Goal: Task Accomplishment & Management: Manage account settings

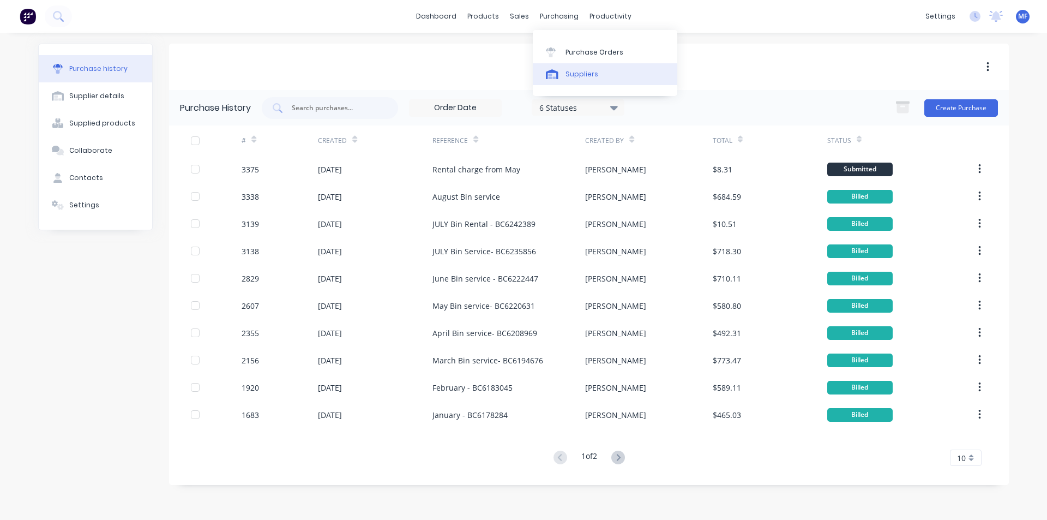
click at [586, 70] on div "Suppliers" at bounding box center [582, 74] width 33 height 10
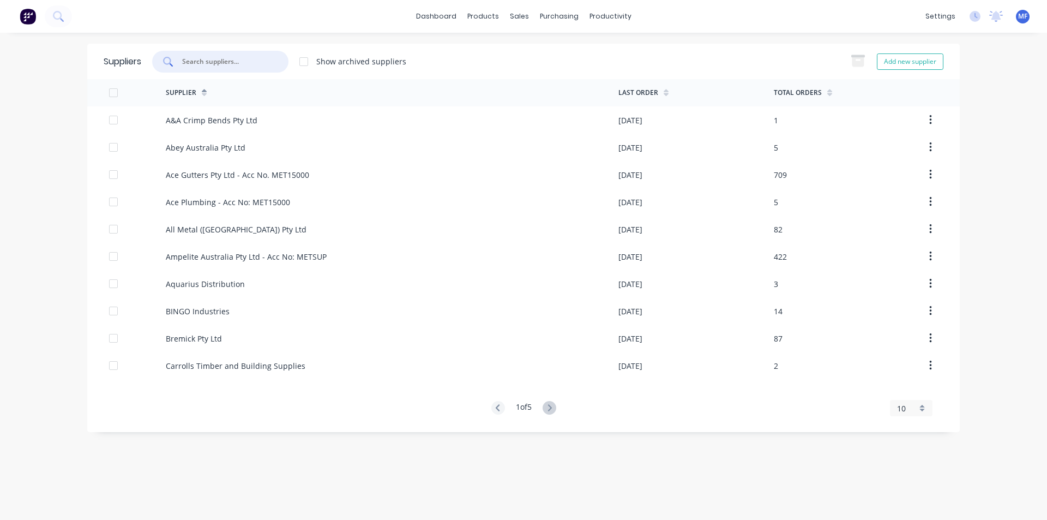
click at [248, 59] on input "text" at bounding box center [226, 61] width 91 height 11
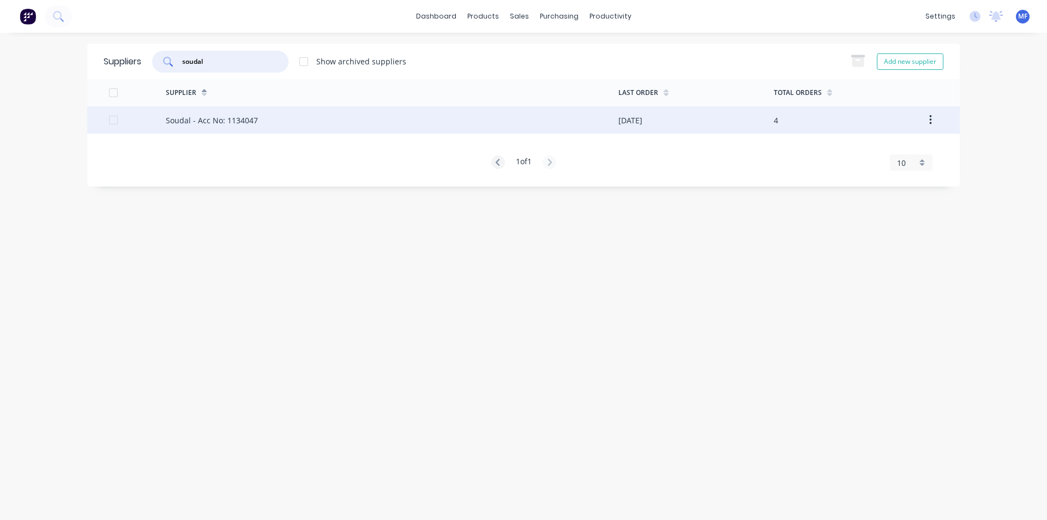
type input "soudal"
click at [229, 119] on div "Soudal - Acc No: 1134047" at bounding box center [212, 120] width 92 height 11
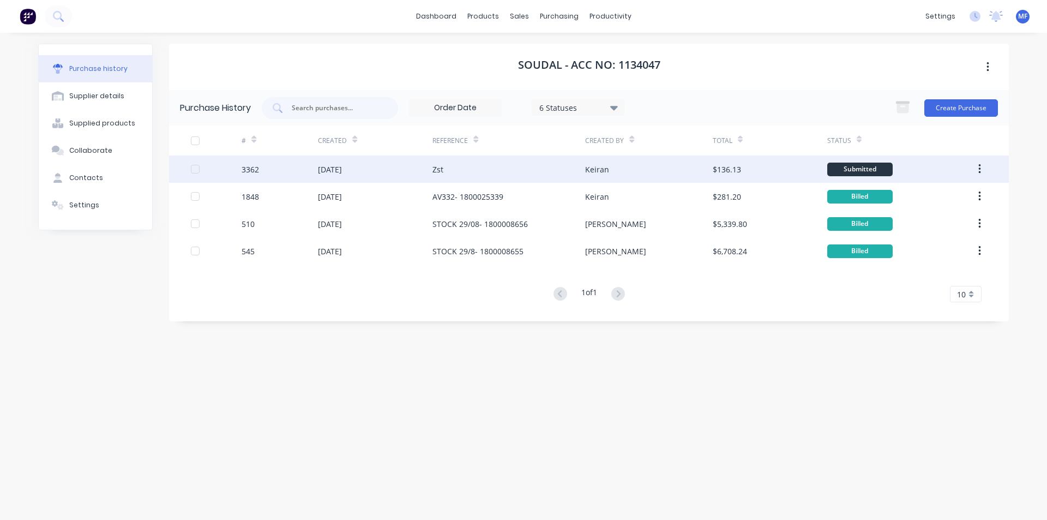
click at [436, 171] on div "Zst" at bounding box center [438, 169] width 11 height 11
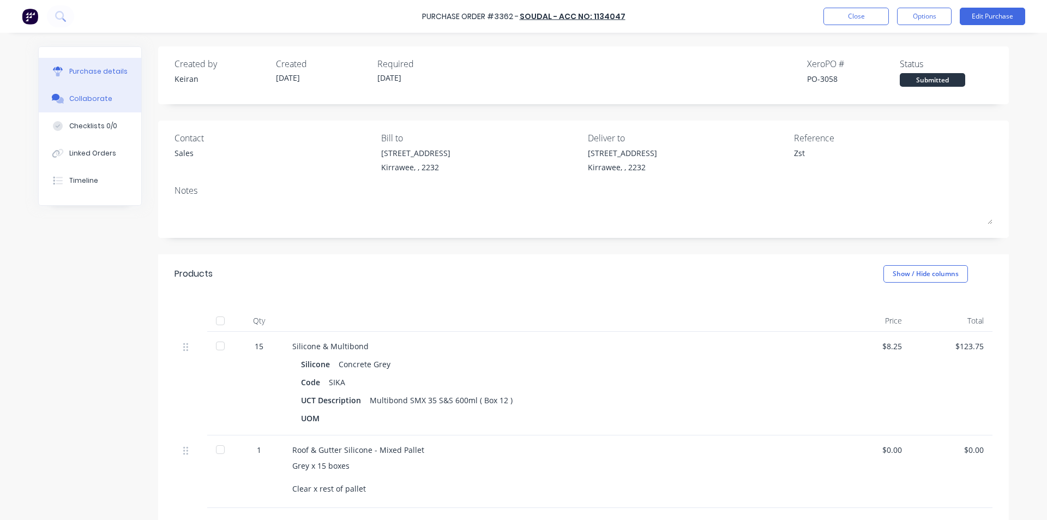
click at [97, 92] on button "Collaborate" at bounding box center [90, 98] width 103 height 27
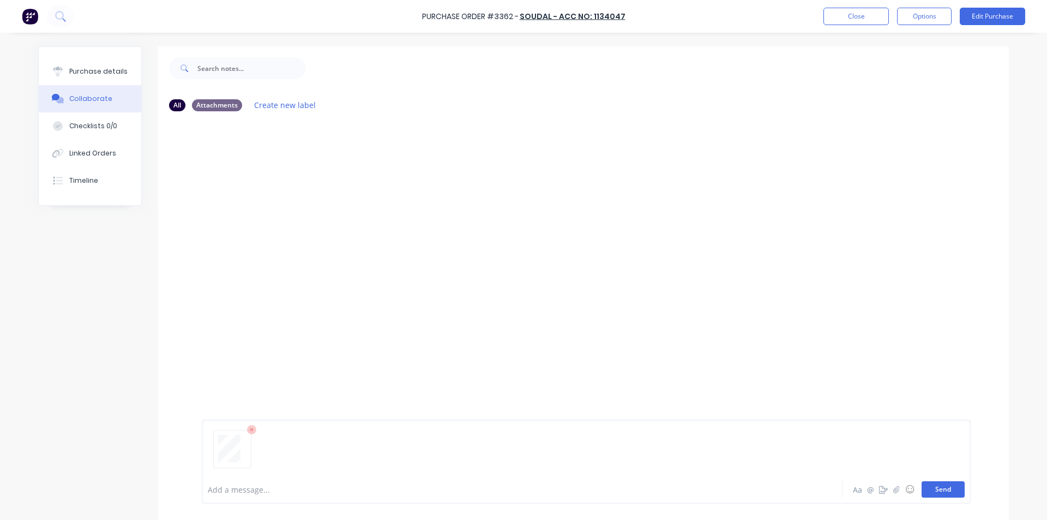
click at [949, 487] on button "Send" at bounding box center [943, 489] width 43 height 16
click at [866, 10] on button "Close" at bounding box center [856, 16] width 65 height 17
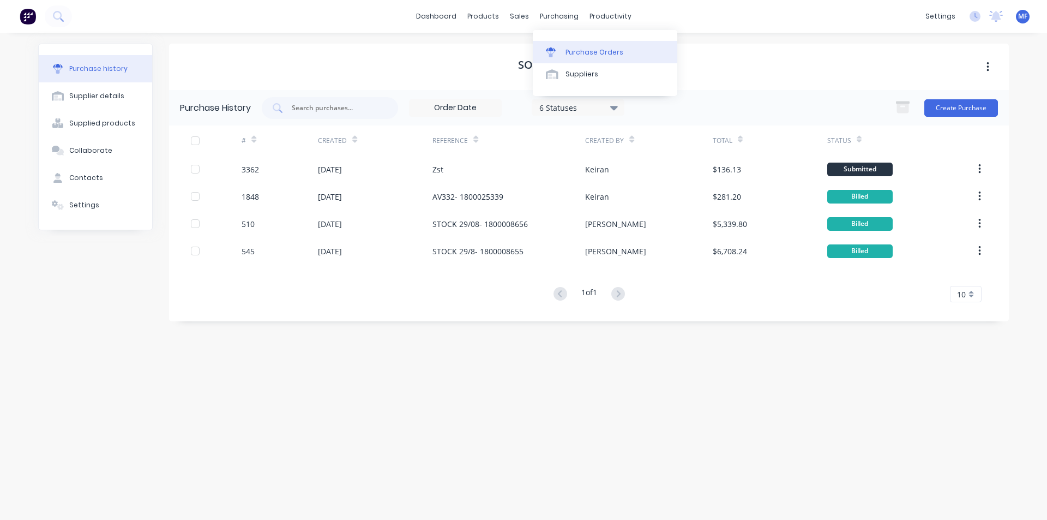
click at [560, 53] on div at bounding box center [554, 52] width 16 height 10
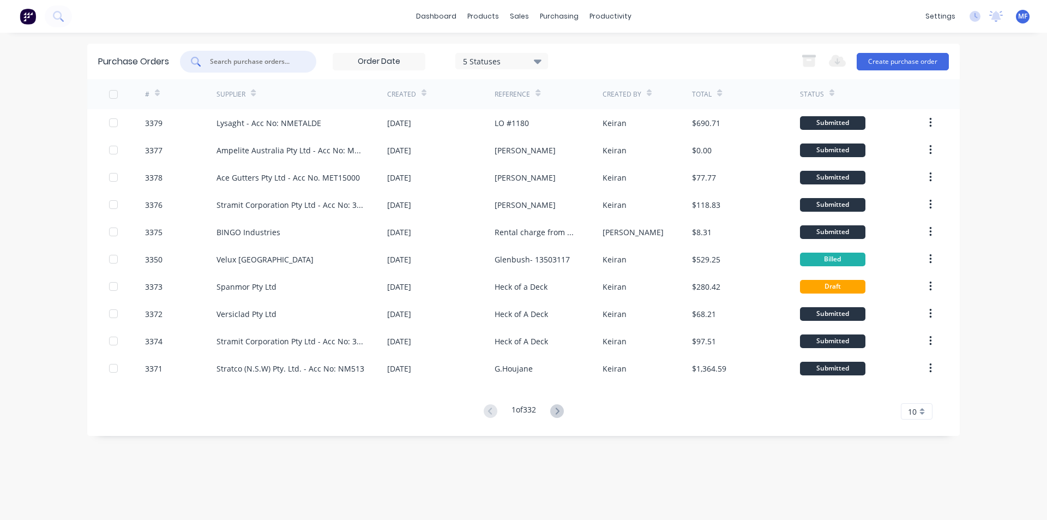
click at [262, 64] on input "text" at bounding box center [254, 61] width 91 height 11
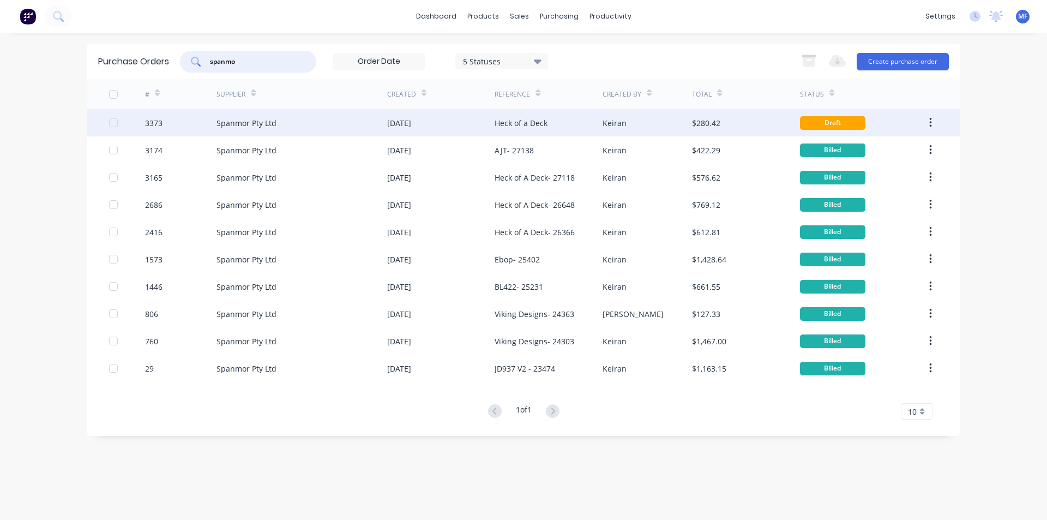
type input "spanmo"
click at [523, 118] on div "Heck of a Deck" at bounding box center [521, 122] width 53 height 11
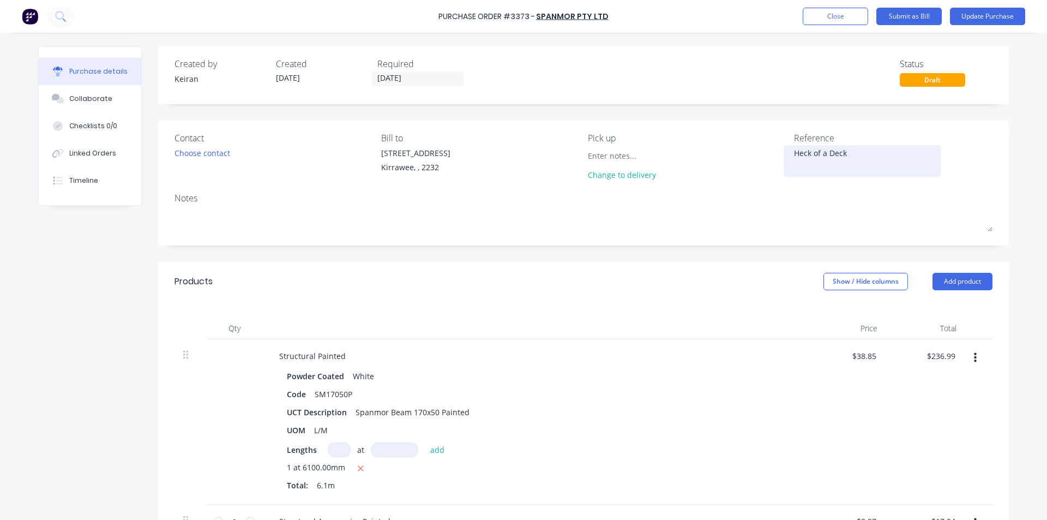
click at [833, 156] on textarea "Heck of a Deck" at bounding box center [862, 159] width 136 height 25
click at [848, 152] on textarea "Heck of a Deck" at bounding box center [862, 159] width 136 height 25
type textarea "x"
click at [86, 102] on div "Collaborate" at bounding box center [90, 99] width 43 height 10
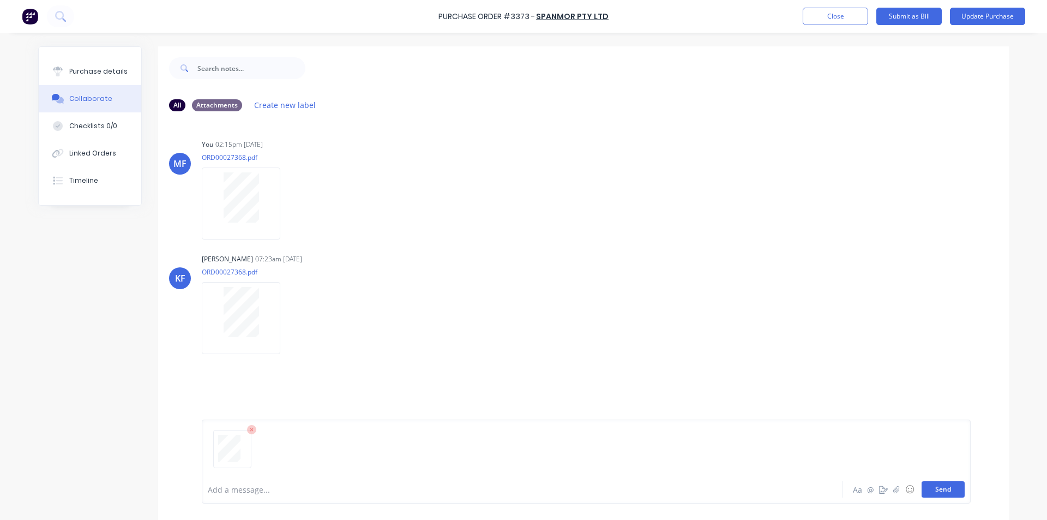
click at [956, 490] on button "Send" at bounding box center [943, 489] width 43 height 16
click at [878, 382] on div "MF You 09:21am 10/09/25 ORD00027368.pdf Labels Download Delete" at bounding box center [583, 415] width 851 height 98
click at [830, 13] on button "Close" at bounding box center [835, 16] width 65 height 17
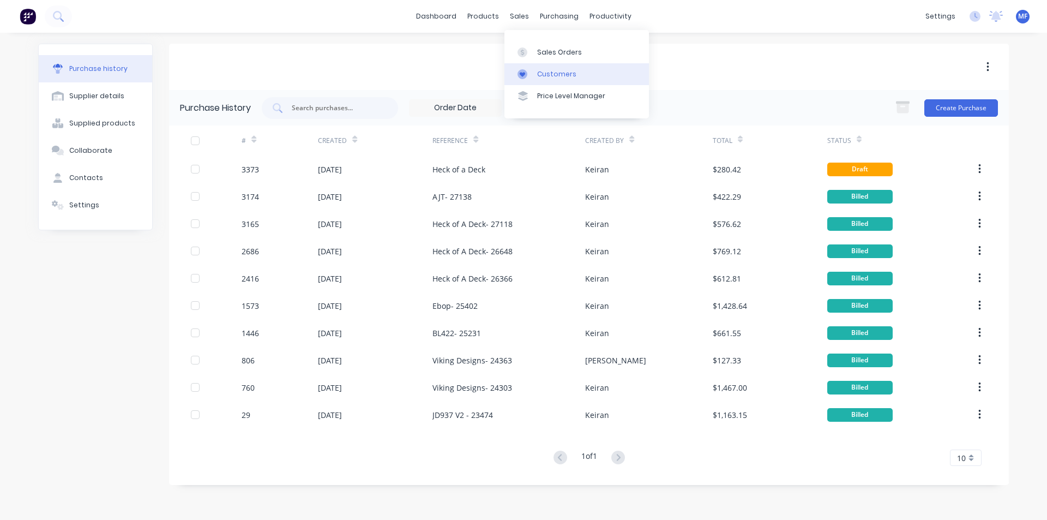
click at [566, 75] on div "Customers" at bounding box center [556, 74] width 39 height 10
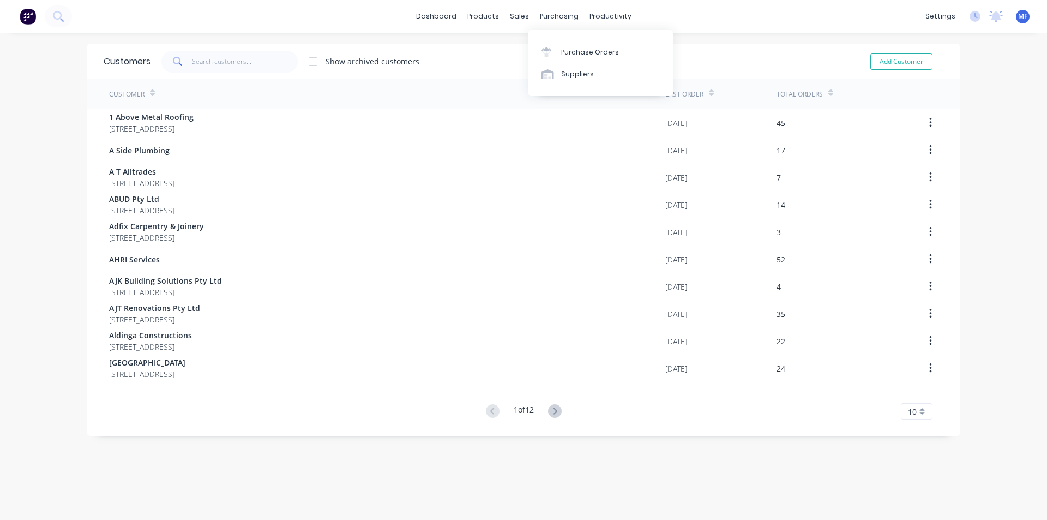
drag, startPoint x: 560, startPoint y: 14, endPoint x: 567, endPoint y: 37, distance: 24.0
click at [560, 15] on div "purchasing" at bounding box center [560, 16] width 50 height 16
click at [572, 46] on link "Purchase Orders" at bounding box center [601, 52] width 145 height 22
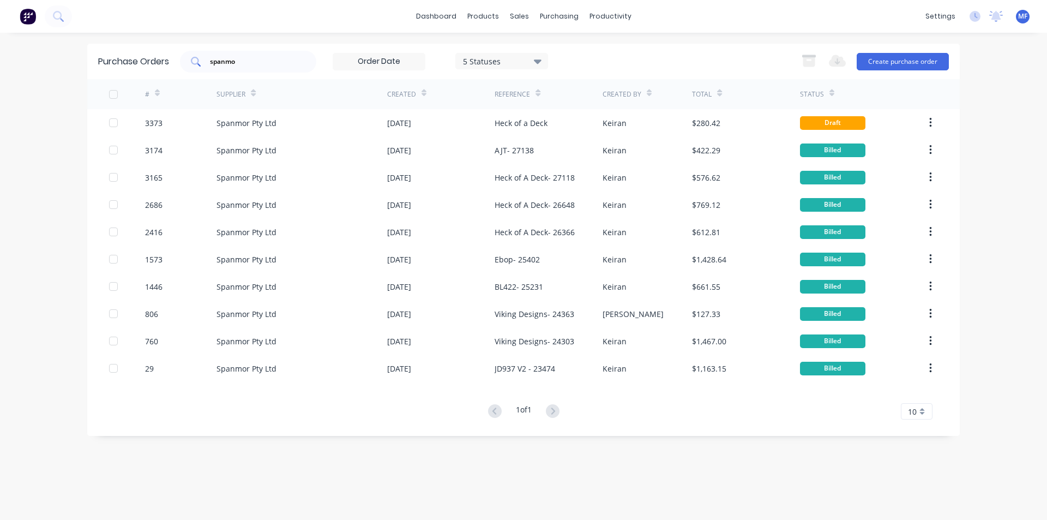
click at [251, 55] on div "spanmo" at bounding box center [248, 62] width 136 height 22
click at [248, 62] on input "spanmo" at bounding box center [254, 61] width 91 height 11
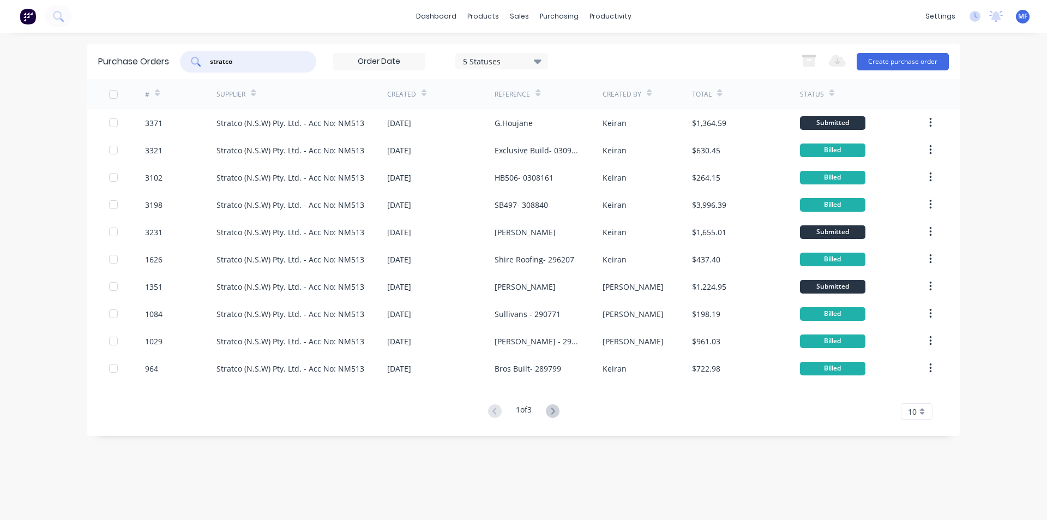
type input "stratco"
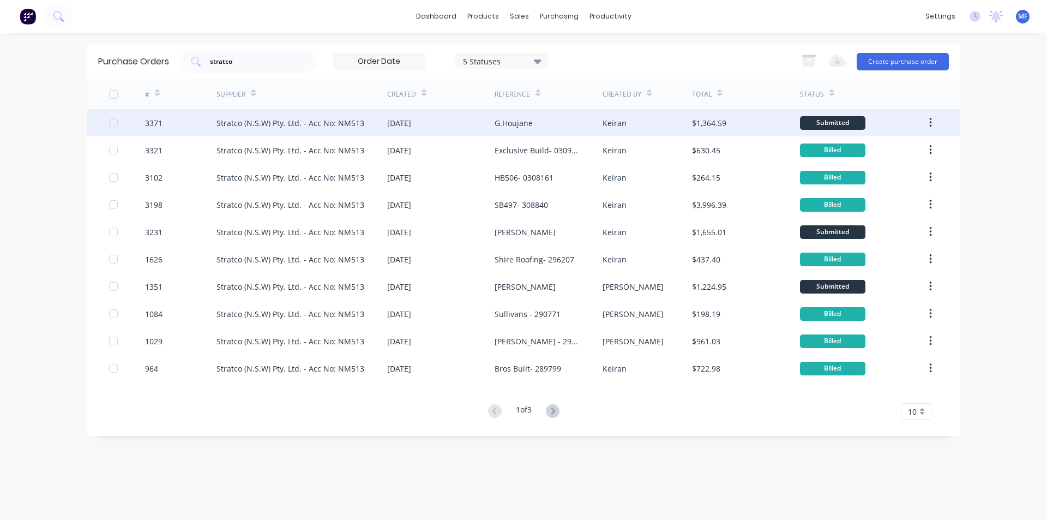
click at [354, 126] on div "Stratco (N.S.W) Pty. Ltd. - Acc No: NM513" at bounding box center [291, 122] width 148 height 11
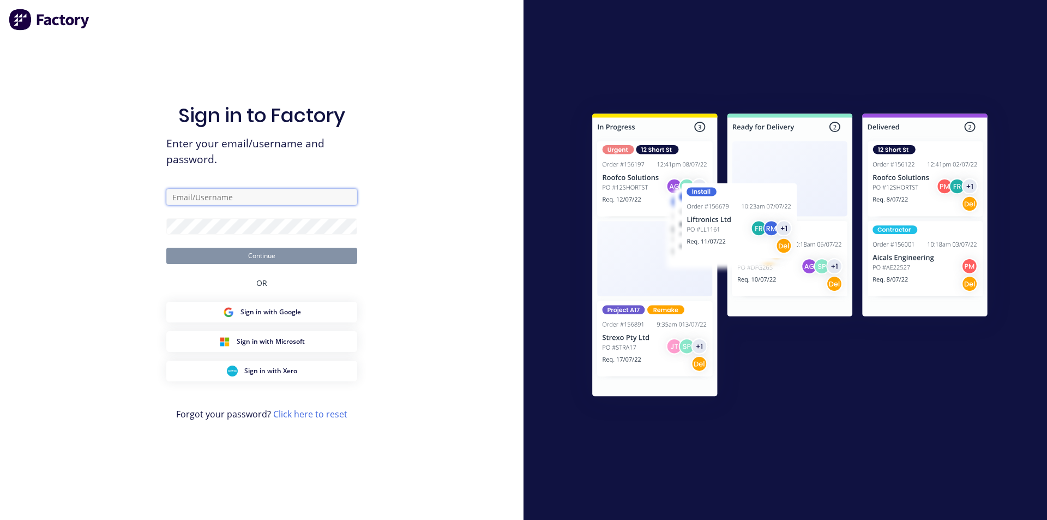
click at [200, 192] on input "text" at bounding box center [261, 197] width 191 height 16
type input "[PERSON_NAME][EMAIL_ADDRESS][DOMAIN_NAME]"
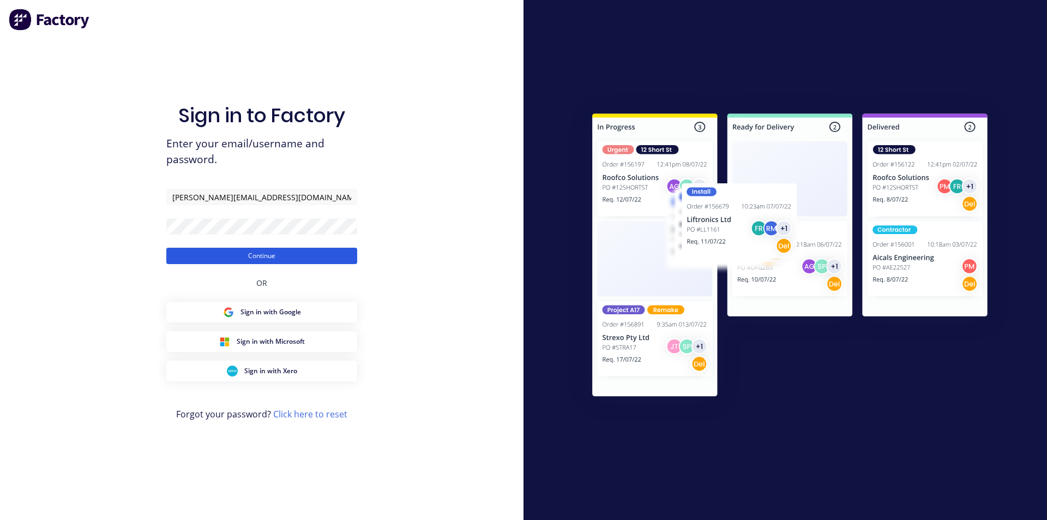
click at [214, 253] on button "Continue" at bounding box center [261, 256] width 191 height 16
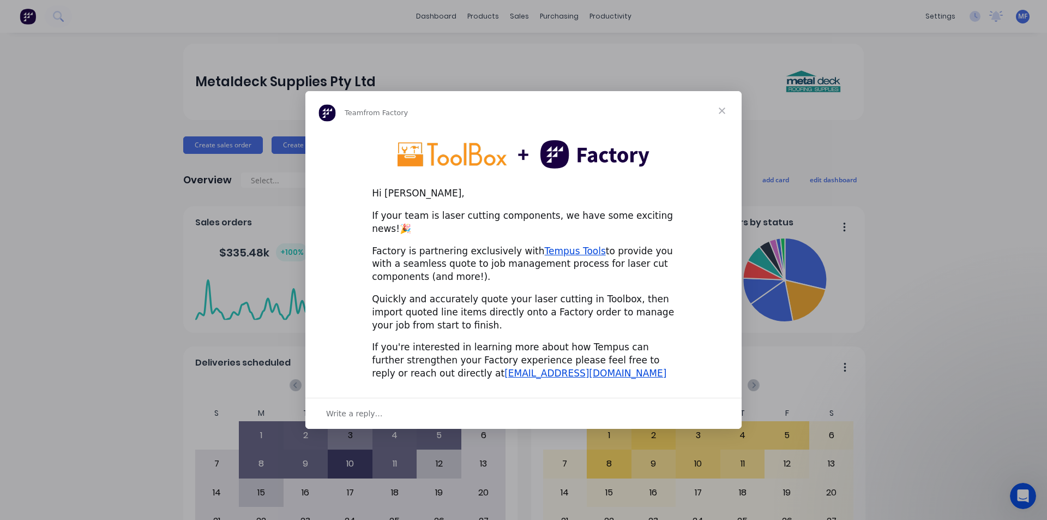
click at [722, 113] on span "Close" at bounding box center [722, 110] width 39 height 39
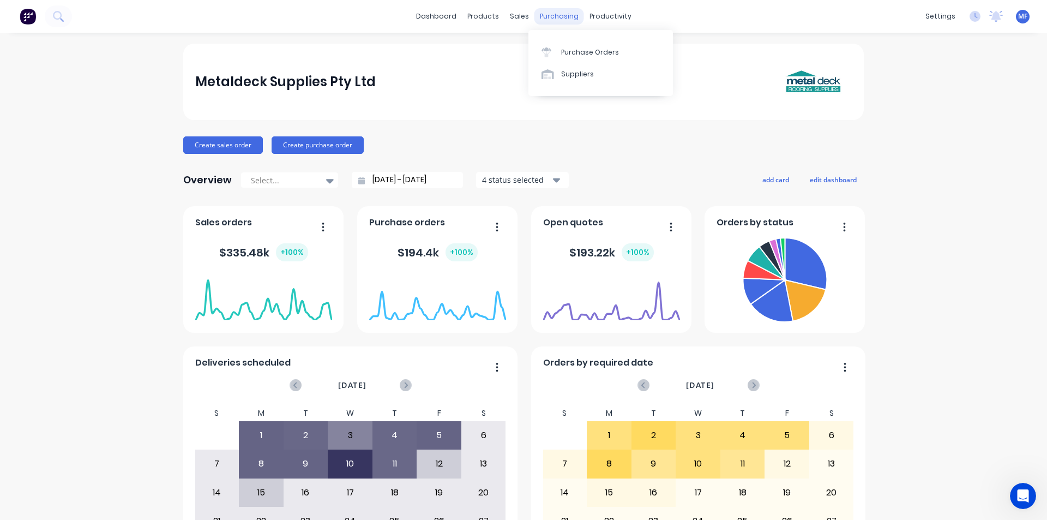
click at [547, 18] on div "purchasing" at bounding box center [560, 16] width 50 height 16
click at [564, 47] on div "Purchase Orders" at bounding box center [590, 52] width 58 height 10
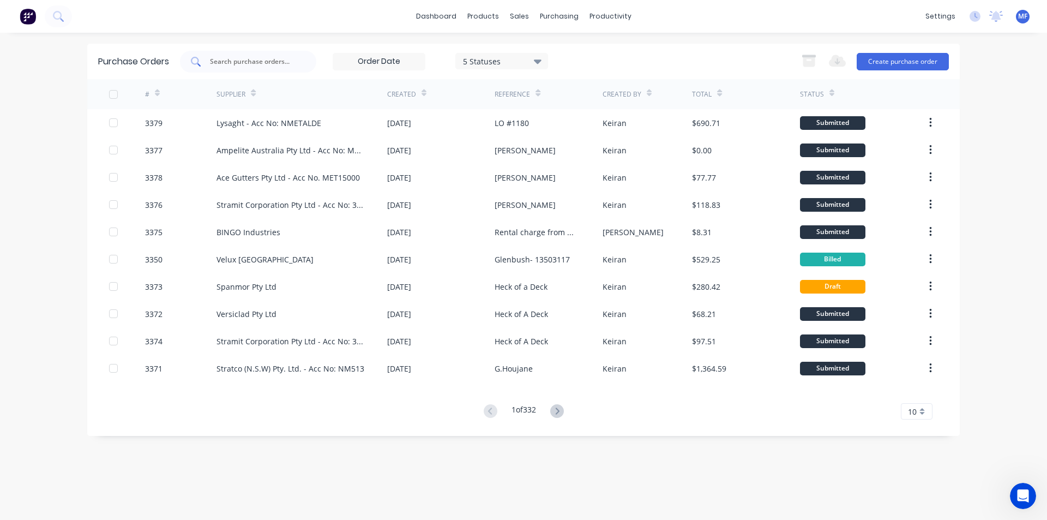
click at [250, 63] on input "text" at bounding box center [254, 61] width 91 height 11
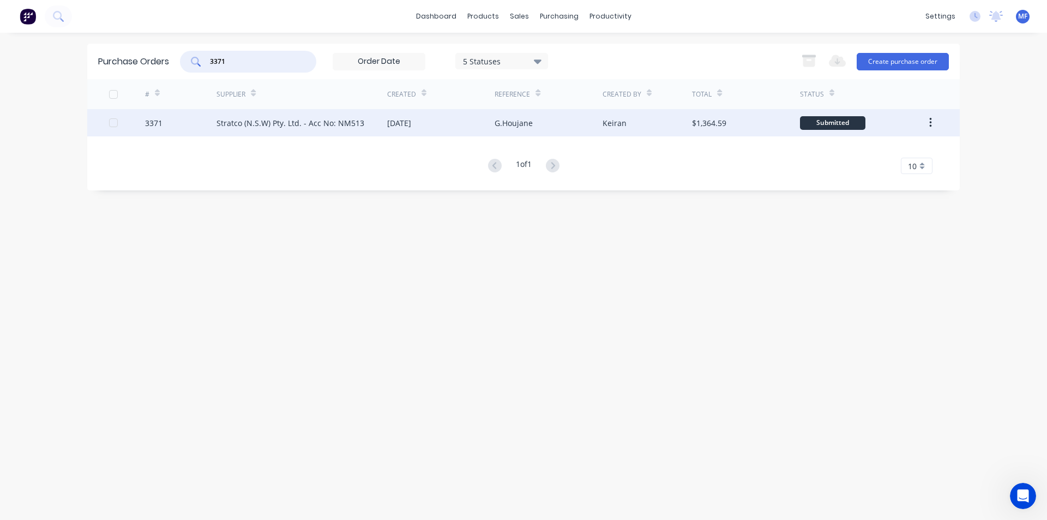
type input "3371"
click at [306, 122] on div "Stratco (N.S.W) Pty. Ltd. - Acc No: NM513" at bounding box center [291, 122] width 148 height 11
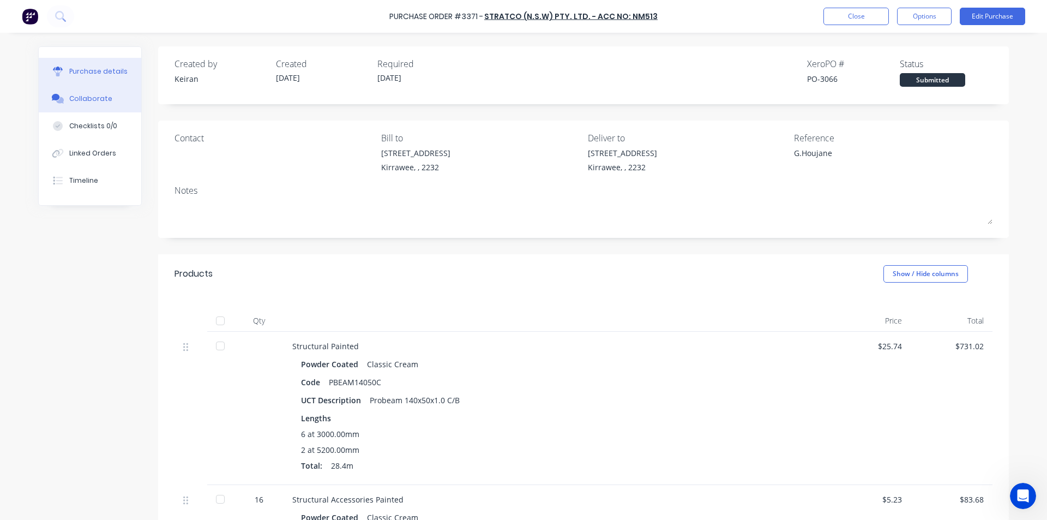
click at [83, 102] on div "Collaborate" at bounding box center [90, 99] width 43 height 10
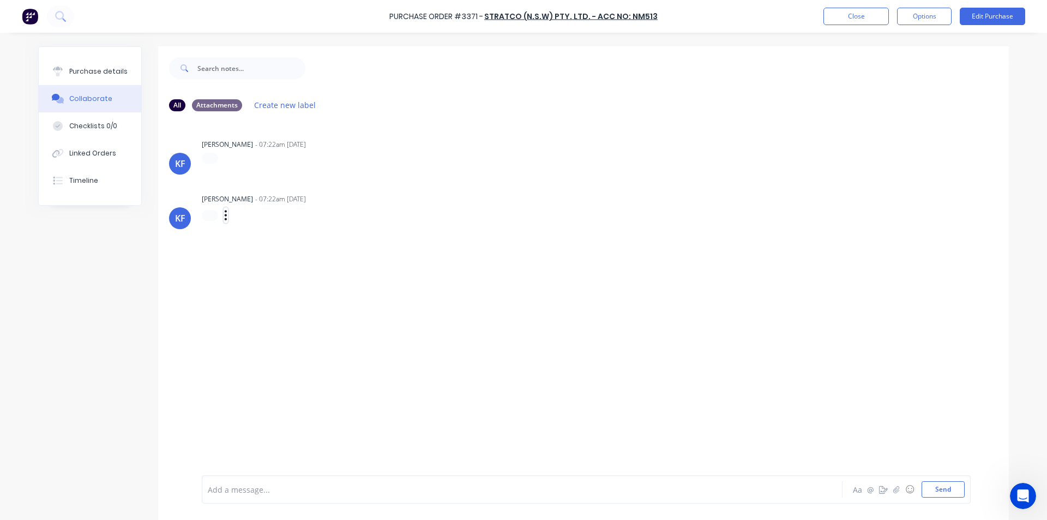
click at [224, 213] on icon "button" at bounding box center [225, 215] width 3 height 13
click at [464, 253] on div "[PERSON_NAME] [PERSON_NAME] - 07:22am [DATE] Labels Edit Delete [PERSON_NAME] […" at bounding box center [583, 297] width 851 height 355
click at [293, 196] on div "- 07:22am [DATE]" at bounding box center [280, 199] width 51 height 10
click at [178, 218] on div "KF" at bounding box center [180, 218] width 10 height 13
click at [278, 200] on div "- 07:22am [DATE]" at bounding box center [280, 199] width 51 height 10
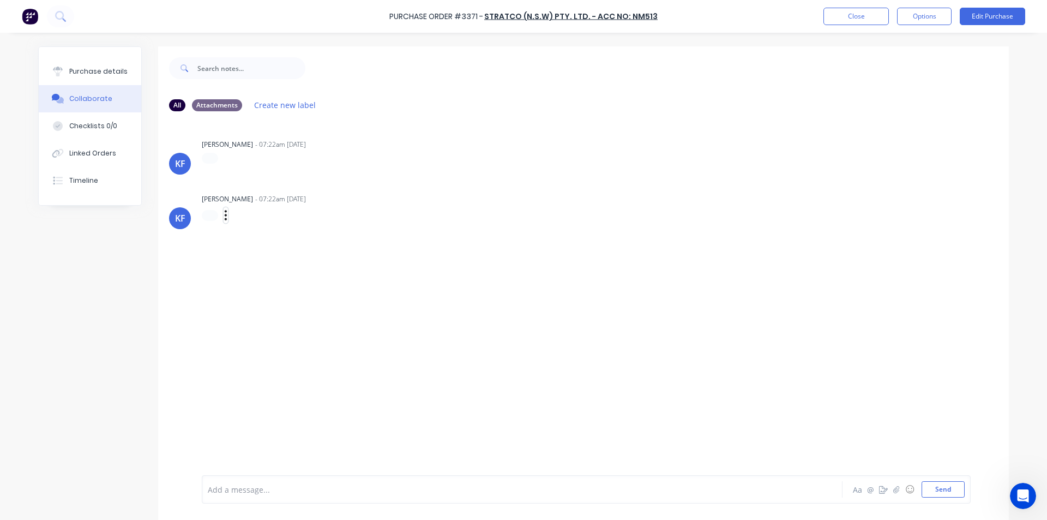
click at [225, 215] on icon "button" at bounding box center [226, 215] width 2 height 10
click at [849, 23] on button "Close" at bounding box center [856, 16] width 65 height 17
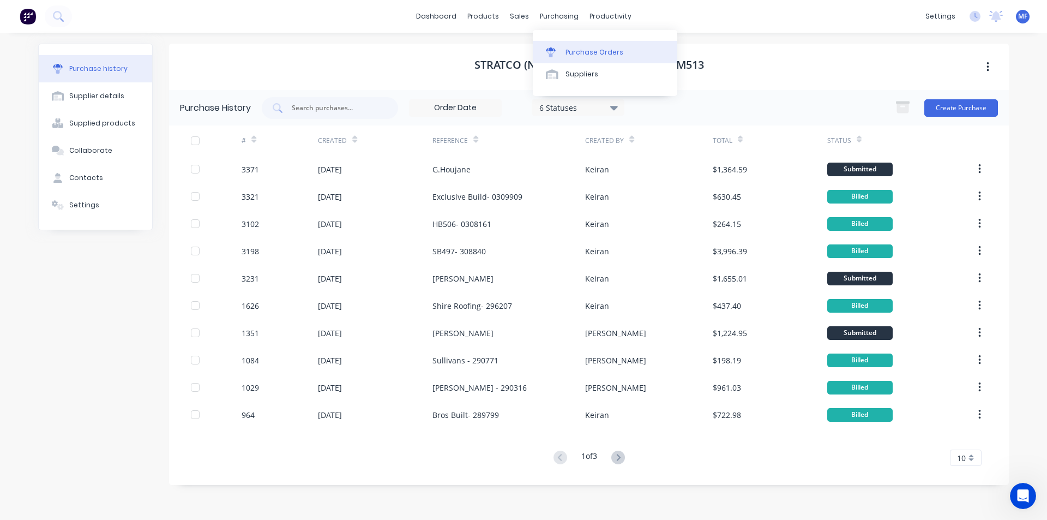
click at [573, 49] on div "Purchase Orders" at bounding box center [595, 52] width 58 height 10
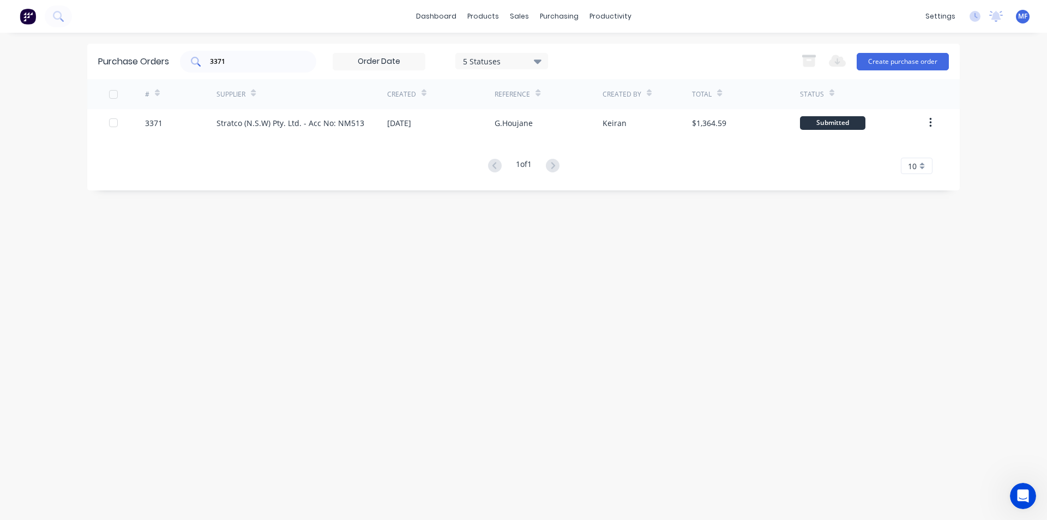
click at [247, 63] on input "3371" at bounding box center [254, 61] width 91 height 11
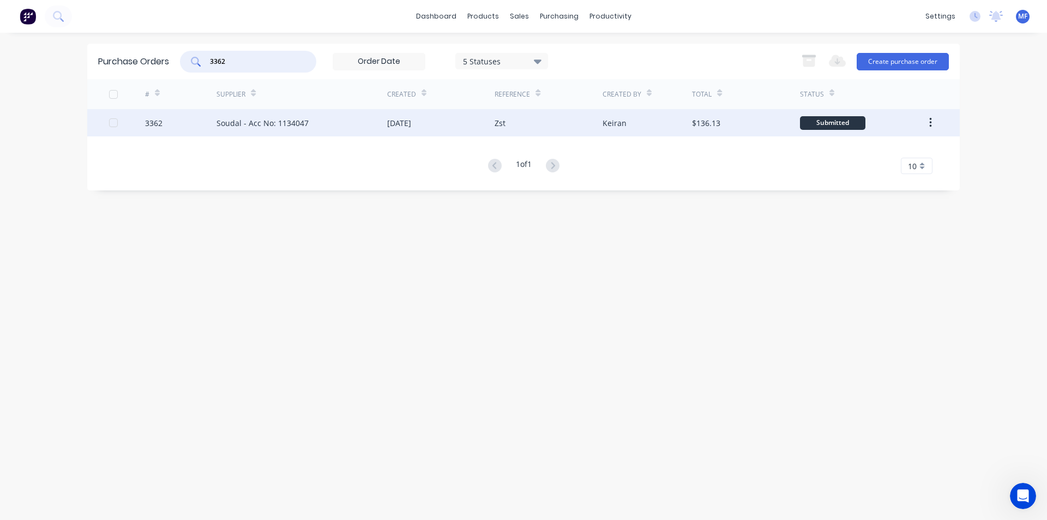
type input "3362"
click at [261, 122] on div "Soudal - Acc No: 1134047" at bounding box center [263, 122] width 92 height 11
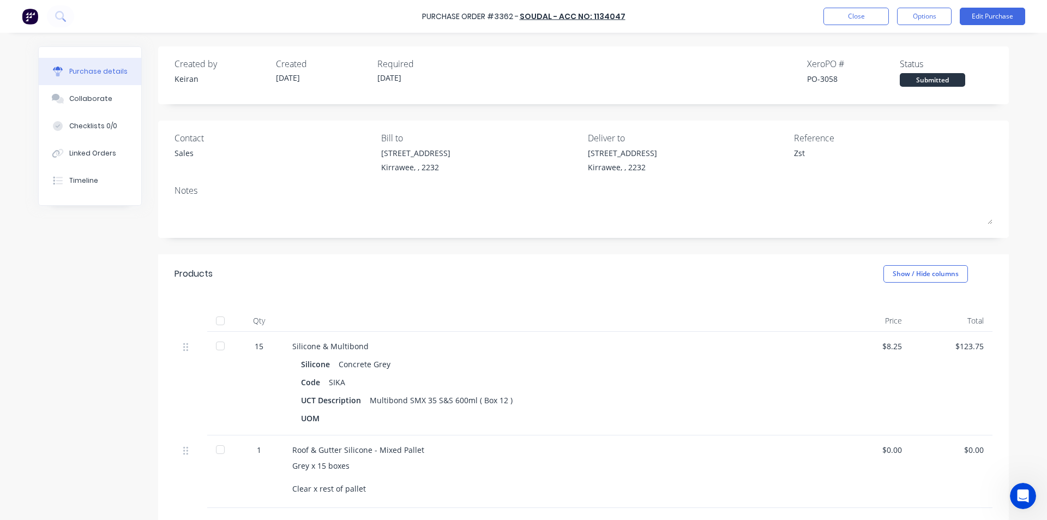
scroll to position [55, 0]
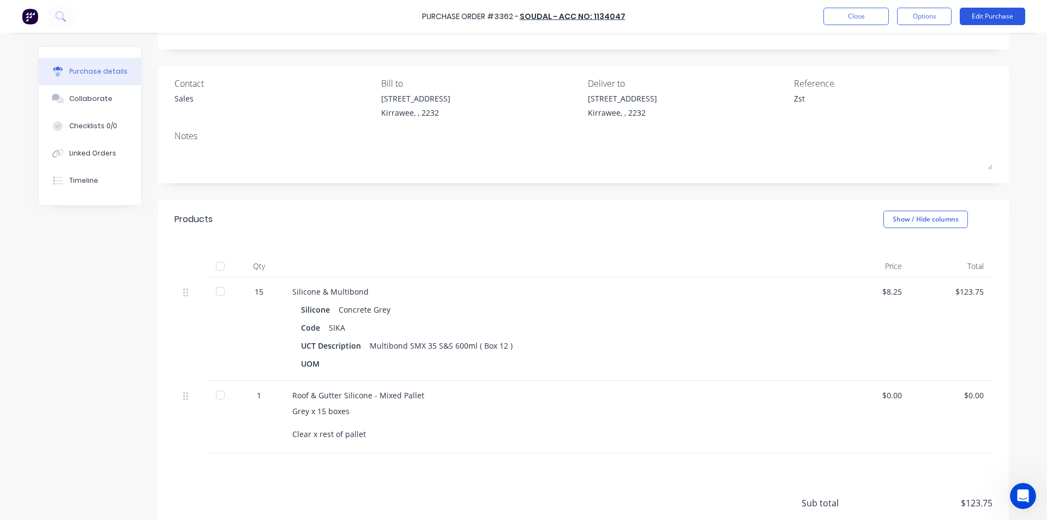
click at [985, 15] on button "Edit Purchase" at bounding box center [992, 16] width 65 height 17
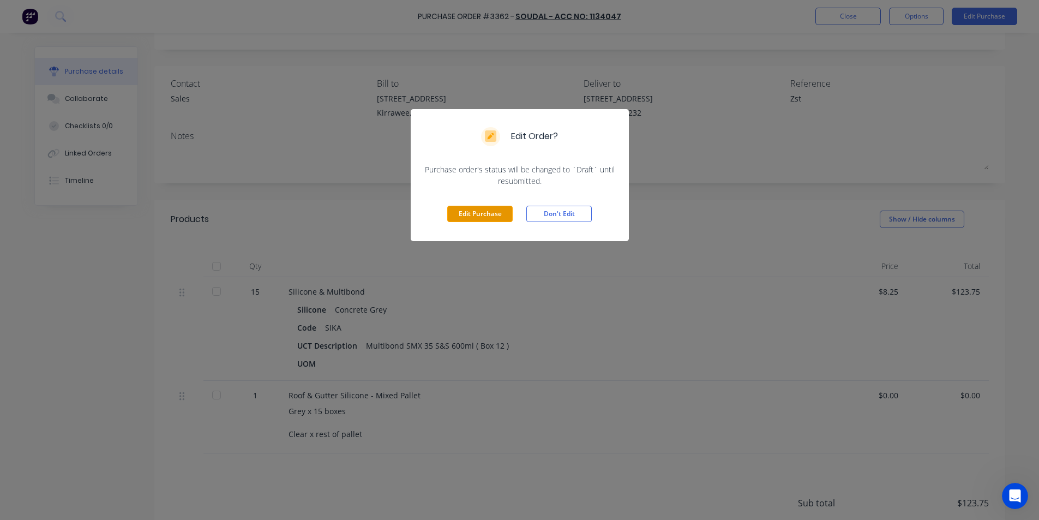
click at [476, 208] on button "Edit Purchase" at bounding box center [479, 214] width 65 height 16
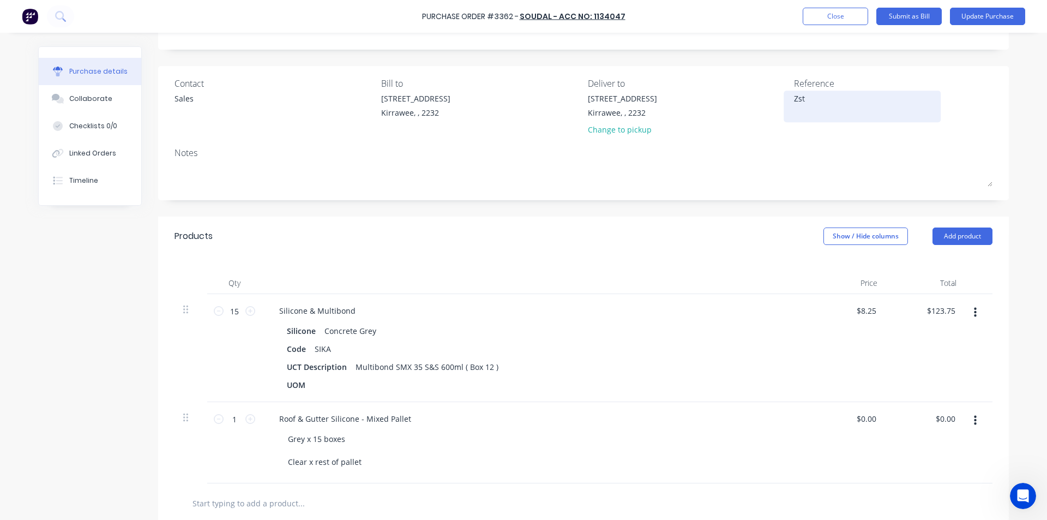
click at [820, 99] on textarea "Zst" at bounding box center [862, 105] width 136 height 25
type textarea "Zst- 1800045785"
drag, startPoint x: 940, startPoint y: 309, endPoint x: 927, endPoint y: 308, distance: 12.7
click at [941, 310] on input "123.75" at bounding box center [943, 311] width 29 height 16
click at [935, 308] on input "123.75" at bounding box center [943, 311] width 29 height 16
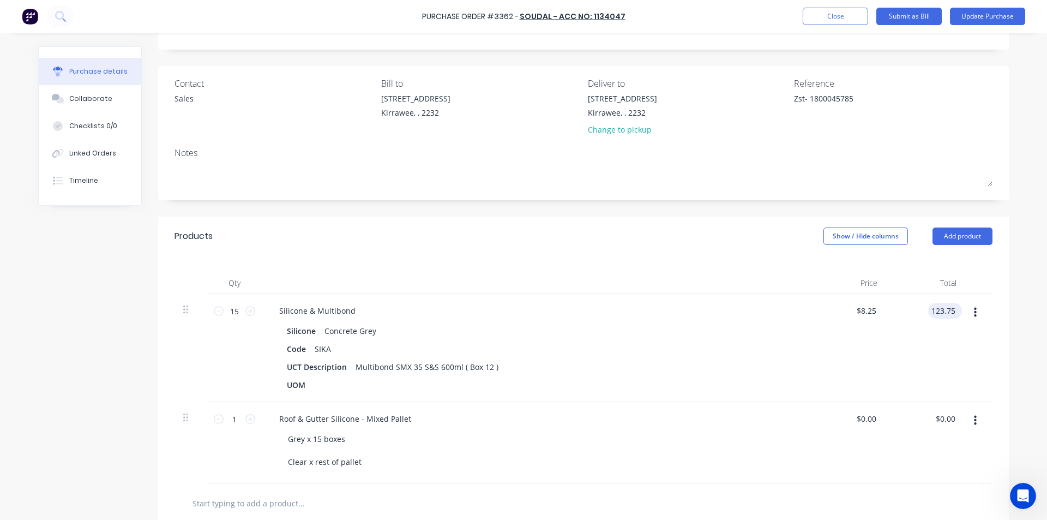
click at [935, 308] on input "123.75" at bounding box center [943, 311] width 29 height 16
type input "752.40"
type input "$50.16"
click at [954, 421] on div "$0.00 $0.00" at bounding box center [947, 419] width 29 height 16
click at [939, 313] on input "752.40" at bounding box center [943, 311] width 29 height 16
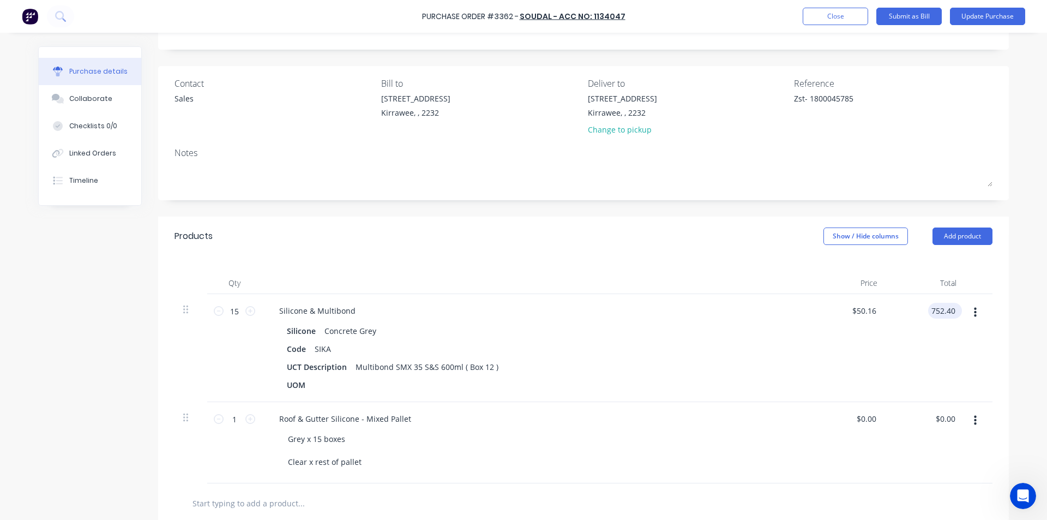
click at [939, 313] on input "752.40" at bounding box center [943, 311] width 29 height 16
type input "1762.20"
type input "$117.48"
type input "$1,762.20"
click at [949, 423] on input "0.00" at bounding box center [947, 419] width 21 height 16
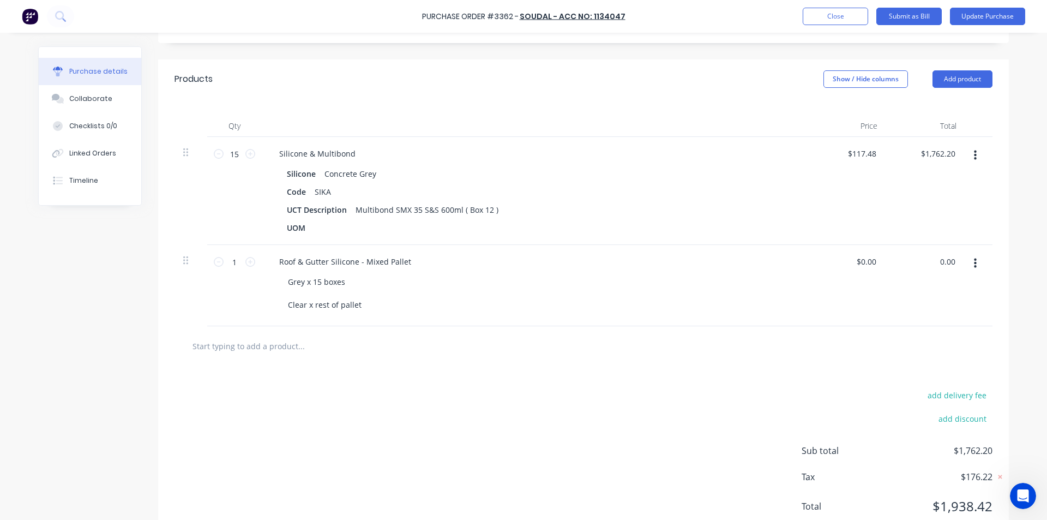
scroll to position [218, 0]
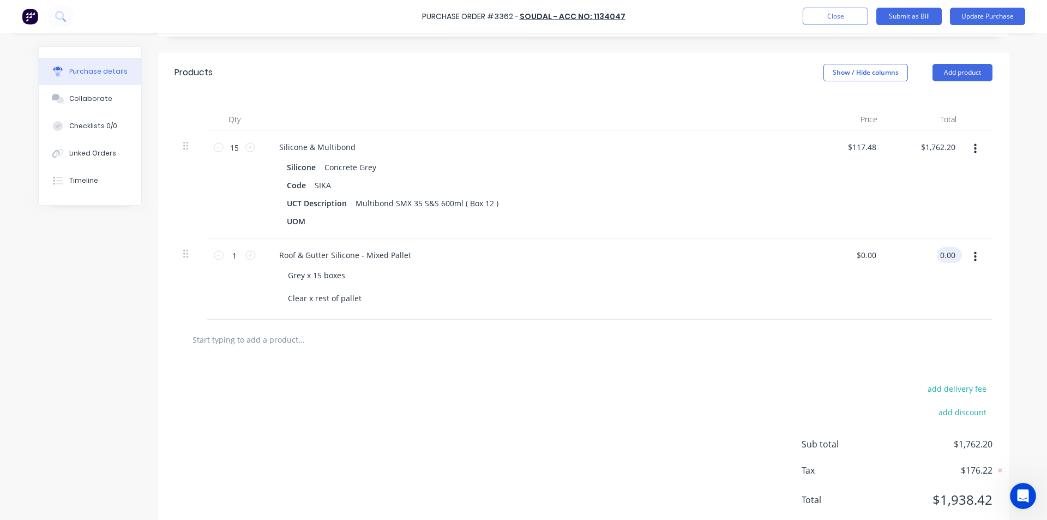
click at [943, 256] on input "0.00" at bounding box center [947, 255] width 21 height 16
type input "4815.36"
type input "$4,815.36"
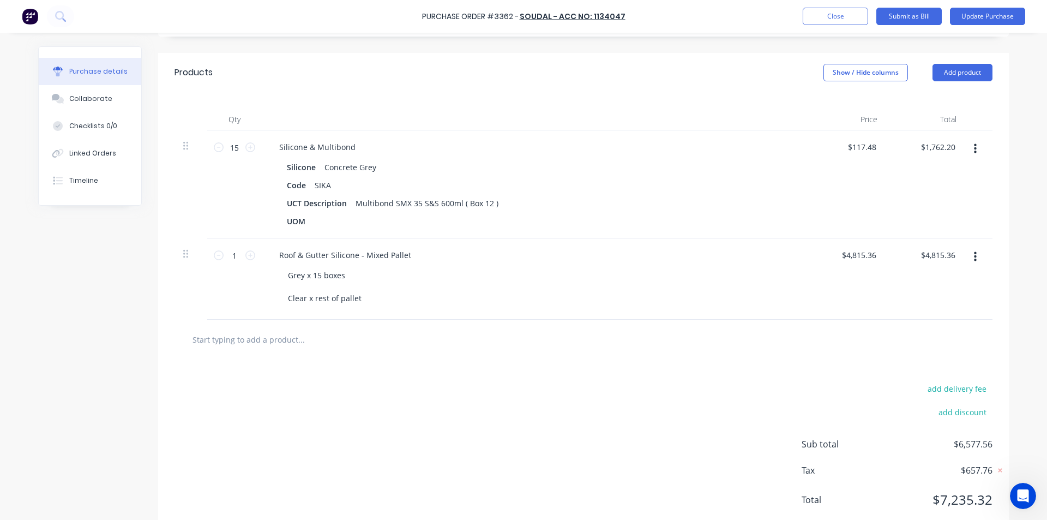
click at [482, 415] on div "add delivery fee add discount Sub total $6,577.56 Tax $657.76 Total $7,235.32" at bounding box center [583, 449] width 851 height 179
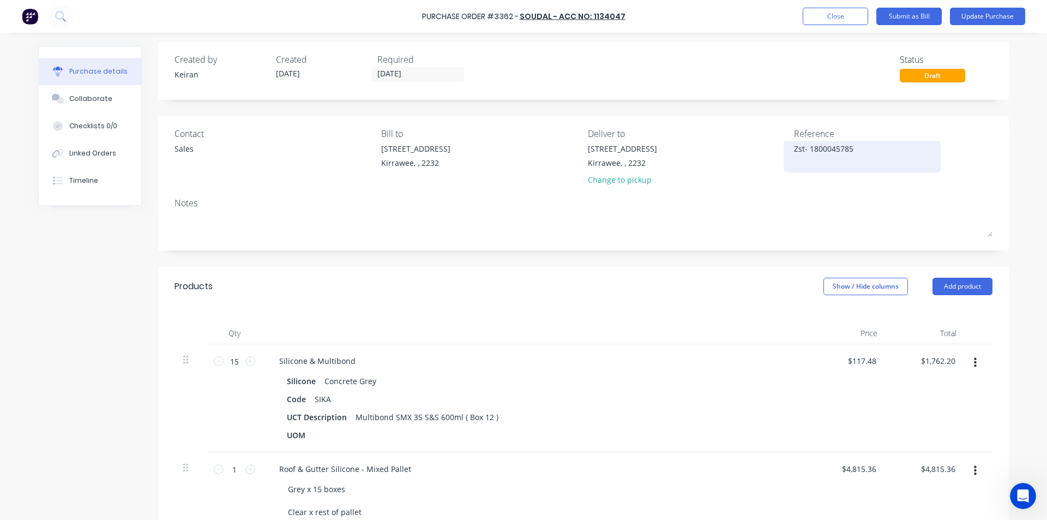
scroll to position [0, 0]
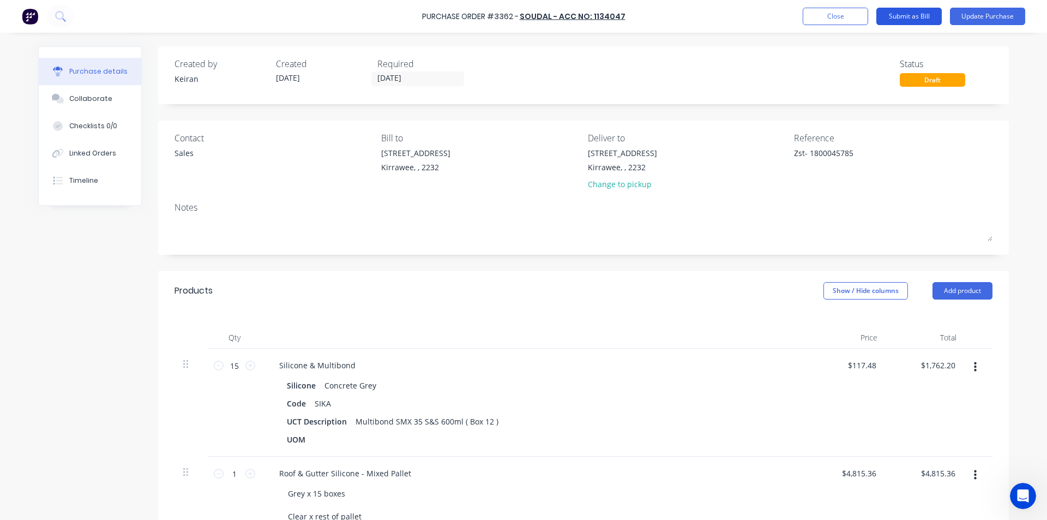
click at [917, 16] on button "Submit as Bill" at bounding box center [909, 16] width 65 height 17
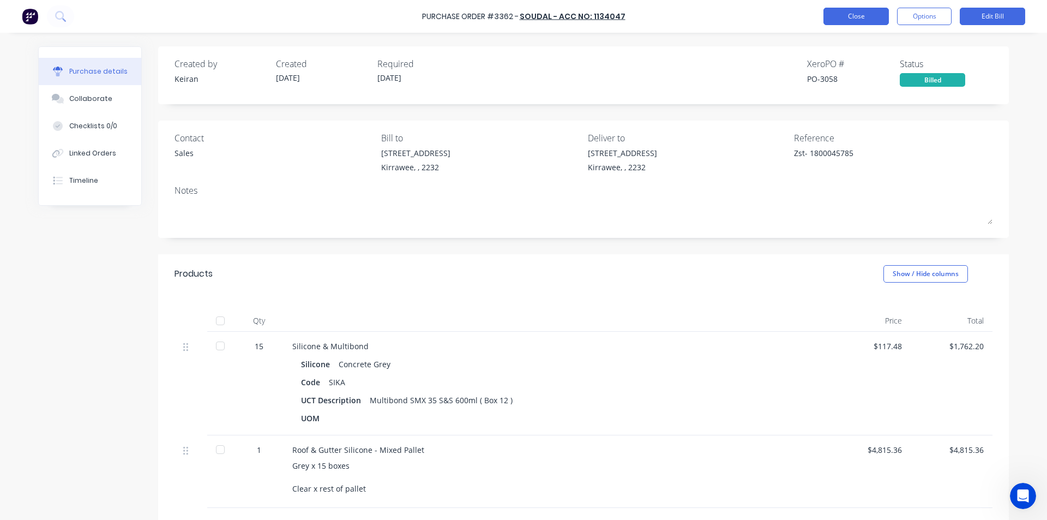
click at [863, 18] on button "Close" at bounding box center [856, 16] width 65 height 17
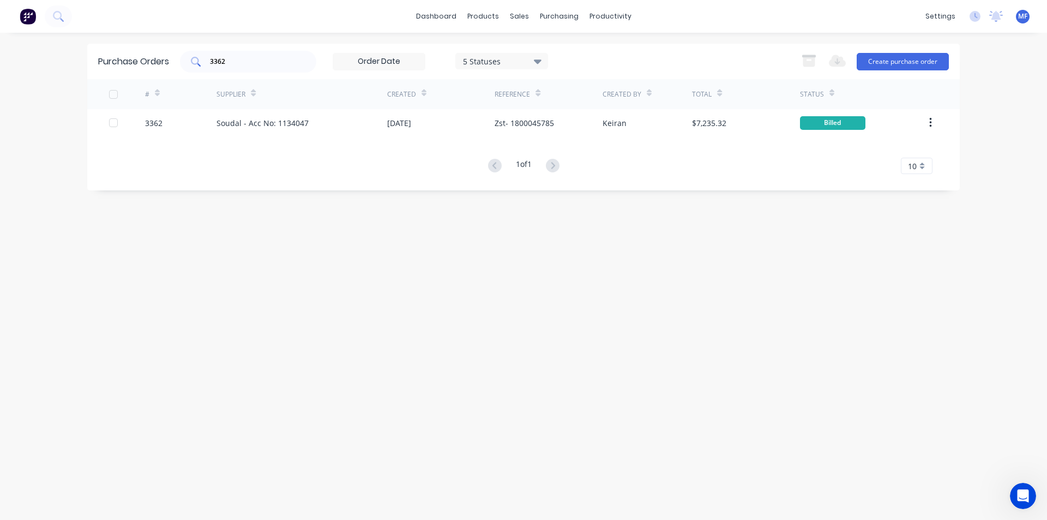
click at [253, 63] on input "3362" at bounding box center [254, 61] width 91 height 11
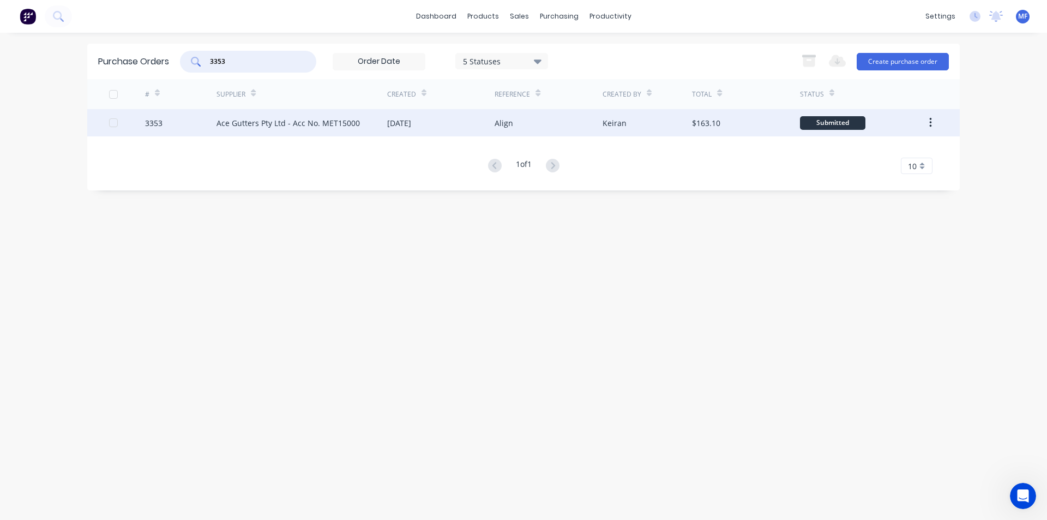
type input "3353"
click at [272, 122] on div "Ace Gutters Pty Ltd - Acc No. MET15000" at bounding box center [288, 122] width 143 height 11
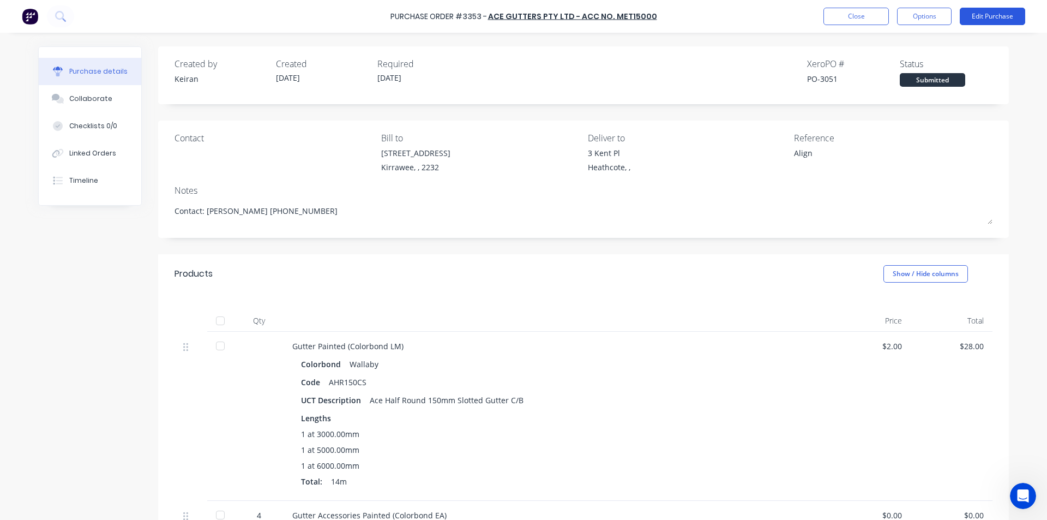
click at [998, 11] on button "Edit Purchase" at bounding box center [992, 16] width 65 height 17
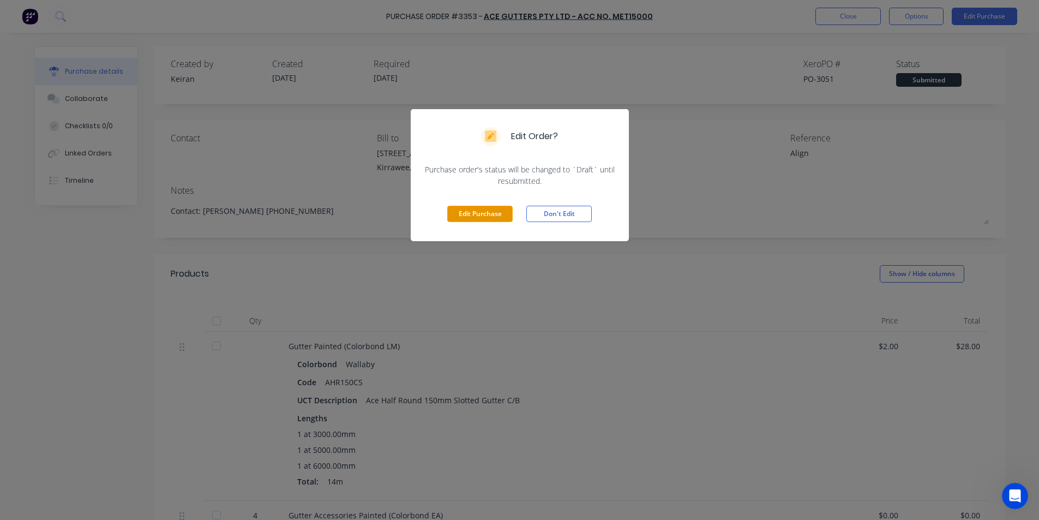
click at [484, 207] on button "Edit Purchase" at bounding box center [479, 214] width 65 height 16
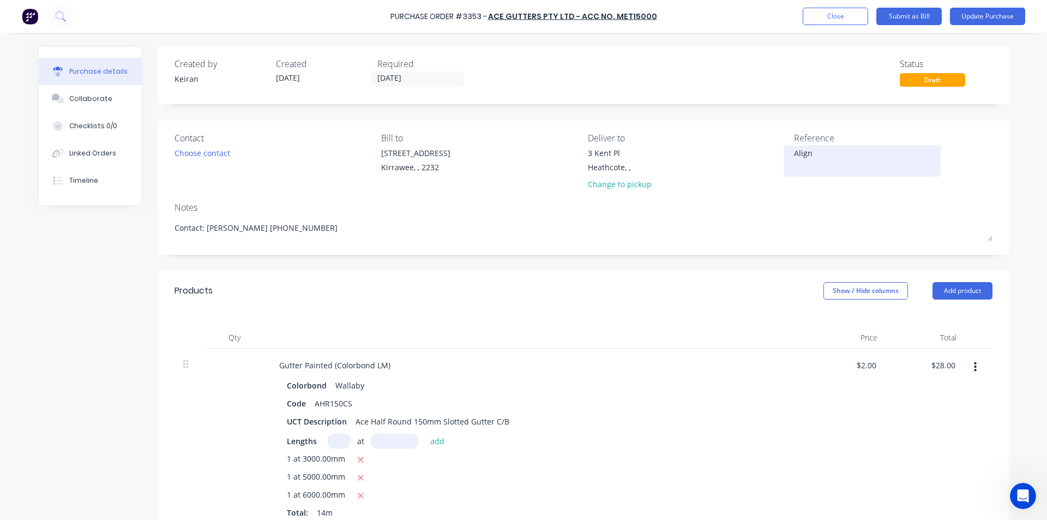
click at [830, 151] on textarea "Align" at bounding box center [862, 159] width 136 height 25
type textarea "Align- 1558497"
click at [939, 361] on input "28.00" at bounding box center [945, 365] width 25 height 16
click at [946, 365] on input "28.00" at bounding box center [945, 365] width 25 height 16
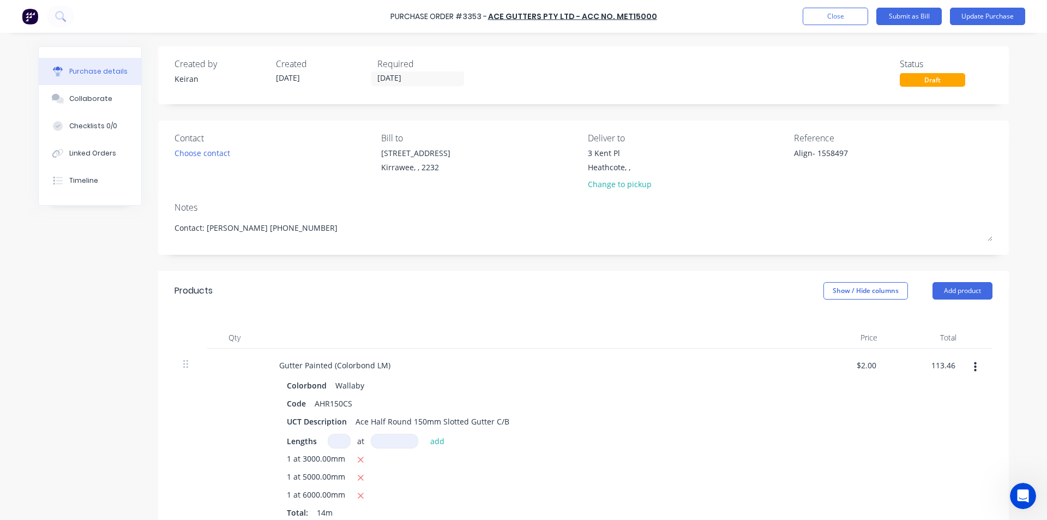
type input "113.46"
type input "$8.1043"
type input "$113.46"
click at [941, 421] on div "$113.46 $113.46" at bounding box center [926, 440] width 79 height 183
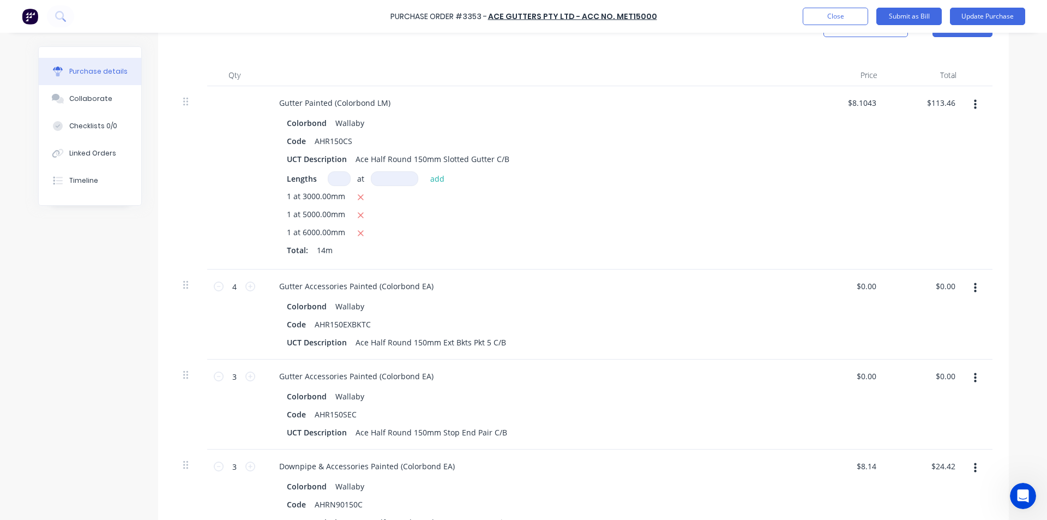
scroll to position [273, 0]
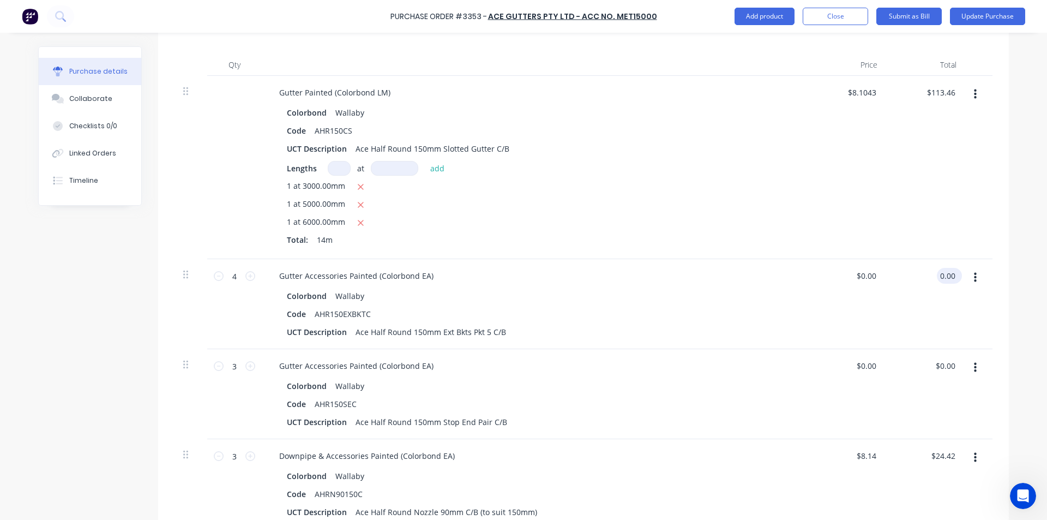
click at [939, 270] on input "0.00" at bounding box center [947, 276] width 21 height 16
click at [943, 273] on input "0.00" at bounding box center [947, 276] width 21 height 16
type input "160.23"
type input "$40.0575"
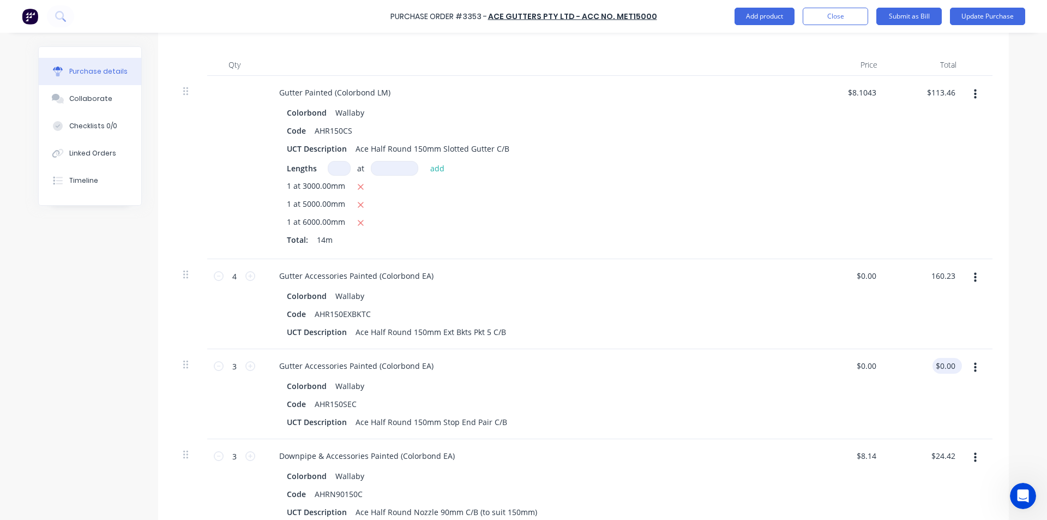
type input "$160.23"
click at [935, 366] on input "0.00" at bounding box center [945, 366] width 25 height 16
click at [937, 366] on input "0.00" at bounding box center [947, 366] width 21 height 16
type input "27.92"
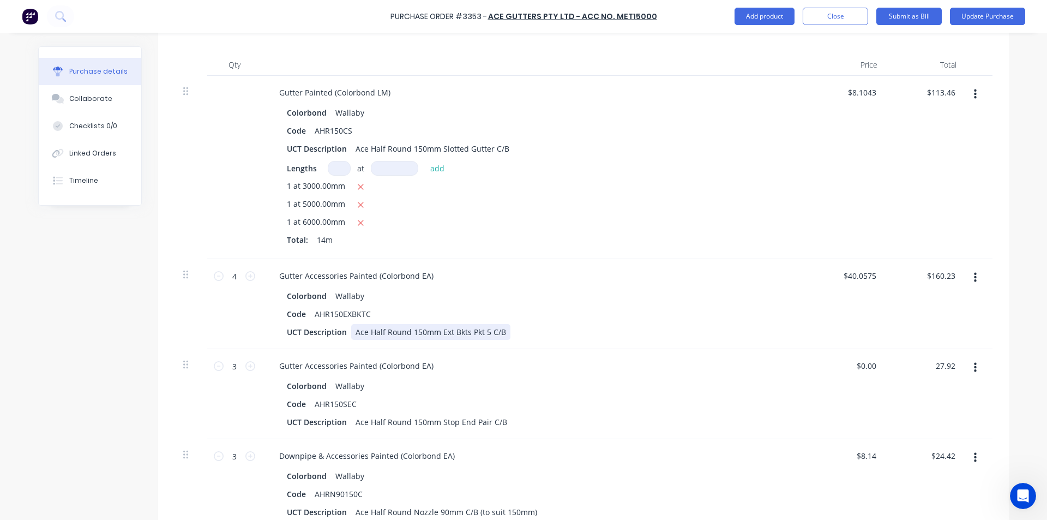
type input "$9.3067"
type input "$27.92"
click at [585, 343] on div "Gutter Accessories Painted (Colorbond EA) Colorbond Wallaby Code AHR150EXBKTC U…" at bounding box center [535, 304] width 546 height 90
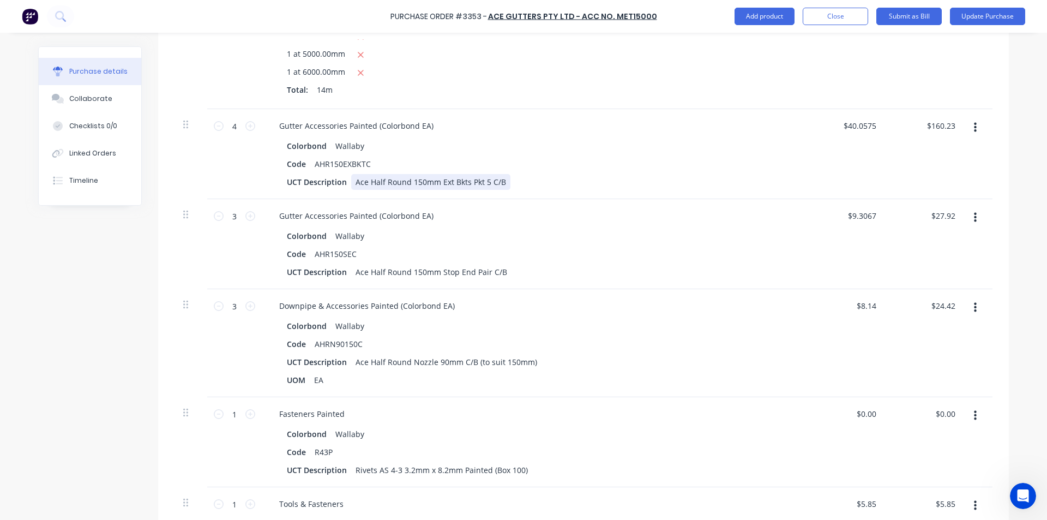
scroll to position [436, 0]
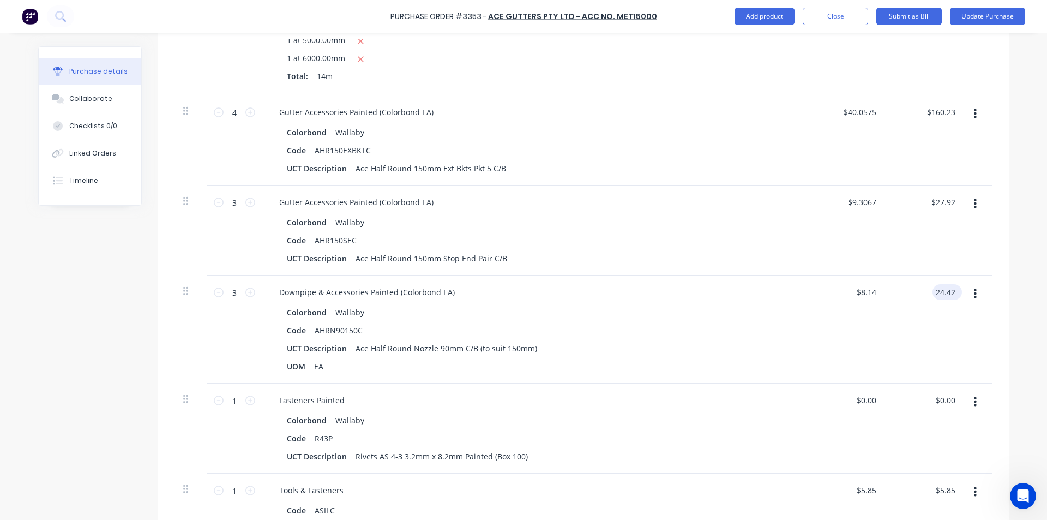
click at [933, 288] on input "24.42" at bounding box center [945, 292] width 25 height 16
click at [939, 290] on input "24.42" at bounding box center [945, 292] width 25 height 16
type input "25.58"
type input "$8.5267"
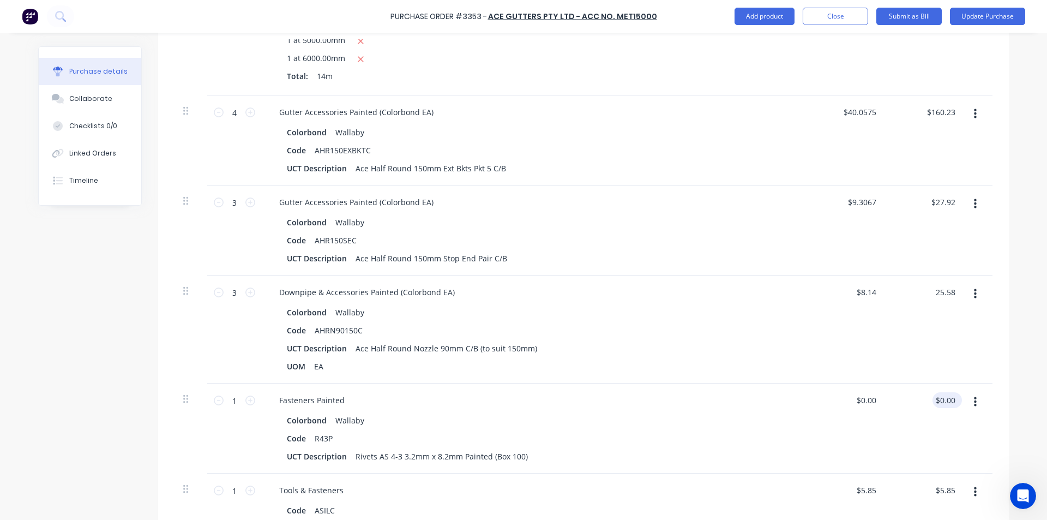
type input "$25.58"
click at [940, 397] on input "0.00" at bounding box center [945, 400] width 25 height 16
click at [941, 397] on input "0.00" at bounding box center [947, 400] width 21 height 16
type input "5.46"
type input "$5.46"
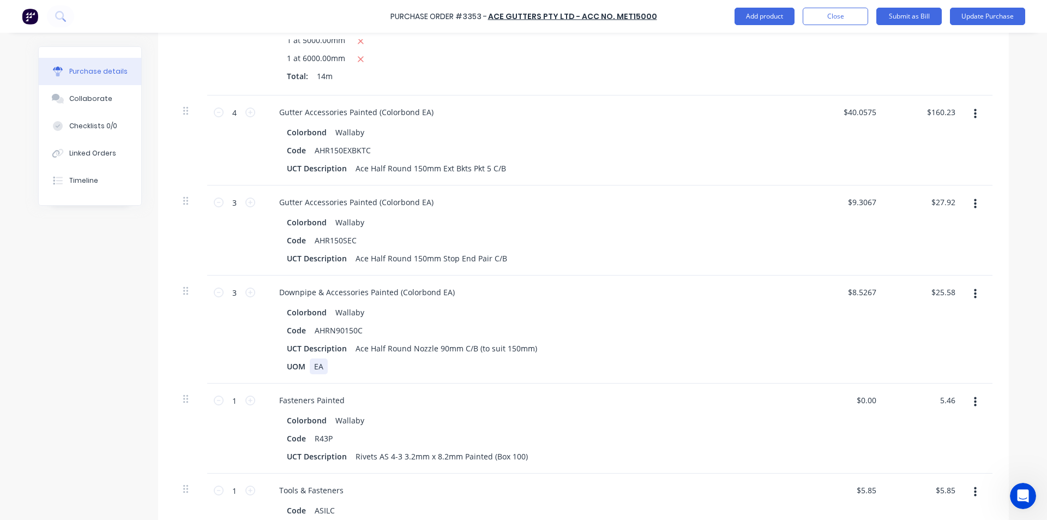
type input "$5.46"
click at [569, 367] on div "UOM EA" at bounding box center [533, 366] width 500 height 16
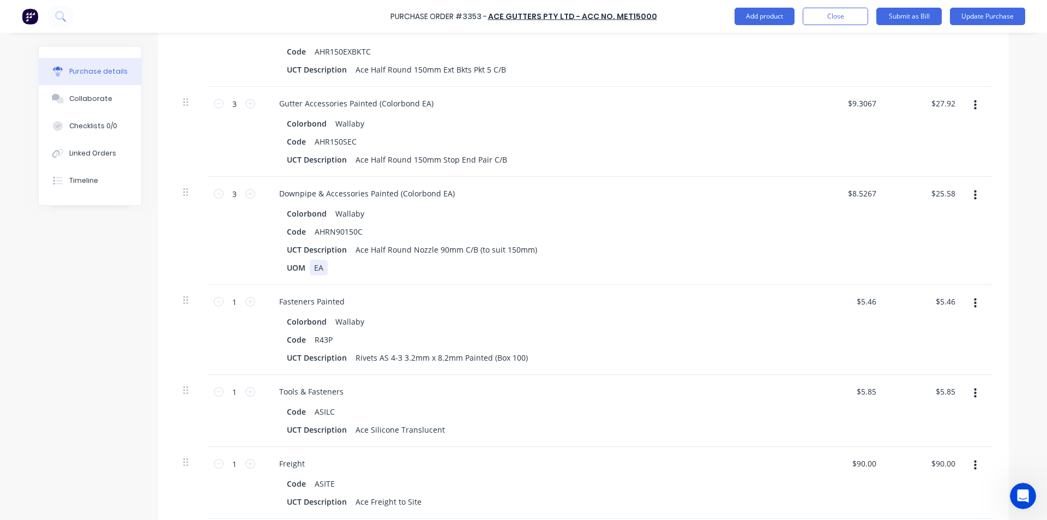
scroll to position [600, 0]
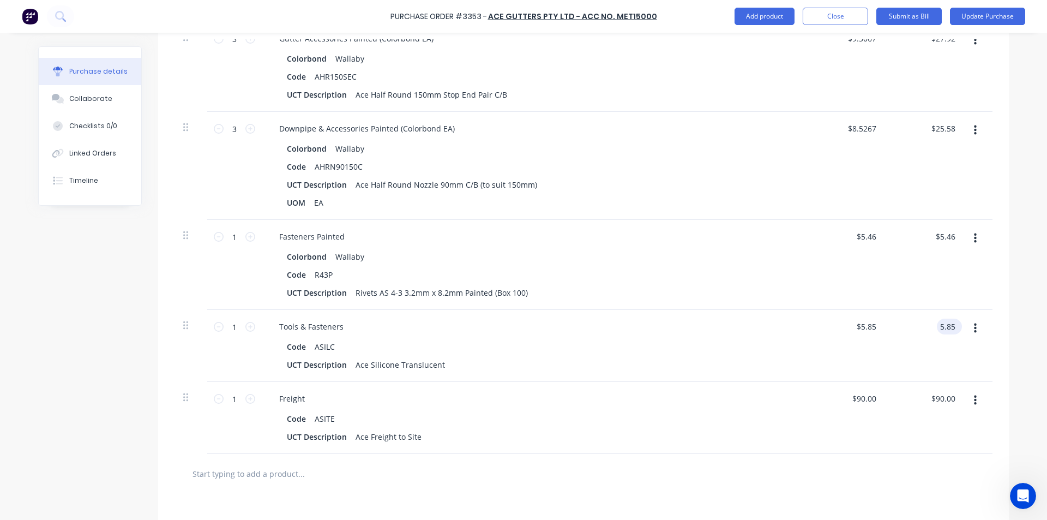
click at [952, 322] on input "5.85" at bounding box center [947, 327] width 21 height 16
click at [952, 323] on input "5.85" at bounding box center [947, 327] width 21 height 16
type input "$5.85"
click at [933, 398] on input "90.00" at bounding box center [943, 399] width 29 height 16
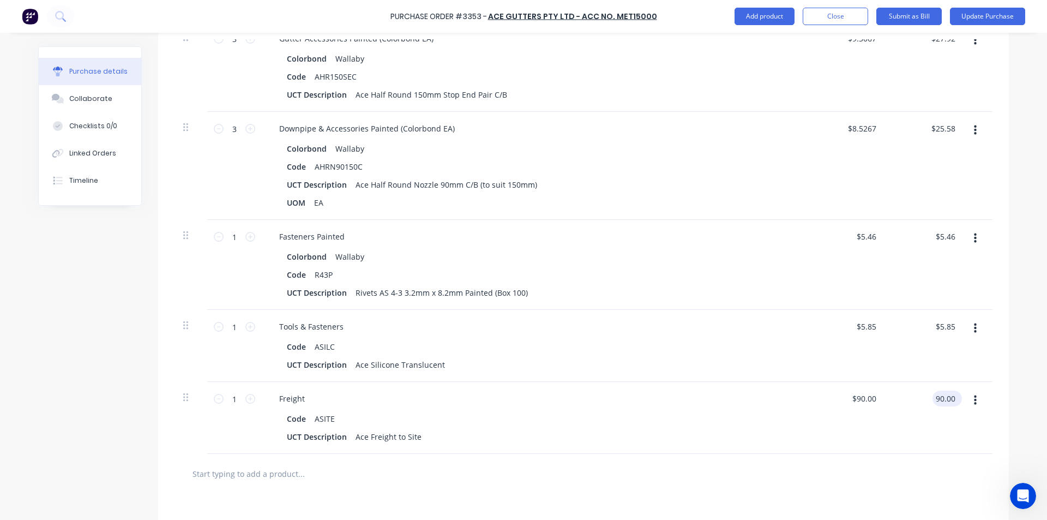
click at [933, 397] on input "90.00" at bounding box center [945, 399] width 25 height 16
type input "105"
type input "$105.00"
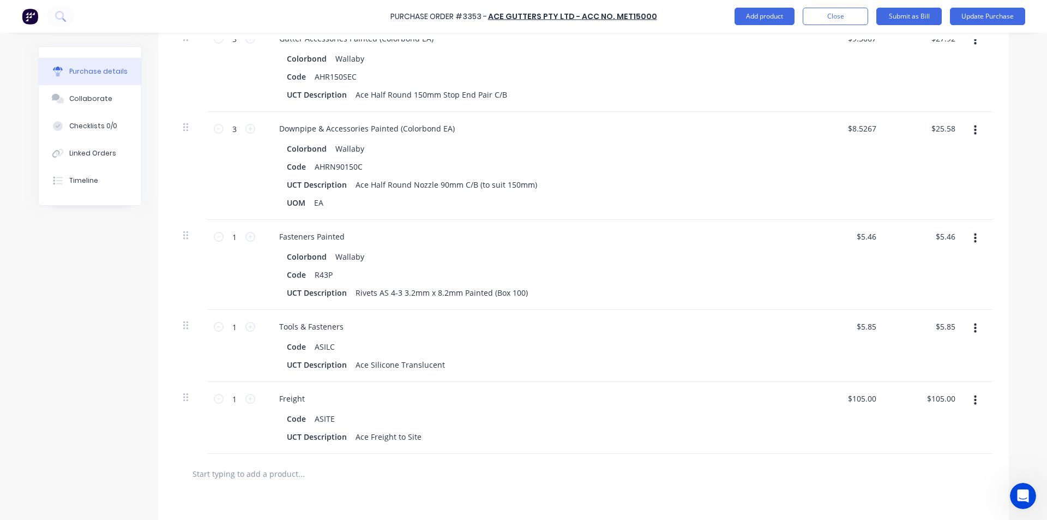
click at [657, 478] on div at bounding box center [583, 474] width 801 height 22
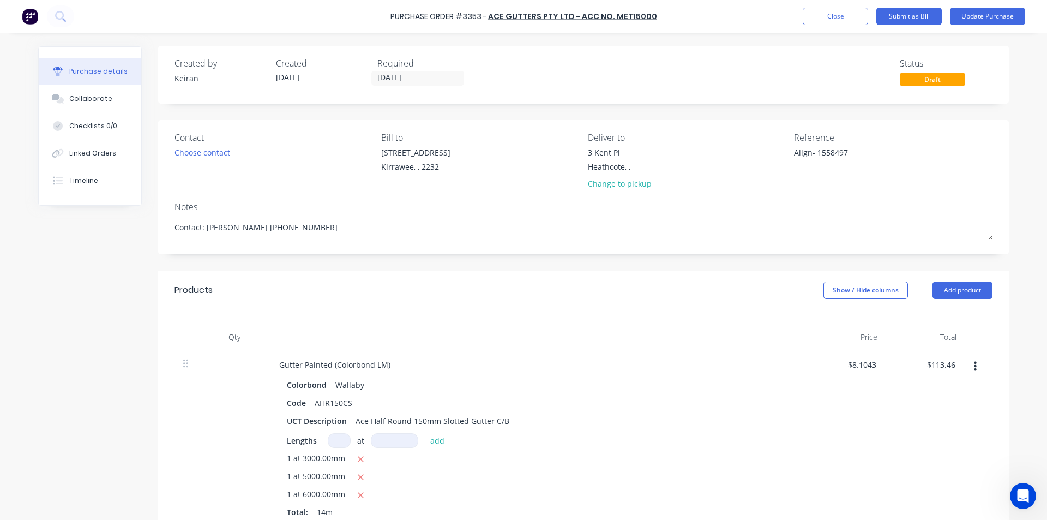
scroll to position [0, 0]
click at [925, 14] on button "Submit as Bill" at bounding box center [909, 16] width 65 height 17
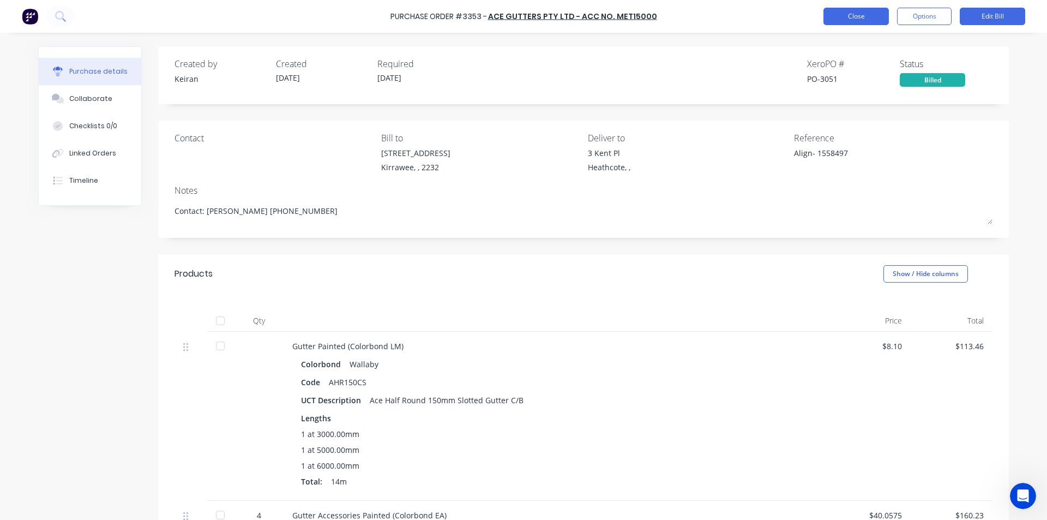
click at [870, 21] on button "Close" at bounding box center [856, 16] width 65 height 17
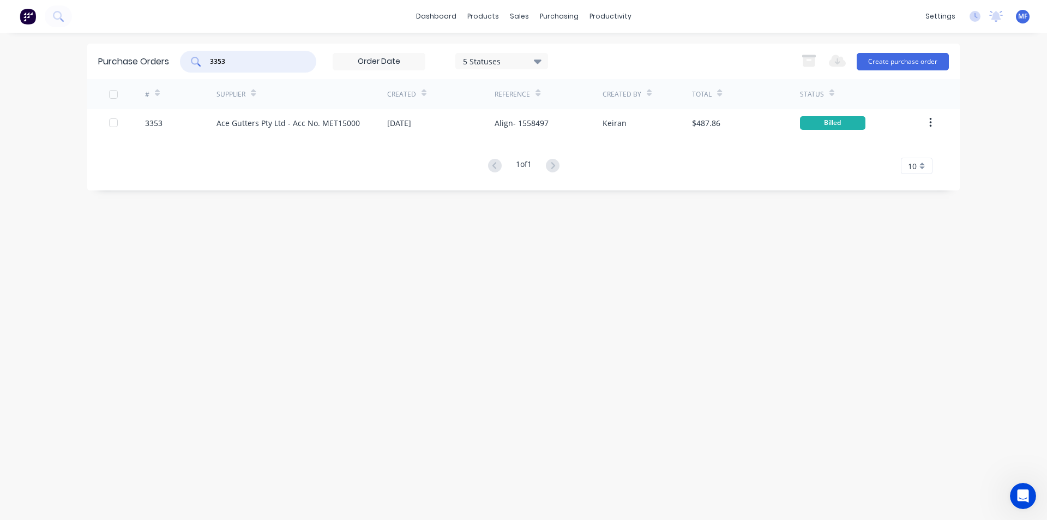
click at [256, 60] on input "3353" at bounding box center [254, 61] width 91 height 11
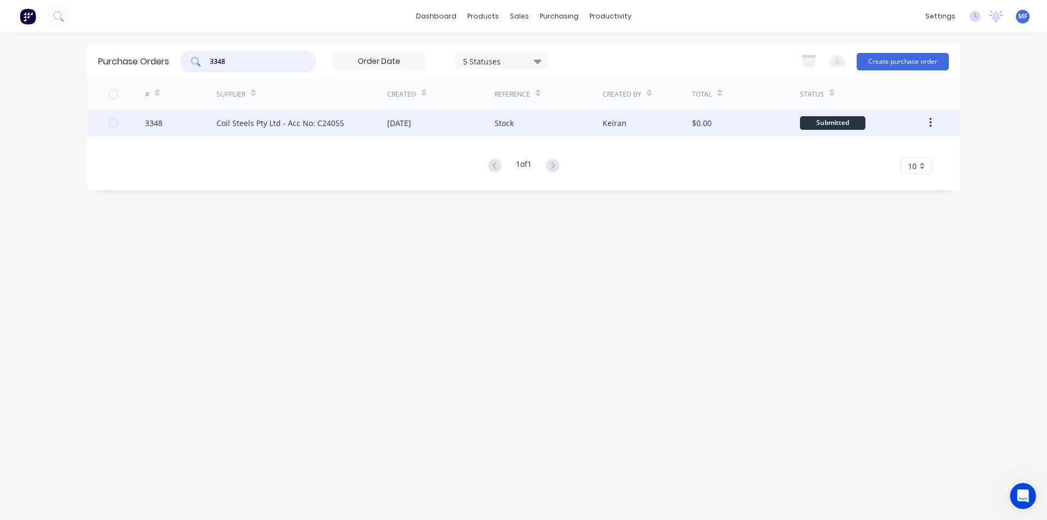
type input "3348"
click at [279, 124] on div "Coil Steels Pty Ltd - Acc No: C24055" at bounding box center [281, 122] width 128 height 11
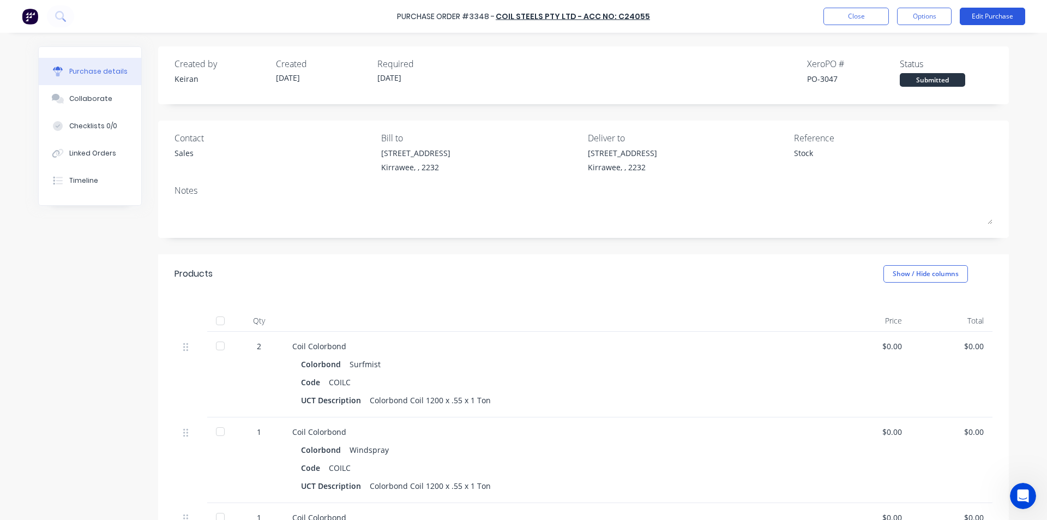
click at [988, 12] on button "Edit Purchase" at bounding box center [992, 16] width 65 height 17
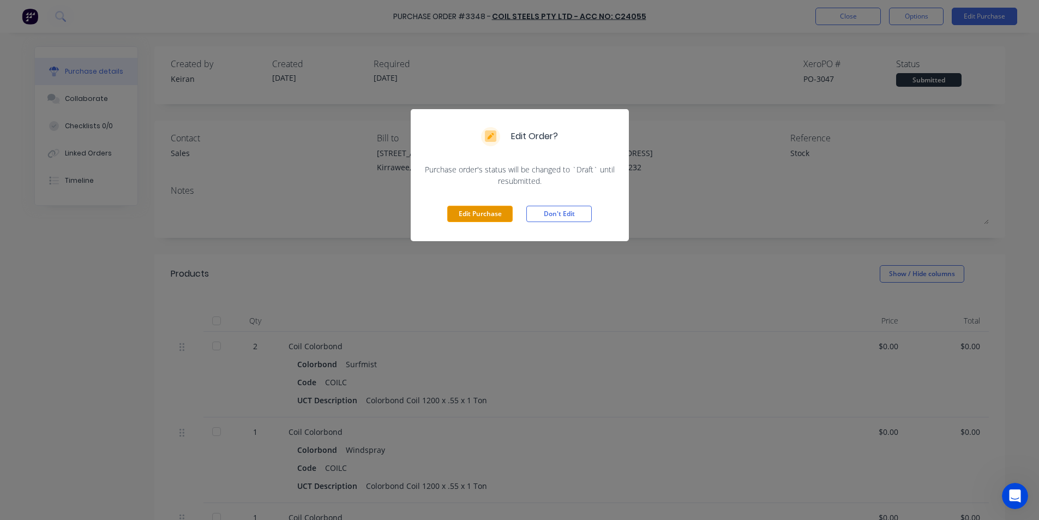
click at [500, 217] on button "Edit Purchase" at bounding box center [479, 214] width 65 height 16
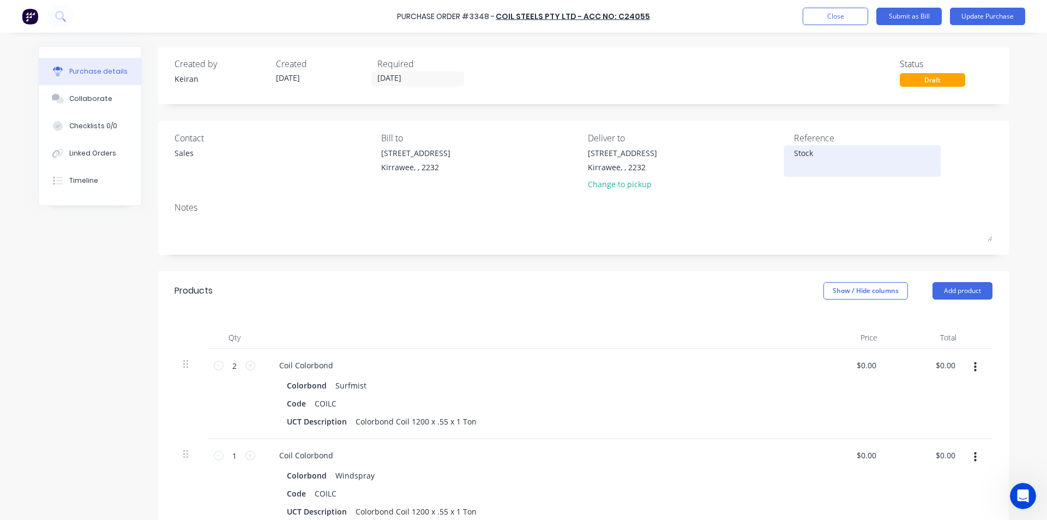
click at [837, 151] on textarea "Stock" at bounding box center [862, 159] width 136 height 25
type textarea "Stock- 406561"
click at [949, 363] on input "0.00" at bounding box center [947, 365] width 21 height 16
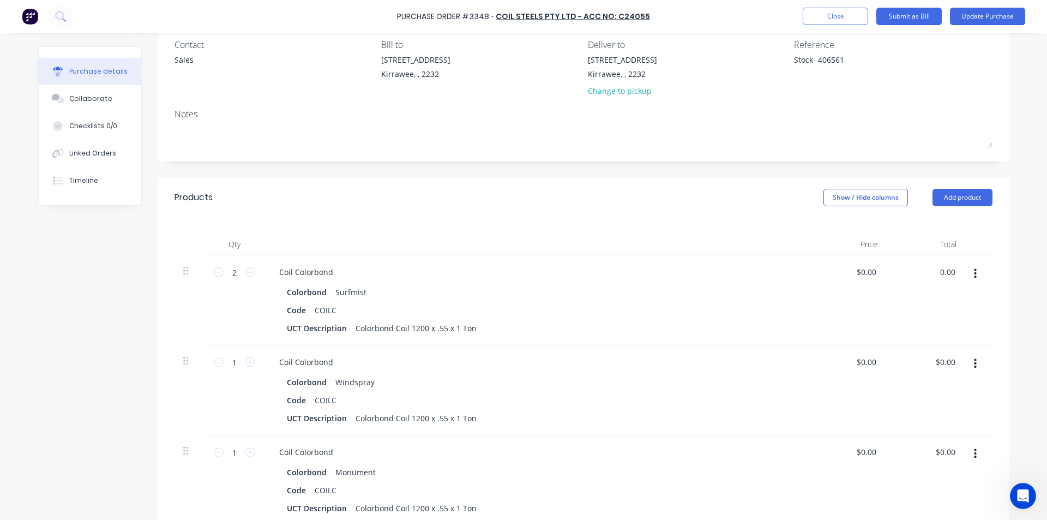
scroll to position [109, 0]
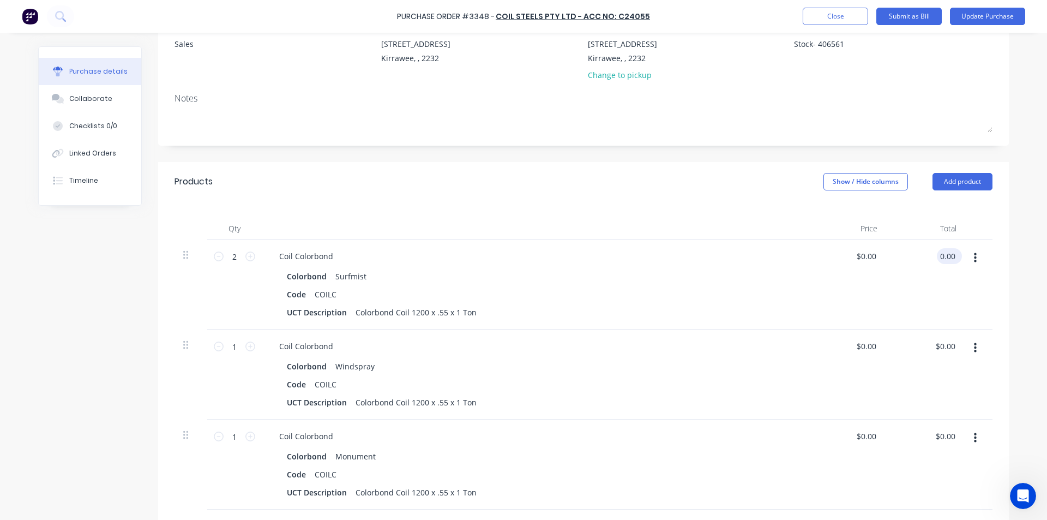
click at [941, 253] on input "0.00" at bounding box center [947, 256] width 21 height 16
click at [946, 257] on input "1754" at bounding box center [946, 256] width 23 height 16
type input "5850.82"
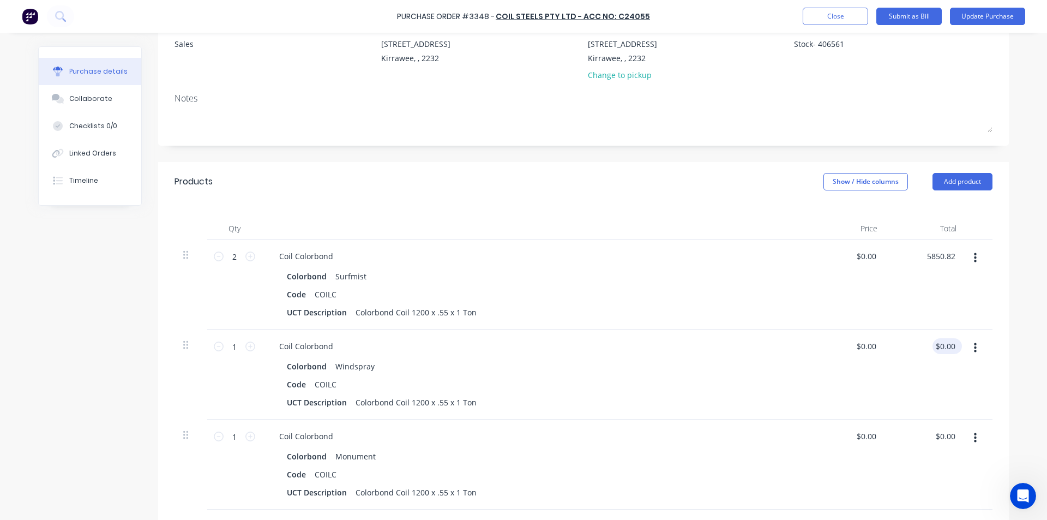
type input "$2,925.41"
type input "$5,850.82"
click at [945, 350] on input "0.00" at bounding box center [947, 346] width 21 height 16
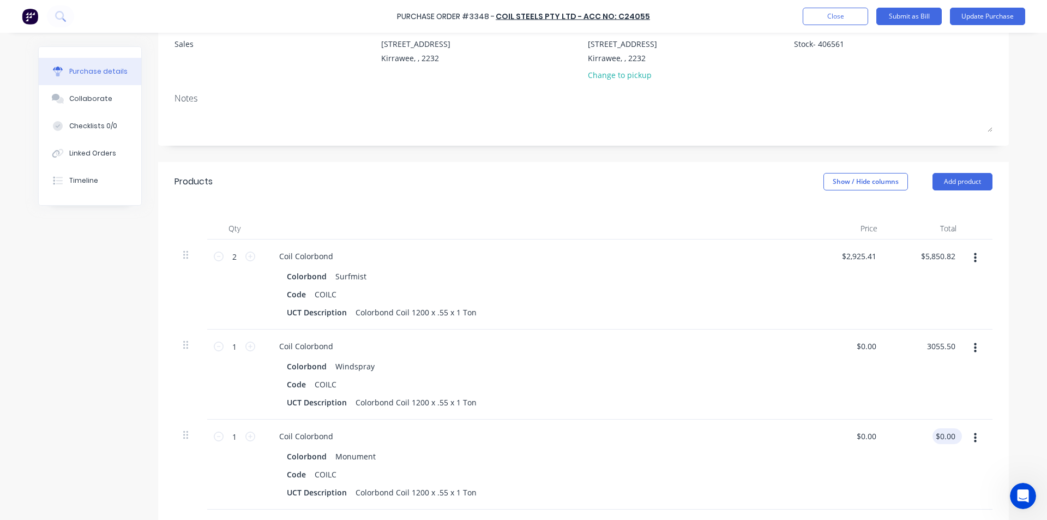
type input "3055.50"
type input "$3,055.50"
click at [944, 428] on input "0.00" at bounding box center [947, 436] width 21 height 16
click at [943, 440] on input "0.00" at bounding box center [947, 436] width 21 height 16
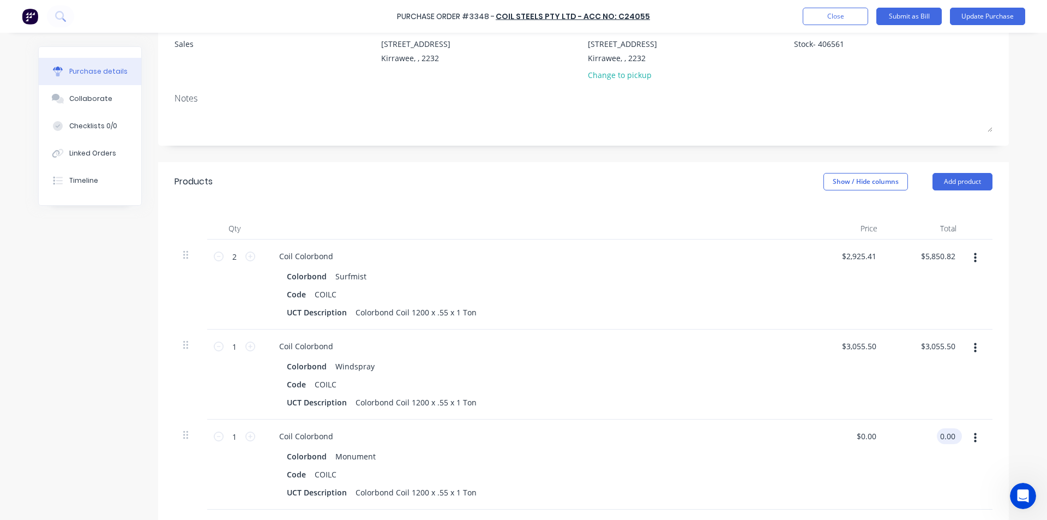
click at [943, 440] on input "0.00" at bounding box center [947, 436] width 21 height 16
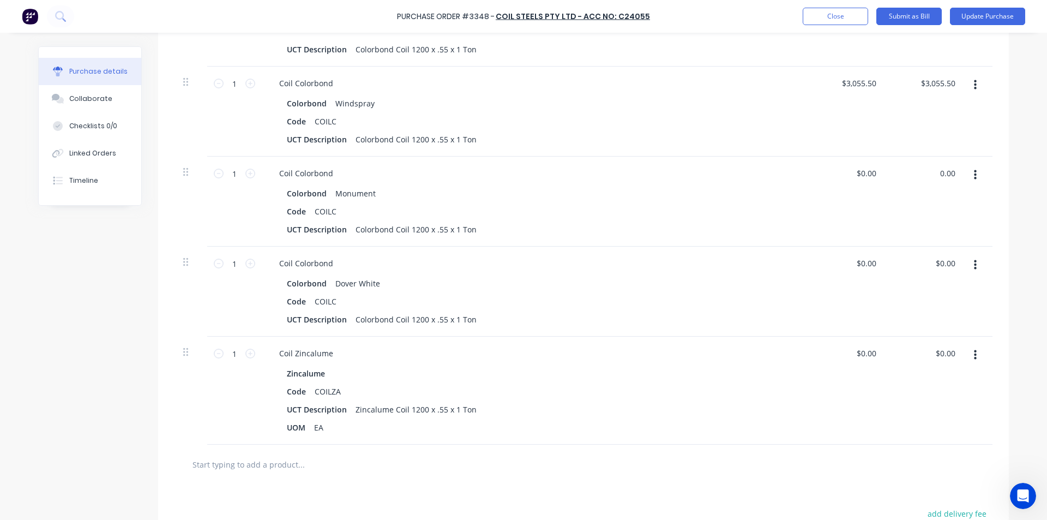
scroll to position [382, 0]
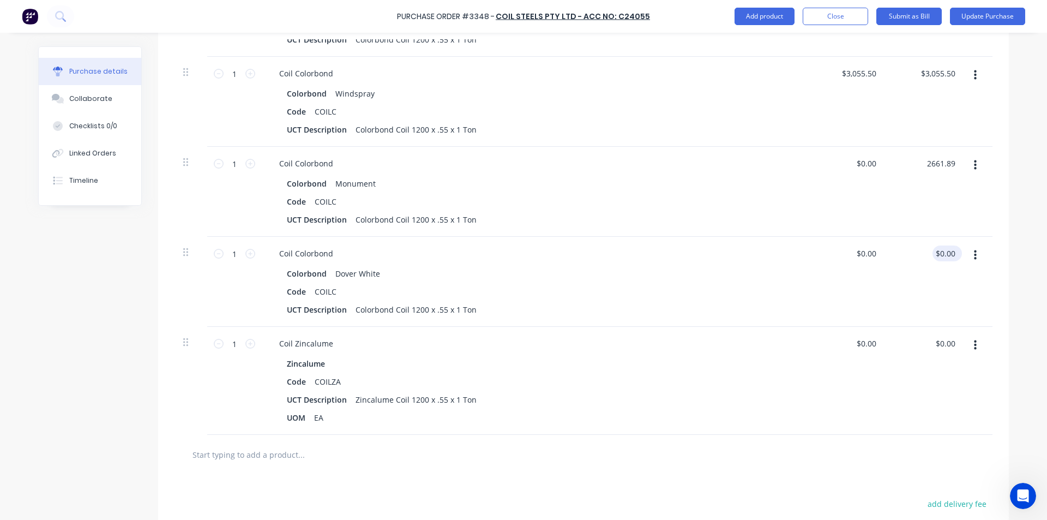
type input "2661.89"
type input "$2,661.89"
click at [948, 260] on input "0.00" at bounding box center [947, 254] width 21 height 16
click at [947, 249] on input "0.00" at bounding box center [947, 254] width 21 height 16
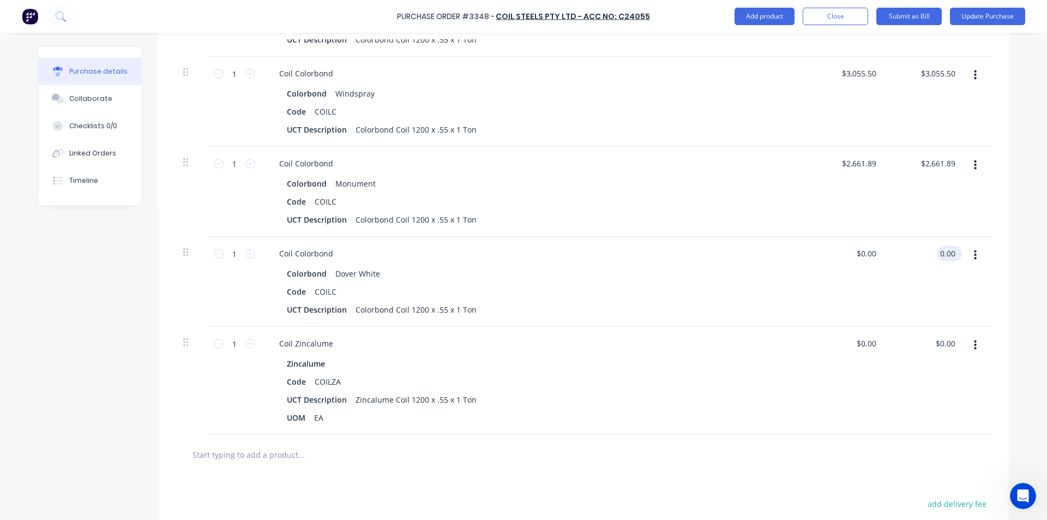
click at [947, 249] on input "0.00" at bounding box center [947, 254] width 21 height 16
type input "2975.45"
type input "$2,975.45"
click at [941, 349] on input "0.00" at bounding box center [945, 344] width 25 height 16
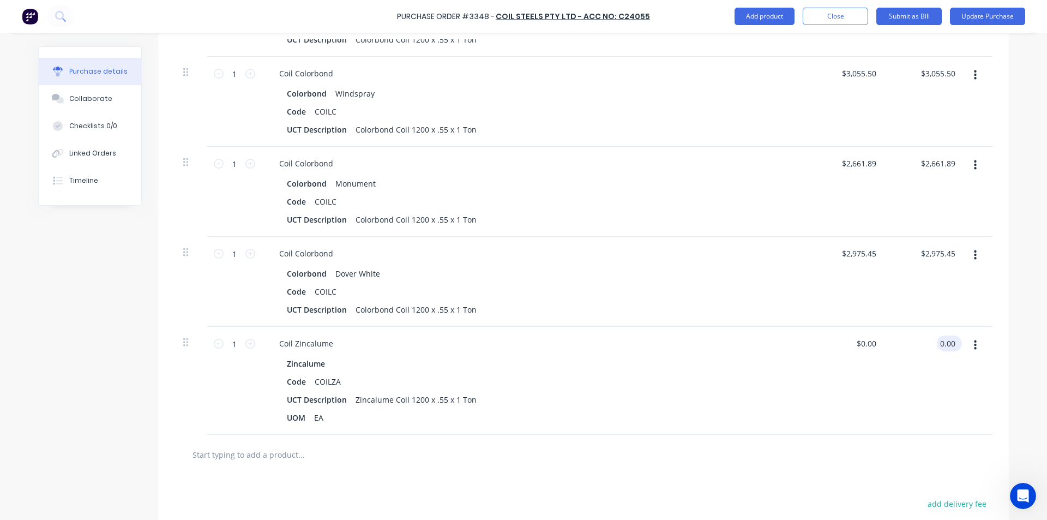
click at [949, 344] on input "0.00" at bounding box center [947, 344] width 21 height 16
type input "2059.95"
type input "$2,059.95"
click at [711, 354] on div "Coil Zincalume Zincalume Code COILZA UCT Description Zincalume Coil 1200 x .55 …" at bounding box center [535, 381] width 546 height 108
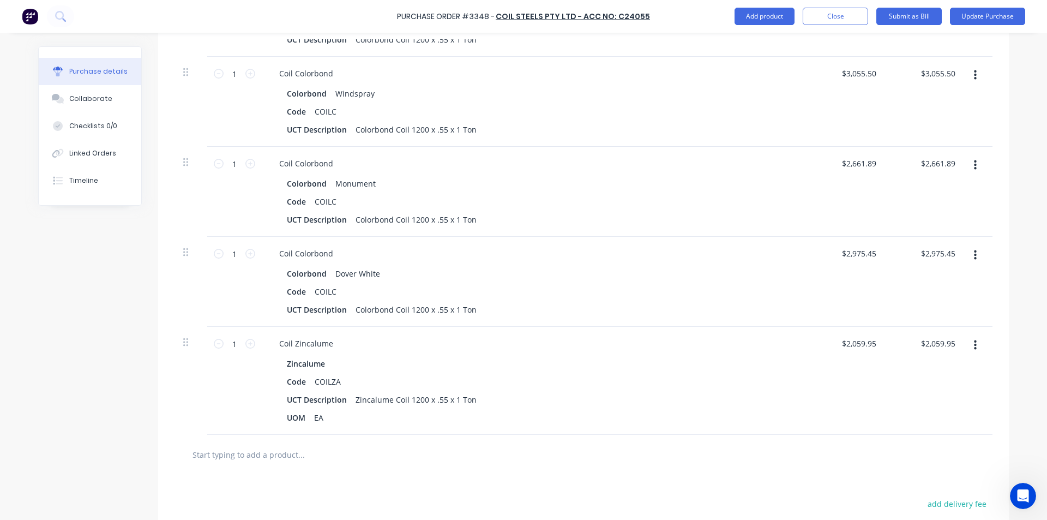
click at [857, 420] on div "$2,059.95 $2,059.95" at bounding box center [846, 381] width 79 height 108
click at [530, 153] on div "Coil Colorbond Colorbond Monument Code COILC UCT Description Colorbond Coil 120…" at bounding box center [535, 192] width 546 height 90
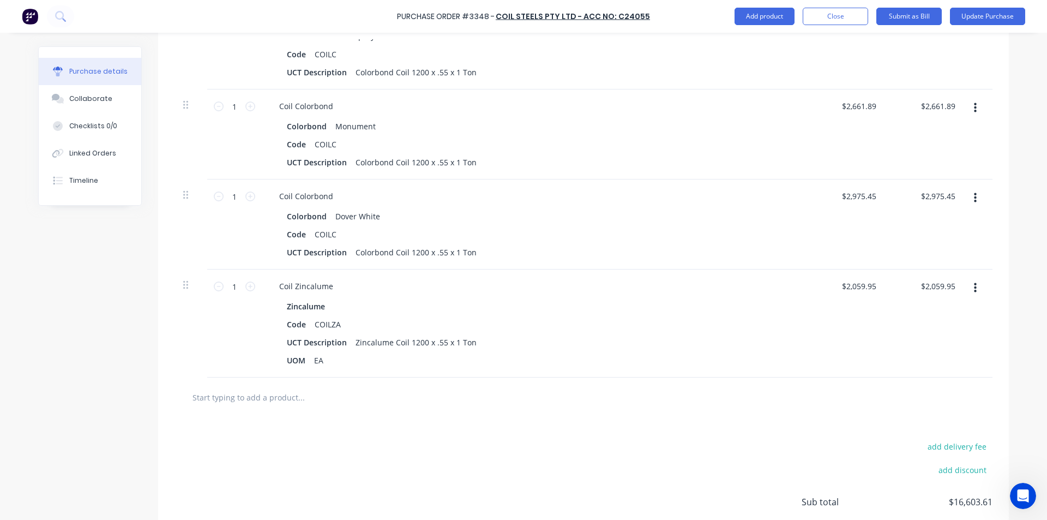
scroll to position [527, 0]
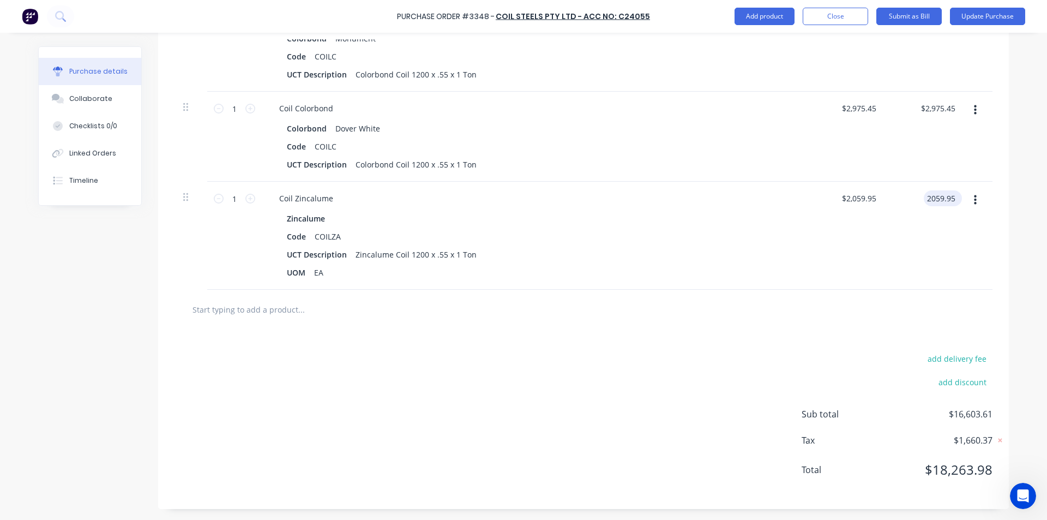
click at [943, 197] on input "2059.95" at bounding box center [941, 198] width 34 height 16
click at [953, 197] on input "2059.95" at bounding box center [941, 198] width 34 height 16
type input "2059.93"
type input "$2,059.93"
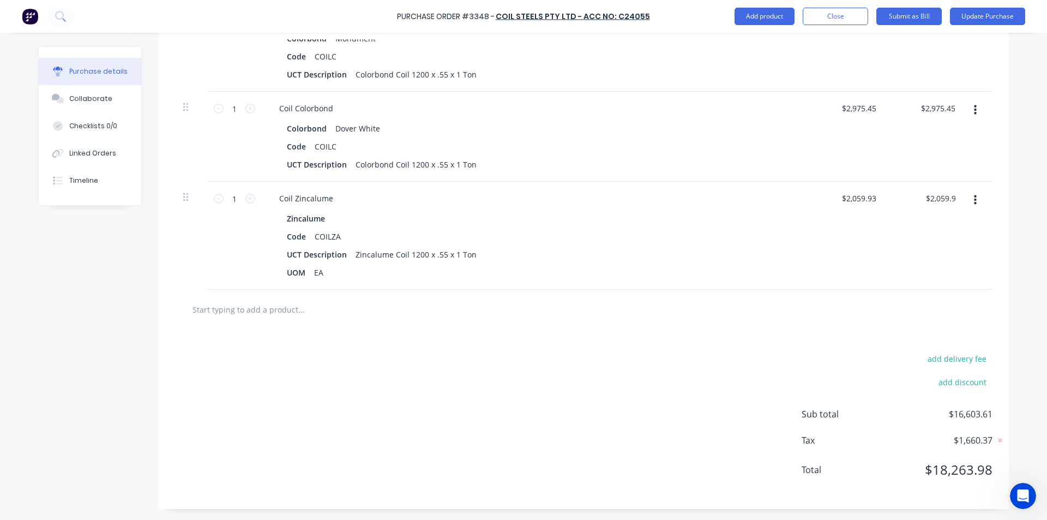
click at [921, 255] on div "$2,059.93 2059.93" at bounding box center [926, 236] width 79 height 108
click at [624, 226] on div "Zincalume" at bounding box center [534, 219] width 495 height 16
click at [950, 105] on input "2975.45" at bounding box center [938, 108] width 40 height 16
type input "2975.46"
type input "$2,975.46"
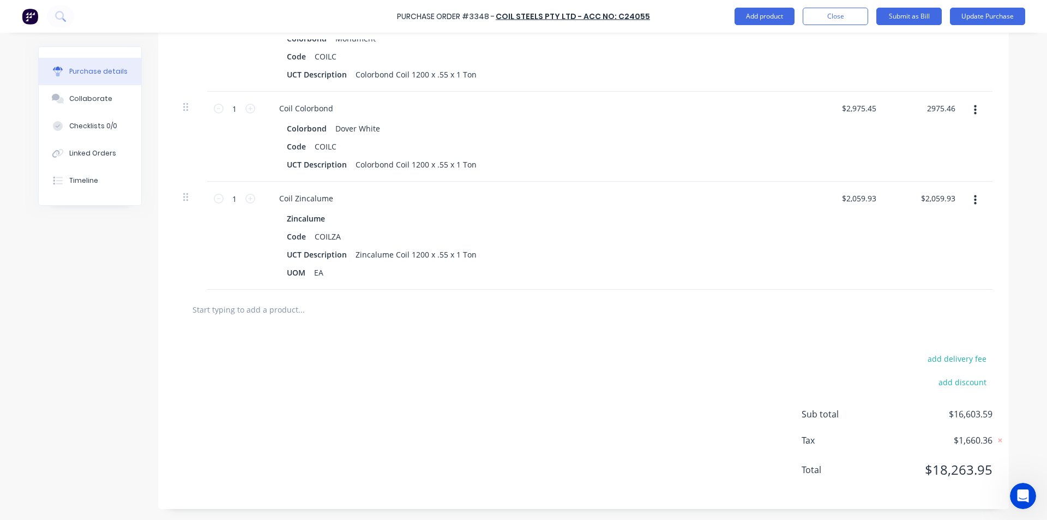
type input "$2,975.46"
click at [935, 143] on div "$2,975.46 $2,975.46" at bounding box center [926, 137] width 79 height 90
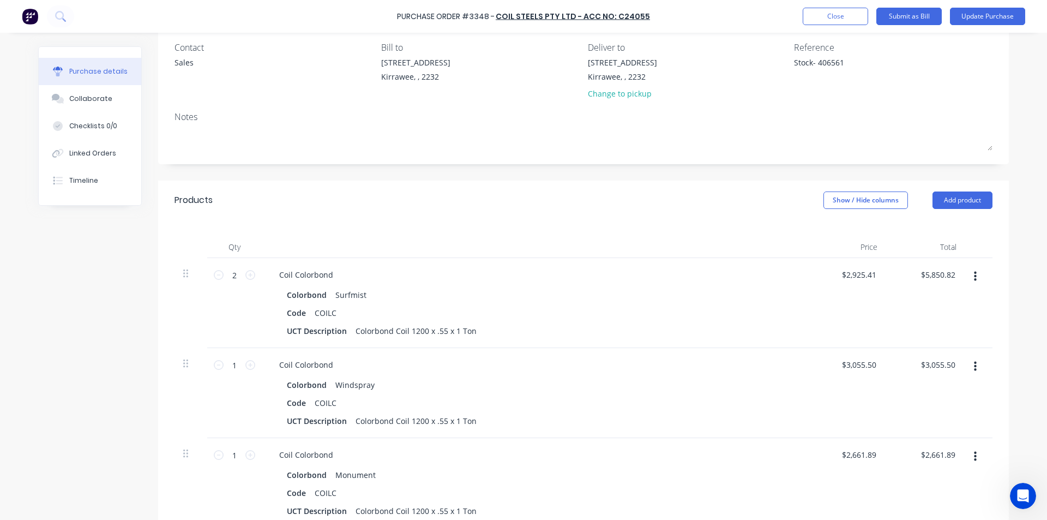
scroll to position [0, 0]
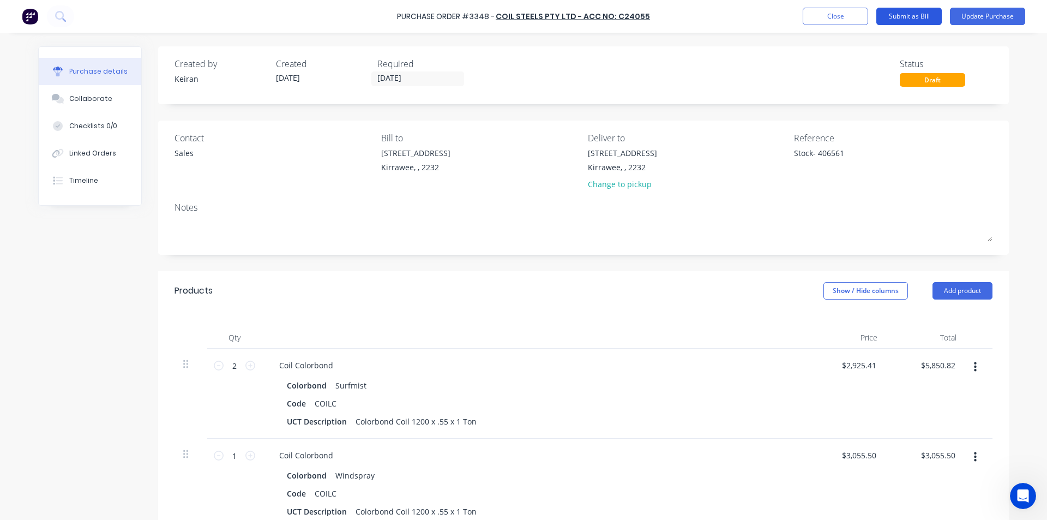
click at [914, 16] on button "Submit as Bill" at bounding box center [909, 16] width 65 height 17
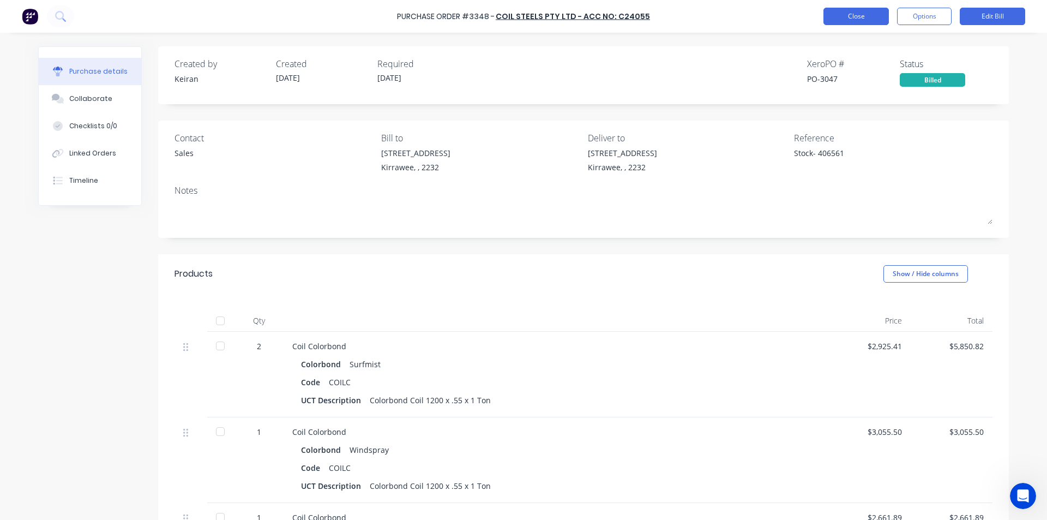
click at [863, 9] on button "Close" at bounding box center [856, 16] width 65 height 17
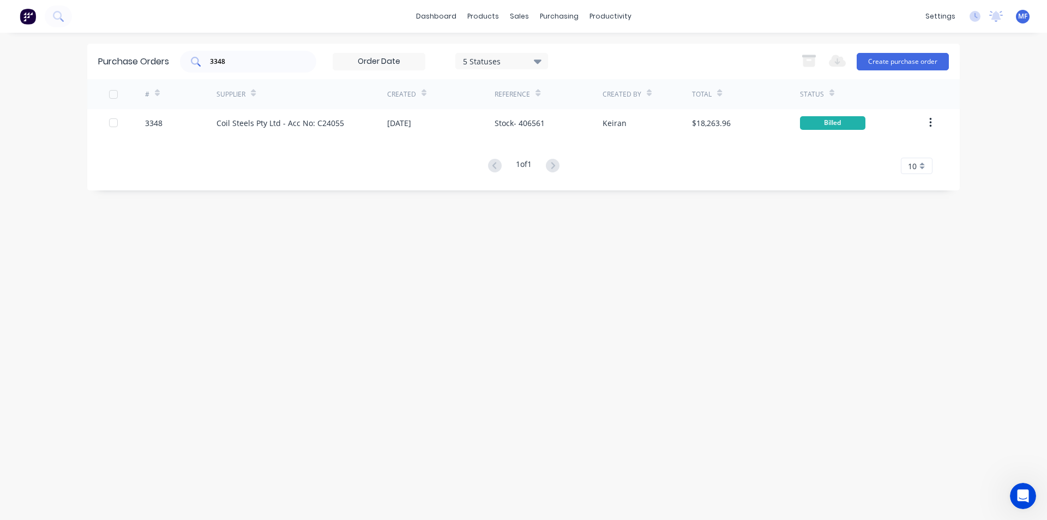
click at [233, 57] on input "3348" at bounding box center [254, 61] width 91 height 11
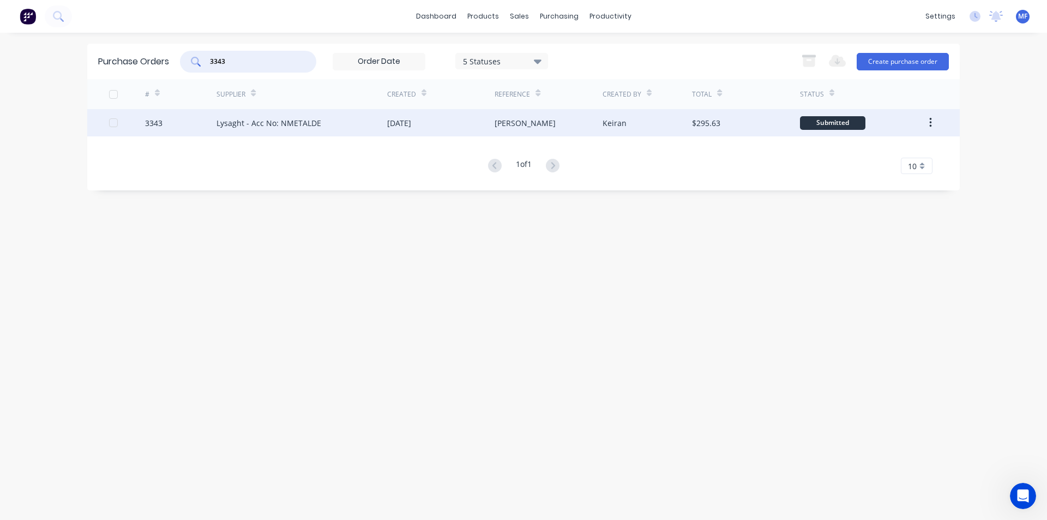
type input "3343"
click at [267, 119] on div "Lysaght - Acc No: NMETALDE" at bounding box center [269, 122] width 105 height 11
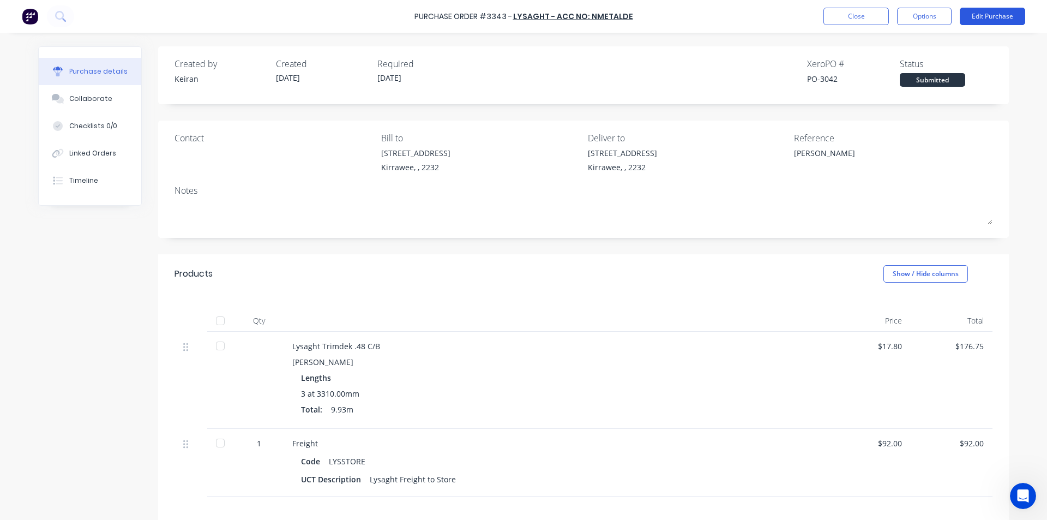
click at [1010, 15] on button "Edit Purchase" at bounding box center [992, 16] width 65 height 17
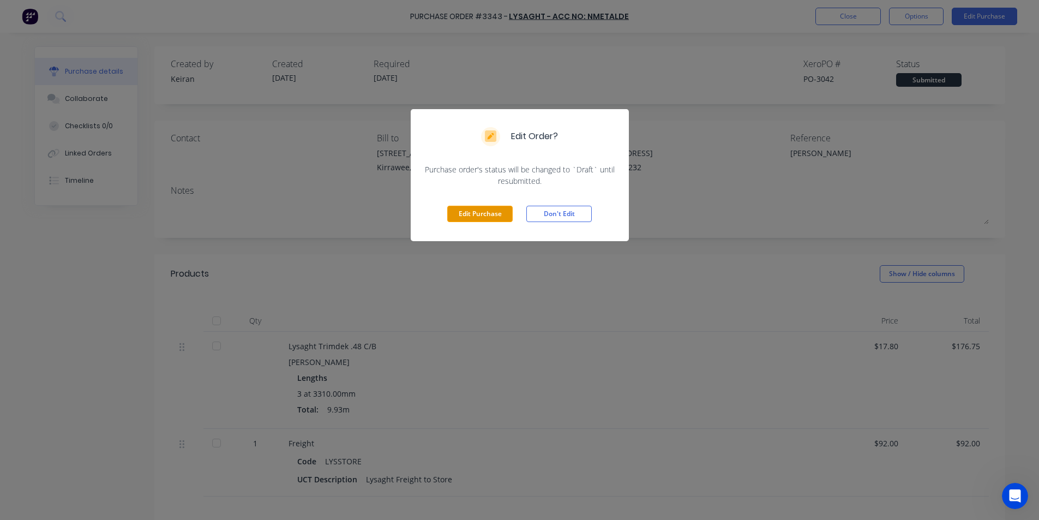
click at [477, 210] on button "Edit Purchase" at bounding box center [479, 214] width 65 height 16
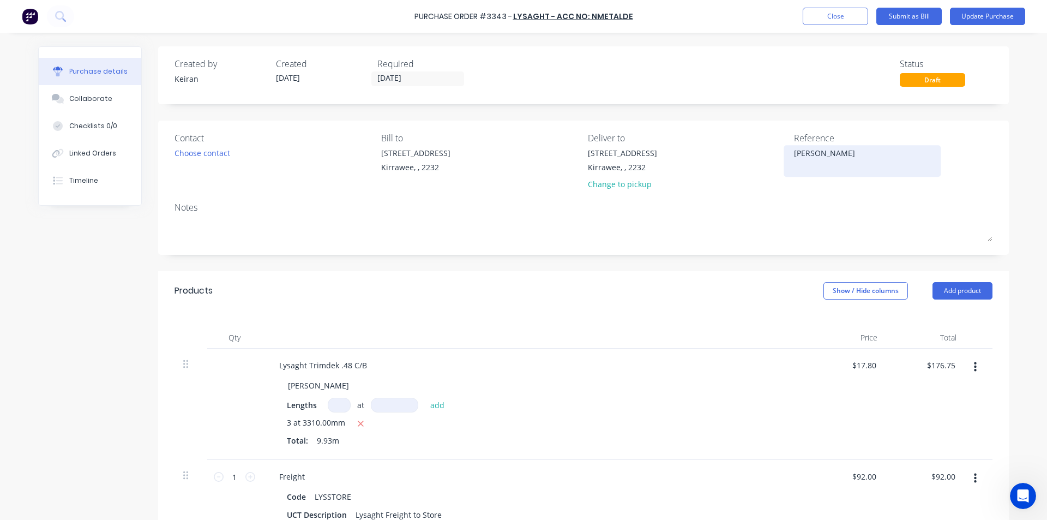
click at [837, 152] on textarea "[PERSON_NAME]" at bounding box center [862, 159] width 136 height 25
type textarea "[PERSON_NAME]- 036070/01"
click at [840, 199] on div "Contact Choose contact [PERSON_NAME] to [STREET_ADDRESS] Deliver to [STREET_ADD…" at bounding box center [583, 188] width 851 height 134
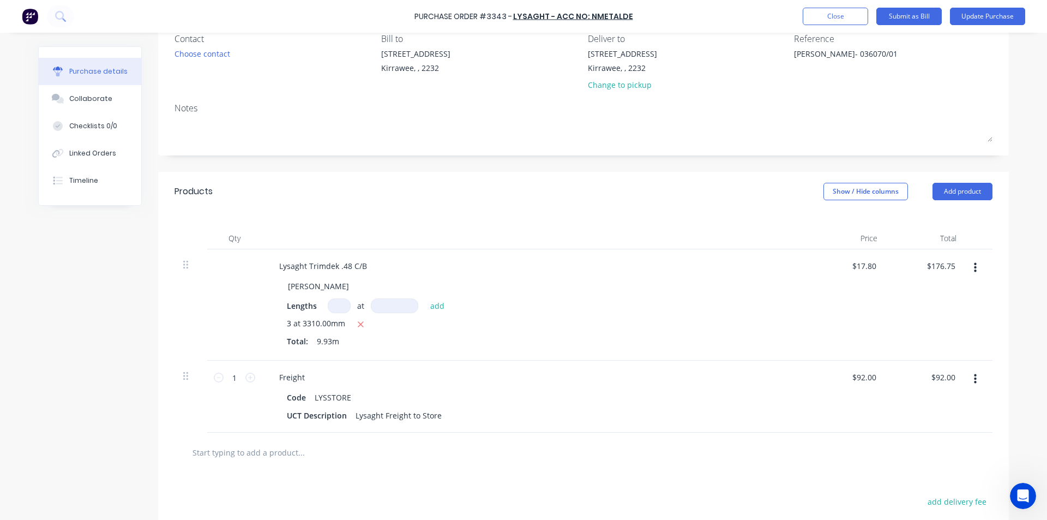
scroll to position [109, 0]
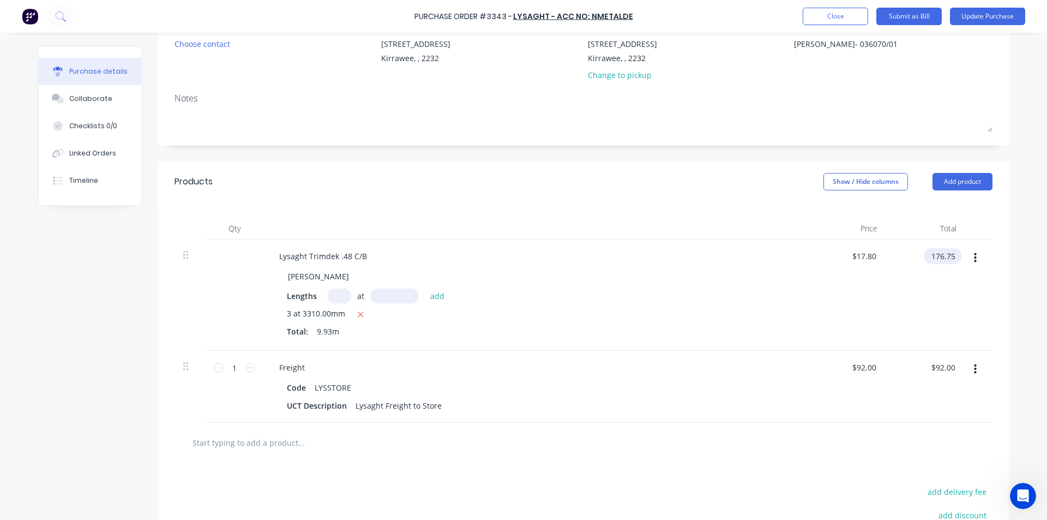
click at [937, 258] on input "176.75" at bounding box center [941, 256] width 34 height 16
click at [937, 258] on input "176.75" at bounding box center [943, 256] width 29 height 16
click at [944, 254] on input "176.75" at bounding box center [943, 256] width 29 height 16
type input "147.03"
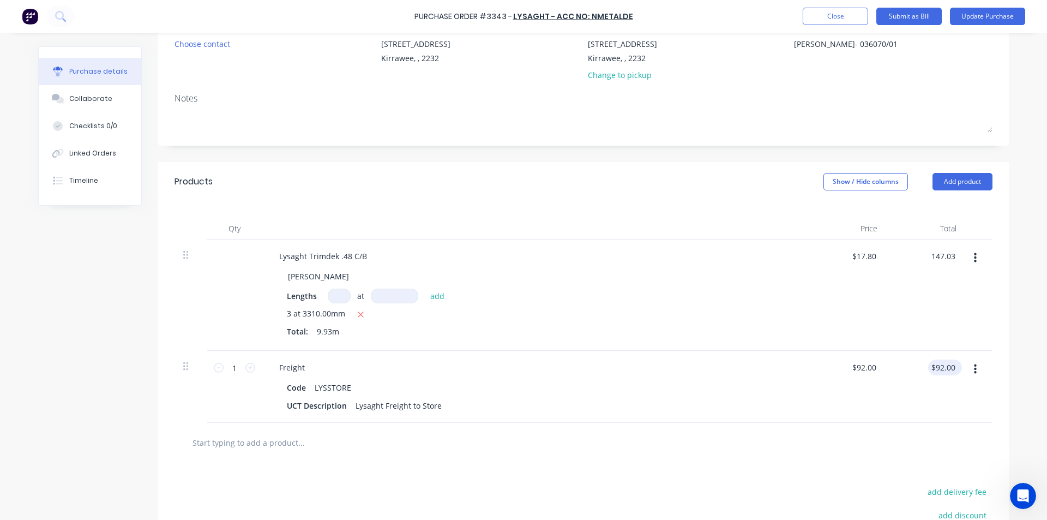
type input "$14.8066"
type input "$147.03"
click at [944, 363] on input "92.00" at bounding box center [943, 368] width 29 height 16
click at [944, 364] on input "92.00" at bounding box center [945, 368] width 25 height 16
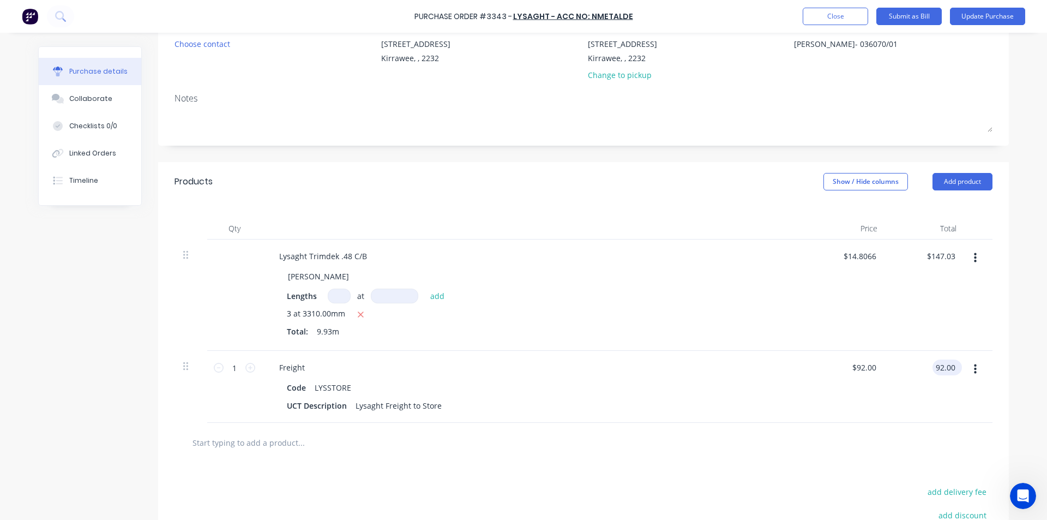
click at [944, 364] on input "92.00" at bounding box center [945, 368] width 25 height 16
type input "107"
type input "$107.00"
click at [765, 366] on div "Freight" at bounding box center [535, 368] width 528 height 16
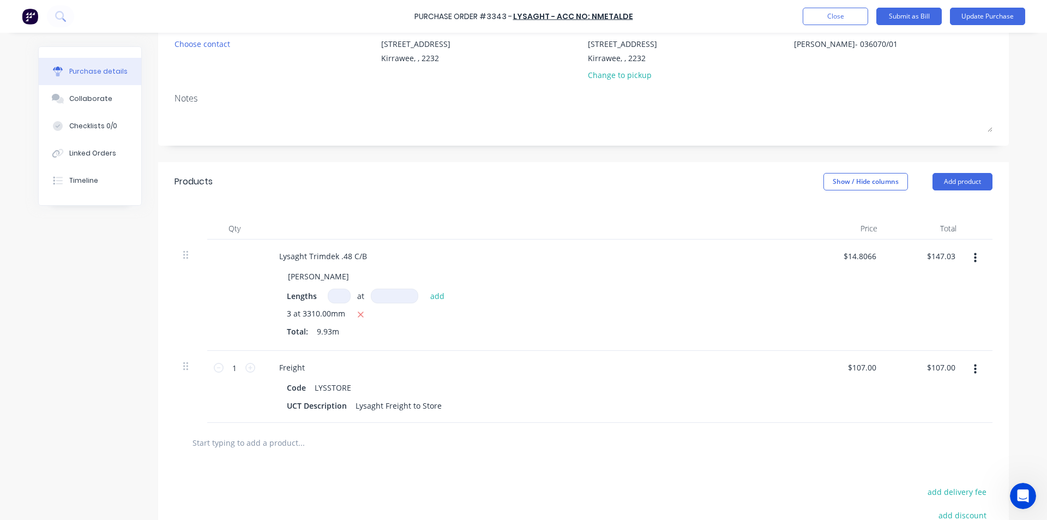
scroll to position [164, 0]
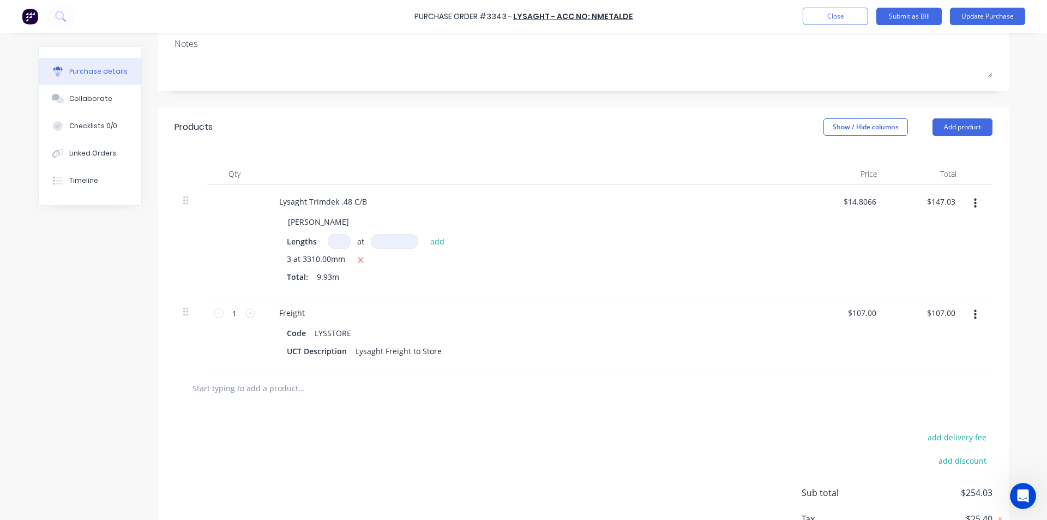
click at [233, 395] on input "text" at bounding box center [301, 388] width 218 height 22
click at [962, 131] on button "Add product" at bounding box center [963, 126] width 60 height 17
click at [937, 175] on div "Basic product" at bounding box center [941, 177] width 84 height 16
click at [312, 384] on div at bounding box center [316, 385] width 91 height 16
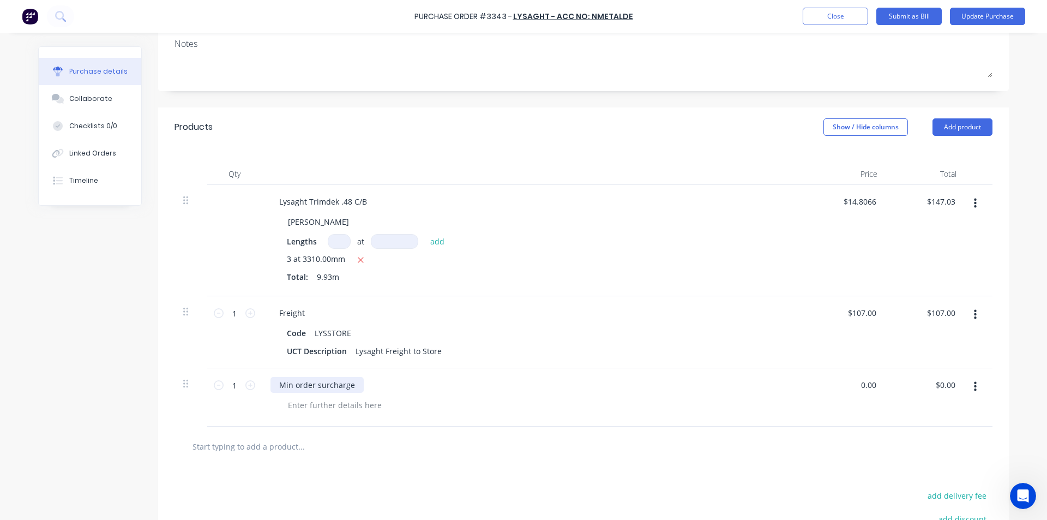
type input "$0.00"
click at [939, 381] on input "0.00" at bounding box center [947, 385] width 21 height 16
click at [945, 381] on input "0.00" at bounding box center [947, 385] width 21 height 16
type input "2.97"
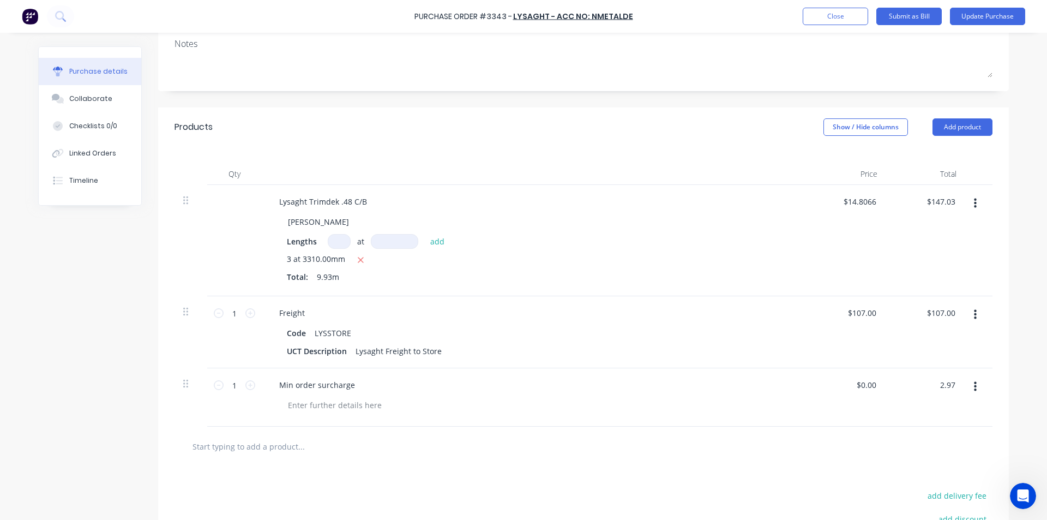
type input "$2.97"
click at [716, 418] on div "Min order surcharge" at bounding box center [535, 397] width 546 height 58
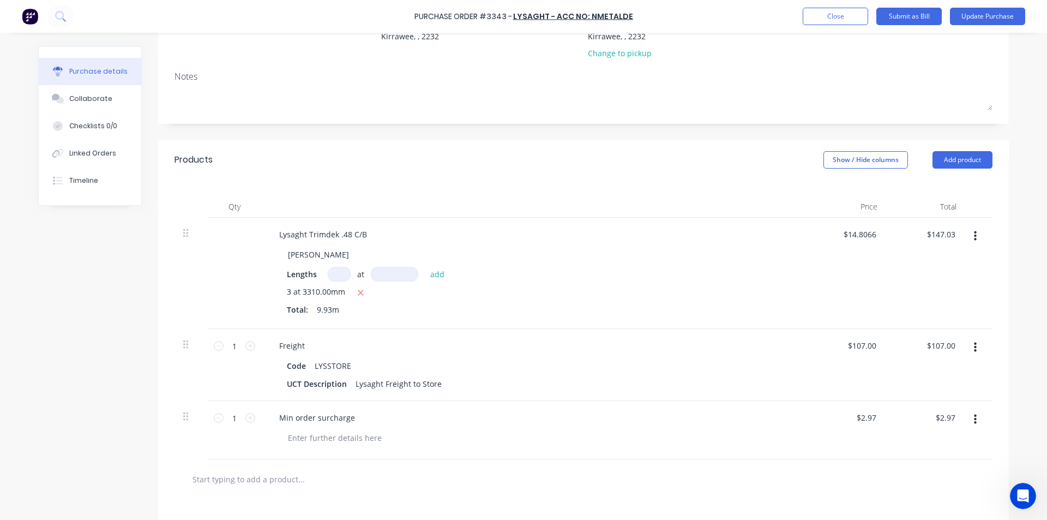
scroll to position [0, 0]
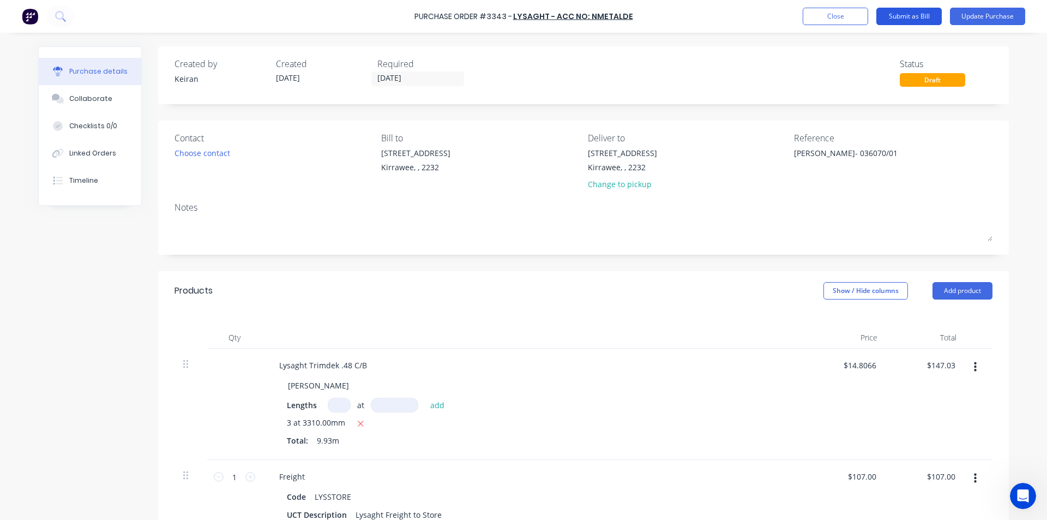
click at [925, 19] on button "Submit as Bill" at bounding box center [909, 16] width 65 height 17
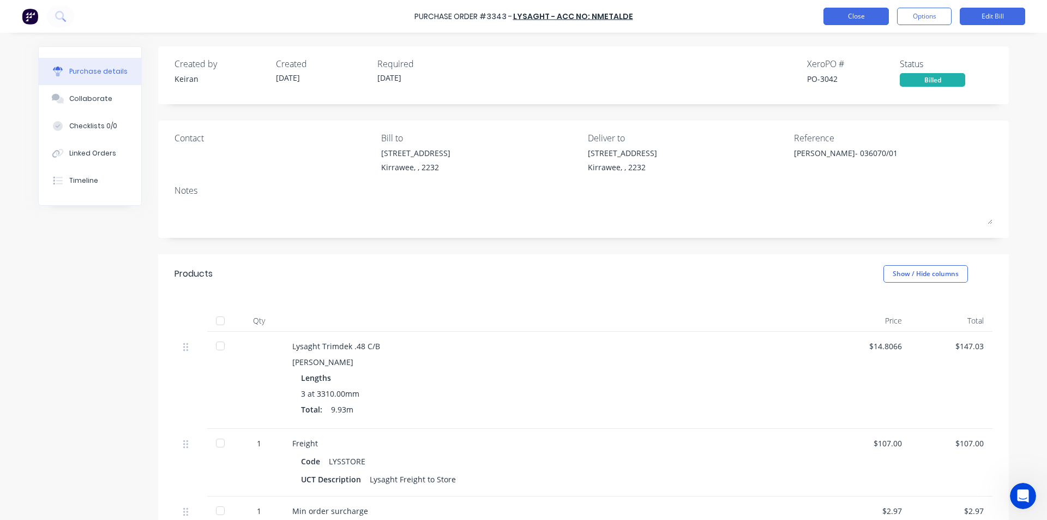
click at [854, 14] on button "Close" at bounding box center [856, 16] width 65 height 17
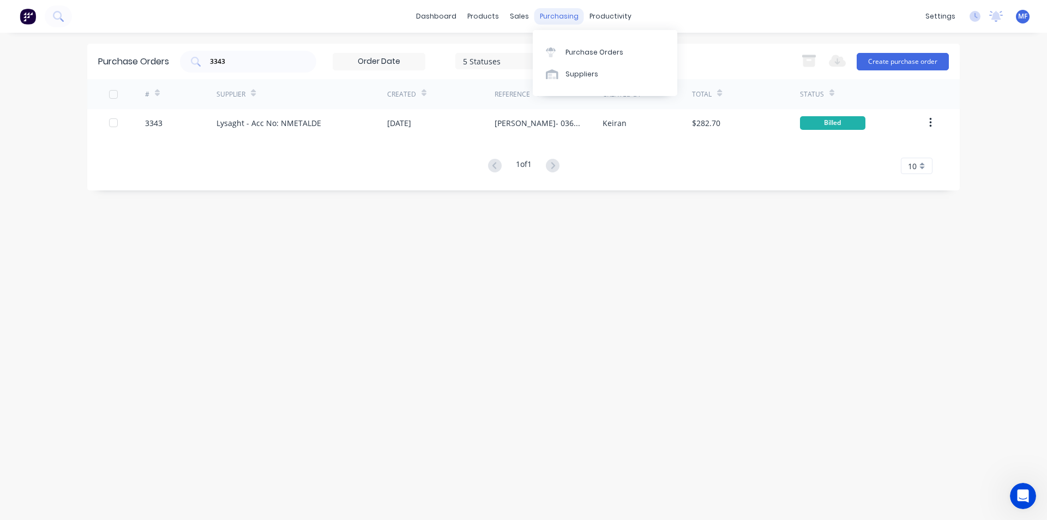
click at [550, 14] on div "purchasing" at bounding box center [560, 16] width 50 height 16
click at [564, 58] on link "Purchase Orders" at bounding box center [605, 52] width 145 height 22
click at [254, 65] on input "3343" at bounding box center [254, 61] width 91 height 11
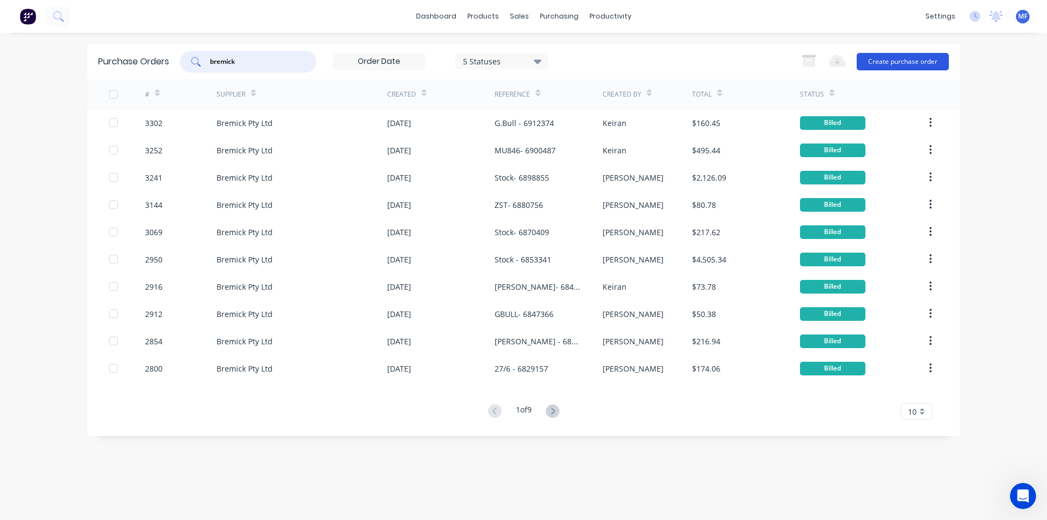
type input "bremick"
click at [931, 65] on button "Create purchase order" at bounding box center [903, 61] width 92 height 17
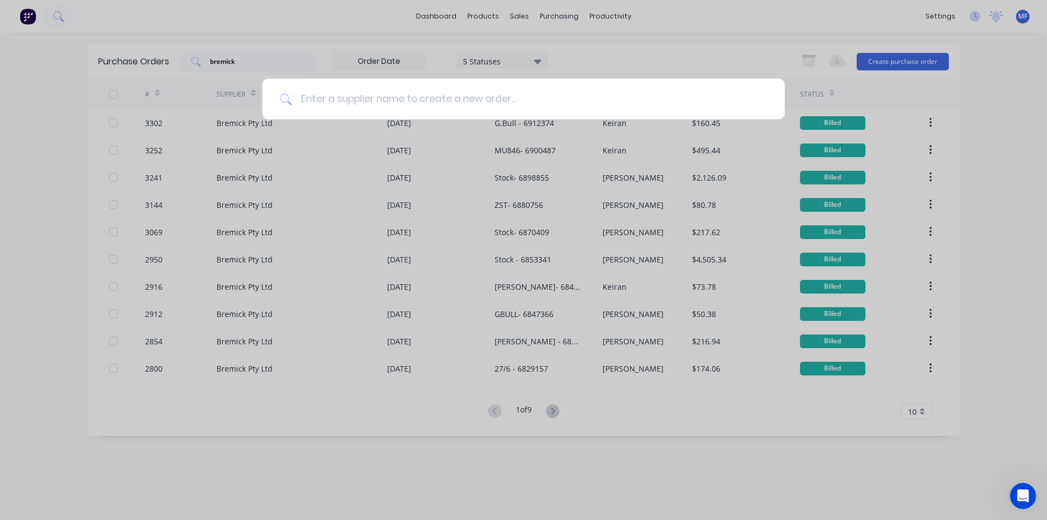
click at [400, 107] on input at bounding box center [530, 99] width 476 height 41
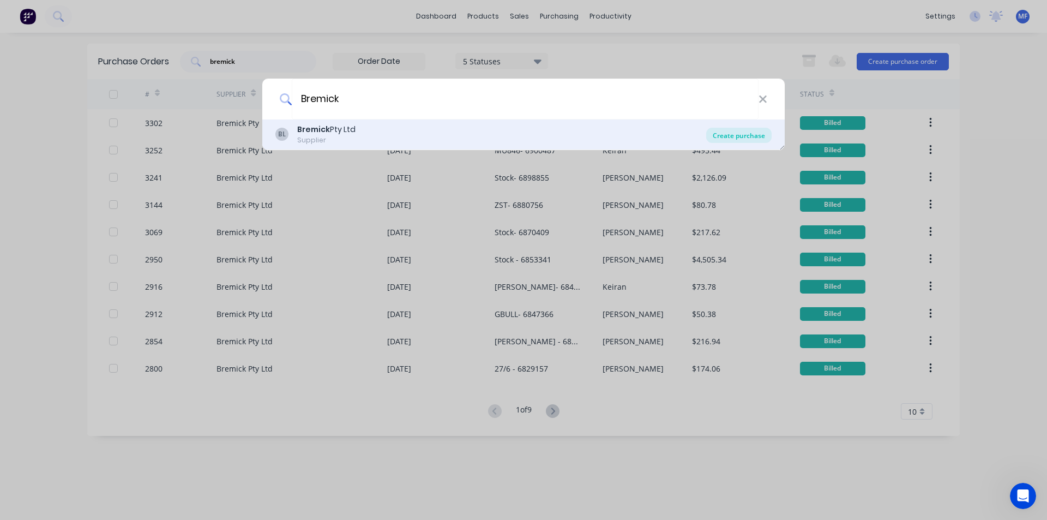
type input "Bremick"
click at [733, 132] on div "Create purchase" at bounding box center [738, 135] width 65 height 15
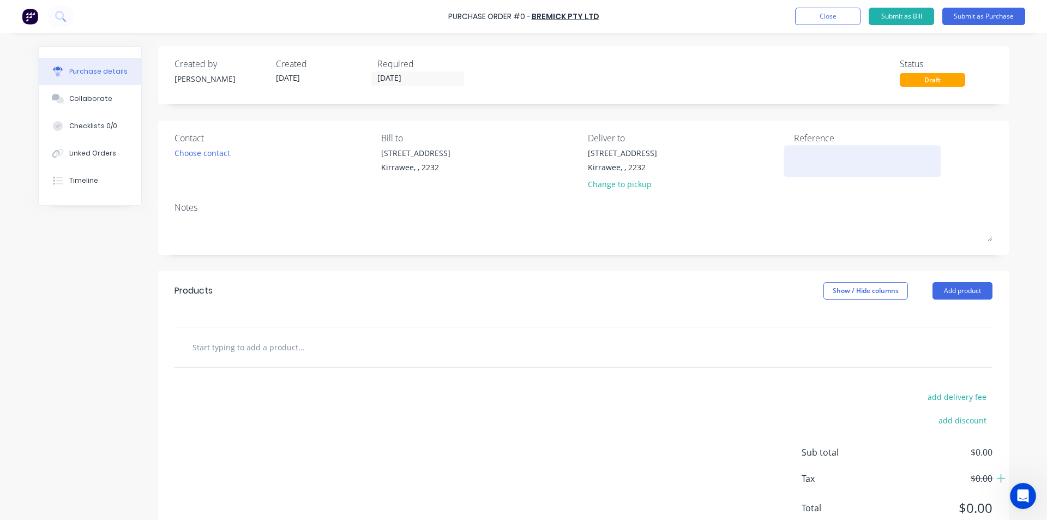
click at [851, 170] on textarea at bounding box center [862, 159] width 136 height 25
type textarea "[PERSON_NAME] - 6916309"
click at [358, 280] on div "Products Show / Hide columns Add product" at bounding box center [583, 290] width 851 height 39
click at [978, 293] on button "Add product" at bounding box center [963, 290] width 60 height 17
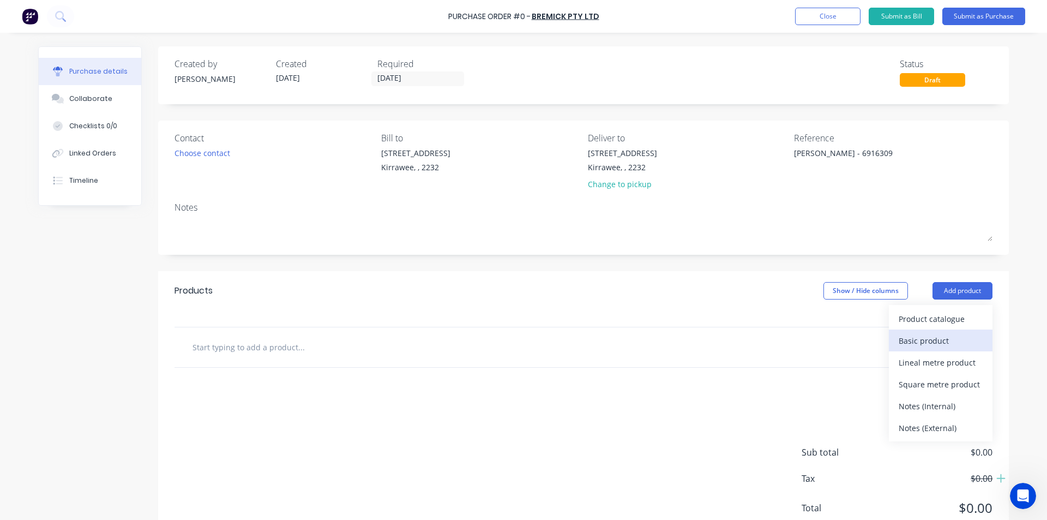
click at [936, 339] on div "Basic product" at bounding box center [941, 341] width 84 height 16
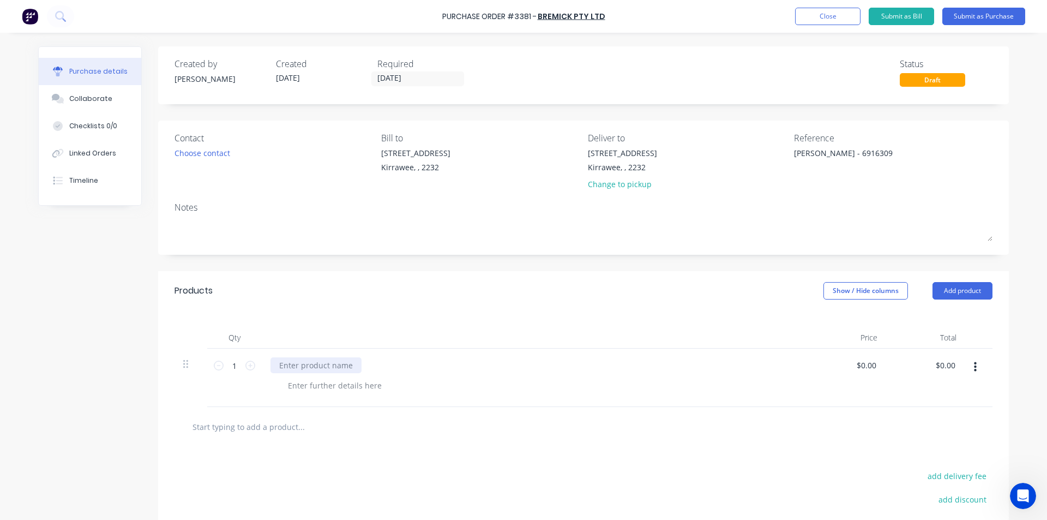
click at [314, 364] on div at bounding box center [316, 365] width 91 height 16
click at [277, 365] on div "Vortex 25Zips x2000" at bounding box center [316, 365] width 90 height 16
type input "$0.00"
click at [951, 368] on input "0.00" at bounding box center [947, 365] width 21 height 16
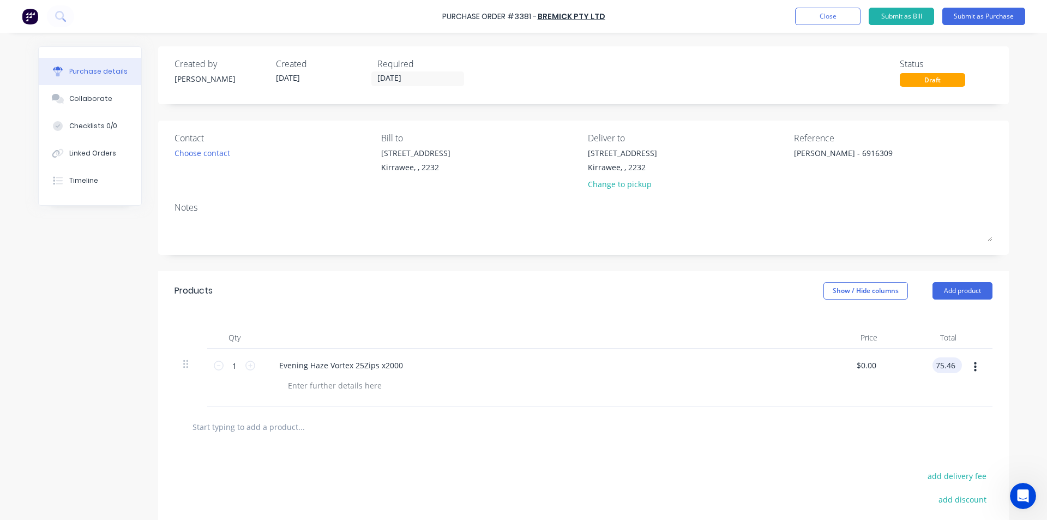
type input "75.46"
type input "$75.46"
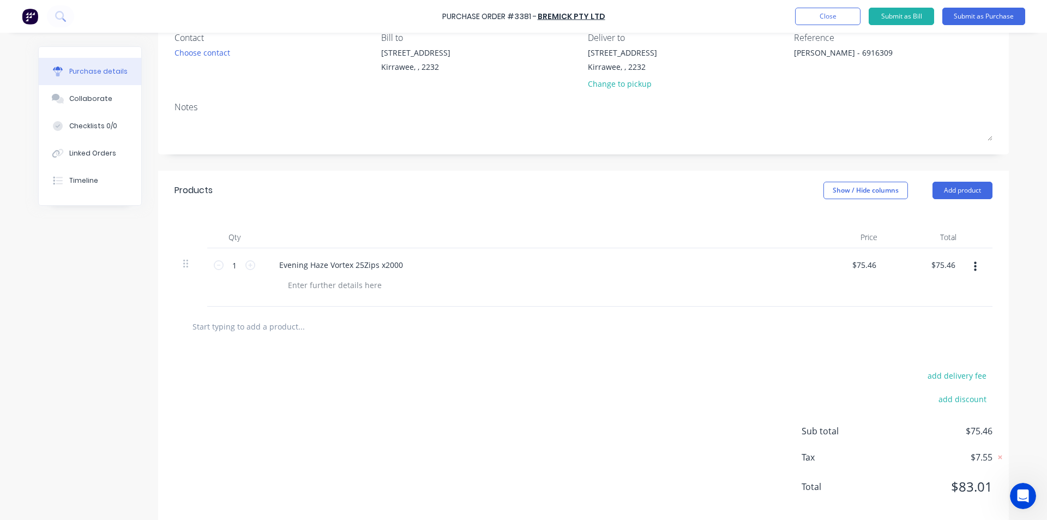
scroll to position [117, 0]
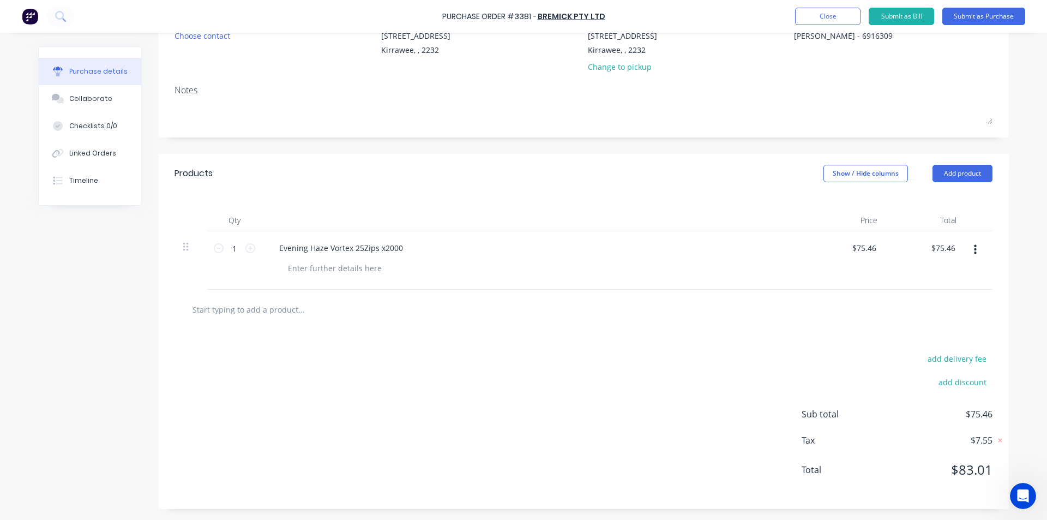
click at [745, 376] on div "add delivery fee add discount Sub total $75.46 Tax $7.55 Total $83.01" at bounding box center [583, 419] width 851 height 179
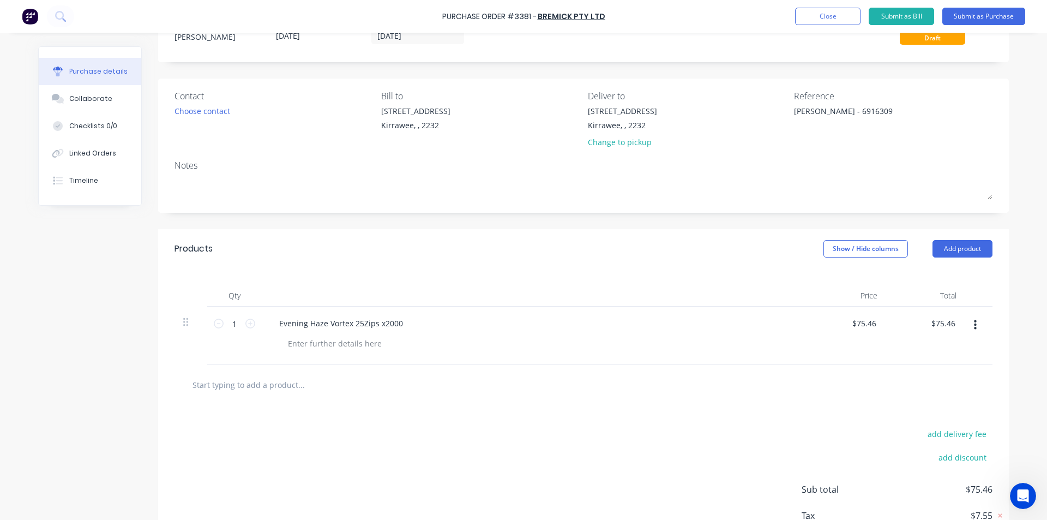
scroll to position [0, 0]
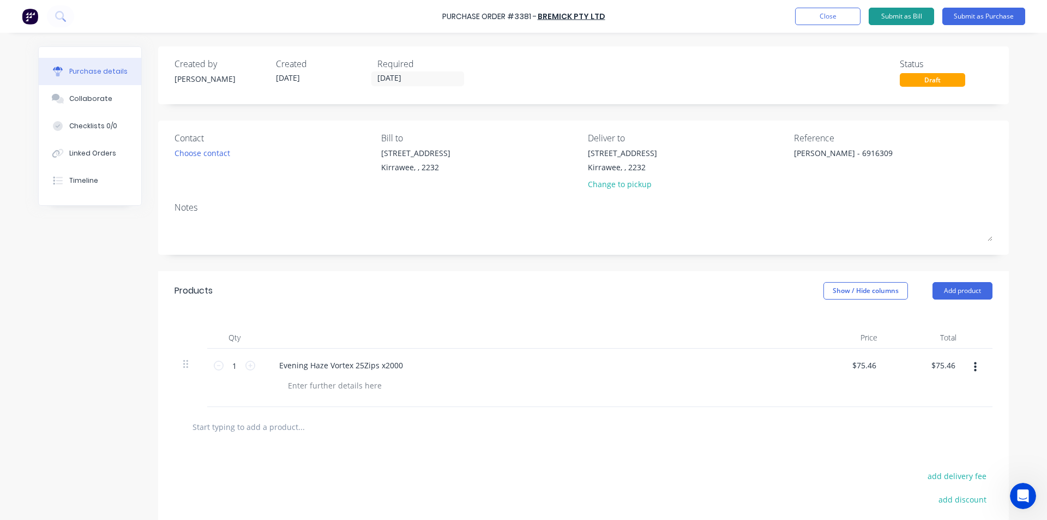
click at [903, 15] on button "Submit as Bill" at bounding box center [901, 16] width 65 height 17
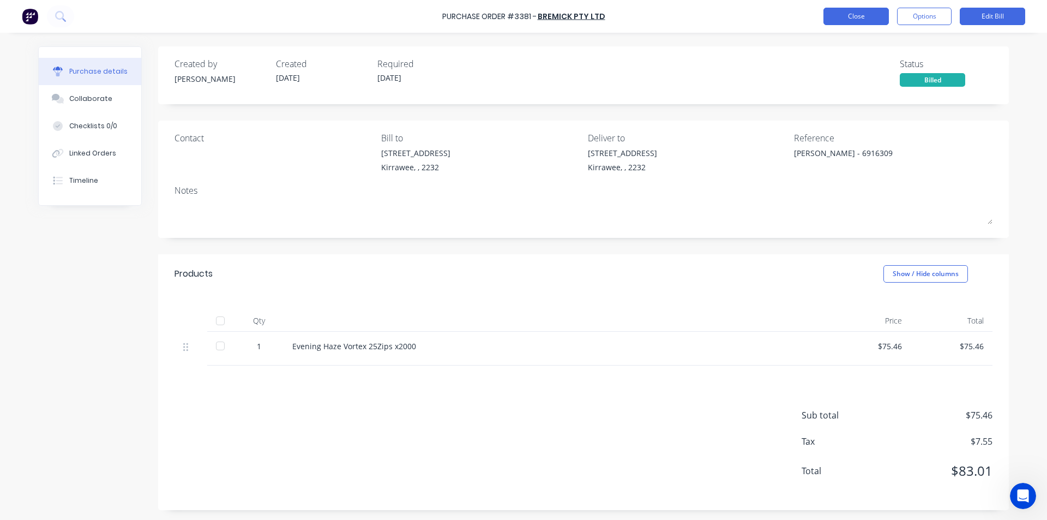
click at [873, 17] on button "Close" at bounding box center [856, 16] width 65 height 17
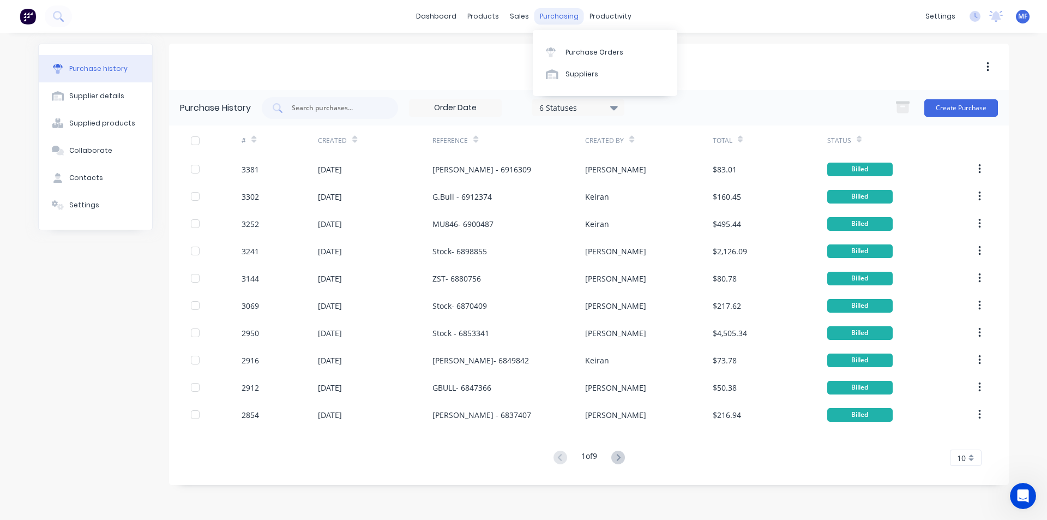
drag, startPoint x: 556, startPoint y: 9, endPoint x: 559, endPoint y: 17, distance: 8.5
click at [558, 10] on div "purchasing" at bounding box center [560, 16] width 50 height 16
click at [566, 55] on div "Purchase Orders" at bounding box center [595, 52] width 58 height 10
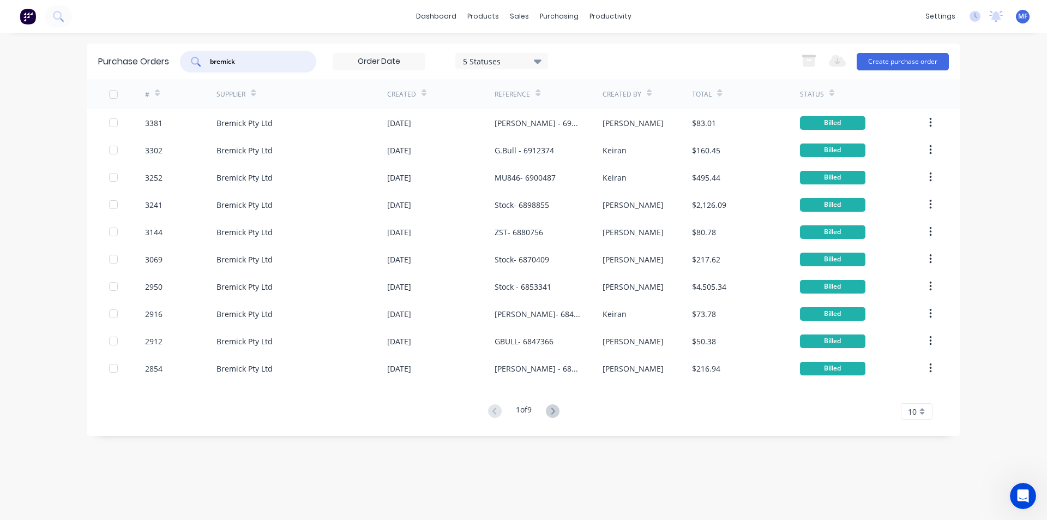
click at [253, 61] on input "bremick" at bounding box center [254, 61] width 91 height 11
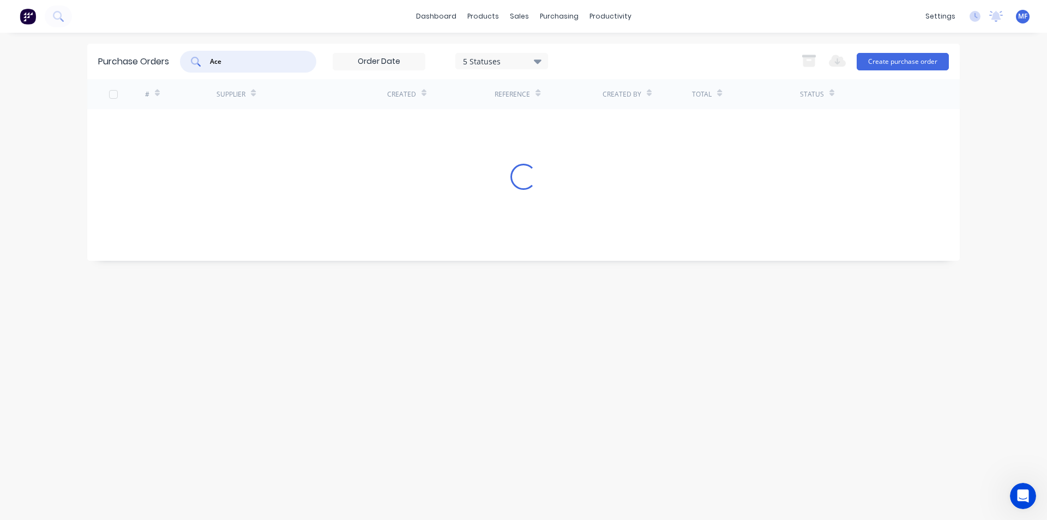
click at [246, 64] on input "Ace" at bounding box center [254, 61] width 91 height 11
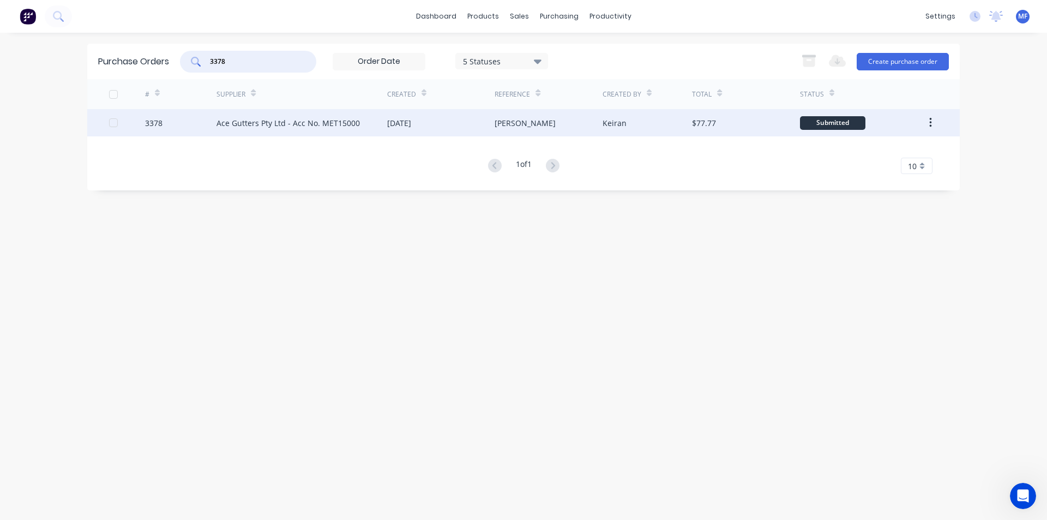
type input "3378"
click at [301, 122] on div "Ace Gutters Pty Ltd - Acc No. MET15000" at bounding box center [288, 122] width 143 height 11
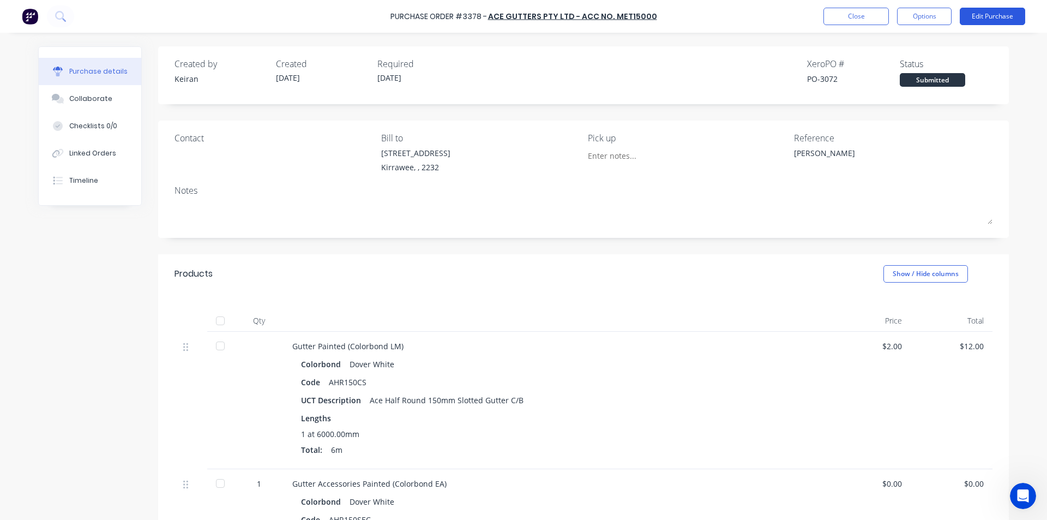
click at [1008, 13] on button "Edit Purchase" at bounding box center [992, 16] width 65 height 17
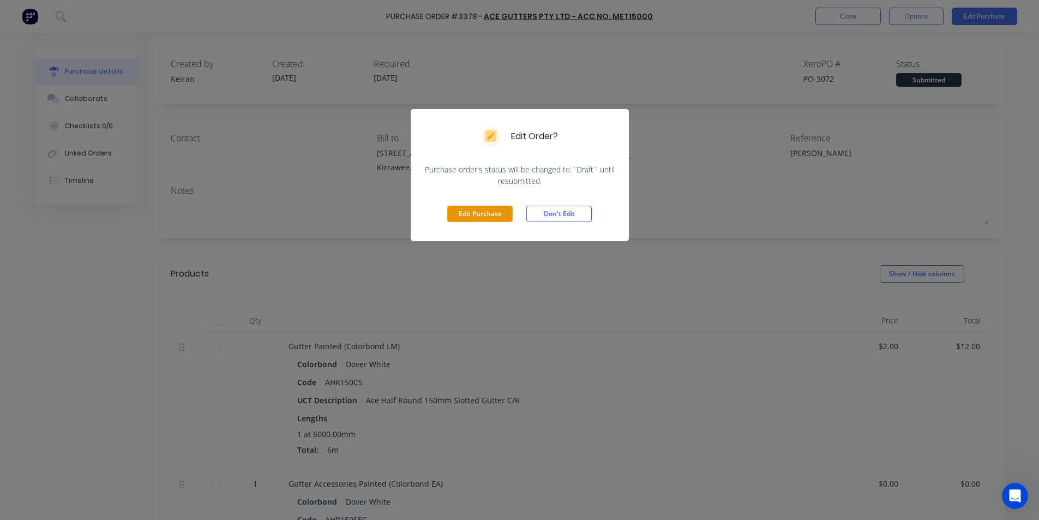
click at [466, 212] on button "Edit Purchase" at bounding box center [479, 214] width 65 height 16
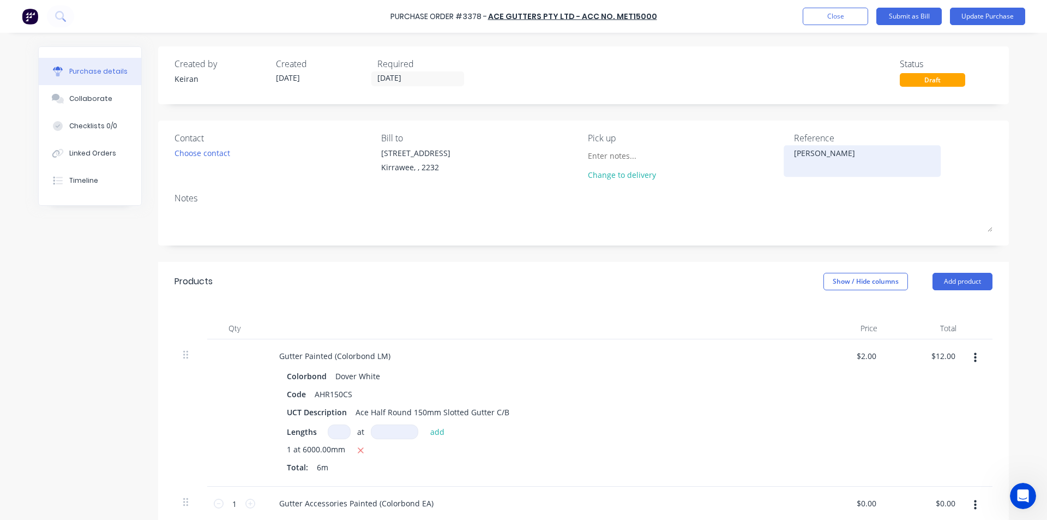
click at [794, 152] on textarea "[PERSON_NAME]" at bounding box center [862, 159] width 136 height 25
type textarea "[PERSON_NAME]- 1559294"
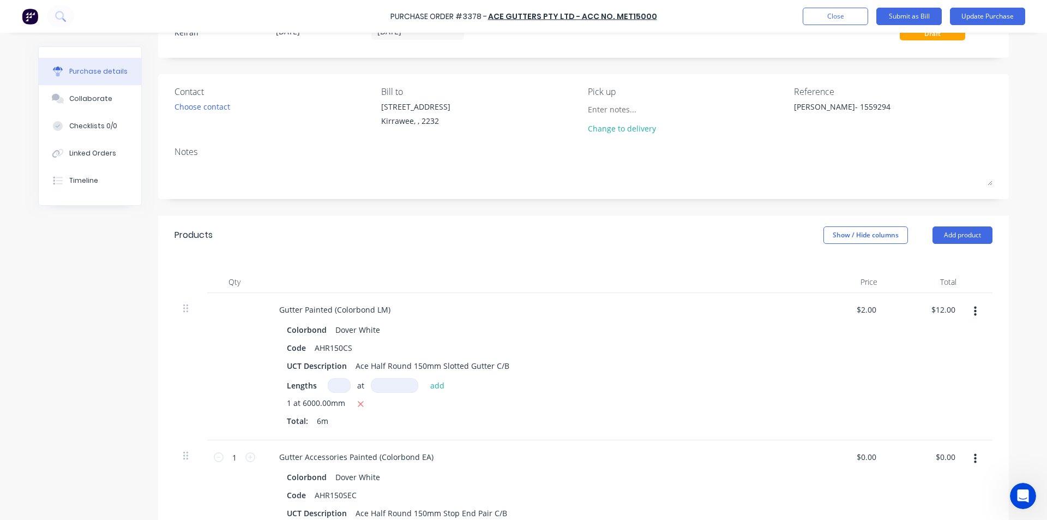
scroll to position [109, 0]
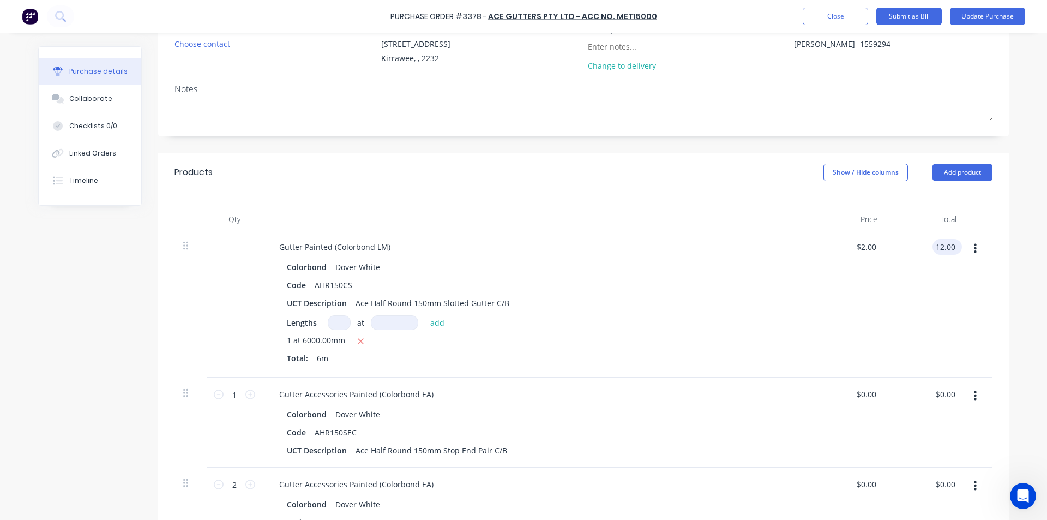
click at [939, 247] on input "12.00" at bounding box center [945, 247] width 25 height 16
click at [942, 250] on input "12.00" at bounding box center [945, 247] width 25 height 16
type input "48.63"
type input "$8.105"
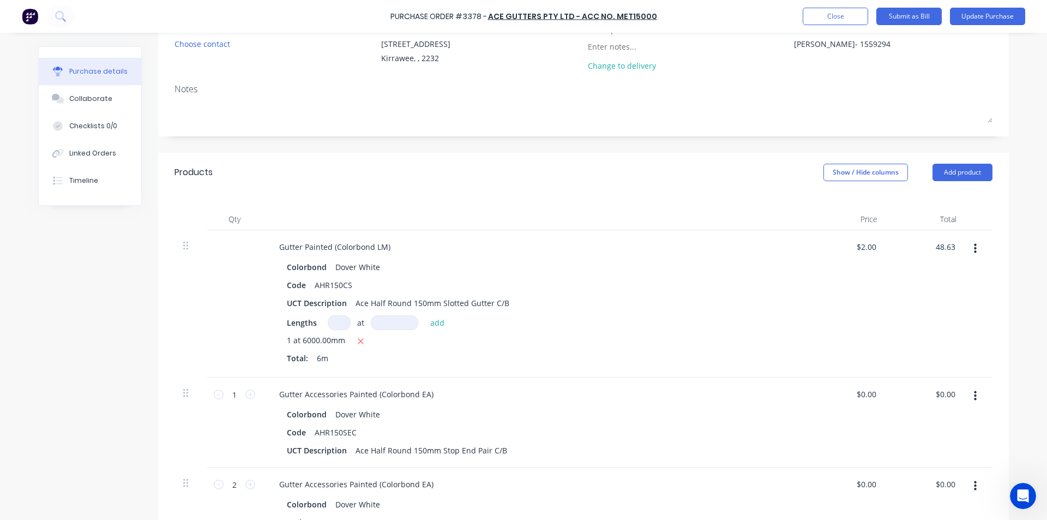
type input "$48.63"
click at [899, 327] on div "$48.63 48.63" at bounding box center [926, 303] width 79 height 147
click at [938, 390] on input "0.00" at bounding box center [945, 394] width 25 height 16
click at [938, 390] on input "0.00" at bounding box center [947, 394] width 21 height 16
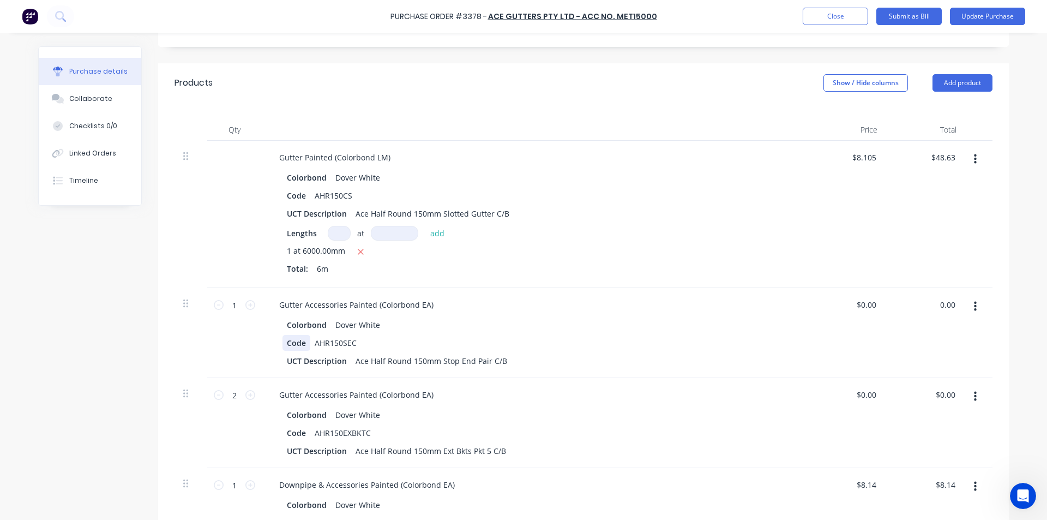
scroll to position [218, 0]
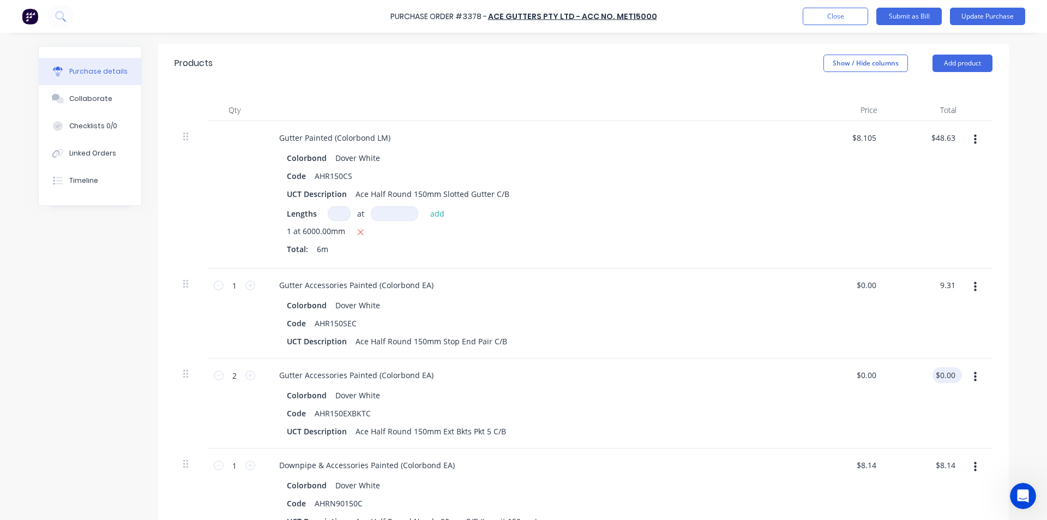
type input "9.31"
type input "$9.31"
click at [943, 379] on input "0.00" at bounding box center [947, 375] width 21 height 16
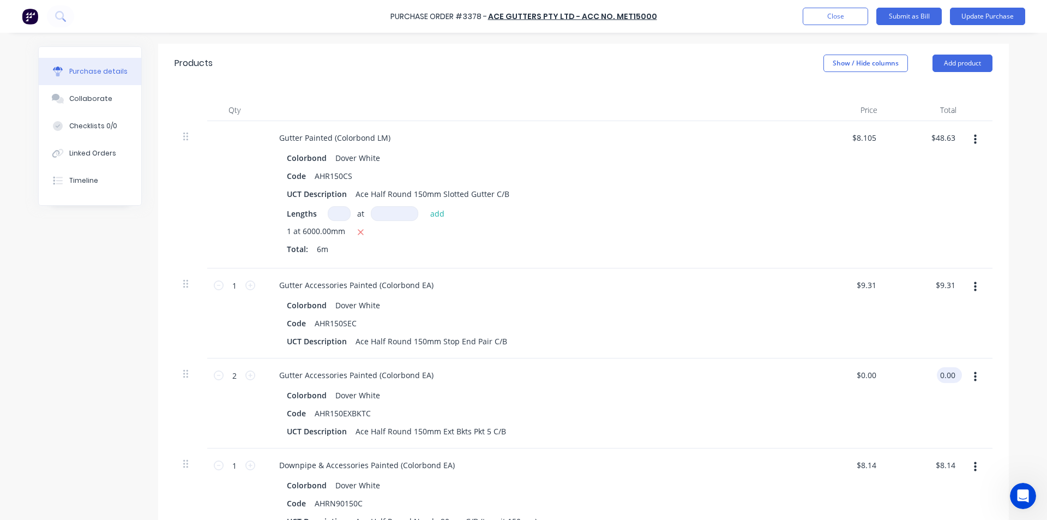
click at [944, 379] on input "0.00" at bounding box center [947, 375] width 21 height 16
type input "80.12"
type input "$40.06"
type input "$80.12"
click at [872, 422] on div "$40.06 $0.00" at bounding box center [846, 403] width 79 height 90
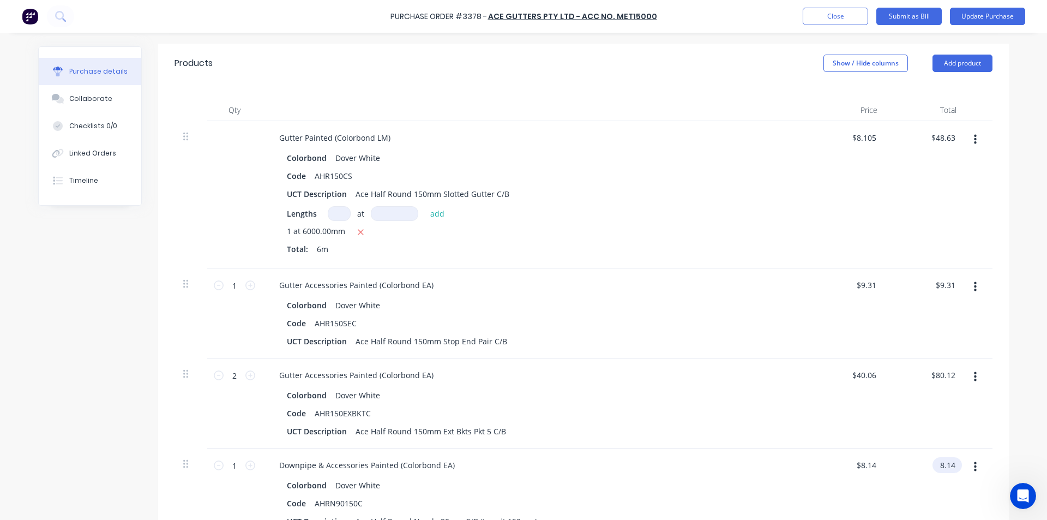
click at [945, 462] on input "8.14" at bounding box center [945, 465] width 25 height 16
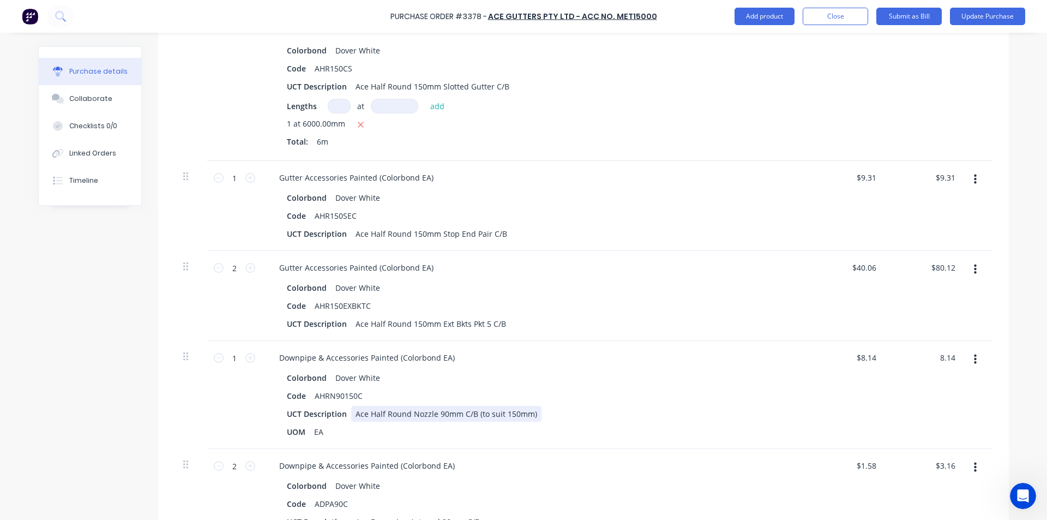
scroll to position [327, 0]
click at [947, 351] on input "8.14" at bounding box center [947, 356] width 21 height 16
type input "8.53"
type input "$8.53"
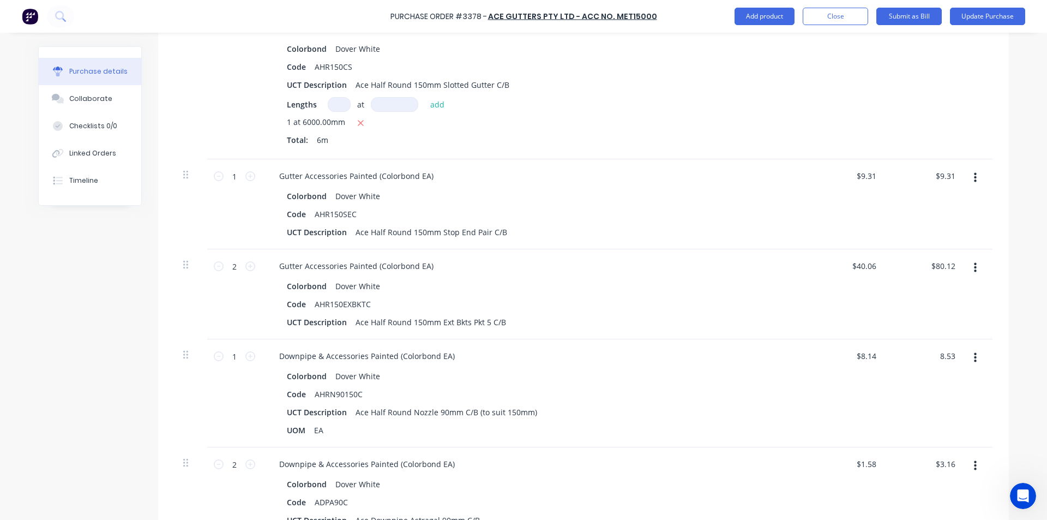
type input "$8.53"
click at [850, 388] on div "$8.53 $8.14" at bounding box center [846, 393] width 79 height 108
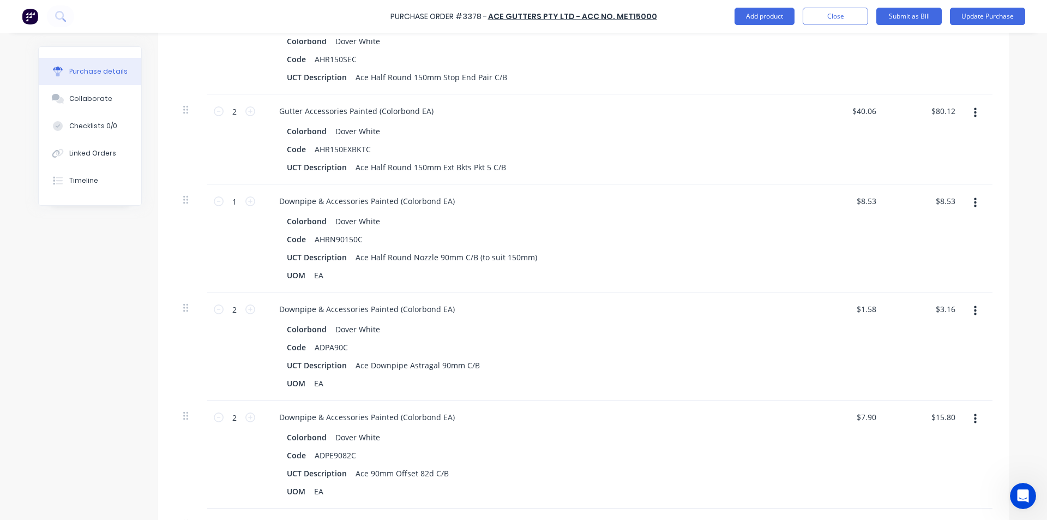
scroll to position [491, 0]
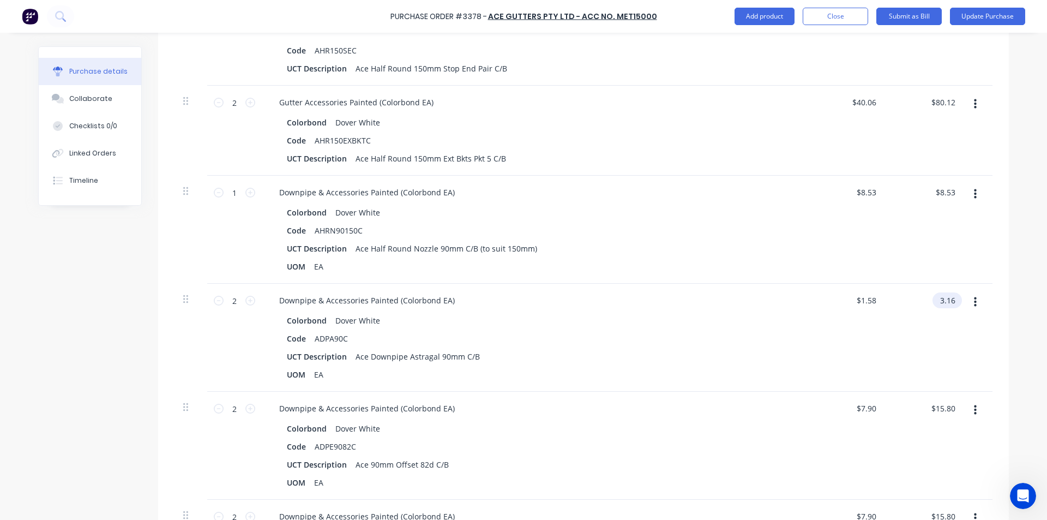
click at [939, 292] on input "3.16" at bounding box center [945, 300] width 25 height 16
click at [950, 301] on input "3.16" at bounding box center [947, 300] width 21 height 16
type input "3.32"
type input "$1.66"
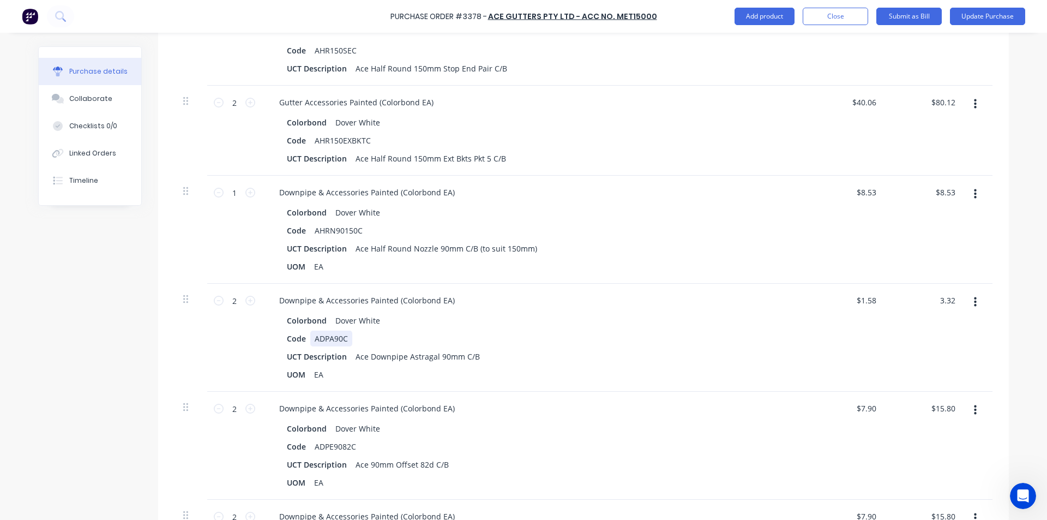
type input "$3.32"
click at [658, 345] on div "Code ADPA90C" at bounding box center [533, 339] width 500 height 16
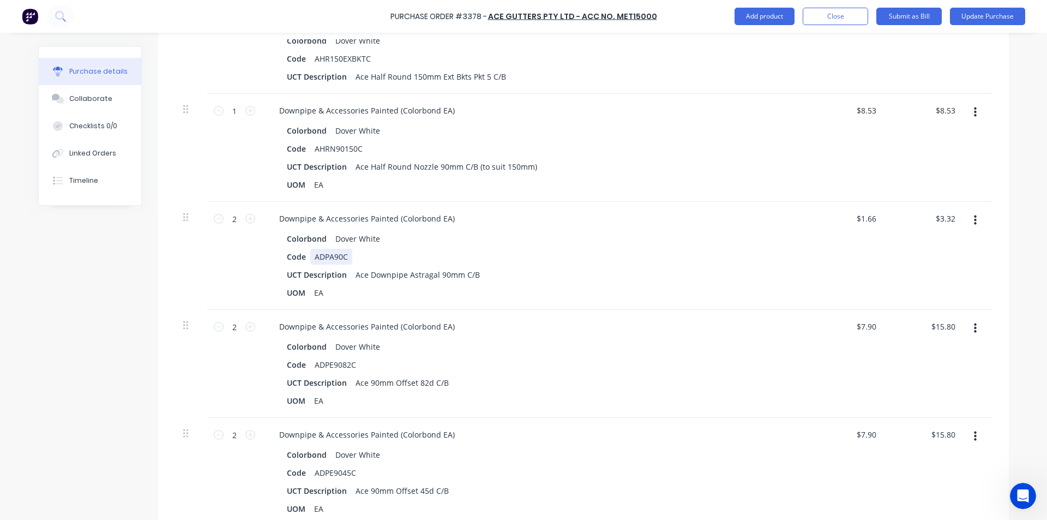
scroll to position [600, 0]
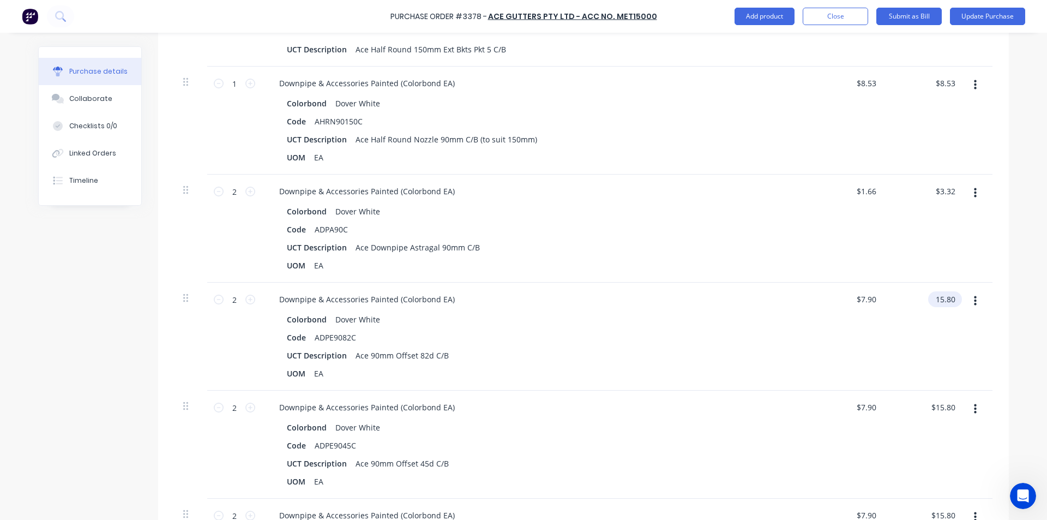
click at [944, 307] on input "15.80" at bounding box center [943, 299] width 29 height 16
click at [944, 307] on input "15.80" at bounding box center [945, 299] width 25 height 16
type input "16.55"
type input "$8.275"
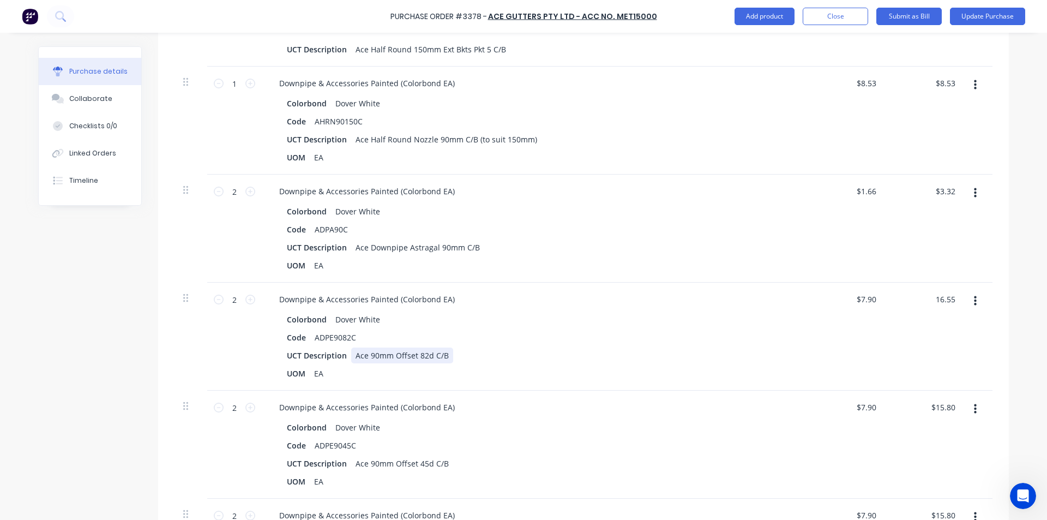
type input "$16.55"
click at [766, 345] on div "Colorbond Dover White Code ADPE9082C UCT Description Ace 90mm Offset 82d C/B UO…" at bounding box center [535, 347] width 528 height 70
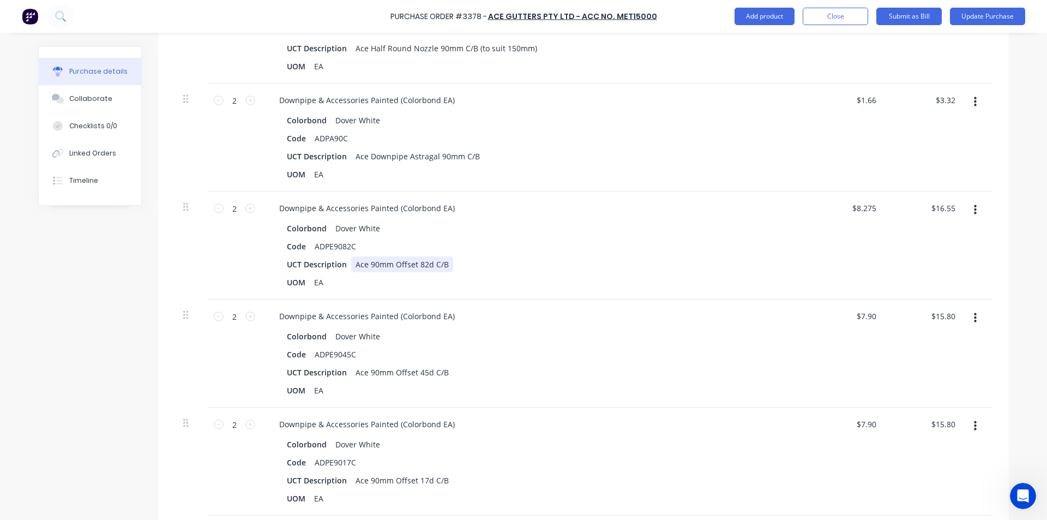
scroll to position [709, 0]
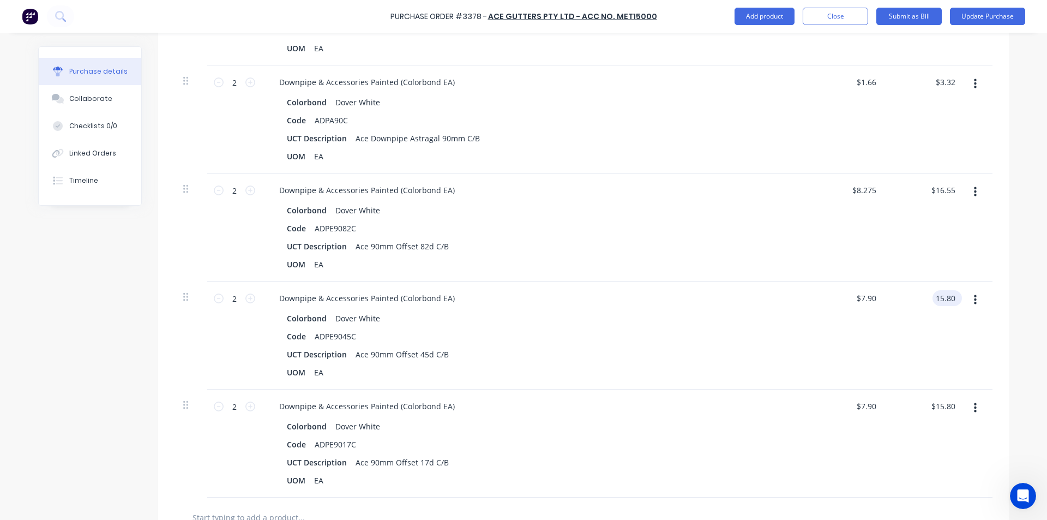
click at [948, 302] on input "15.80" at bounding box center [945, 298] width 25 height 16
type input "16.55"
type input "$8.275"
type input "$16.55"
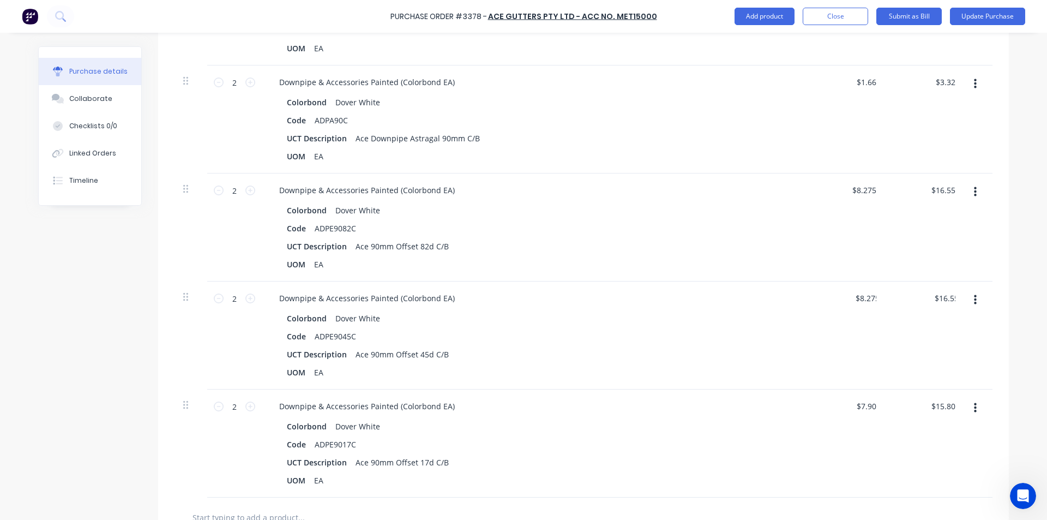
click at [857, 333] on div "$8.275 $7.90" at bounding box center [846, 336] width 79 height 108
click at [939, 407] on input "15.80" at bounding box center [945, 406] width 25 height 16
type input "16.55"
type input "$8.275"
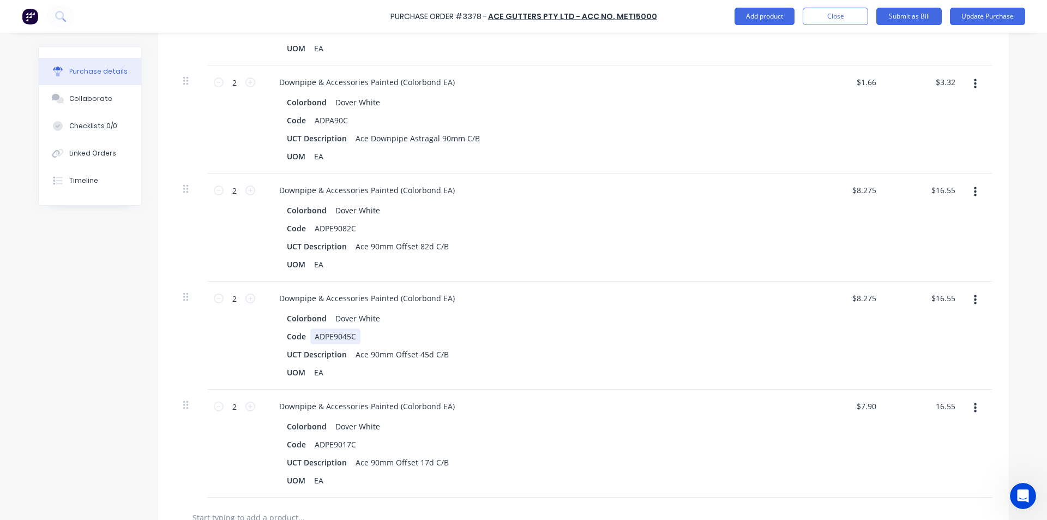
type input "$16.55"
click at [687, 328] on div "Colorbond Dover White Code ADPE9045C UCT Description Ace 90mm Offset 45d C/B UO…" at bounding box center [535, 345] width 528 height 70
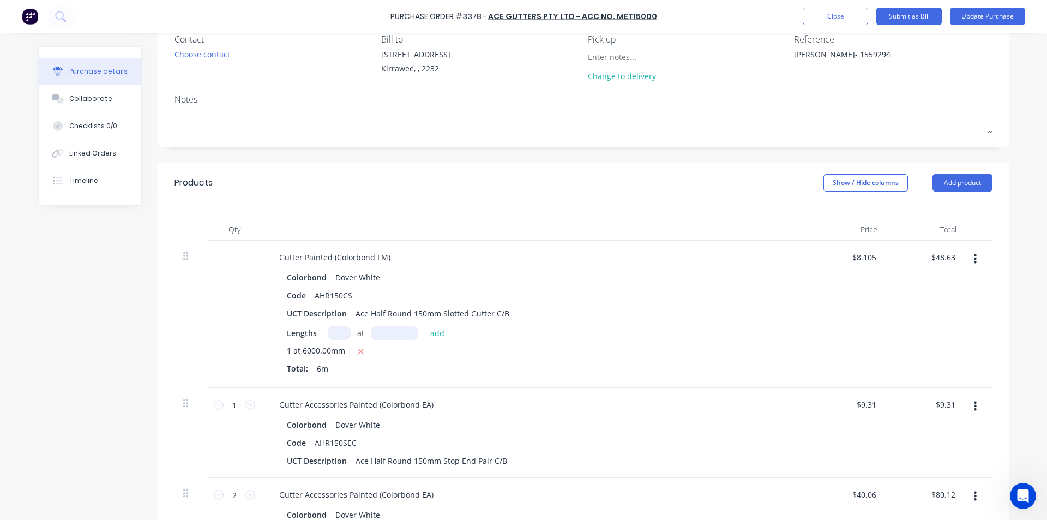
scroll to position [0, 0]
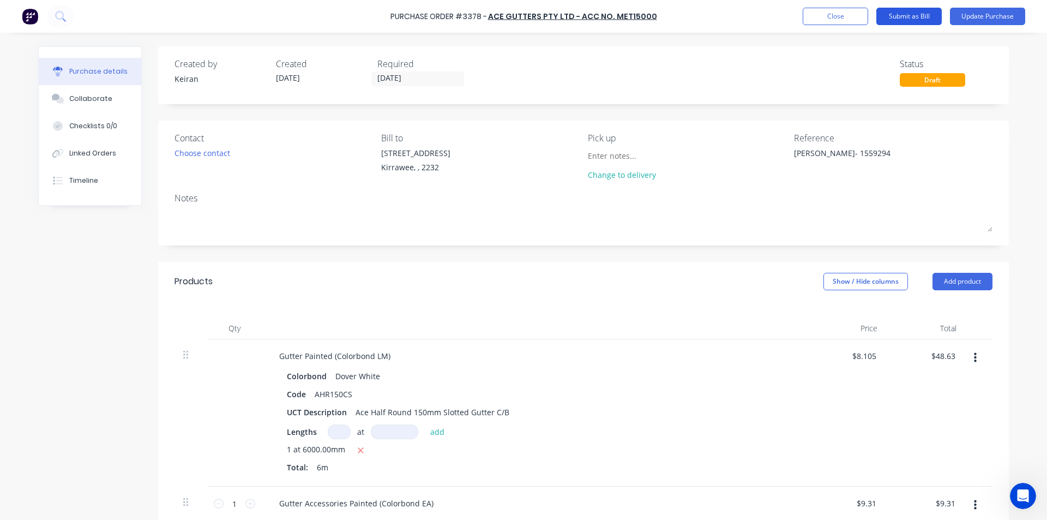
click at [901, 13] on button "Submit as Bill" at bounding box center [909, 16] width 65 height 17
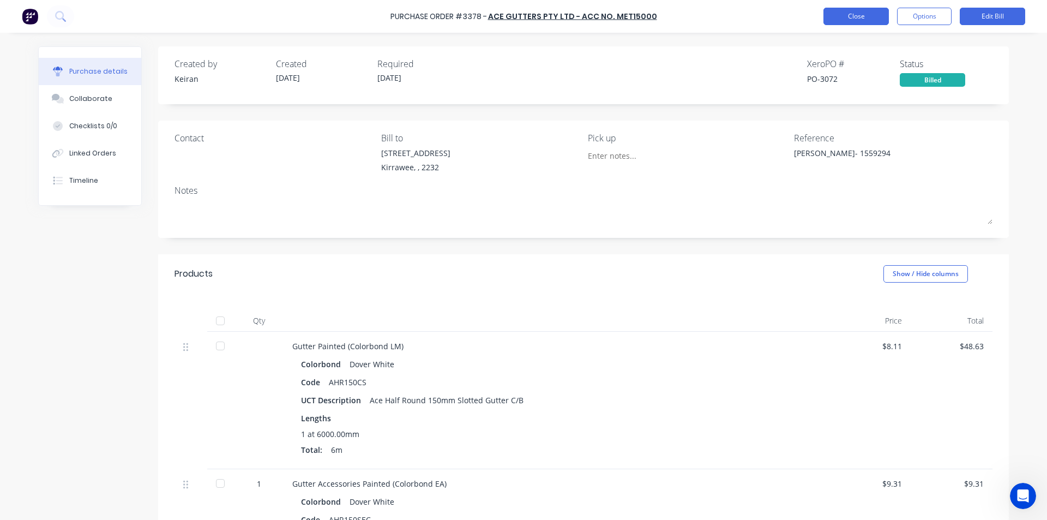
click at [865, 19] on button "Close" at bounding box center [856, 16] width 65 height 17
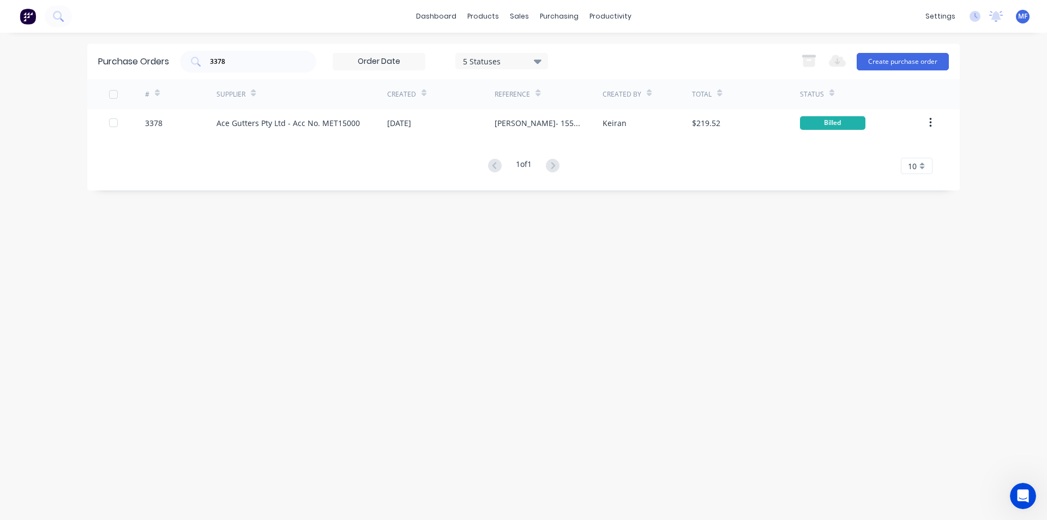
click at [1013, 141] on div "dashboard products sales purchasing productivity dashboard products Product Cat…" at bounding box center [523, 260] width 1047 height 520
click at [919, 55] on button "Create purchase order" at bounding box center [903, 61] width 92 height 17
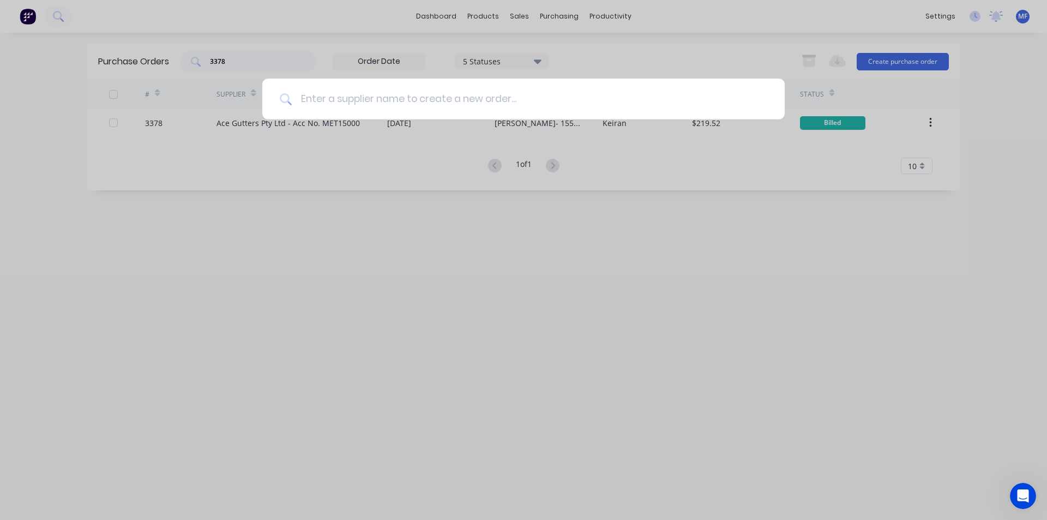
click at [414, 107] on input at bounding box center [530, 99] width 476 height 41
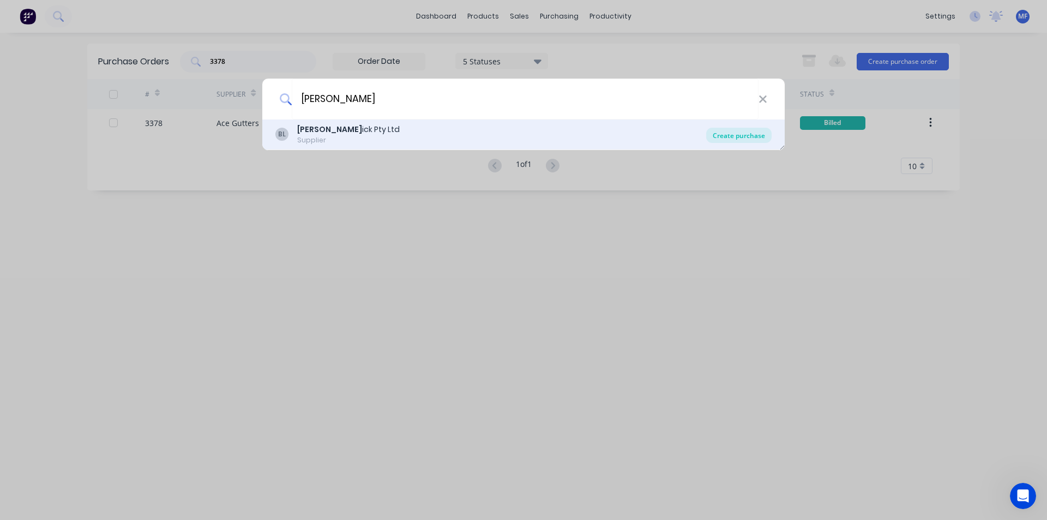
type input "[PERSON_NAME]"
click at [726, 134] on div "Create purchase" at bounding box center [738, 135] width 65 height 15
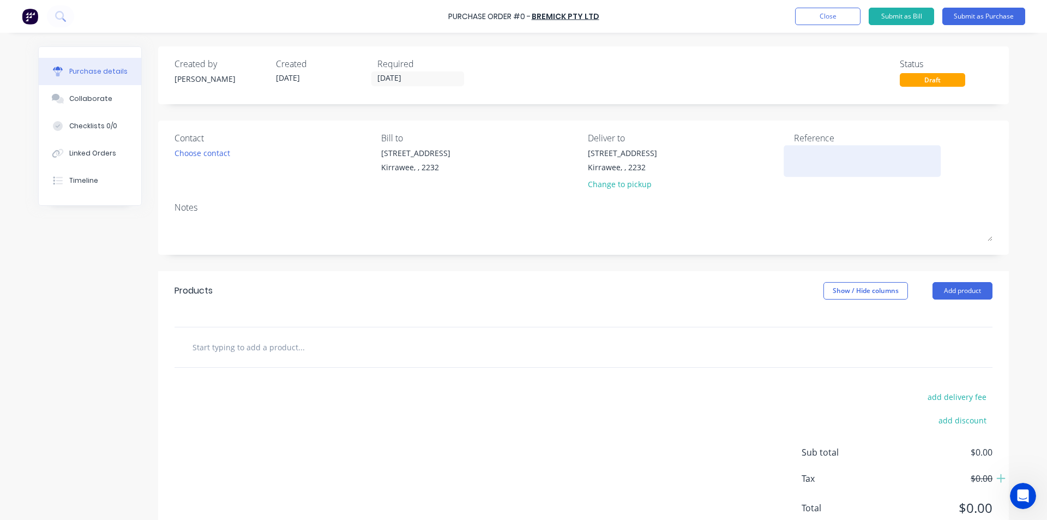
click at [817, 173] on div at bounding box center [862, 160] width 136 height 27
click at [811, 149] on textarea at bounding box center [862, 159] width 136 height 25
type textarea "Rickwood - 6916925"
click at [300, 343] on input "text" at bounding box center [301, 347] width 218 height 22
click at [959, 286] on button "Add product" at bounding box center [963, 290] width 60 height 17
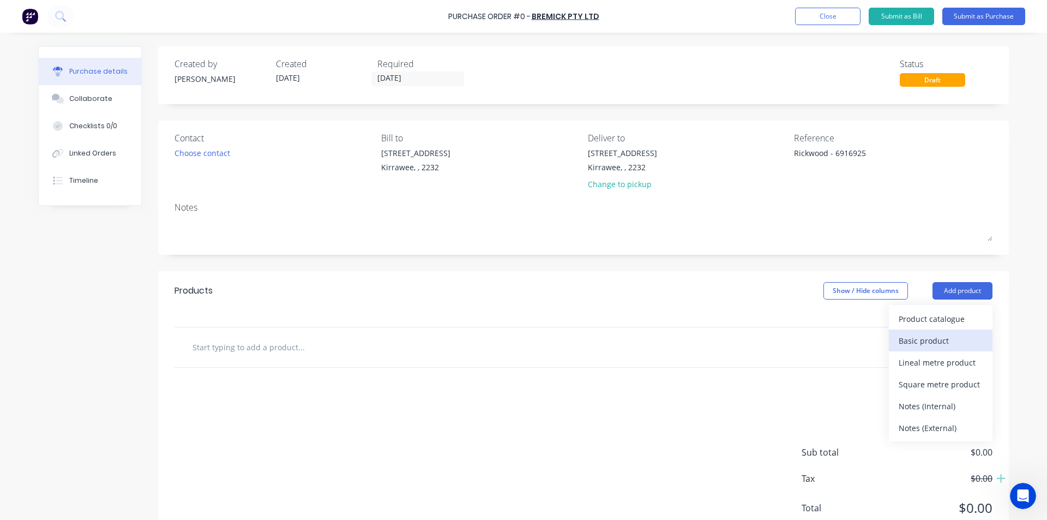
click at [927, 336] on div "Basic product" at bounding box center [941, 341] width 84 height 16
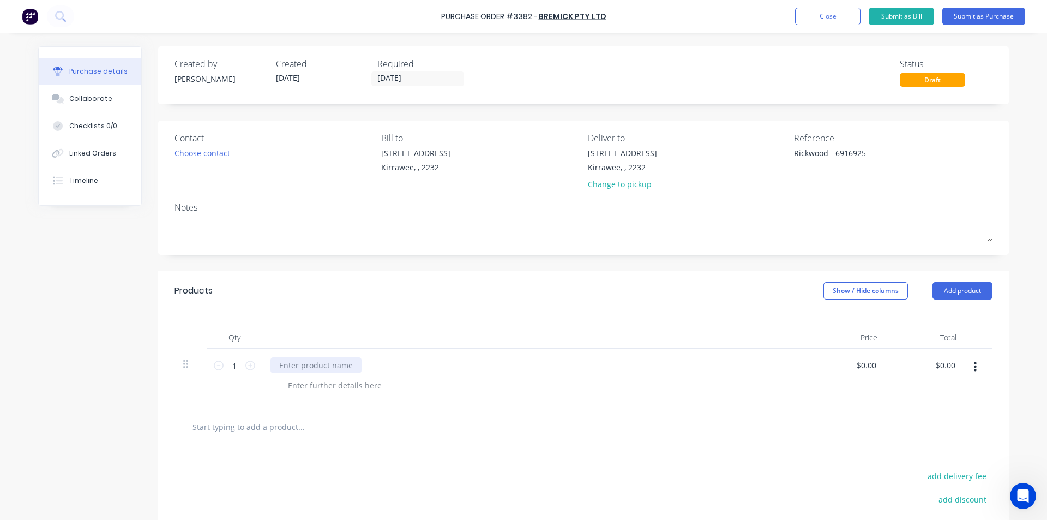
click at [313, 359] on div at bounding box center [316, 365] width 91 height 16
type input "$0.00"
click at [944, 364] on input "0.00" at bounding box center [945, 365] width 25 height 16
click at [944, 364] on input "0.00" at bounding box center [947, 365] width 21 height 16
type input "145.86"
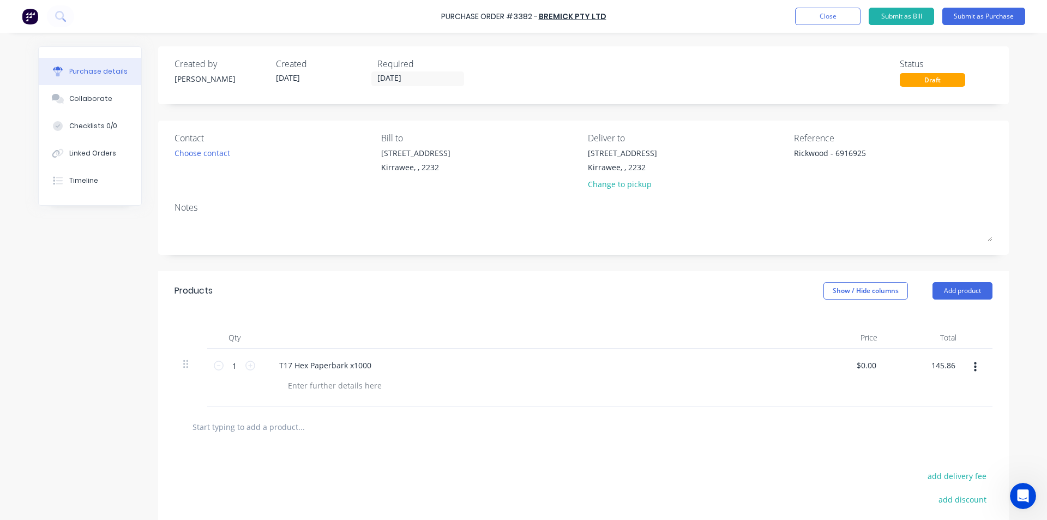
type input "$145.86"
click at [842, 434] on div at bounding box center [583, 427] width 801 height 22
click at [905, 17] on button "Submit as Bill" at bounding box center [901, 16] width 65 height 17
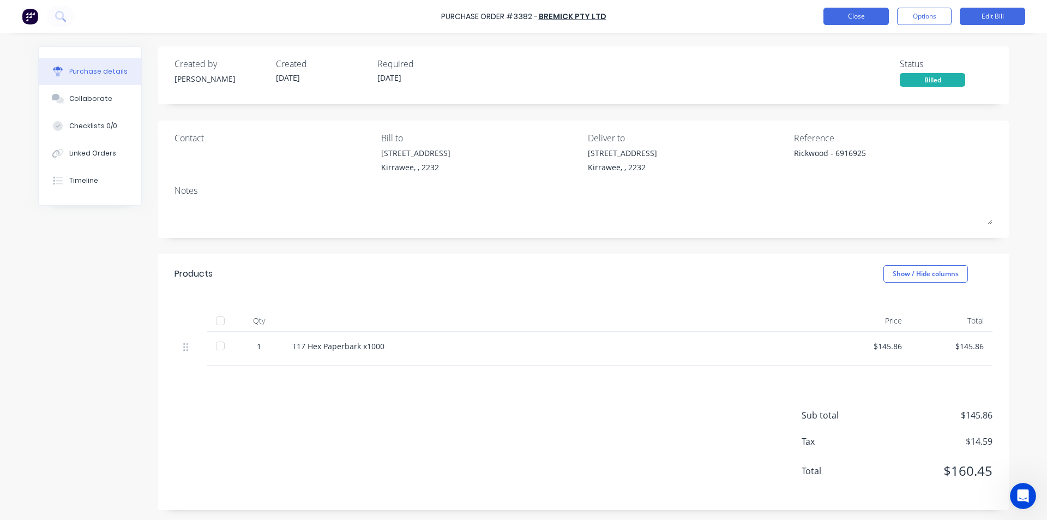
click at [860, 13] on button "Close" at bounding box center [856, 16] width 65 height 17
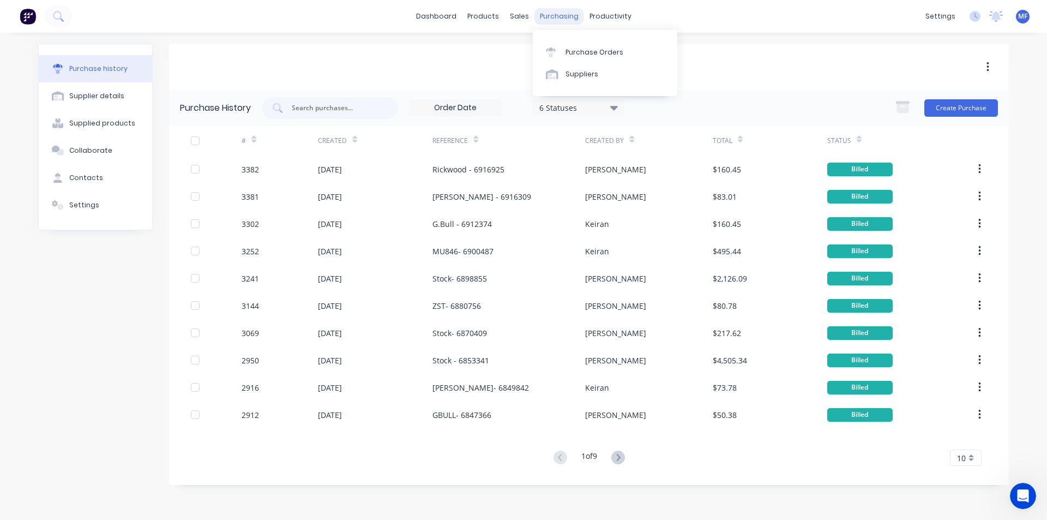
click at [551, 10] on div "purchasing" at bounding box center [560, 16] width 50 height 16
click at [567, 46] on link "Purchase Orders" at bounding box center [605, 52] width 145 height 22
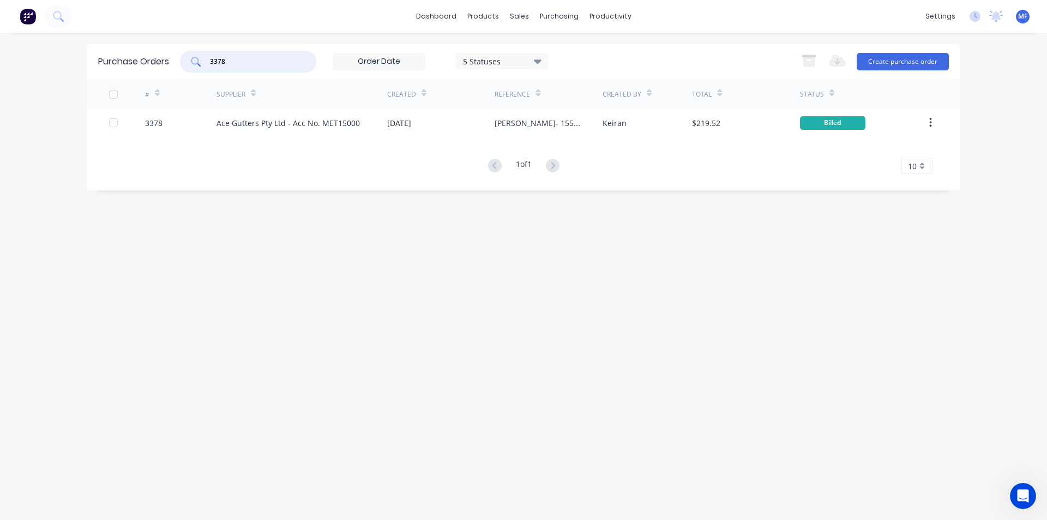
click at [253, 59] on input "3378" at bounding box center [254, 61] width 91 height 11
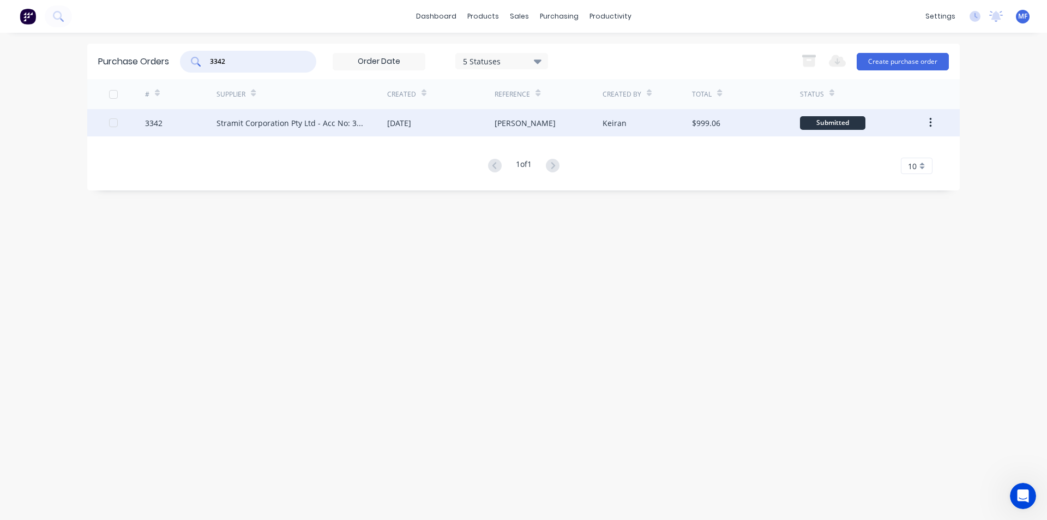
type input "3342"
click at [271, 124] on div "Stramit Corporation Pty Ltd - Acc No: 32915" at bounding box center [291, 122] width 149 height 11
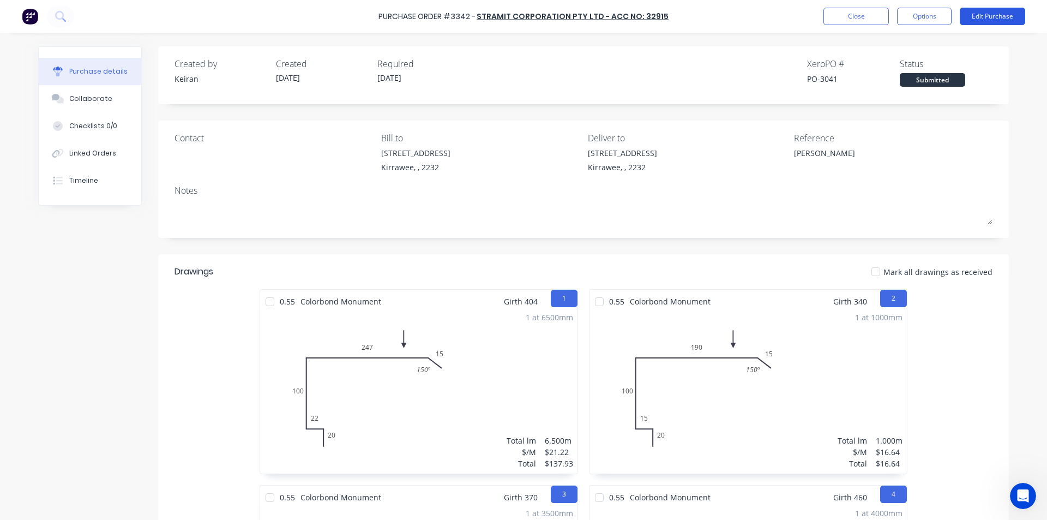
click at [1002, 15] on button "Edit Purchase" at bounding box center [992, 16] width 65 height 17
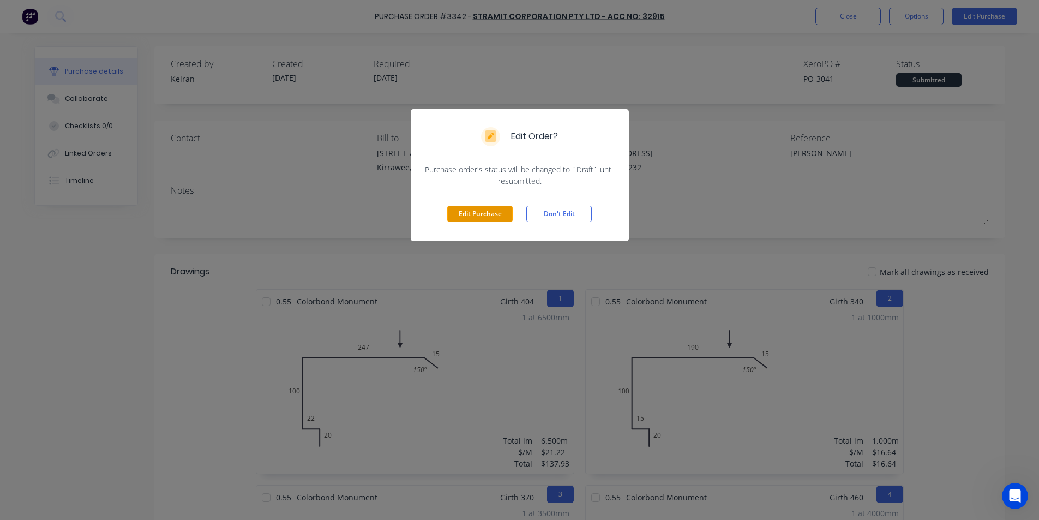
click at [476, 209] on button "Edit Purchase" at bounding box center [479, 214] width 65 height 16
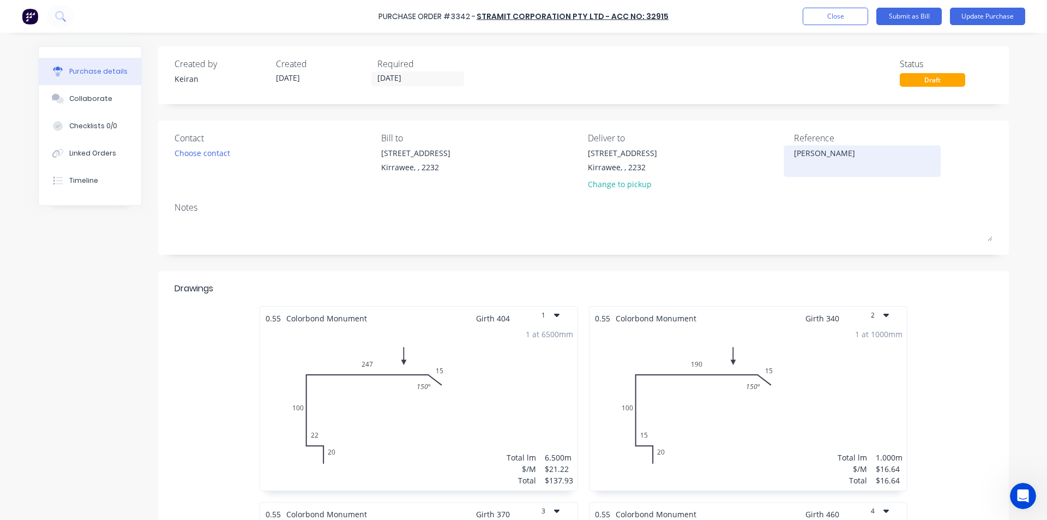
click at [830, 157] on textarea "[PERSON_NAME]" at bounding box center [862, 159] width 136 height 25
type textarea "[PERSON_NAME]- 114043010"
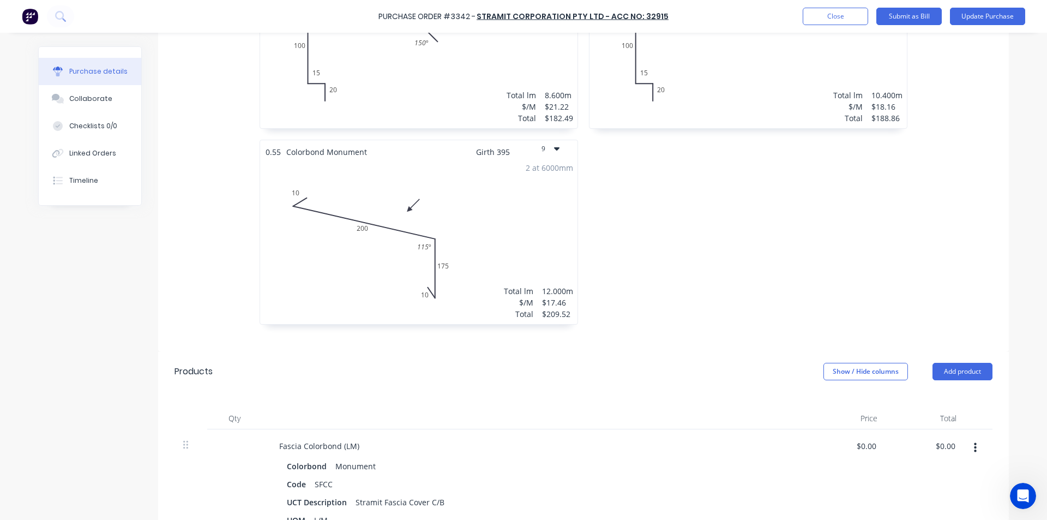
scroll to position [873, 0]
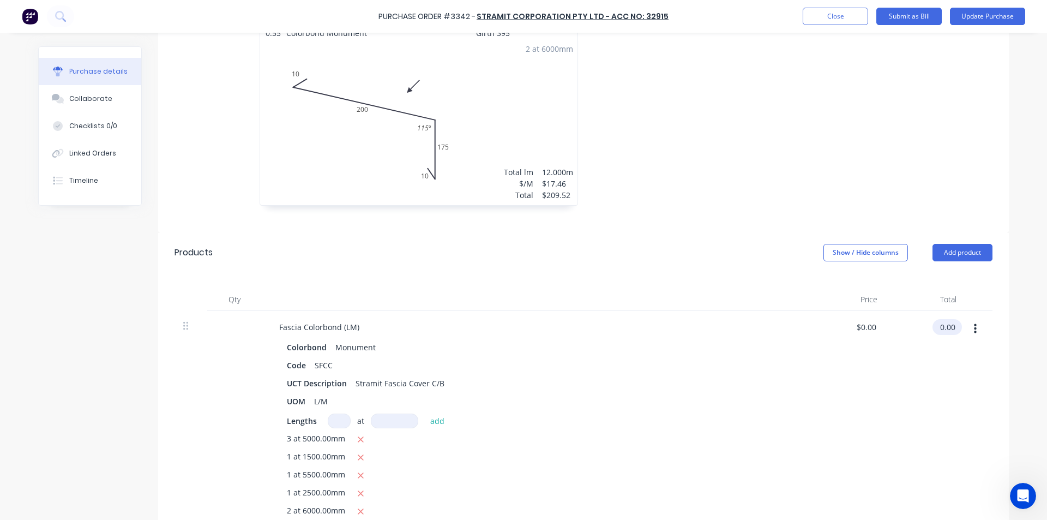
click at [950, 328] on input "0.00" at bounding box center [945, 327] width 25 height 16
click at [950, 328] on input "0.00" at bounding box center [947, 327] width 21 height 16
type input "234.11"
type input "$5.71"
type input "$234.11"
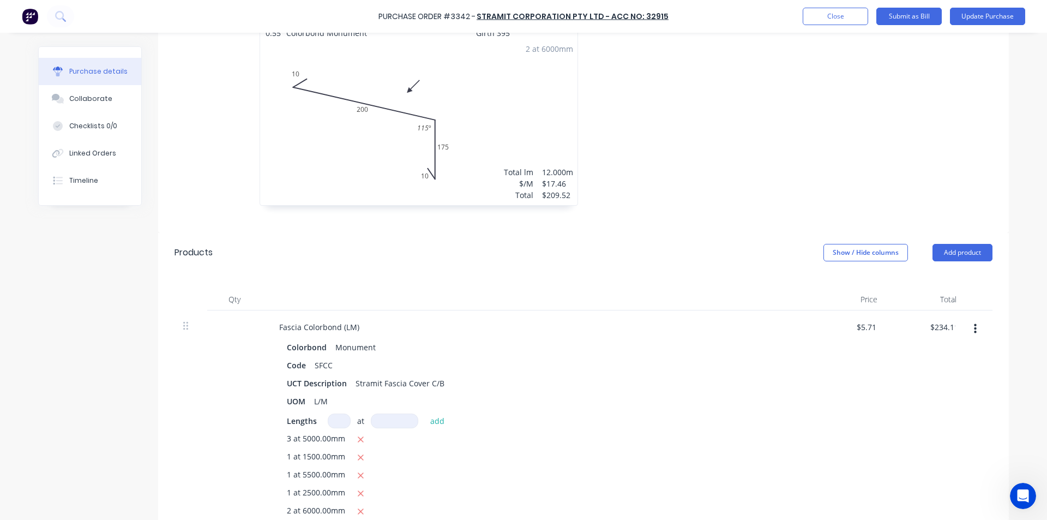
click at [936, 364] on div "$234.11 234.11" at bounding box center [926, 446] width 79 height 273
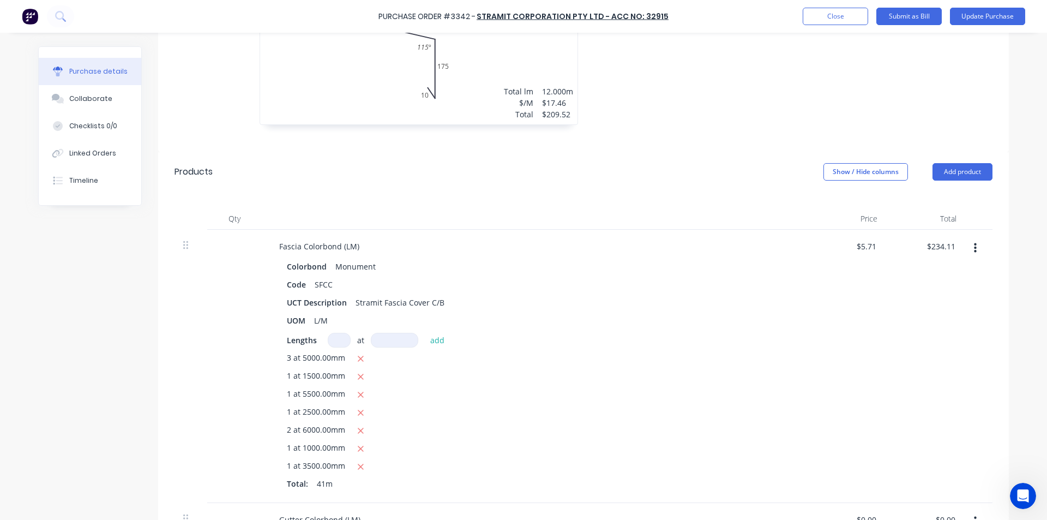
scroll to position [1091, 0]
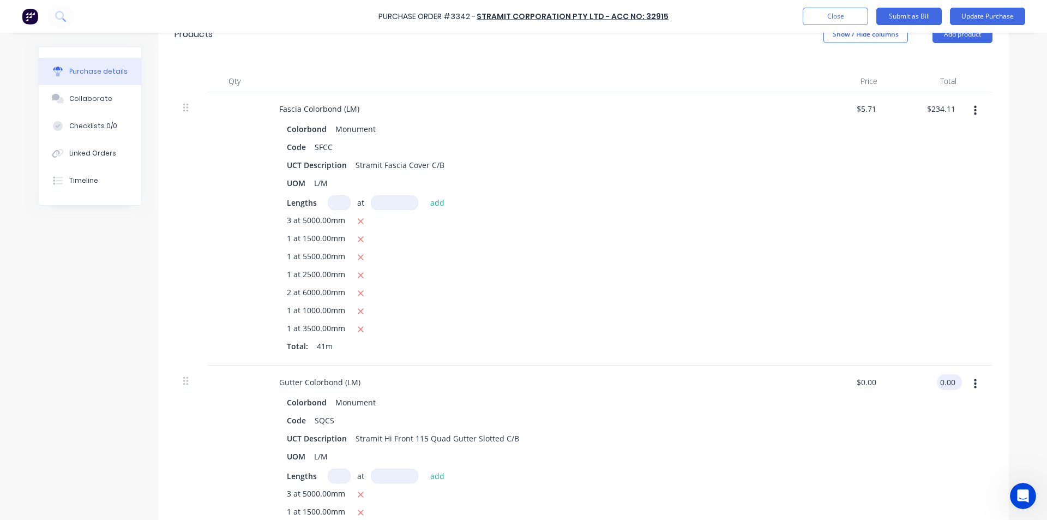
click at [942, 384] on input "0.00" at bounding box center [947, 382] width 21 height 16
click at [940, 381] on input "0.00" at bounding box center [947, 382] width 21 height 16
type input "234.11"
type input "$5.71"
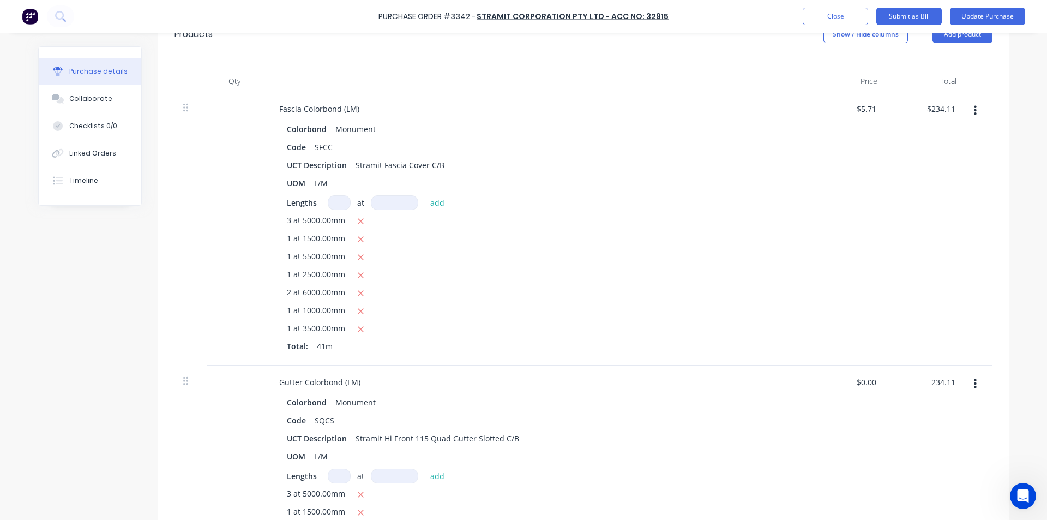
type input "$234.11"
click at [903, 434] on div "$234.11 234.11" at bounding box center [926, 502] width 79 height 273
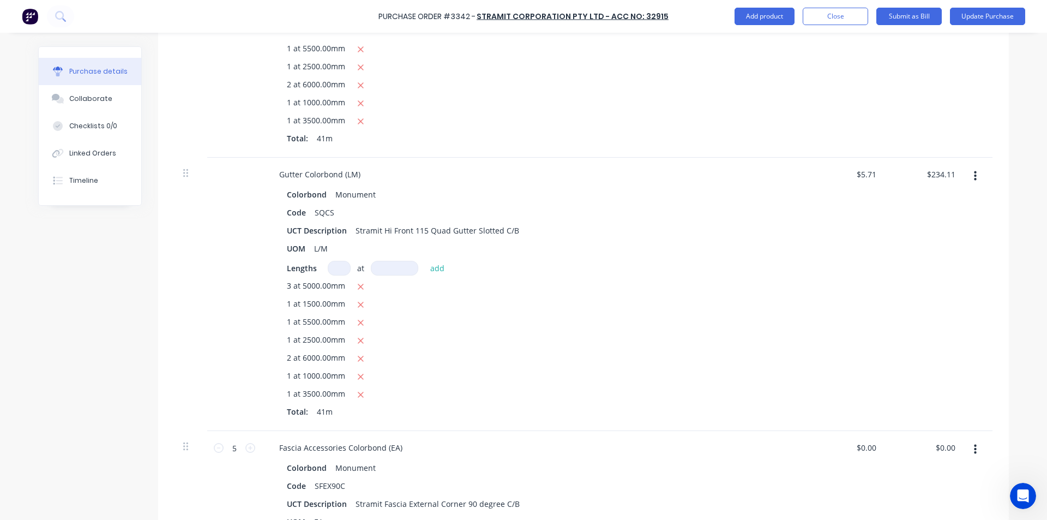
scroll to position [1364, 0]
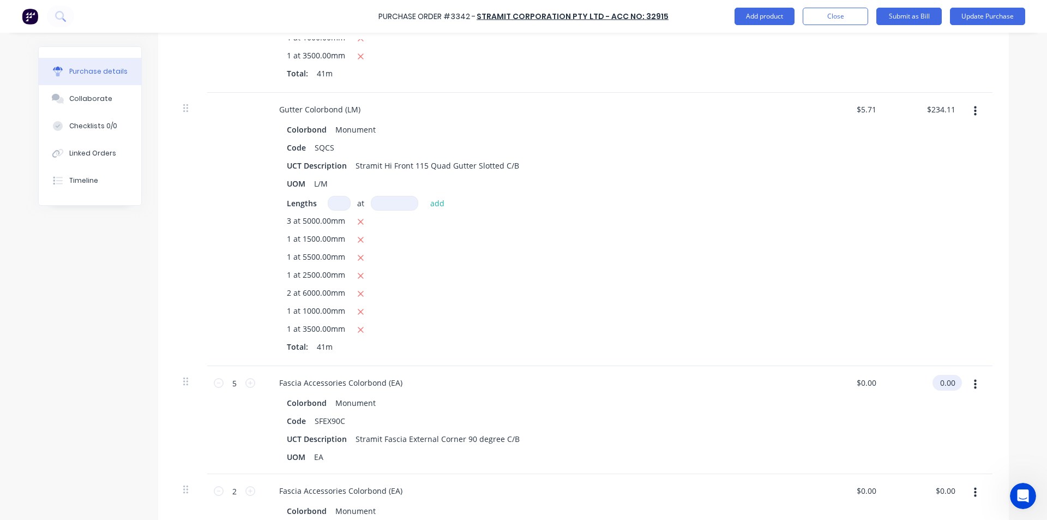
click at [943, 380] on input "0.00" at bounding box center [945, 383] width 25 height 16
click at [945, 387] on input "0.00" at bounding box center [947, 383] width 21 height 16
click at [945, 387] on input "16.20" at bounding box center [945, 383] width 25 height 16
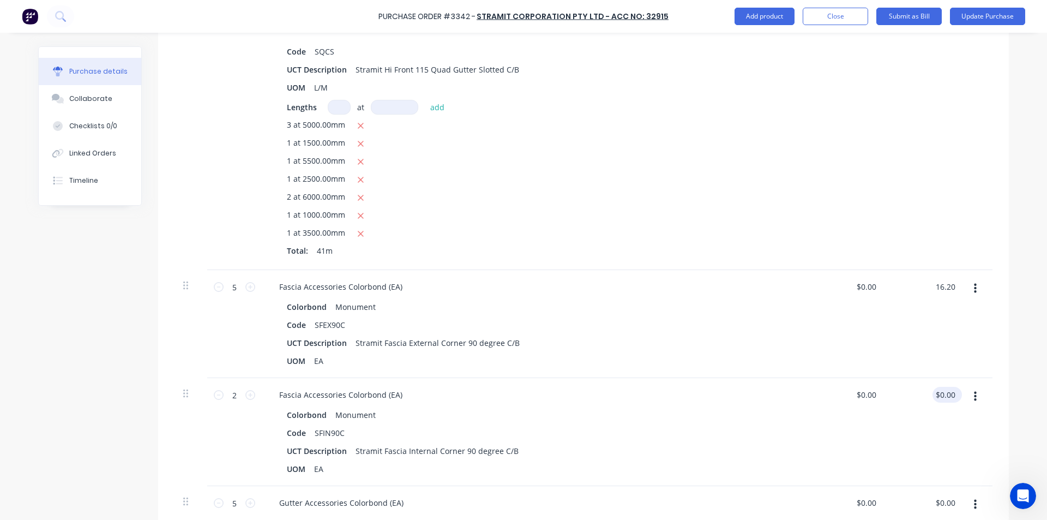
scroll to position [1473, 0]
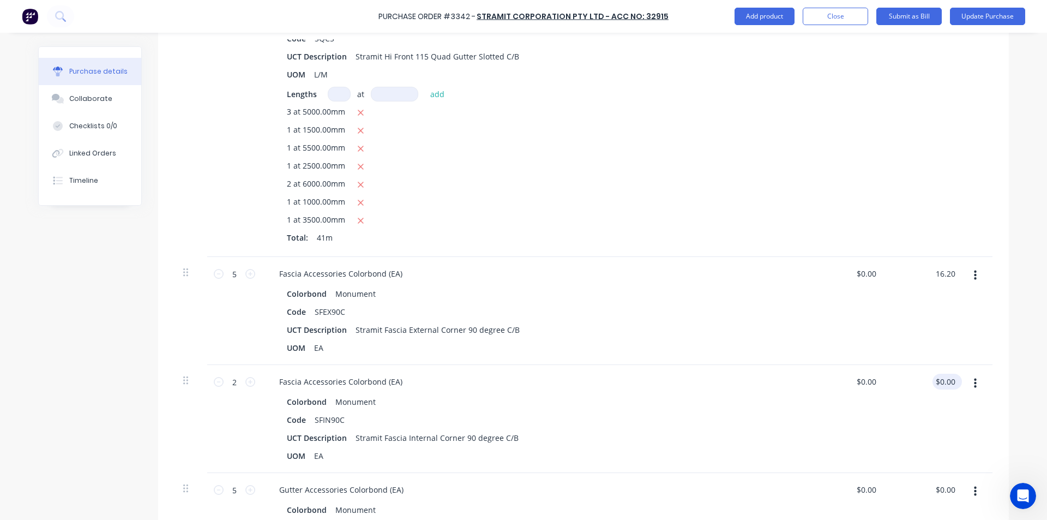
type input "16.20"
type input "$3.24"
type input "$16.20"
click at [947, 382] on input "0.00" at bounding box center [947, 382] width 21 height 16
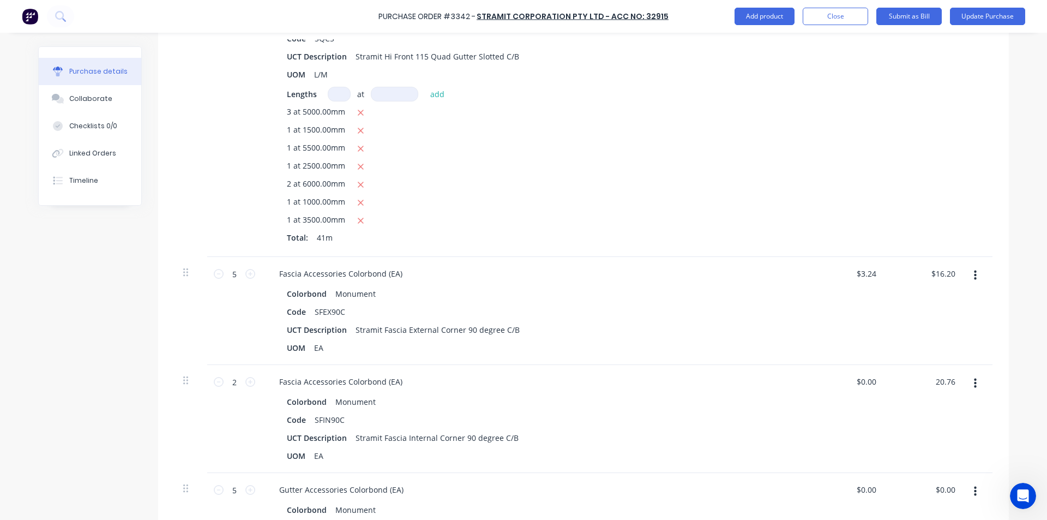
type input "20.76"
type input "$10.38"
type input "$20.76"
click at [621, 428] on div "Colorbond Monument Code SFIN90C UCT Description Stramit Fascia Internal Corner …" at bounding box center [535, 429] width 528 height 70
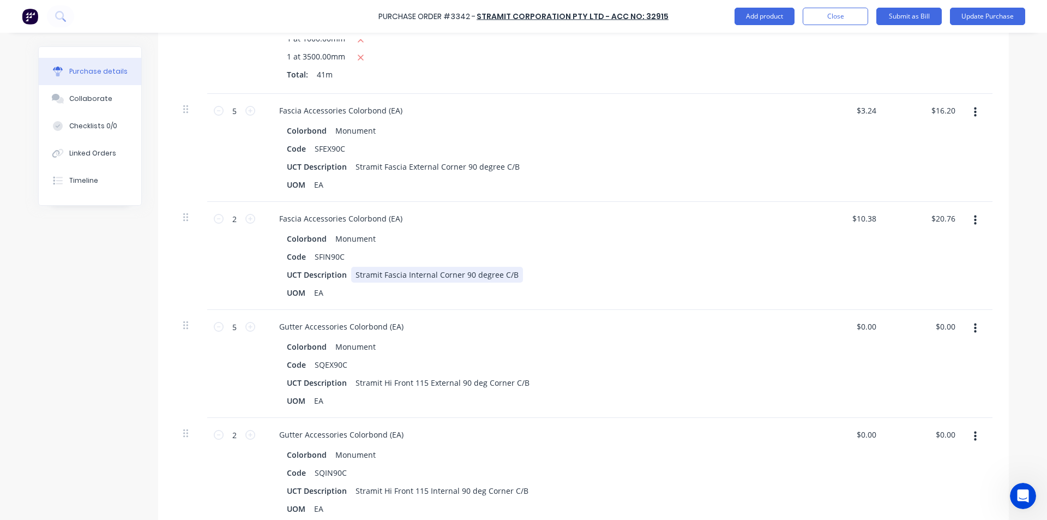
scroll to position [1637, 0]
click at [953, 327] on input "0.00" at bounding box center [945, 326] width 25 height 16
click at [953, 327] on input "0.00" at bounding box center [947, 326] width 21 height 16
type input "2"
type input "51.90"
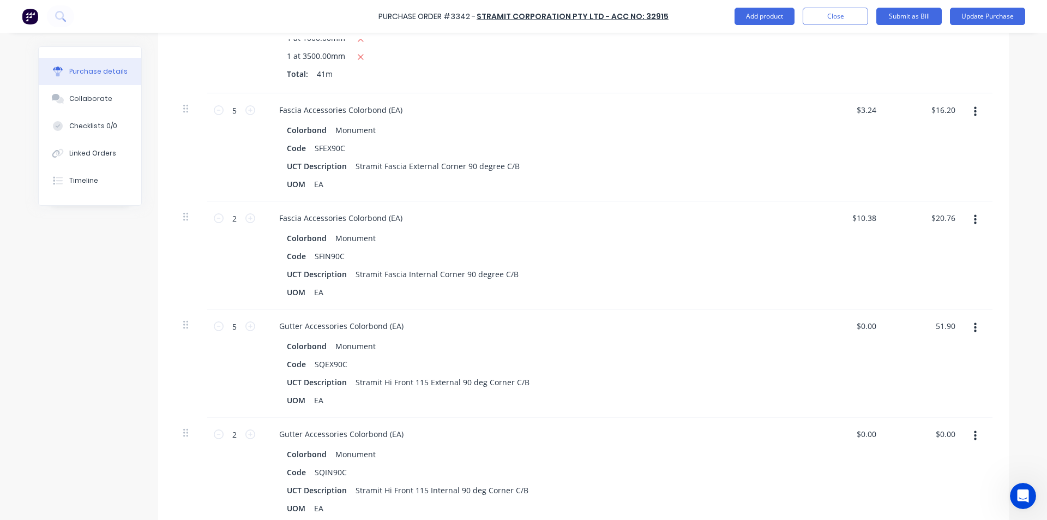
type input "$10.38"
type input "$51.90"
click at [888, 483] on div "$0.00 $0.00" at bounding box center [926, 471] width 79 height 108
click at [933, 427] on div "0.00 $0.00" at bounding box center [945, 434] width 25 height 16
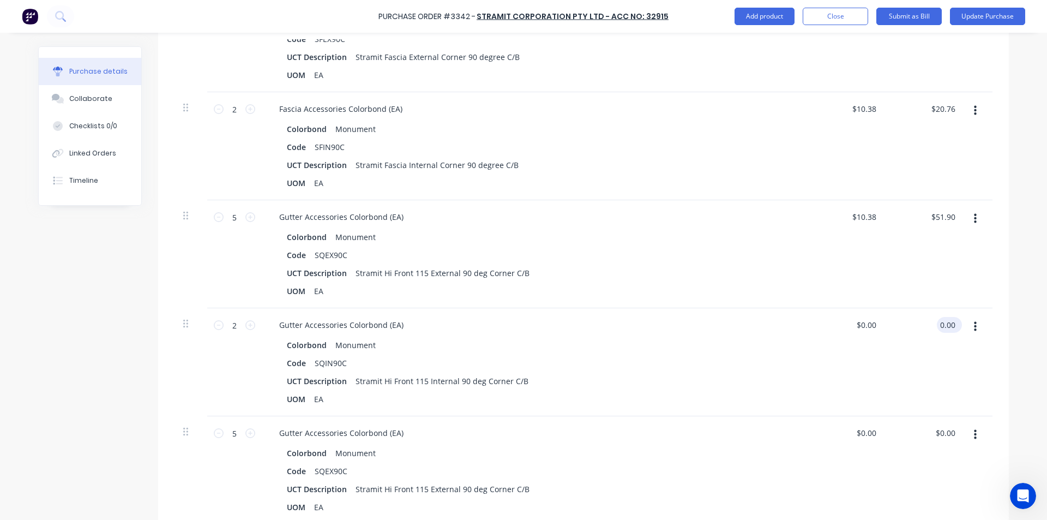
click at [944, 320] on input "0.00" at bounding box center [947, 325] width 21 height 16
type input "20.76"
type input "$10.38"
type input "$20.76"
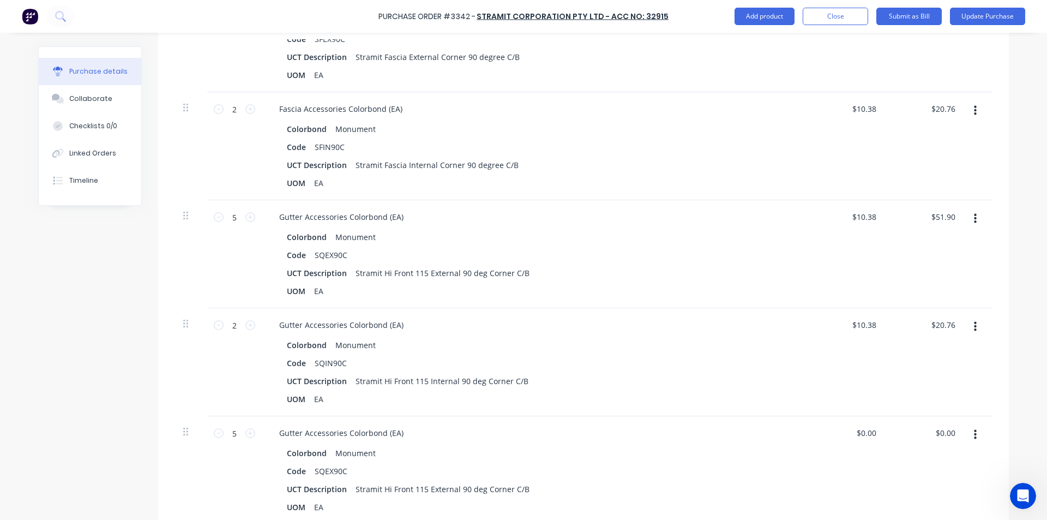
click at [877, 395] on div "$10.38 $10.38" at bounding box center [846, 362] width 79 height 108
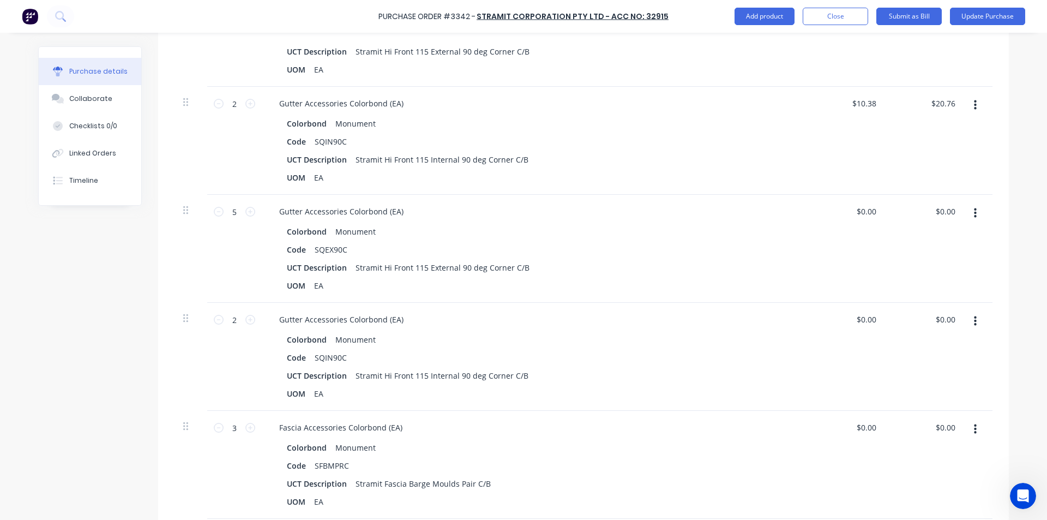
scroll to position [2019, 0]
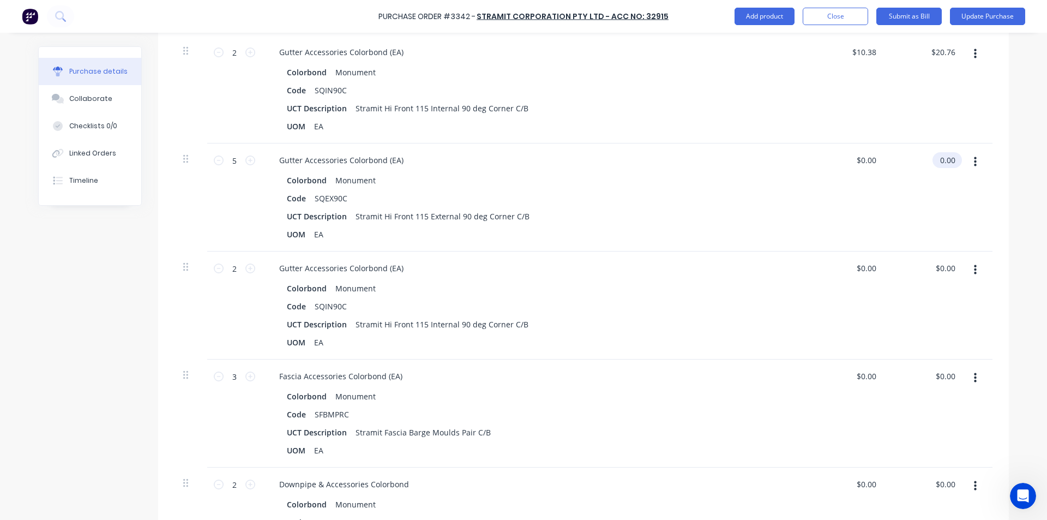
click at [948, 158] on input "0.00" at bounding box center [945, 160] width 25 height 16
click at [948, 153] on input "0.00" at bounding box center [947, 160] width 21 height 16
type input "51.90"
type input "$10.38"
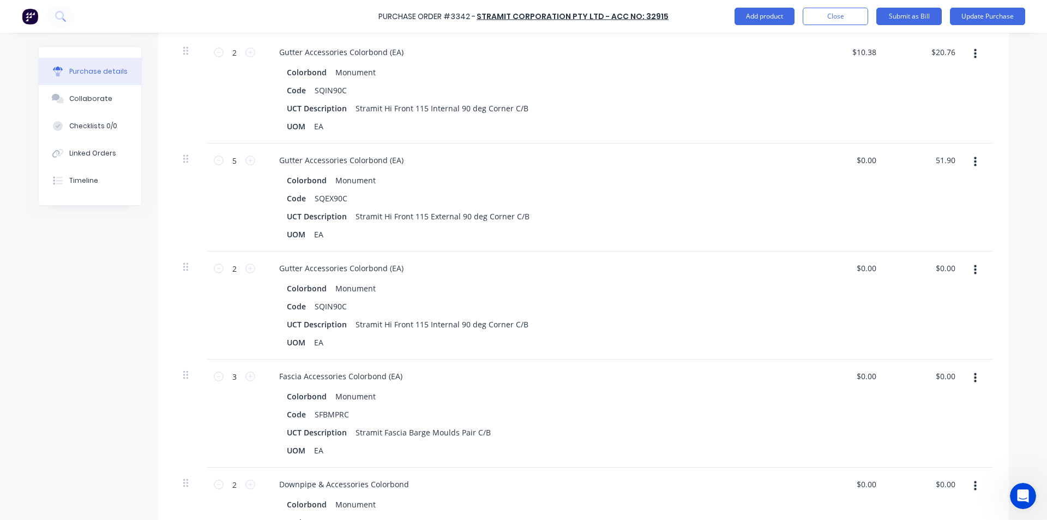
type input "$51.90"
click at [943, 277] on div "$0.00 $0.00" at bounding box center [926, 306] width 79 height 108
click at [945, 270] on input "0.00" at bounding box center [945, 268] width 25 height 16
click at [954, 270] on input "0.00" at bounding box center [947, 268] width 21 height 16
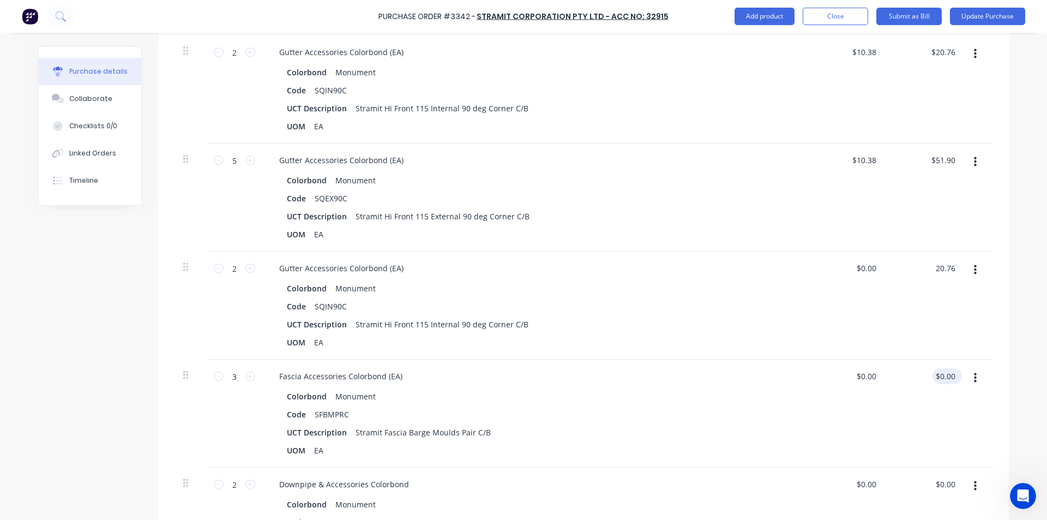
type input "20.76"
type input "$10.38"
type input "$20.76"
click at [941, 373] on input "0.00" at bounding box center [947, 376] width 21 height 16
click at [949, 378] on input "0.00" at bounding box center [947, 376] width 21 height 16
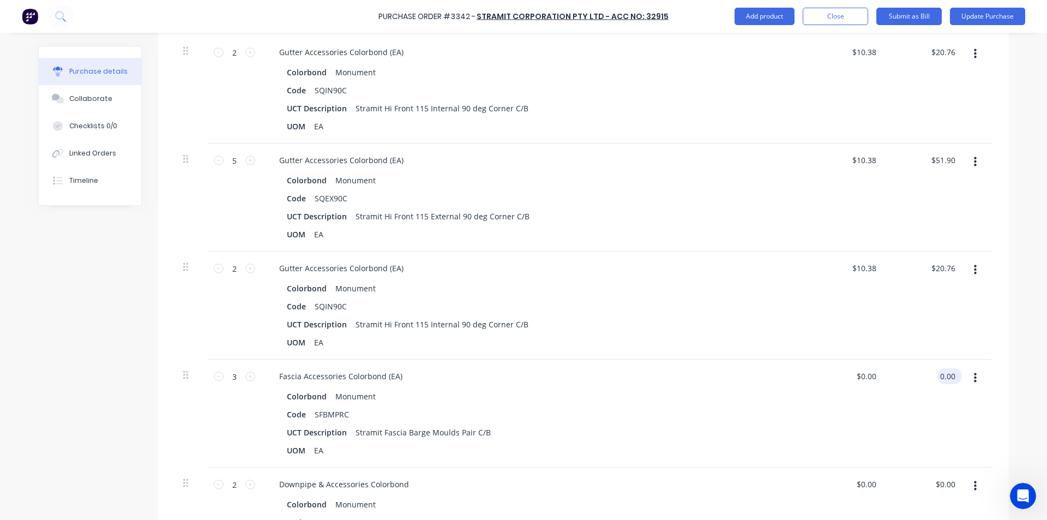
click at [949, 378] on input "0.00" at bounding box center [947, 376] width 21 height 16
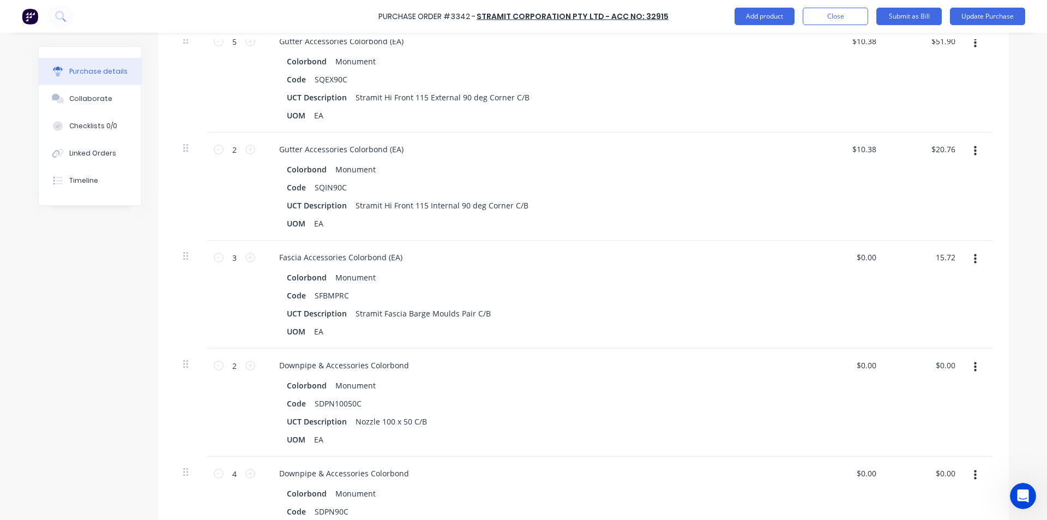
scroll to position [2182, 0]
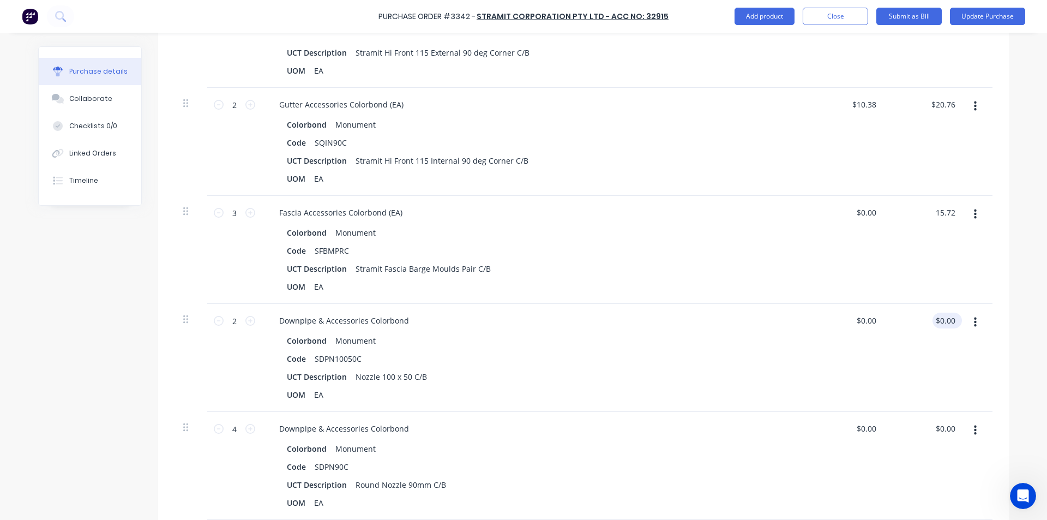
type input "15.72"
type input "$5.24"
type input "$15.72"
click at [948, 324] on input "0.00" at bounding box center [945, 321] width 25 height 16
type input "$0.00"
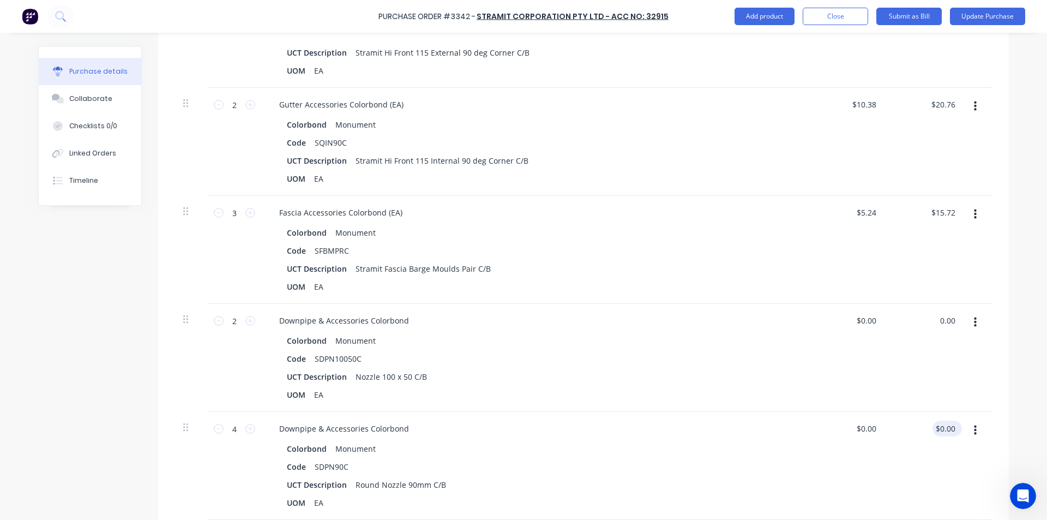
type input "0.00"
click at [950, 428] on input "0.00" at bounding box center [947, 429] width 21 height 16
type input "0.00"
type input "$0.00"
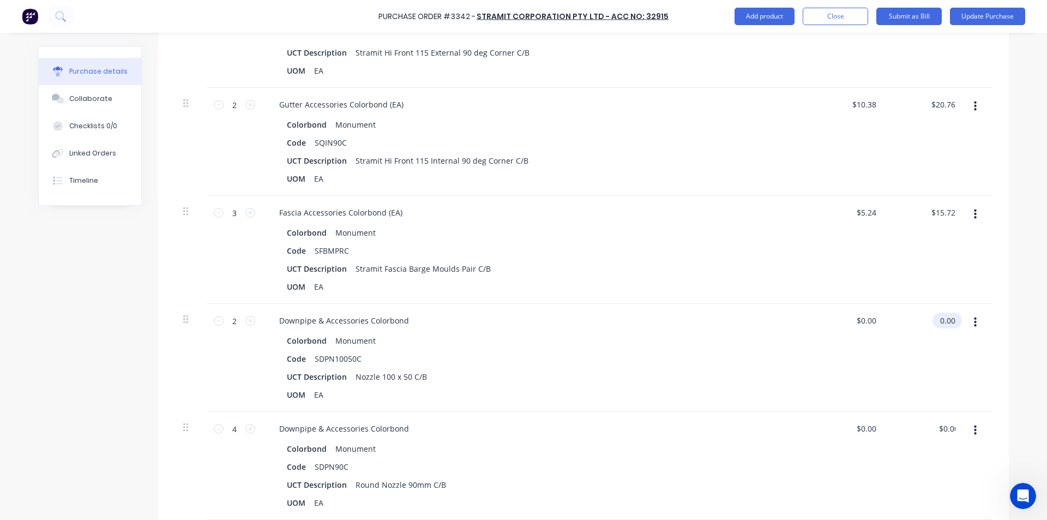
click at [945, 315] on input "0.00" at bounding box center [945, 321] width 25 height 16
click at [945, 315] on input "0.00" at bounding box center [947, 321] width 21 height 16
type input "10.74"
type input "$5.37"
type input "$10.74"
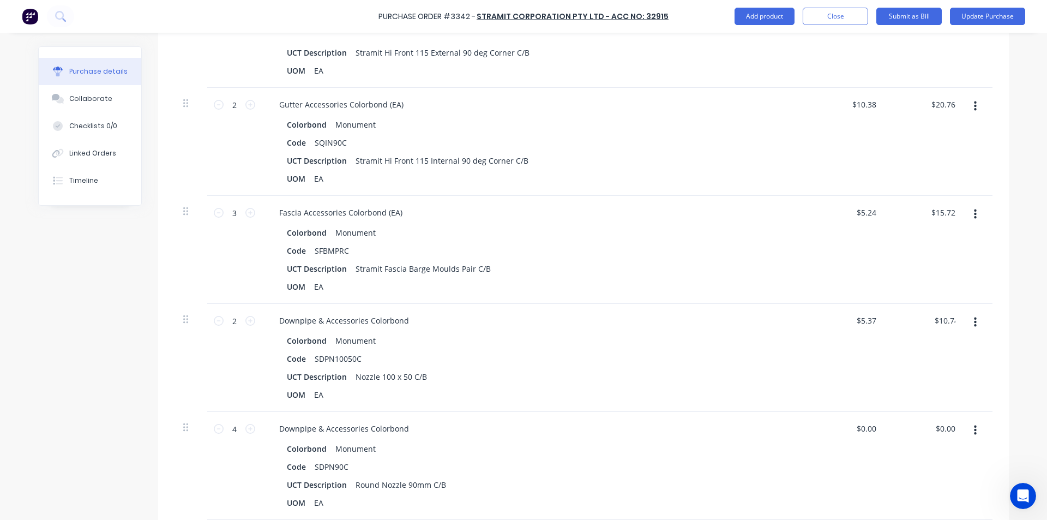
click at [654, 337] on div "Colorbond Monument" at bounding box center [534, 341] width 495 height 16
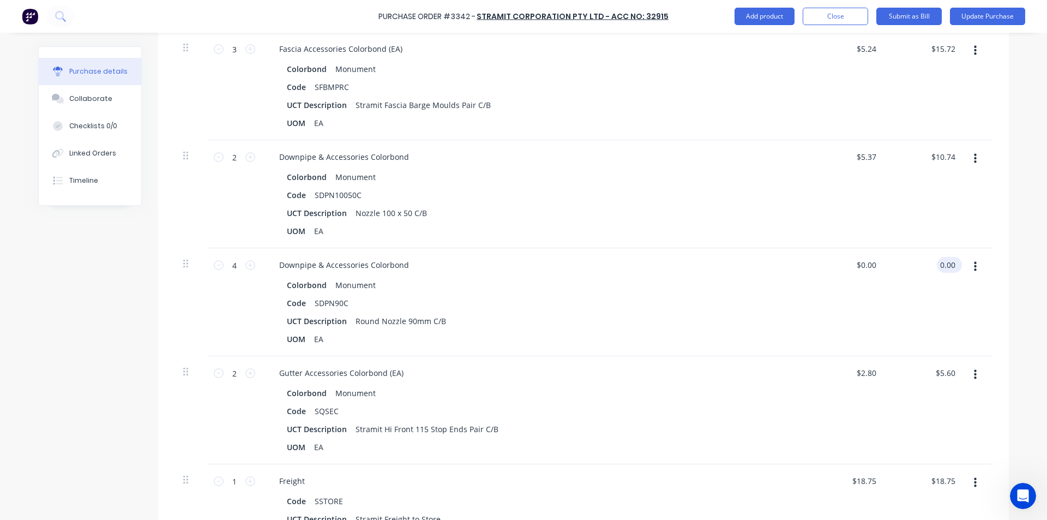
click at [941, 267] on input "0.00" at bounding box center [947, 265] width 21 height 16
click at [940, 267] on input "0.00" at bounding box center [947, 265] width 21 height 16
click at [940, 266] on input "0.00" at bounding box center [947, 265] width 21 height 16
type input "23.36"
type input "$5.84"
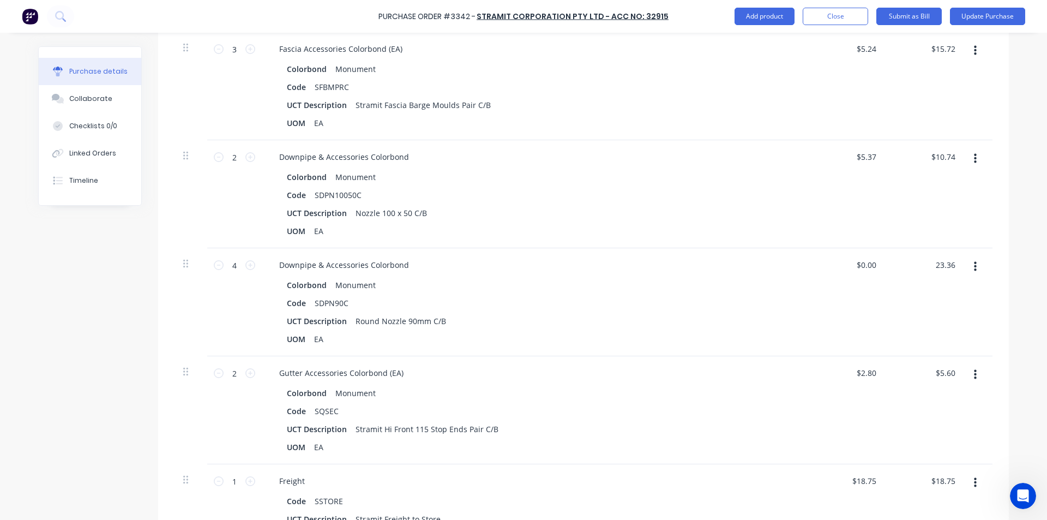
type input "$23.36"
click at [750, 380] on div "Gutter Accessories Colorbond (EA)" at bounding box center [535, 373] width 528 height 16
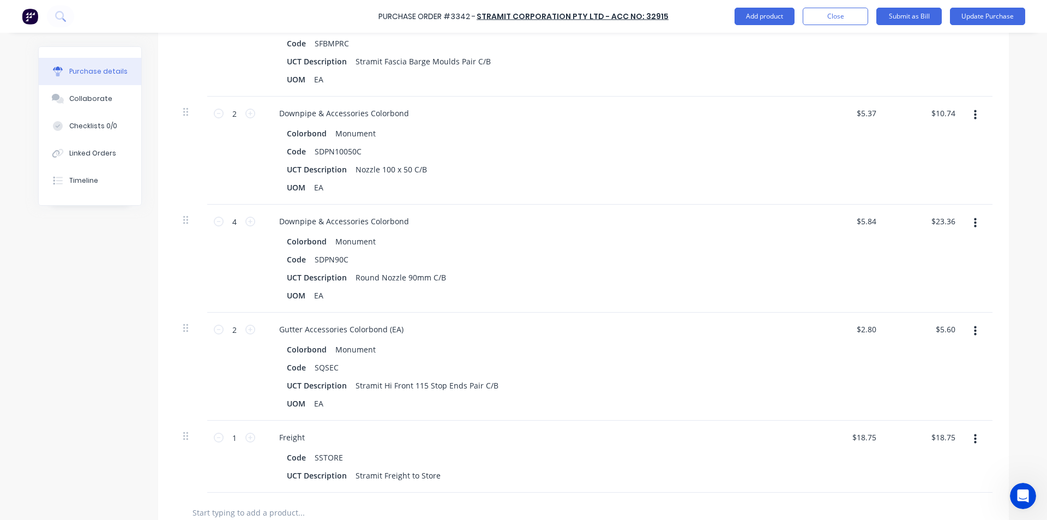
scroll to position [2455, 0]
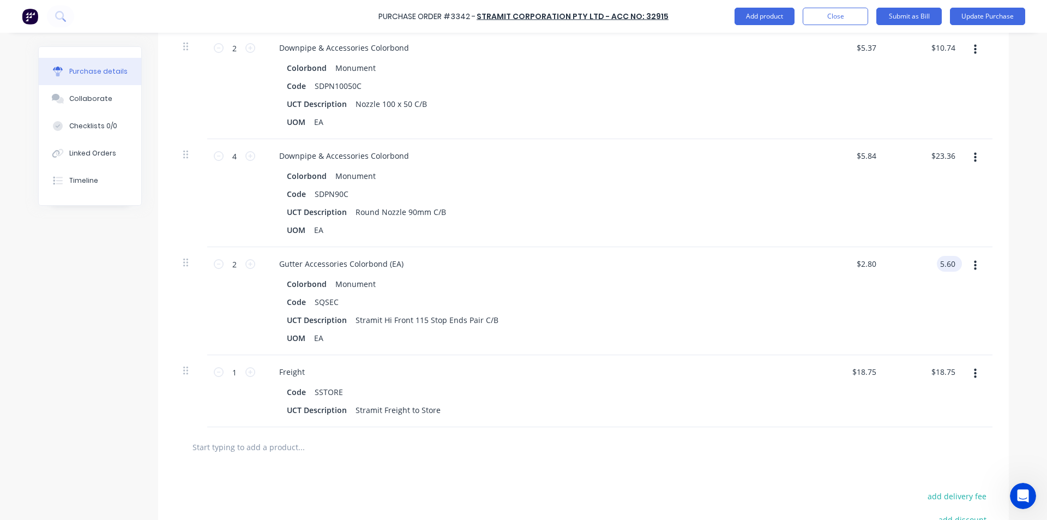
click at [940, 257] on input "5.60" at bounding box center [947, 264] width 21 height 16
click at [948, 266] on input "5.60" at bounding box center [947, 264] width 21 height 16
type input "3.54"
type input "$1.77"
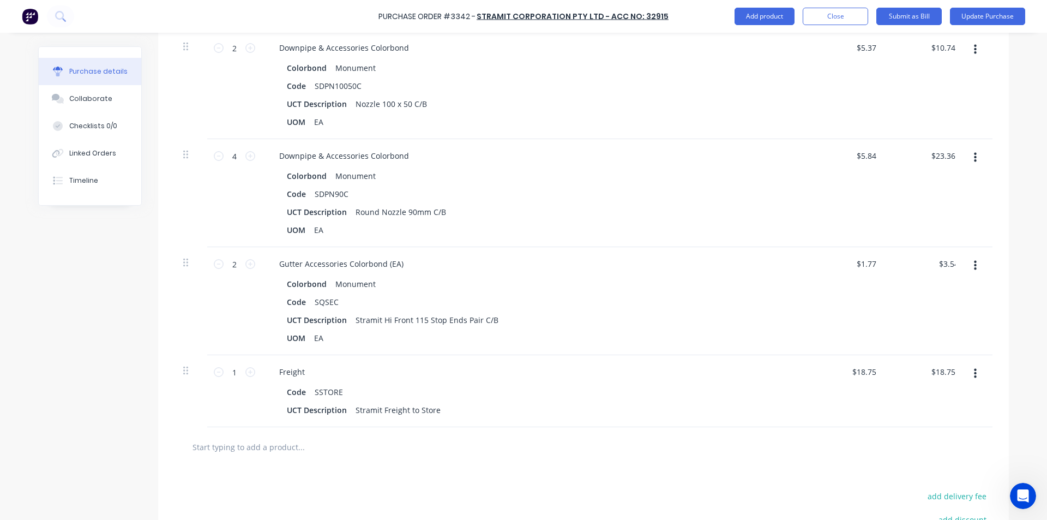
click at [911, 300] on div "$3.54 3.54" at bounding box center [926, 301] width 79 height 108
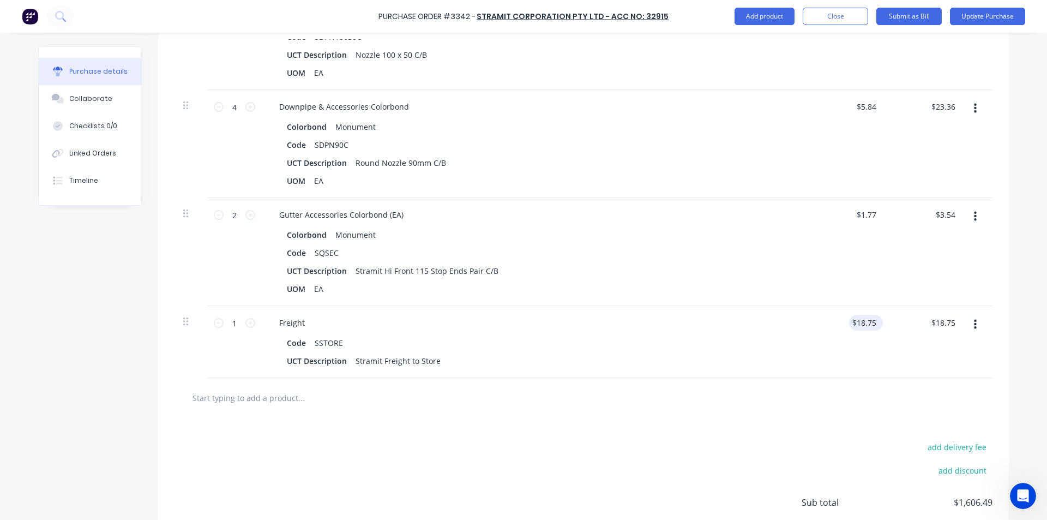
scroll to position [2592, 0]
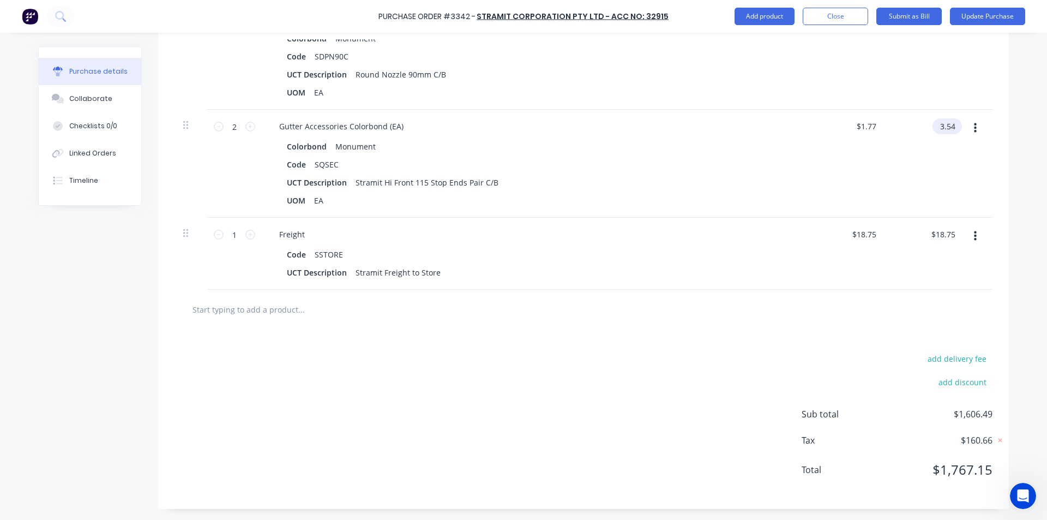
click at [947, 129] on input "3.54" at bounding box center [945, 126] width 25 height 16
click at [947, 129] on input "3.54" at bounding box center [947, 126] width 21 height 16
type input "7.08"
type input "$3.54"
type input "$7.08"
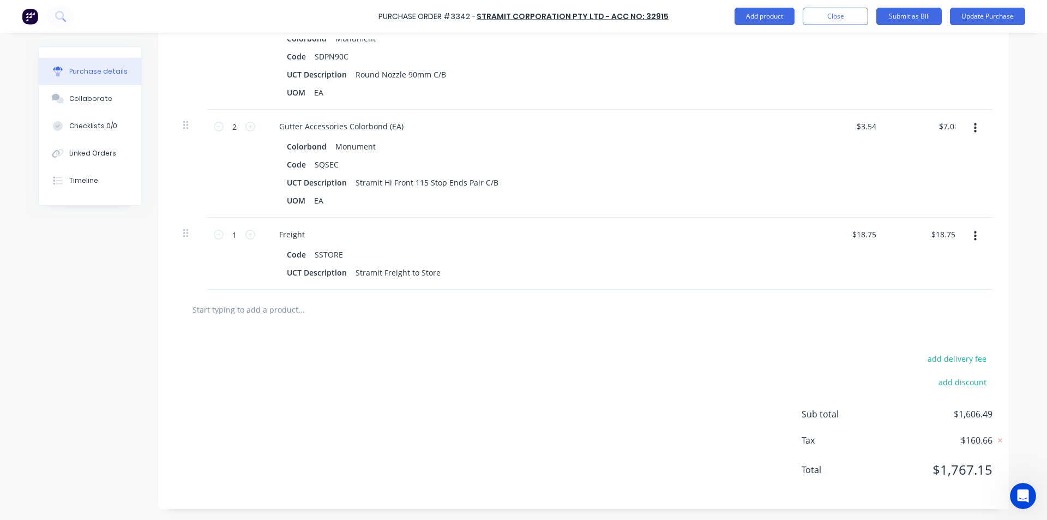
click at [923, 145] on div "$7.08 7.08" at bounding box center [926, 164] width 79 height 108
click at [640, 333] on div "add delivery fee add discount Sub total $1,610.03 Tax $161.02 Total $1,771.05" at bounding box center [583, 419] width 851 height 179
click at [476, 422] on div "add delivery fee add discount Sub total $1,610.03 Tax $161.02 Total $1,771.05" at bounding box center [583, 419] width 851 height 179
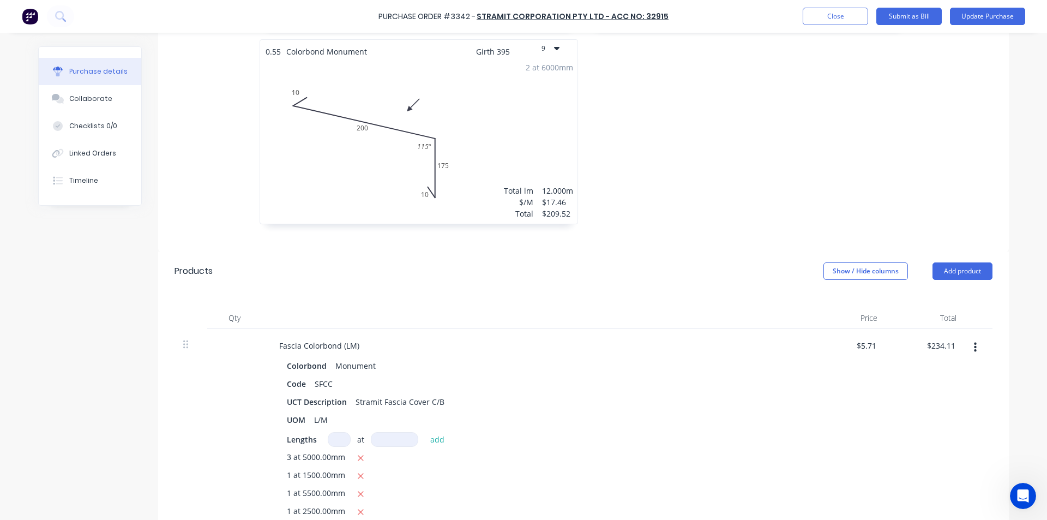
scroll to position [956, 0]
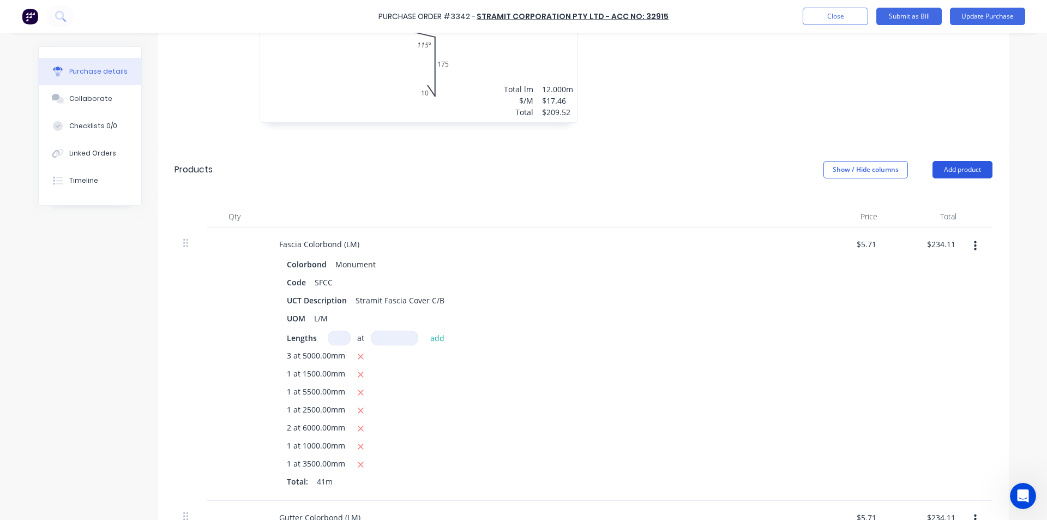
click at [967, 166] on button "Add product" at bounding box center [963, 169] width 60 height 17
click at [939, 217] on div "Basic product" at bounding box center [941, 220] width 84 height 16
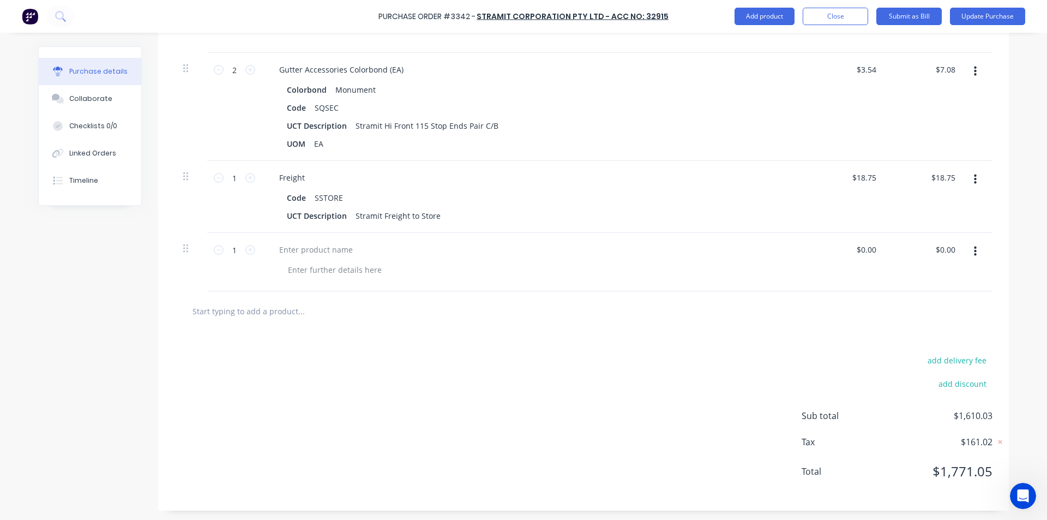
scroll to position [2651, 0]
click at [300, 247] on div at bounding box center [316, 248] width 91 height 16
type input "$0.00"
click at [942, 244] on input "0.00" at bounding box center [947, 248] width 21 height 16
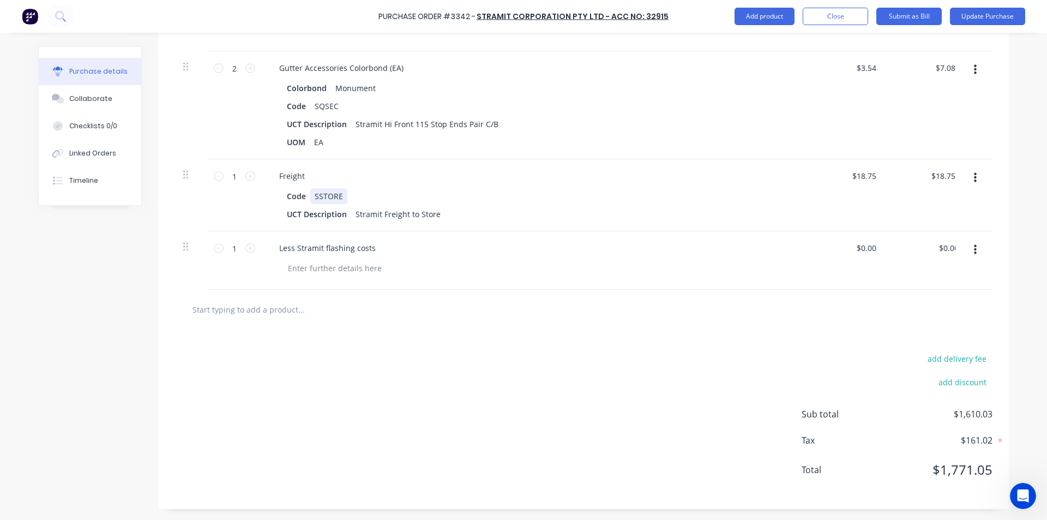
click at [393, 194] on div "Code SSTORE" at bounding box center [533, 196] width 500 height 16
click at [929, 235] on div "$0.00 $0.00" at bounding box center [926, 260] width 79 height 58
click at [945, 251] on input "0.00" at bounding box center [945, 248] width 25 height 16
click at [931, 242] on div "$0.00 0.00" at bounding box center [926, 260] width 79 height 58
click at [938, 246] on input "0.00" at bounding box center [945, 248] width 25 height 16
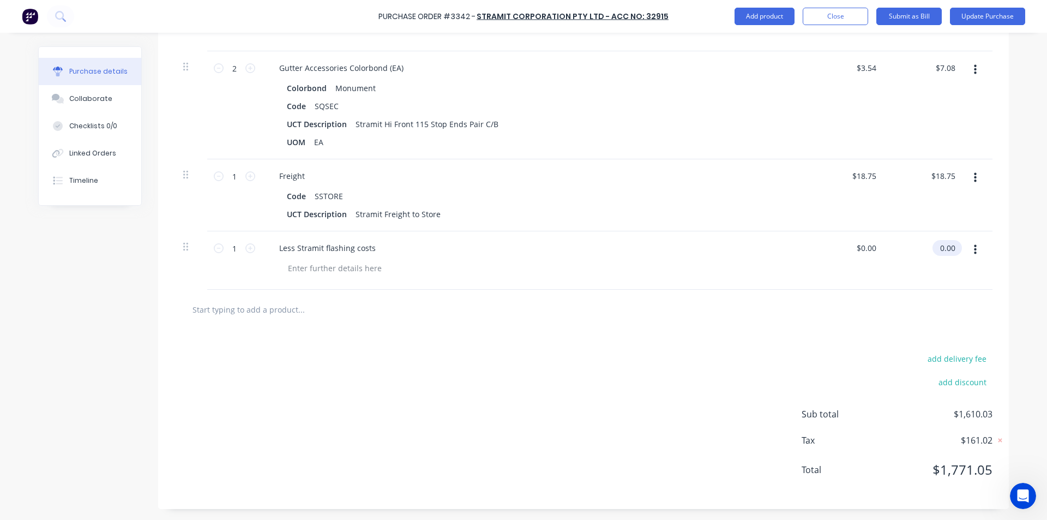
click at [938, 246] on input "0.00" at bounding box center [945, 248] width 25 height 16
type input "-335.06"
type input "$-335.06"
click at [799, 299] on div at bounding box center [583, 309] width 801 height 22
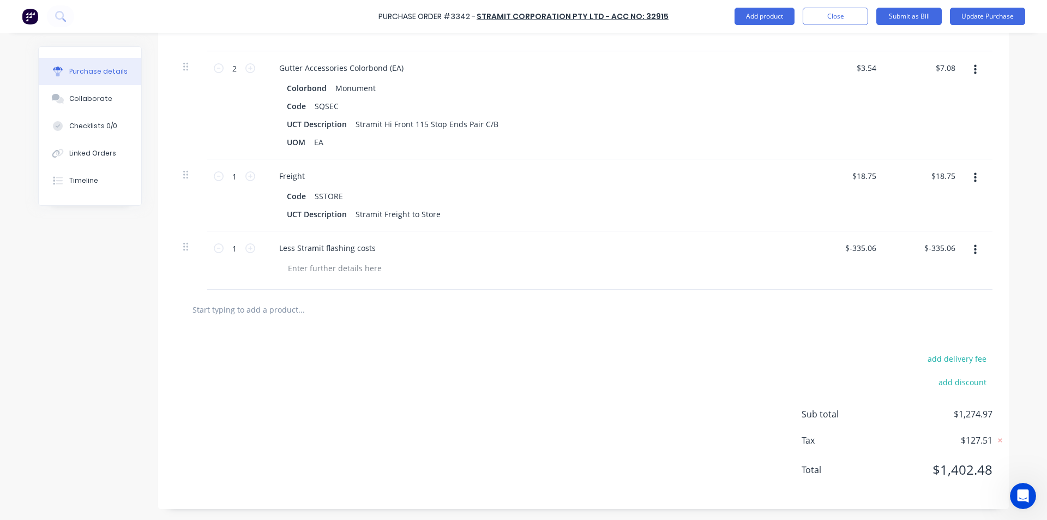
drag, startPoint x: 705, startPoint y: 377, endPoint x: 578, endPoint y: 388, distance: 127.6
click at [700, 379] on div "add delivery fee add discount Sub total $1,274.97 Tax $127.51 Total $1,402.48" at bounding box center [583, 419] width 851 height 179
type input "18.75"
click at [949, 175] on input "18.75" at bounding box center [945, 176] width 25 height 16
type input "7.08"
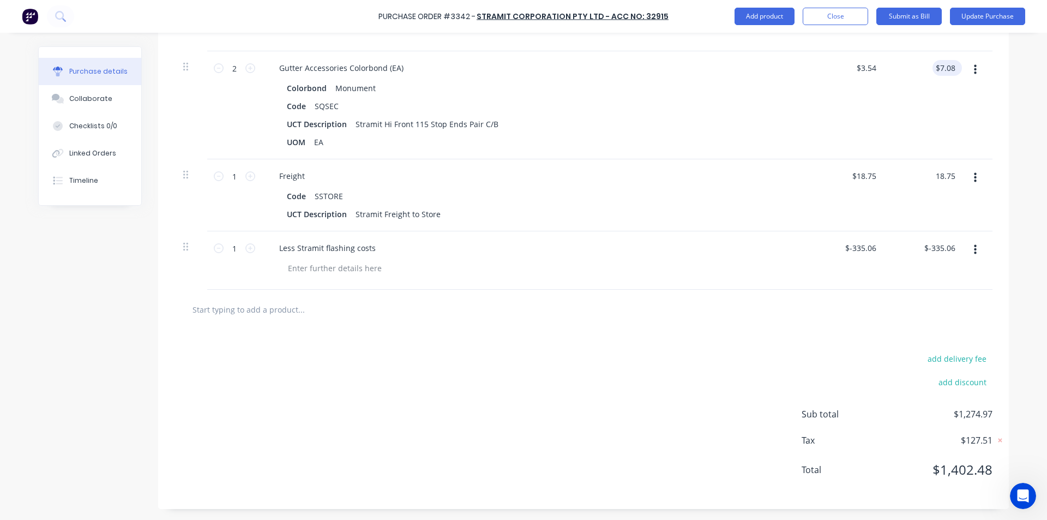
type input "$18.75"
click at [952, 70] on input "7.08" at bounding box center [947, 68] width 21 height 16
click at [954, 68] on input "7.08" at bounding box center [947, 68] width 21 height 16
type input "7.07"
type input "$3.535"
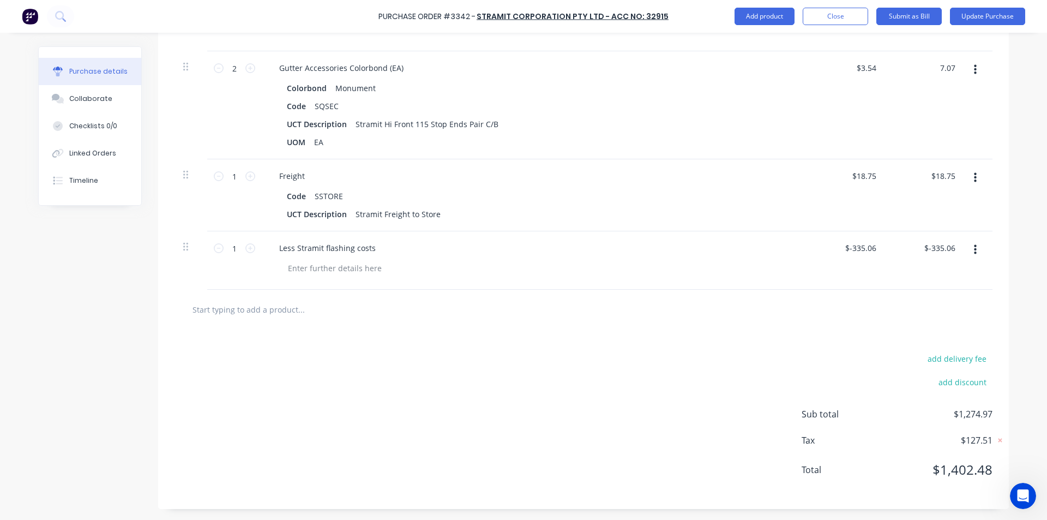
type input "$7.07"
click at [900, 81] on div "$7.07 $7.07" at bounding box center [926, 105] width 79 height 108
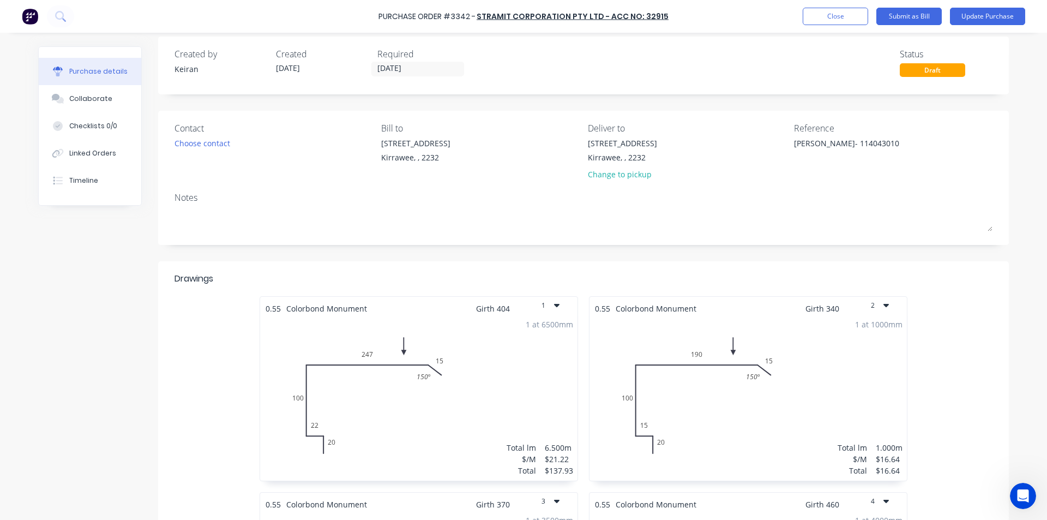
scroll to position [0, 0]
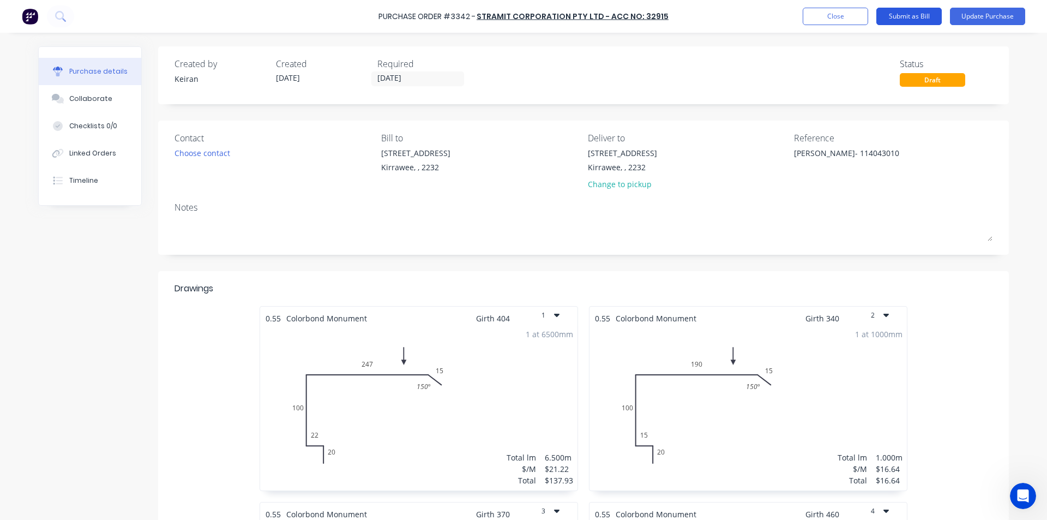
click at [901, 20] on button "Submit as Bill" at bounding box center [909, 16] width 65 height 17
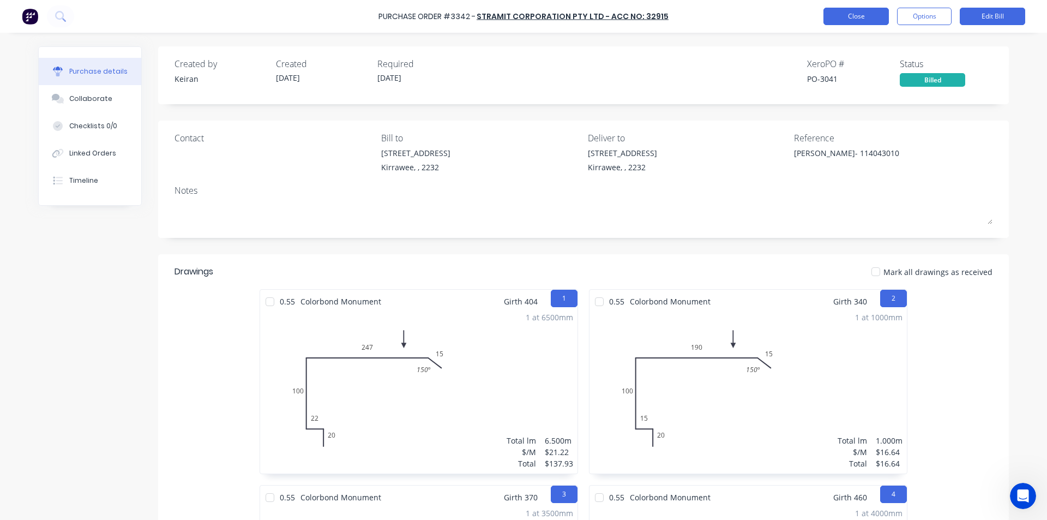
click at [841, 18] on button "Close" at bounding box center [856, 16] width 65 height 17
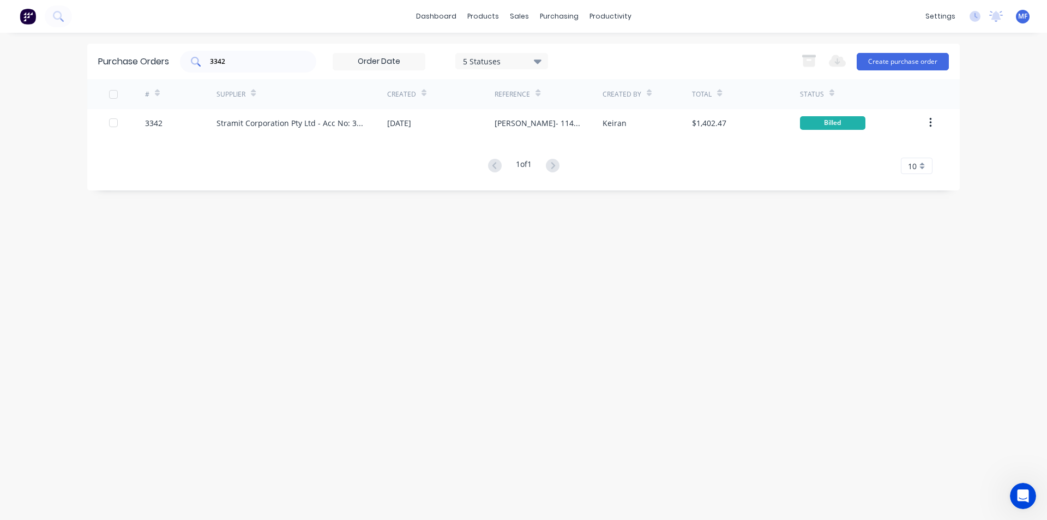
click at [231, 55] on div "3342" at bounding box center [248, 62] width 136 height 22
click at [231, 60] on input "3342" at bounding box center [254, 61] width 91 height 11
type input "3315"
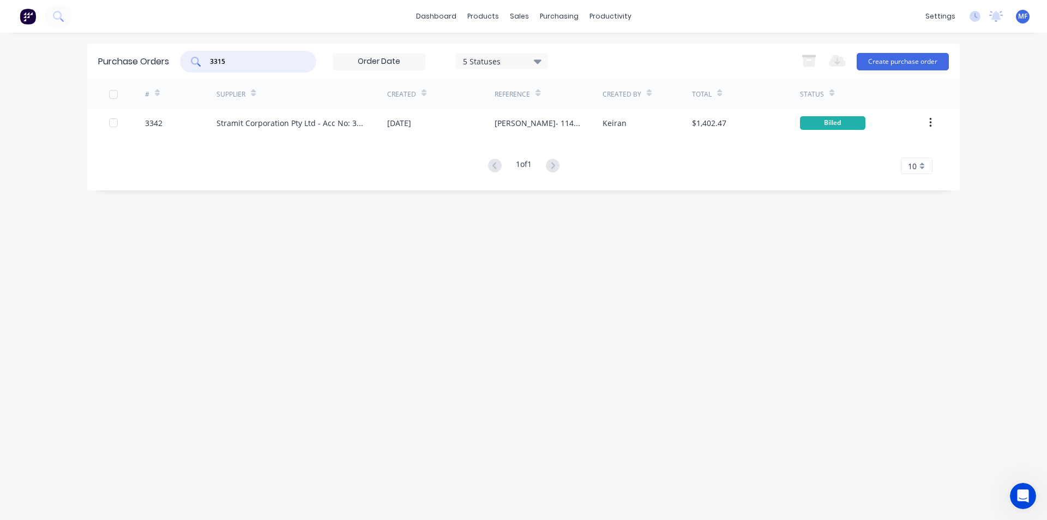
click at [389, 298] on div "Purchase Orders 3315 5 Statuses 5 Statuses Export to Excel (XLSX) Create purcha…" at bounding box center [523, 276] width 873 height 465
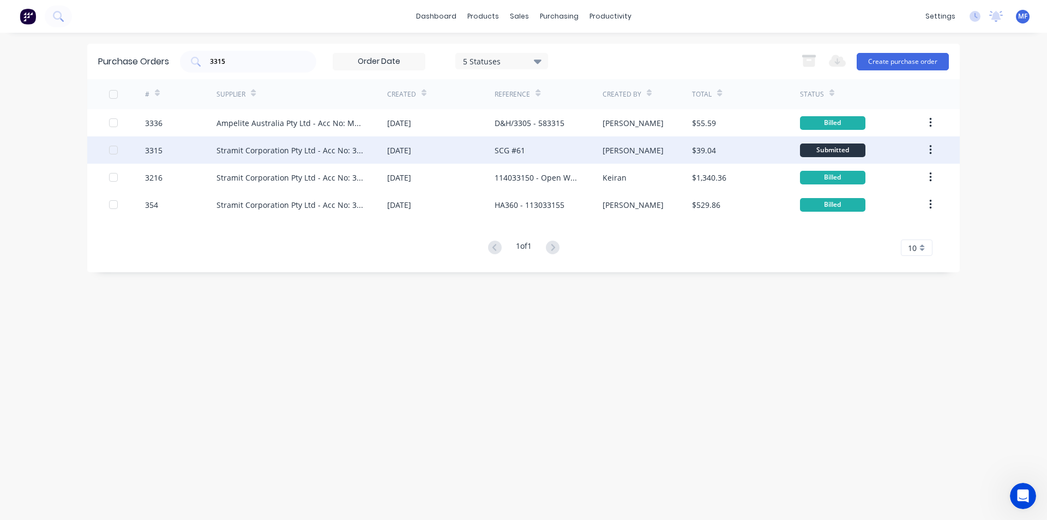
click at [314, 148] on div "Stramit Corporation Pty Ltd - Acc No: 32915" at bounding box center [291, 150] width 149 height 11
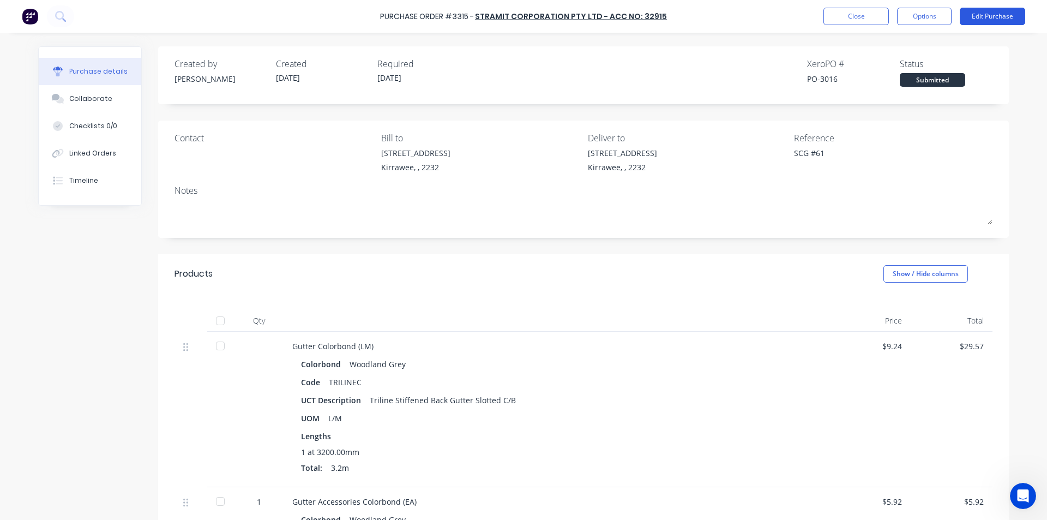
click at [998, 23] on button "Edit Purchase" at bounding box center [992, 16] width 65 height 17
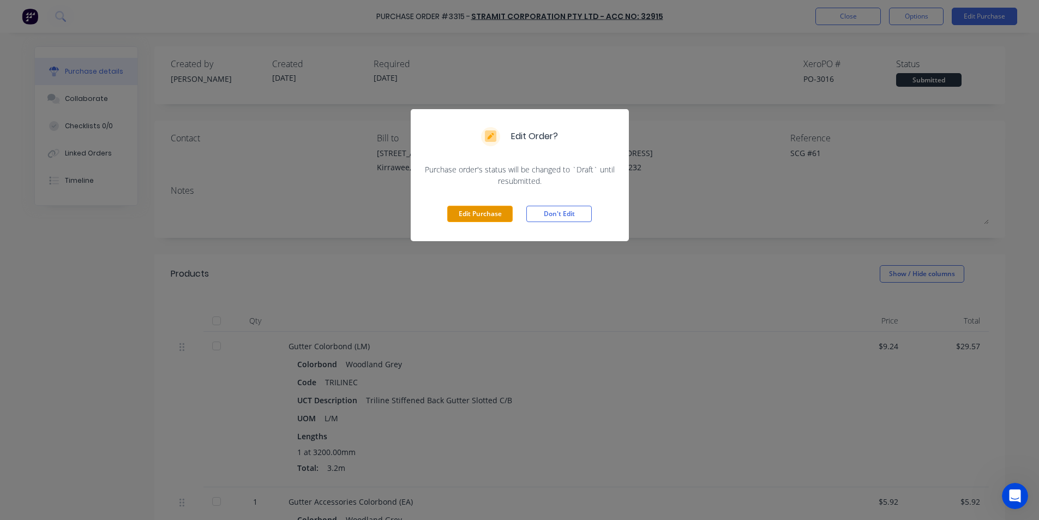
click at [483, 212] on button "Edit Purchase" at bounding box center [479, 214] width 65 height 16
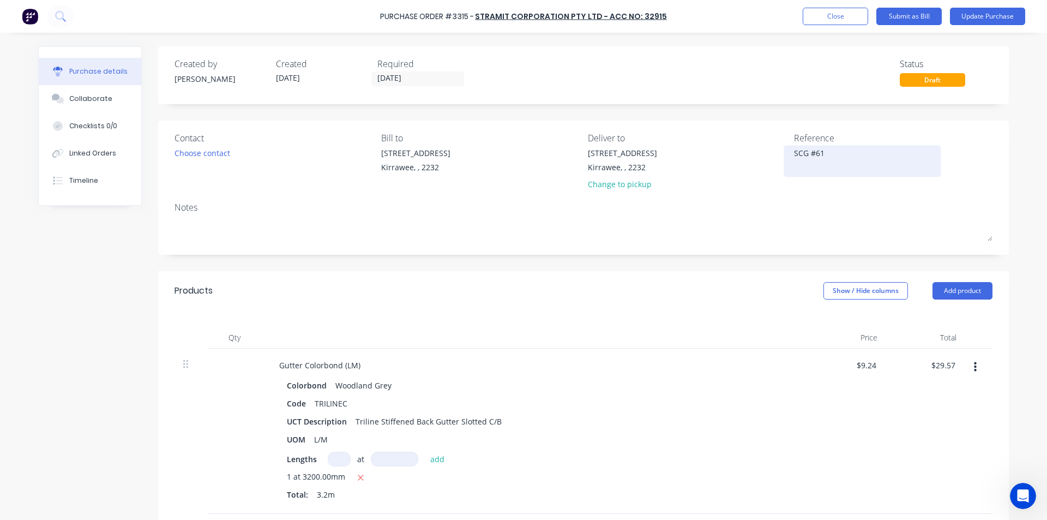
click at [839, 147] on div "SCG #61" at bounding box center [862, 160] width 136 height 27
drag, startPoint x: 687, startPoint y: 370, endPoint x: 663, endPoint y: 381, distance: 25.6
click at [686, 370] on div "Gutter Colorbond (LM)" at bounding box center [535, 365] width 528 height 16
drag, startPoint x: 908, startPoint y: 366, endPoint x: 930, endPoint y: 371, distance: 23.0
click at [908, 366] on div "$29.57 $29.57" at bounding box center [926, 431] width 79 height 165
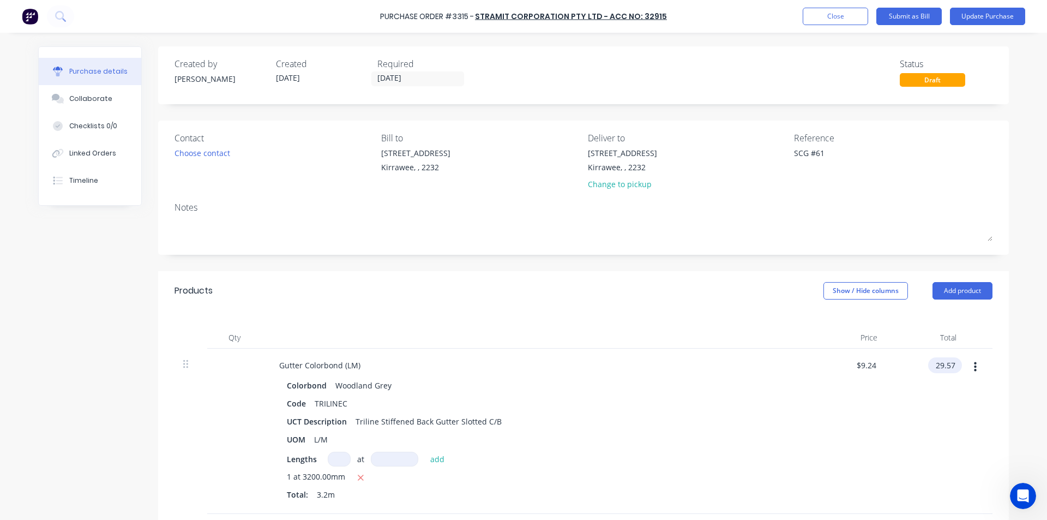
click at [935, 368] on input "29.57" at bounding box center [943, 365] width 29 height 16
click at [935, 368] on input "29.57" at bounding box center [945, 365] width 25 height 16
type input "30.98"
type input "$9.6813"
type input "$30.98"
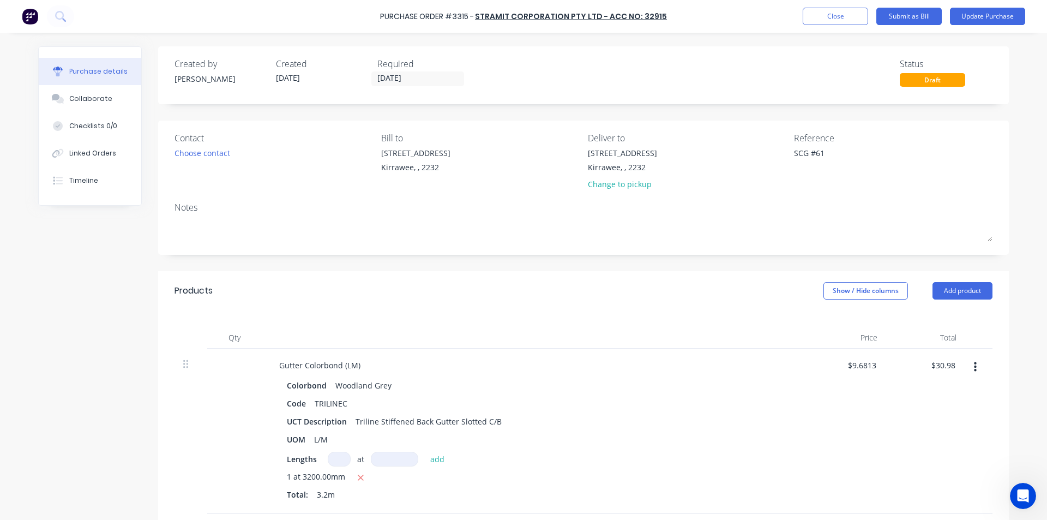
click at [824, 392] on div "$9.6813 $9.6813" at bounding box center [846, 431] width 79 height 165
click at [881, 435] on div "$9.6813 $9.6813" at bounding box center [846, 431] width 79 height 165
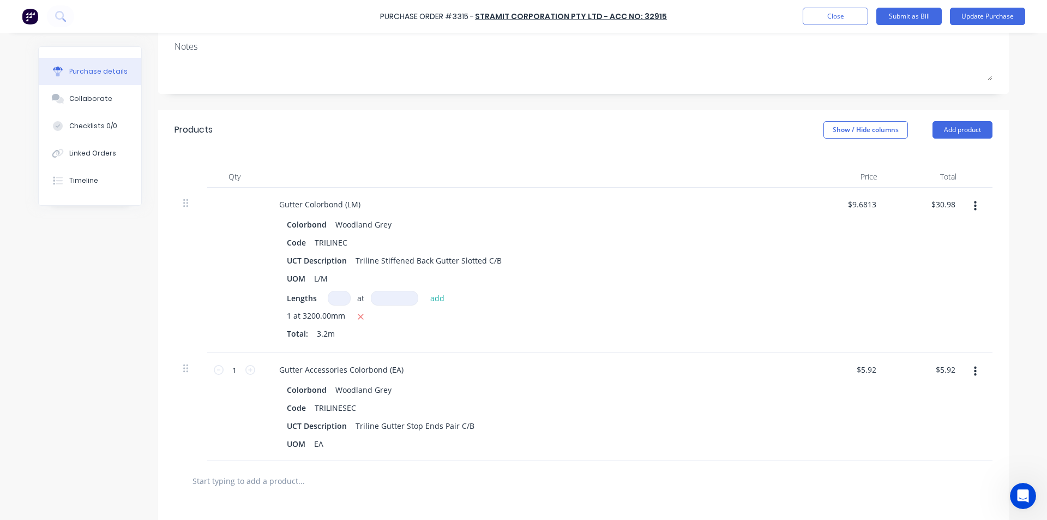
scroll to position [164, 0]
click at [943, 372] on input "5.92" at bounding box center [945, 367] width 25 height 16
click at [944, 369] on input "5.92" at bounding box center [947, 367] width 21 height 16
type input "6.20"
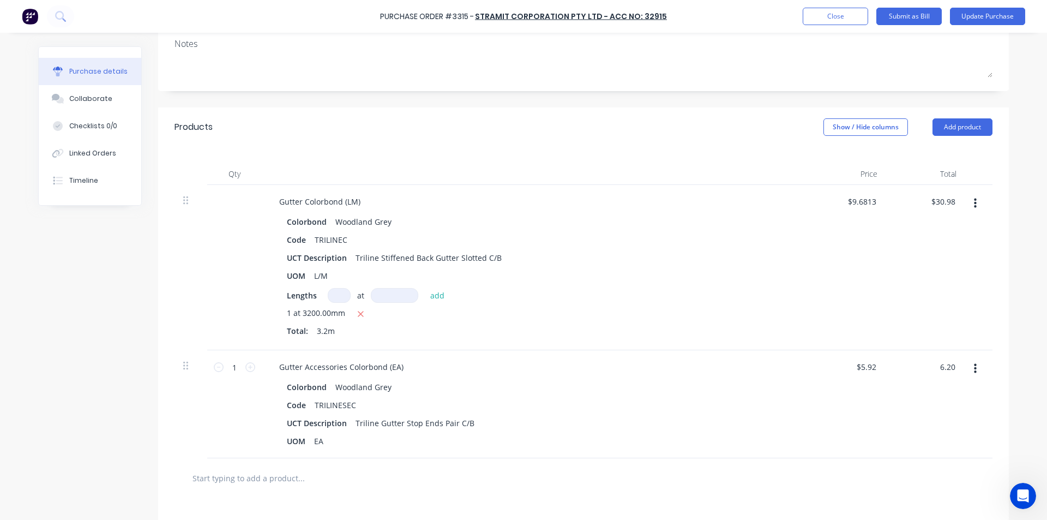
type input "$6.20"
click at [917, 382] on div "$6.20 6.20" at bounding box center [926, 404] width 79 height 108
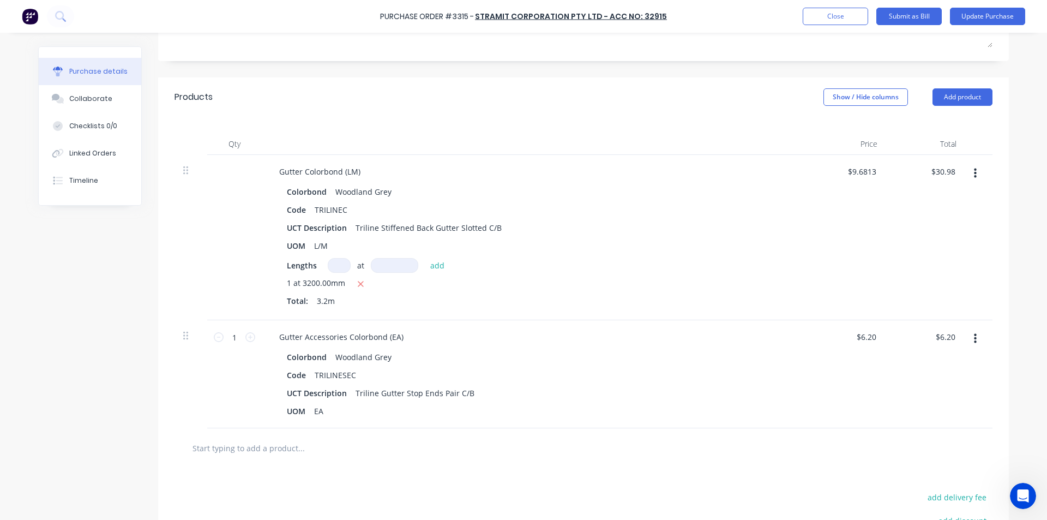
scroll to position [332, 0]
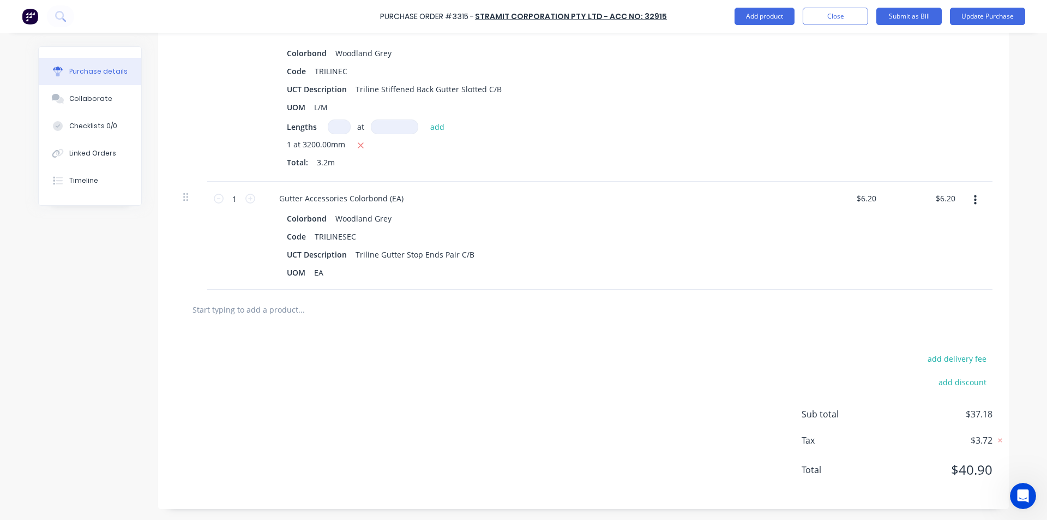
click at [228, 310] on input "text" at bounding box center [301, 309] width 218 height 22
click at [237, 308] on input "text" at bounding box center [301, 309] width 218 height 22
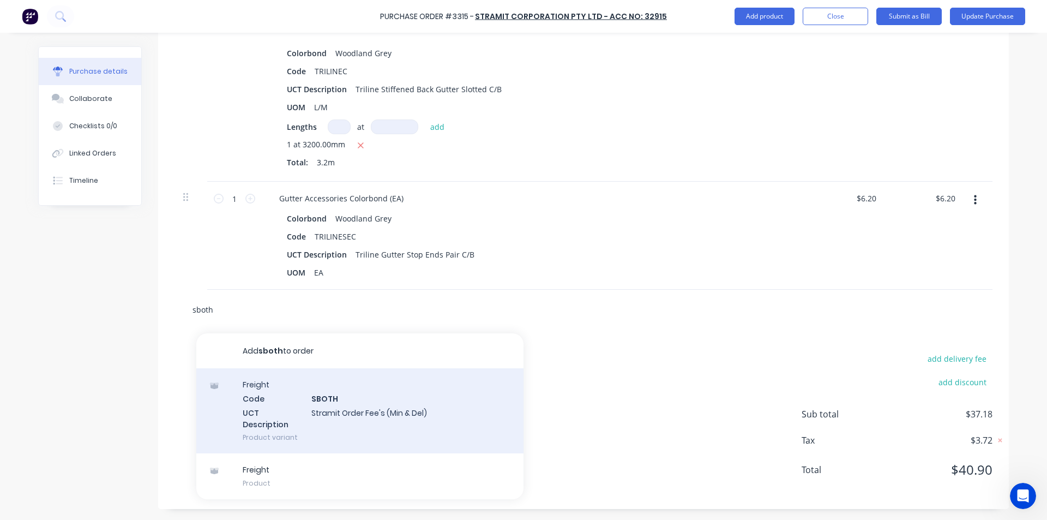
type input "sboth"
click at [381, 412] on div "Freight Code SBOTH UCT Description Stramit Order Fee's (Min & Del) Product vari…" at bounding box center [359, 410] width 327 height 85
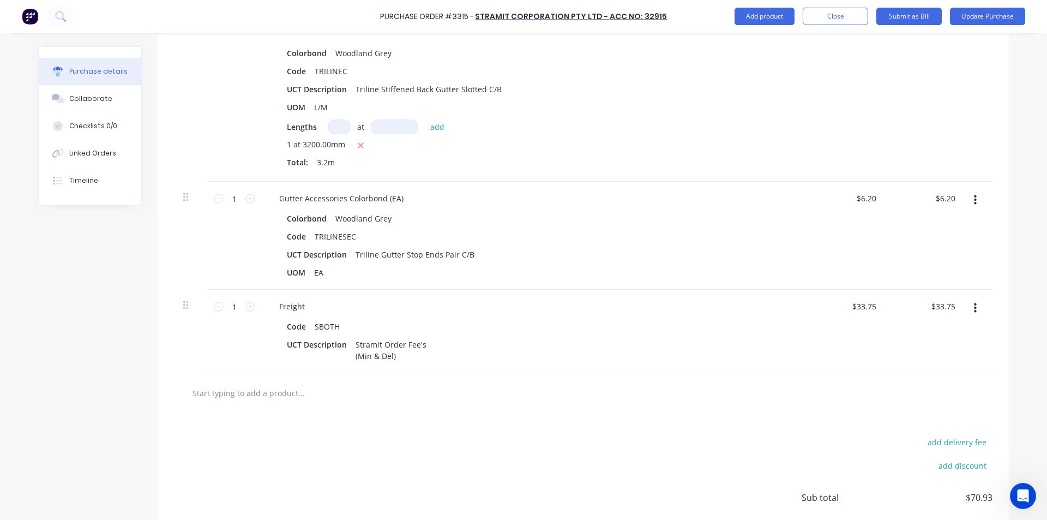
click at [759, 407] on div at bounding box center [584, 393] width 818 height 40
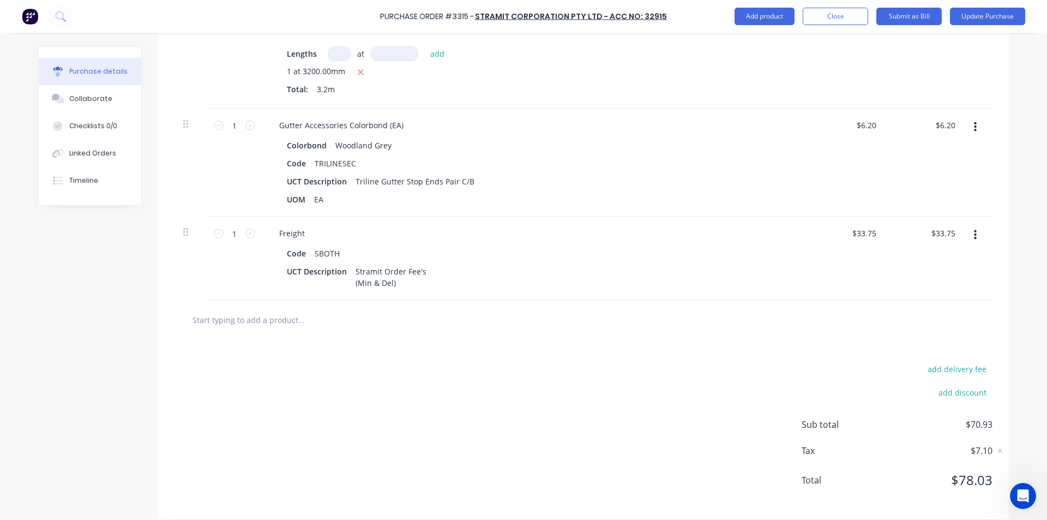
scroll to position [416, 0]
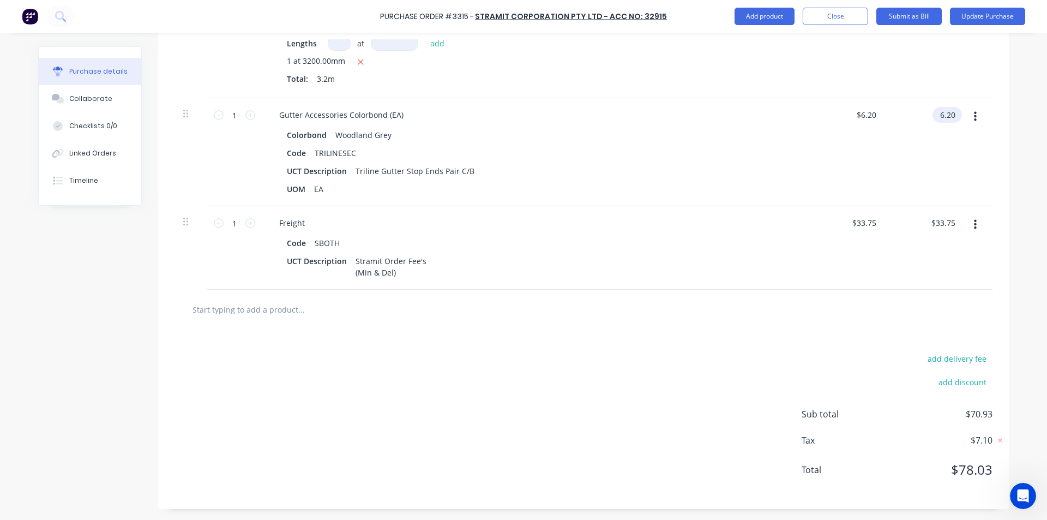
click at [948, 112] on input "6.20" at bounding box center [945, 115] width 25 height 16
click at [950, 116] on input "6.20" at bounding box center [947, 115] width 21 height 16
type input "6.19"
type input "$6.19"
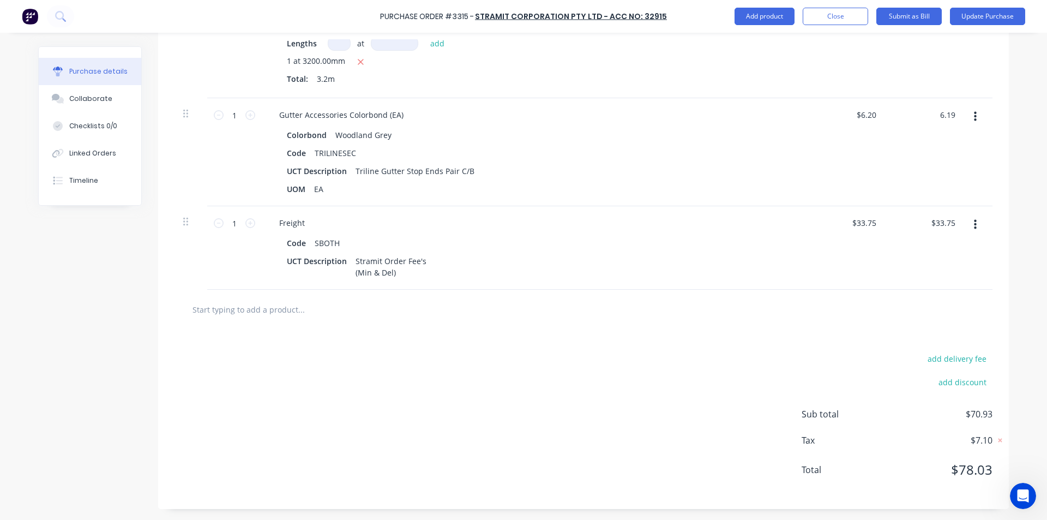
type input "$6.19"
click at [821, 175] on div "$6.19 $6.20" at bounding box center [846, 152] width 79 height 108
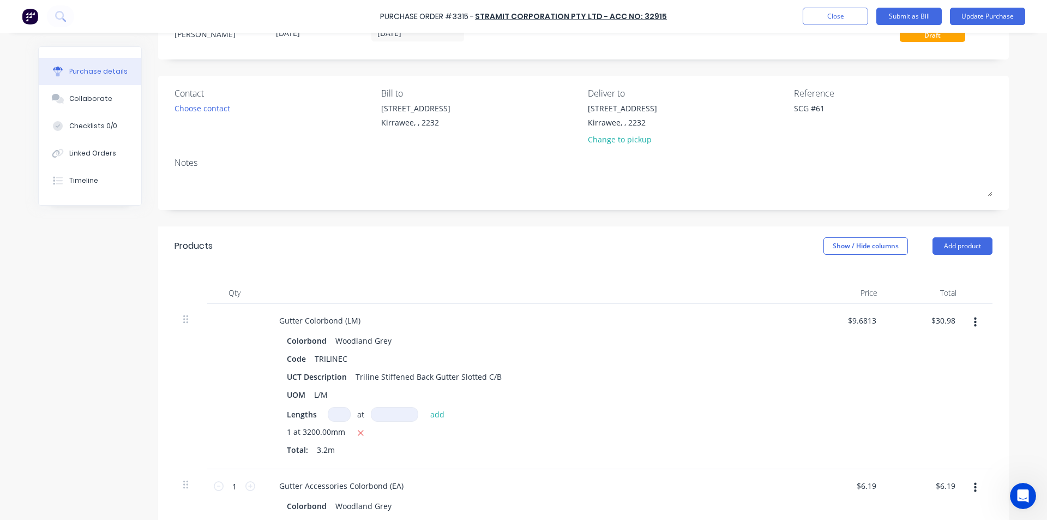
scroll to position [0, 0]
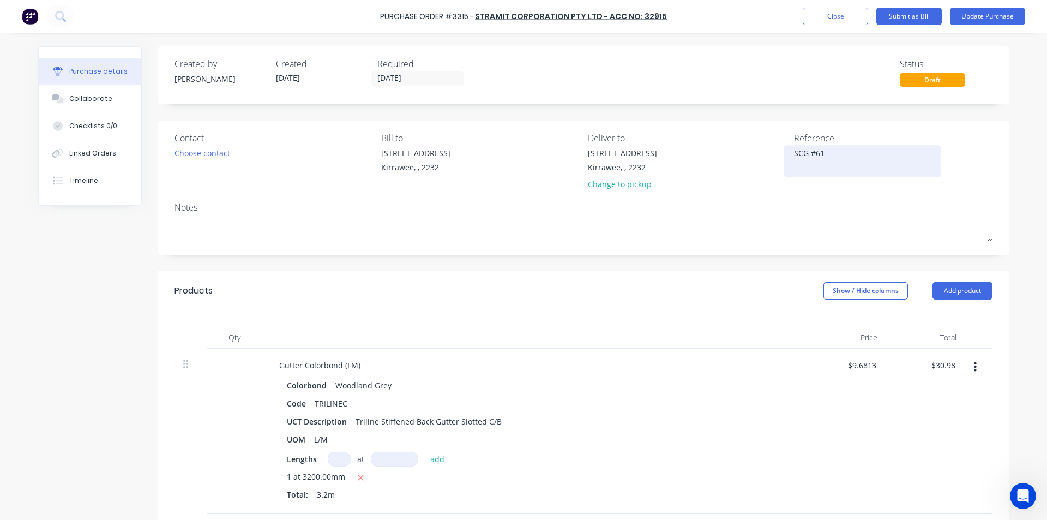
click at [824, 150] on textarea "SCG #61" at bounding box center [862, 159] width 136 height 25
type textarea "114042832- SCG #61"
click at [722, 303] on div "Products Show / Hide columns Add product" at bounding box center [583, 290] width 851 height 39
click at [720, 342] on div at bounding box center [535, 338] width 546 height 22
click at [923, 15] on button "Submit as Bill" at bounding box center [909, 16] width 65 height 17
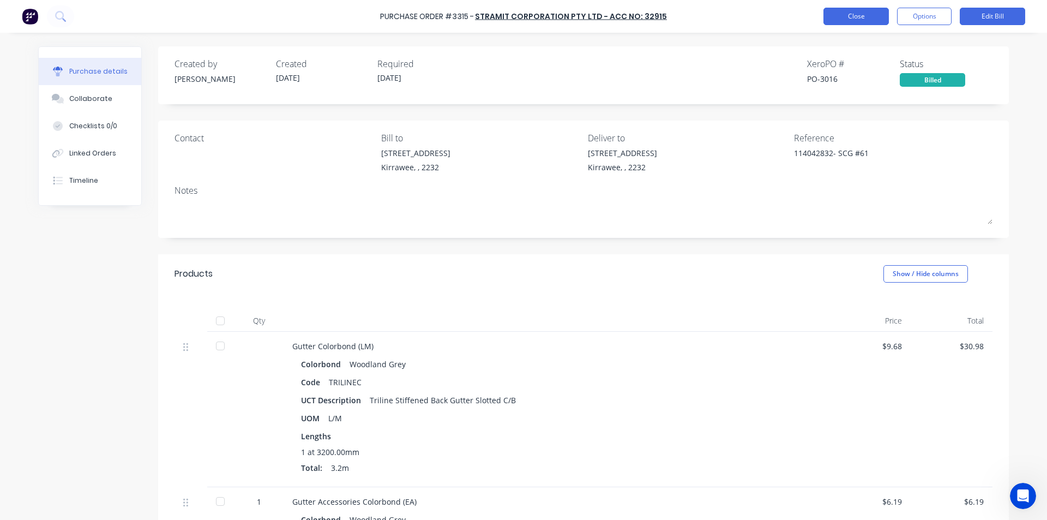
click at [860, 16] on button "Close" at bounding box center [856, 16] width 65 height 17
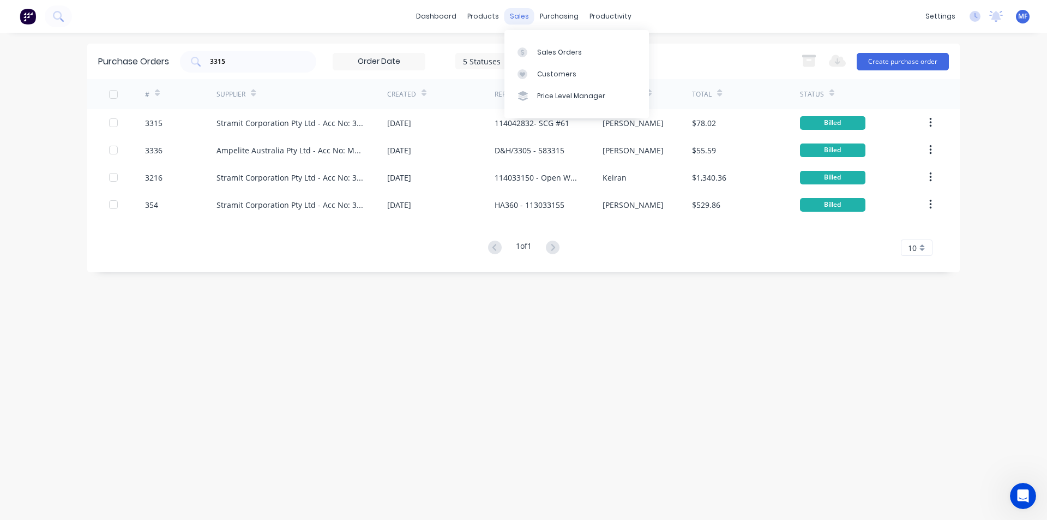
drag, startPoint x: 524, startPoint y: 13, endPoint x: 529, endPoint y: 16, distance: 6.2
click at [525, 13] on div "sales" at bounding box center [520, 16] width 30 height 16
click at [556, 69] on div "Customers" at bounding box center [556, 74] width 39 height 10
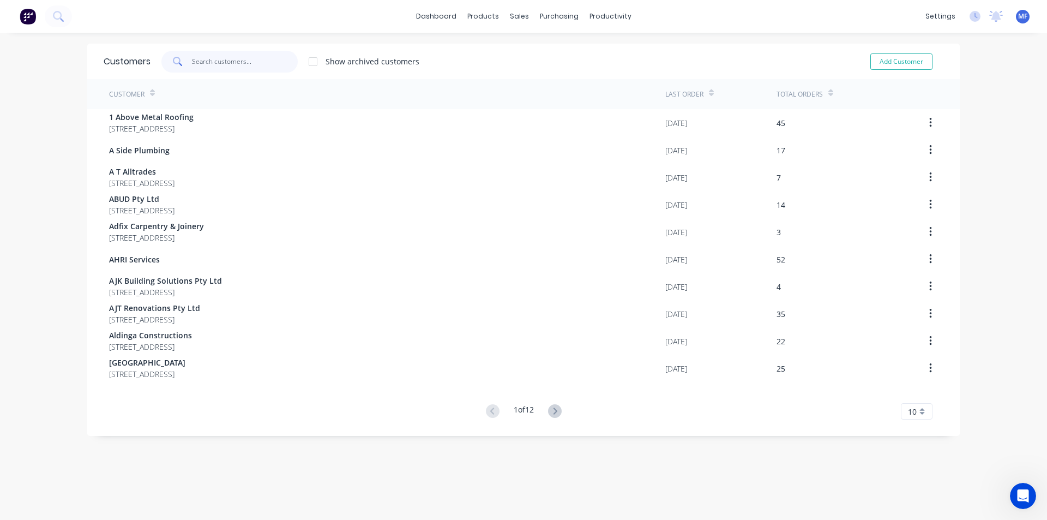
click at [217, 61] on input "text" at bounding box center [245, 62] width 106 height 22
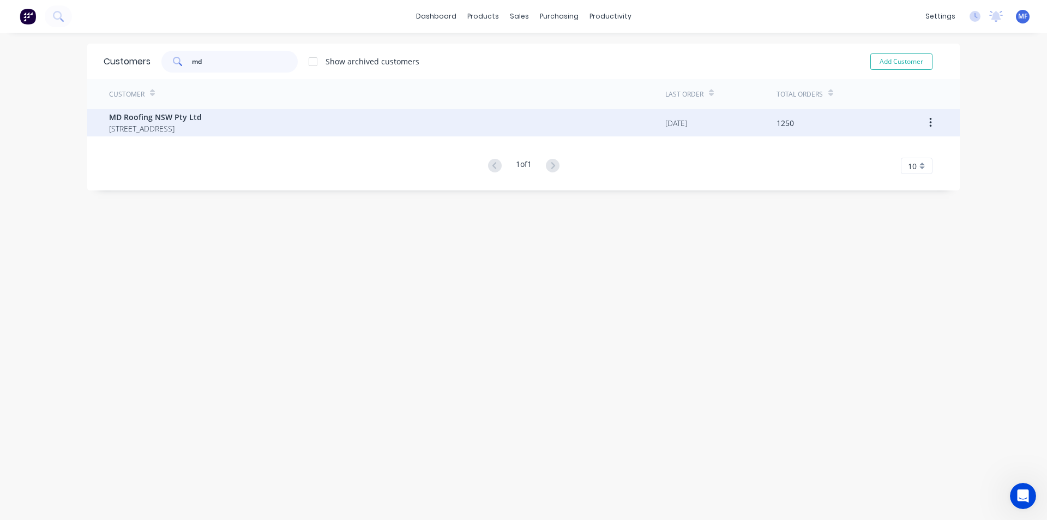
type input "md"
click at [188, 112] on span "MD Roofing NSW Pty Ltd" at bounding box center [155, 116] width 93 height 11
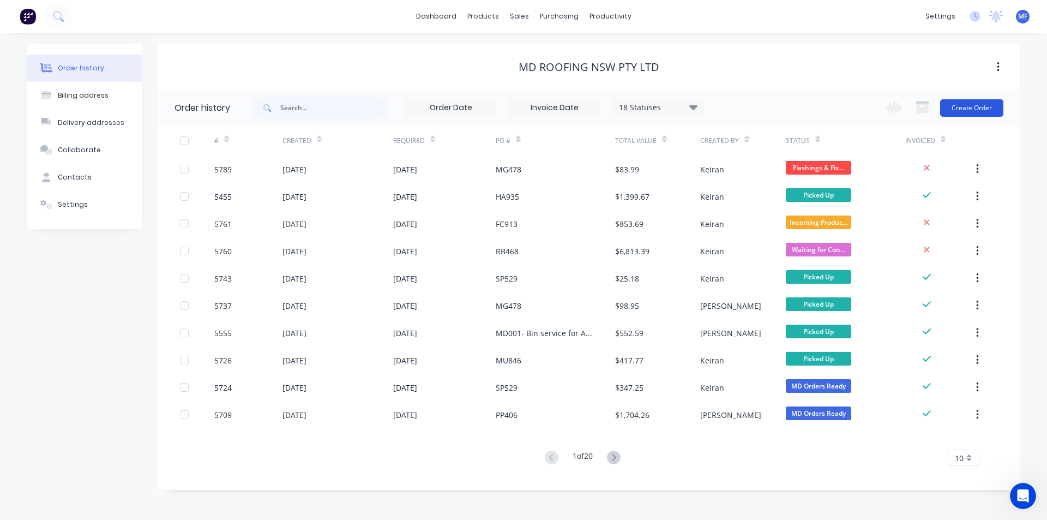
click at [977, 110] on button "Create Order" at bounding box center [972, 107] width 63 height 17
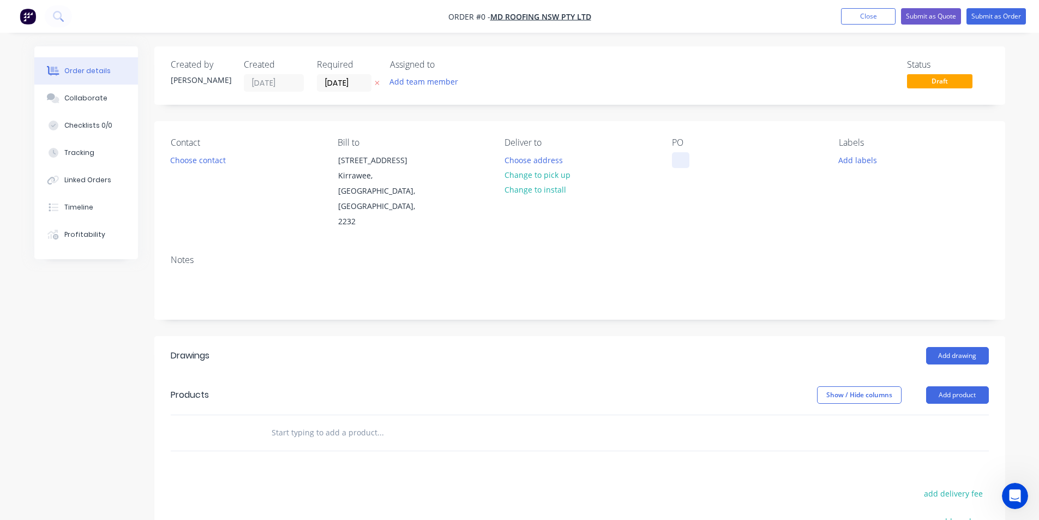
click at [680, 161] on div at bounding box center [680, 160] width 17 height 16
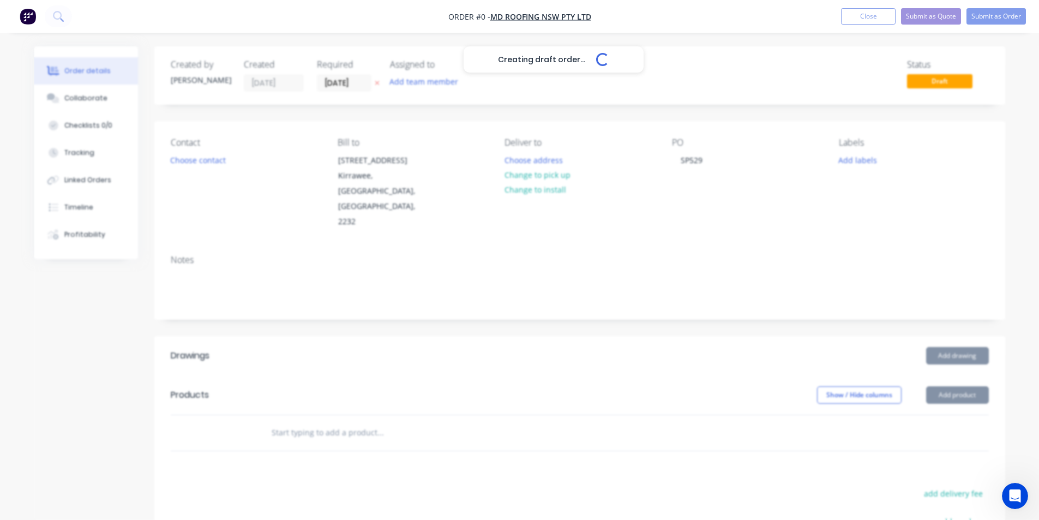
click at [416, 392] on div "Creating draft order... Loading... Order details Collaborate Checklists 0/0 Tra…" at bounding box center [519, 387] width 993 height 683
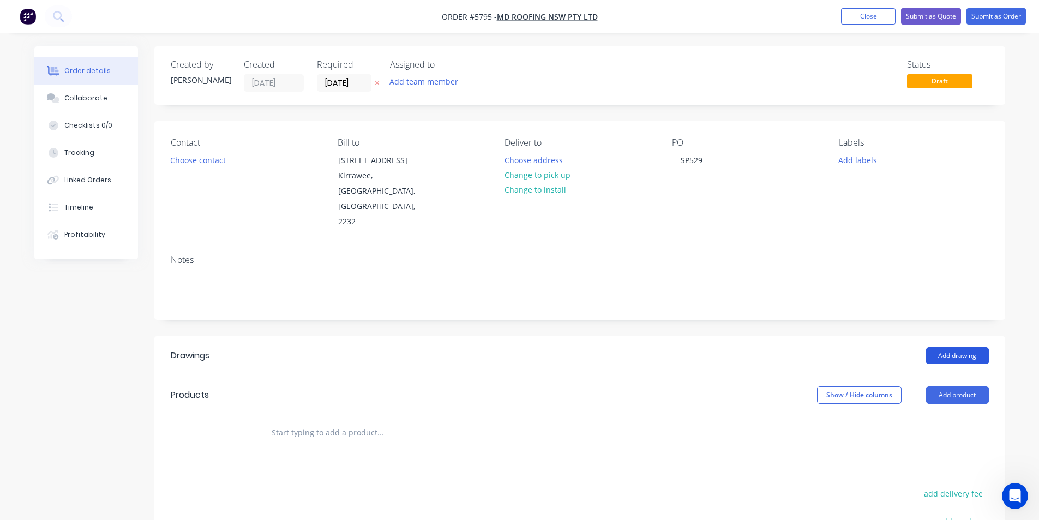
click at [974, 347] on button "Add drawing" at bounding box center [957, 355] width 63 height 17
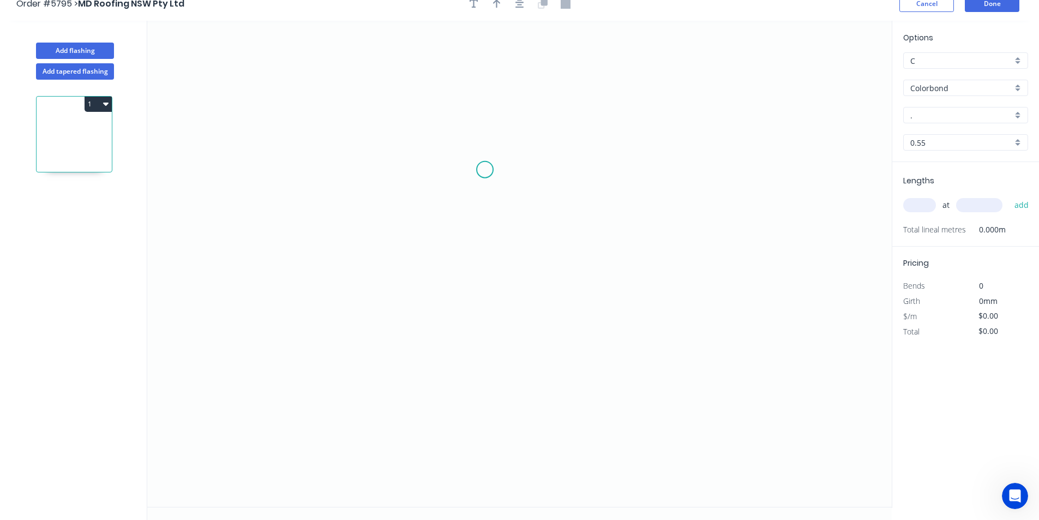
scroll to position [20, 0]
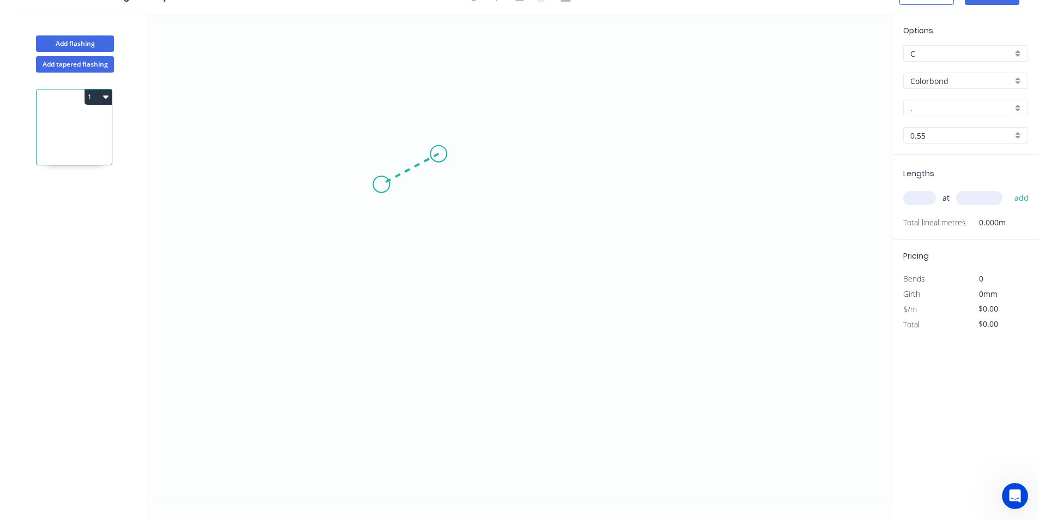
drag, startPoint x: 439, startPoint y: 154, endPoint x: 381, endPoint y: 185, distance: 65.2
click at [381, 185] on icon "0" at bounding box center [519, 257] width 745 height 486
drag, startPoint x: 381, startPoint y: 185, endPoint x: 384, endPoint y: 288, distance: 102.0
click at [384, 288] on icon "0 ?" at bounding box center [519, 257] width 745 height 486
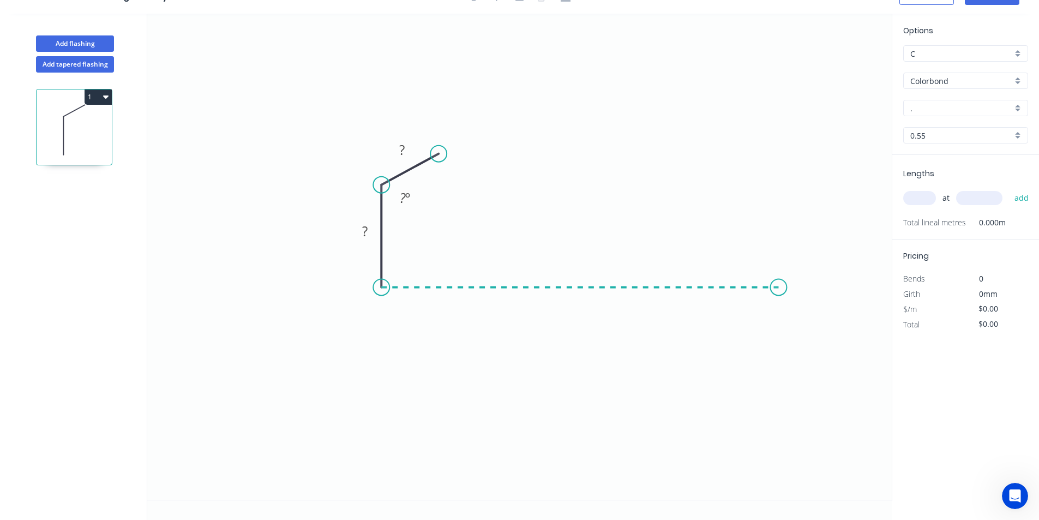
click at [779, 298] on icon "0 ? ? ? º" at bounding box center [519, 257] width 745 height 486
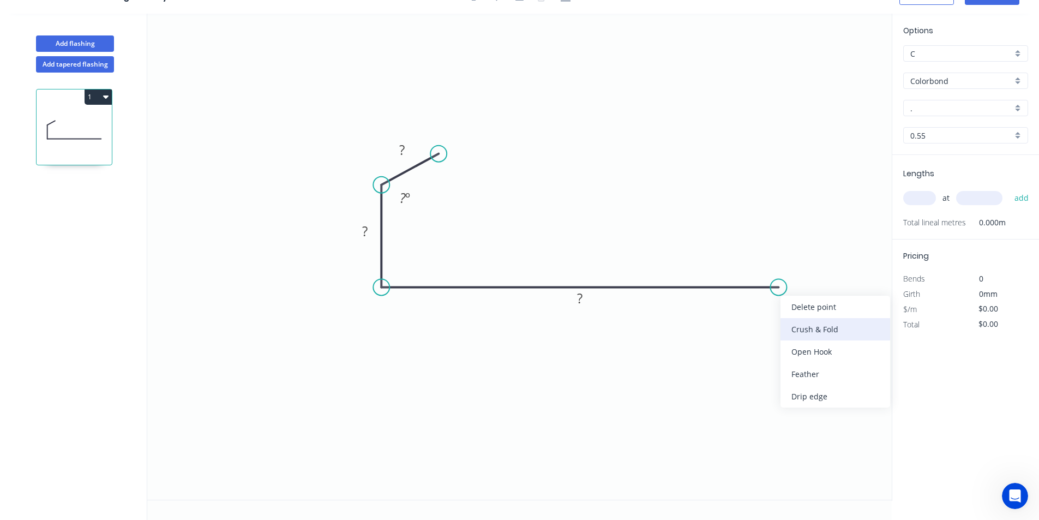
click at [797, 324] on div "Crush & Fold" at bounding box center [836, 329] width 110 height 22
click at [791, 321] on div "Flip bend" at bounding box center [831, 326] width 110 height 22
click at [366, 225] on tspan "?" at bounding box center [364, 231] width 5 height 18
click at [398, 271] on icon "0 ? 20 CF 10 300 ? º" at bounding box center [519, 257] width 745 height 486
drag, startPoint x: 680, startPoint y: 286, endPoint x: 676, endPoint y: 297, distance: 11.8
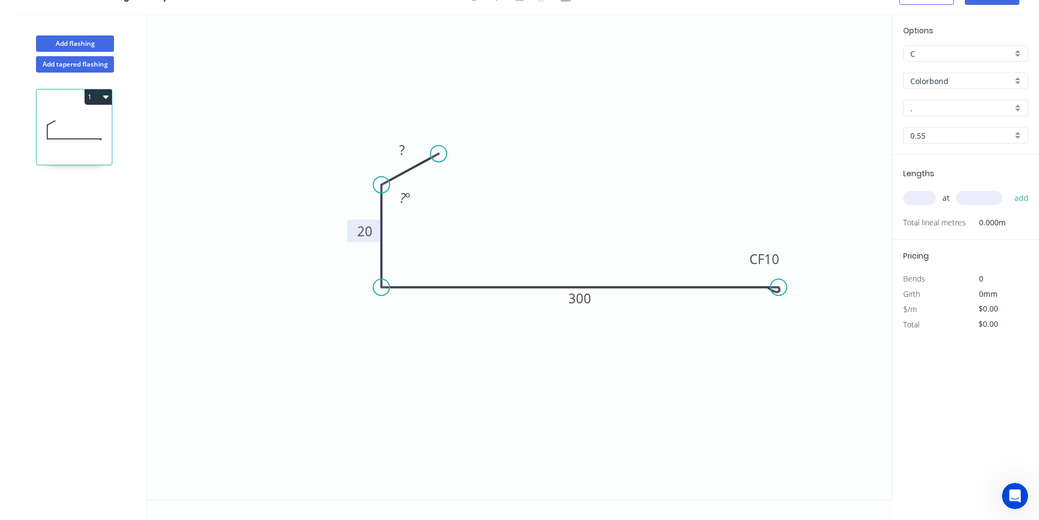
click at [676, 297] on icon "0 ? 20 CF 10 300 ? º" at bounding box center [519, 257] width 745 height 486
drag, startPoint x: 723, startPoint y: 288, endPoint x: 728, endPoint y: 288, distance: 5.5
click at [728, 288] on icon "0 ? 20 CF 10 300 ? º ? º" at bounding box center [519, 257] width 745 height 486
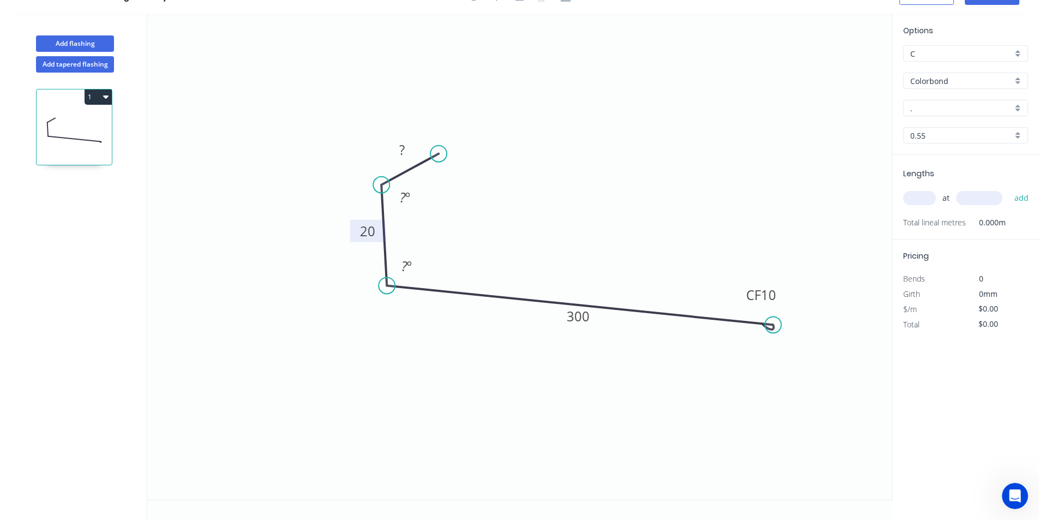
drag, startPoint x: 782, startPoint y: 288, endPoint x: 774, endPoint y: 325, distance: 38.0
click at [774, 325] on circle at bounding box center [773, 324] width 16 height 16
click at [413, 264] on rect at bounding box center [407, 266] width 22 height 15
click at [410, 260] on tspan "º" at bounding box center [409, 266] width 5 height 18
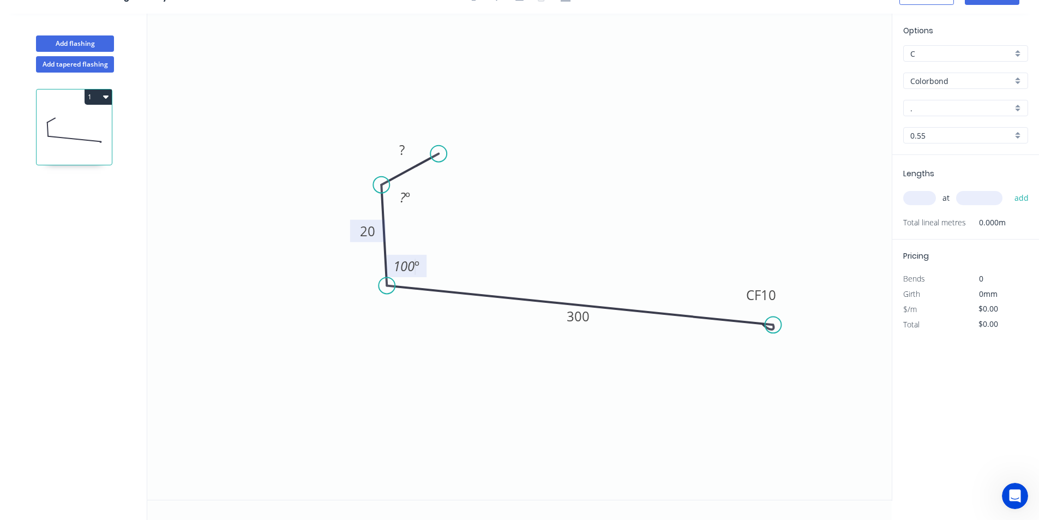
click at [550, 199] on icon "0 ? 20 CF 10 300 ? º 100 º" at bounding box center [519, 257] width 745 height 486
click at [406, 199] on tspan "º" at bounding box center [407, 197] width 5 height 18
click at [449, 234] on div "Hide angle" at bounding box center [462, 235] width 110 height 22
click at [405, 148] on rect at bounding box center [402, 150] width 22 height 15
click at [428, 159] on div "Hide measurement" at bounding box center [460, 163] width 110 height 22
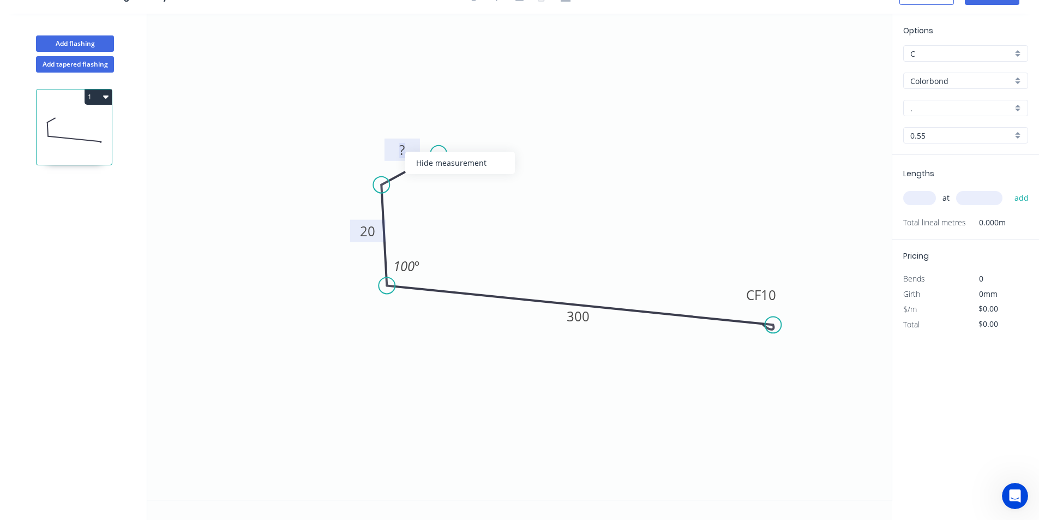
type input "$14.70"
click at [673, 232] on icon "0 20 CF 10 300 100 º" at bounding box center [519, 257] width 745 height 486
click at [1016, 105] on div "." at bounding box center [965, 108] width 125 height 16
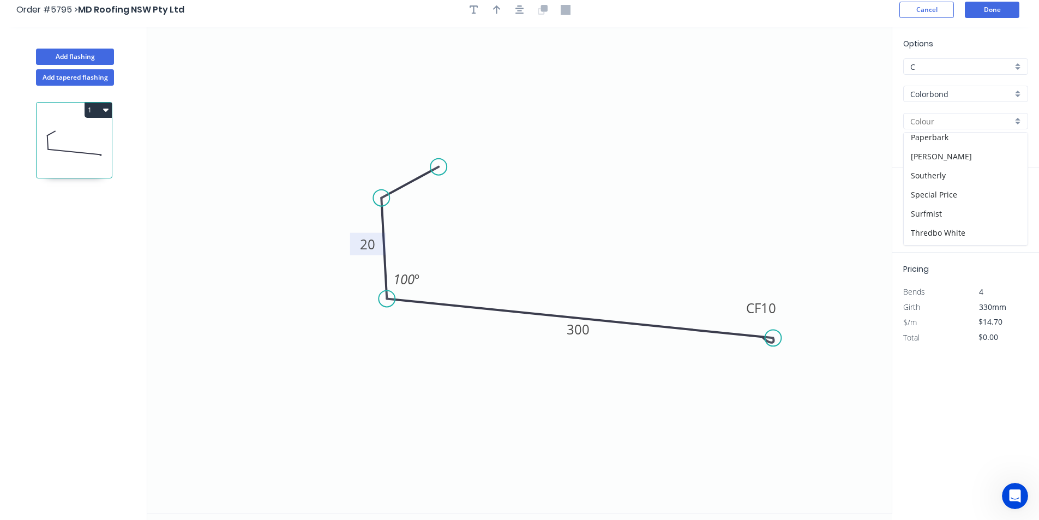
scroll to position [0, 0]
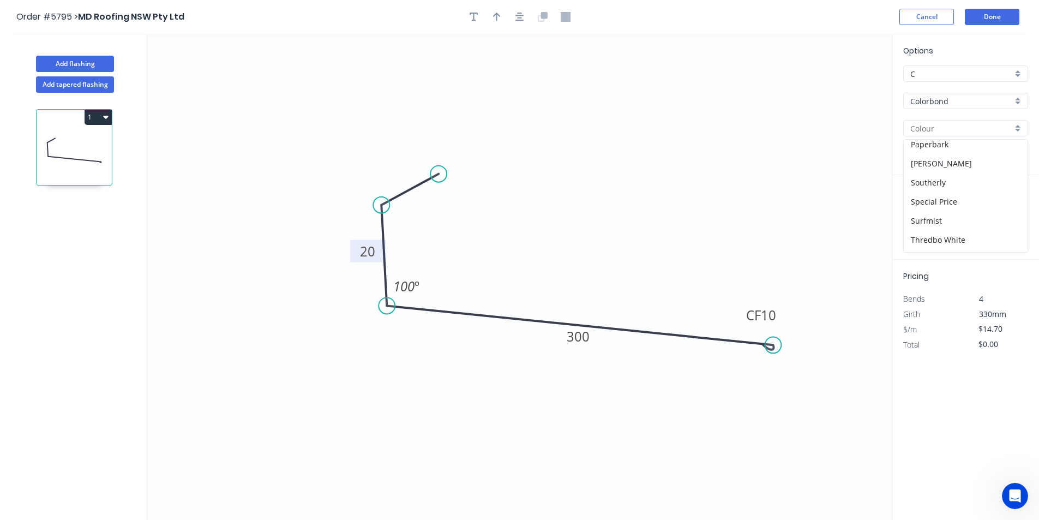
click at [1020, 101] on div "Colorbond" at bounding box center [965, 101] width 125 height 16
click at [960, 213] on div "Zincalume" at bounding box center [966, 217] width 124 height 19
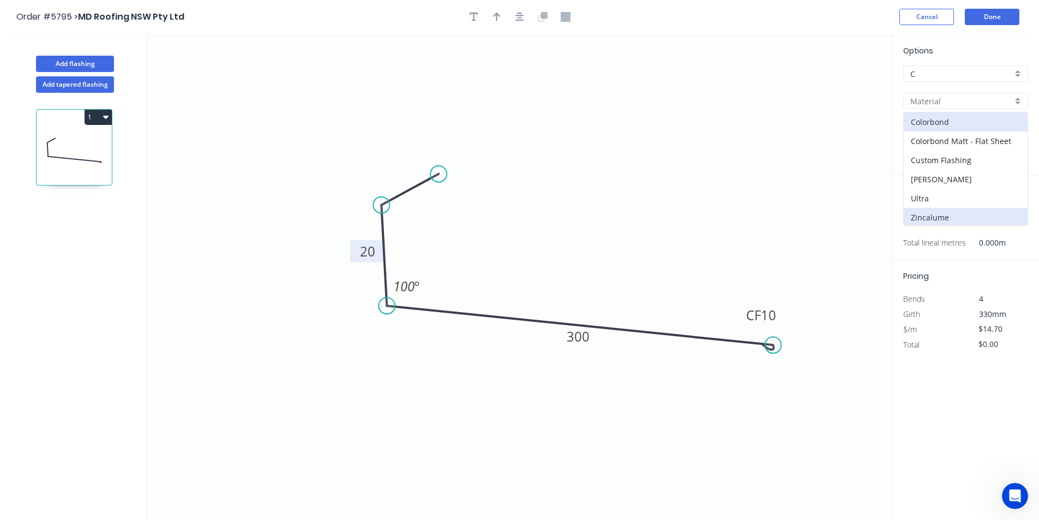
type input "Zincalume"
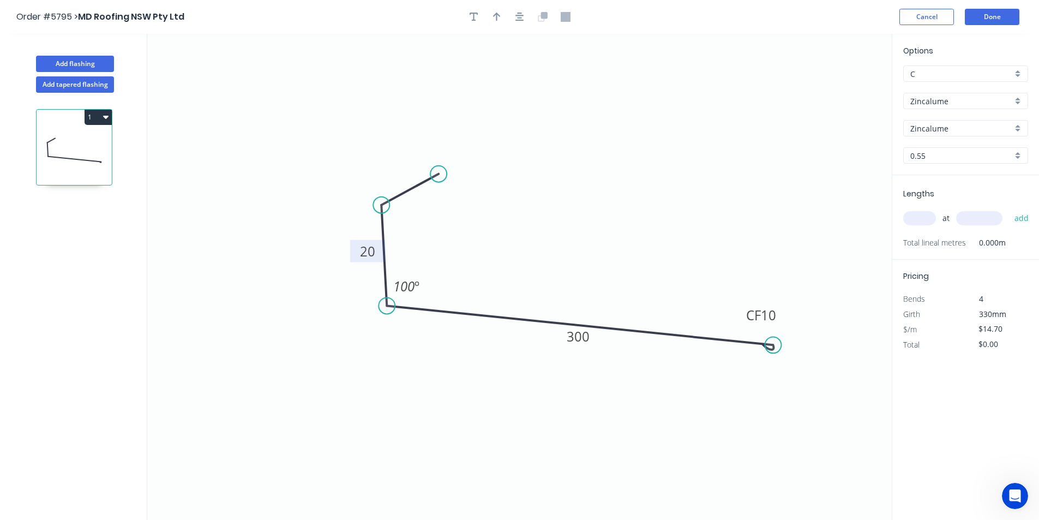
type input "$16.74"
drag, startPoint x: 914, startPoint y: 217, endPoint x: 907, endPoint y: 206, distance: 13.5
click at [914, 217] on input "text" at bounding box center [919, 218] width 33 height 14
type input "1"
type input "1300"
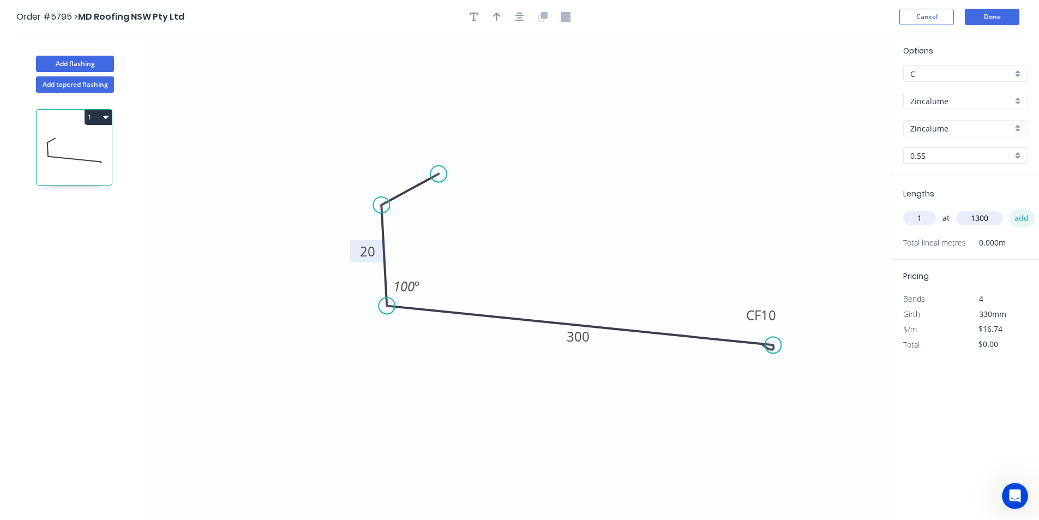
click at [1019, 218] on button "add" at bounding box center [1022, 218] width 26 height 19
type input "$21.76"
click at [997, 14] on button "Done" at bounding box center [992, 17] width 55 height 16
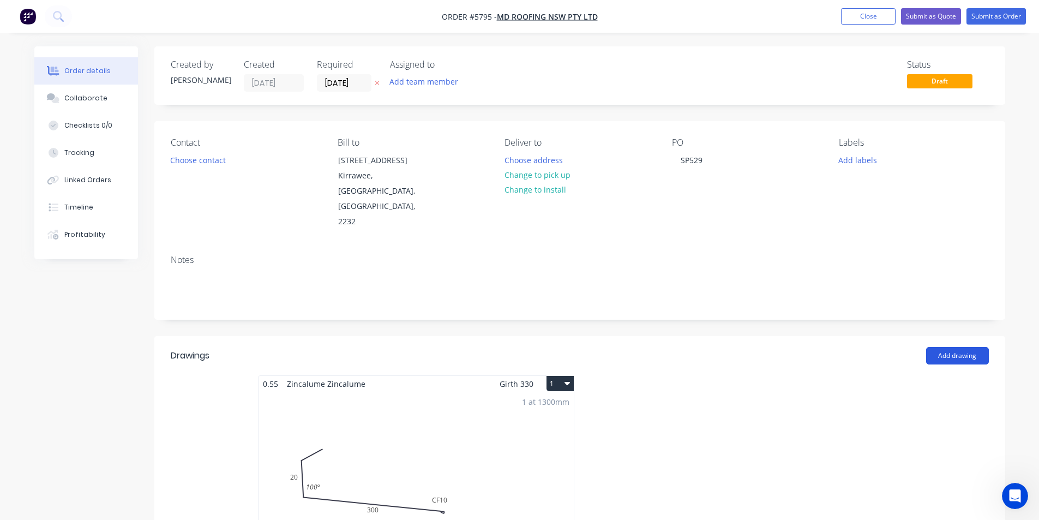
click at [956, 347] on button "Add drawing" at bounding box center [957, 355] width 63 height 17
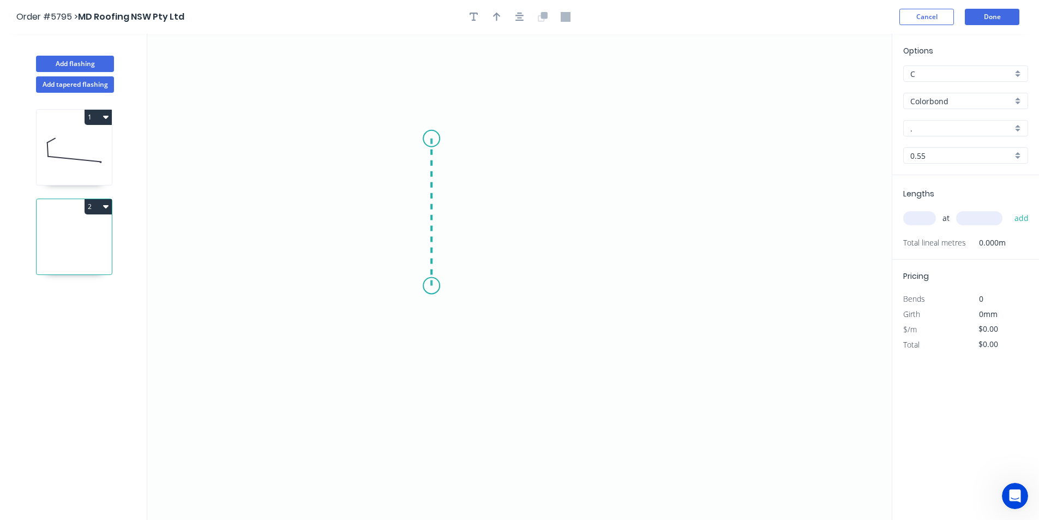
drag, startPoint x: 432, startPoint y: 139, endPoint x: 423, endPoint y: 286, distance: 147.6
click at [423, 286] on icon "0" at bounding box center [519, 277] width 745 height 486
click at [663, 290] on icon "0 ?" at bounding box center [519, 277] width 745 height 486
click at [665, 285] on circle at bounding box center [663, 285] width 16 height 16
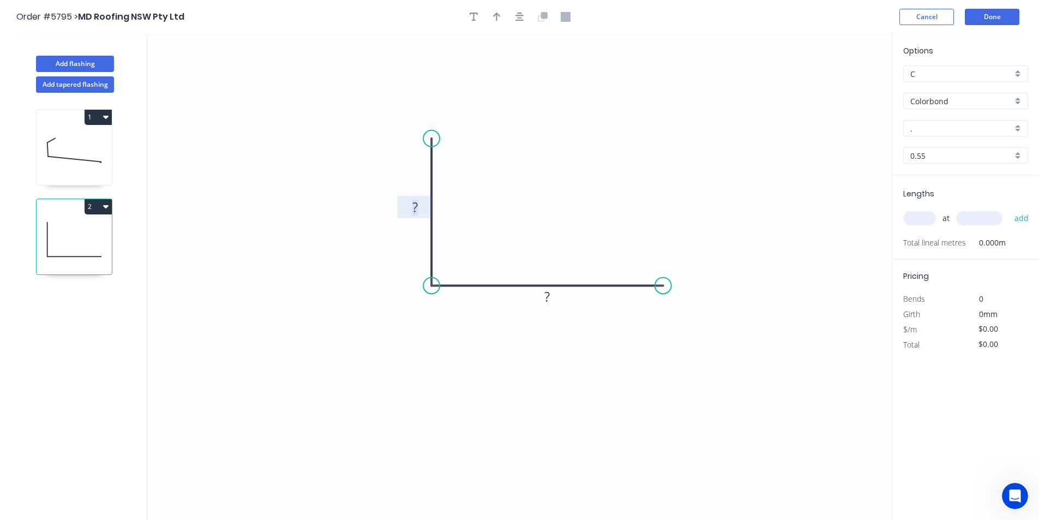
click at [414, 206] on tspan "?" at bounding box center [414, 207] width 5 height 18
click at [413, 206] on tspan "?" at bounding box center [414, 207] width 5 height 18
click at [413, 207] on tspan "?" at bounding box center [414, 207] width 5 height 18
click at [413, 206] on tspan "?" at bounding box center [414, 207] width 5 height 18
click at [418, 207] on rect at bounding box center [415, 207] width 22 height 15
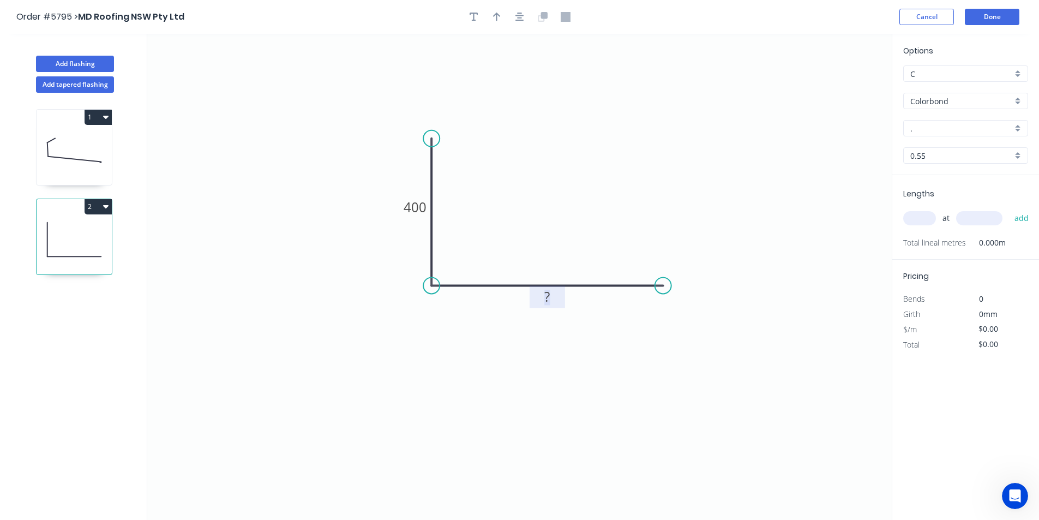
click at [550, 297] on rect at bounding box center [547, 297] width 22 height 15
click at [725, 218] on icon "0 400 400" at bounding box center [519, 277] width 745 height 486
type input "$24.97"
click at [972, 101] on input "Colorbond" at bounding box center [962, 100] width 102 height 11
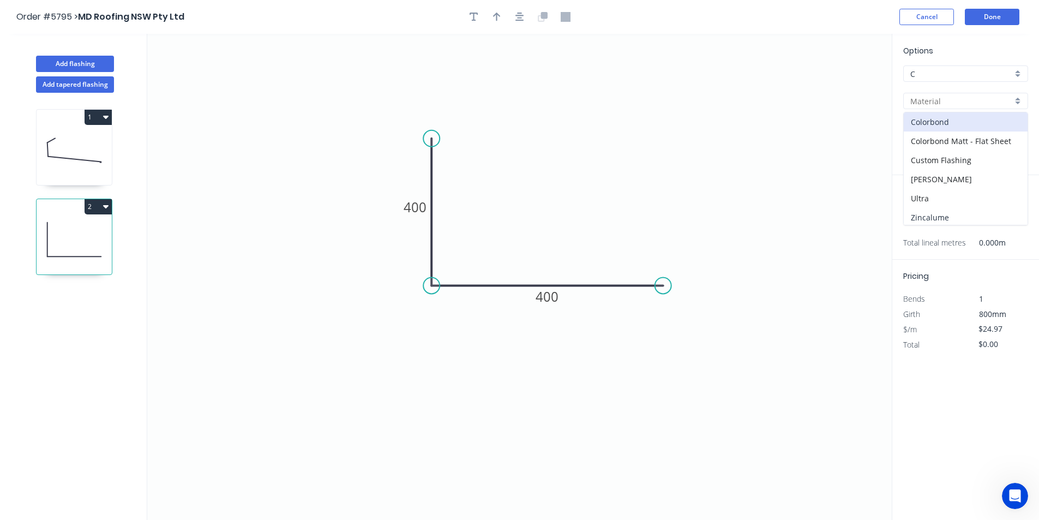
click at [980, 212] on div "Zincalume" at bounding box center [966, 217] width 124 height 19
type input "Zincalume"
type input "$28.11"
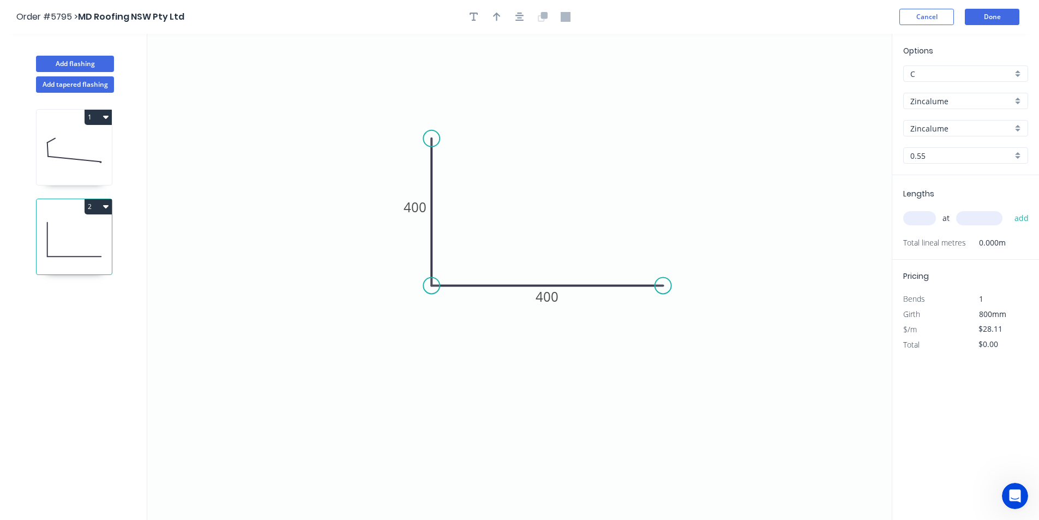
click at [925, 222] on input "text" at bounding box center [919, 218] width 33 height 14
type input "2"
type input "2800"
click at [1029, 220] on button "add" at bounding box center [1022, 218] width 26 height 19
type input "$157.42"
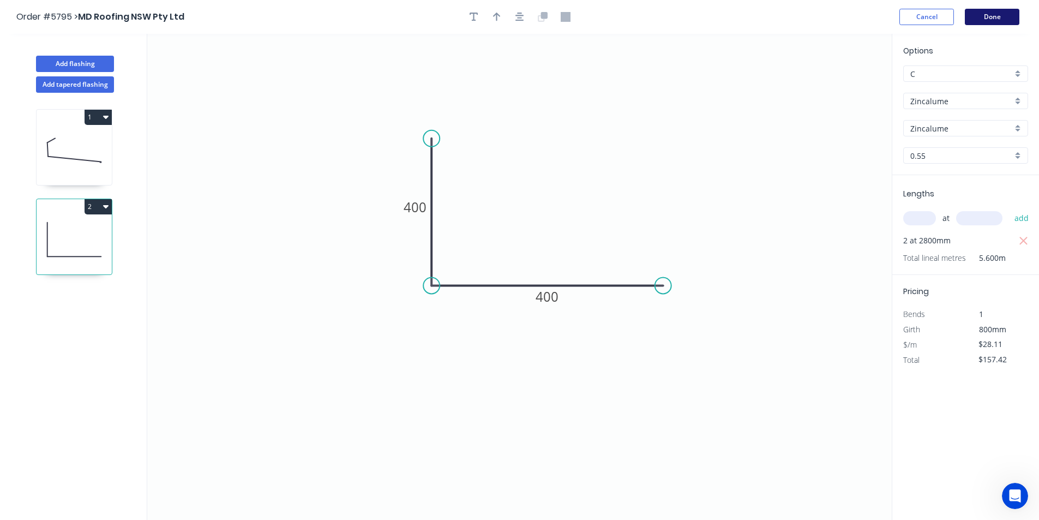
click at [1010, 22] on button "Done" at bounding box center [992, 17] width 55 height 16
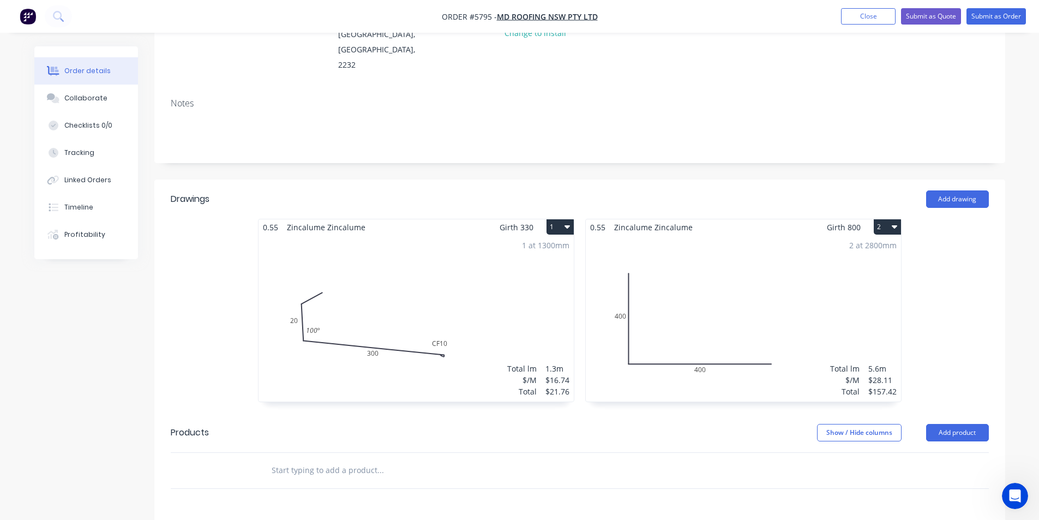
scroll to position [164, 0]
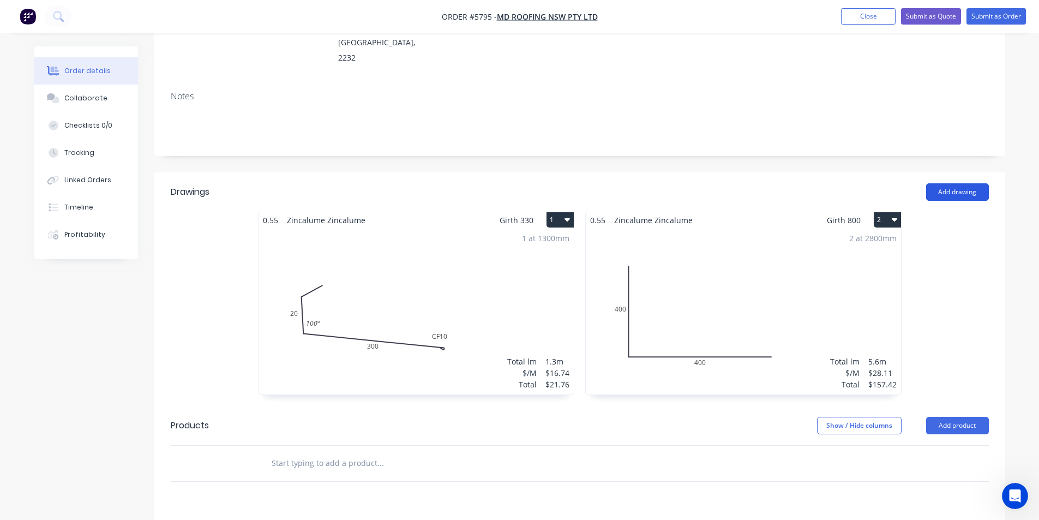
click at [969, 183] on button "Add drawing" at bounding box center [957, 191] width 63 height 17
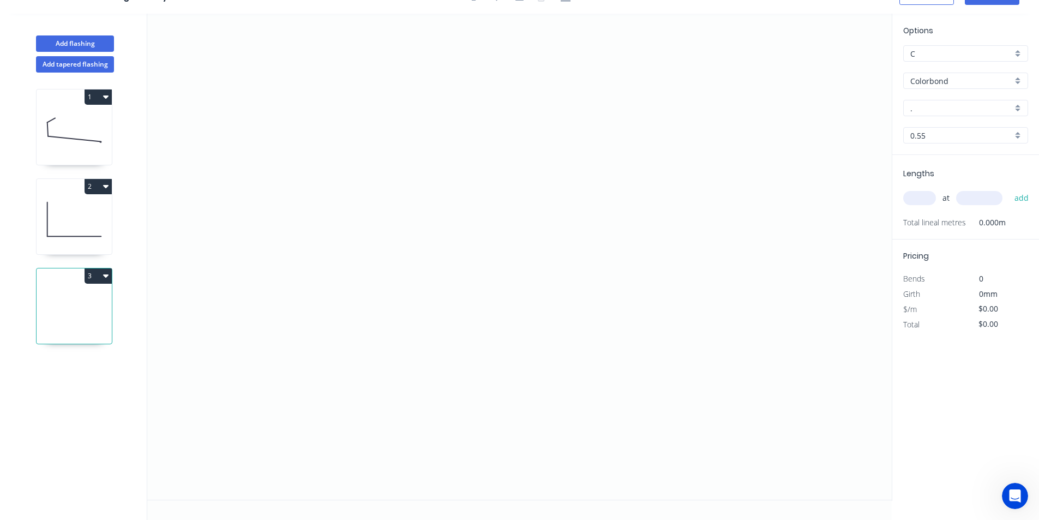
scroll to position [20, 0]
drag, startPoint x: 384, startPoint y: 113, endPoint x: 386, endPoint y: 247, distance: 133.7
click at [386, 247] on icon "0" at bounding box center [519, 257] width 745 height 486
click at [502, 329] on icon "0 ?" at bounding box center [519, 257] width 745 height 486
click at [507, 349] on icon "0 ? ? ? º" at bounding box center [519, 257] width 745 height 486
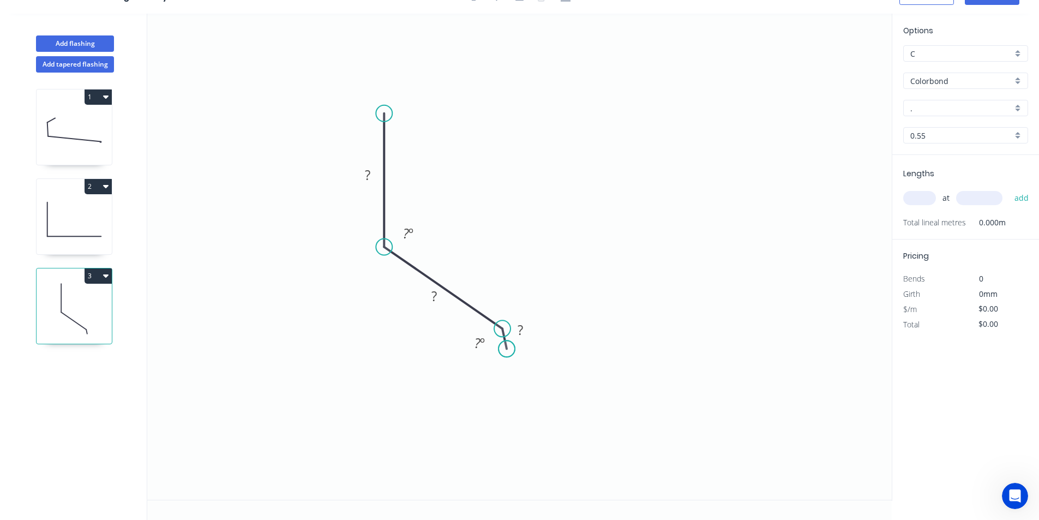
click at [507, 349] on circle at bounding box center [507, 348] width 16 height 16
click at [369, 172] on tspan "?" at bounding box center [367, 175] width 5 height 18
click at [434, 297] on tspan "?" at bounding box center [434, 296] width 5 height 18
click at [518, 333] on tspan "?" at bounding box center [520, 330] width 5 height 18
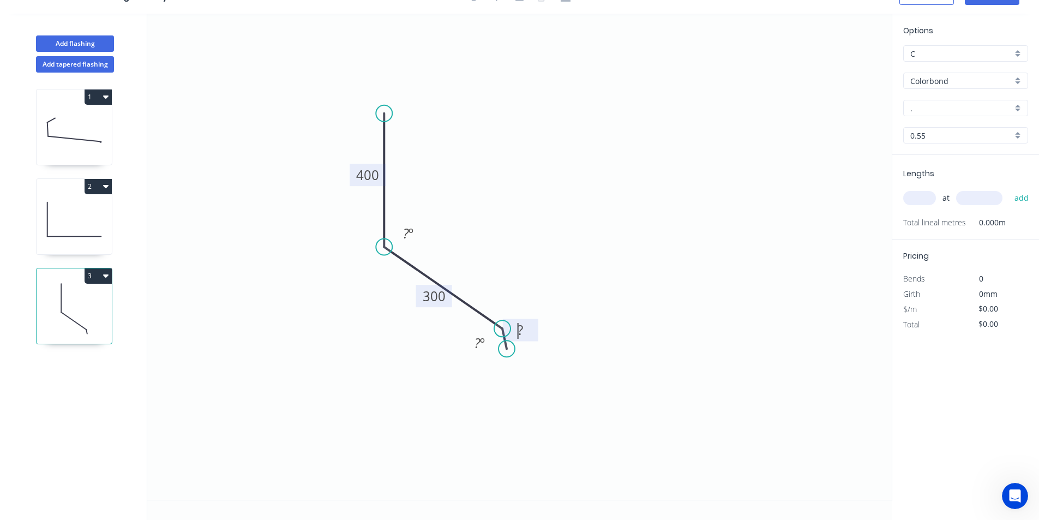
click at [520, 333] on tspan "?" at bounding box center [520, 330] width 5 height 18
click at [565, 333] on icon "0 400 300 115 ? º ? º" at bounding box center [519, 257] width 745 height 486
click at [555, 366] on icon "0 400 300 115 ? º ? º" at bounding box center [519, 257] width 745 height 486
click at [526, 336] on tspan "115" at bounding box center [520, 330] width 23 height 18
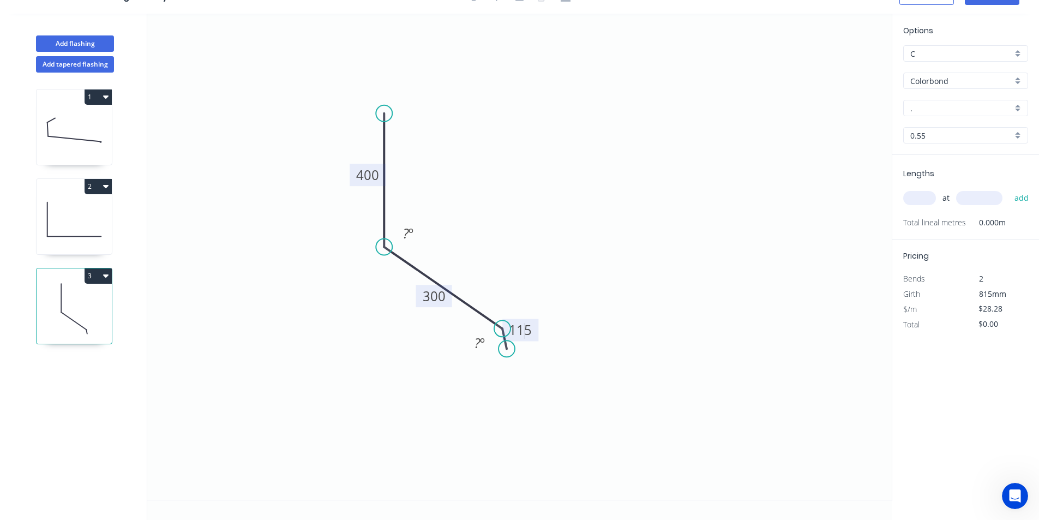
click at [526, 336] on tspan "115" at bounding box center [520, 330] width 23 height 18
click at [526, 337] on tspan "115" at bounding box center [520, 330] width 23 height 18
click at [526, 336] on tspan "115" at bounding box center [520, 330] width 23 height 18
click at [526, 337] on tspan "115" at bounding box center [520, 330] width 23 height 18
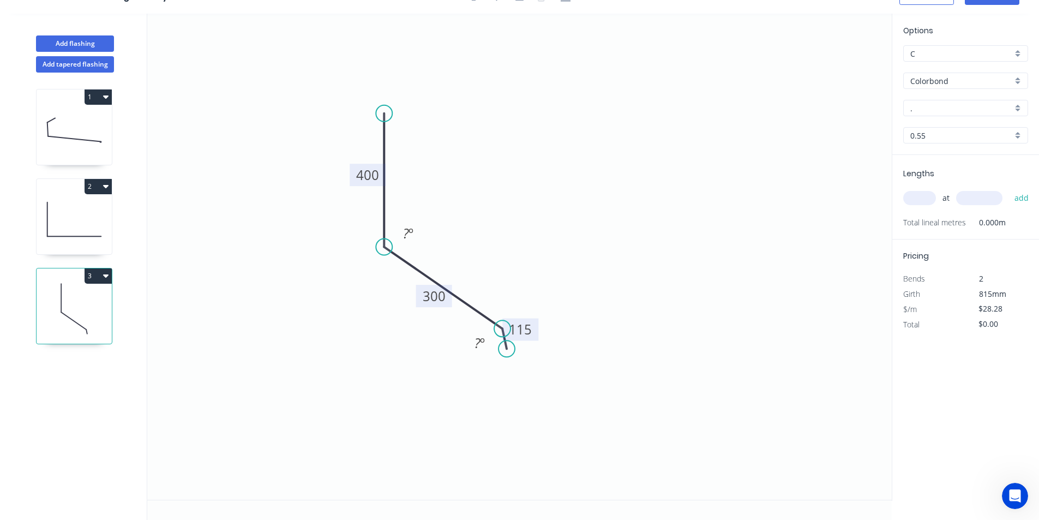
click at [533, 333] on rect at bounding box center [520, 330] width 36 height 22
click at [530, 331] on tspan "115" at bounding box center [520, 329] width 23 height 18
click at [630, 405] on icon "0 400 300 15 ? º ? º" at bounding box center [519, 257] width 745 height 486
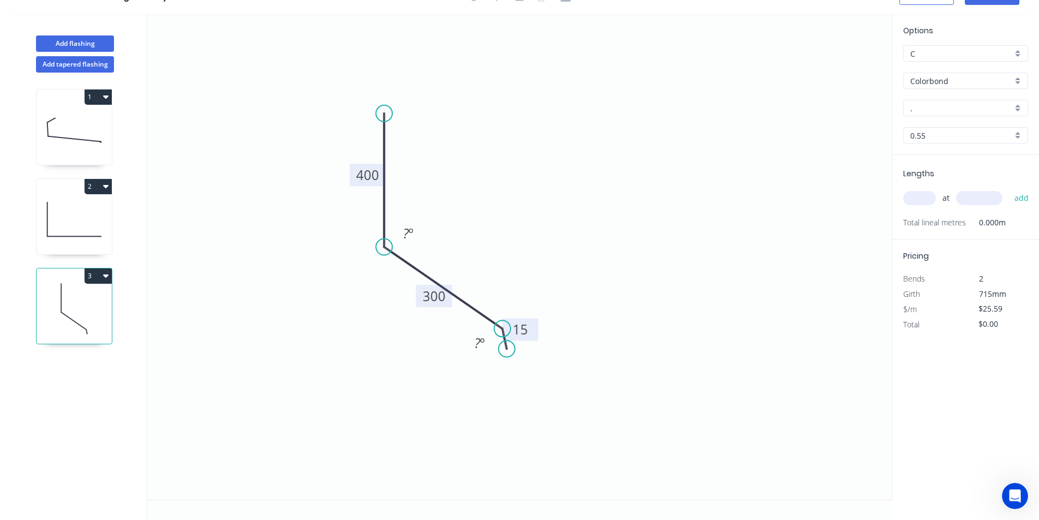
click at [938, 71] on div "Options C C Colorbond Colorbond Colorbond Matt - Flat Sheet . . 0.55 0.55" at bounding box center [966, 90] width 147 height 130
click at [939, 75] on input "Colorbond" at bounding box center [962, 80] width 102 height 11
click at [938, 190] on div "Zincalume" at bounding box center [966, 197] width 124 height 19
click at [920, 196] on input "text" at bounding box center [919, 198] width 33 height 14
click at [979, 201] on input "text" at bounding box center [979, 198] width 46 height 14
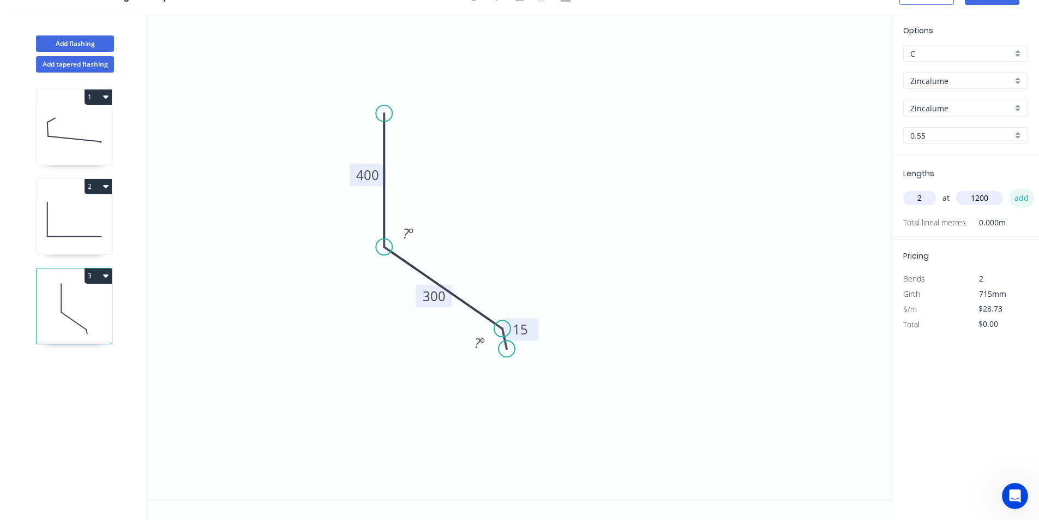
click at [1019, 202] on button "add" at bounding box center [1022, 198] width 26 height 19
click at [719, 161] on icon "0 400 300 15 ? º ? º" at bounding box center [519, 257] width 745 height 486
click at [736, 153] on icon "0 400 300 15 ? º ? º" at bounding box center [519, 257] width 745 height 486
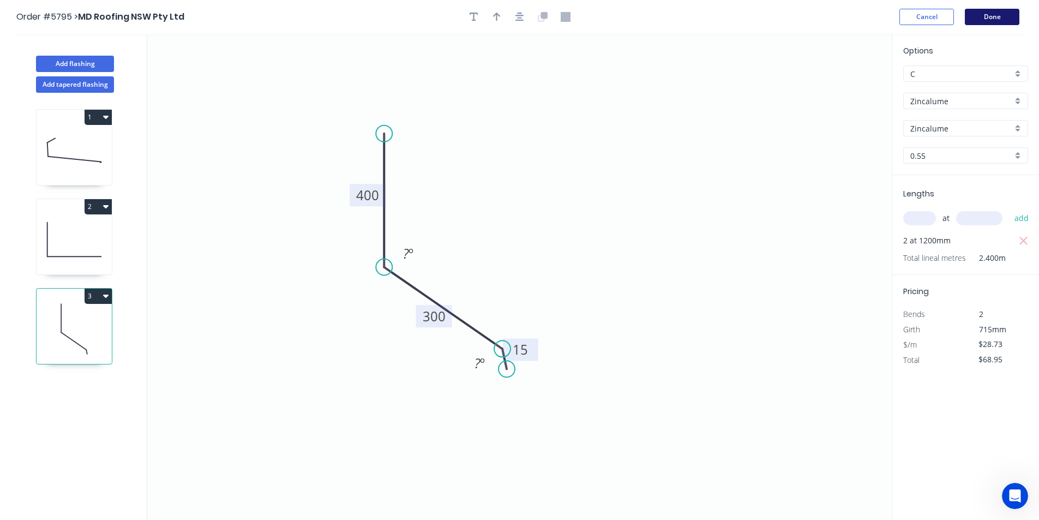
click at [984, 14] on button "Done" at bounding box center [992, 17] width 55 height 16
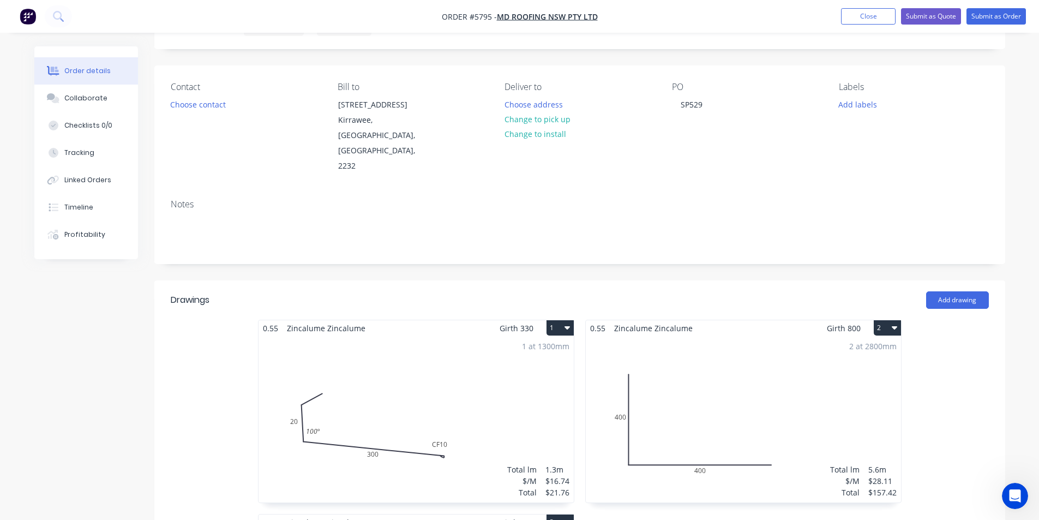
scroll to position [55, 0]
click at [544, 119] on button "Change to pick up" at bounding box center [537, 120] width 77 height 15
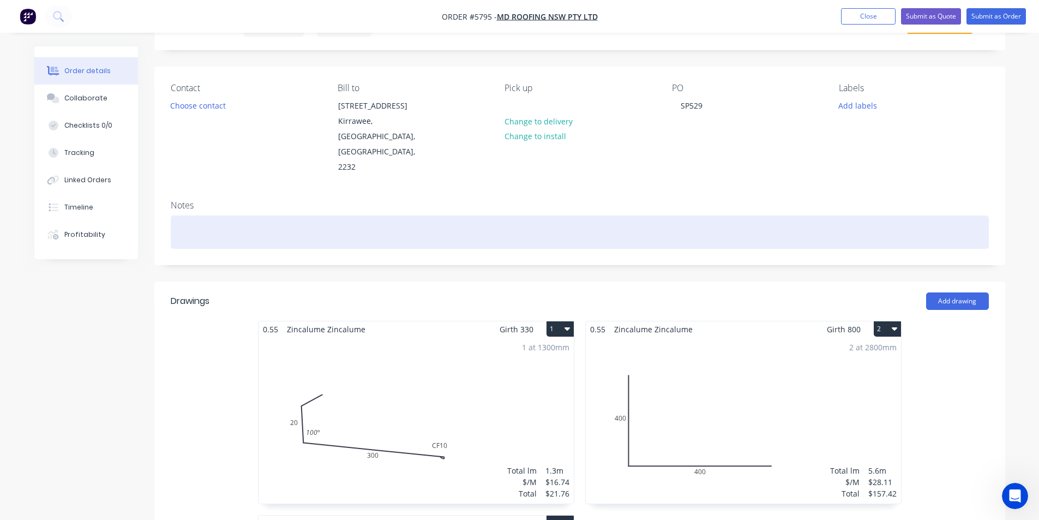
click at [746, 215] on div at bounding box center [580, 231] width 818 height 33
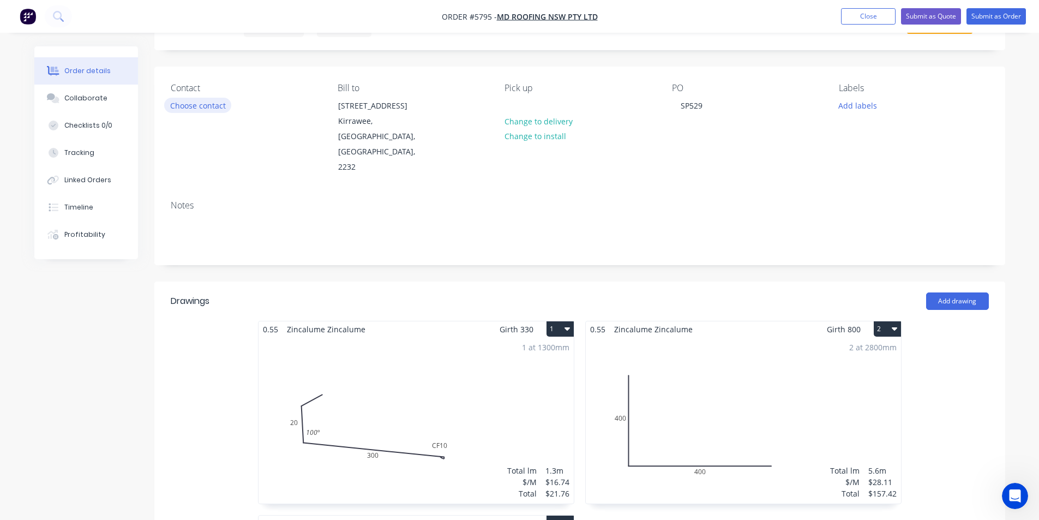
click at [184, 103] on button "Choose contact" at bounding box center [197, 105] width 67 height 15
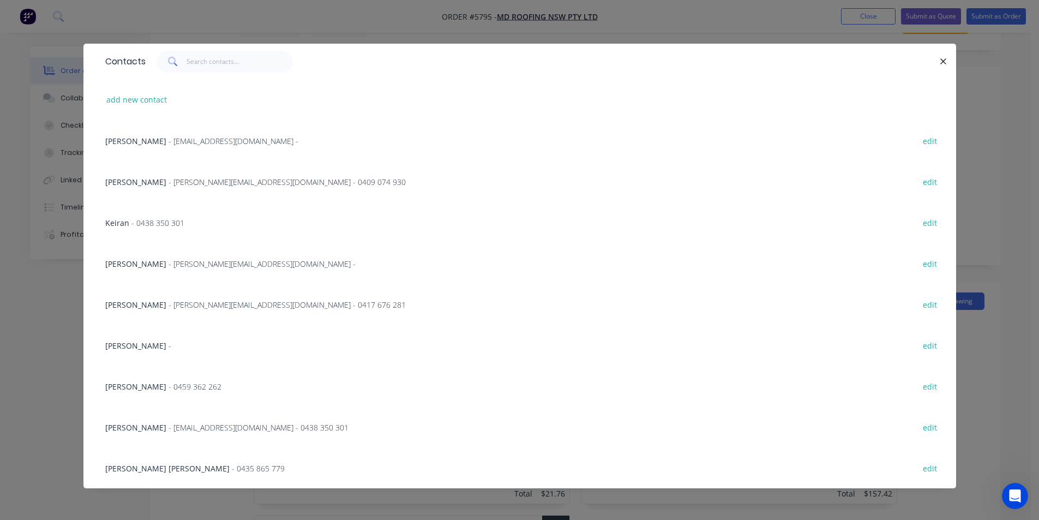
click at [169, 302] on span "- [PERSON_NAME][EMAIL_ADDRESS][DOMAIN_NAME] - 0417 676 281" at bounding box center [287, 305] width 237 height 10
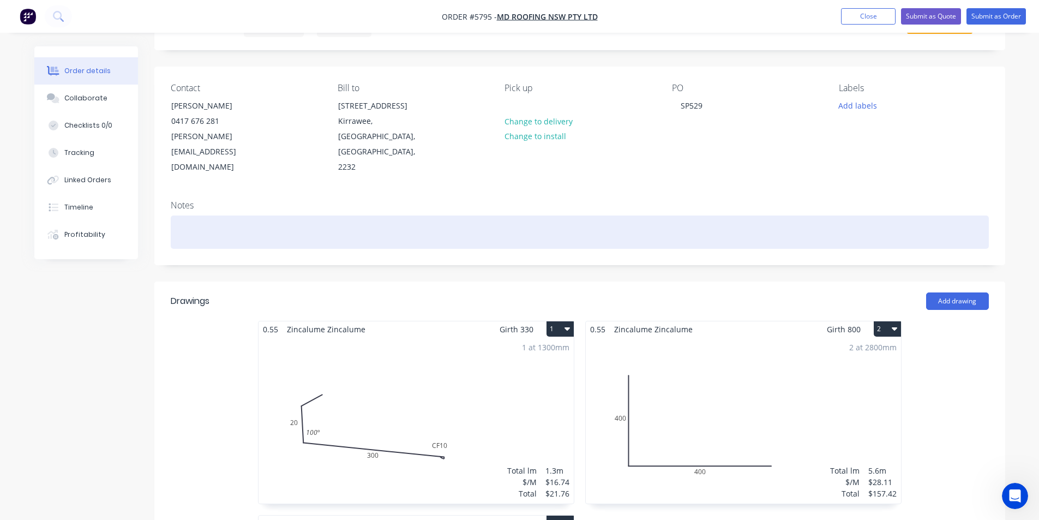
click at [579, 215] on div at bounding box center [580, 231] width 818 height 33
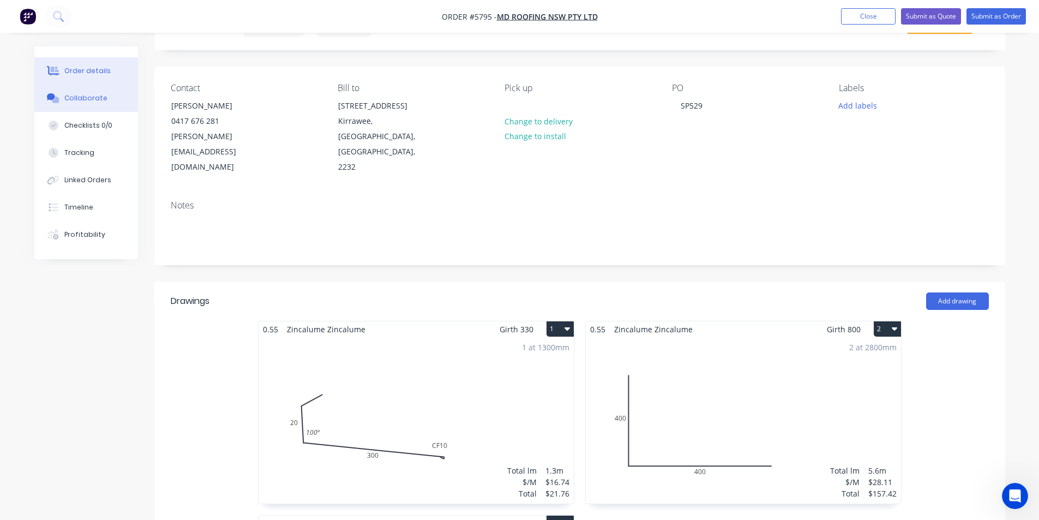
click at [111, 95] on button "Collaborate" at bounding box center [86, 98] width 104 height 27
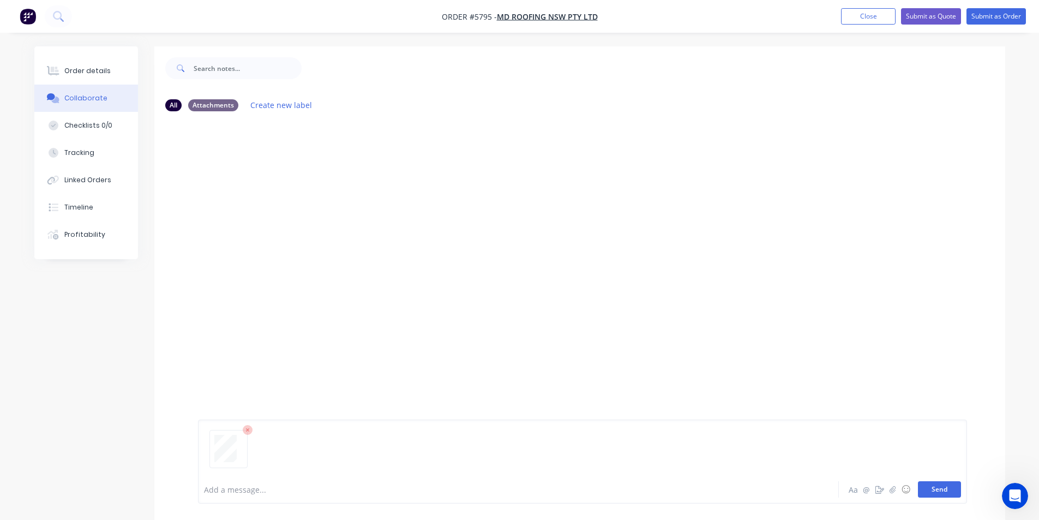
click at [947, 492] on button "Send" at bounding box center [939, 489] width 43 height 16
click at [893, 396] on div "MF You 10:51am [DATE] 3934_001.pdf Labels Download Delete" at bounding box center [579, 297] width 851 height 355
click at [868, 17] on button "Close" at bounding box center [868, 16] width 55 height 16
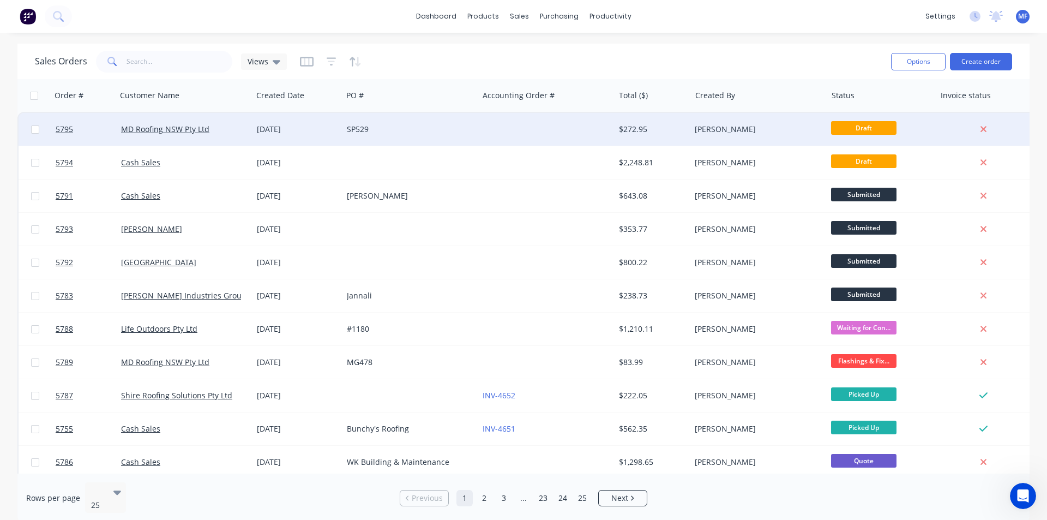
click at [345, 124] on div "SP529" at bounding box center [411, 129] width 136 height 33
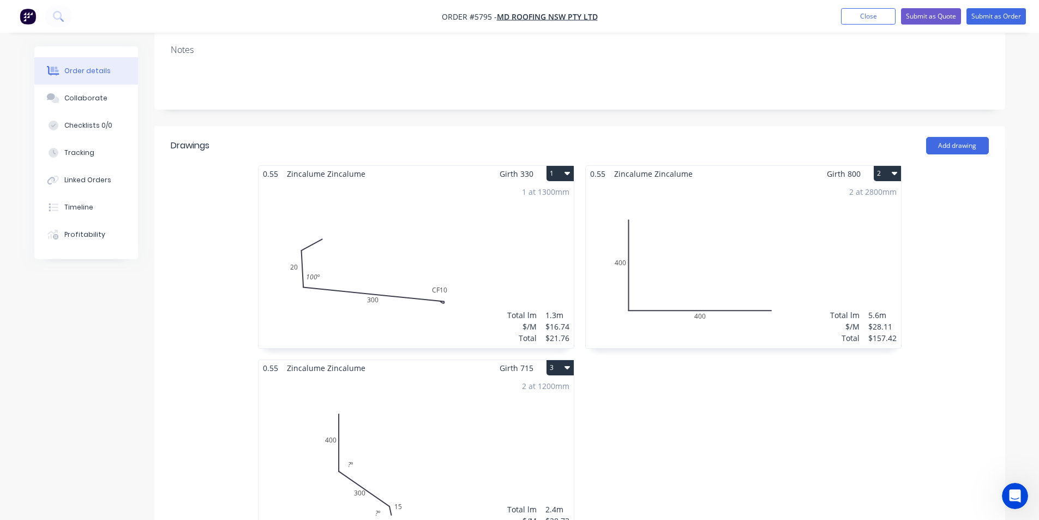
scroll to position [218, 0]
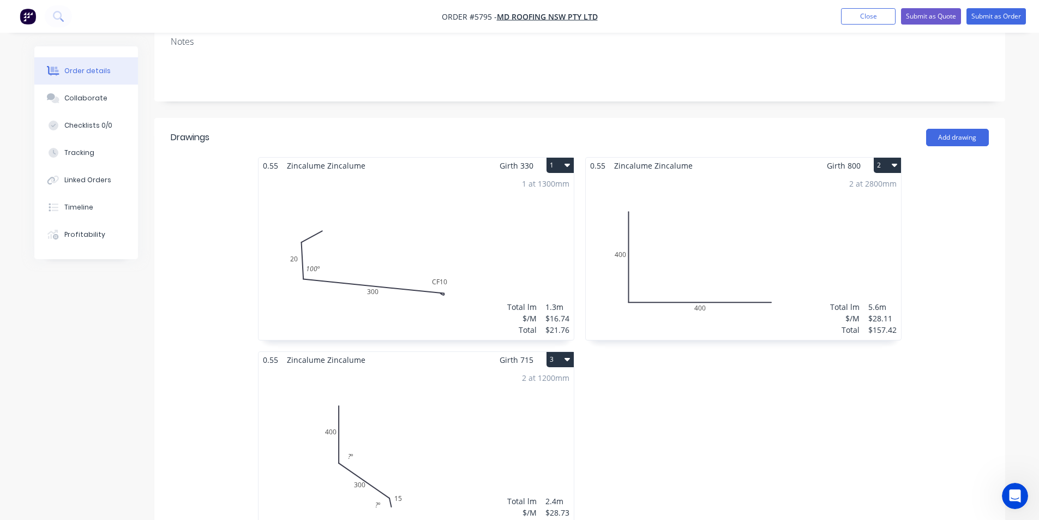
click at [334, 430] on div "2 at 1200mm Total lm $/M Total 2.4m $28.73 $68.95" at bounding box center [416, 451] width 315 height 166
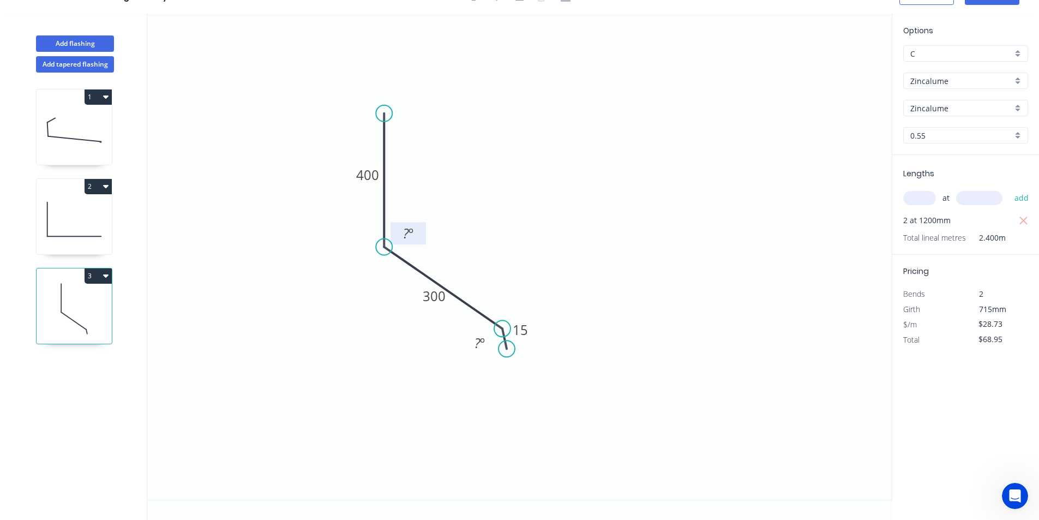
click at [409, 237] on tspan "º" at bounding box center [411, 233] width 5 height 18
click at [409, 240] on tspan "º" at bounding box center [411, 233] width 5 height 18
click at [634, 187] on icon "0 400 300 15 135 º ? º" at bounding box center [519, 257] width 745 height 486
click at [513, 380] on div "Hide angle" at bounding box center [530, 381] width 110 height 22
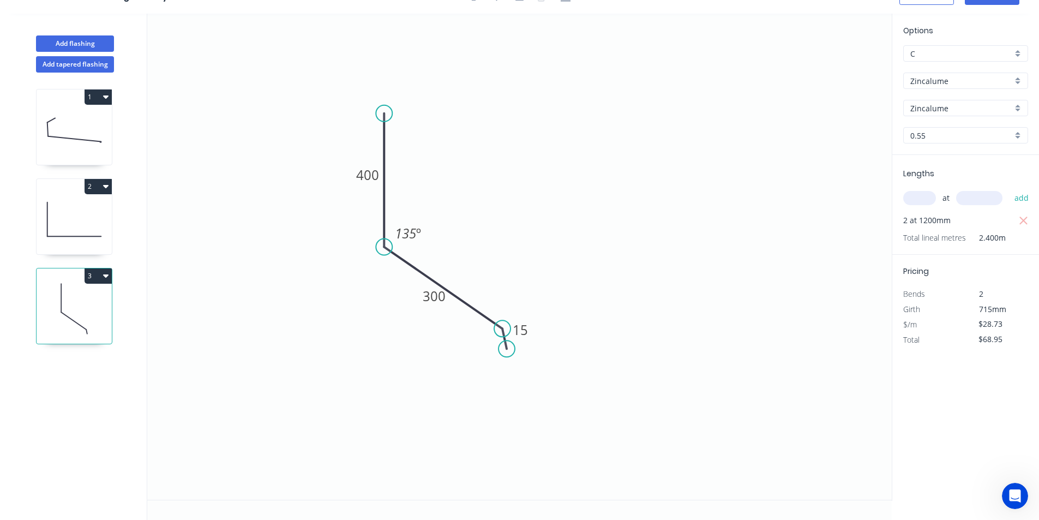
click at [684, 294] on icon "0 400 300 15 135 º" at bounding box center [519, 257] width 745 height 486
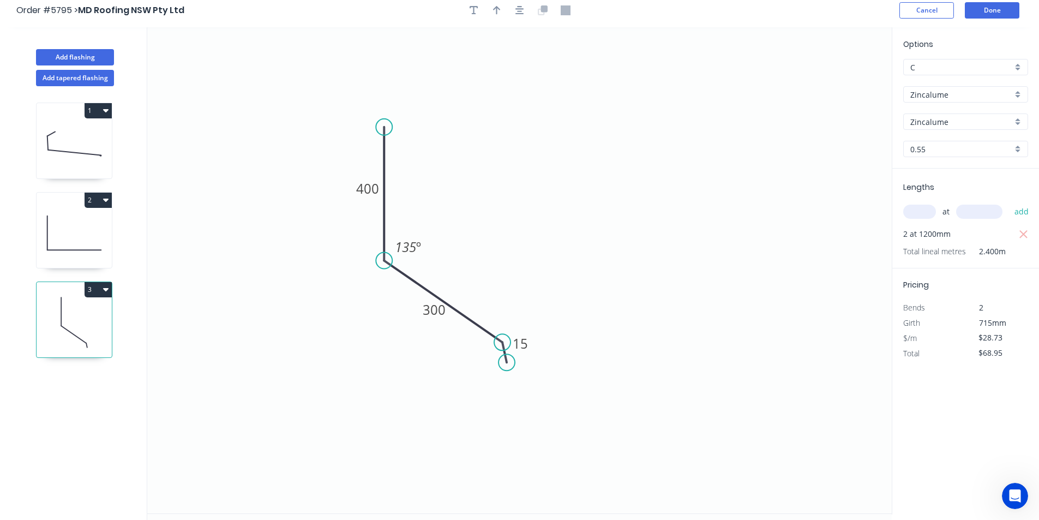
scroll to position [0, 0]
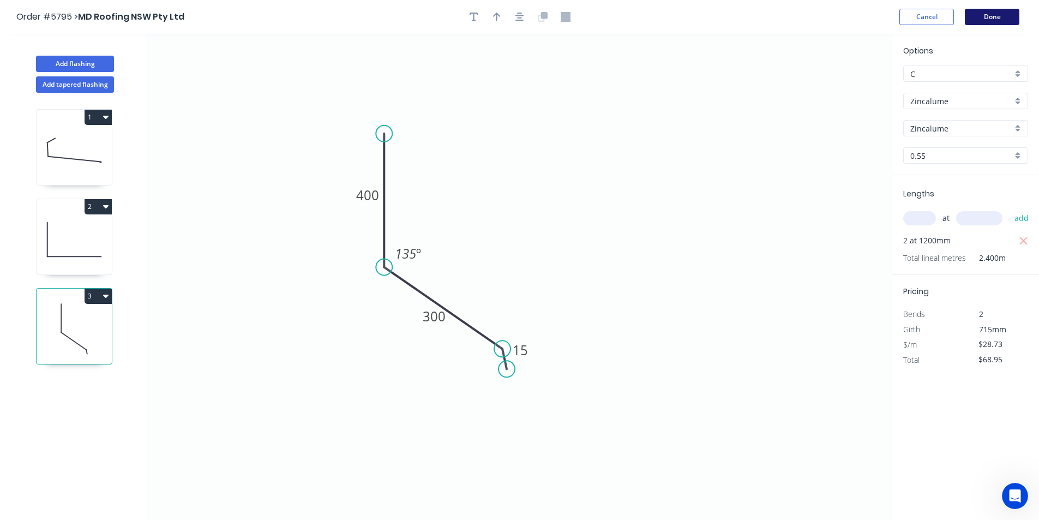
click at [1001, 15] on button "Done" at bounding box center [992, 17] width 55 height 16
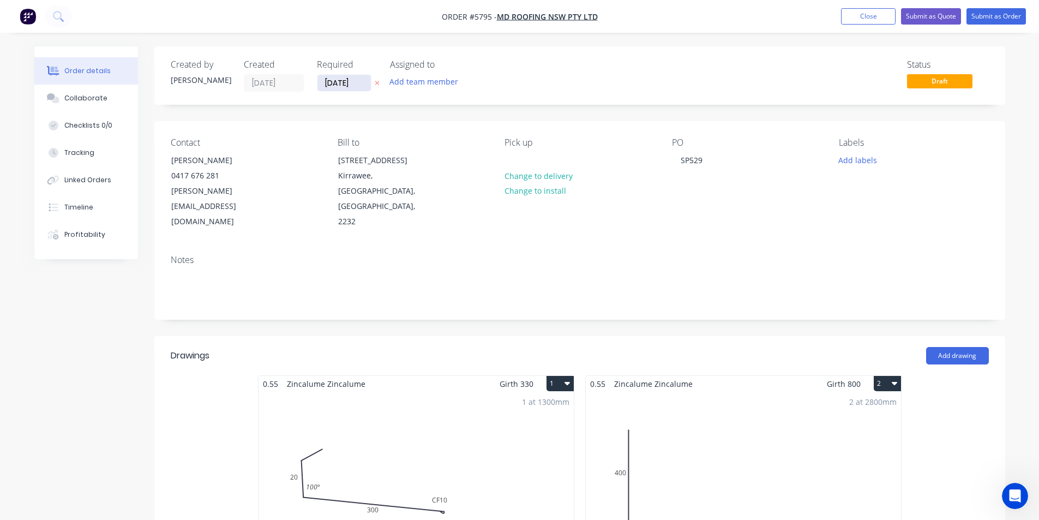
click at [341, 76] on input "[DATE]" at bounding box center [344, 83] width 53 height 16
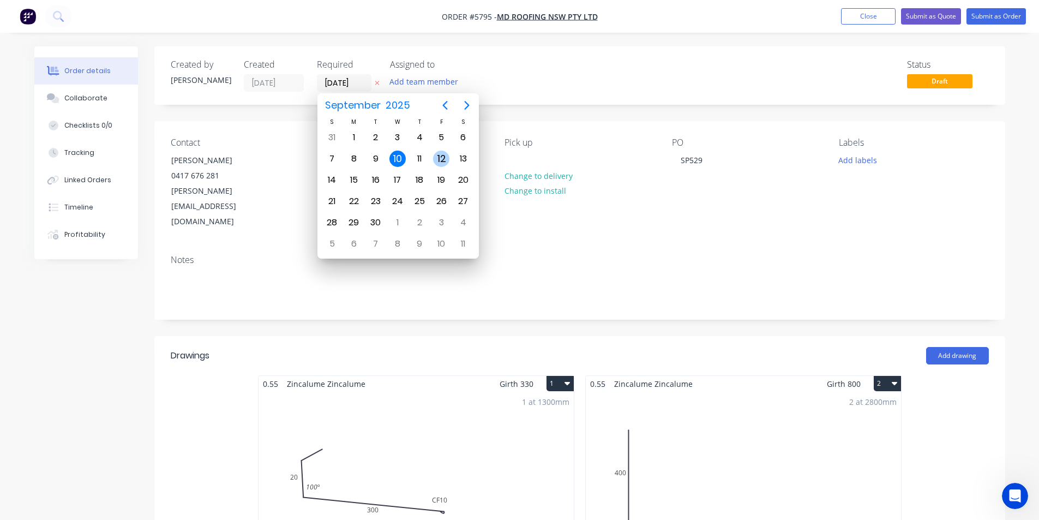
click at [442, 158] on div "12" at bounding box center [441, 159] width 16 height 16
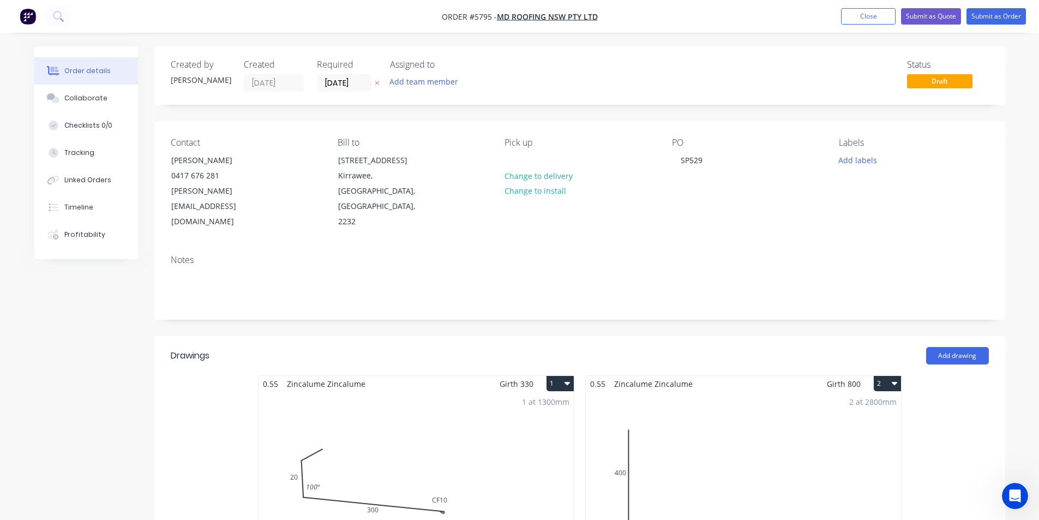
click at [583, 80] on div "Status Draft" at bounding box center [744, 75] width 490 height 32
click at [998, 16] on button "Submit as Order" at bounding box center [996, 16] width 59 height 16
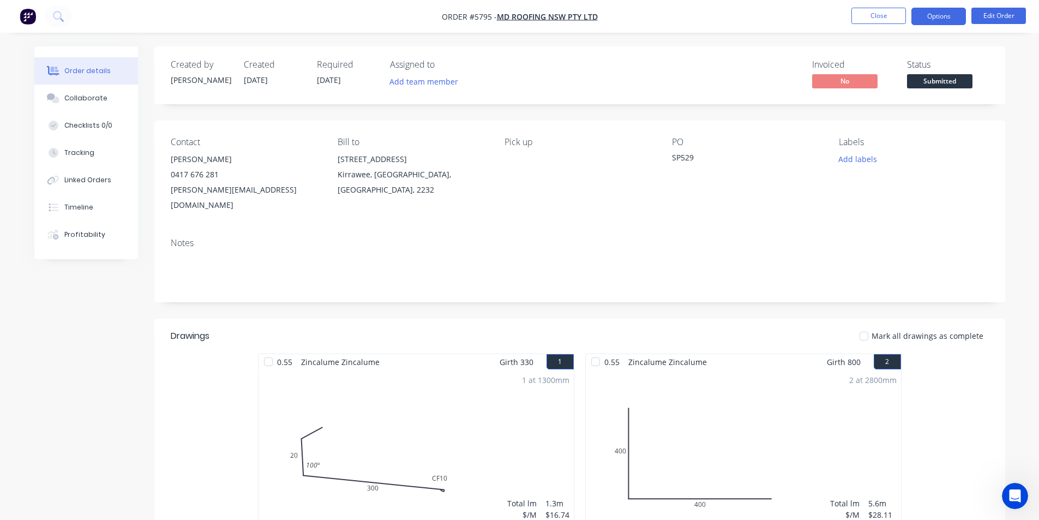
click at [948, 15] on button "Options" at bounding box center [939, 16] width 55 height 17
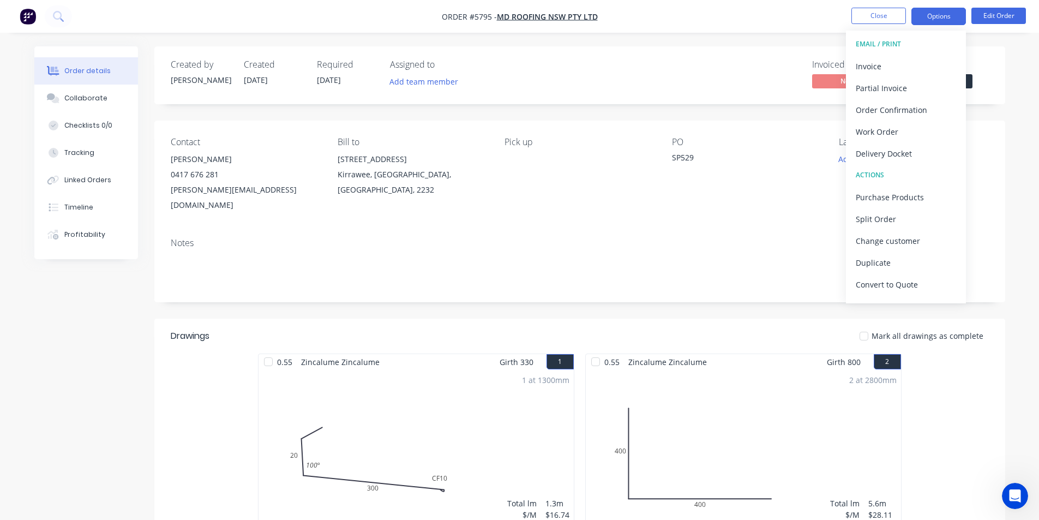
click at [948, 16] on button "Options" at bounding box center [939, 16] width 55 height 17
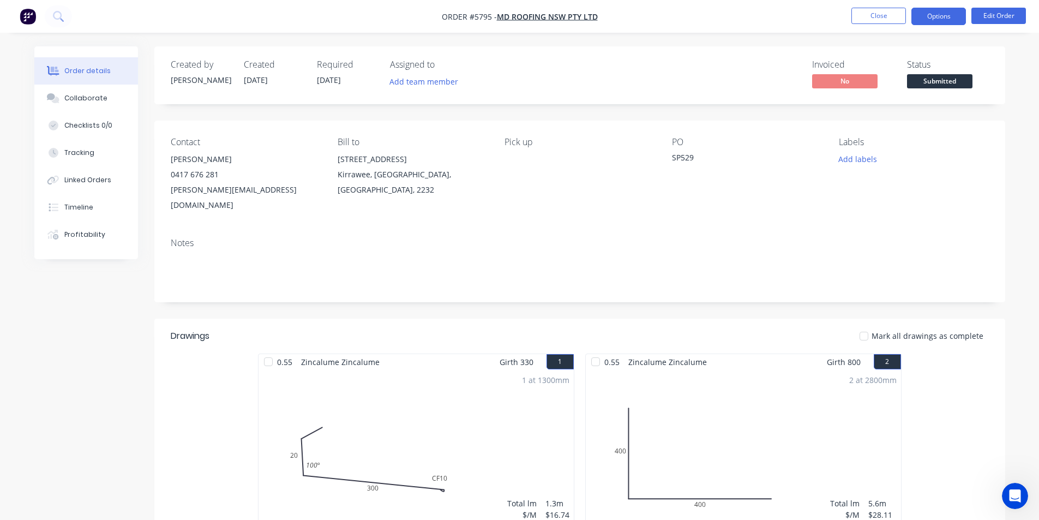
click at [932, 16] on button "Options" at bounding box center [939, 16] width 55 height 17
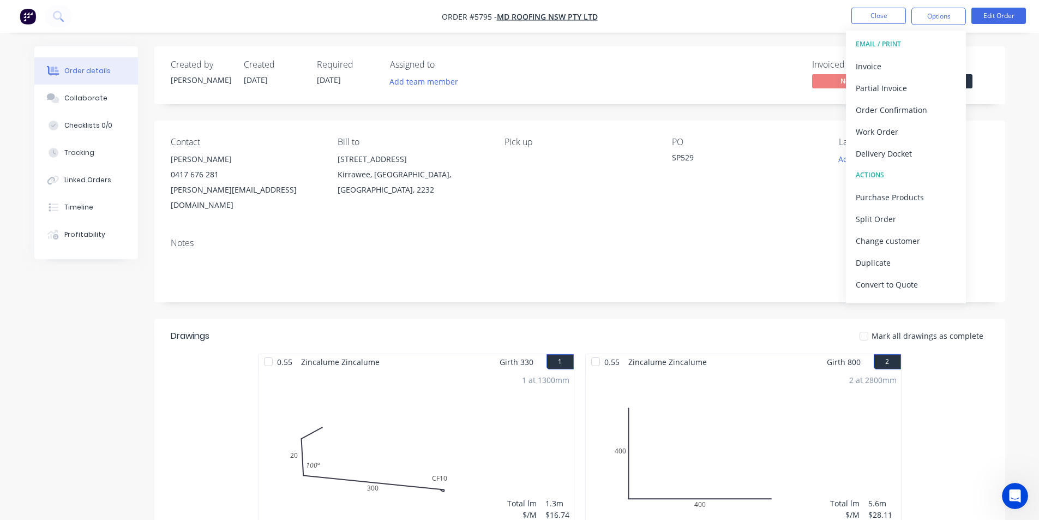
click at [1019, 64] on div "Order details Collaborate Checklists 0/0 Tracking Linked Orders Timeline Profit…" at bounding box center [519, 468] width 1039 height 936
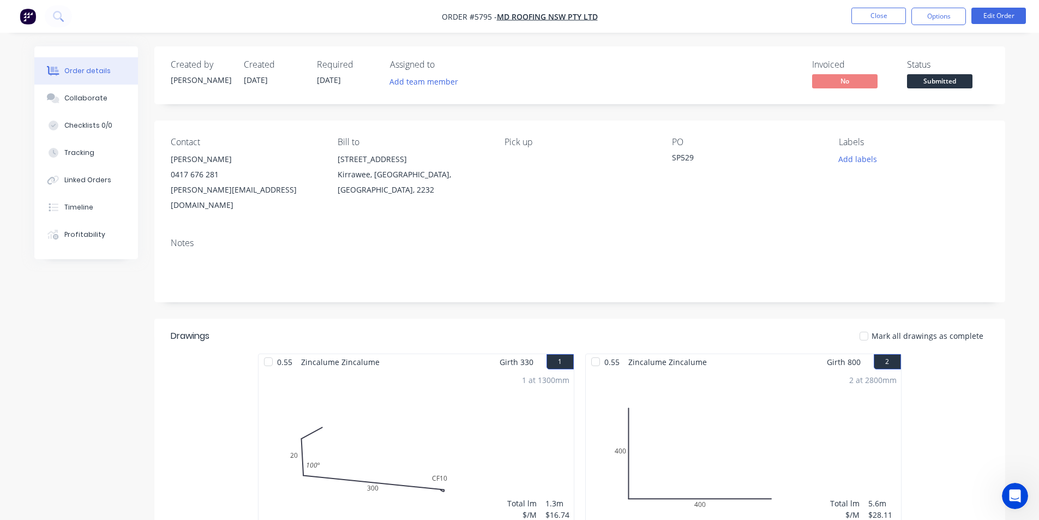
click at [948, 83] on span "Submitted" at bounding box center [939, 81] width 65 height 14
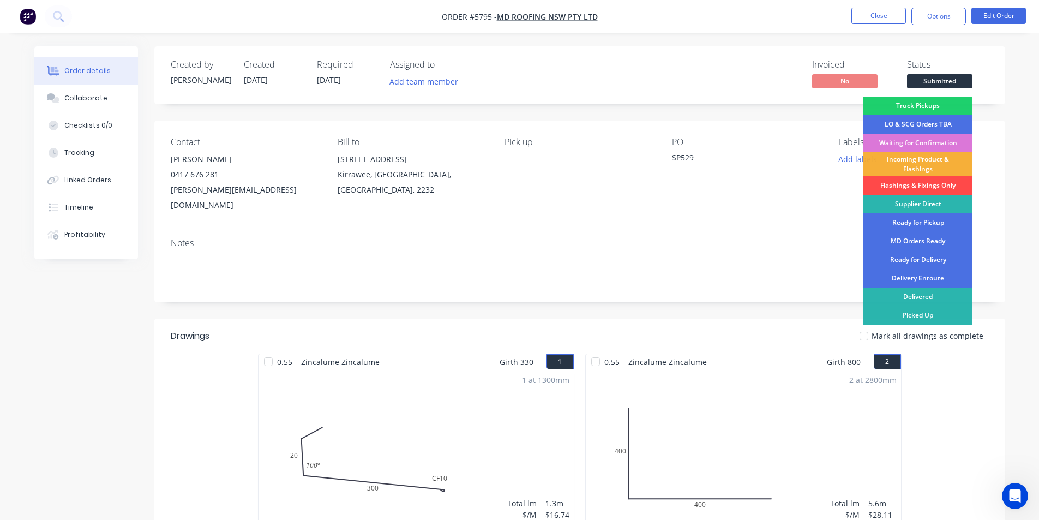
click at [939, 182] on div "Flashings & Fixings Only" at bounding box center [918, 185] width 109 height 19
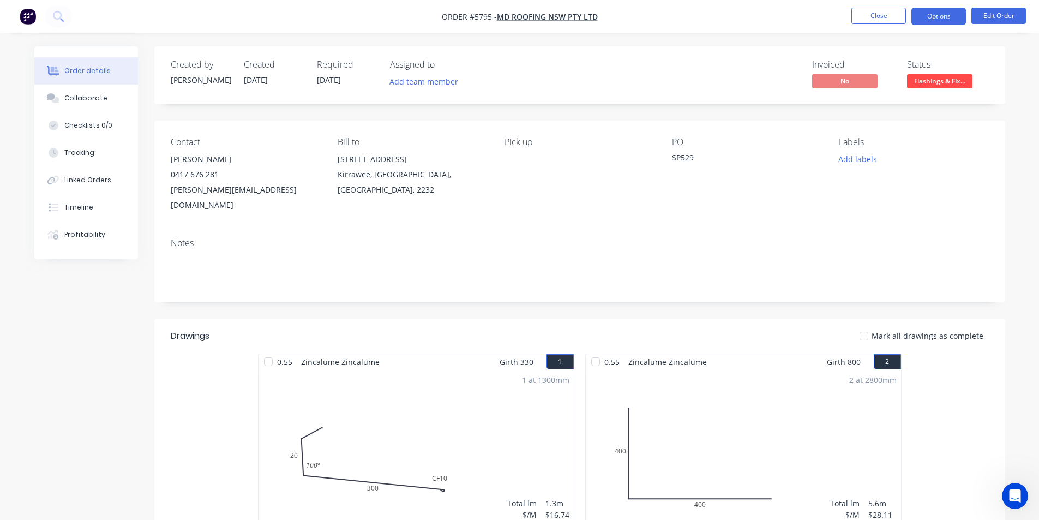
click at [938, 19] on button "Options" at bounding box center [939, 16] width 55 height 17
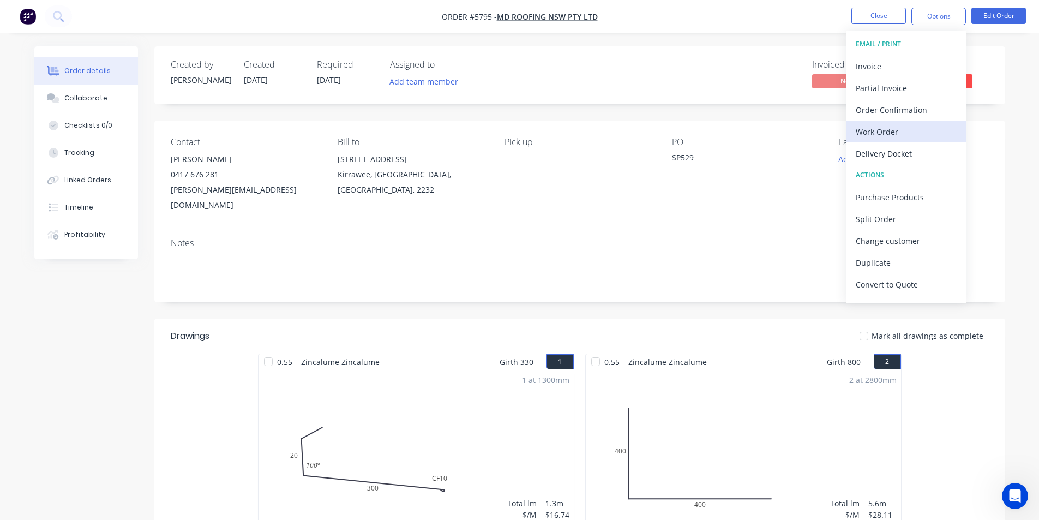
click at [900, 131] on div "Work Order" at bounding box center [906, 132] width 100 height 16
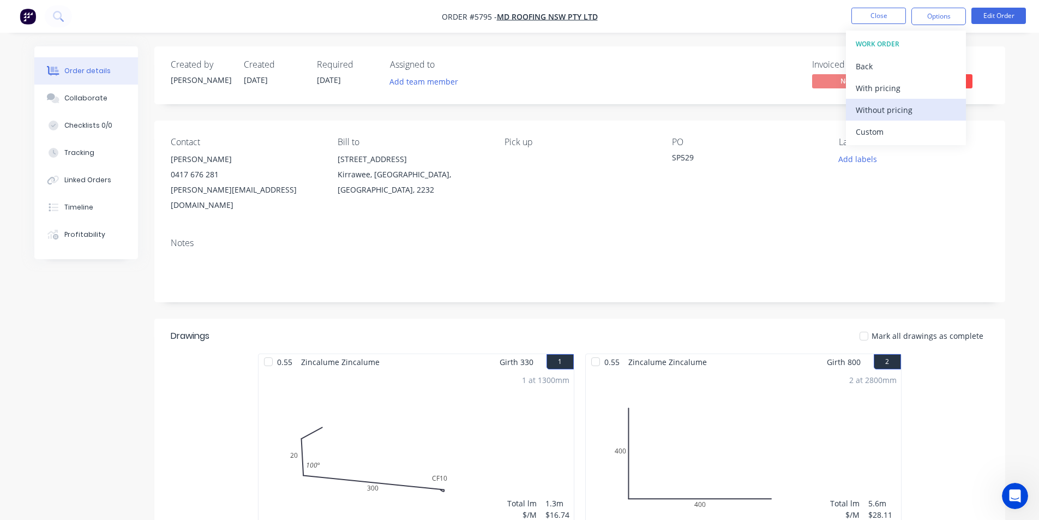
click at [901, 113] on div "Without pricing" at bounding box center [906, 110] width 100 height 16
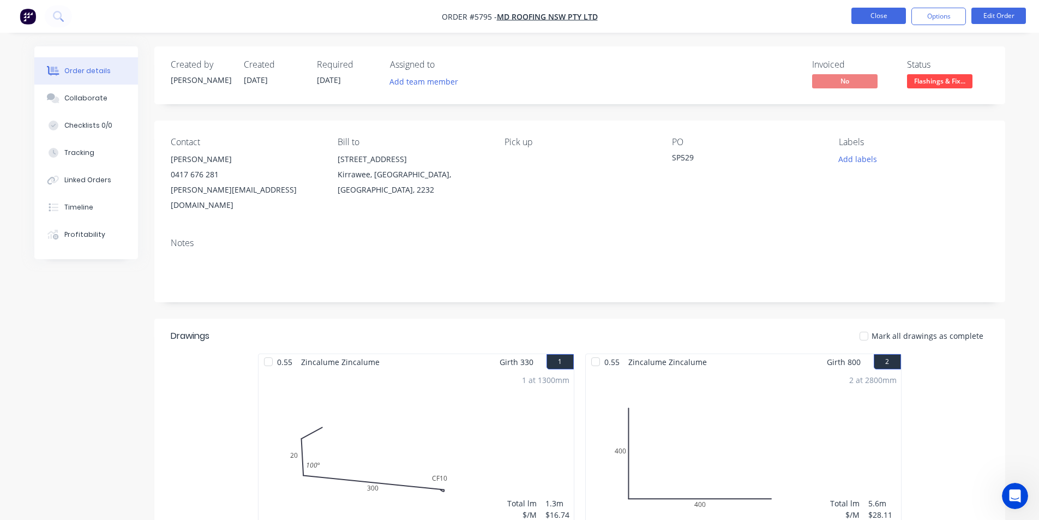
click at [875, 14] on button "Close" at bounding box center [879, 16] width 55 height 16
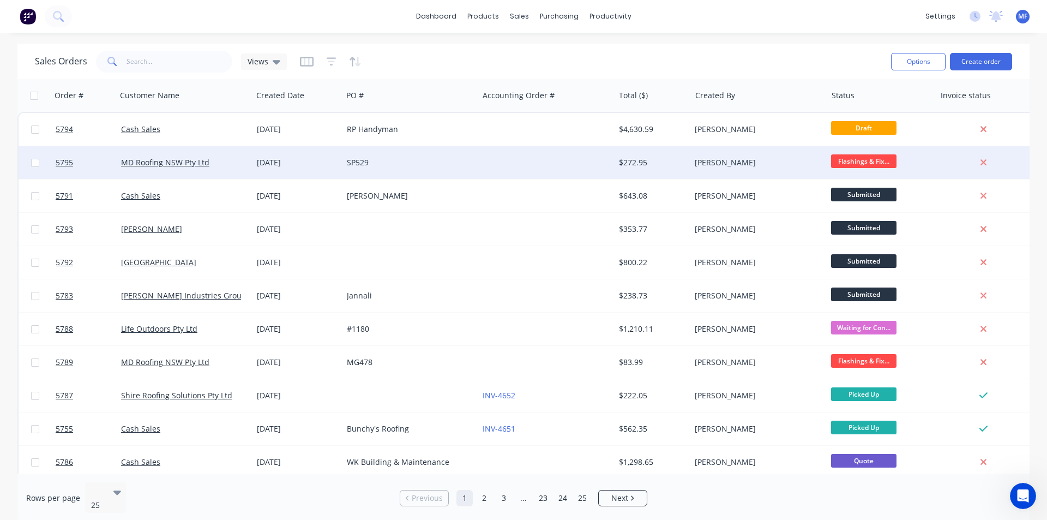
click at [801, 163] on div "[PERSON_NAME]" at bounding box center [755, 162] width 121 height 11
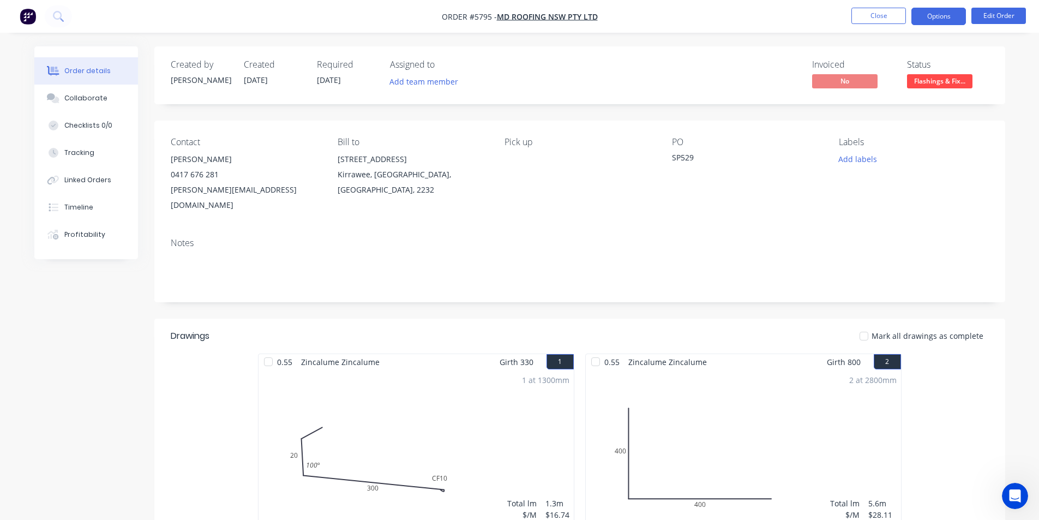
click at [948, 17] on button "Options" at bounding box center [939, 16] width 55 height 17
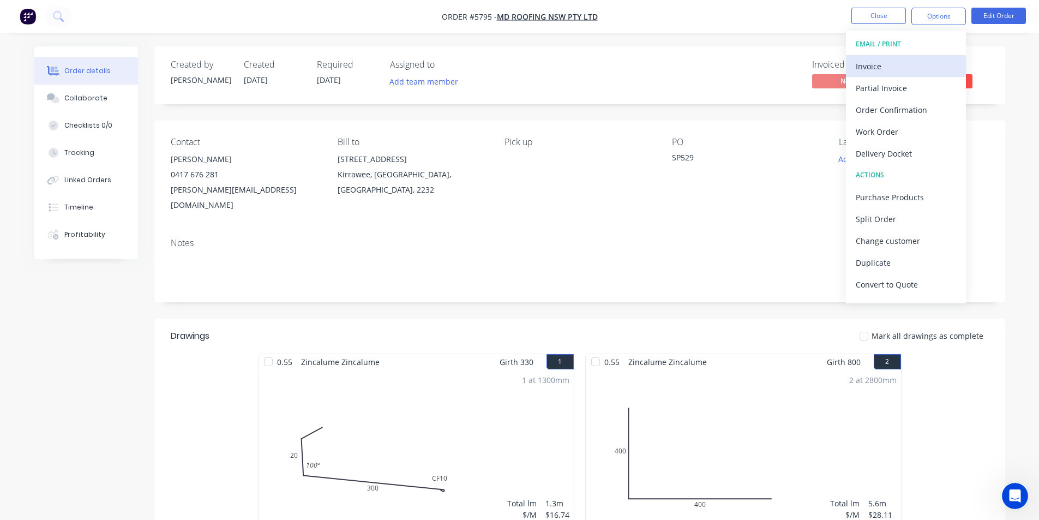
click at [902, 64] on div "Invoice" at bounding box center [906, 66] width 100 height 16
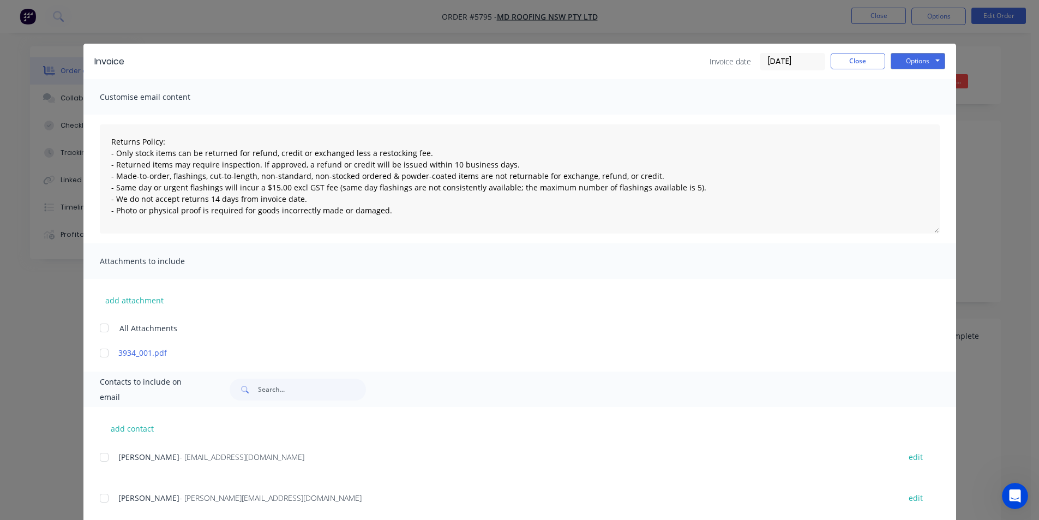
click at [103, 460] on div at bounding box center [104, 457] width 22 height 22
click at [926, 55] on button "Options" at bounding box center [918, 61] width 55 height 16
click at [926, 116] on button "Email" at bounding box center [926, 116] width 70 height 18
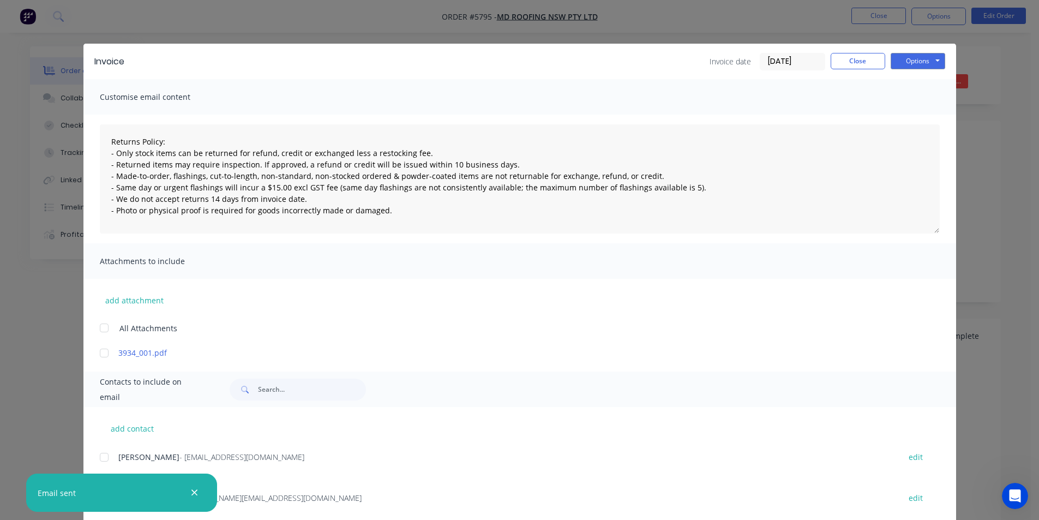
click at [196, 496] on icon "button" at bounding box center [194, 493] width 7 height 10
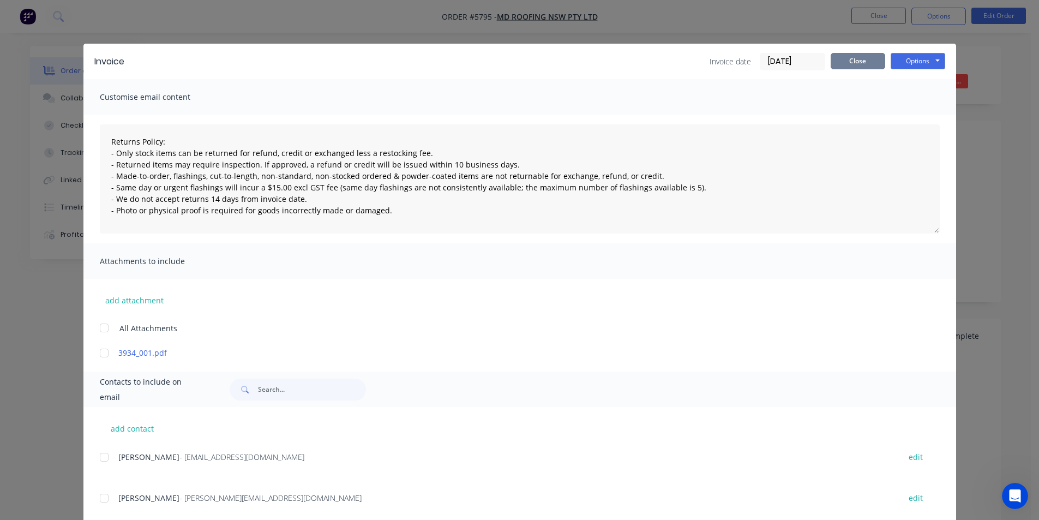
click at [857, 63] on button "Close" at bounding box center [858, 61] width 55 height 16
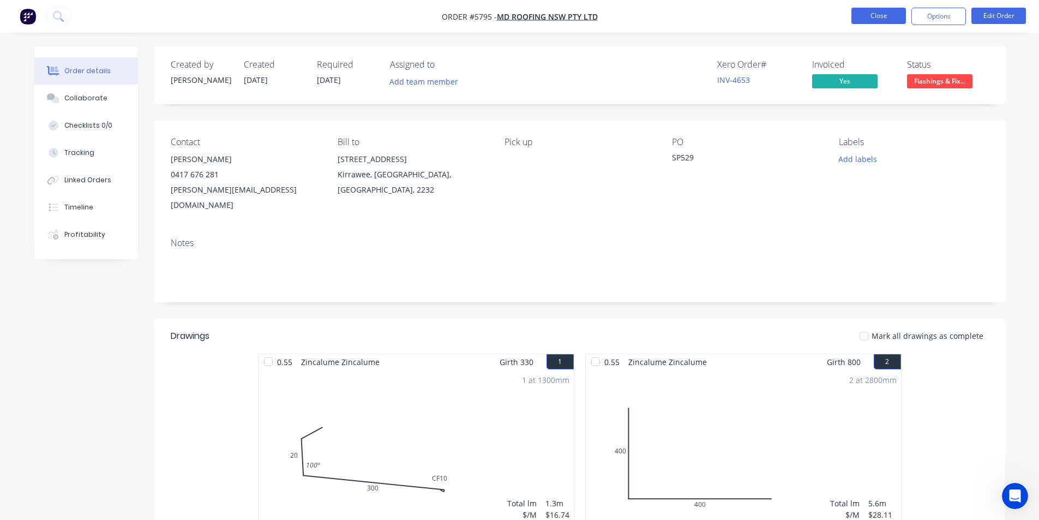
click at [881, 11] on button "Close" at bounding box center [879, 16] width 55 height 16
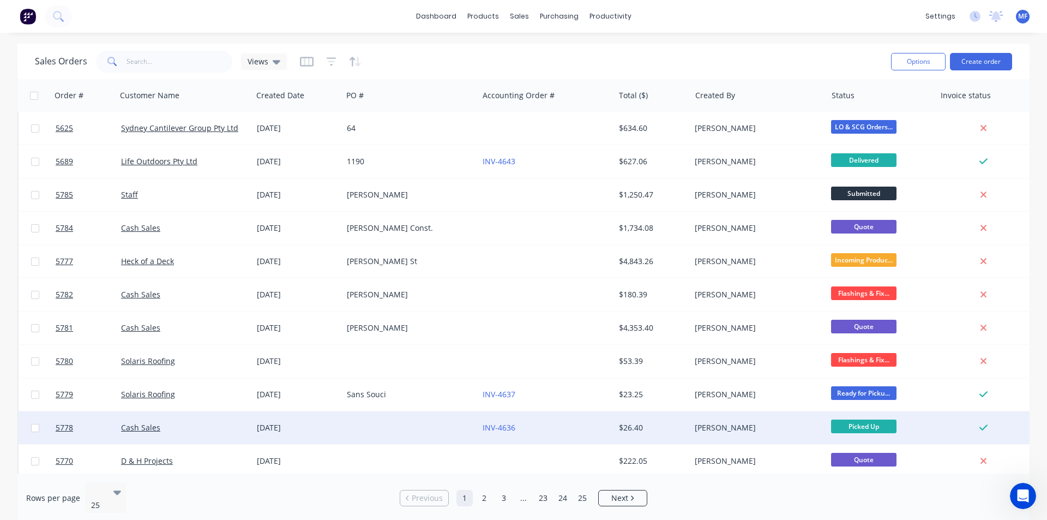
scroll to position [476, 0]
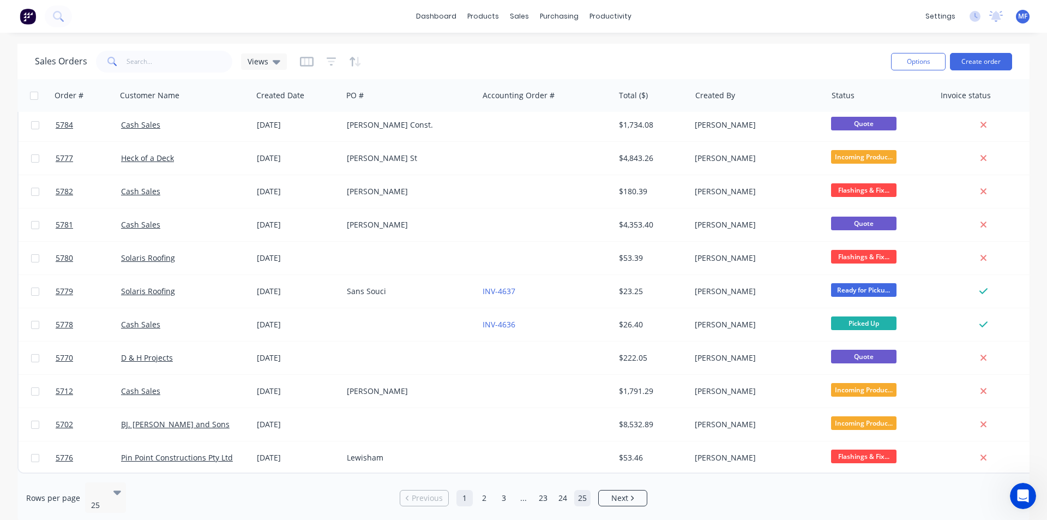
click at [583, 495] on link "25" at bounding box center [582, 498] width 16 height 16
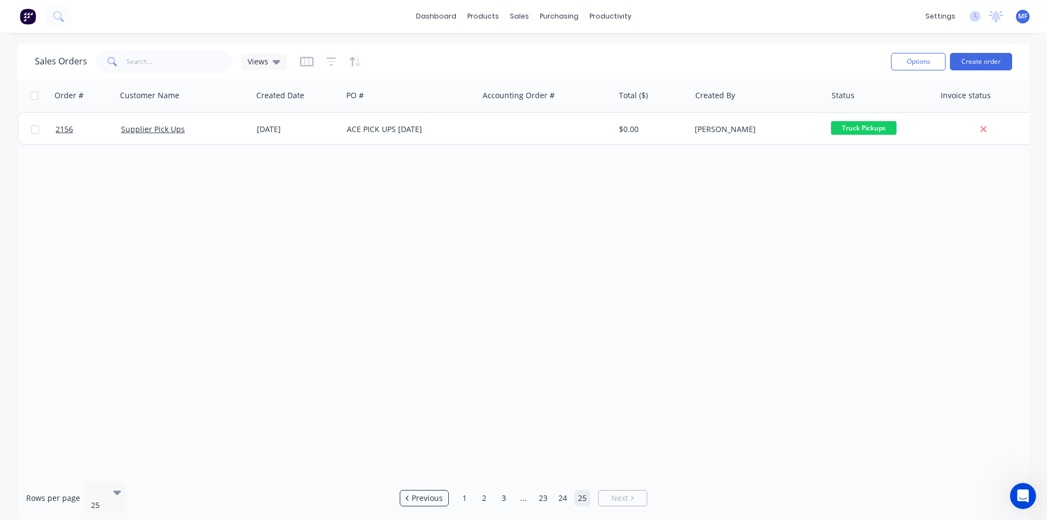
scroll to position [0, 0]
click at [562, 494] on link "24" at bounding box center [563, 498] width 16 height 16
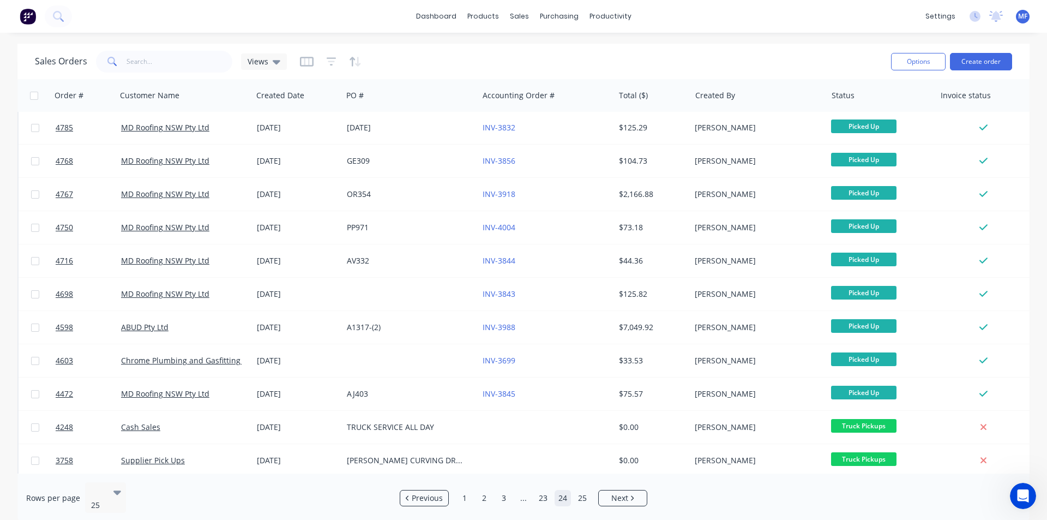
scroll to position [367, 0]
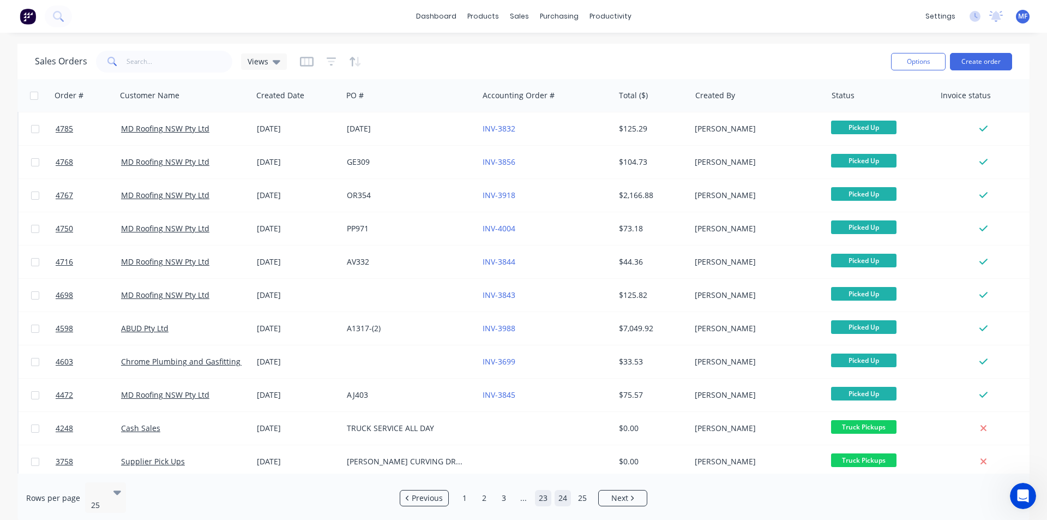
click at [544, 494] on link "23" at bounding box center [543, 498] width 16 height 16
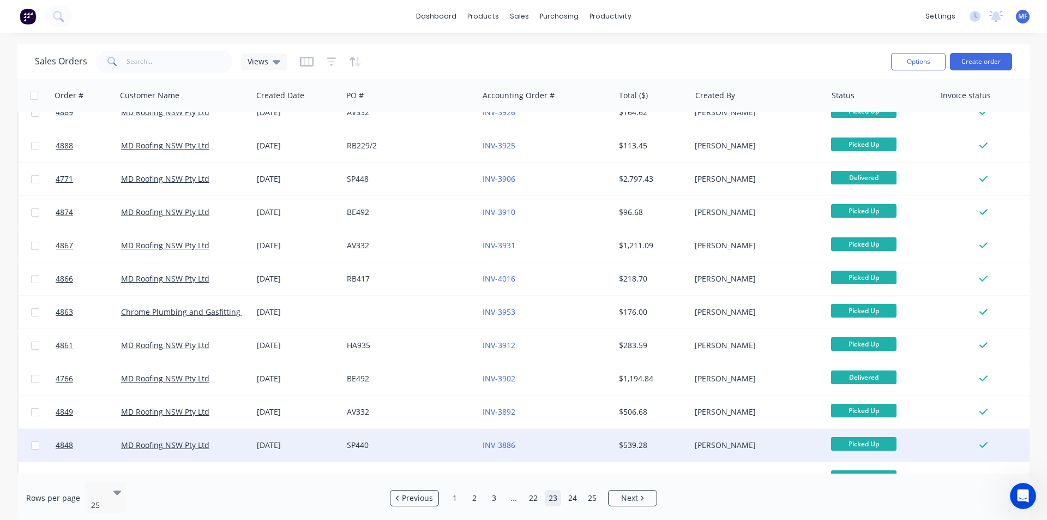
scroll to position [476, 0]
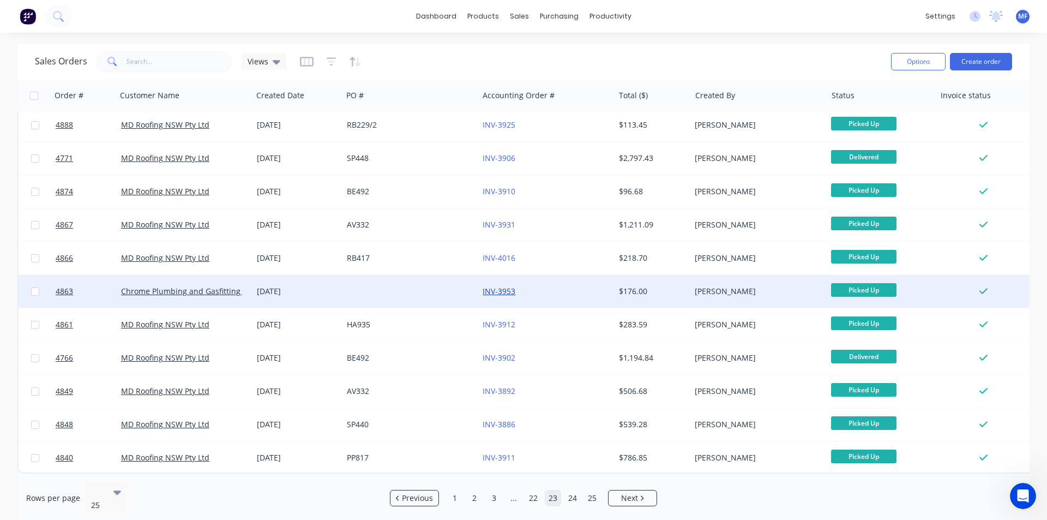
click at [508, 286] on link "INV-3953" at bounding box center [499, 291] width 33 height 10
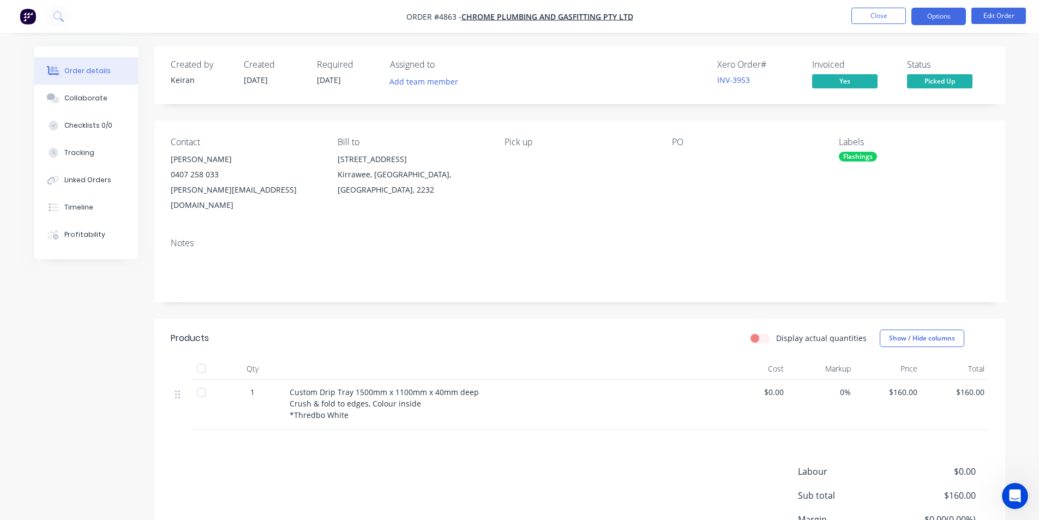
click at [945, 23] on button "Options" at bounding box center [939, 16] width 55 height 17
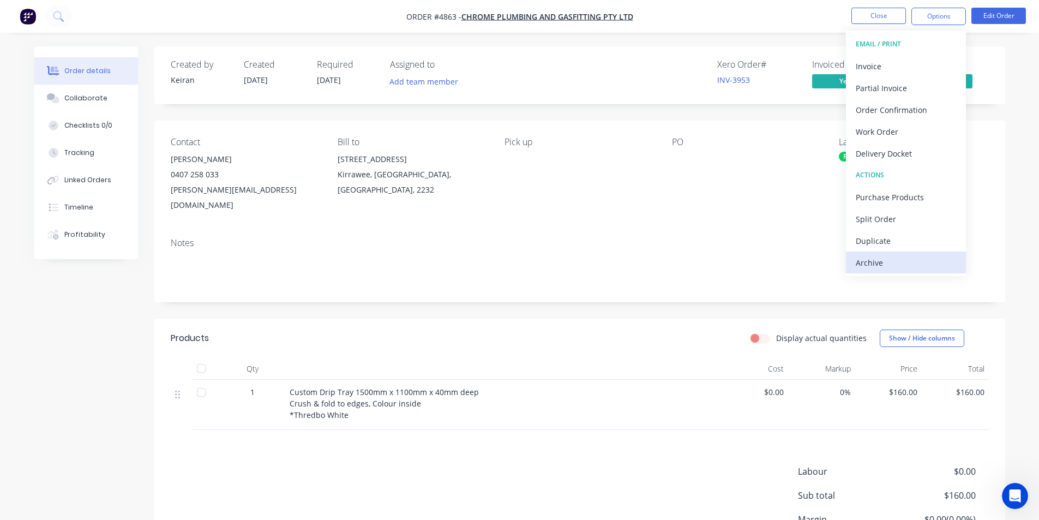
click at [886, 261] on div "Archive" at bounding box center [906, 263] width 100 height 16
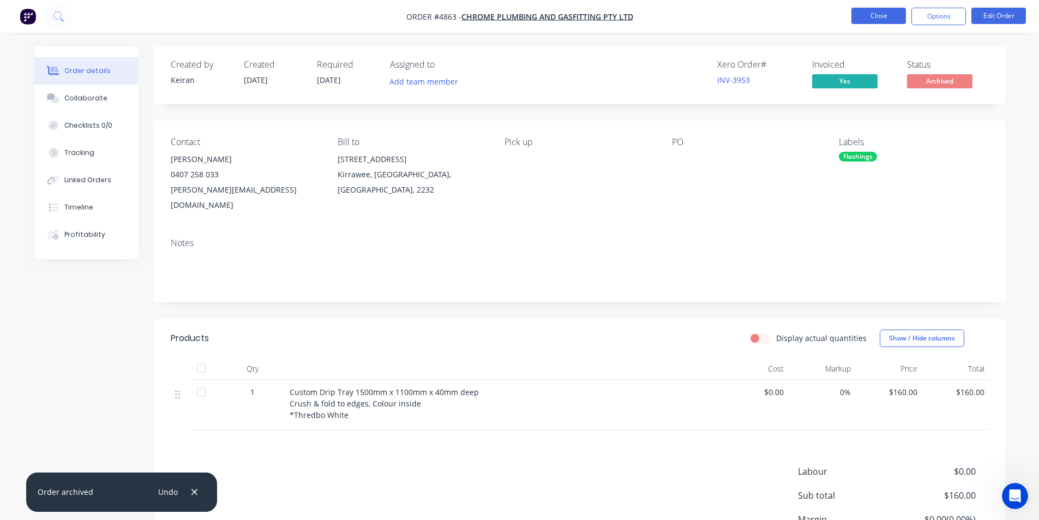
click at [891, 18] on button "Close" at bounding box center [879, 16] width 55 height 16
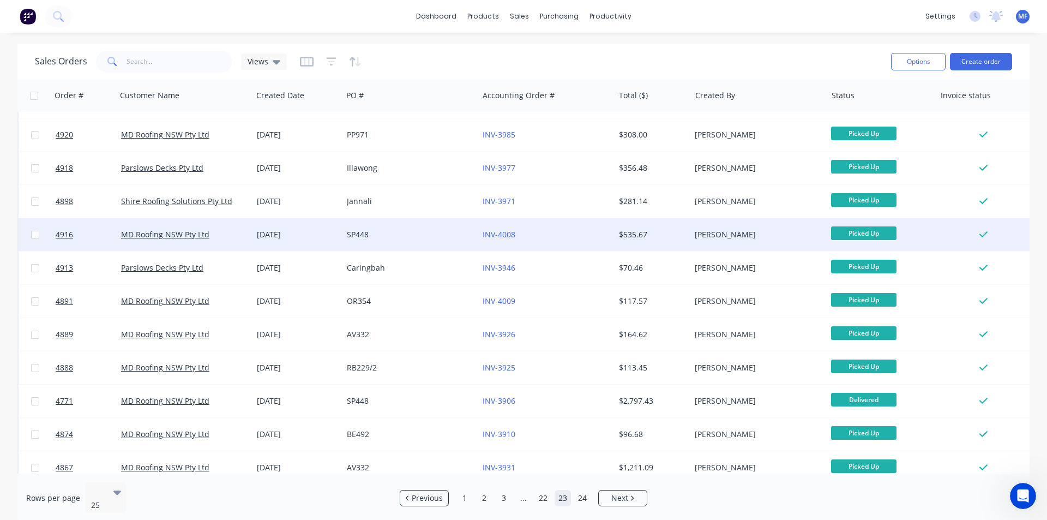
scroll to position [203, 0]
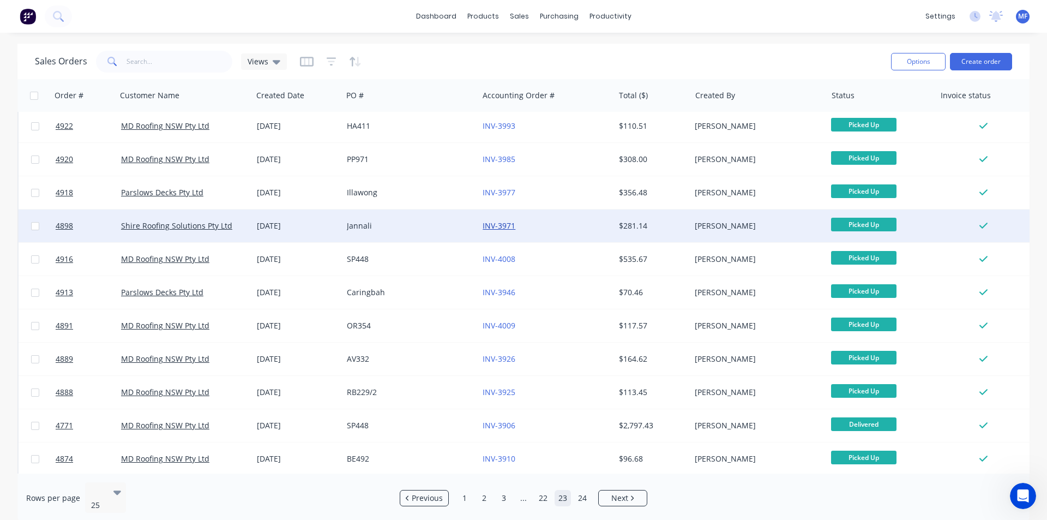
click at [508, 226] on link "INV-3971" at bounding box center [499, 225] width 33 height 10
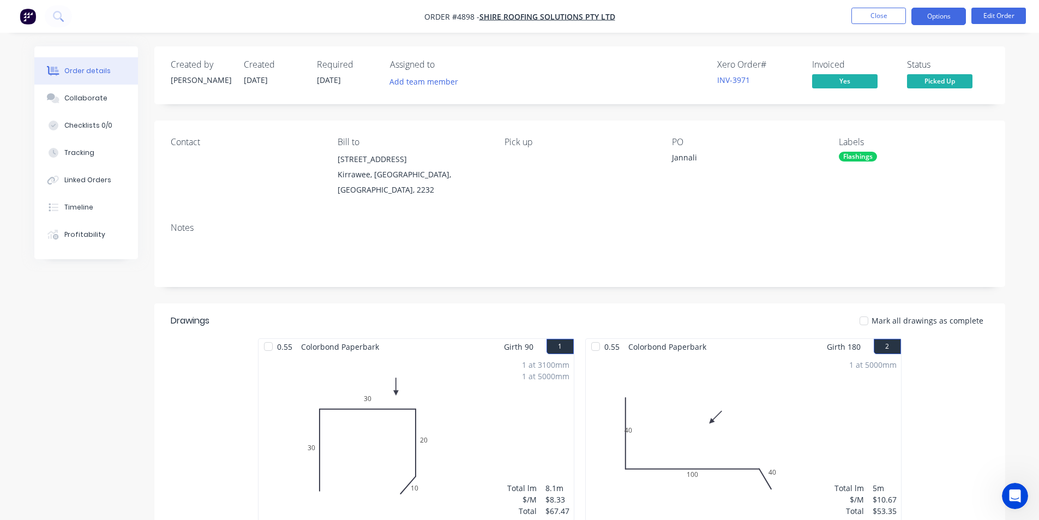
click at [948, 22] on button "Options" at bounding box center [939, 16] width 55 height 17
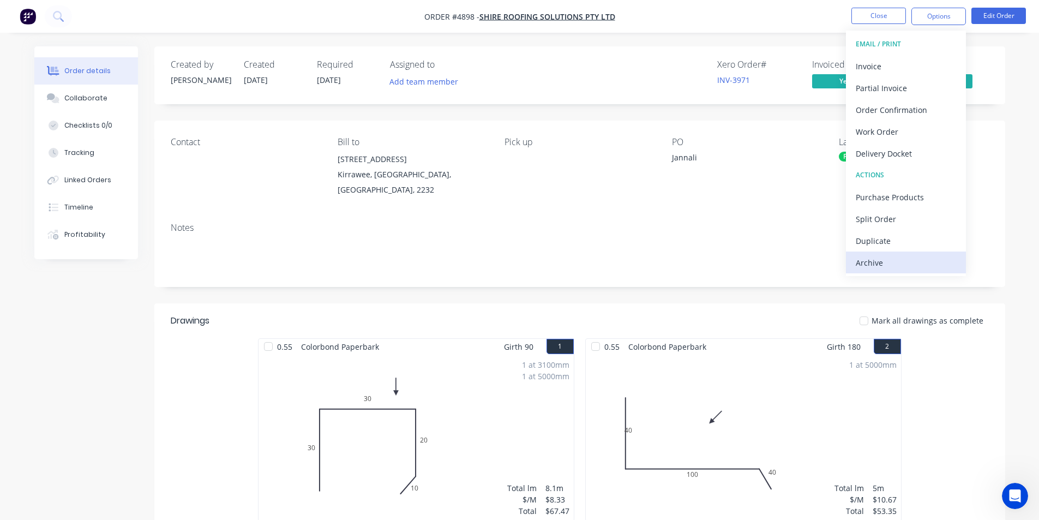
click at [885, 261] on div "Archive" at bounding box center [906, 263] width 100 height 16
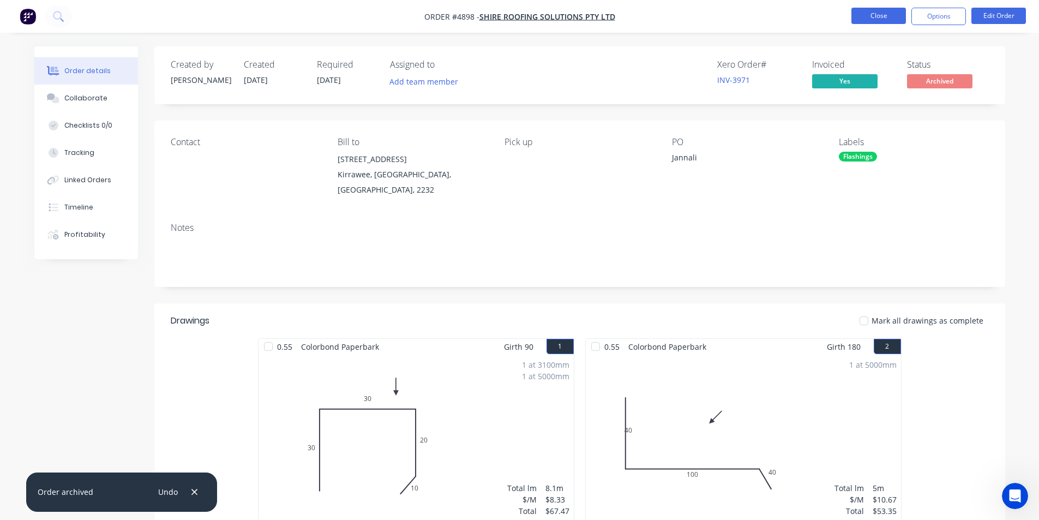
click at [885, 15] on button "Close" at bounding box center [879, 16] width 55 height 16
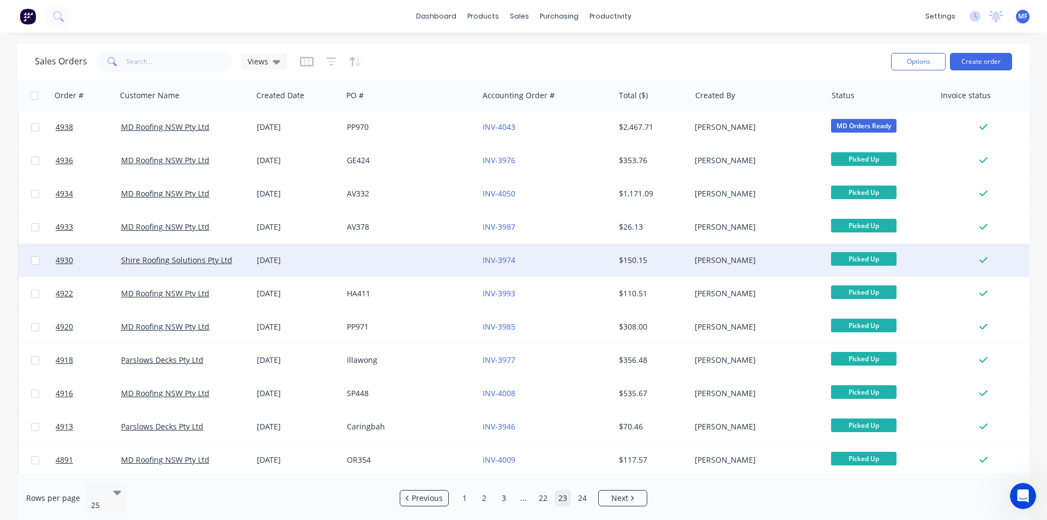
scroll to position [55, 0]
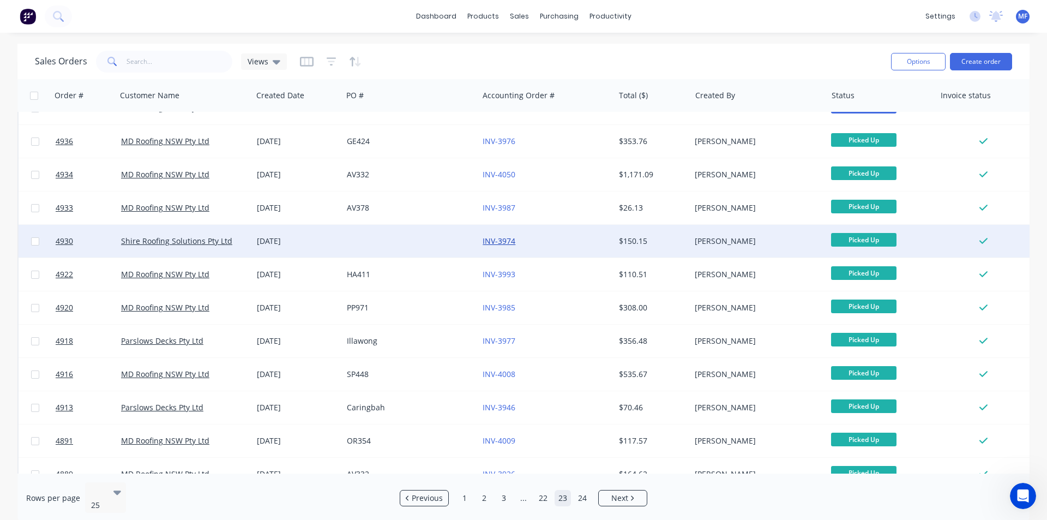
click at [505, 242] on link "INV-3974" at bounding box center [499, 241] width 33 height 10
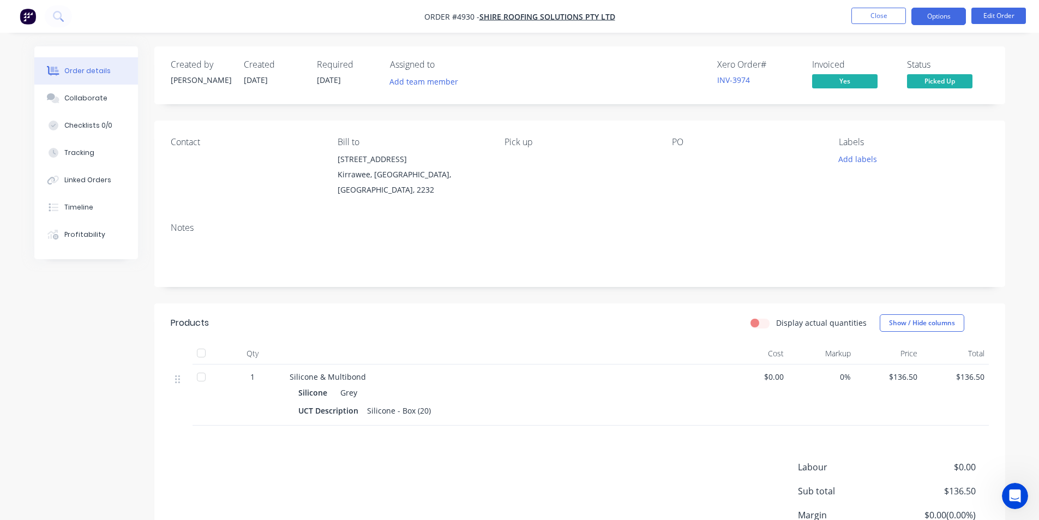
click at [941, 14] on button "Options" at bounding box center [939, 16] width 55 height 17
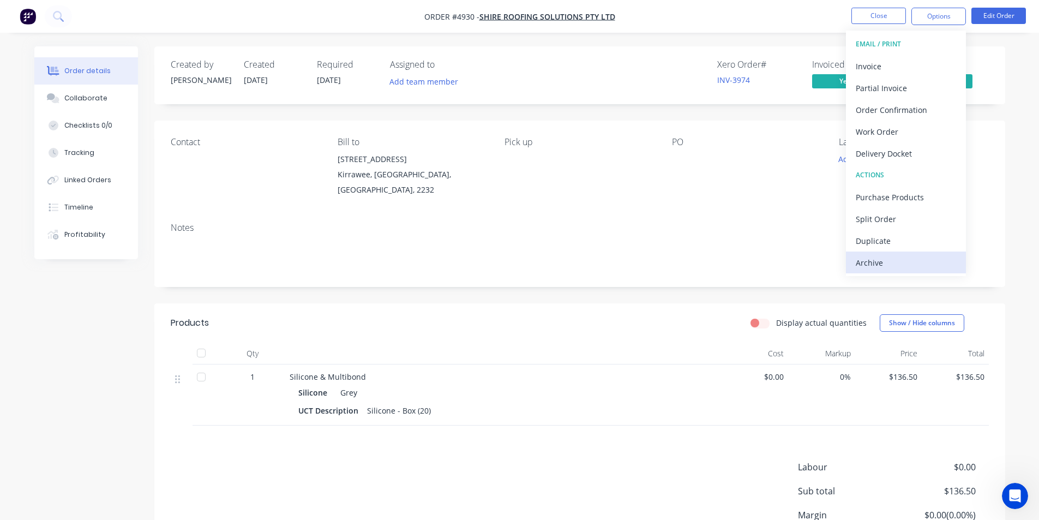
click at [868, 263] on div "Archive" at bounding box center [906, 263] width 100 height 16
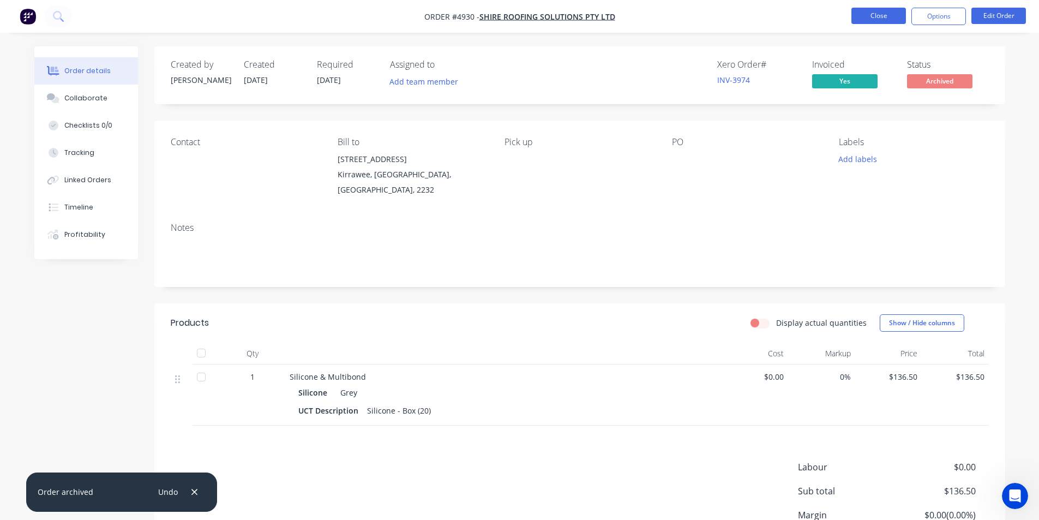
click at [870, 19] on button "Close" at bounding box center [879, 16] width 55 height 16
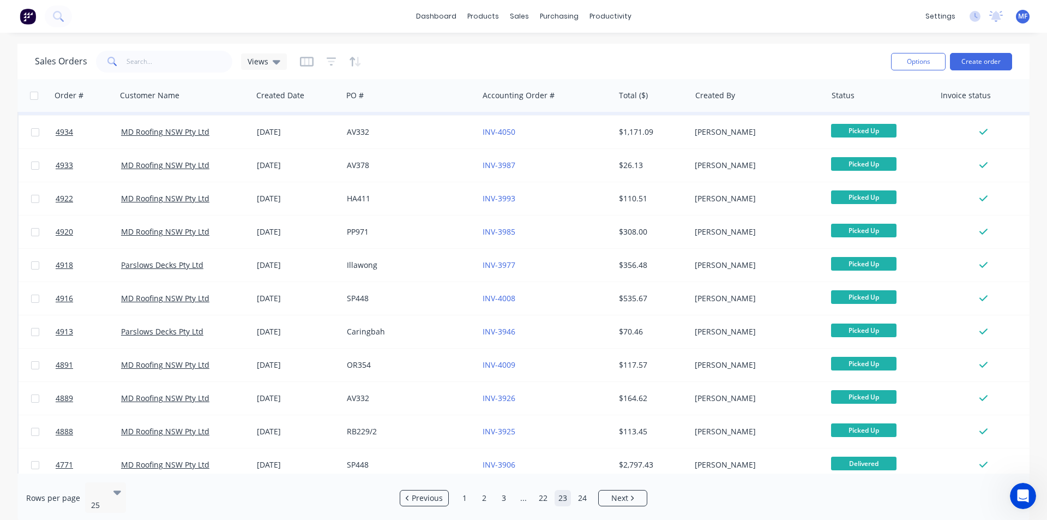
scroll to position [273, 0]
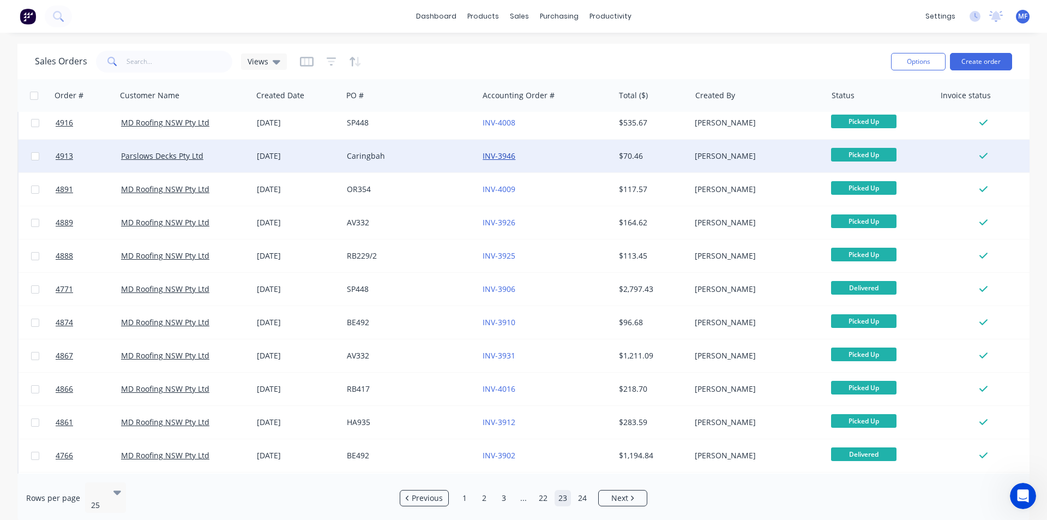
click at [507, 158] on link "INV-3946" at bounding box center [499, 156] width 33 height 10
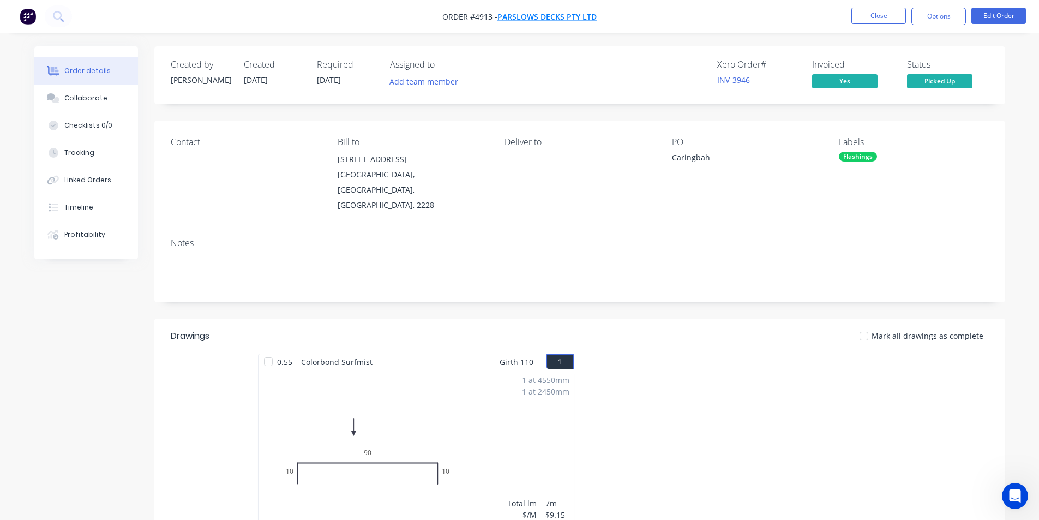
click at [564, 16] on span "Parslows Decks Pty Ltd" at bounding box center [547, 16] width 99 height 10
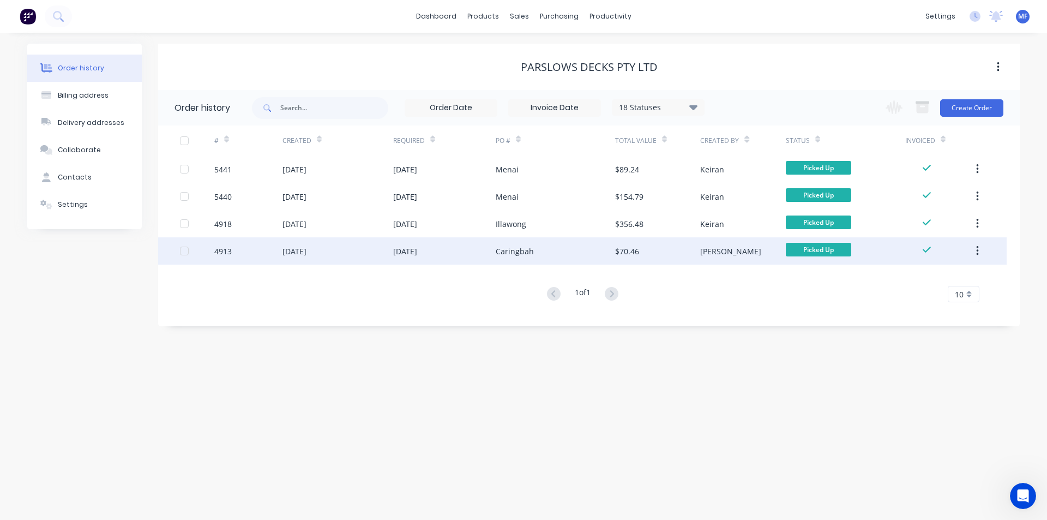
click at [979, 252] on icon "button" at bounding box center [978, 251] width 3 height 12
click at [958, 278] on div "Archive" at bounding box center [939, 280] width 84 height 16
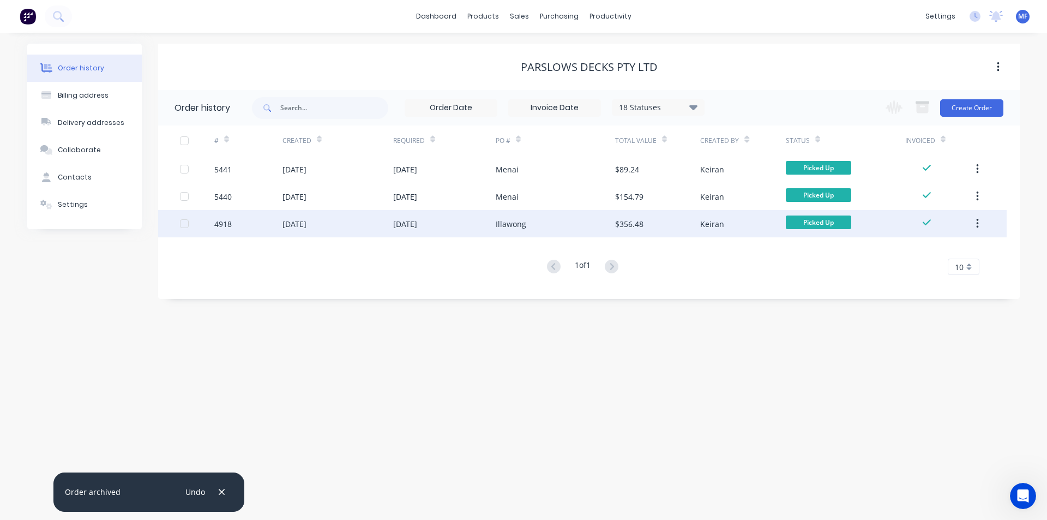
click at [978, 220] on icon "button" at bounding box center [978, 224] width 2 height 10
click at [949, 247] on div "Archive" at bounding box center [939, 252] width 84 height 16
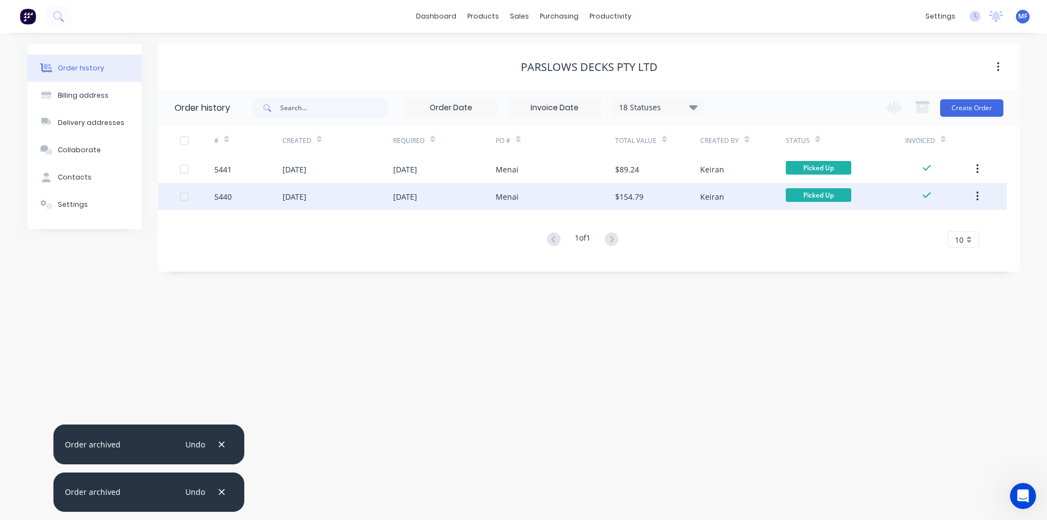
click at [977, 195] on icon "button" at bounding box center [978, 196] width 3 height 12
click at [961, 218] on div "Archive" at bounding box center [939, 225] width 84 height 16
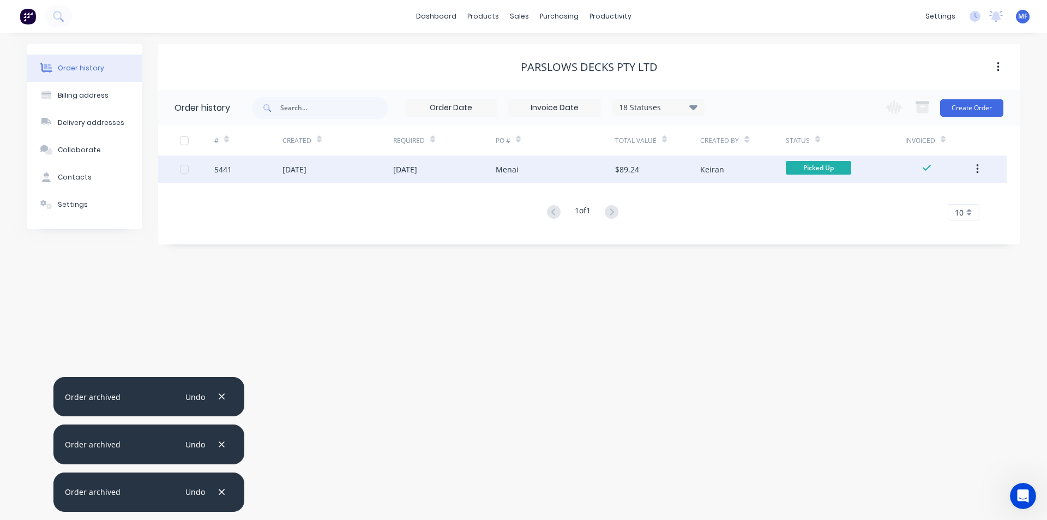
click at [979, 172] on icon "button" at bounding box center [978, 169] width 2 height 10
click at [960, 198] on div "Archive" at bounding box center [939, 198] width 84 height 16
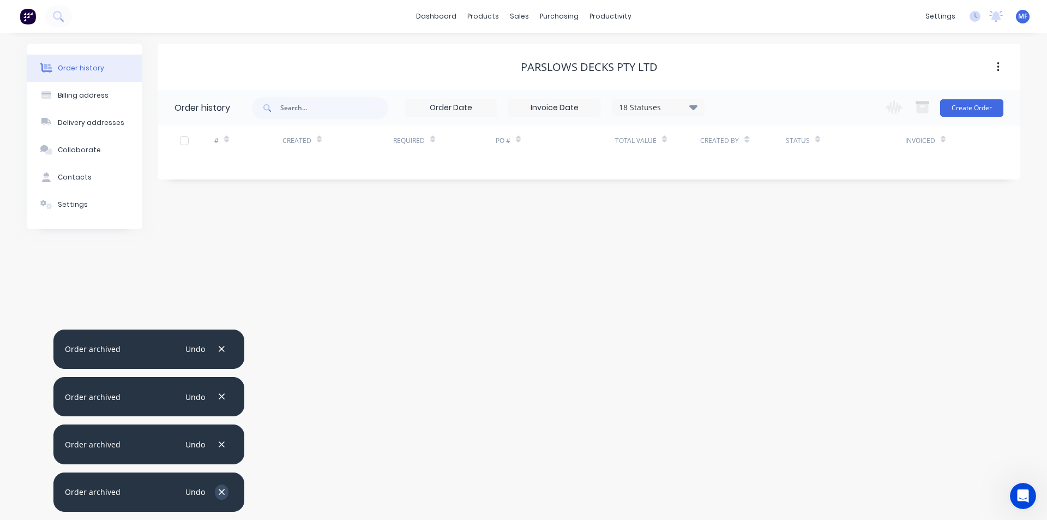
click at [221, 491] on icon "button" at bounding box center [221, 492] width 7 height 10
click at [221, 450] on icon "button" at bounding box center [221, 445] width 7 height 10
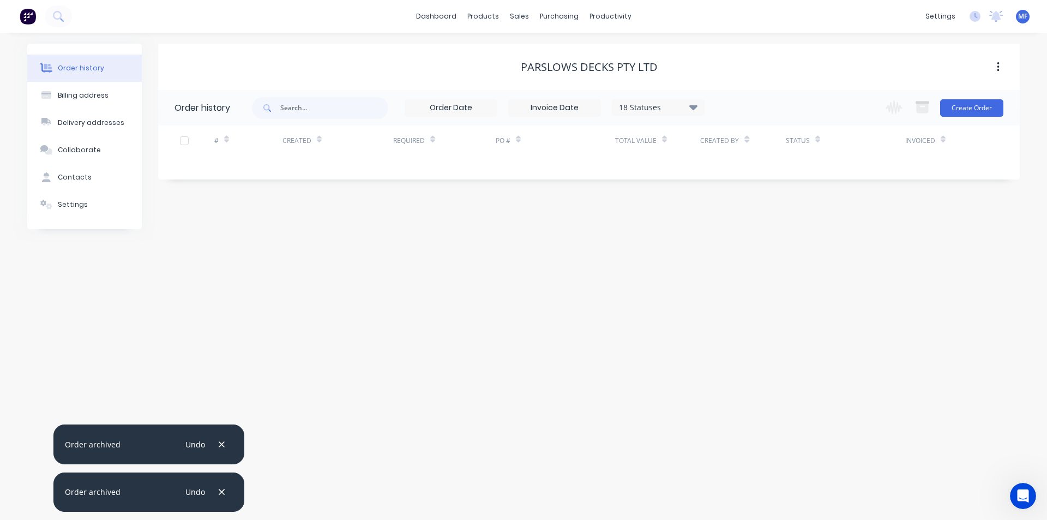
click at [221, 491] on icon "button" at bounding box center [221, 492] width 7 height 10
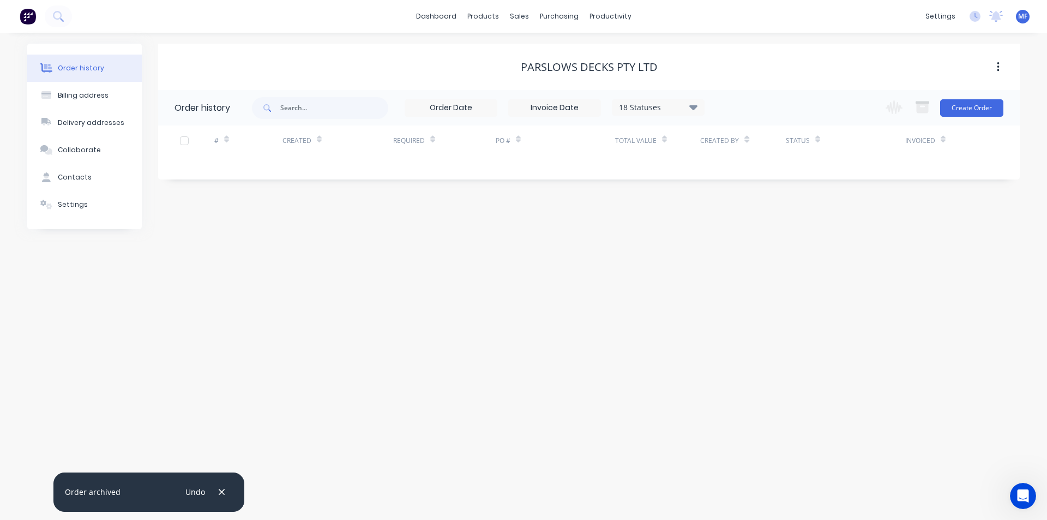
click at [221, 491] on icon "button" at bounding box center [221, 492] width 7 height 10
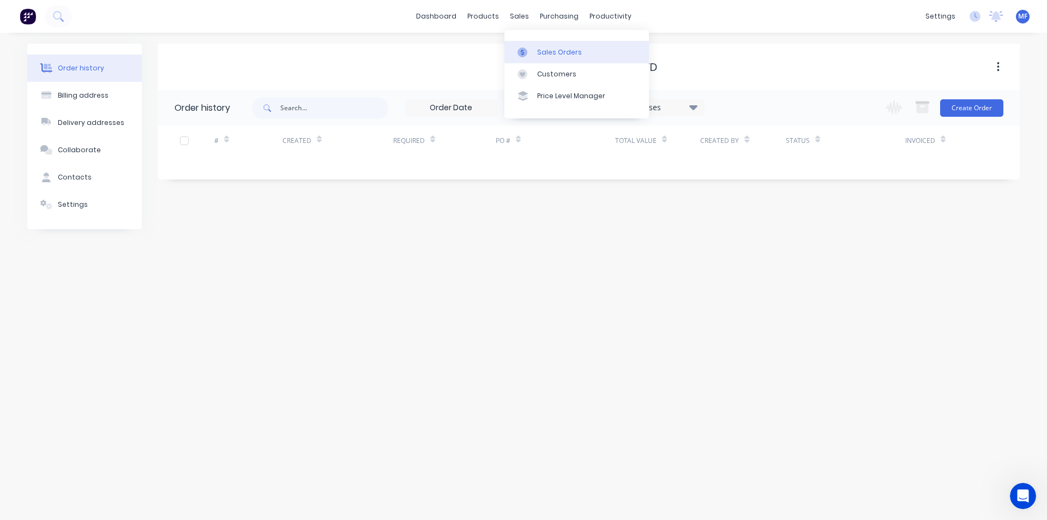
drag, startPoint x: 516, startPoint y: 12, endPoint x: 534, endPoint y: 55, distance: 46.2
click at [516, 13] on div "sales" at bounding box center [520, 16] width 30 height 16
click at [554, 53] on div "Sales Orders" at bounding box center [559, 52] width 45 height 10
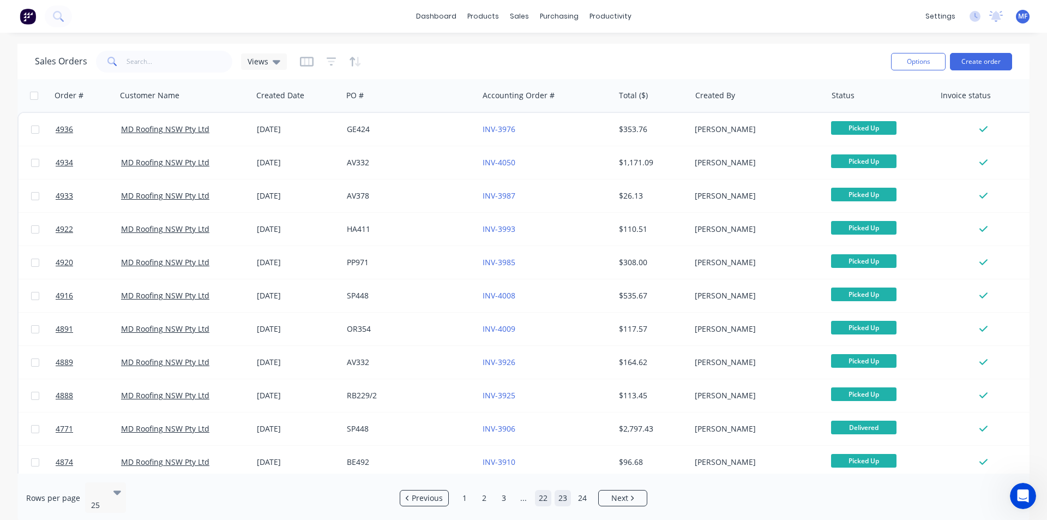
click at [545, 491] on link "22" at bounding box center [543, 498] width 16 height 16
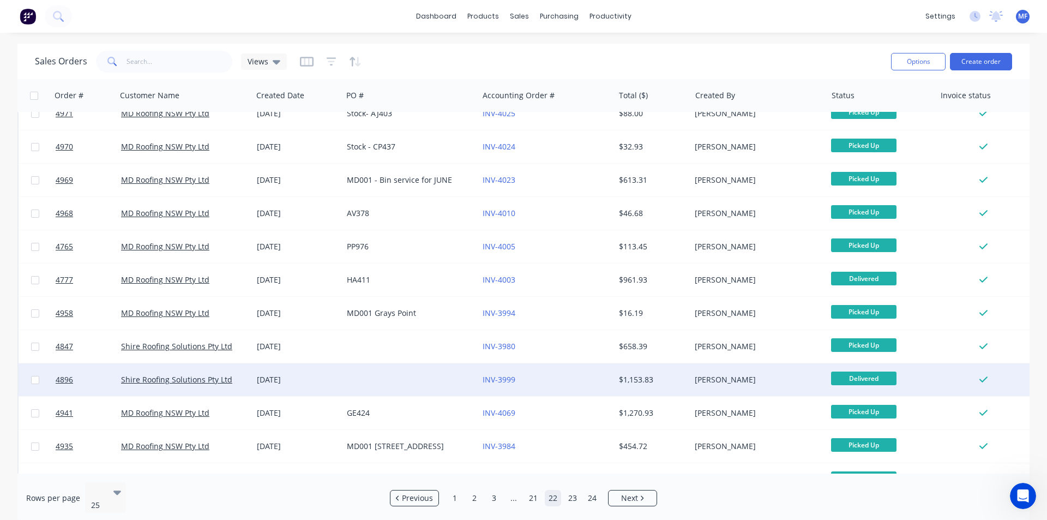
scroll to position [476, 0]
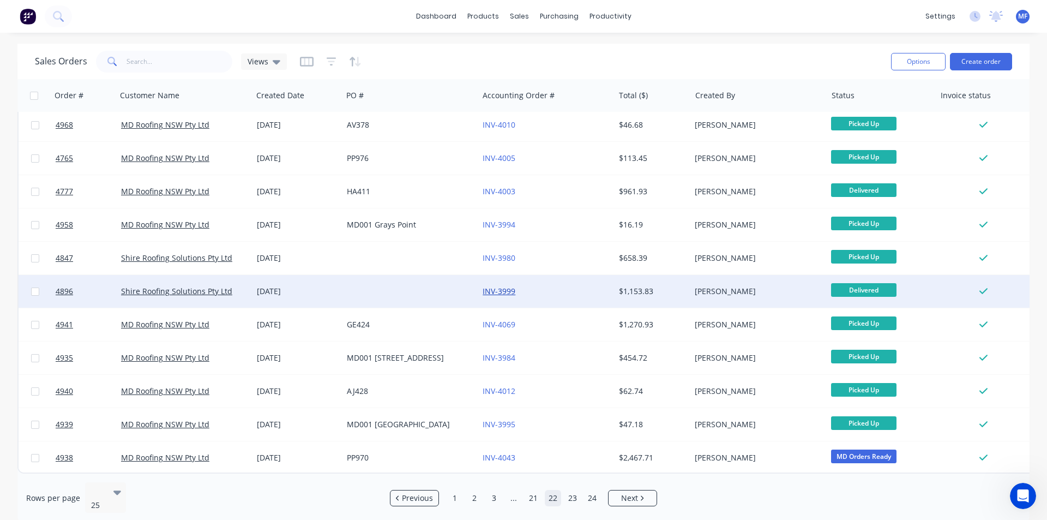
click at [505, 286] on link "INV-3999" at bounding box center [499, 291] width 33 height 10
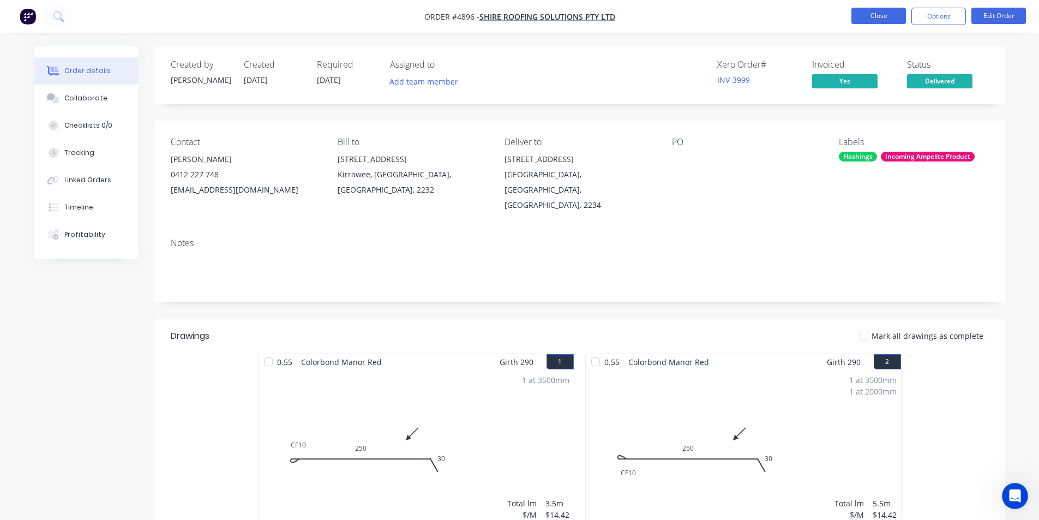
click at [870, 13] on button "Close" at bounding box center [879, 16] width 55 height 16
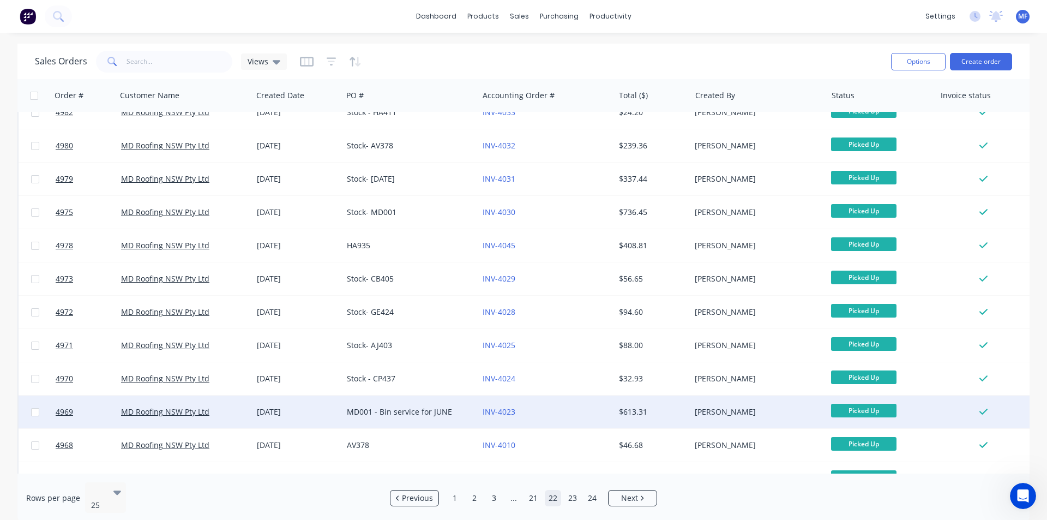
scroll to position [327, 0]
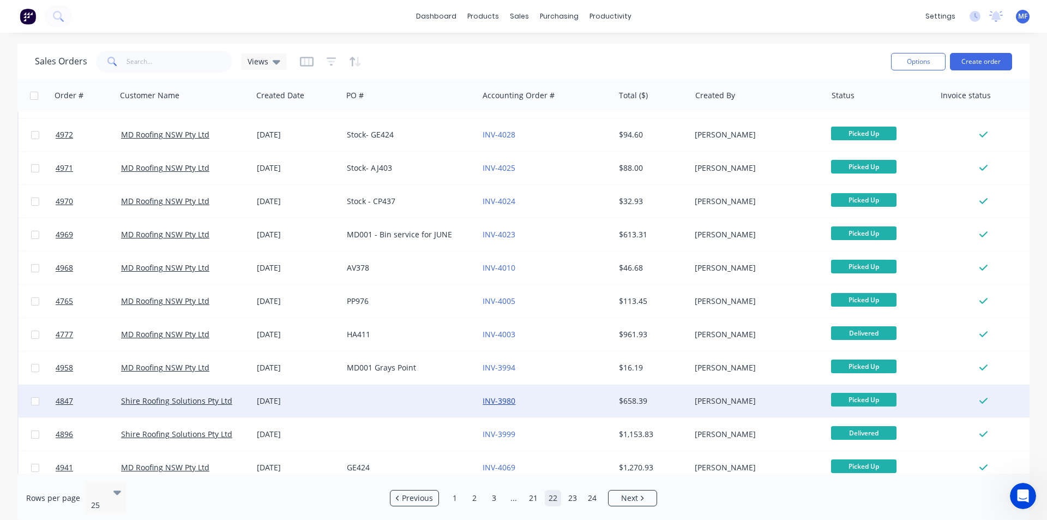
click at [499, 399] on link "INV-3980" at bounding box center [499, 401] width 33 height 10
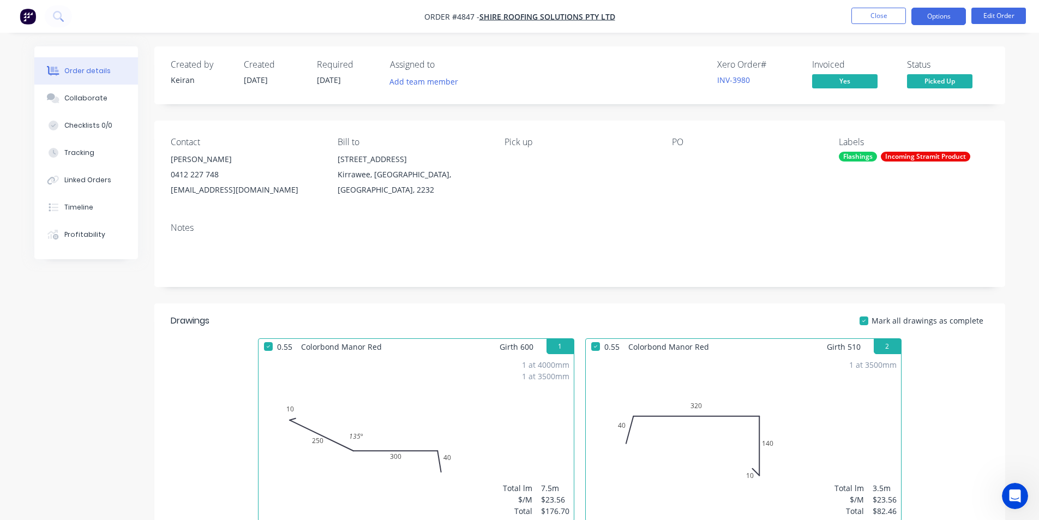
click at [936, 14] on button "Options" at bounding box center [939, 16] width 55 height 17
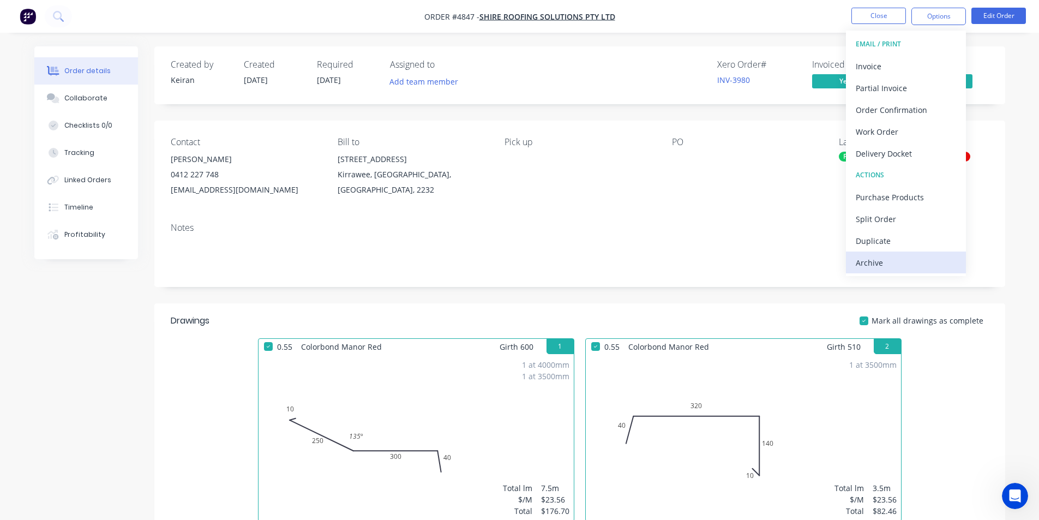
click at [896, 265] on div "Archive" at bounding box center [906, 263] width 100 height 16
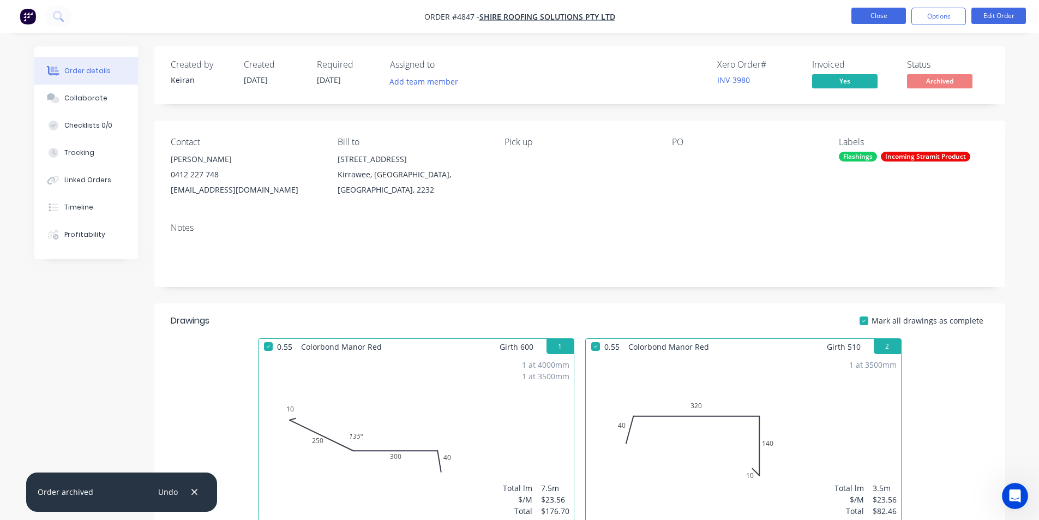
click at [882, 14] on button "Close" at bounding box center [879, 16] width 55 height 16
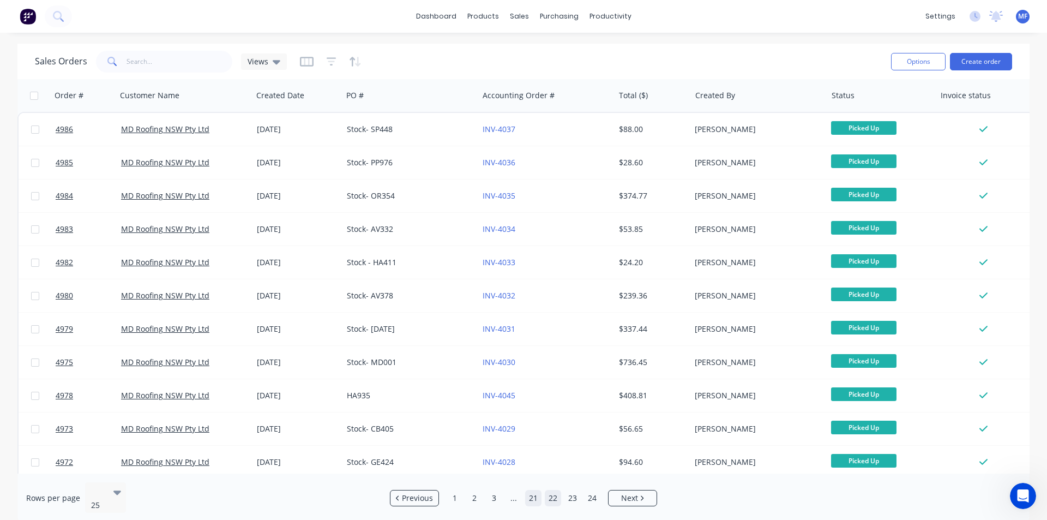
click at [535, 493] on link "21" at bounding box center [533, 498] width 16 height 16
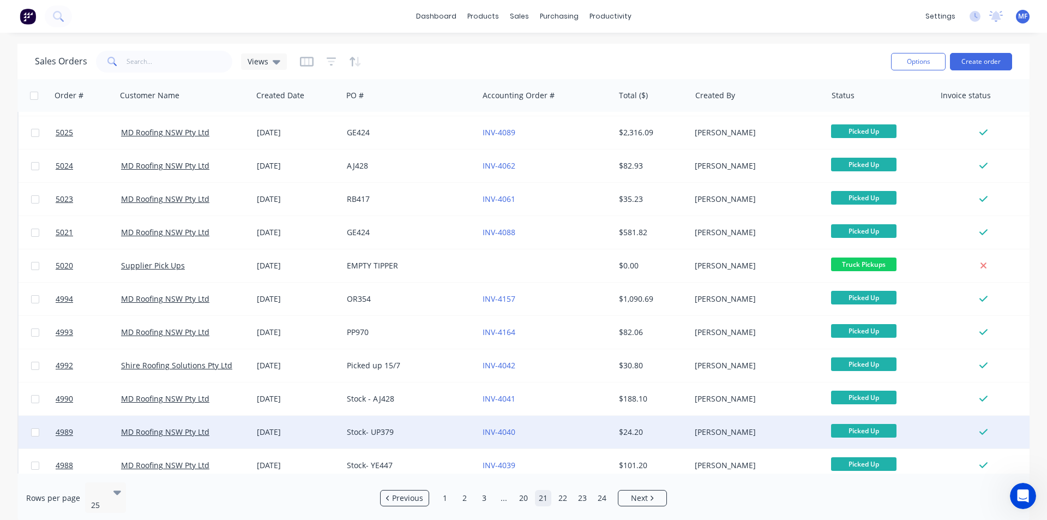
scroll to position [476, 0]
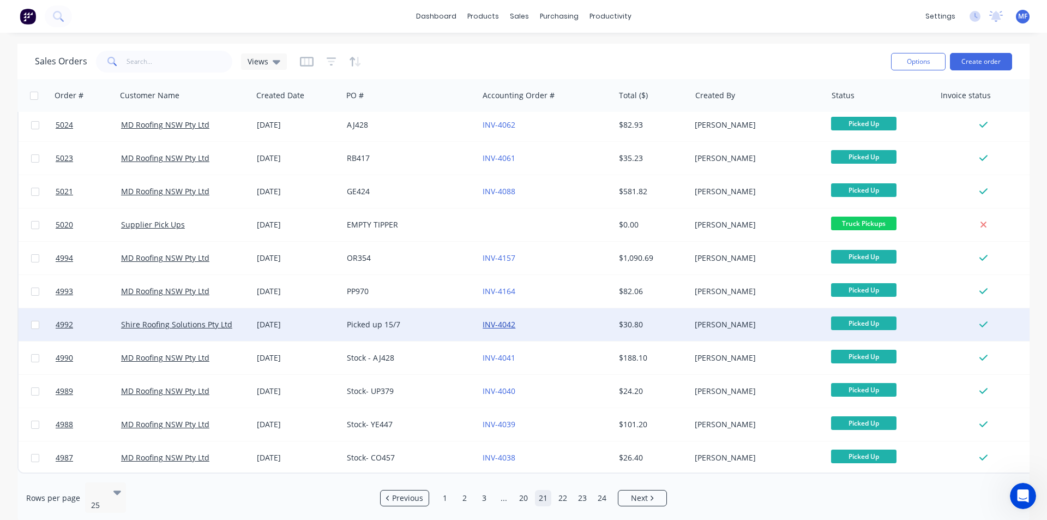
click at [503, 319] on link "INV-4042" at bounding box center [499, 324] width 33 height 10
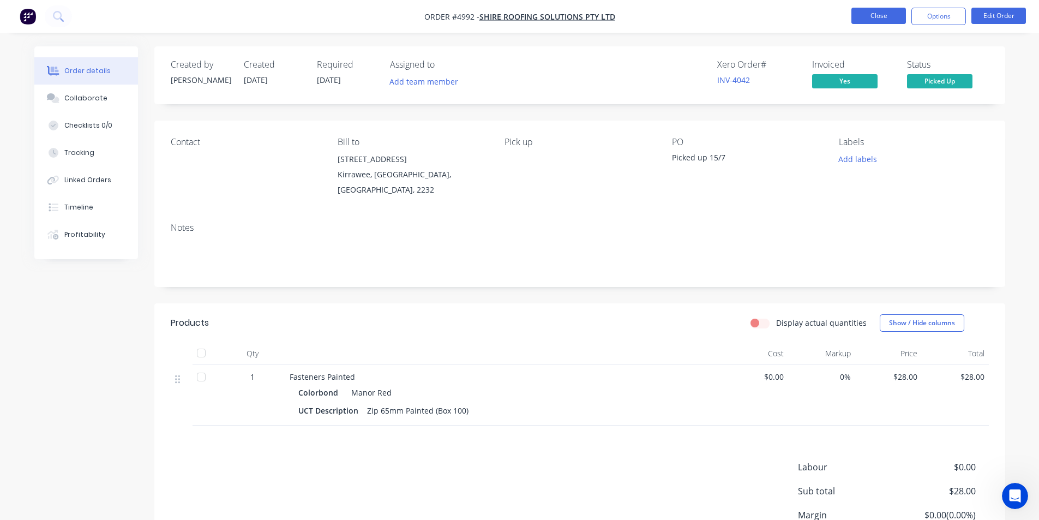
click at [895, 15] on button "Close" at bounding box center [879, 16] width 55 height 16
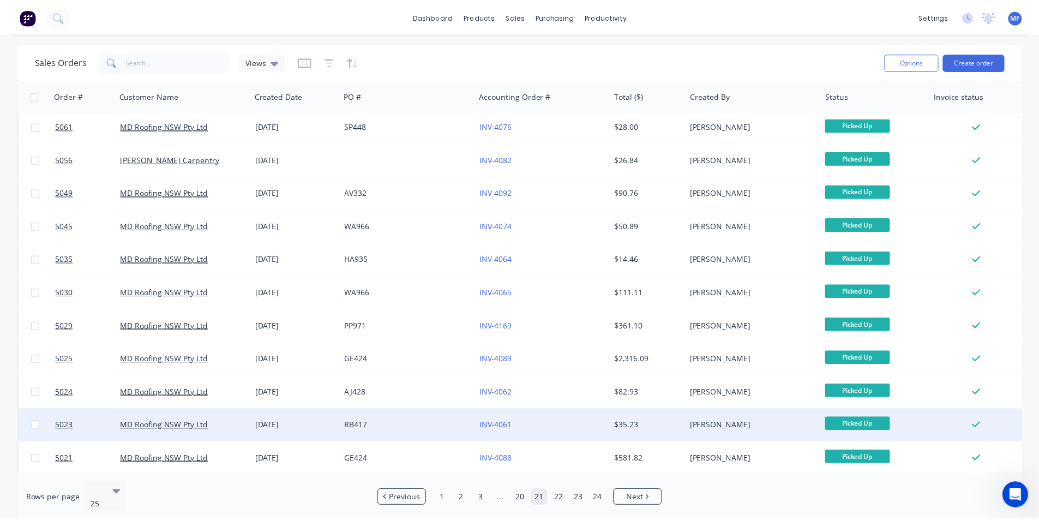
scroll to position [148, 0]
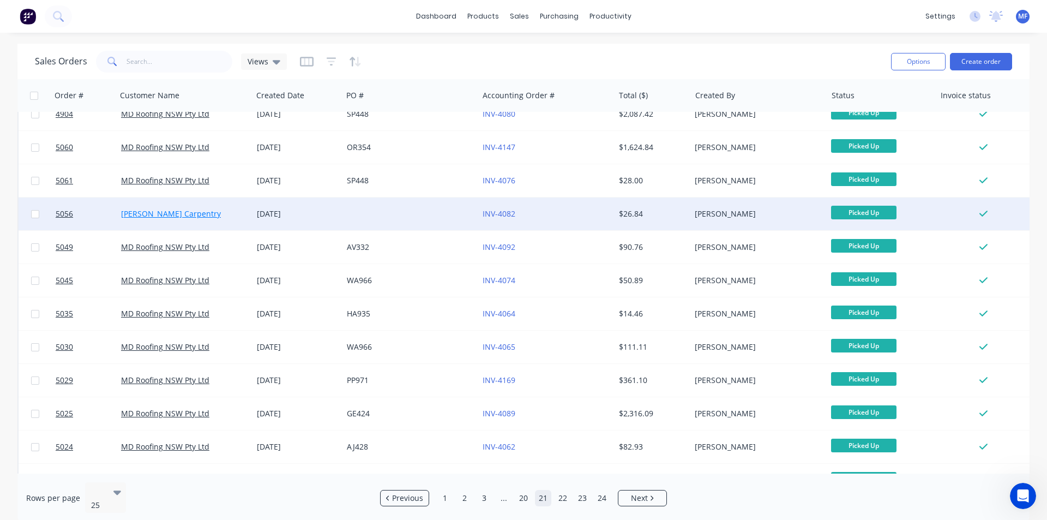
click at [190, 215] on link "[PERSON_NAME] Carpentry" at bounding box center [171, 213] width 100 height 10
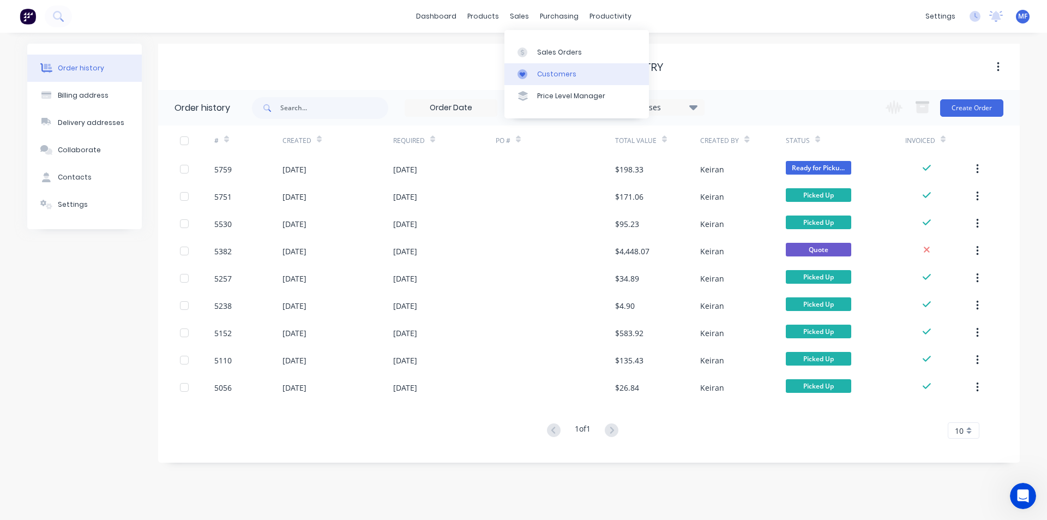
click at [544, 74] on div "Customers" at bounding box center [556, 74] width 39 height 10
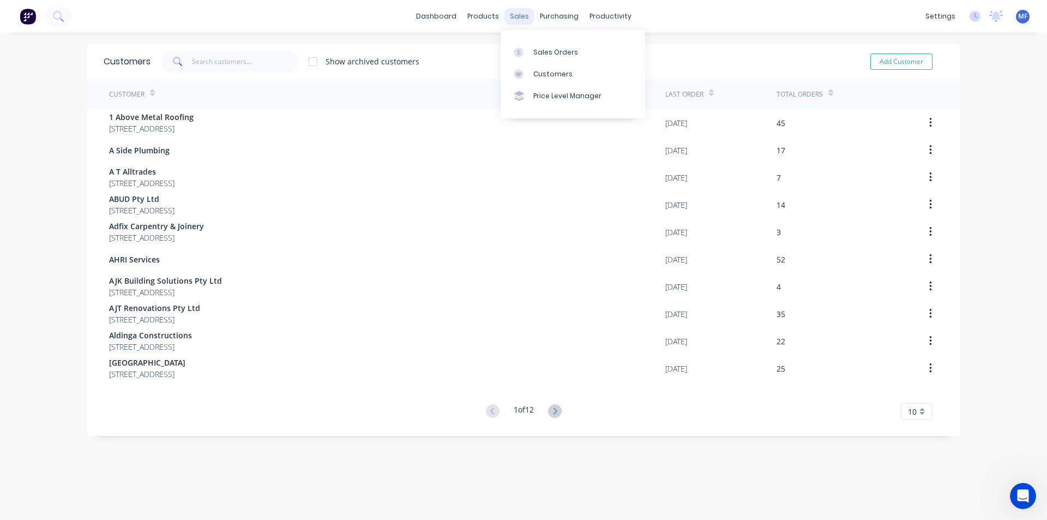
click at [514, 15] on div "sales" at bounding box center [520, 16] width 30 height 16
click at [540, 52] on div "Sales Orders" at bounding box center [556, 52] width 45 height 10
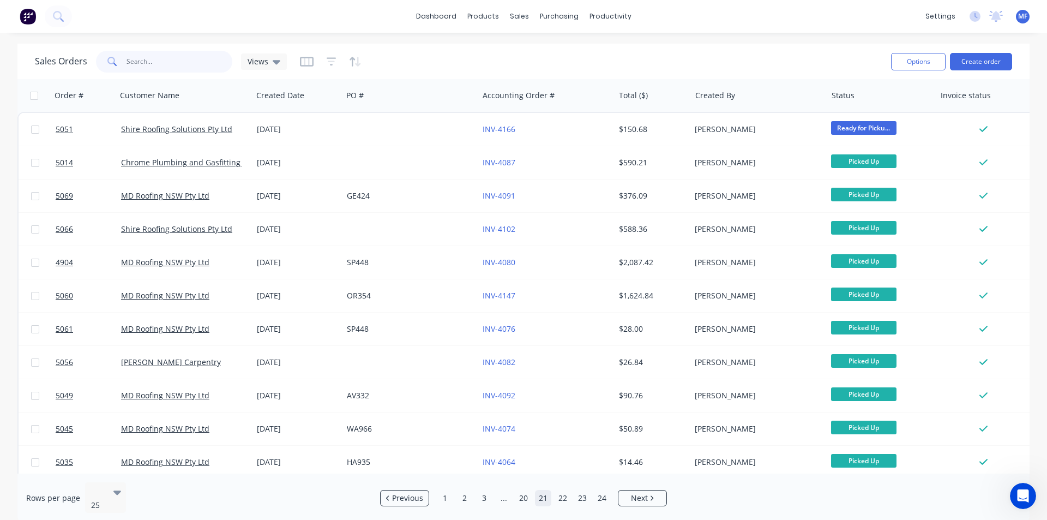
click at [152, 64] on input "text" at bounding box center [180, 62] width 106 height 22
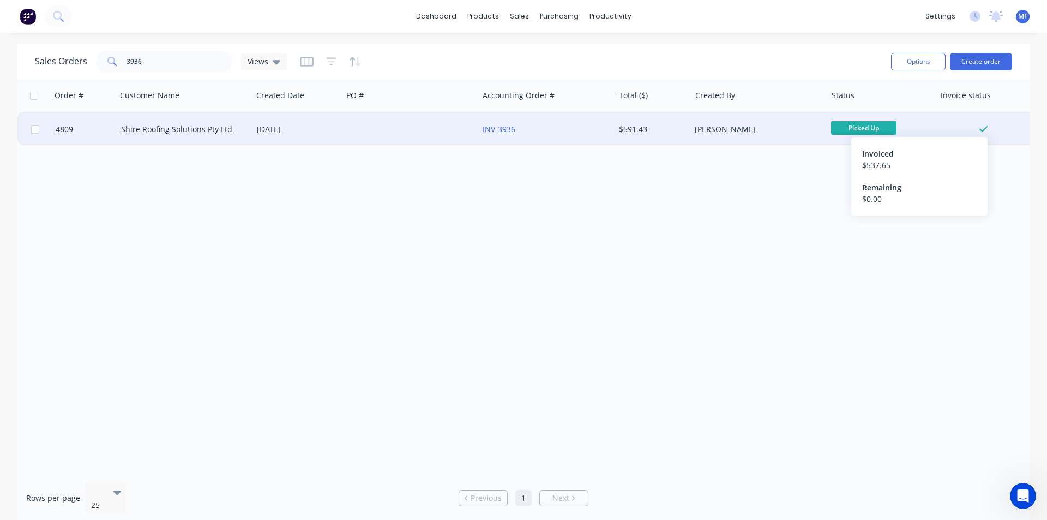
click at [985, 132] on icon at bounding box center [984, 129] width 8 height 10
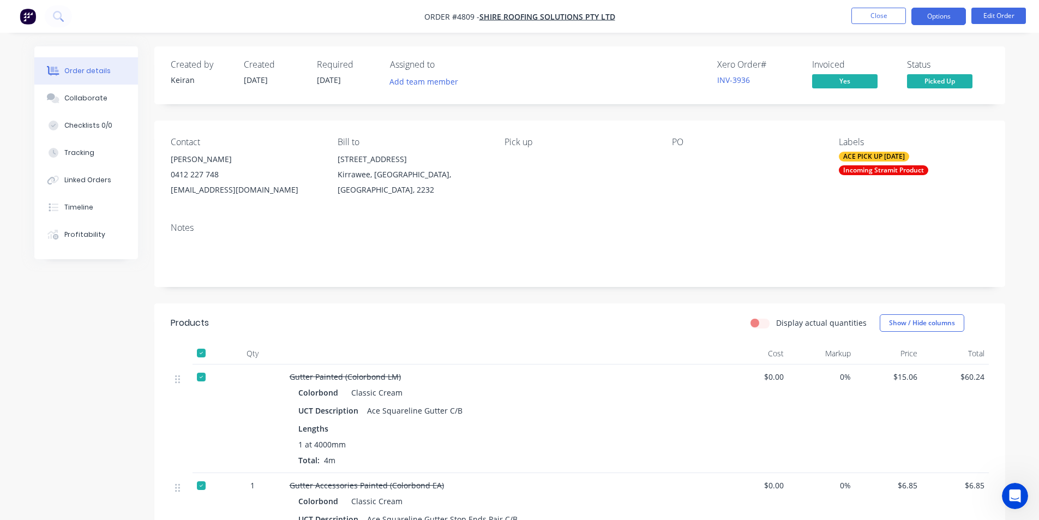
click at [943, 17] on button "Options" at bounding box center [939, 16] width 55 height 17
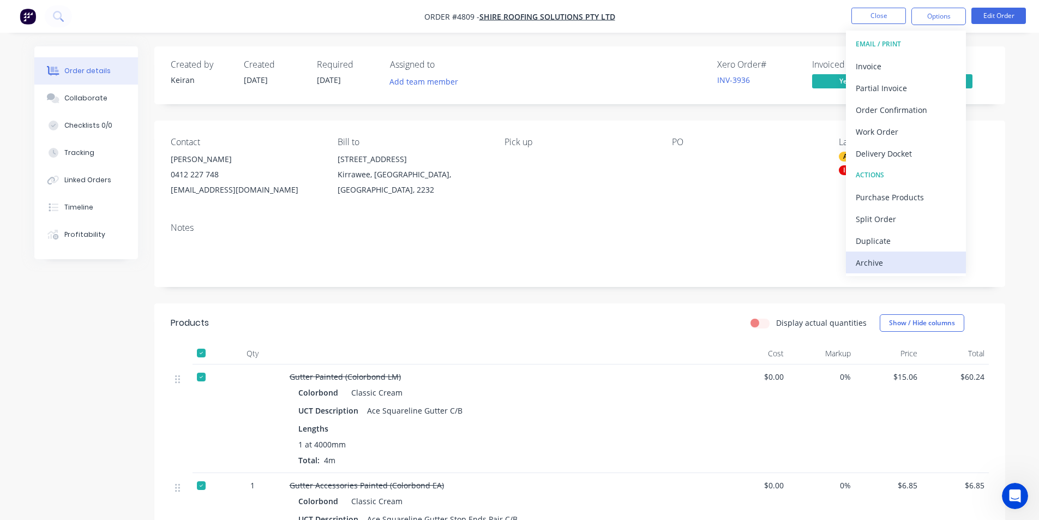
click at [870, 262] on div "Archive" at bounding box center [906, 263] width 100 height 16
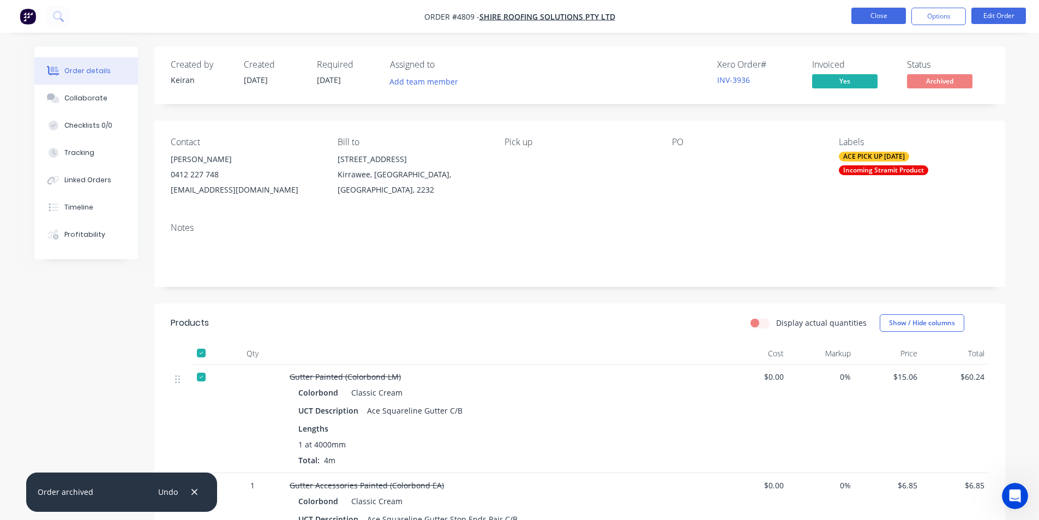
click at [884, 18] on button "Close" at bounding box center [879, 16] width 55 height 16
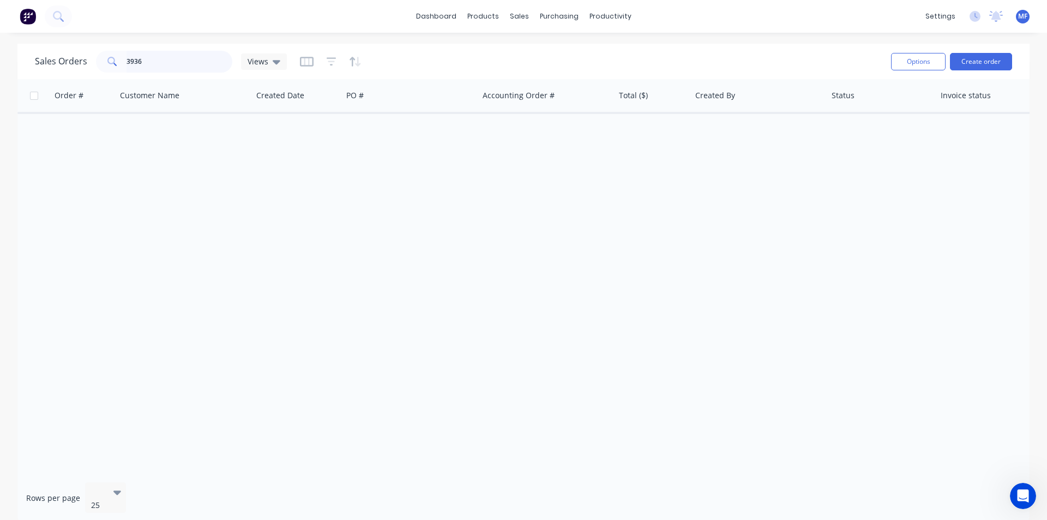
click at [147, 63] on input "3936" at bounding box center [180, 62] width 106 height 22
click at [148, 60] on input "449.80" at bounding box center [180, 62] width 106 height 22
click at [148, 58] on input "3930" at bounding box center [180, 62] width 106 height 22
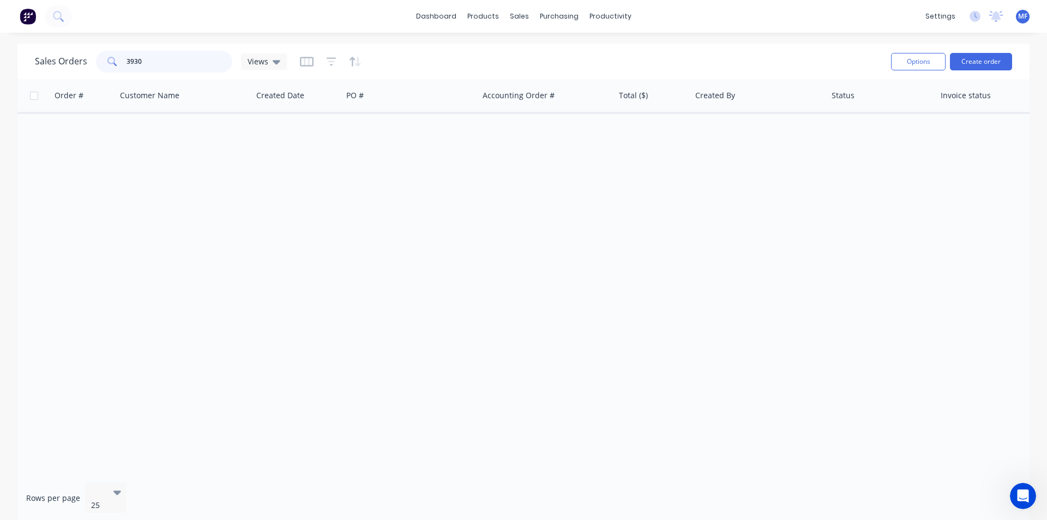
click at [148, 58] on input "3930" at bounding box center [180, 62] width 106 height 22
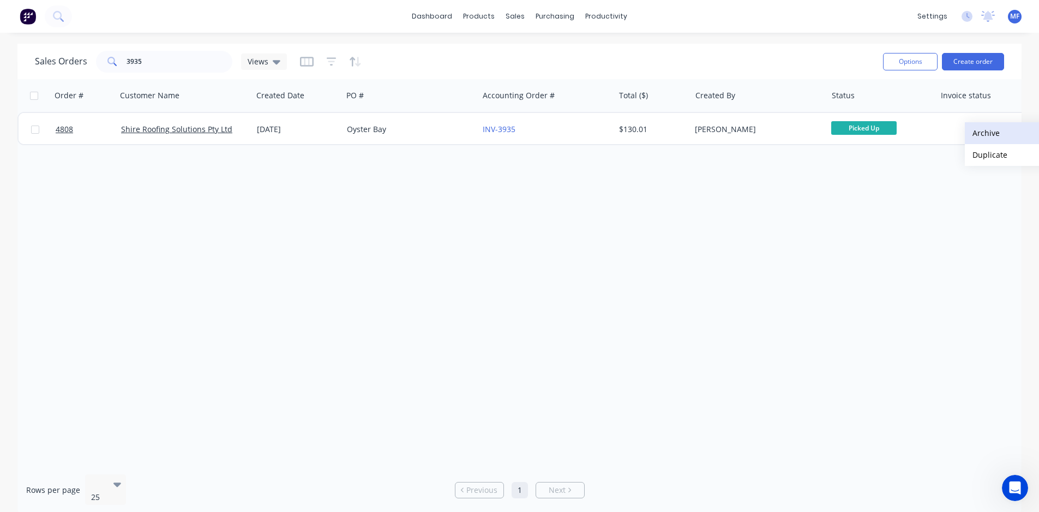
click at [992, 134] on button "Archive" at bounding box center [1019, 133] width 109 height 22
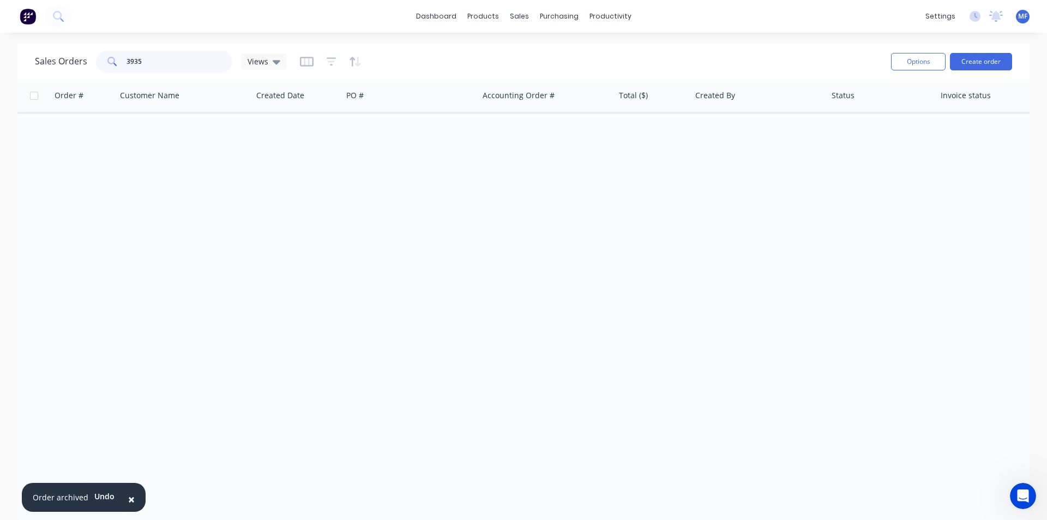
click at [154, 63] on input "3935" at bounding box center [180, 62] width 106 height 22
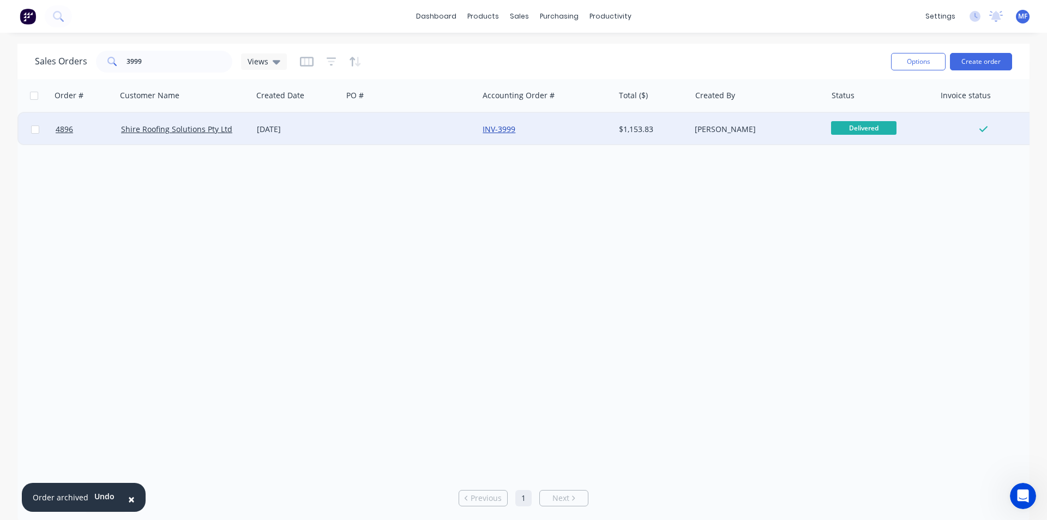
click at [508, 127] on link "INV-3999" at bounding box center [499, 129] width 33 height 10
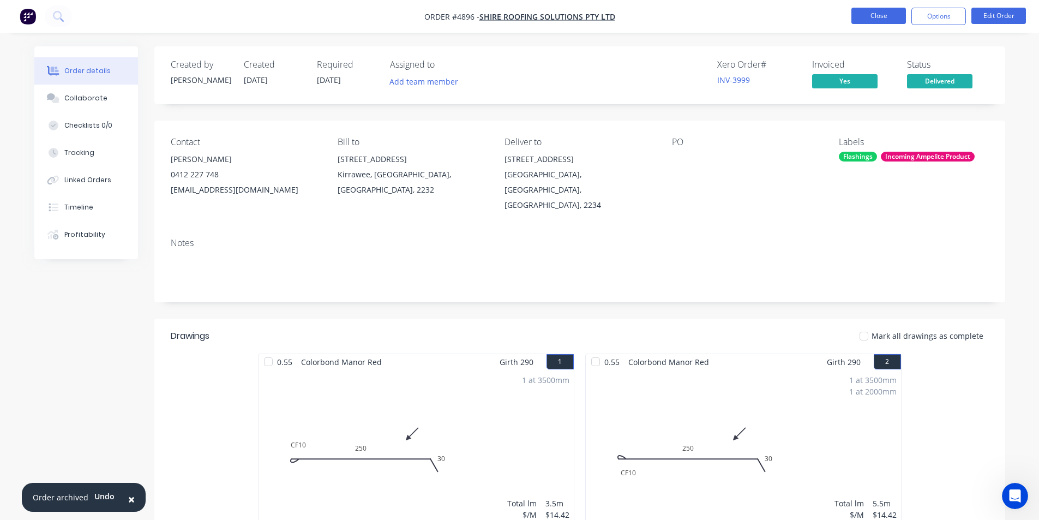
click at [878, 17] on button "Close" at bounding box center [879, 16] width 55 height 16
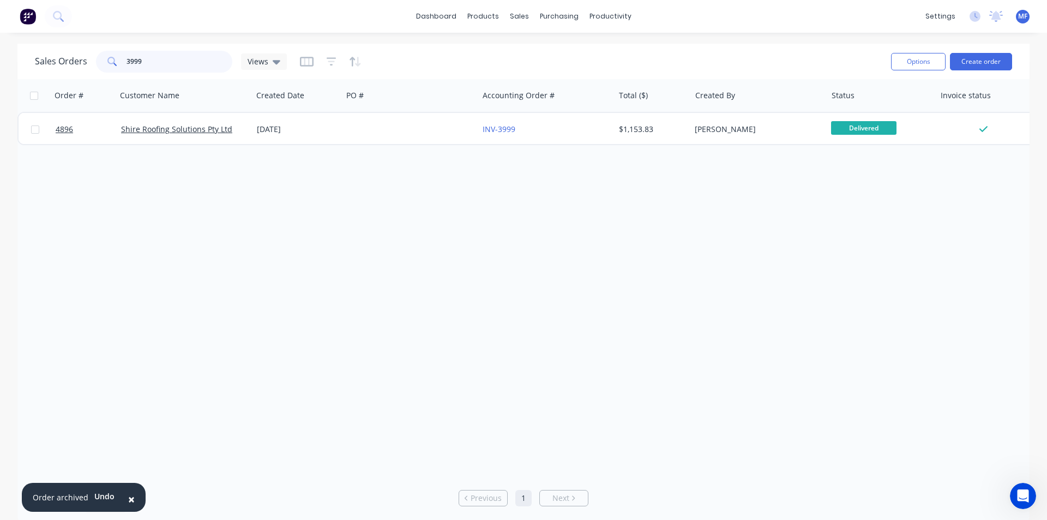
click at [151, 63] on input "3999" at bounding box center [180, 62] width 106 height 22
click at [147, 64] on input "3869" at bounding box center [180, 62] width 106 height 22
click at [151, 59] on input "3971" at bounding box center [180, 62] width 106 height 22
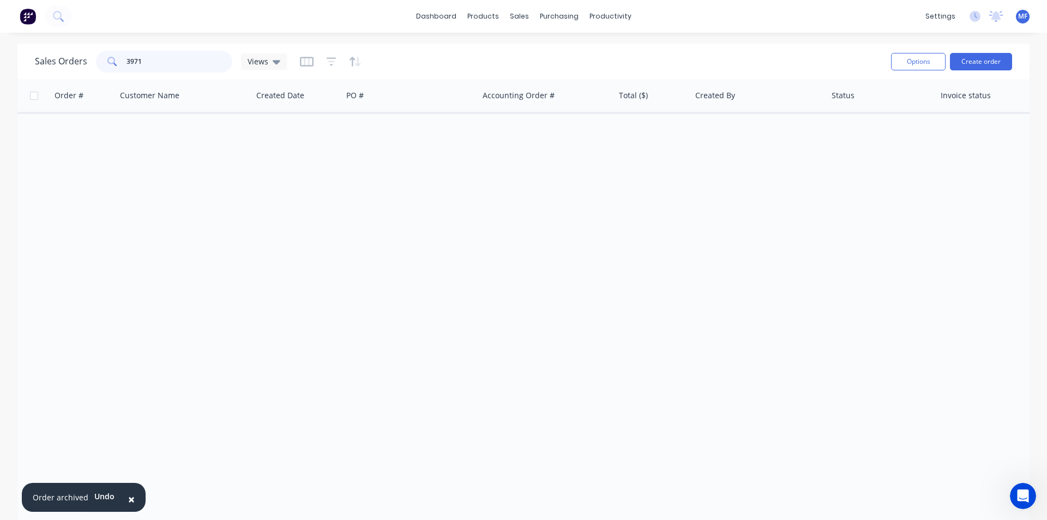
click at [151, 59] on input "3971" at bounding box center [180, 62] width 106 height 22
click at [159, 64] on input "3974" at bounding box center [180, 62] width 106 height 22
click at [155, 65] on input "3980" at bounding box center [180, 62] width 106 height 22
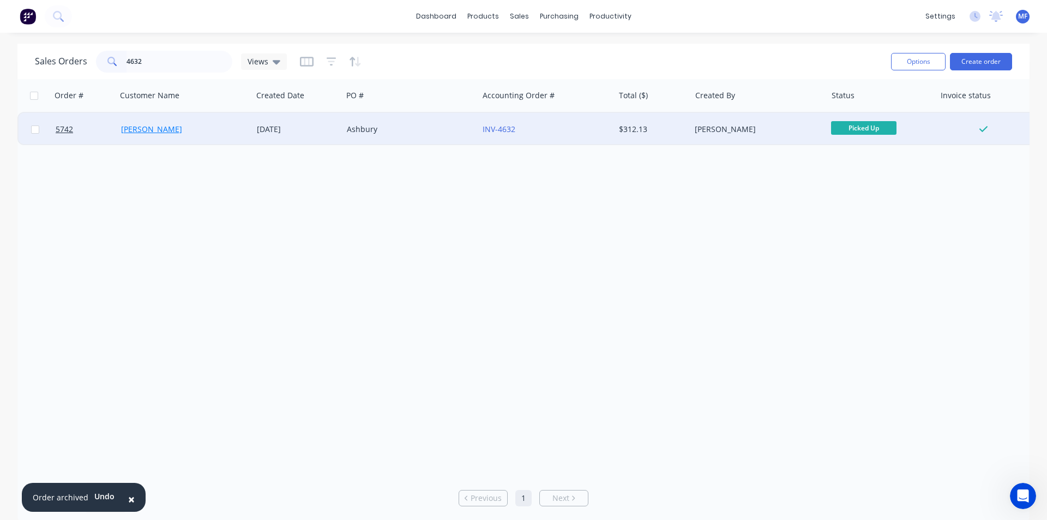
click at [158, 132] on link "[PERSON_NAME]" at bounding box center [151, 129] width 61 height 10
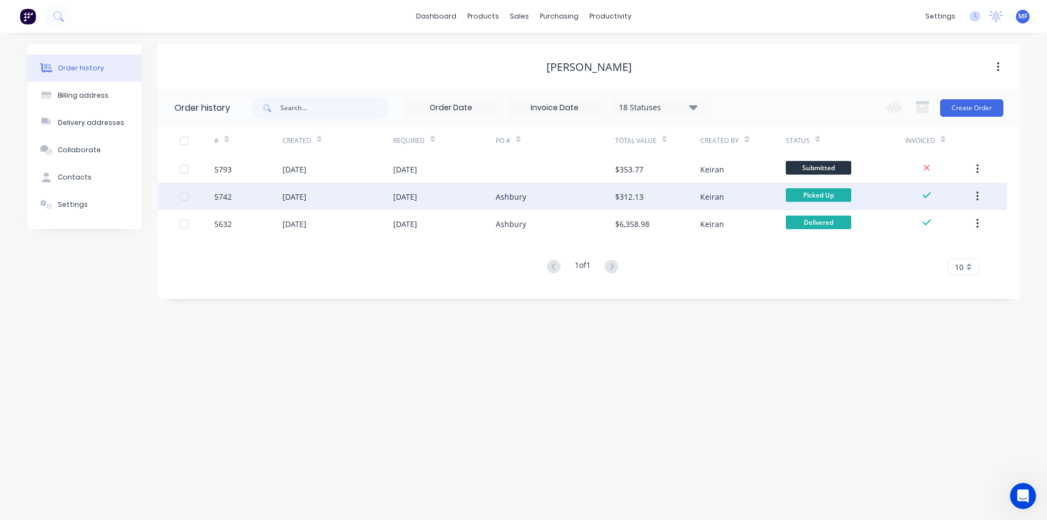
click at [980, 198] on button "button" at bounding box center [978, 197] width 26 height 20
click at [949, 222] on div "Archive" at bounding box center [939, 225] width 84 height 16
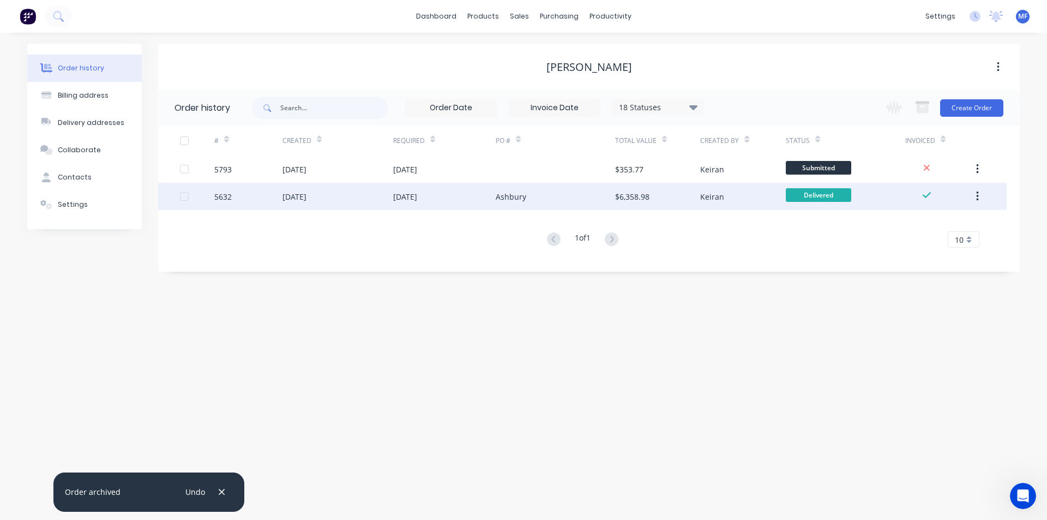
click at [750, 196] on div "Keiran" at bounding box center [742, 196] width 85 height 27
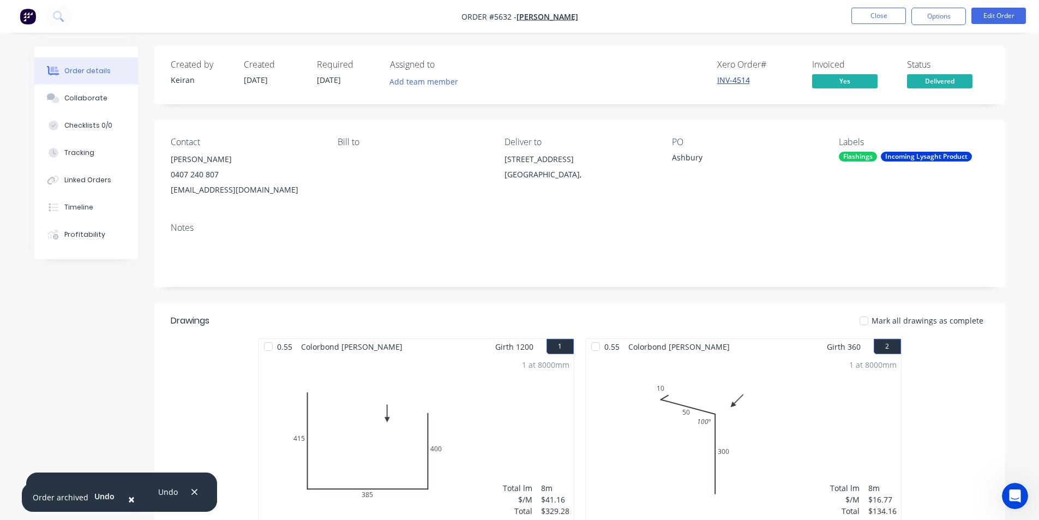
click at [743, 81] on link "INV-4514" at bounding box center [733, 80] width 33 height 10
click at [941, 15] on button "Options" at bounding box center [939, 16] width 55 height 17
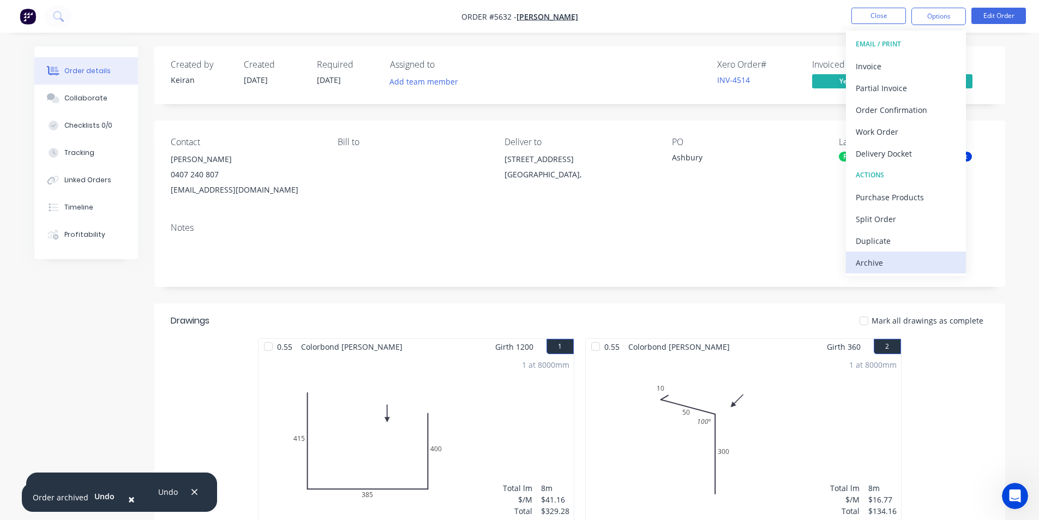
click at [882, 266] on div "Archive" at bounding box center [906, 263] width 100 height 16
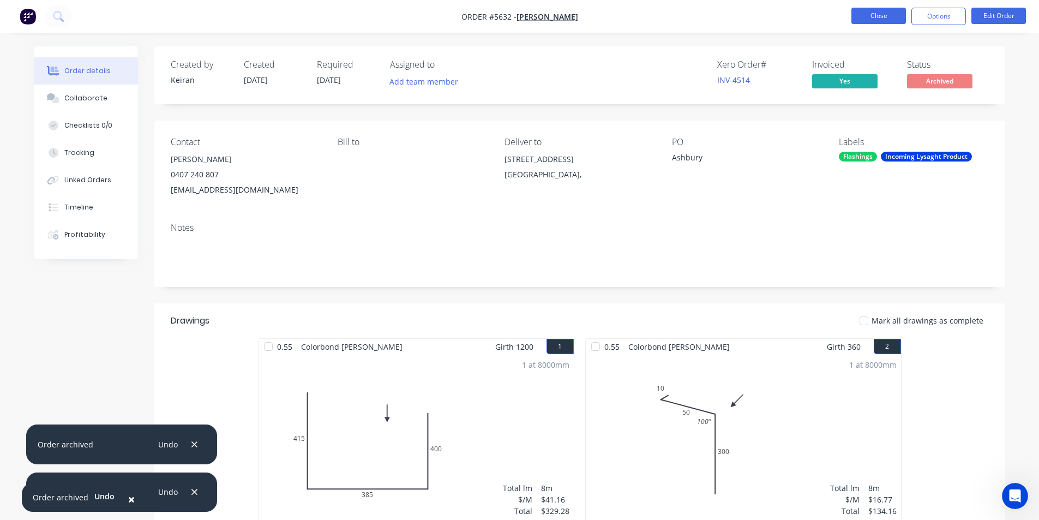
click at [893, 11] on button "Close" at bounding box center [879, 16] width 55 height 16
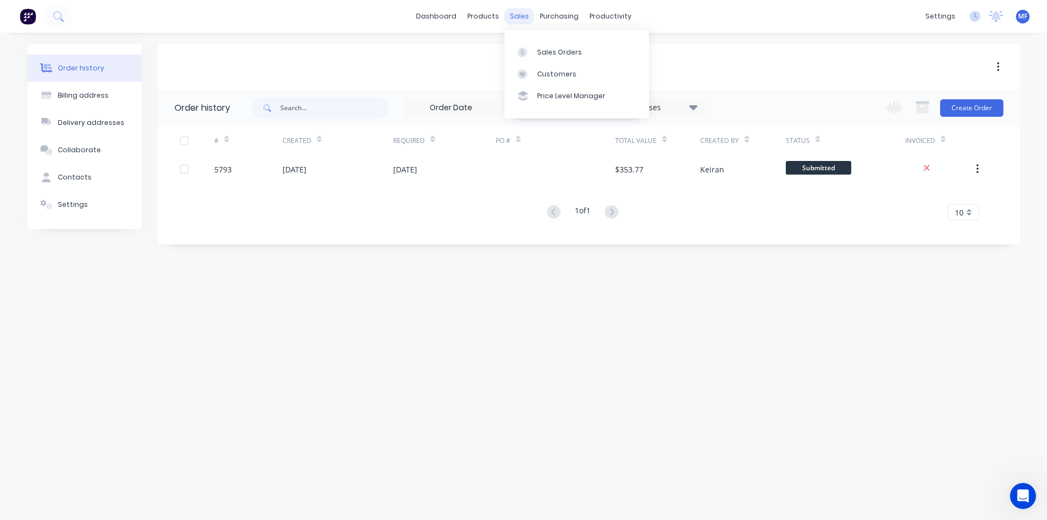
click at [526, 12] on div "sales" at bounding box center [520, 16] width 30 height 16
click at [532, 47] on div at bounding box center [526, 52] width 16 height 10
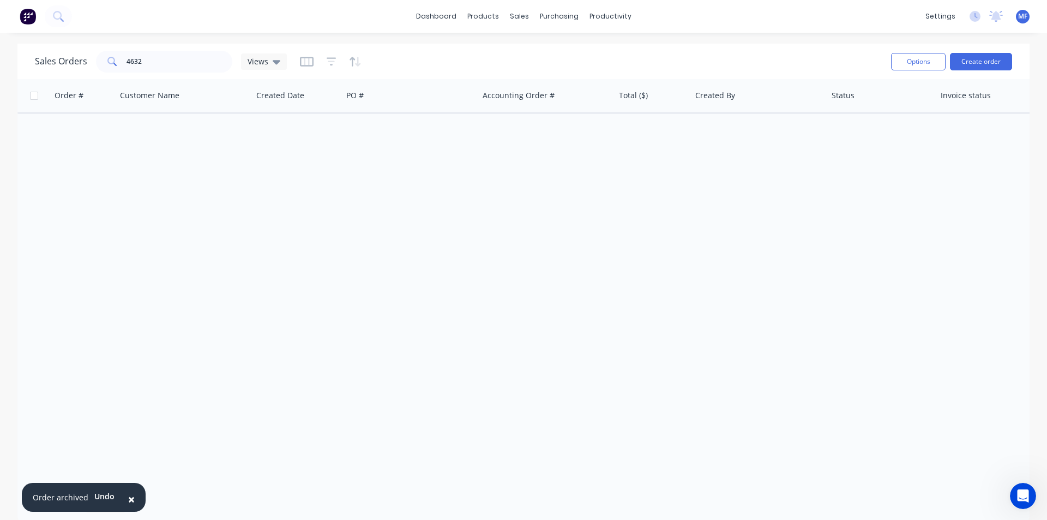
click at [129, 498] on span "×" at bounding box center [131, 499] width 7 height 15
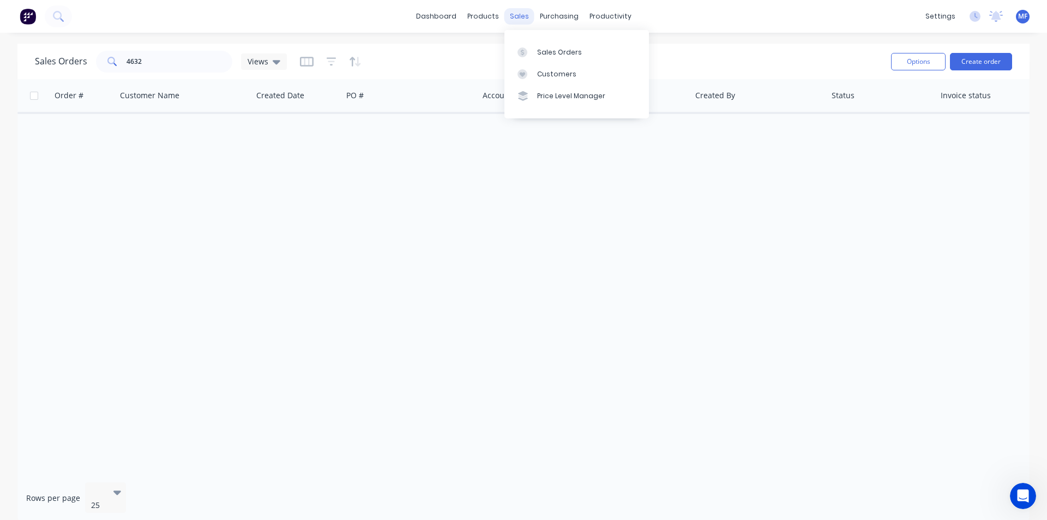
click at [516, 14] on div "sales" at bounding box center [520, 16] width 30 height 16
click at [545, 52] on div "Sales Orders" at bounding box center [559, 52] width 45 height 10
click at [176, 62] on input "4632" at bounding box center [180, 62] width 106 height 22
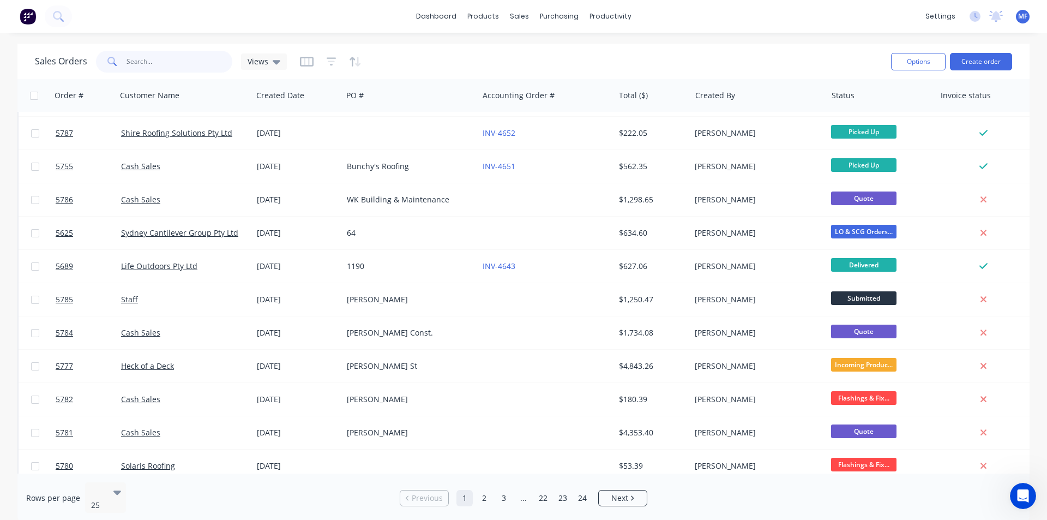
scroll to position [476, 0]
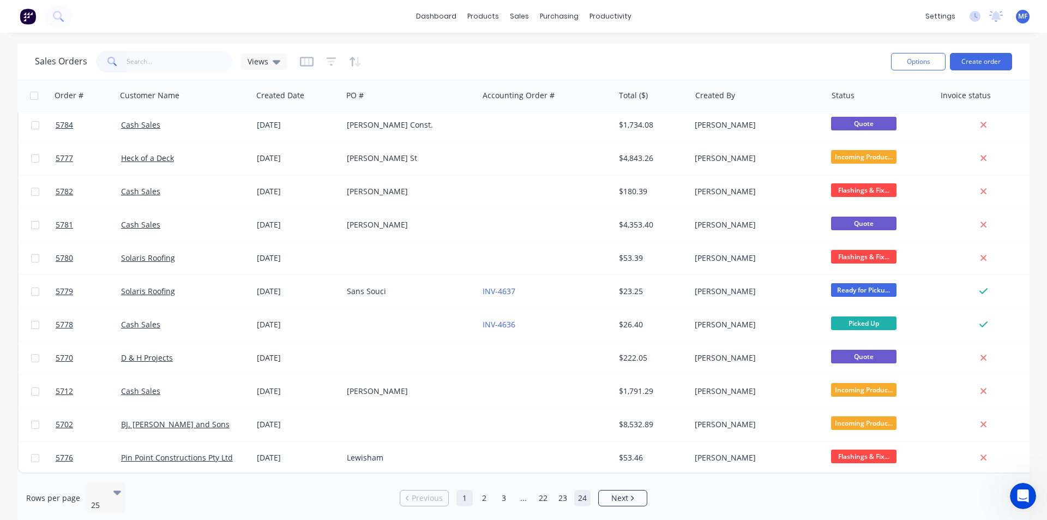
click at [589, 493] on link "24" at bounding box center [582, 498] width 16 height 16
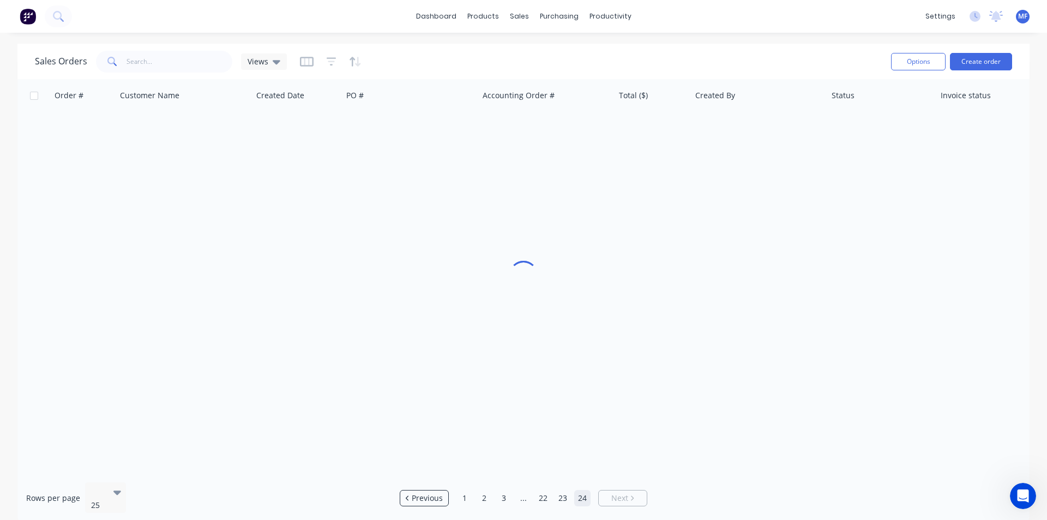
scroll to position [0, 0]
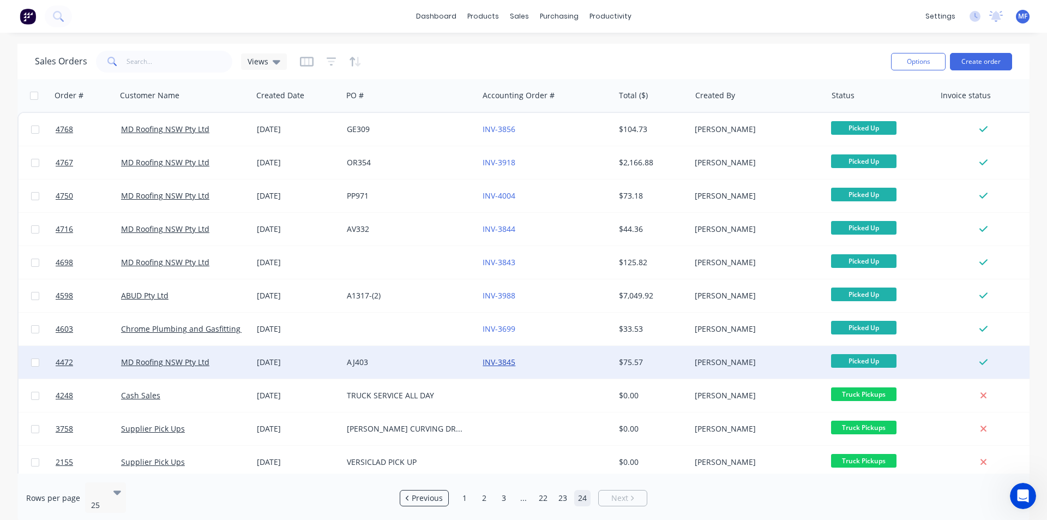
click at [506, 360] on link "INV-3845" at bounding box center [499, 362] width 33 height 10
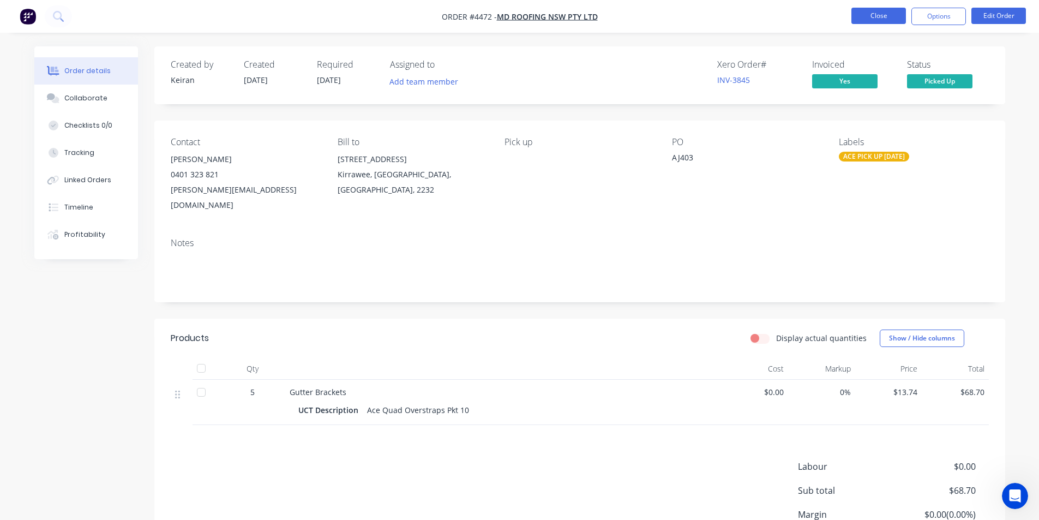
click at [879, 11] on button "Close" at bounding box center [879, 16] width 55 height 16
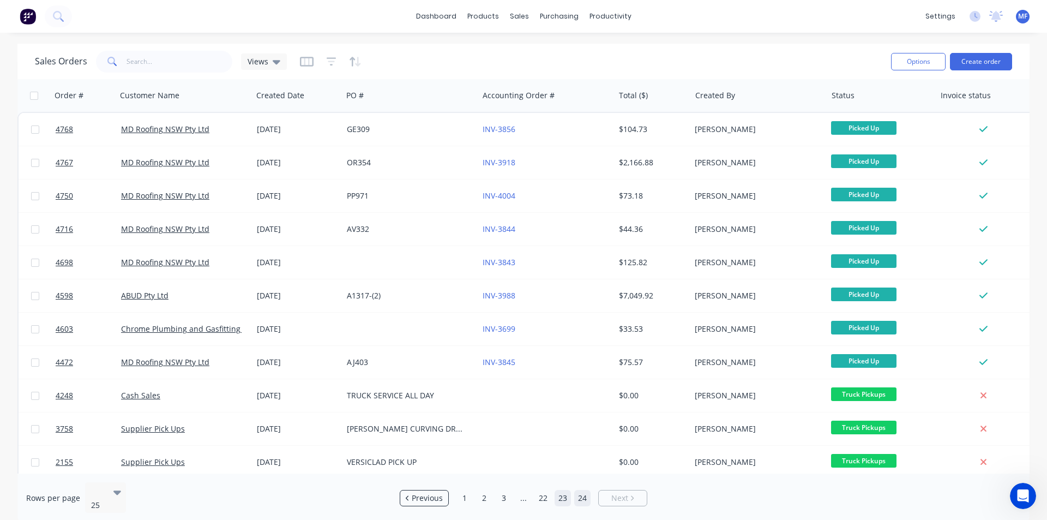
click at [567, 495] on link "23" at bounding box center [563, 498] width 16 height 16
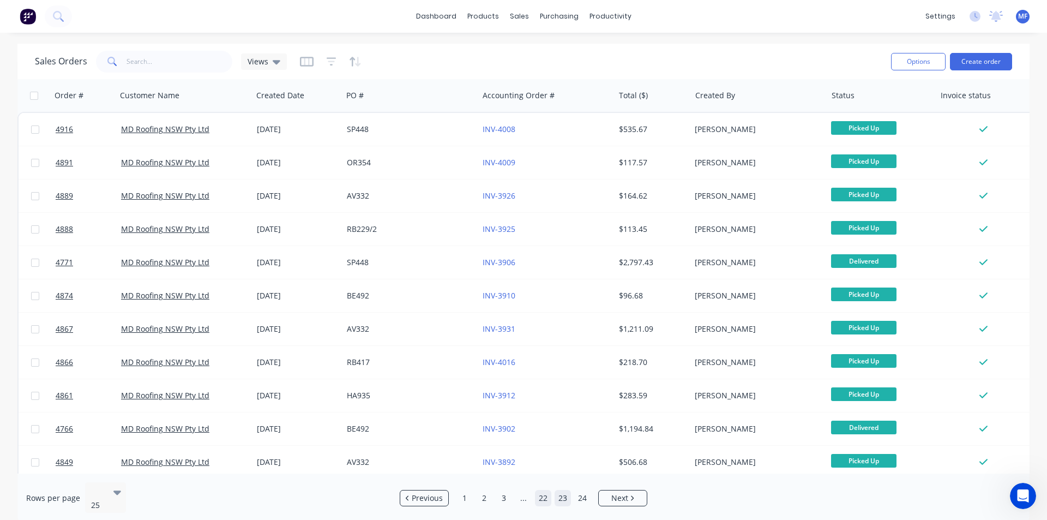
click at [550, 492] on link "22" at bounding box center [543, 498] width 16 height 16
click at [534, 490] on link "21" at bounding box center [533, 498] width 16 height 16
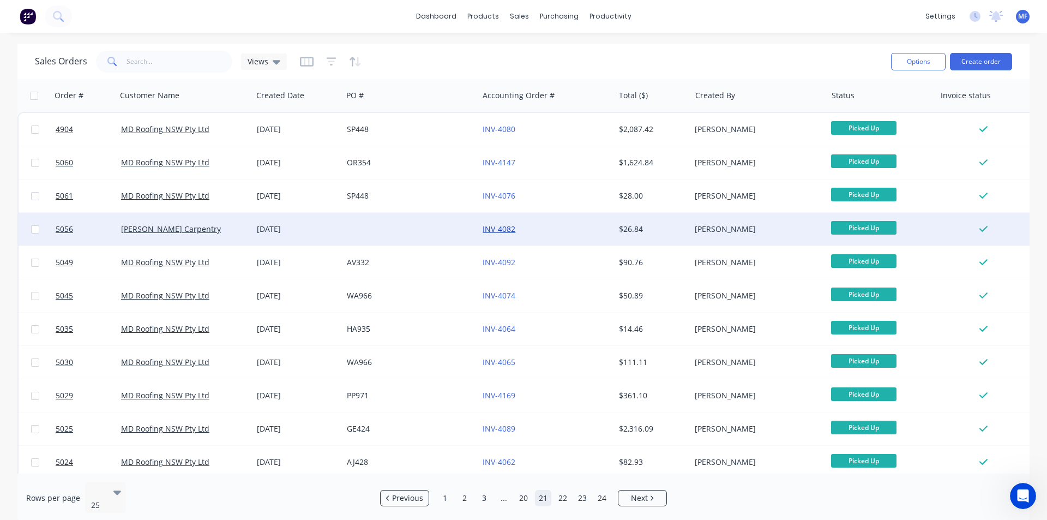
click at [502, 230] on link "INV-4082" at bounding box center [499, 229] width 33 height 10
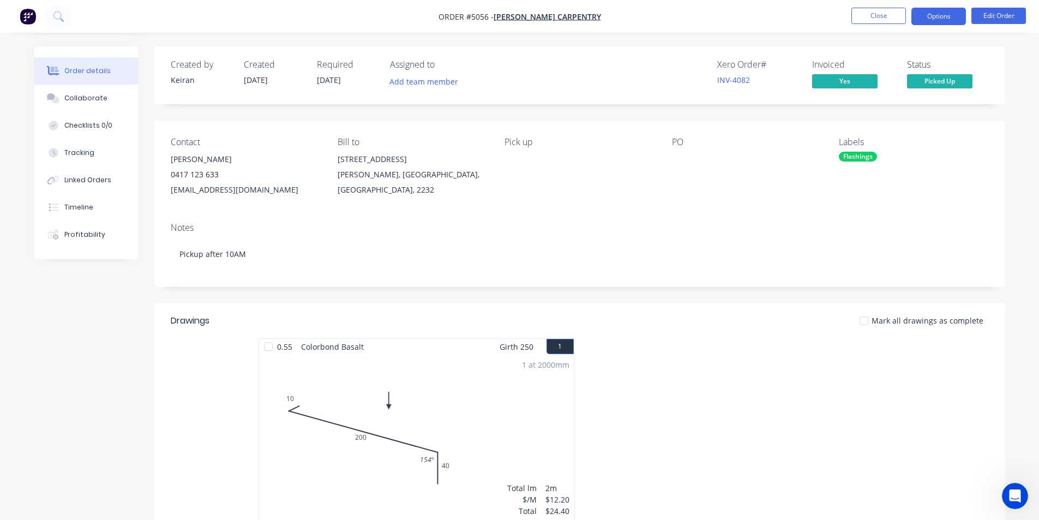
click at [928, 17] on button "Options" at bounding box center [939, 16] width 55 height 17
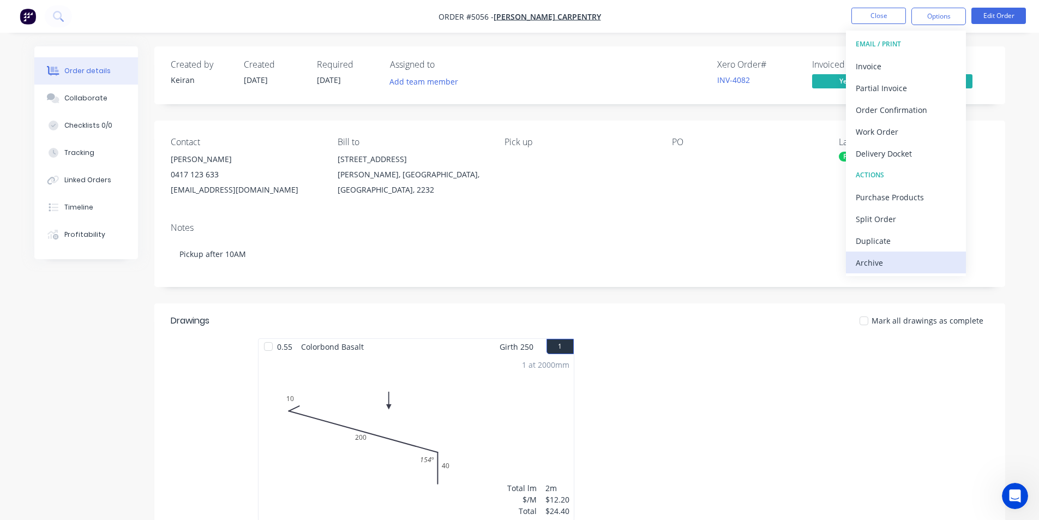
click at [891, 259] on div "Archive" at bounding box center [906, 263] width 100 height 16
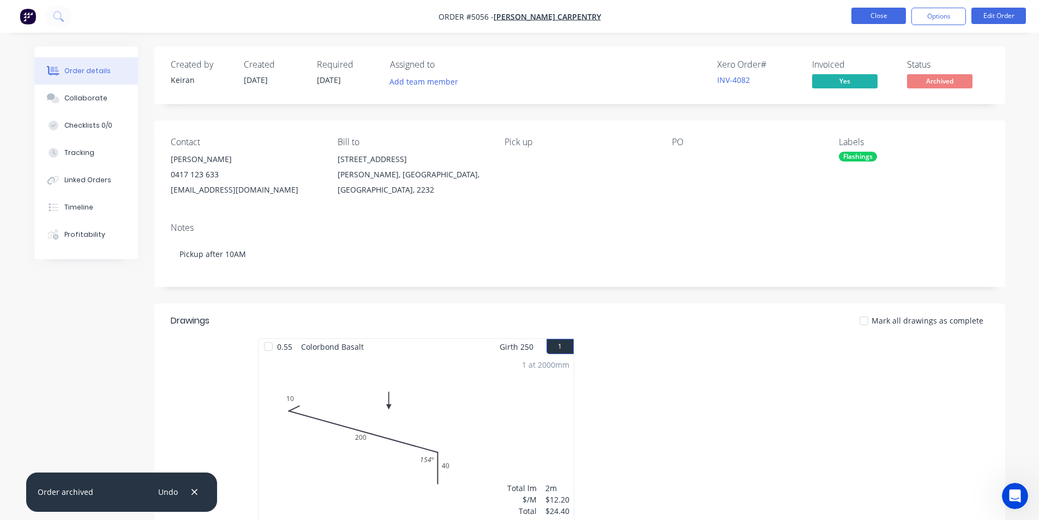
click at [868, 13] on button "Close" at bounding box center [879, 16] width 55 height 16
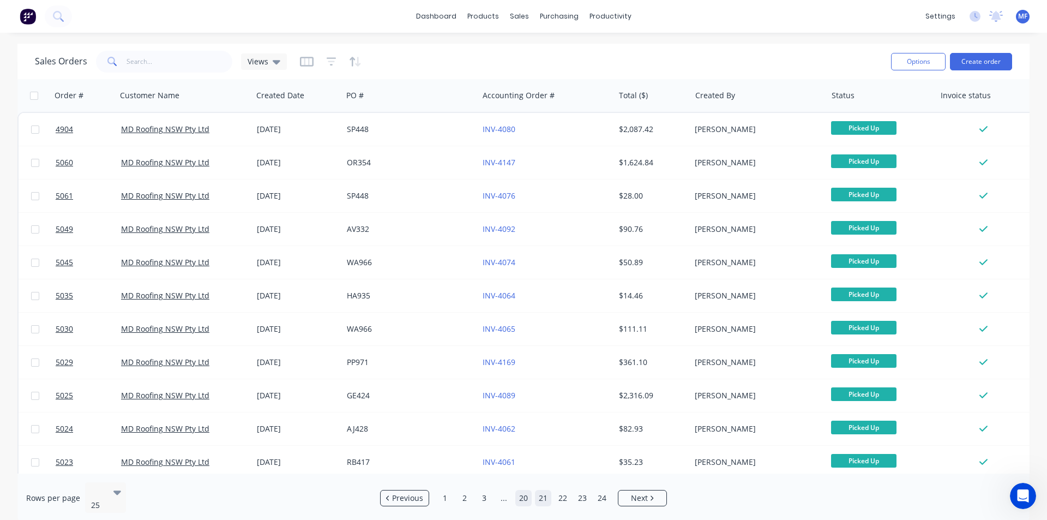
click at [524, 490] on link "20" at bounding box center [524, 498] width 16 height 16
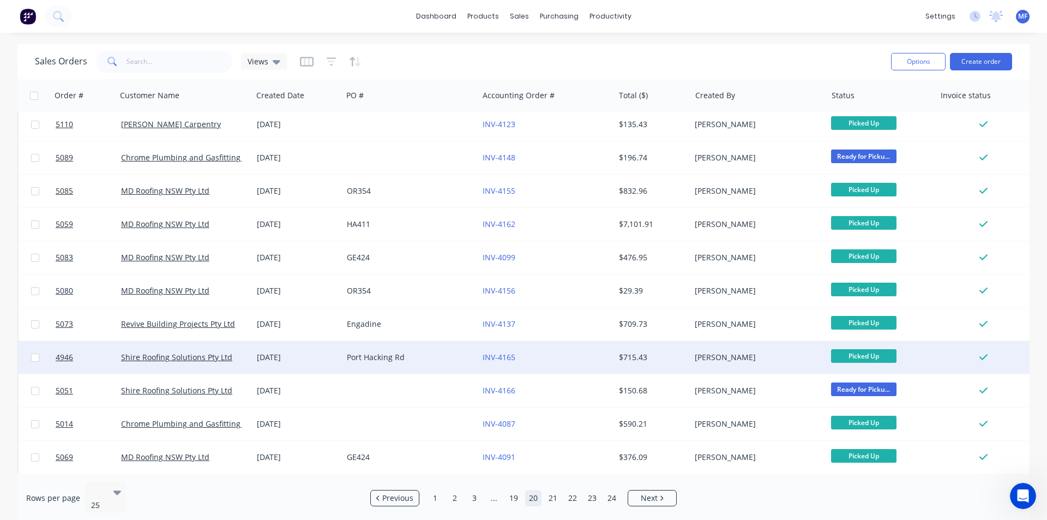
scroll to position [476, 0]
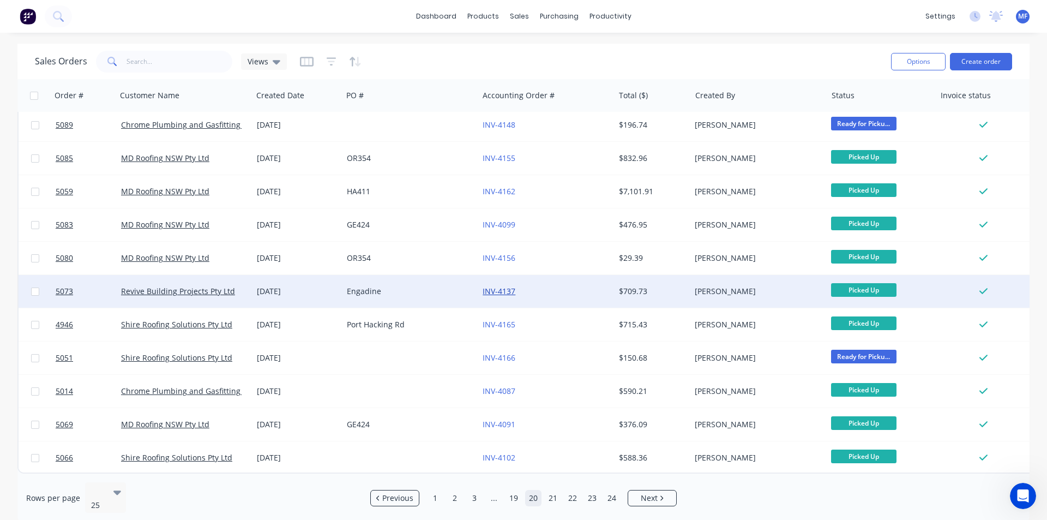
click at [506, 286] on link "INV-4137" at bounding box center [499, 291] width 33 height 10
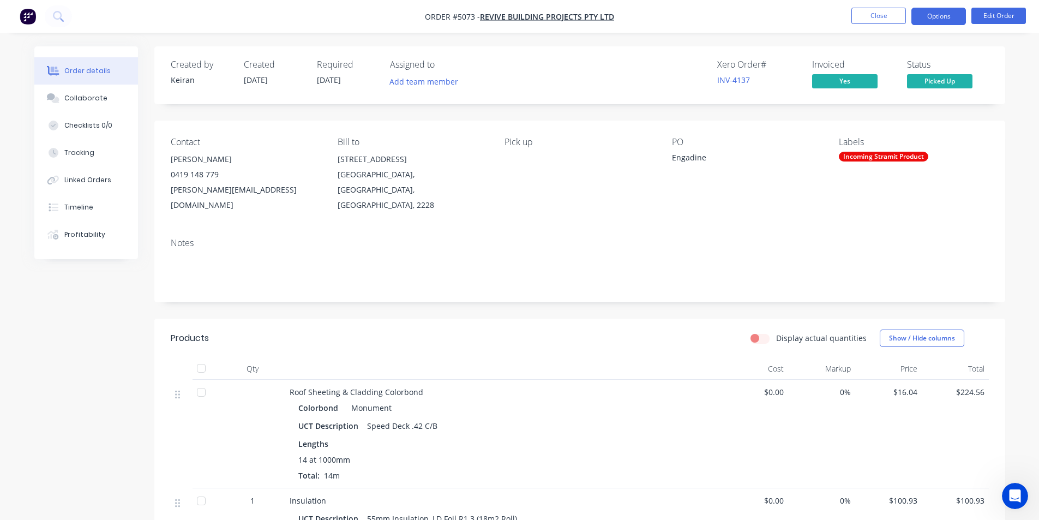
click at [945, 19] on button "Options" at bounding box center [939, 16] width 55 height 17
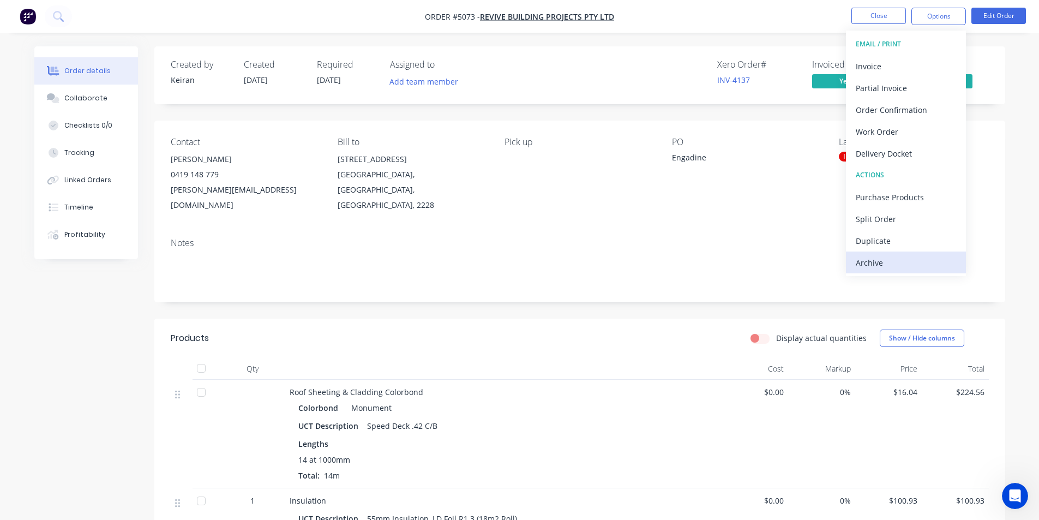
click at [893, 266] on div "Archive" at bounding box center [906, 263] width 100 height 16
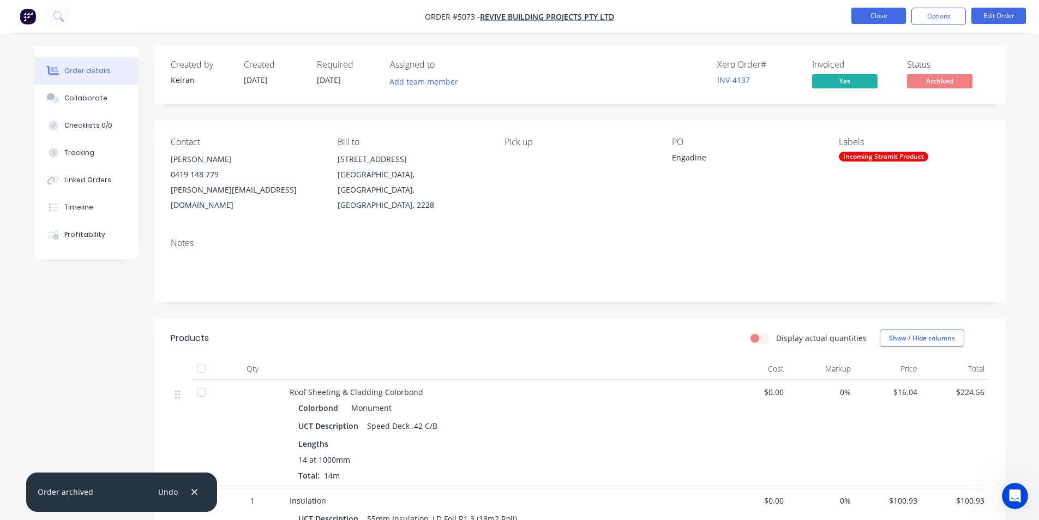
click at [873, 17] on button "Close" at bounding box center [879, 16] width 55 height 16
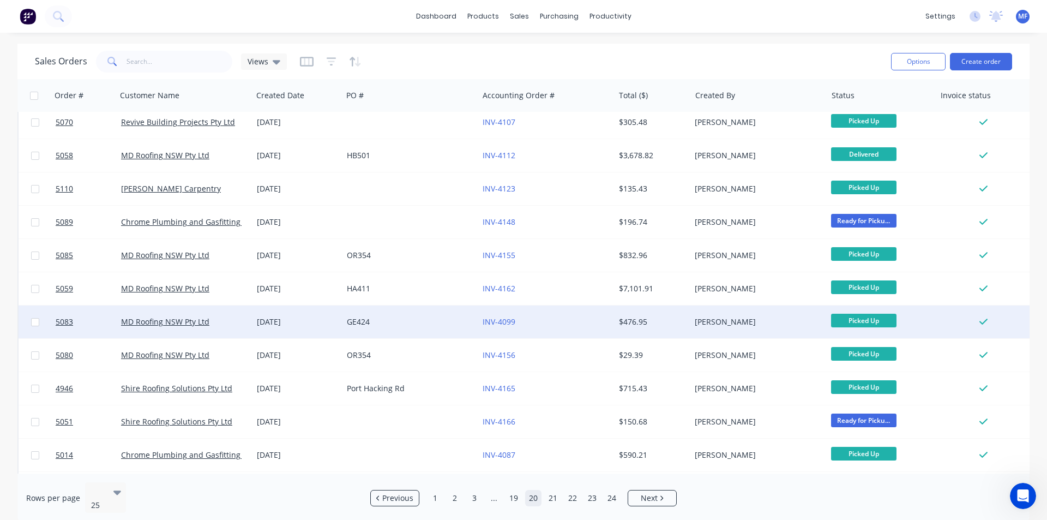
scroll to position [367, 0]
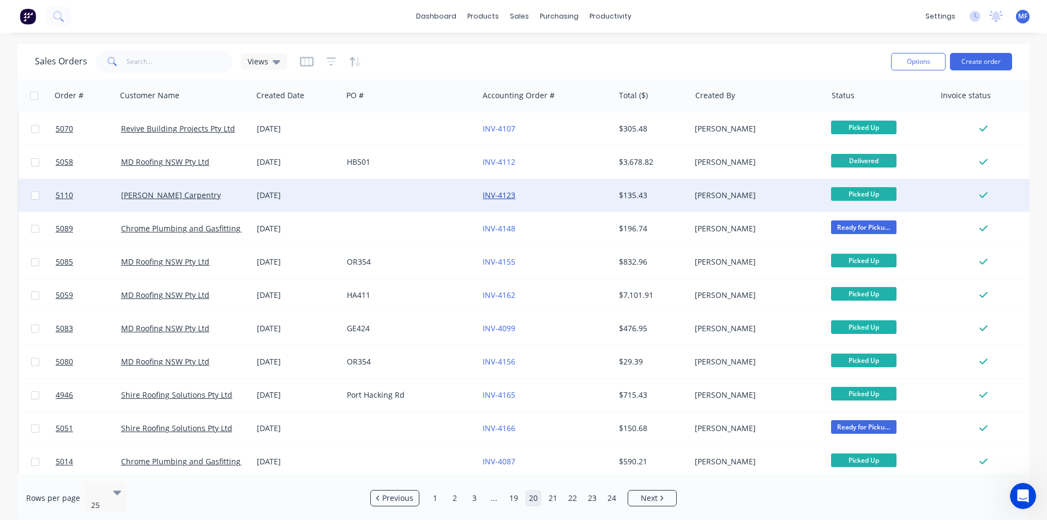
click at [499, 197] on link "INV-4123" at bounding box center [499, 195] width 33 height 10
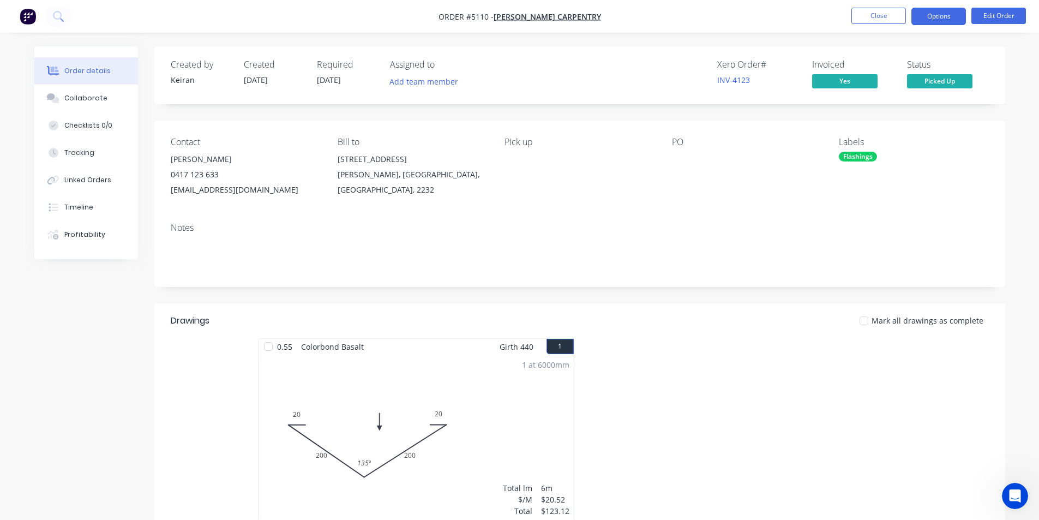
click at [940, 15] on button "Options" at bounding box center [939, 16] width 55 height 17
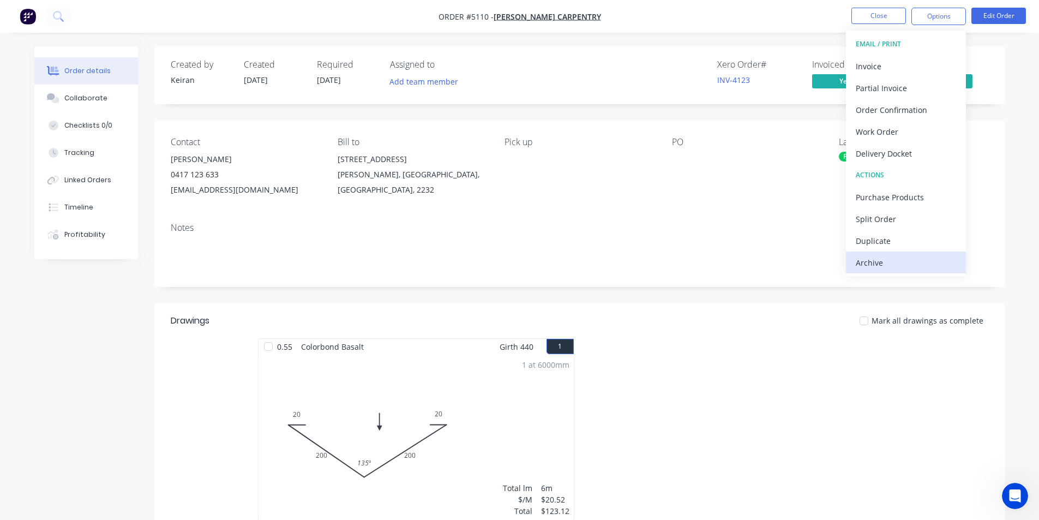
click at [884, 260] on div "Archive" at bounding box center [906, 263] width 100 height 16
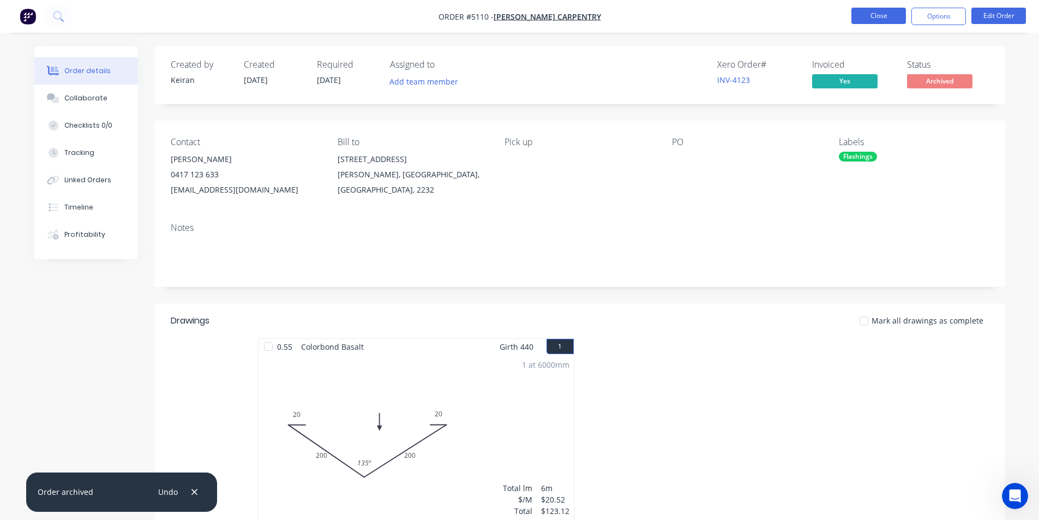
click at [872, 12] on button "Close" at bounding box center [879, 16] width 55 height 16
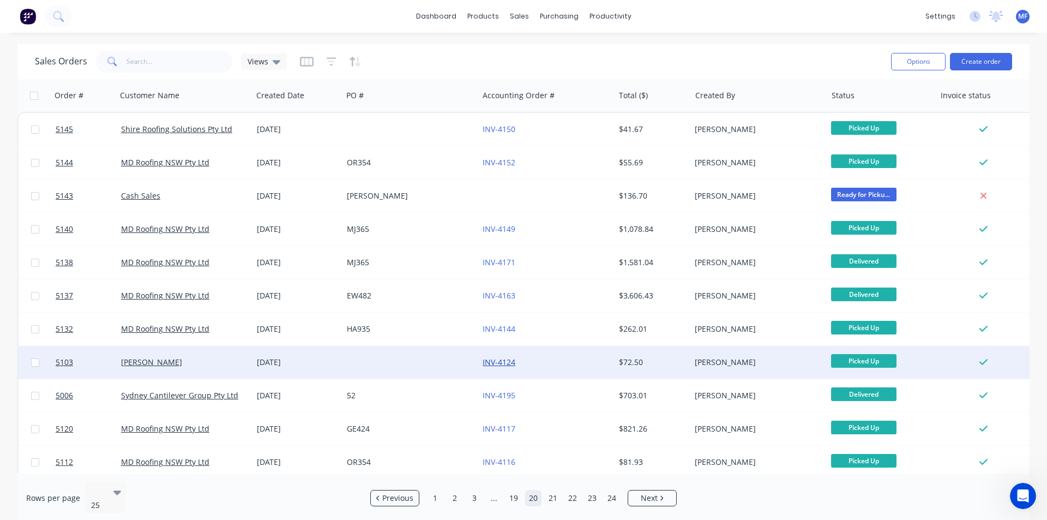
click at [503, 359] on link "INV-4124" at bounding box center [499, 362] width 33 height 10
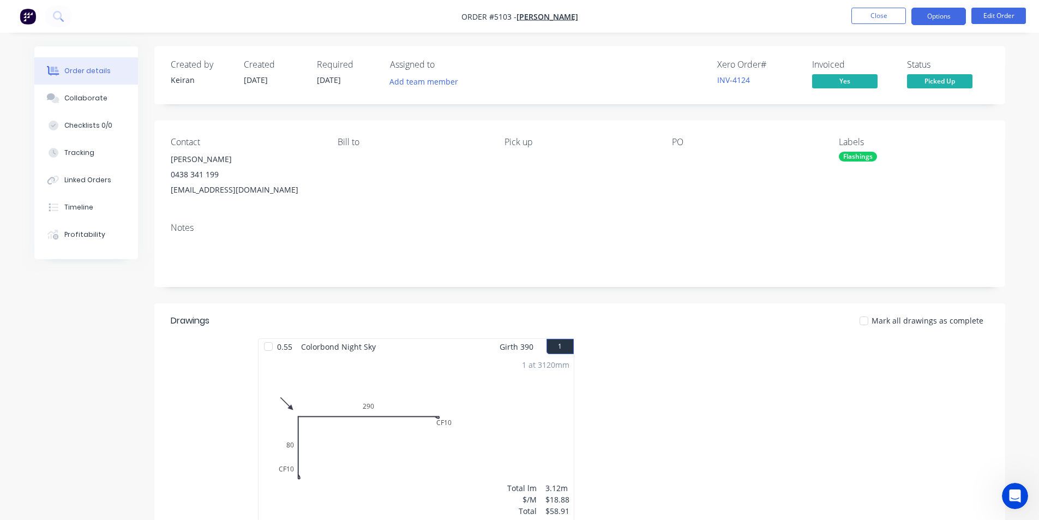
click at [938, 20] on button "Options" at bounding box center [939, 16] width 55 height 17
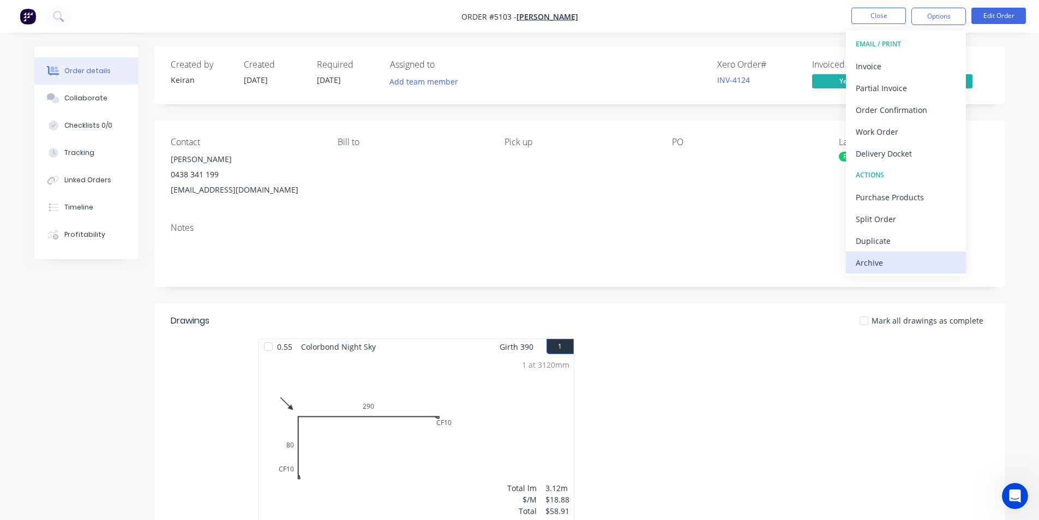
click at [889, 266] on div "Archive" at bounding box center [906, 263] width 100 height 16
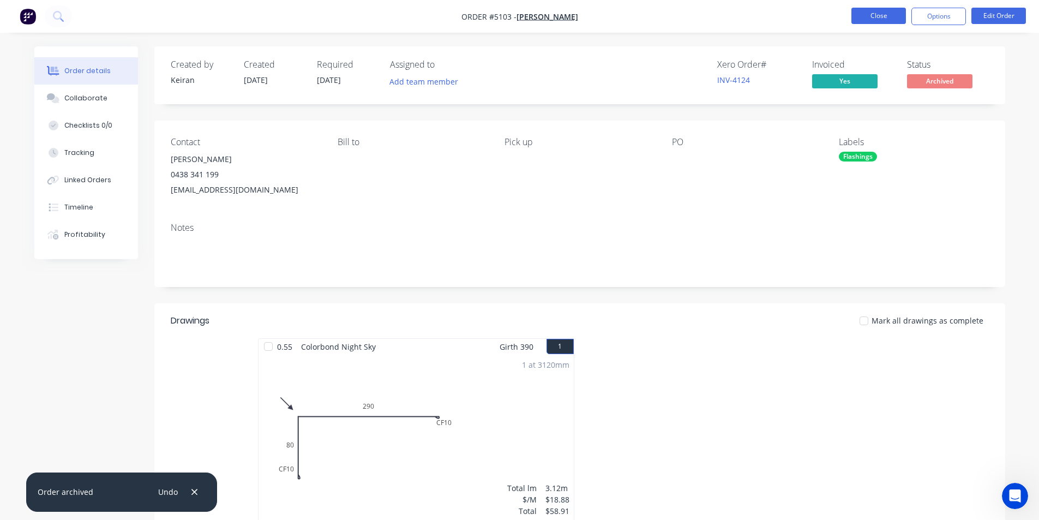
click at [882, 17] on button "Close" at bounding box center [879, 16] width 55 height 16
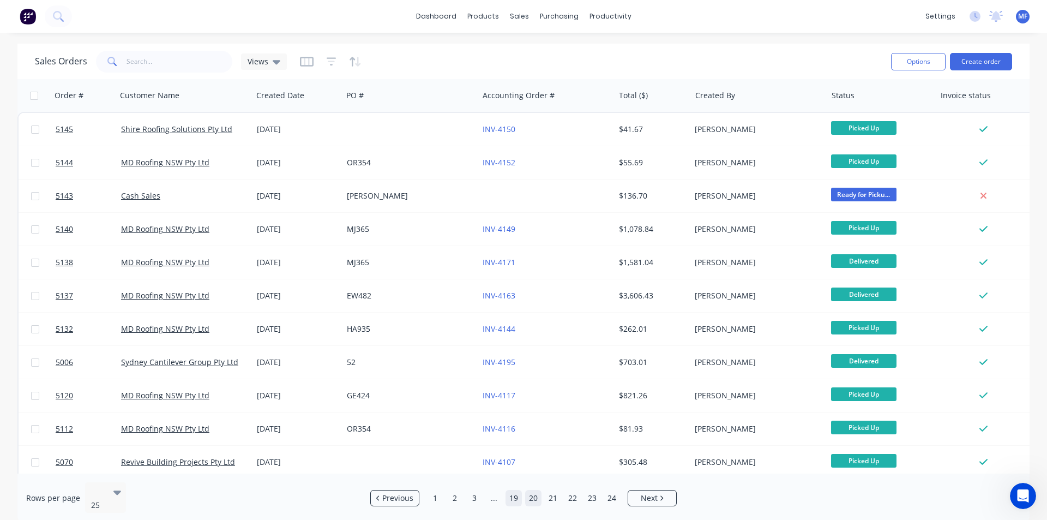
click at [516, 493] on link "19" at bounding box center [514, 498] width 16 height 16
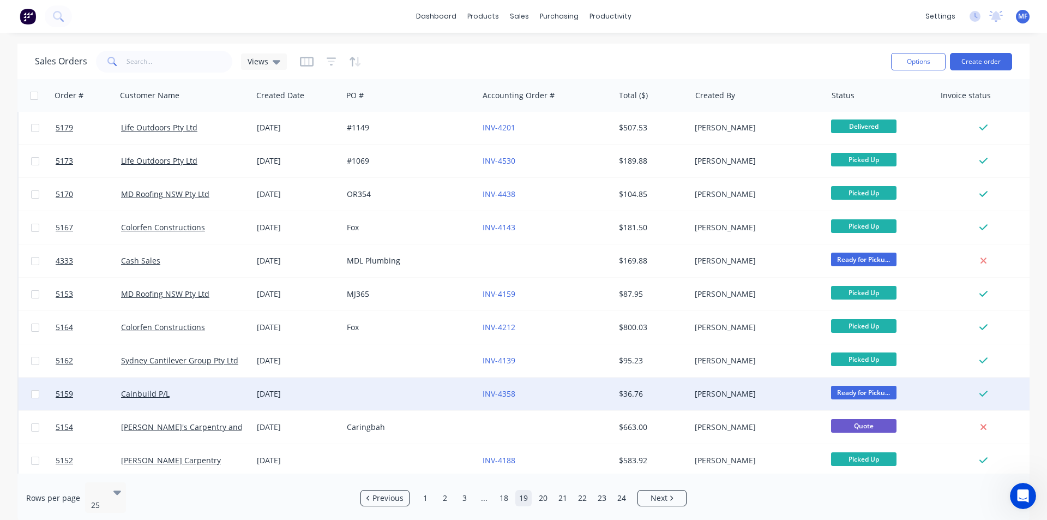
scroll to position [476, 0]
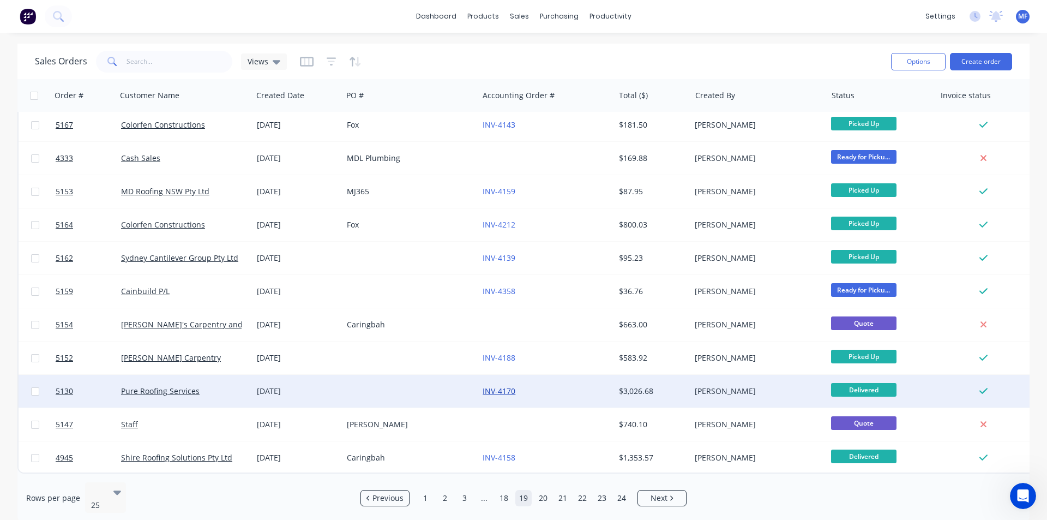
click at [501, 386] on link "INV-4170" at bounding box center [499, 391] width 33 height 10
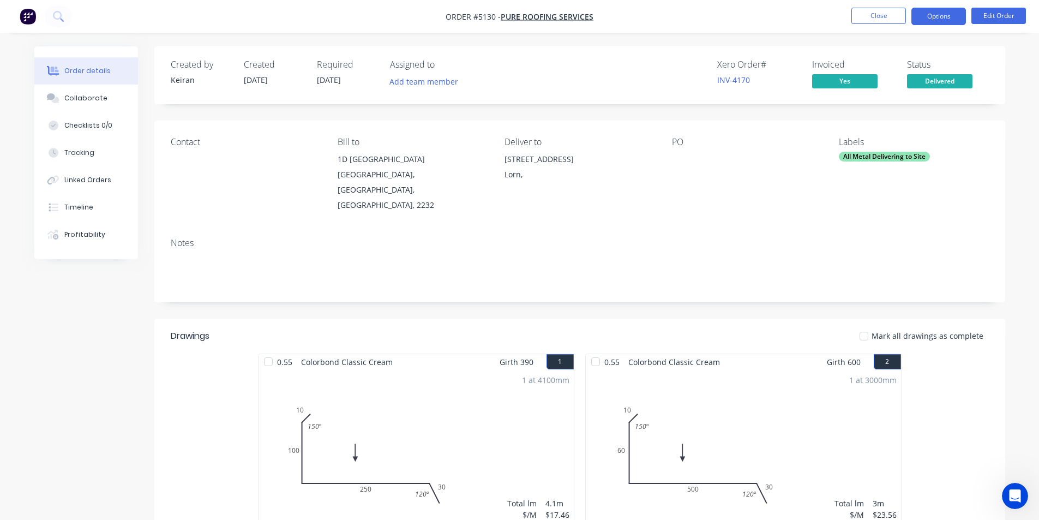
click at [942, 18] on button "Options" at bounding box center [939, 16] width 55 height 17
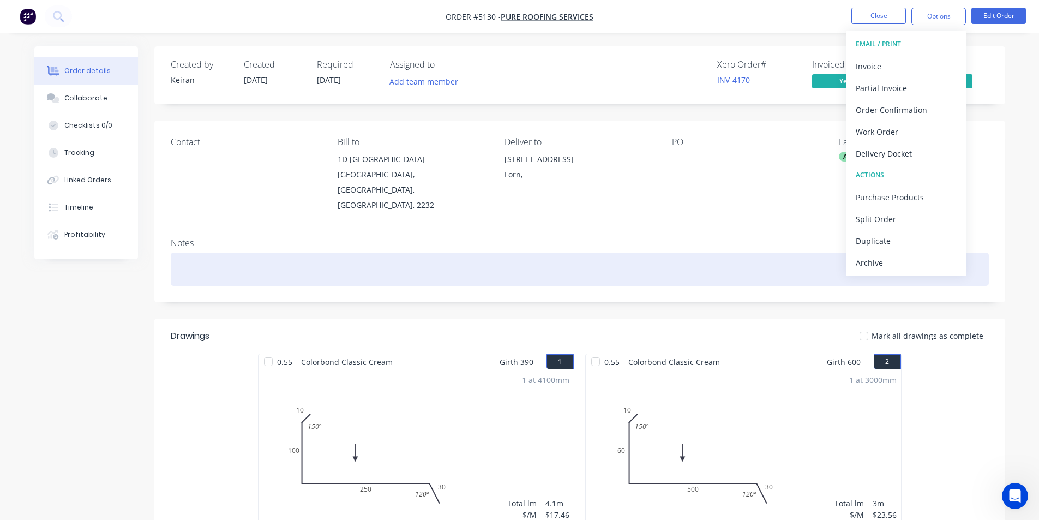
click at [886, 261] on div "Archive" at bounding box center [906, 263] width 100 height 16
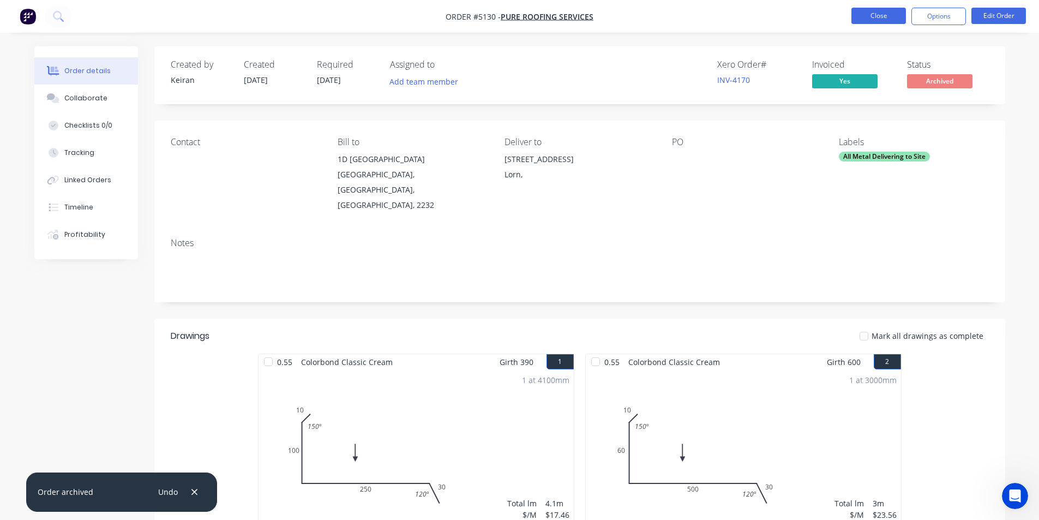
click at [881, 20] on button "Close" at bounding box center [879, 16] width 55 height 16
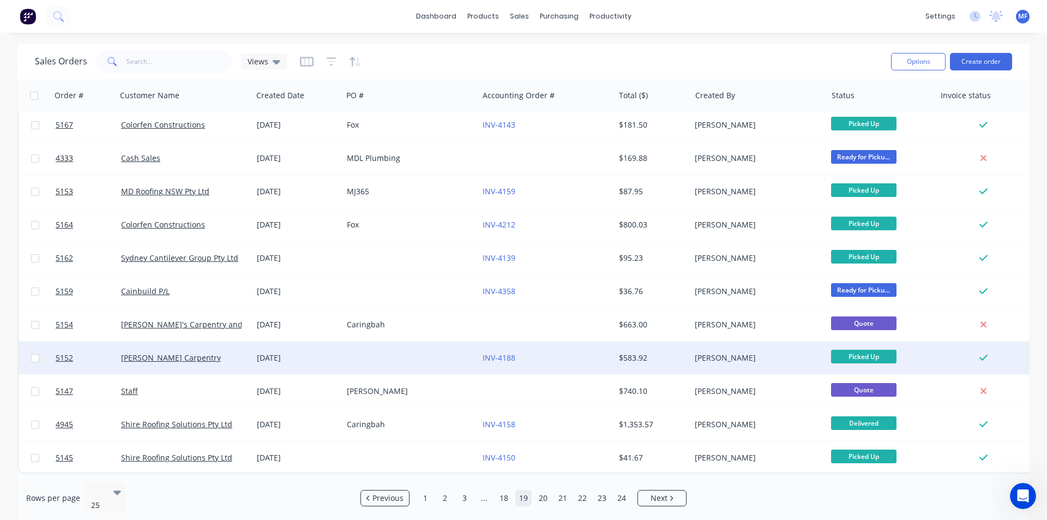
scroll to position [476, 0]
click at [508, 352] on link "INV-4188" at bounding box center [499, 357] width 33 height 10
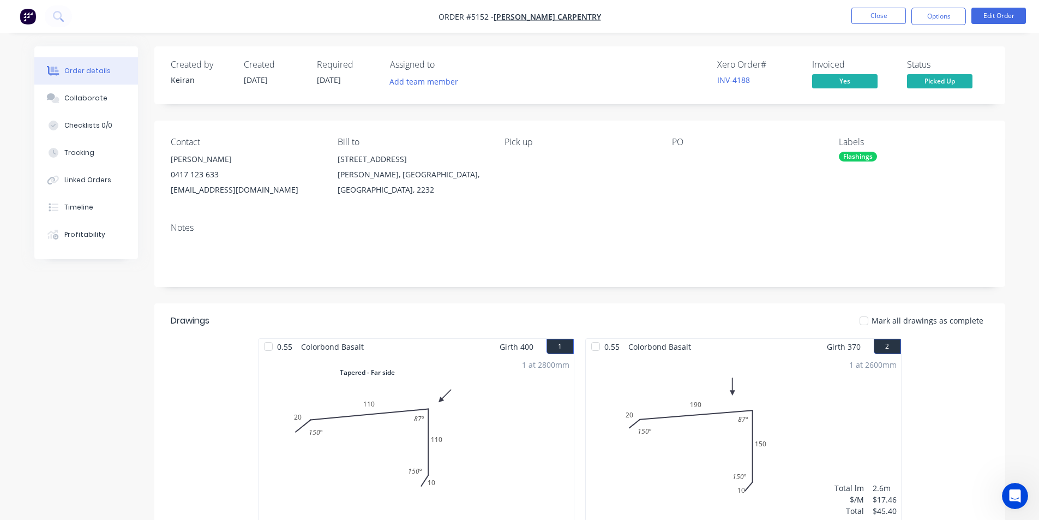
drag, startPoint x: 947, startPoint y: 22, endPoint x: 947, endPoint y: 29, distance: 6.6
click at [947, 22] on button "Options" at bounding box center [939, 16] width 55 height 17
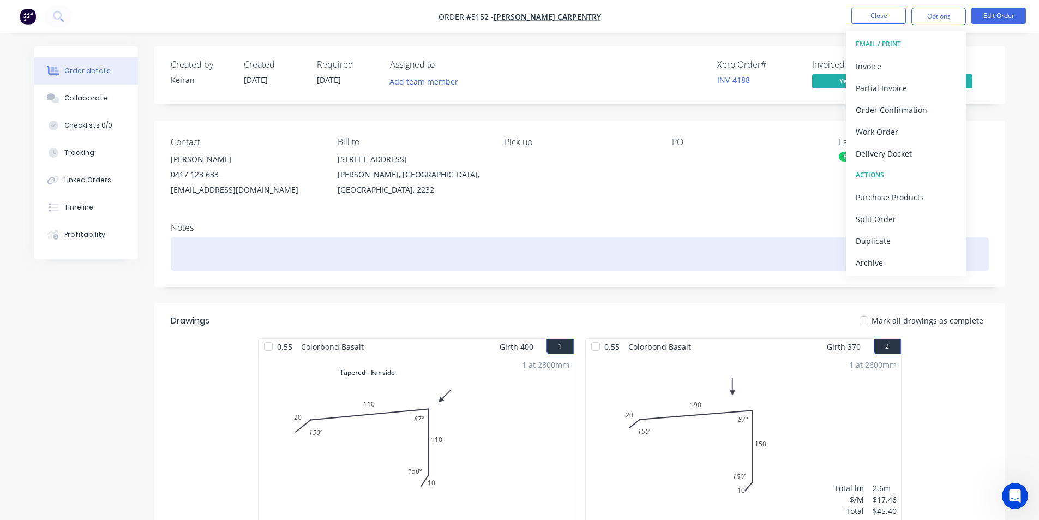
click at [880, 261] on div "Archive" at bounding box center [906, 263] width 100 height 16
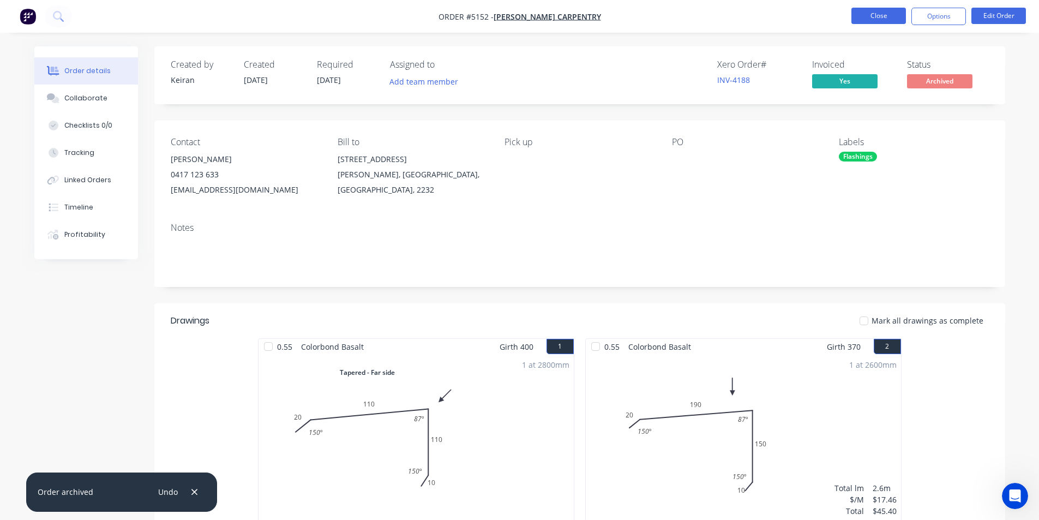
click at [875, 16] on button "Close" at bounding box center [879, 16] width 55 height 16
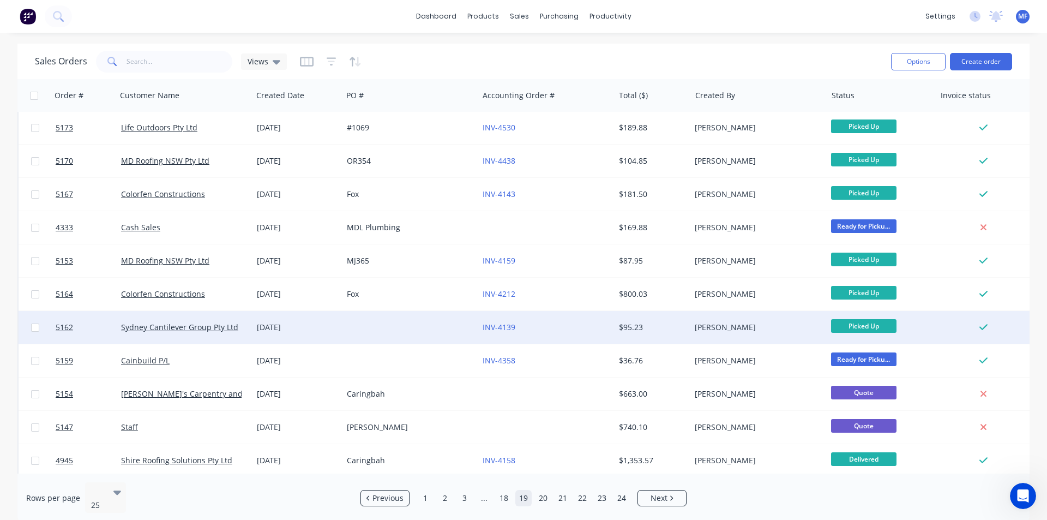
scroll to position [382, 0]
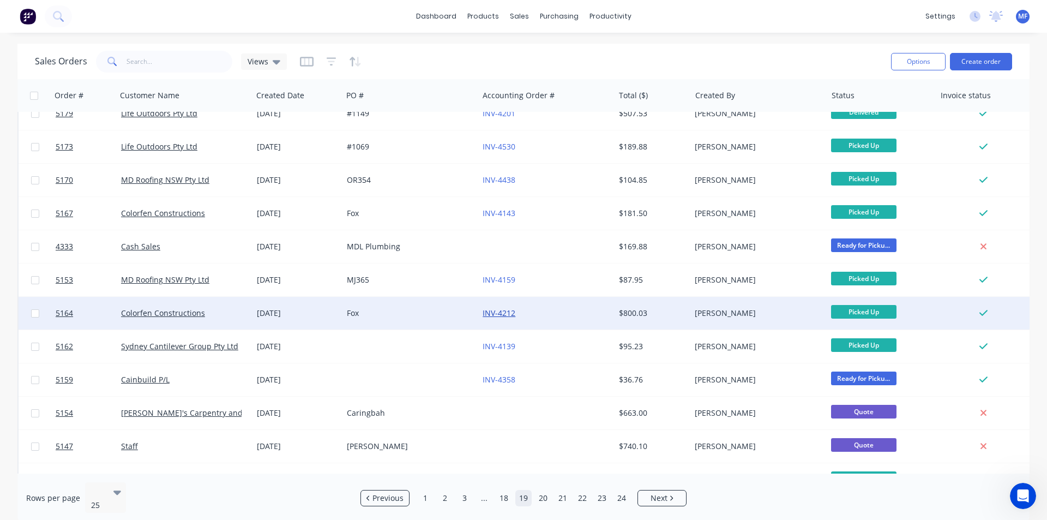
click at [506, 312] on link "INV-4212" at bounding box center [499, 313] width 33 height 10
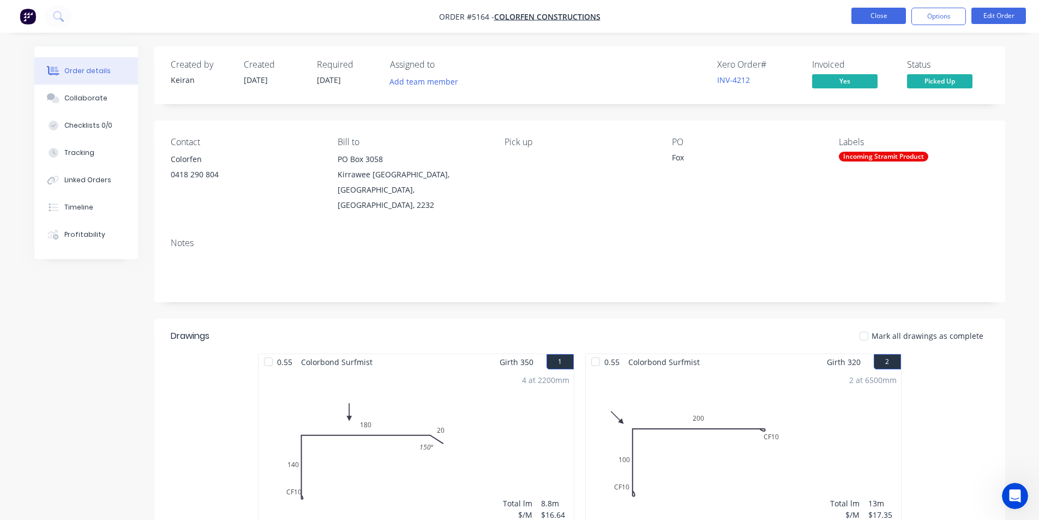
click at [888, 12] on button "Close" at bounding box center [879, 16] width 55 height 16
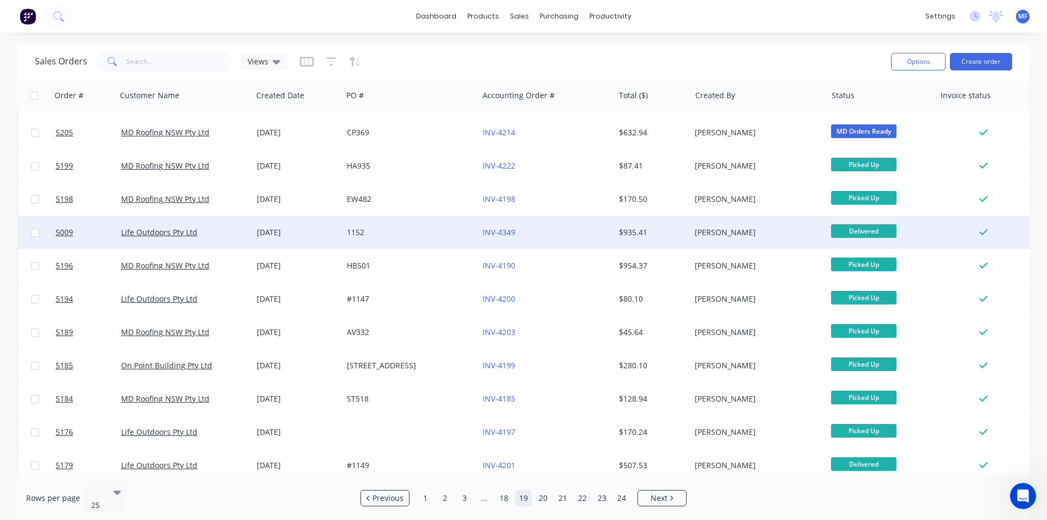
scroll to position [109, 0]
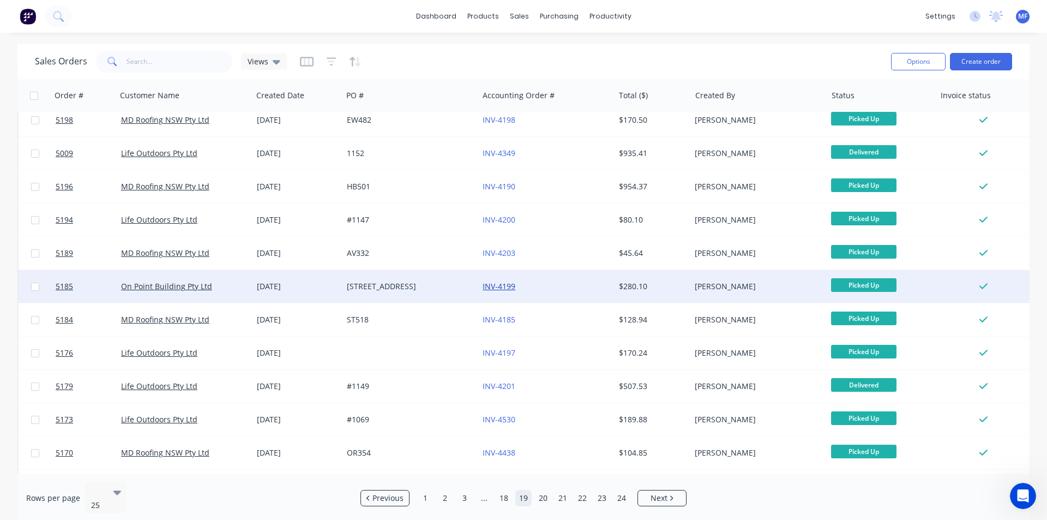
click at [507, 288] on link "INV-4199" at bounding box center [499, 286] width 33 height 10
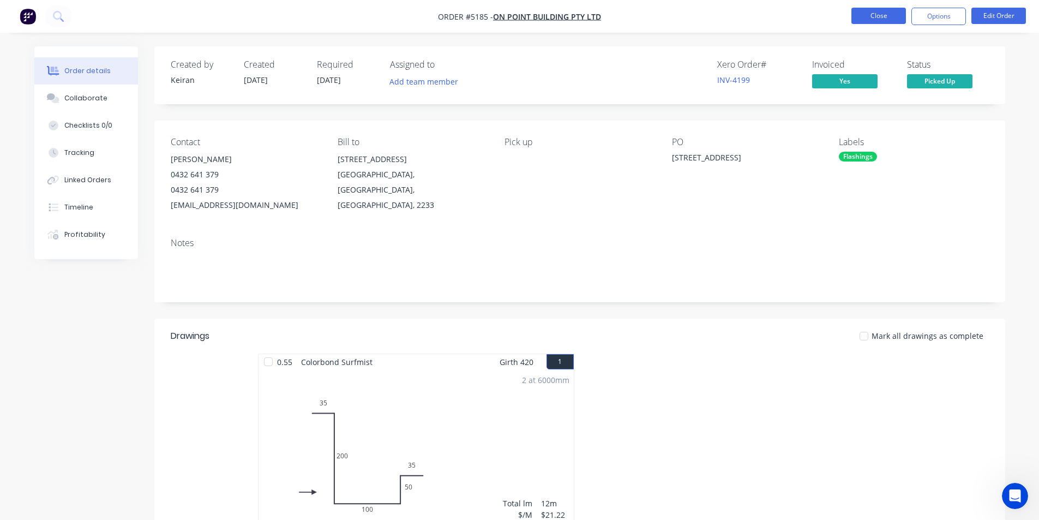
click at [876, 10] on button "Close" at bounding box center [879, 16] width 55 height 16
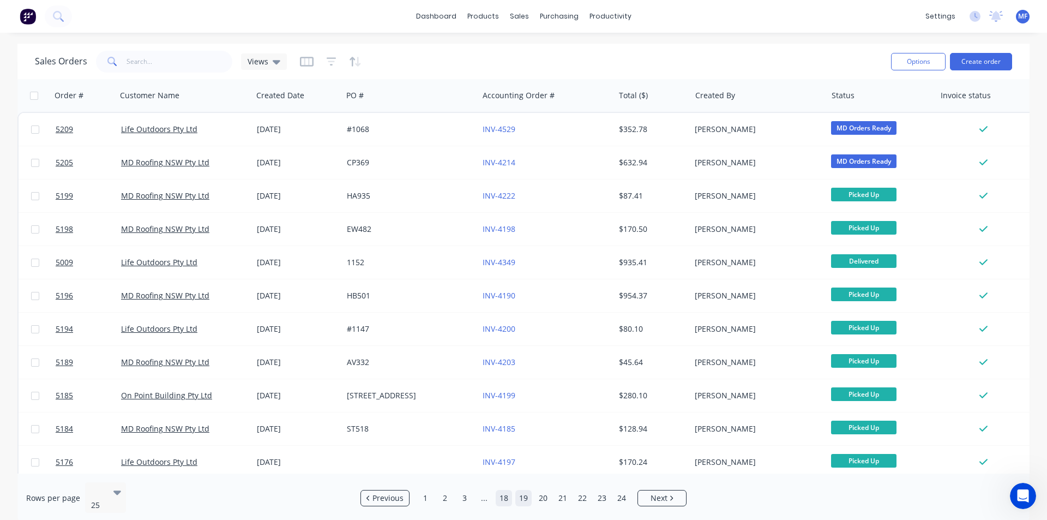
click at [508, 490] on link "18" at bounding box center [504, 498] width 16 height 16
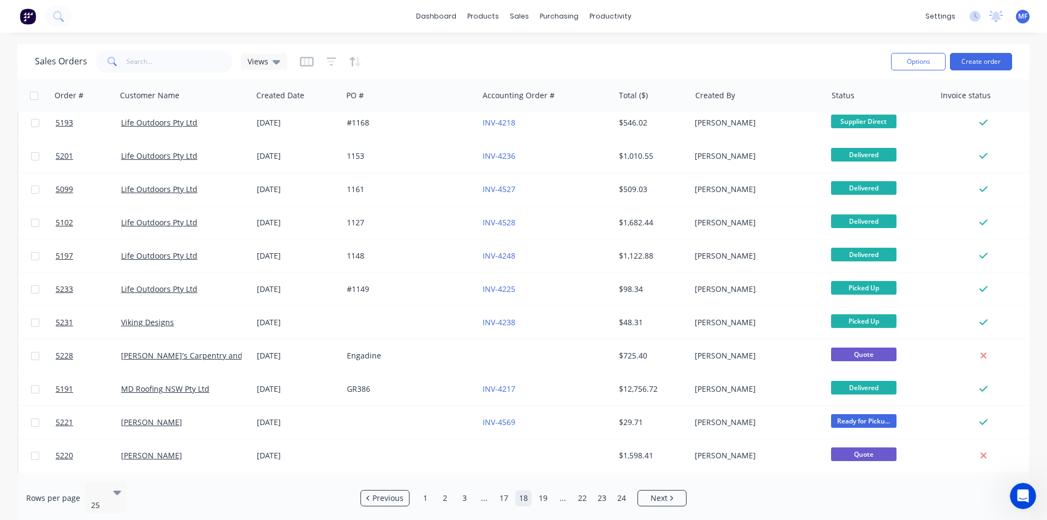
scroll to position [476, 0]
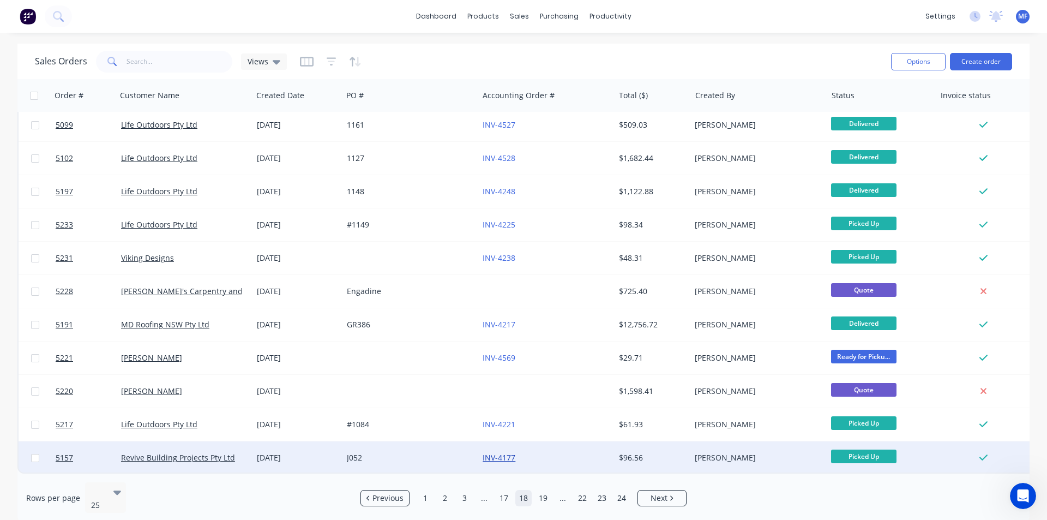
click at [505, 452] on link "INV-4177" at bounding box center [499, 457] width 33 height 10
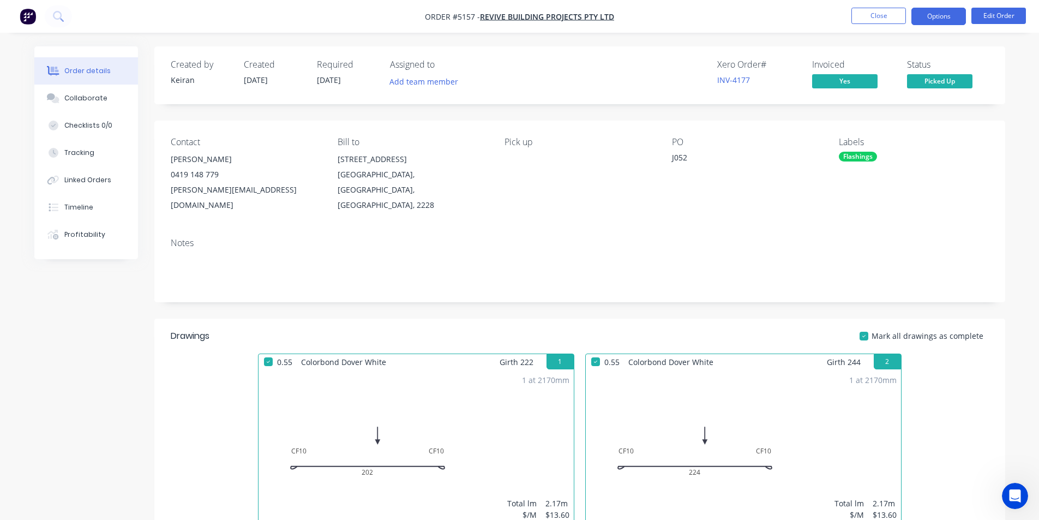
click at [948, 18] on button "Options" at bounding box center [939, 16] width 55 height 17
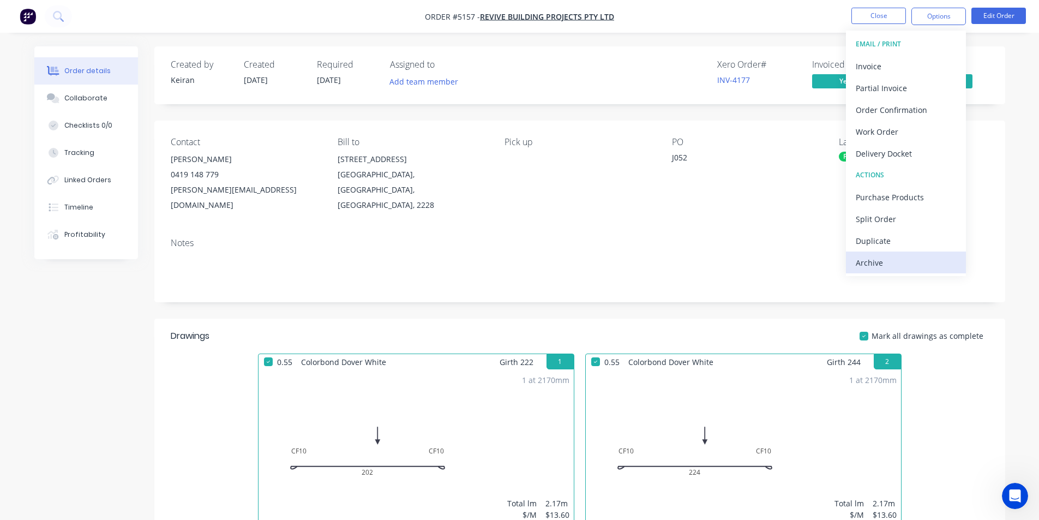
click at [904, 266] on div "Archive" at bounding box center [906, 263] width 100 height 16
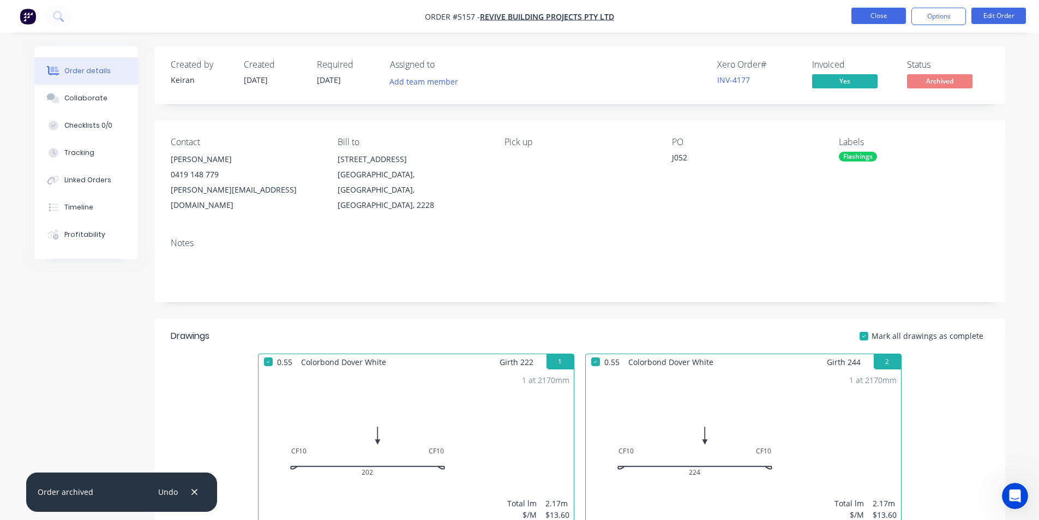
click at [877, 13] on button "Close" at bounding box center [879, 16] width 55 height 16
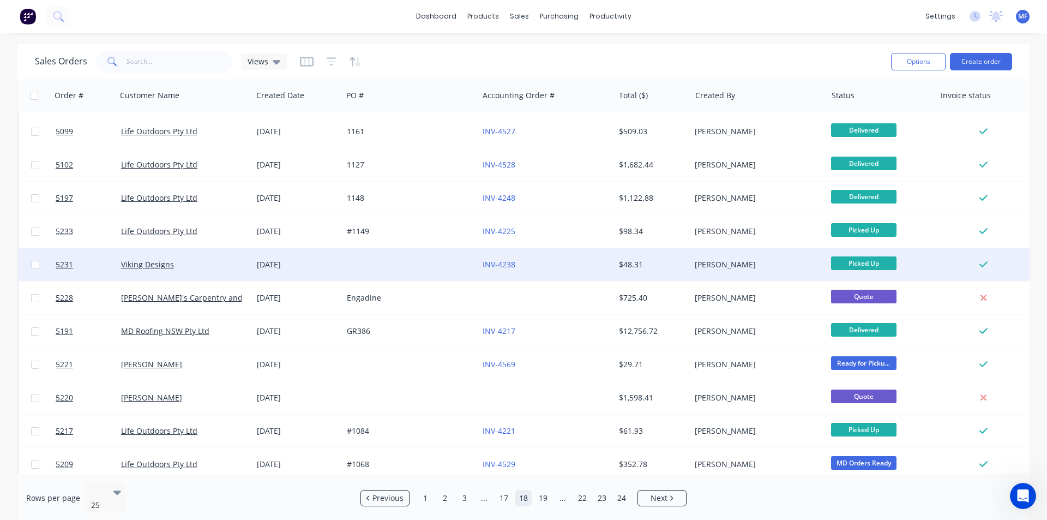
scroll to position [476, 0]
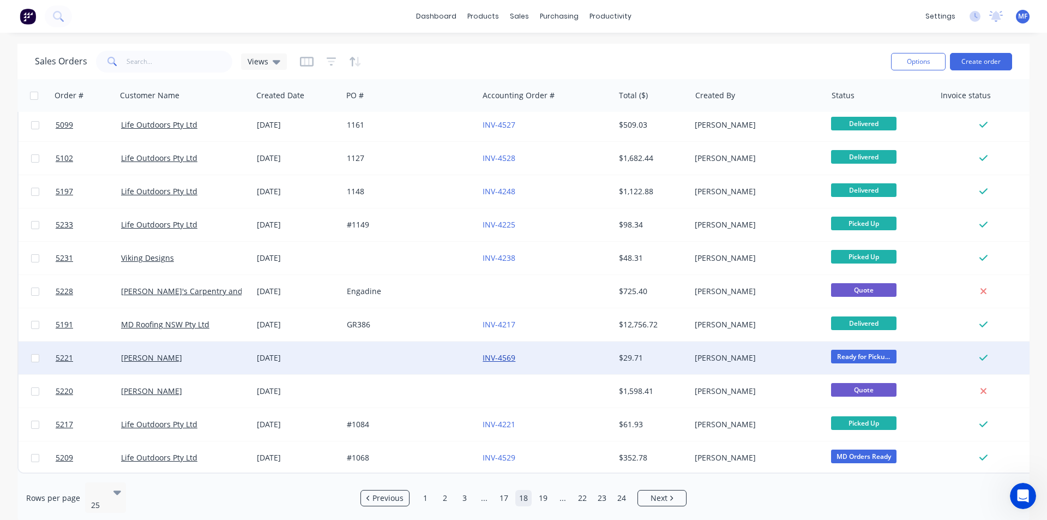
click at [510, 354] on link "INV-4569" at bounding box center [499, 357] width 33 height 10
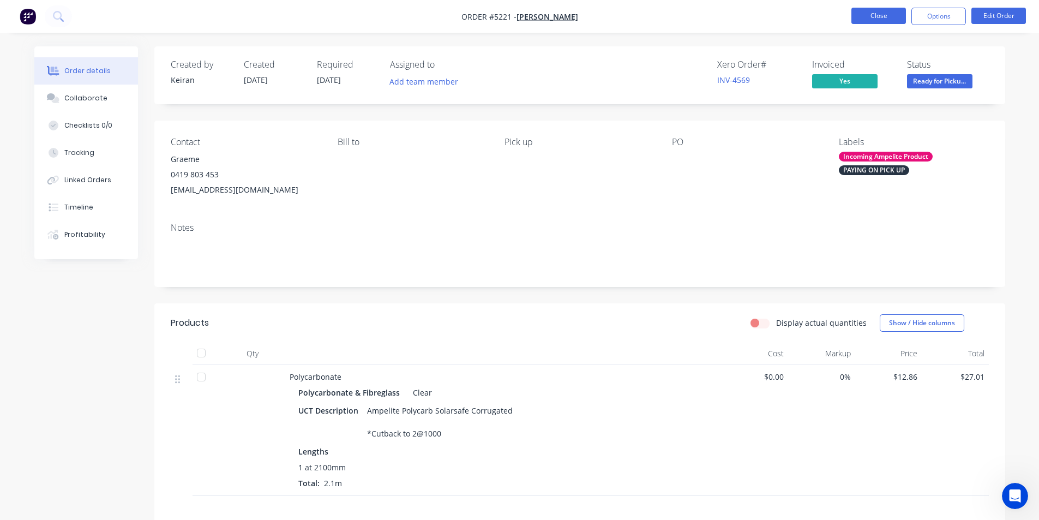
click at [890, 10] on button "Close" at bounding box center [879, 16] width 55 height 16
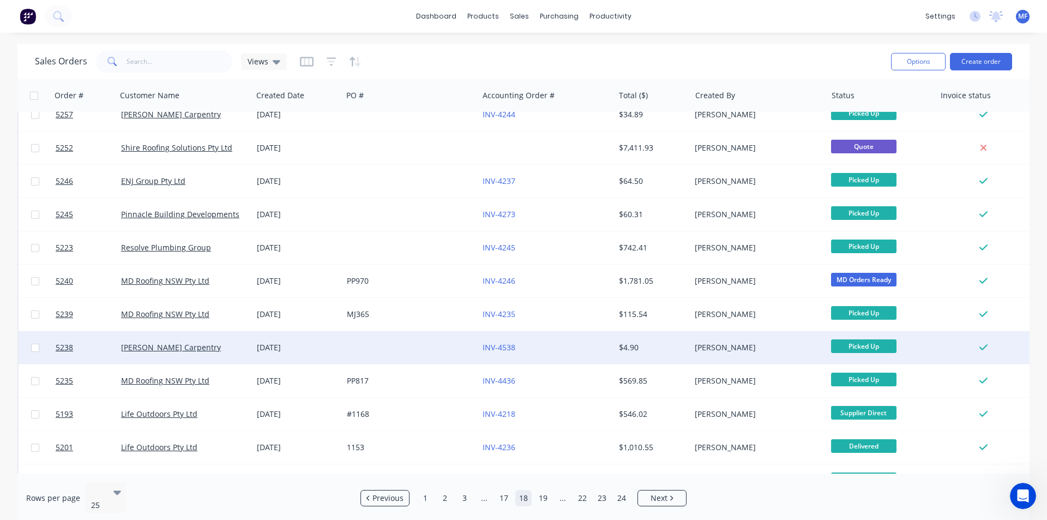
scroll to position [273, 0]
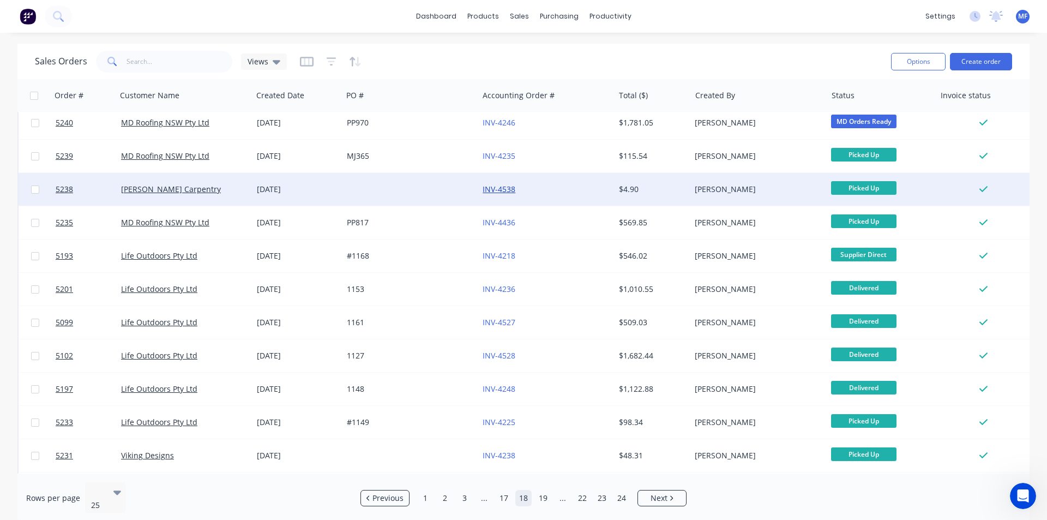
click at [512, 191] on link "INV-4538" at bounding box center [499, 189] width 33 height 10
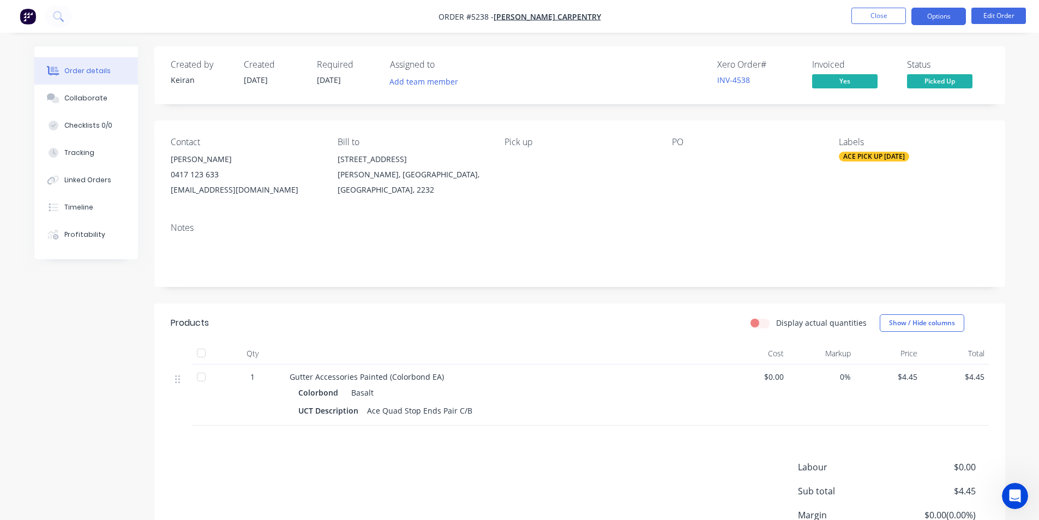
click at [930, 15] on button "Options" at bounding box center [939, 16] width 55 height 17
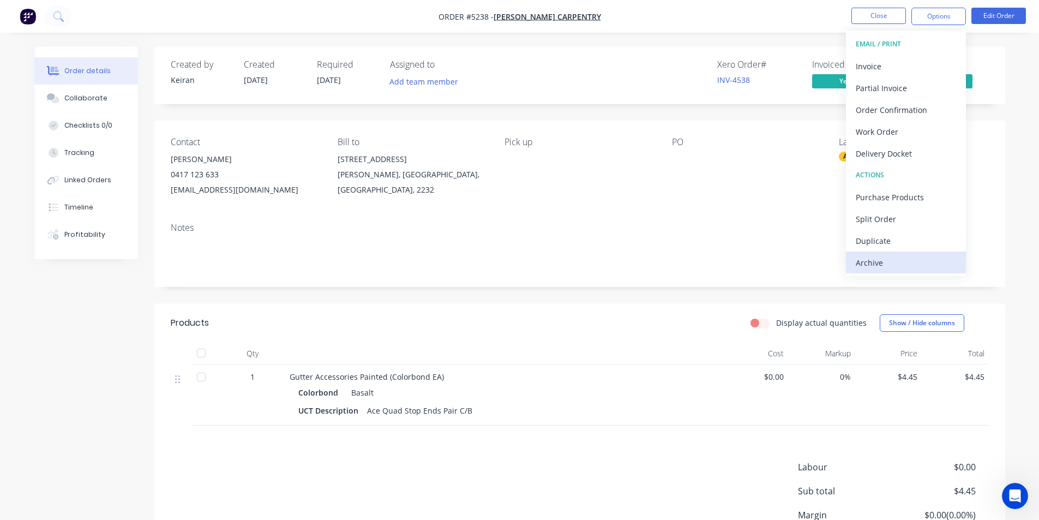
click at [869, 263] on div "Archive" at bounding box center [906, 263] width 100 height 16
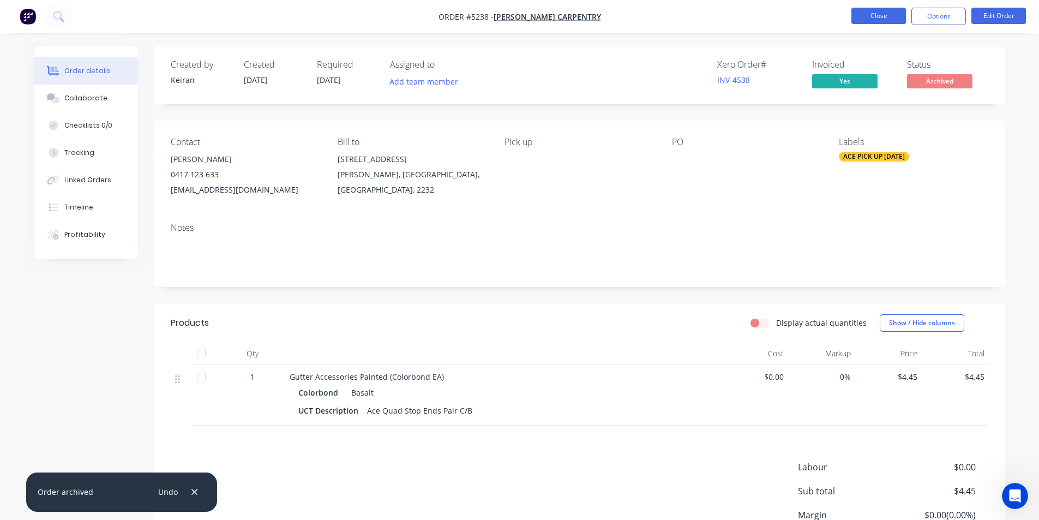
click at [881, 15] on button "Close" at bounding box center [879, 16] width 55 height 16
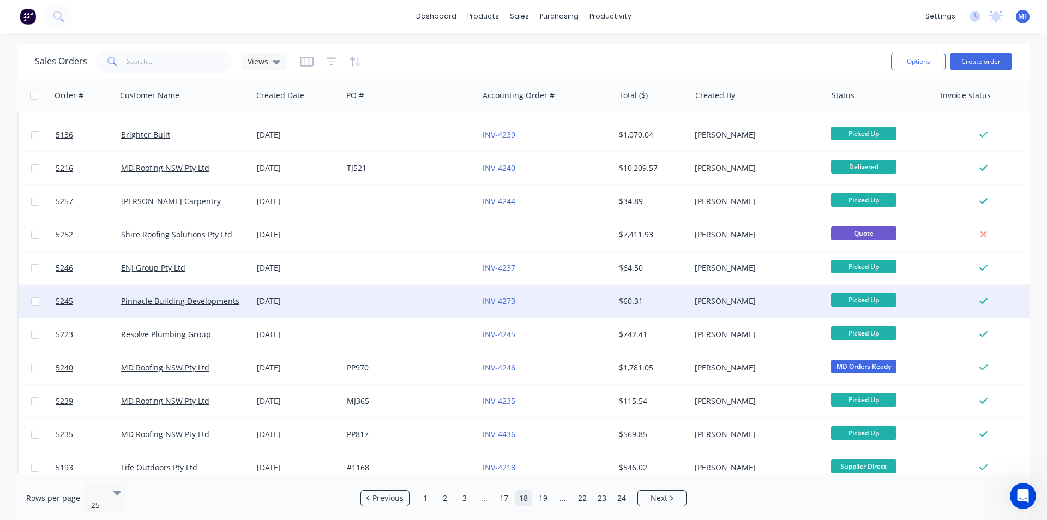
scroll to position [164, 0]
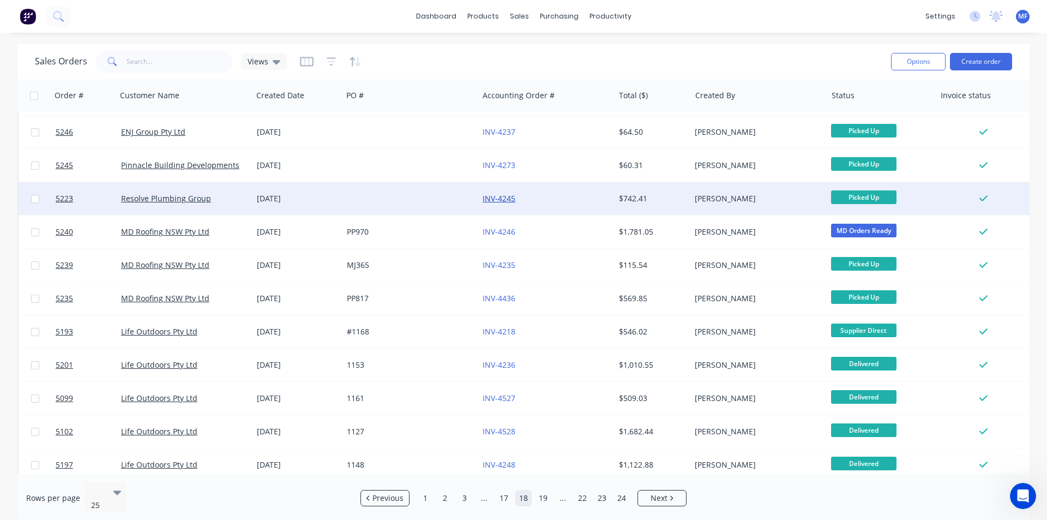
click at [505, 195] on link "INV-4245" at bounding box center [499, 198] width 33 height 10
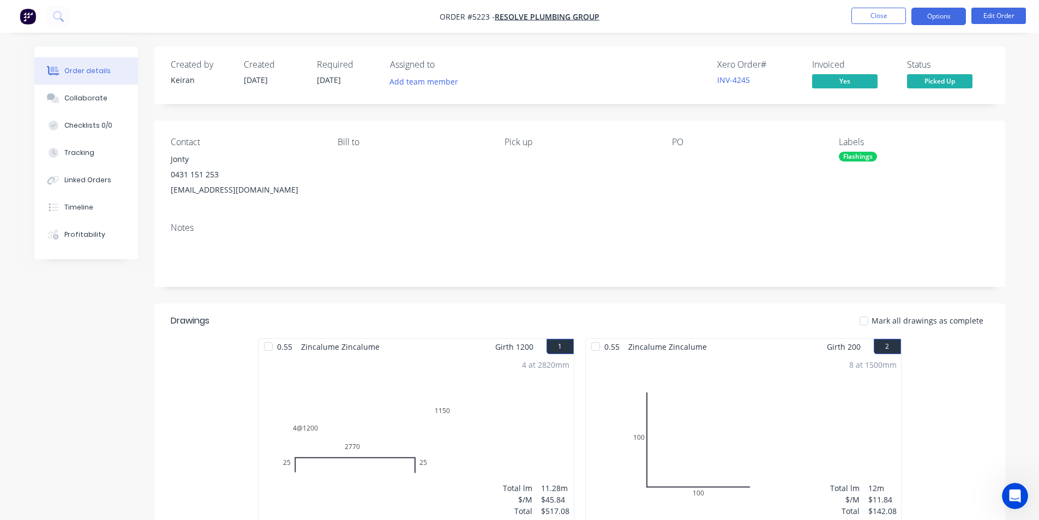
click at [936, 21] on button "Options" at bounding box center [939, 16] width 55 height 17
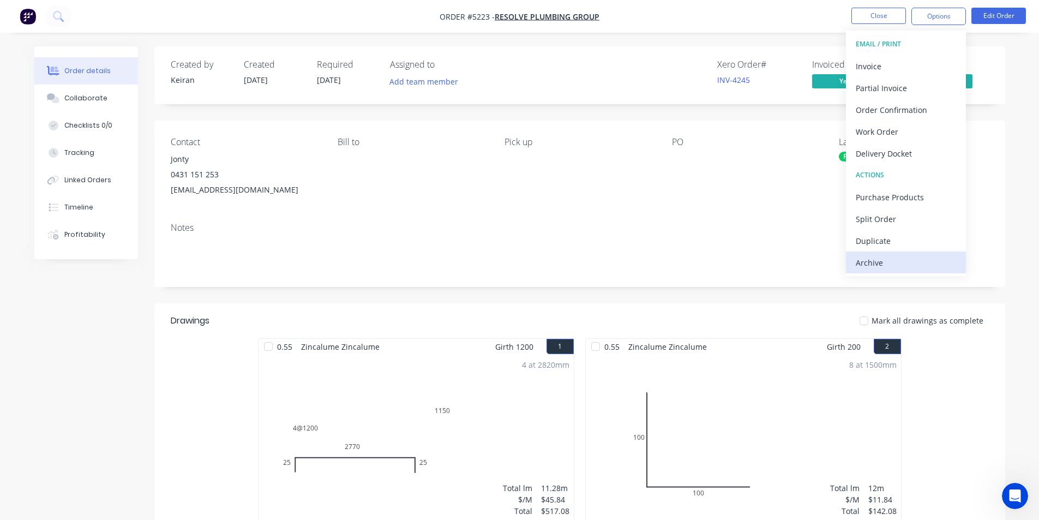
click at [901, 267] on div "Archive" at bounding box center [906, 263] width 100 height 16
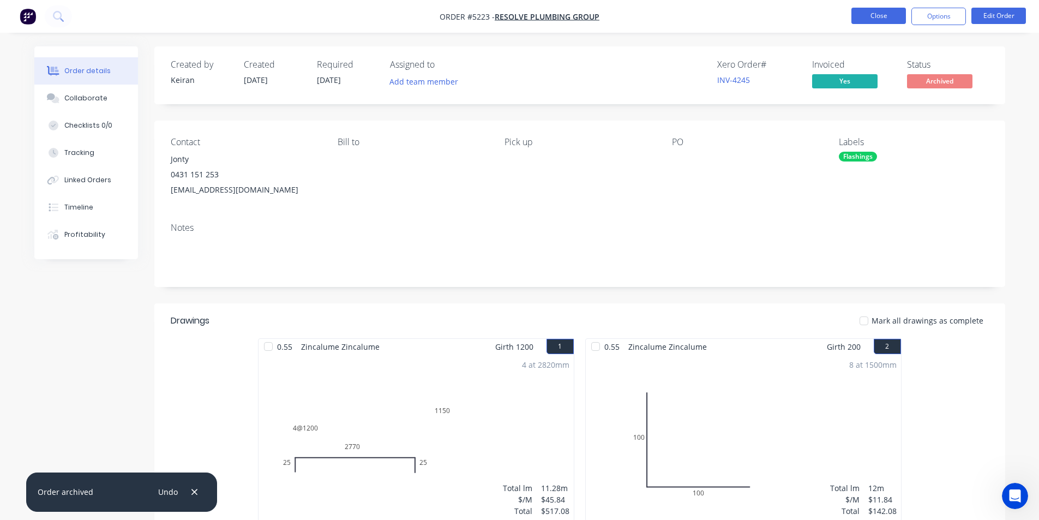
click at [882, 19] on button "Close" at bounding box center [879, 16] width 55 height 16
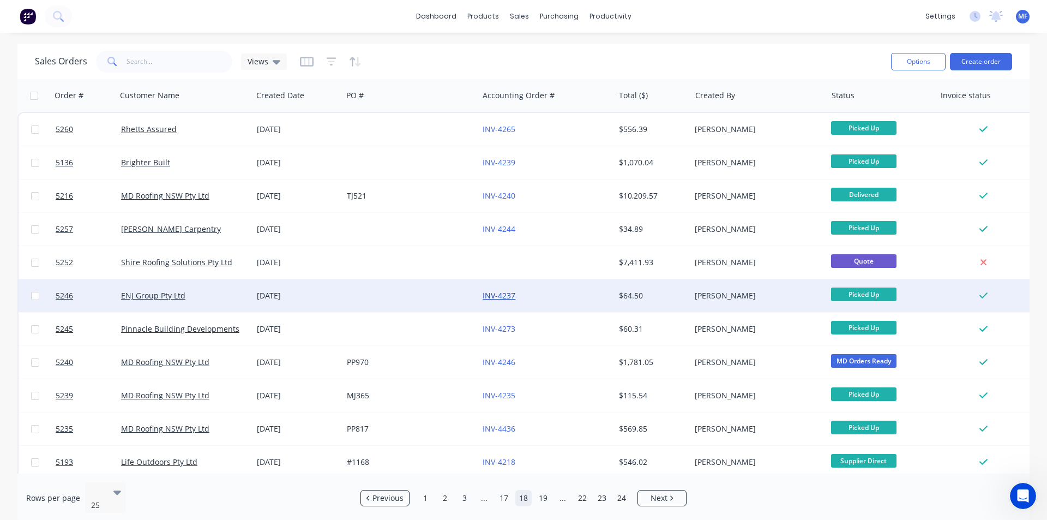
click at [502, 296] on link "INV-4237" at bounding box center [499, 295] width 33 height 10
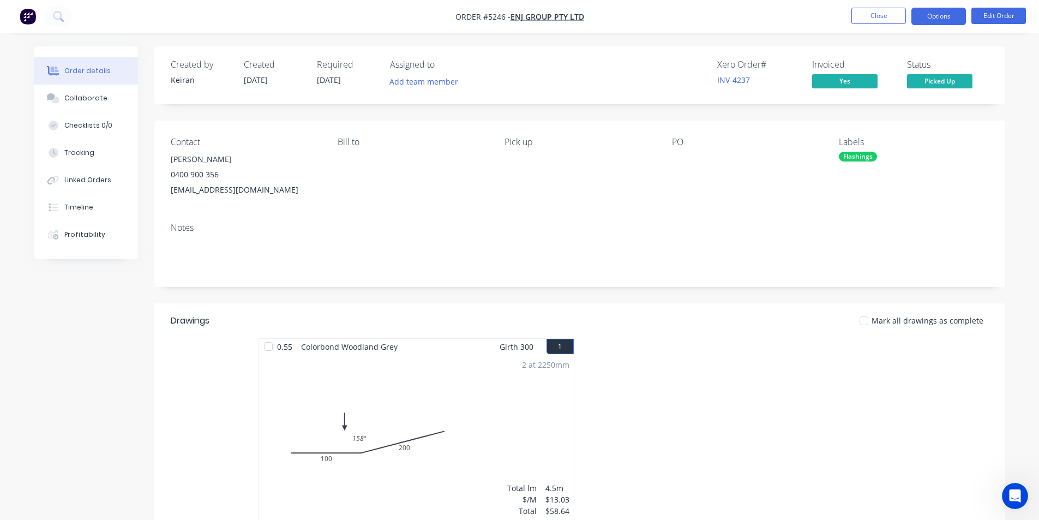
click at [925, 23] on button "Options" at bounding box center [939, 16] width 55 height 17
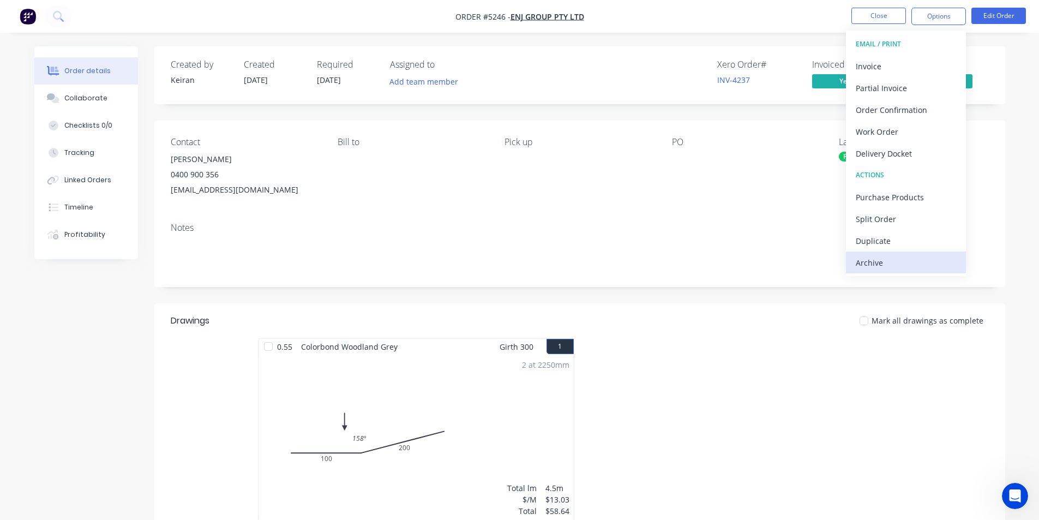
click at [887, 267] on div "Archive" at bounding box center [906, 263] width 100 height 16
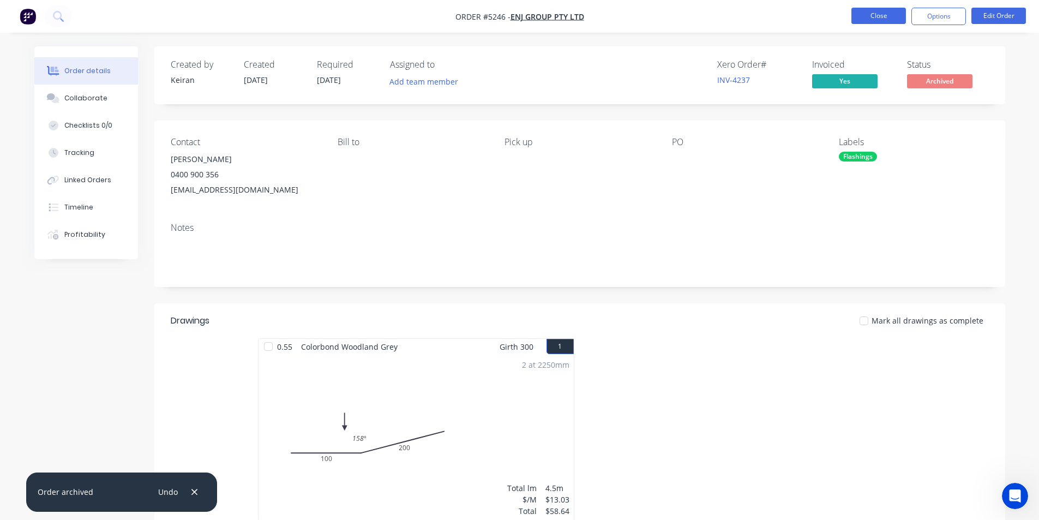
click at [891, 13] on button "Close" at bounding box center [879, 16] width 55 height 16
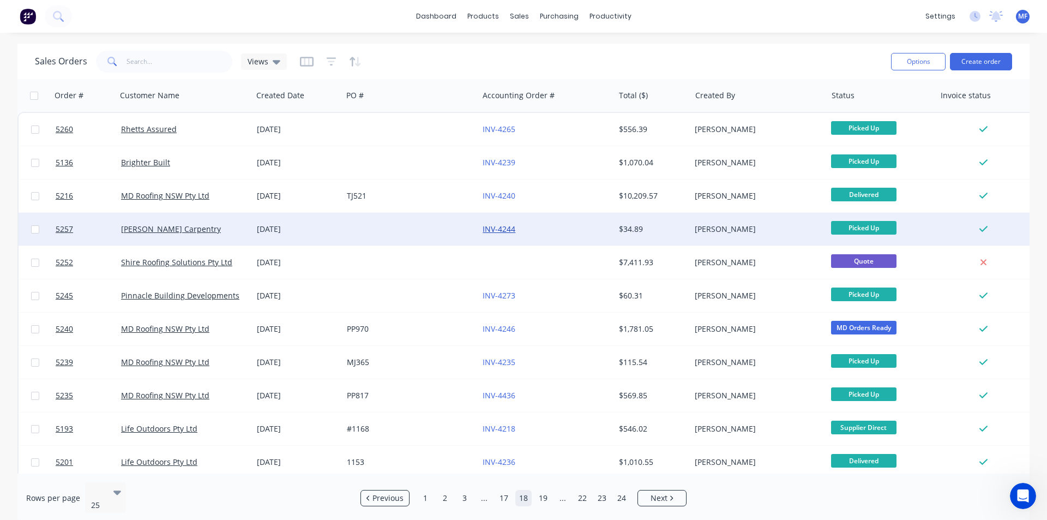
click at [500, 229] on link "INV-4244" at bounding box center [499, 229] width 33 height 10
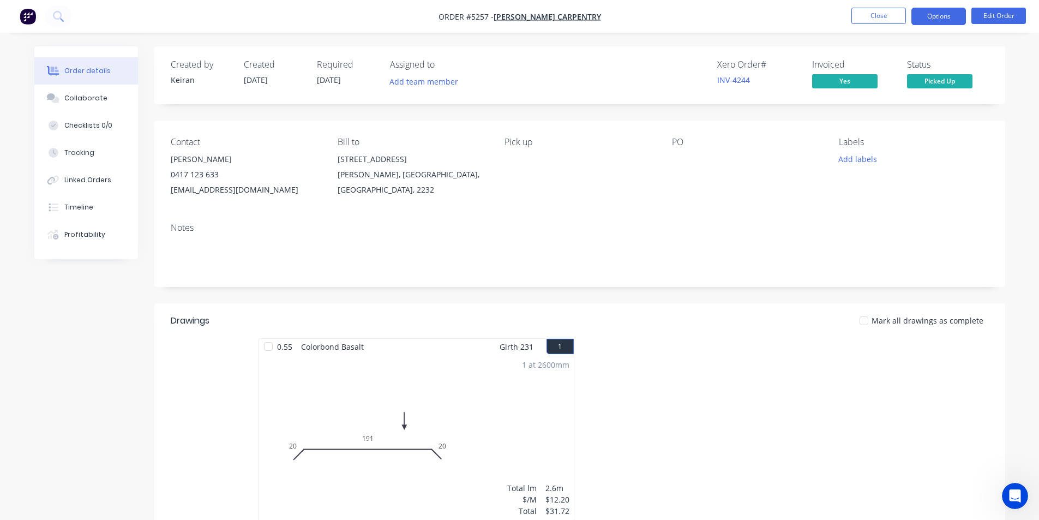
click at [935, 19] on button "Options" at bounding box center [939, 16] width 55 height 17
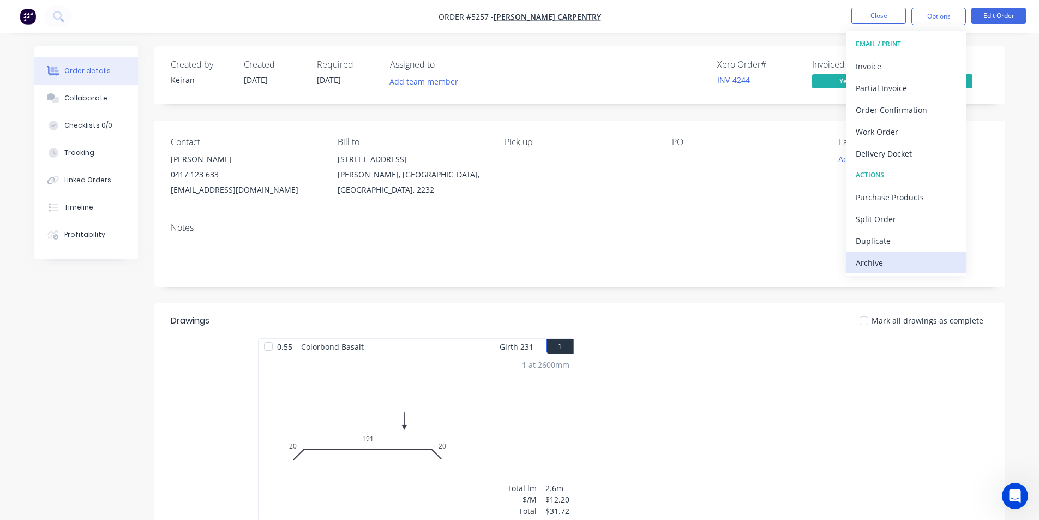
click at [894, 269] on div "Archive" at bounding box center [906, 263] width 100 height 16
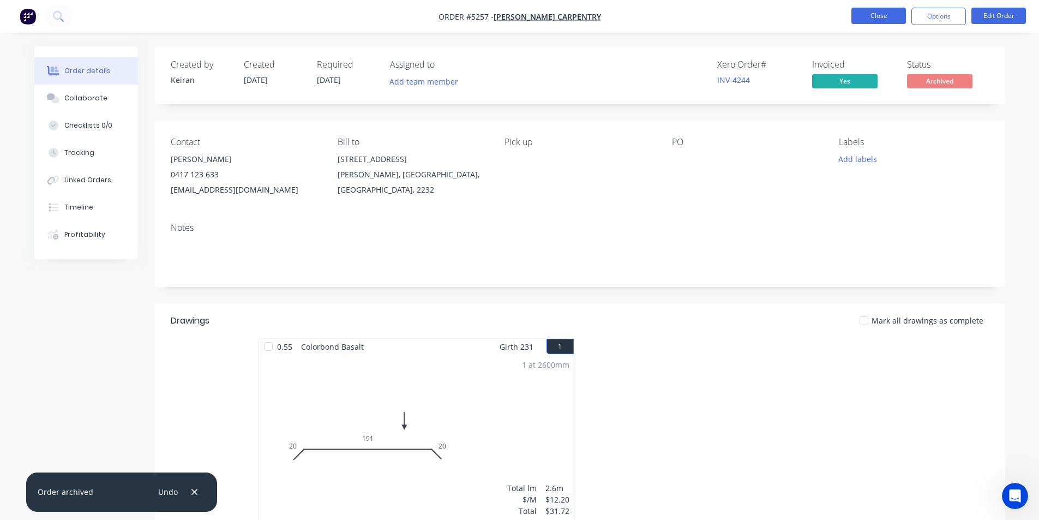
click at [879, 17] on button "Close" at bounding box center [879, 16] width 55 height 16
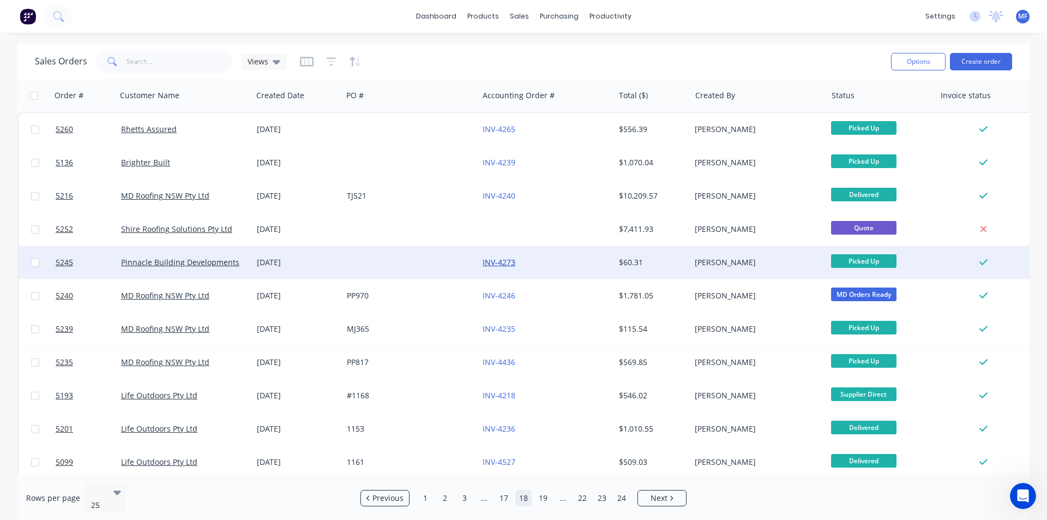
click at [489, 258] on div "INV-4273" at bounding box center [546, 262] width 136 height 33
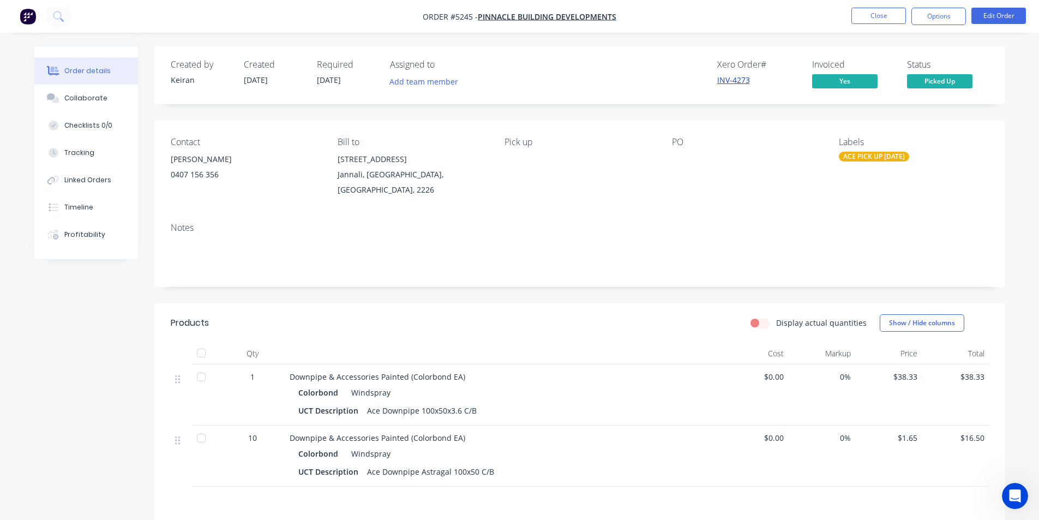
click at [738, 75] on link "INV-4273" at bounding box center [733, 80] width 33 height 10
click at [935, 13] on button "Options" at bounding box center [939, 16] width 55 height 17
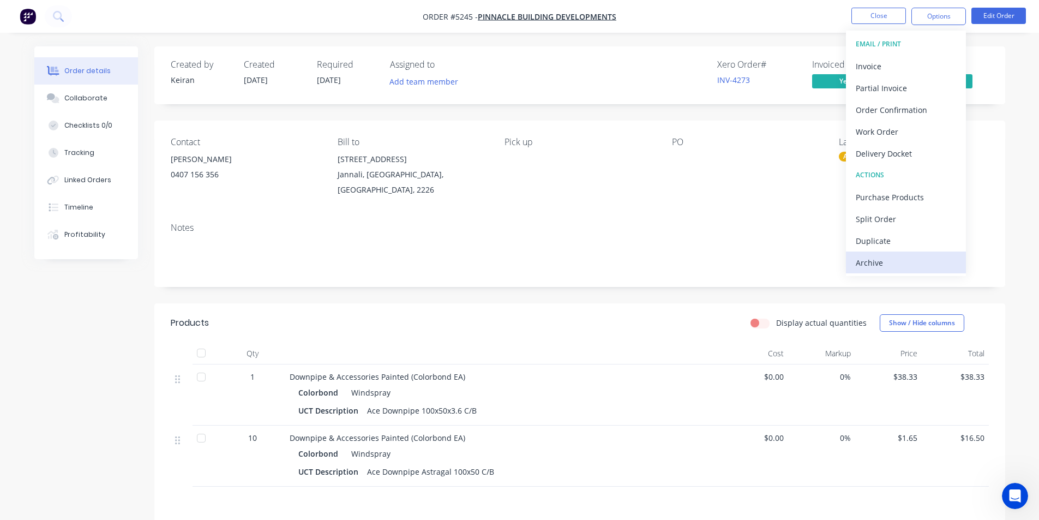
click at [912, 267] on div "Archive" at bounding box center [906, 263] width 100 height 16
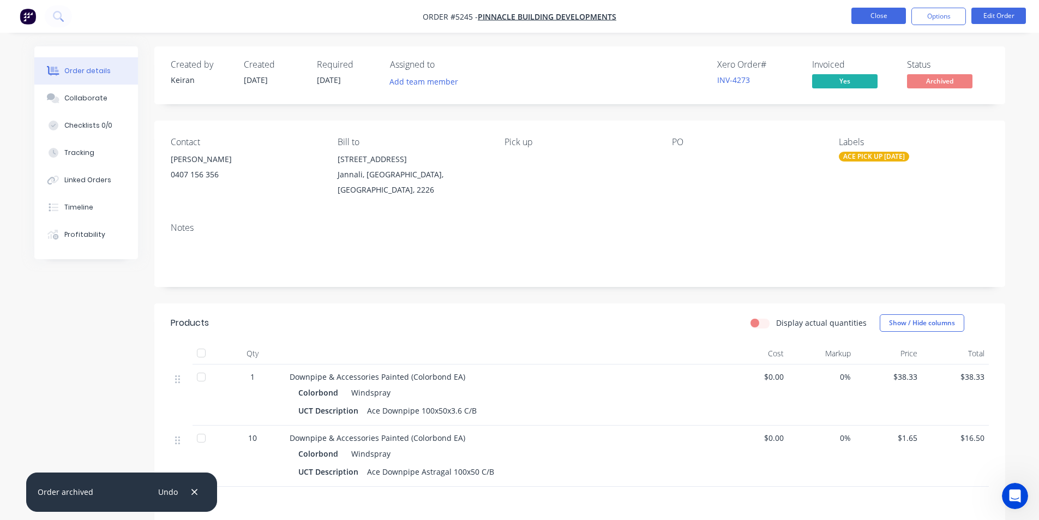
click at [885, 22] on button "Close" at bounding box center [879, 16] width 55 height 16
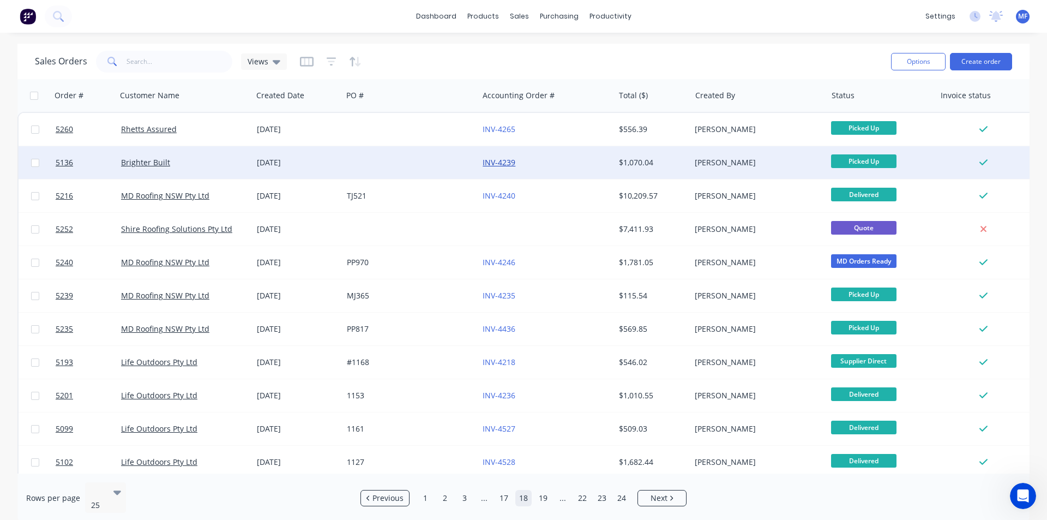
click at [501, 158] on link "INV-4239" at bounding box center [499, 162] width 33 height 10
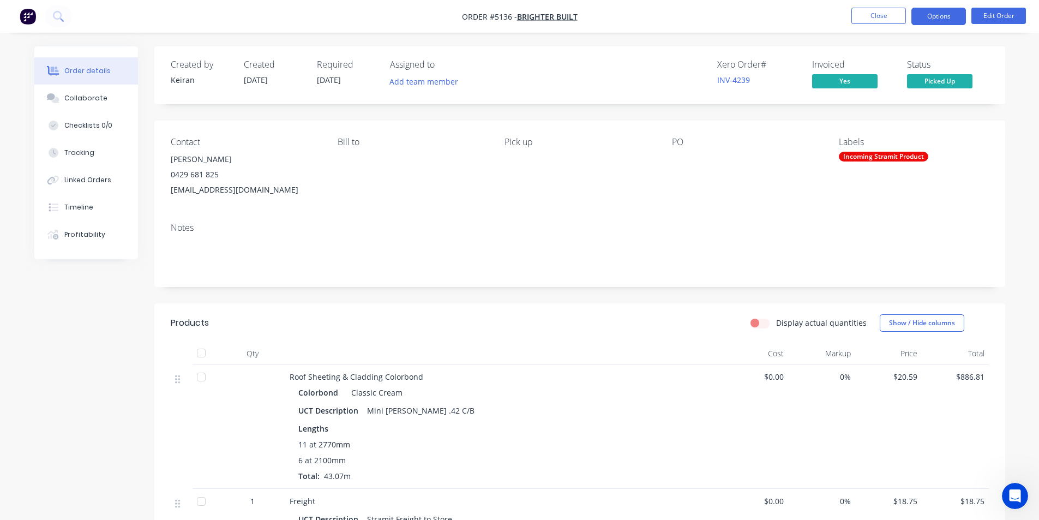
click at [933, 19] on button "Options" at bounding box center [939, 16] width 55 height 17
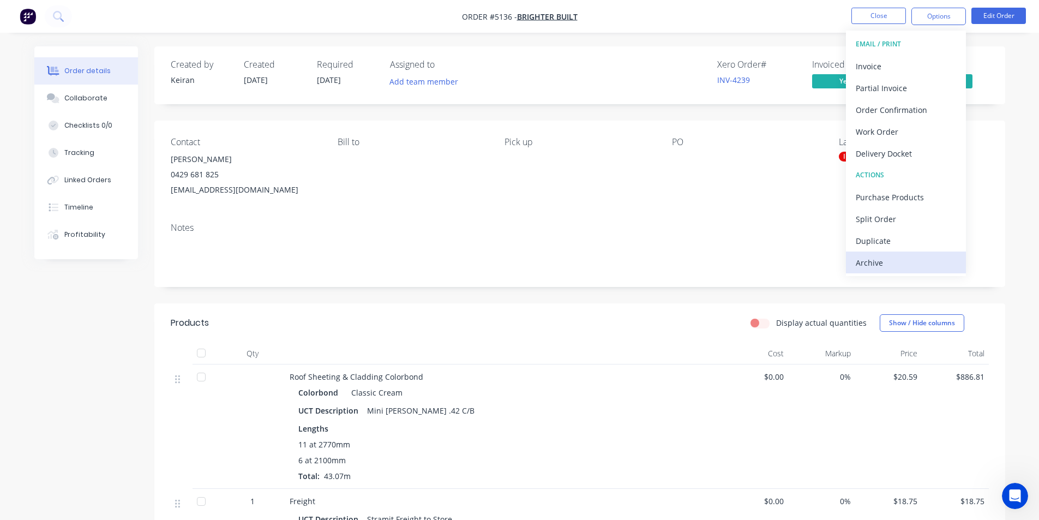
click at [904, 259] on div "Archive" at bounding box center [906, 263] width 100 height 16
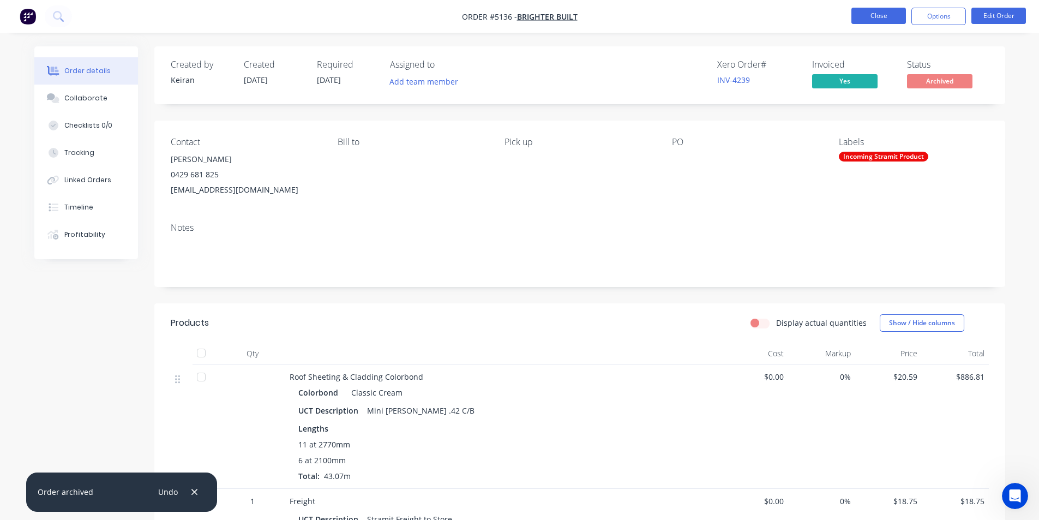
click at [885, 19] on button "Close" at bounding box center [879, 16] width 55 height 16
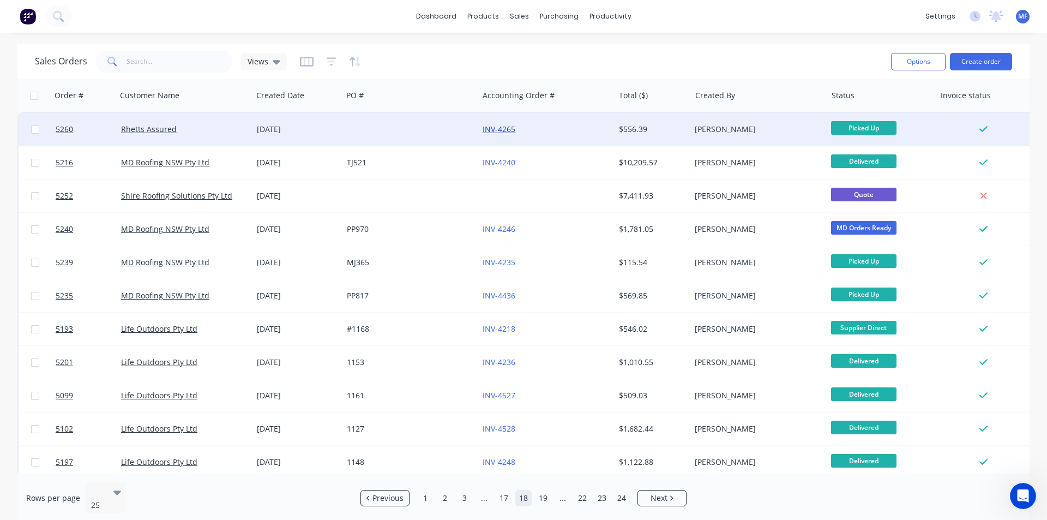
click at [508, 128] on link "INV-4265" at bounding box center [499, 129] width 33 height 10
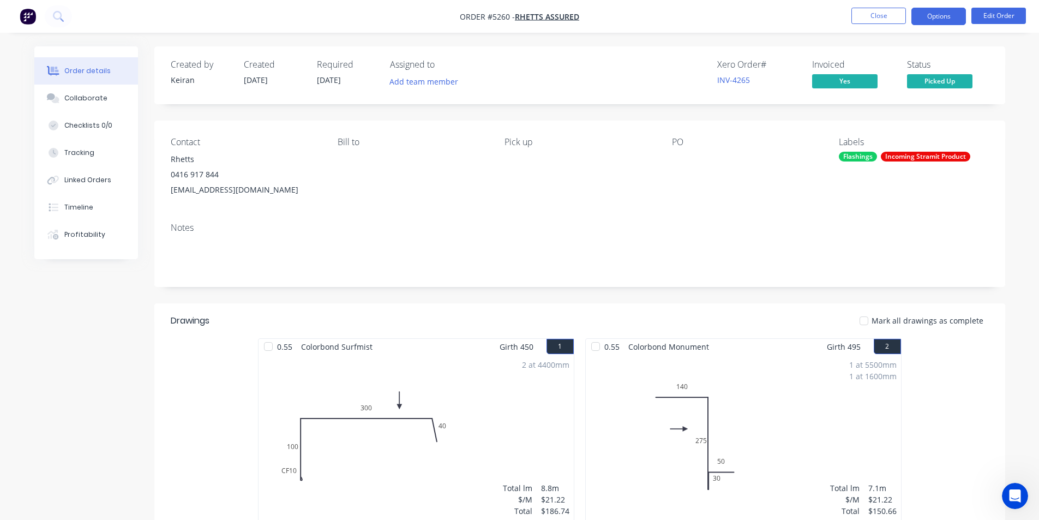
click at [933, 13] on button "Options" at bounding box center [939, 16] width 55 height 17
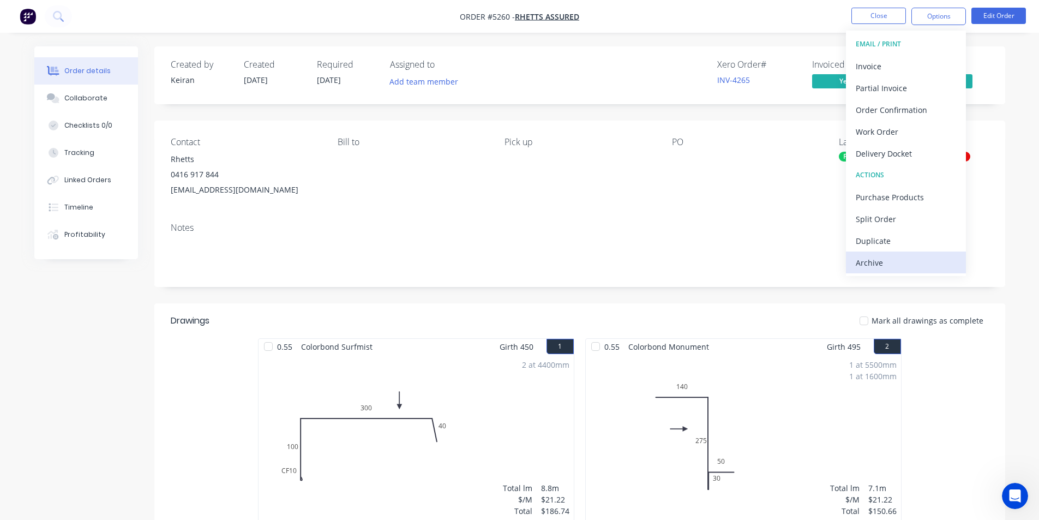
click at [889, 266] on div "Archive" at bounding box center [906, 263] width 100 height 16
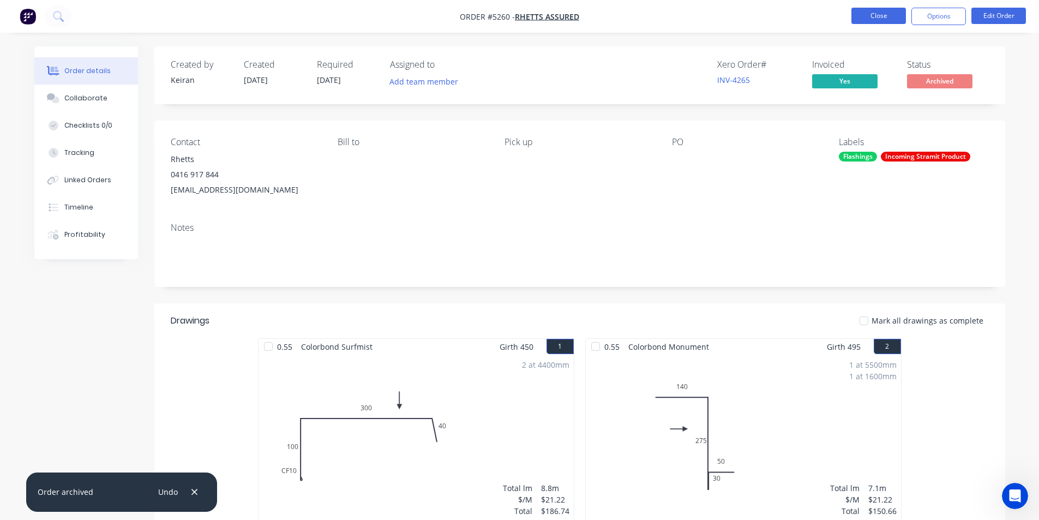
click at [878, 15] on button "Close" at bounding box center [879, 16] width 55 height 16
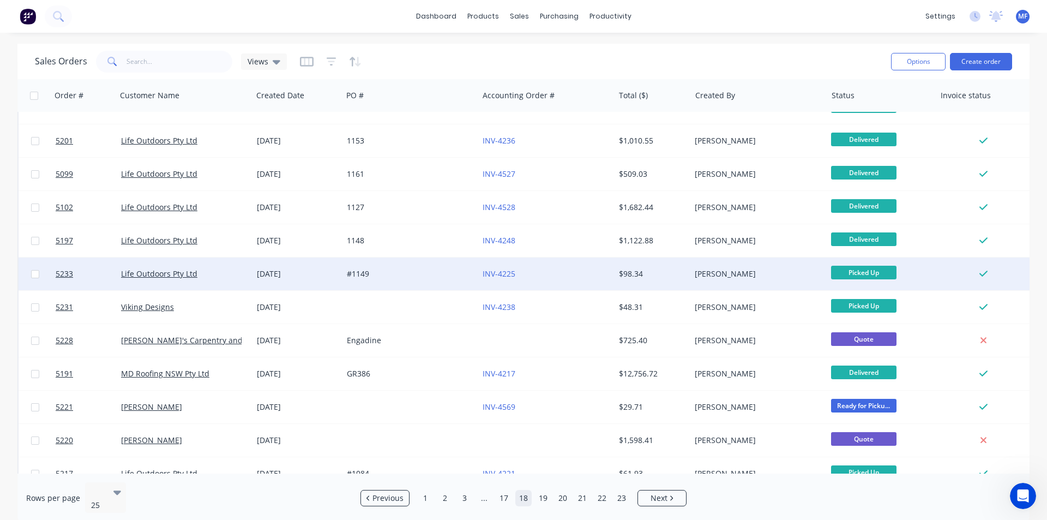
scroll to position [218, 0]
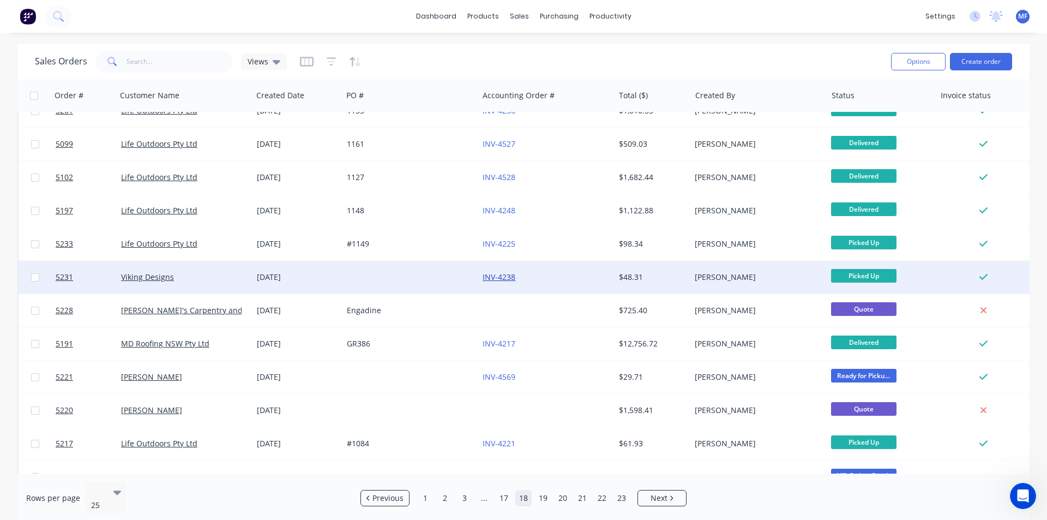
click at [495, 276] on link "INV-4238" at bounding box center [499, 277] width 33 height 10
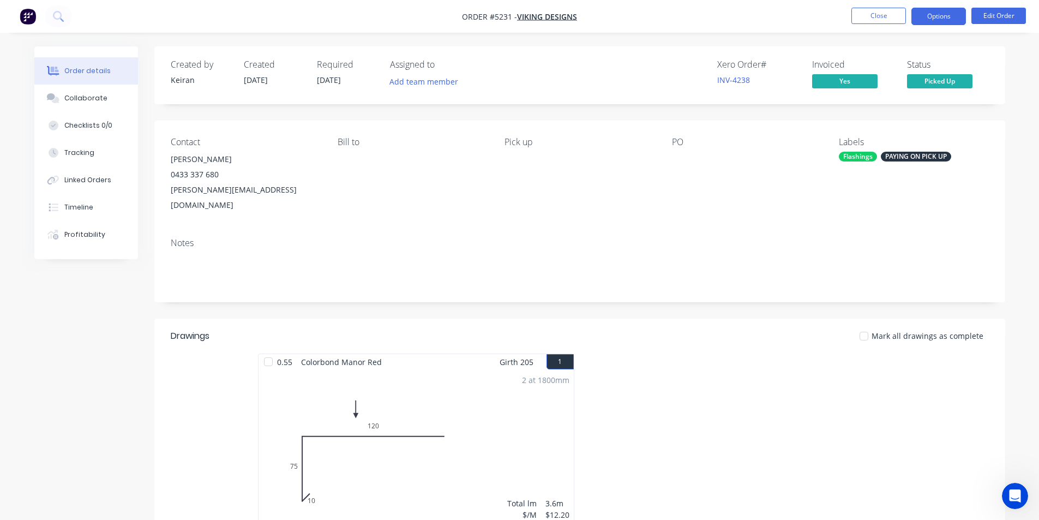
click at [949, 21] on button "Options" at bounding box center [939, 16] width 55 height 17
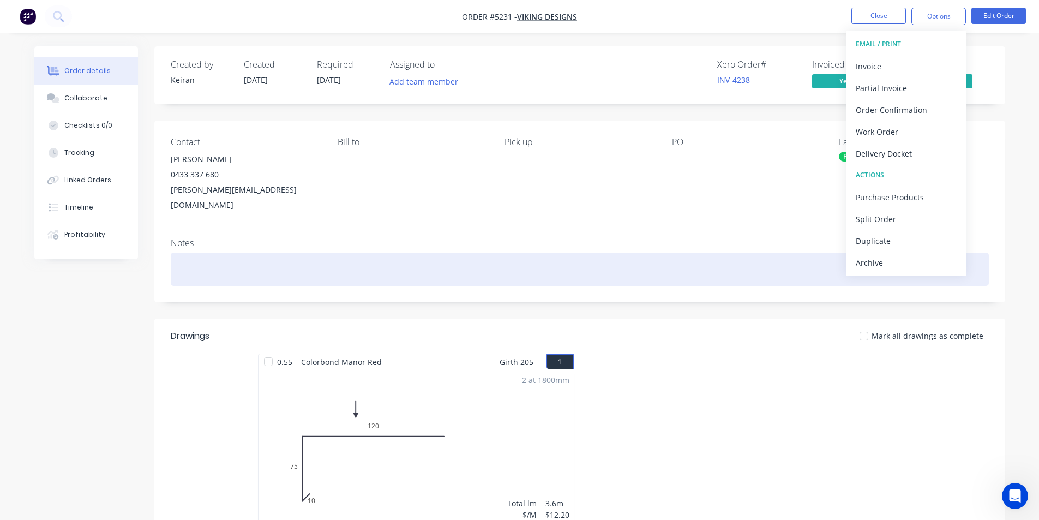
click at [933, 264] on div "Archive" at bounding box center [906, 263] width 100 height 16
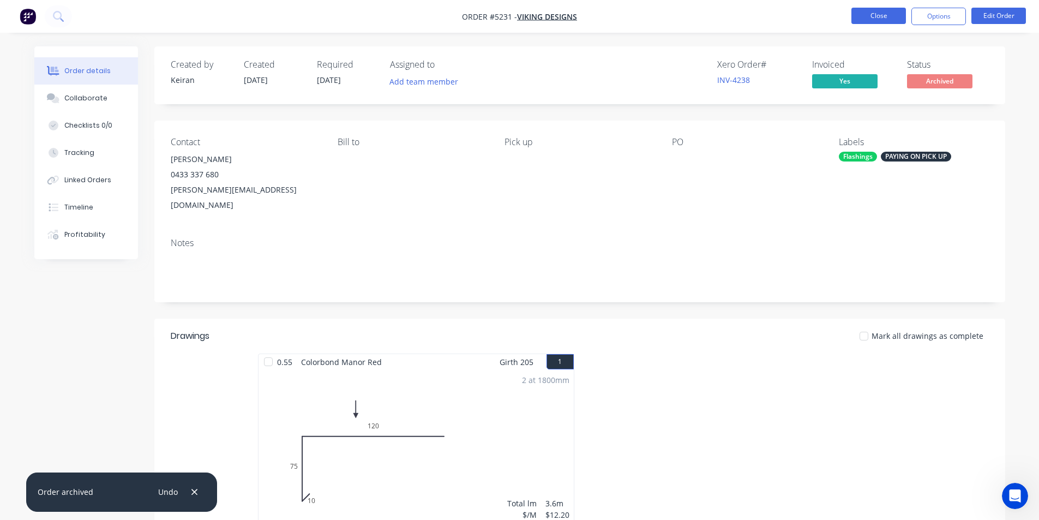
click at [876, 17] on button "Close" at bounding box center [879, 16] width 55 height 16
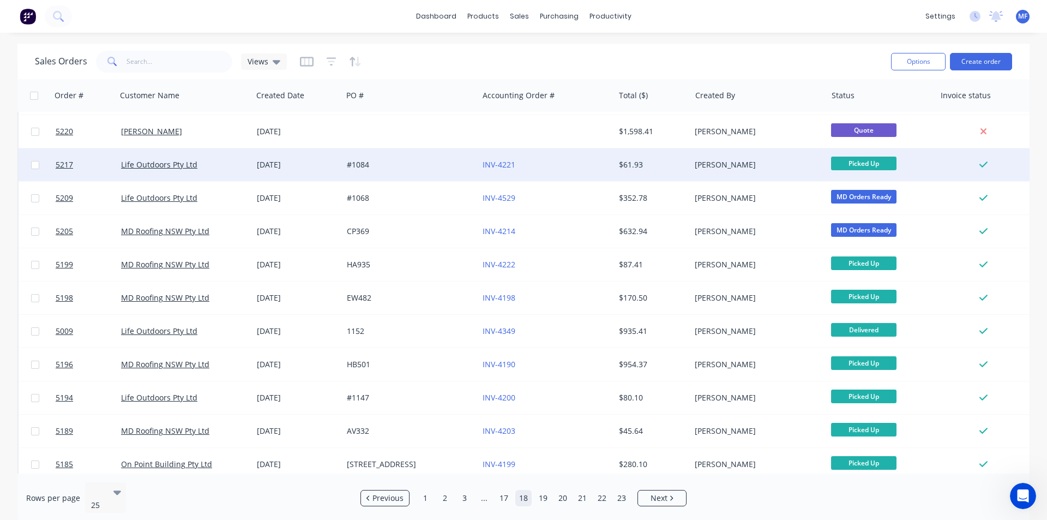
scroll to position [476, 0]
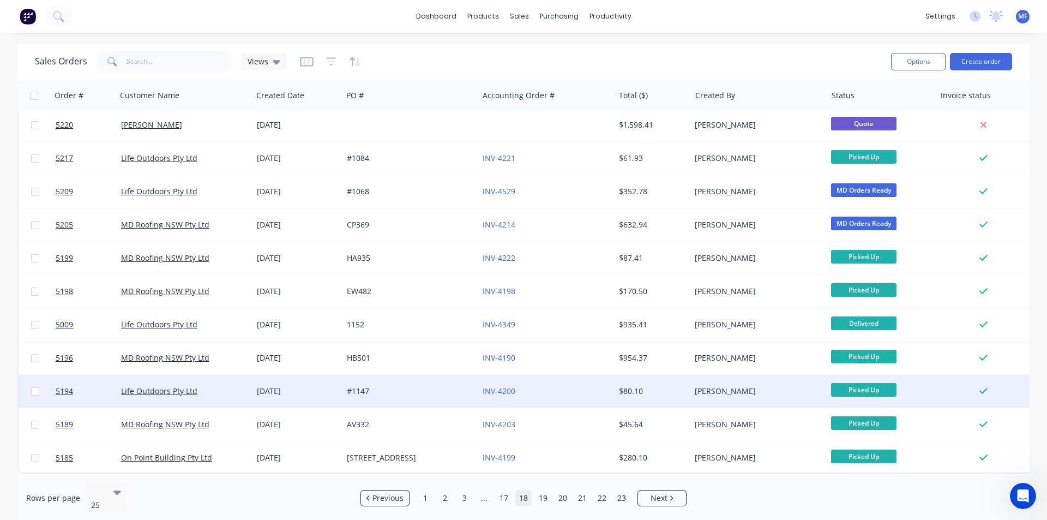
click at [495, 379] on div "INV-4200" at bounding box center [546, 391] width 136 height 33
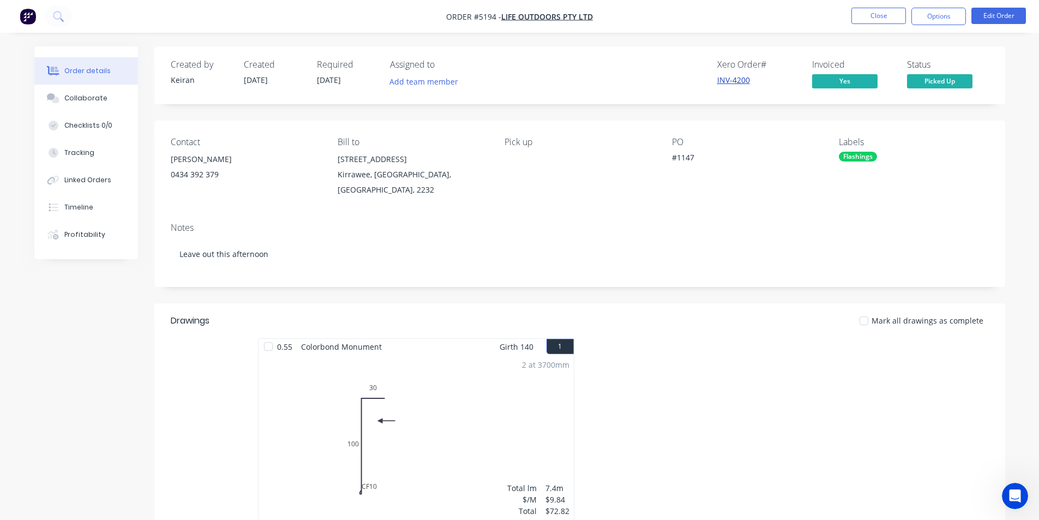
click at [732, 85] on link "INV-4200" at bounding box center [733, 80] width 33 height 10
click at [882, 11] on button "Close" at bounding box center [879, 16] width 55 height 16
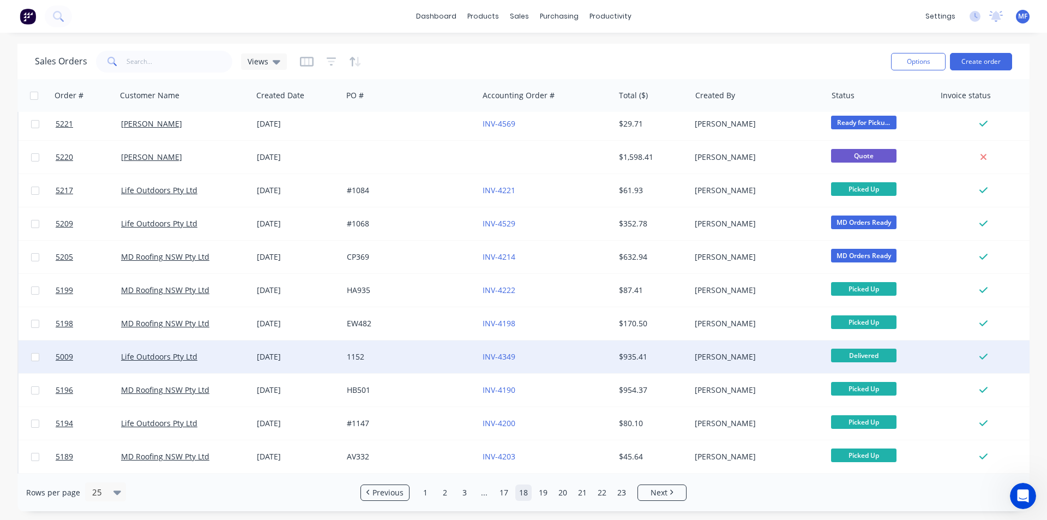
scroll to position [476, 0]
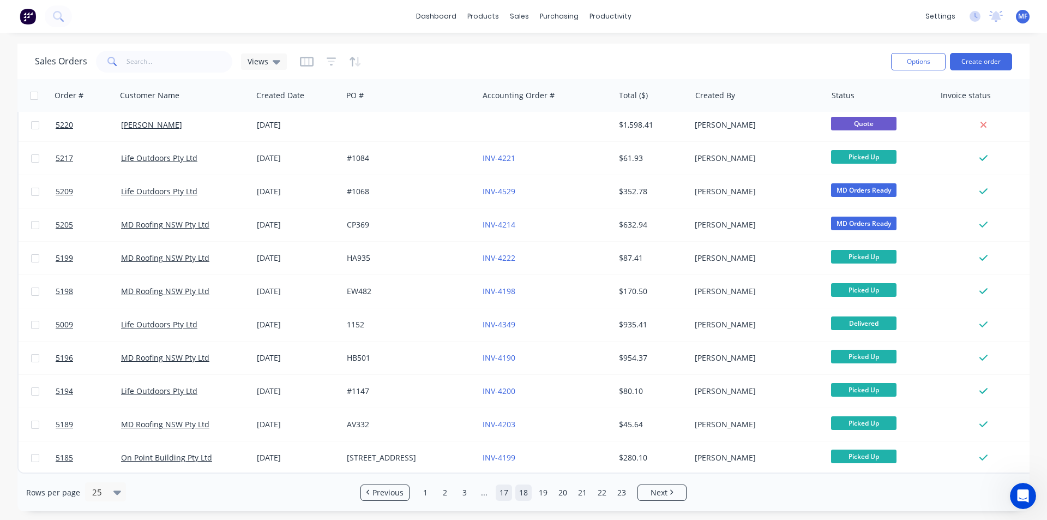
click at [502, 493] on link "17" at bounding box center [504, 492] width 16 height 16
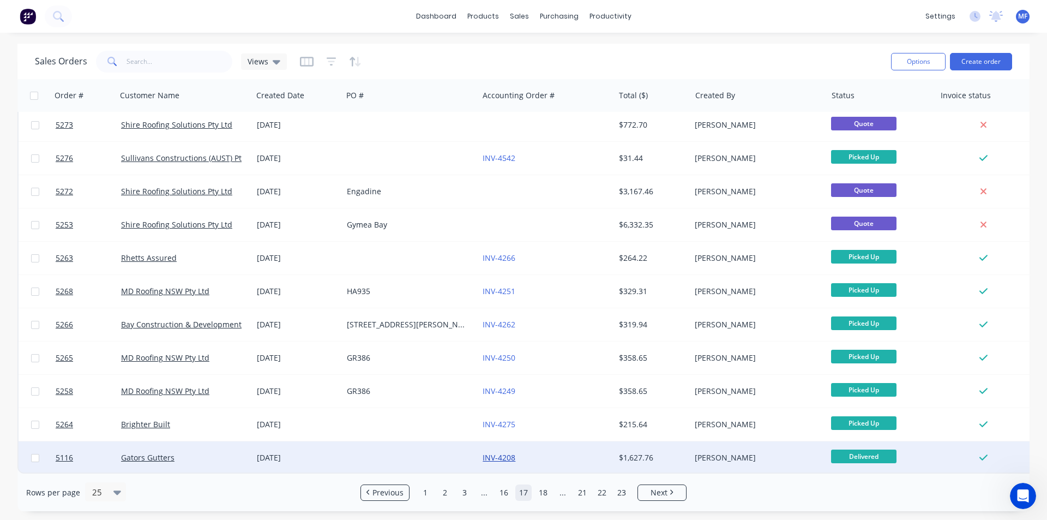
click at [506, 453] on link "INV-4208" at bounding box center [499, 457] width 33 height 10
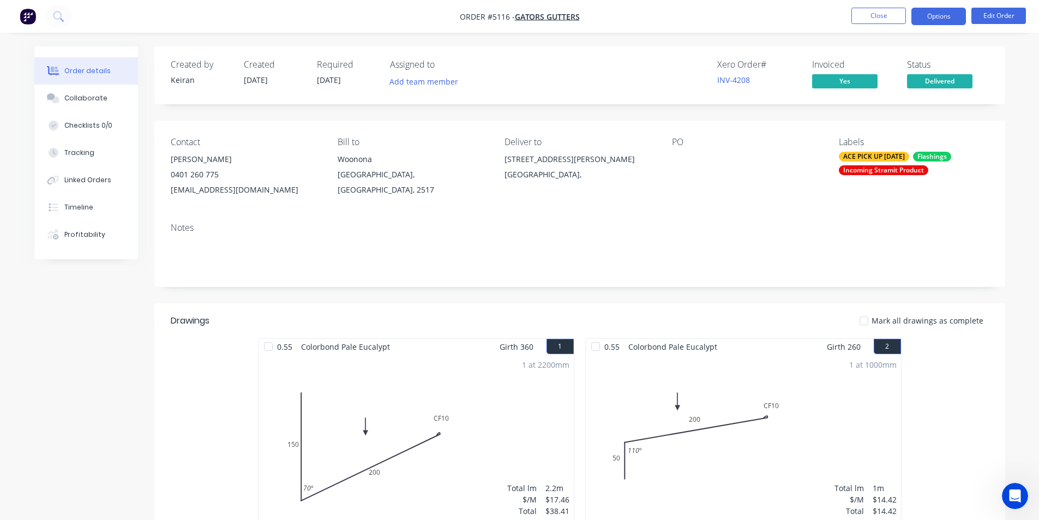
click at [947, 13] on button "Options" at bounding box center [939, 16] width 55 height 17
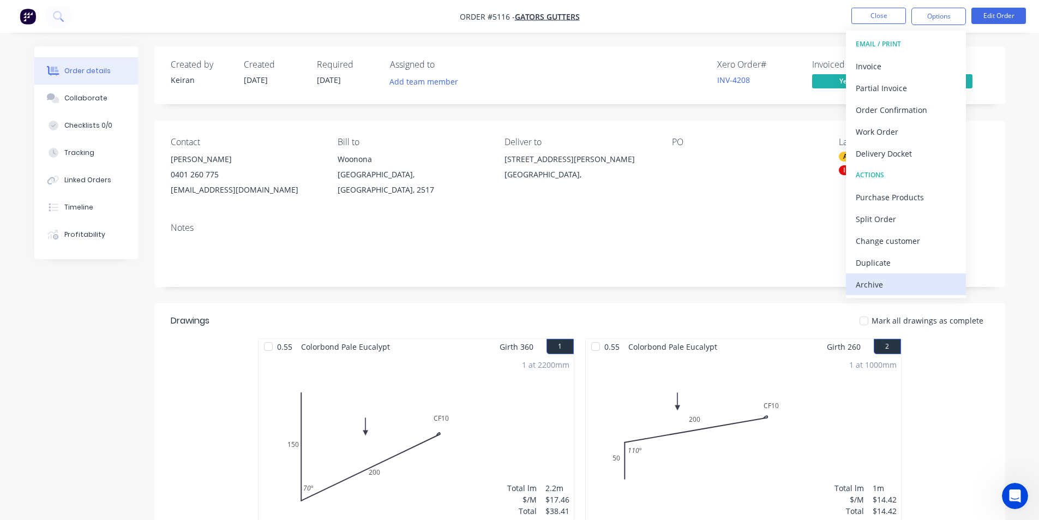
click at [923, 288] on div "Archive" at bounding box center [906, 285] width 100 height 16
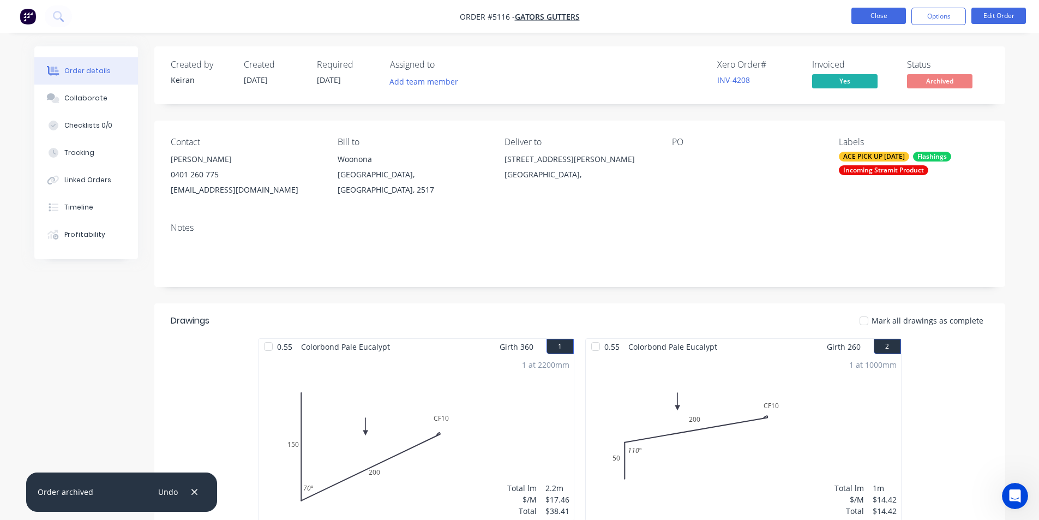
click at [883, 17] on button "Close" at bounding box center [879, 16] width 55 height 16
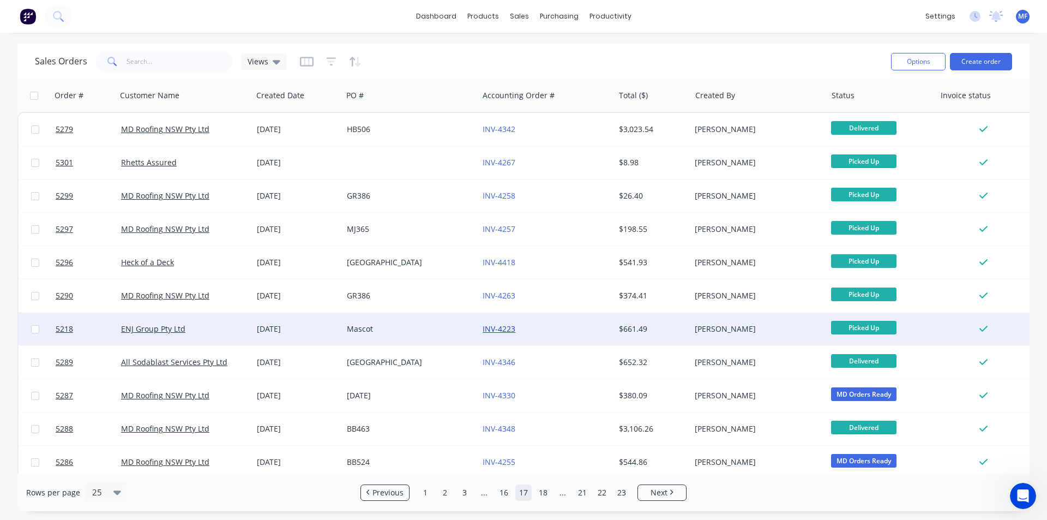
click at [511, 330] on link "INV-4223" at bounding box center [499, 329] width 33 height 10
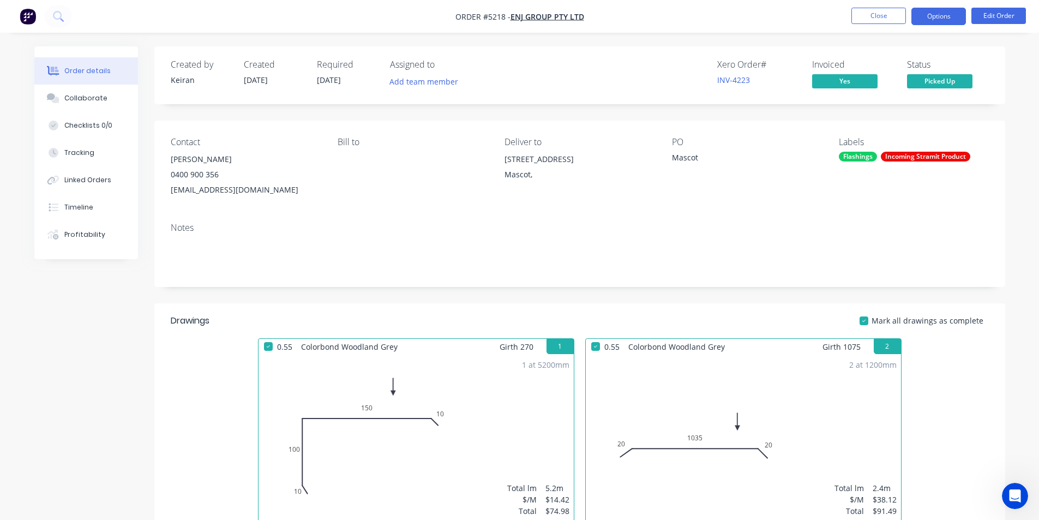
click at [948, 19] on button "Options" at bounding box center [939, 16] width 55 height 17
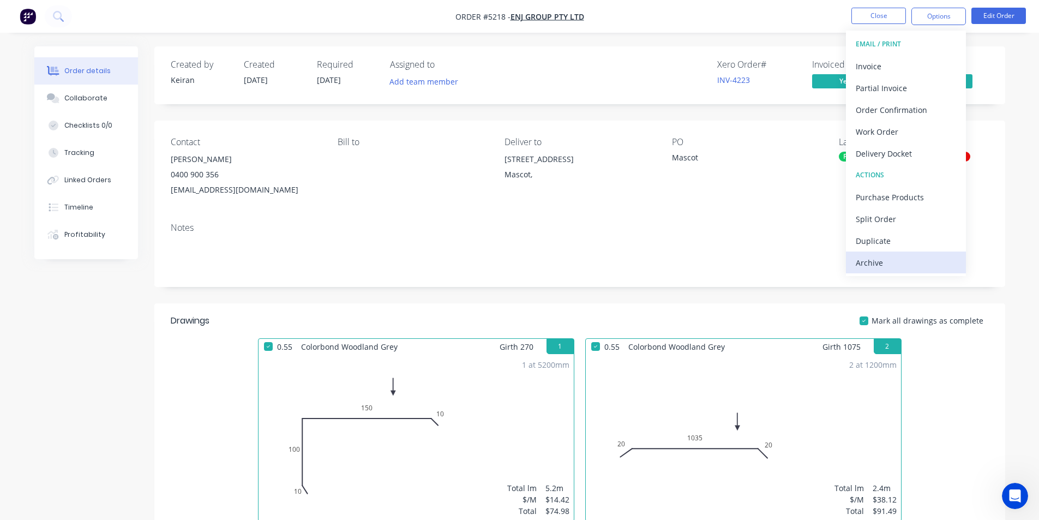
click at [908, 262] on div "Archive" at bounding box center [906, 263] width 100 height 16
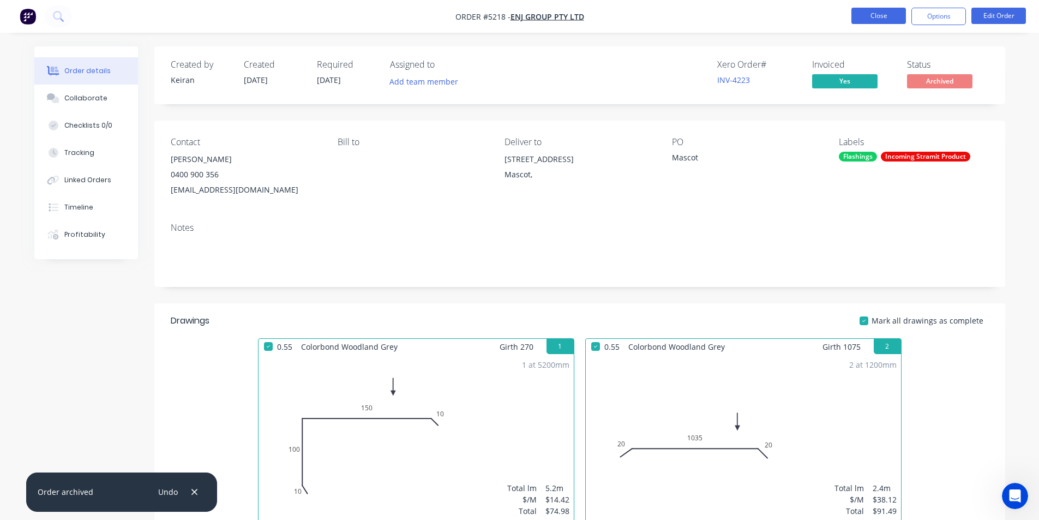
click at [880, 15] on button "Close" at bounding box center [879, 16] width 55 height 16
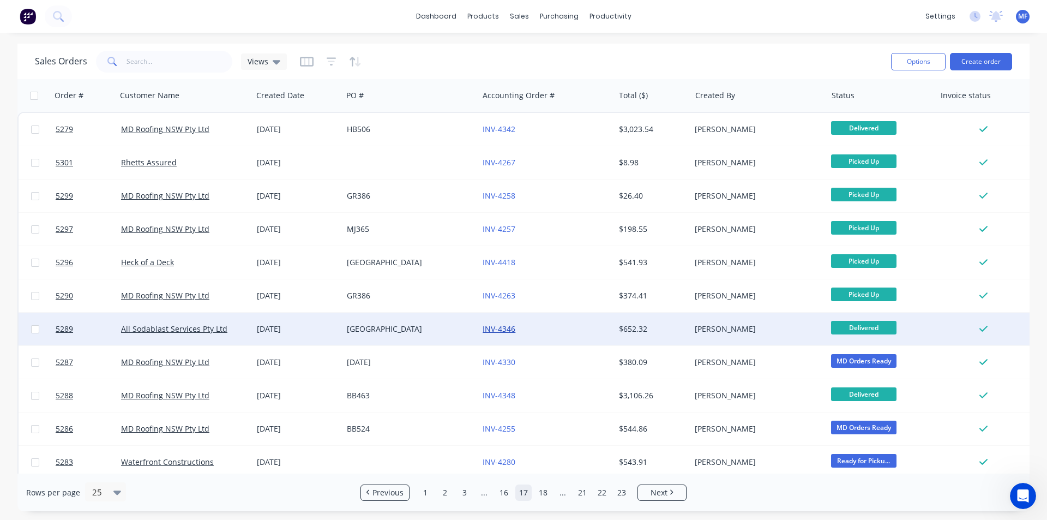
click at [496, 328] on link "INV-4346" at bounding box center [499, 329] width 33 height 10
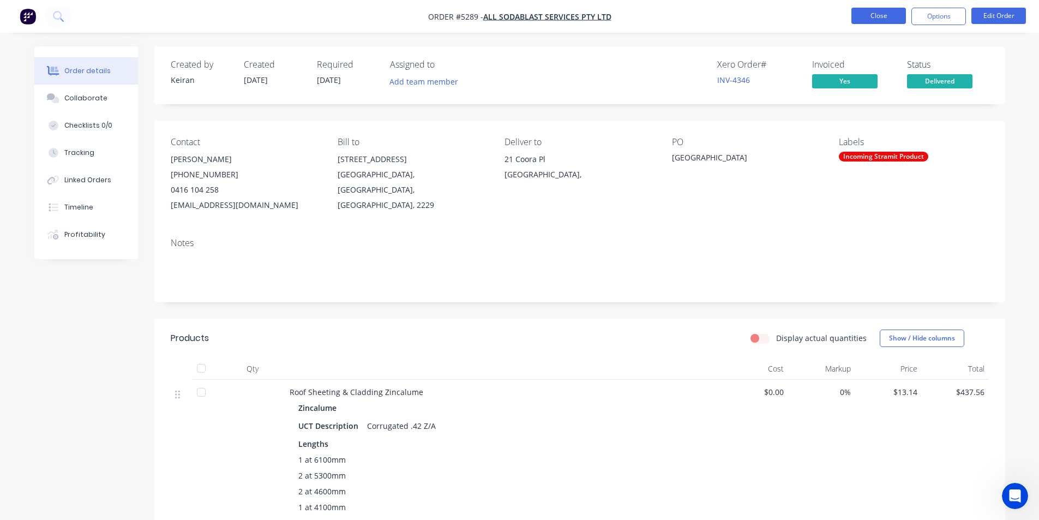
click at [876, 13] on button "Close" at bounding box center [879, 16] width 55 height 16
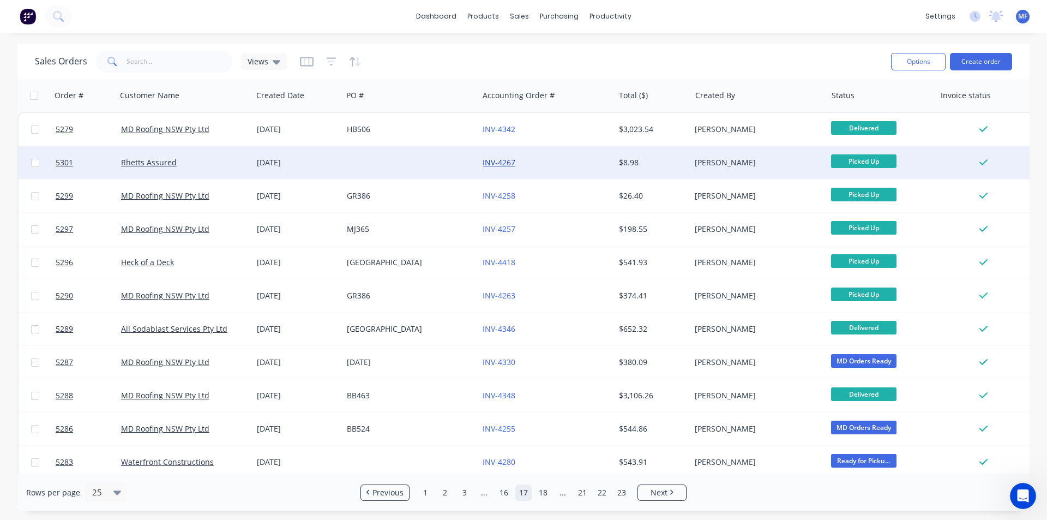
click at [507, 159] on link "INV-4267" at bounding box center [499, 162] width 33 height 10
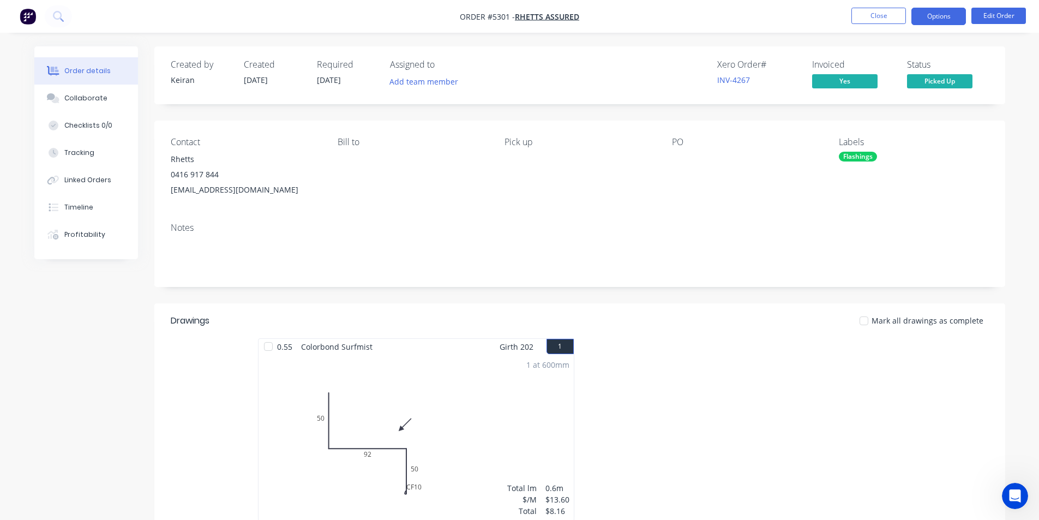
click at [930, 18] on button "Options" at bounding box center [939, 16] width 55 height 17
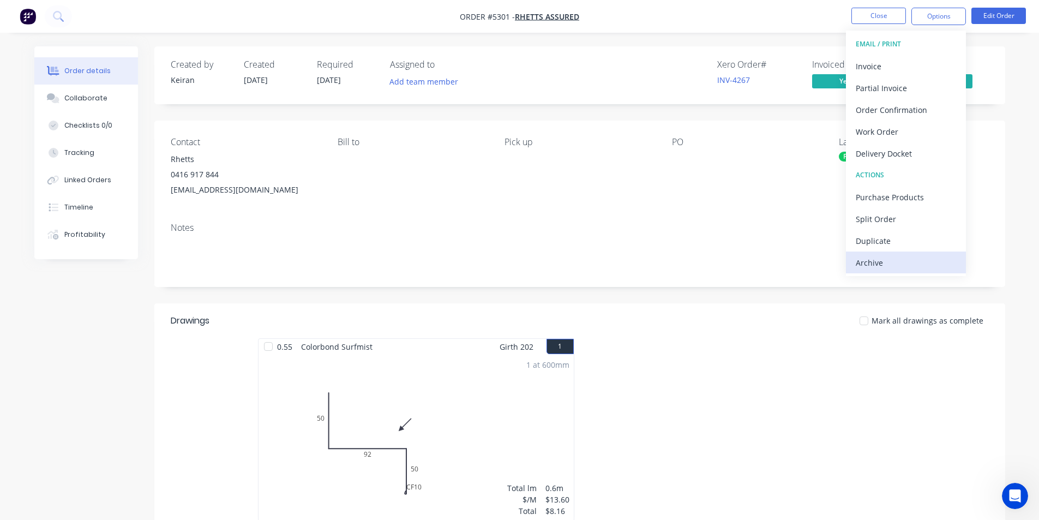
click at [902, 263] on div "Archive" at bounding box center [906, 263] width 100 height 16
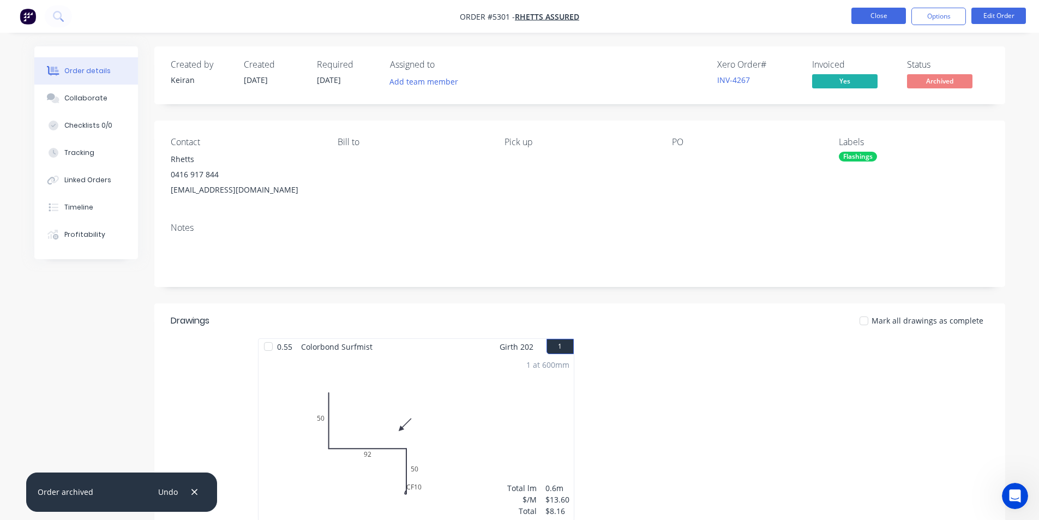
click at [870, 20] on button "Close" at bounding box center [879, 16] width 55 height 16
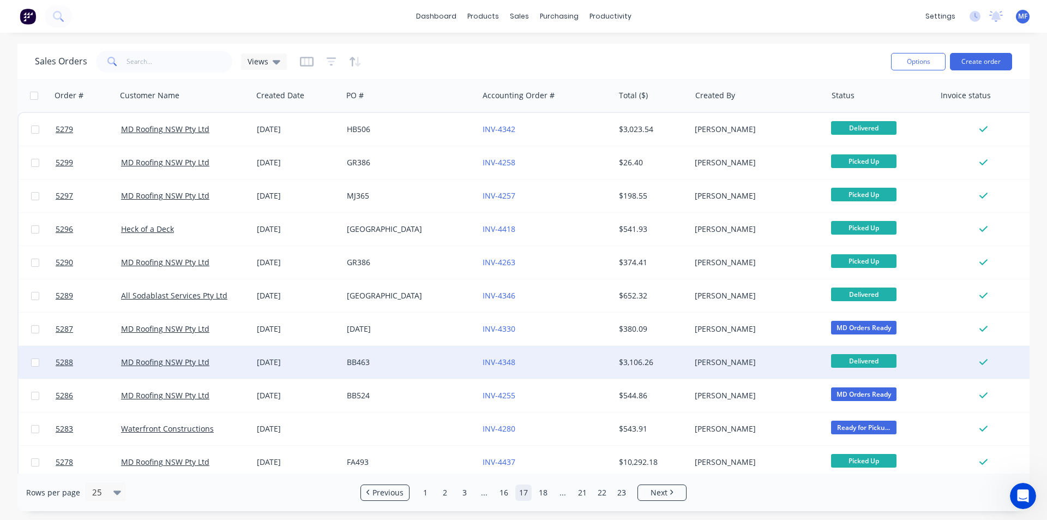
scroll to position [55, 0]
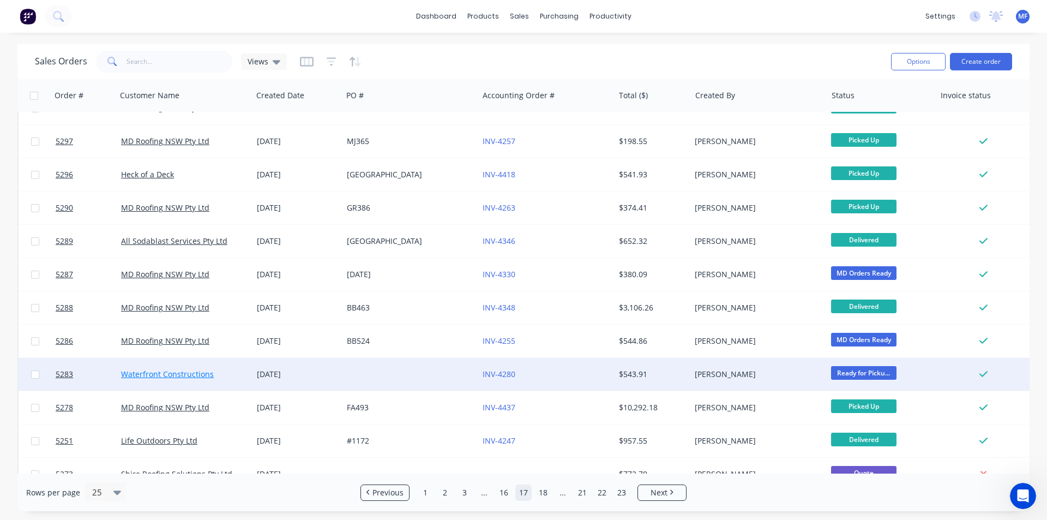
click at [181, 373] on link "Waterfront Constructions" at bounding box center [167, 374] width 93 height 10
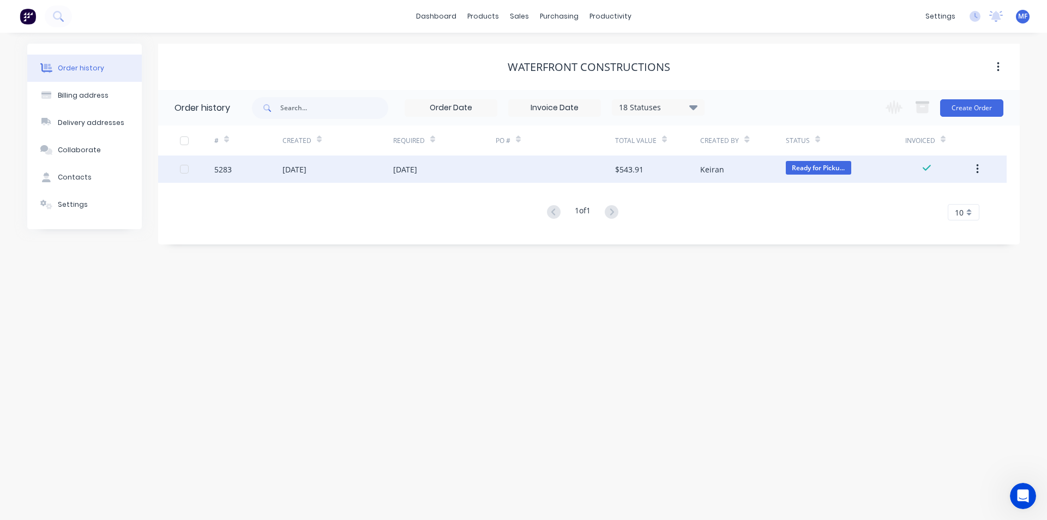
click at [646, 171] on div "$543.91" at bounding box center [657, 168] width 85 height 27
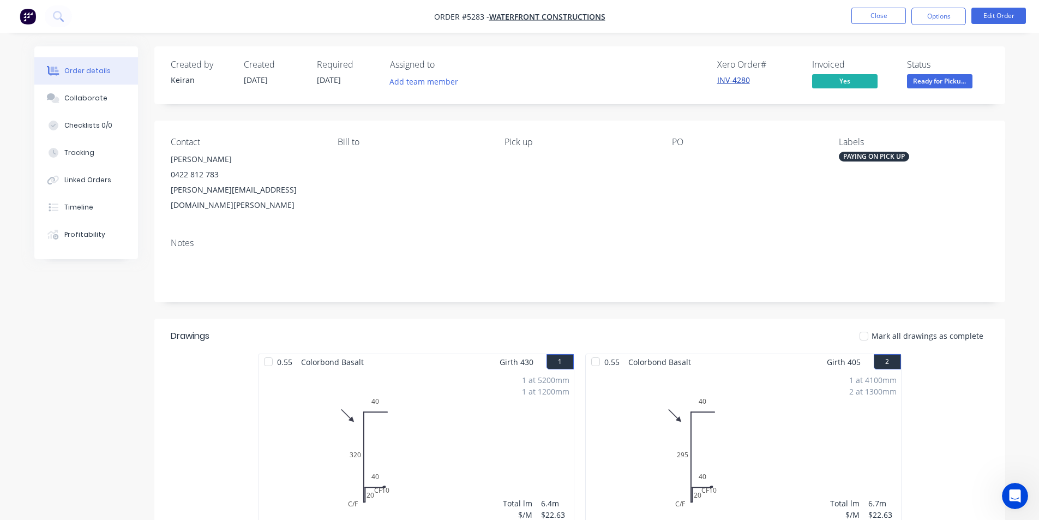
click at [733, 76] on link "INV-4280" at bounding box center [733, 80] width 33 height 10
click at [873, 16] on button "Close" at bounding box center [879, 16] width 55 height 16
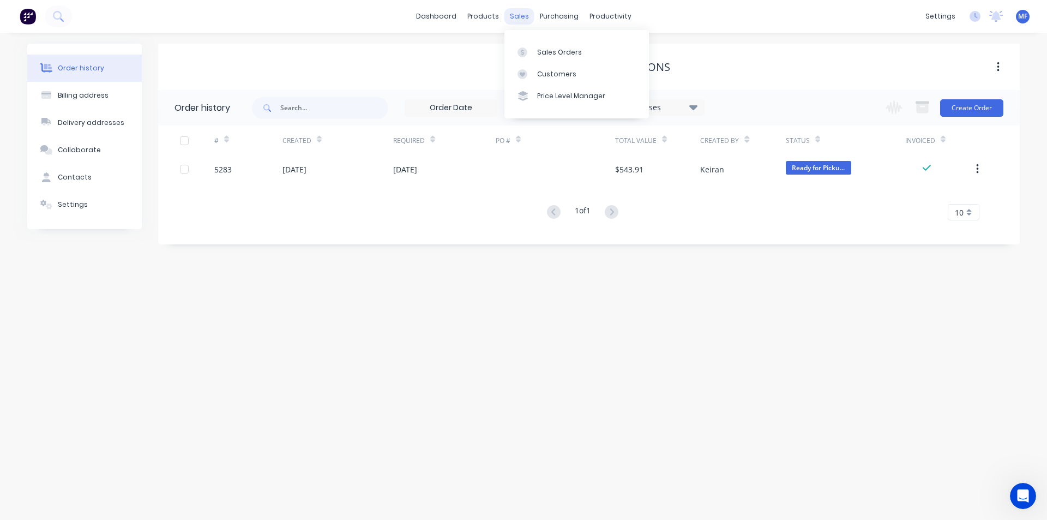
click at [524, 15] on div "sales" at bounding box center [520, 16] width 30 height 16
click at [553, 70] on div "Customers" at bounding box center [556, 74] width 39 height 10
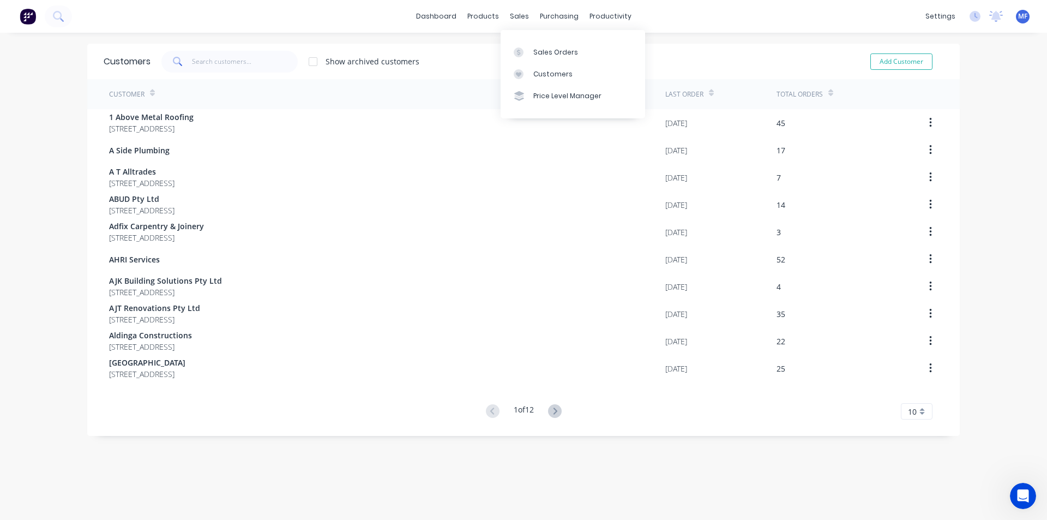
drag, startPoint x: 513, startPoint y: 16, endPoint x: 520, endPoint y: 38, distance: 22.3
click at [514, 17] on div "sales" at bounding box center [520, 16] width 30 height 16
click at [530, 47] on div at bounding box center [522, 52] width 16 height 10
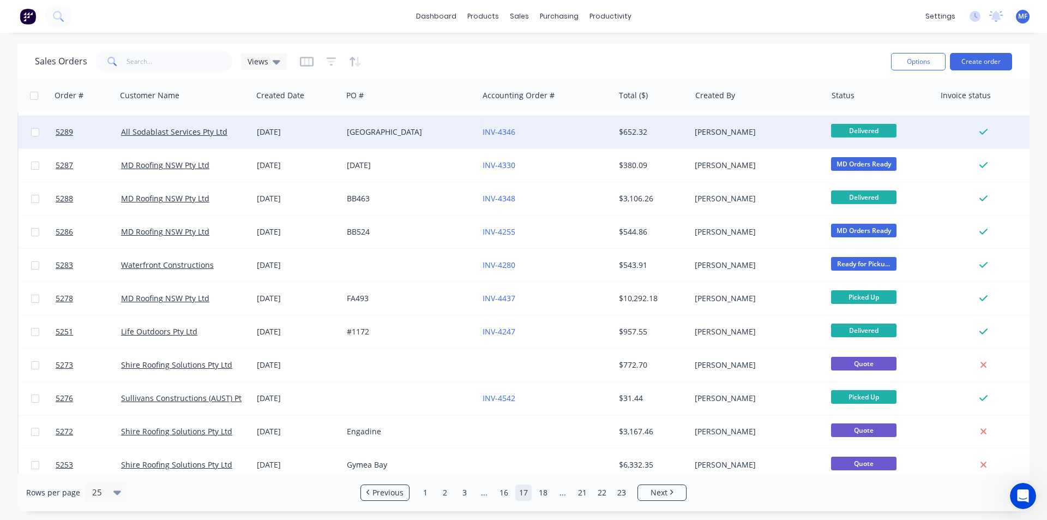
scroll to position [218, 0]
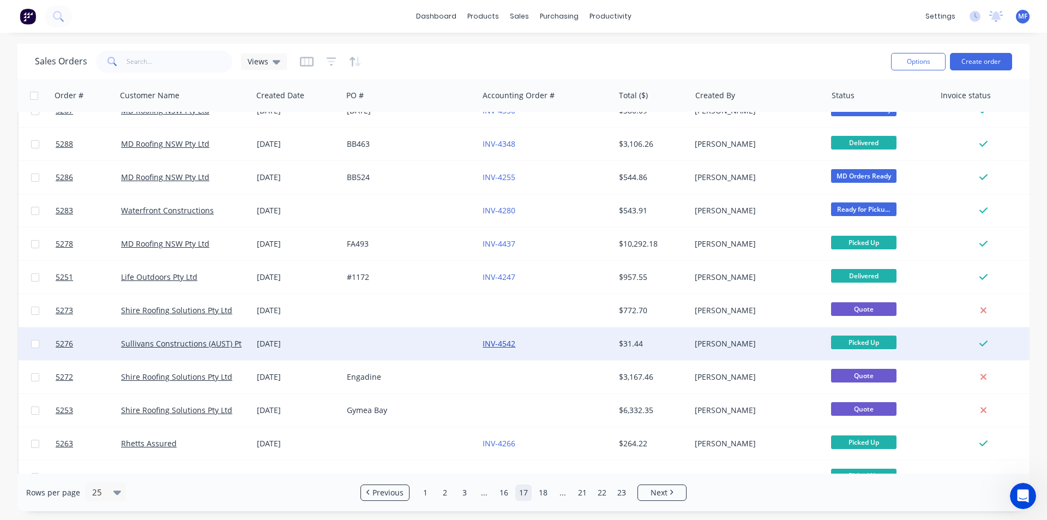
click at [495, 342] on link "INV-4542" at bounding box center [499, 343] width 33 height 10
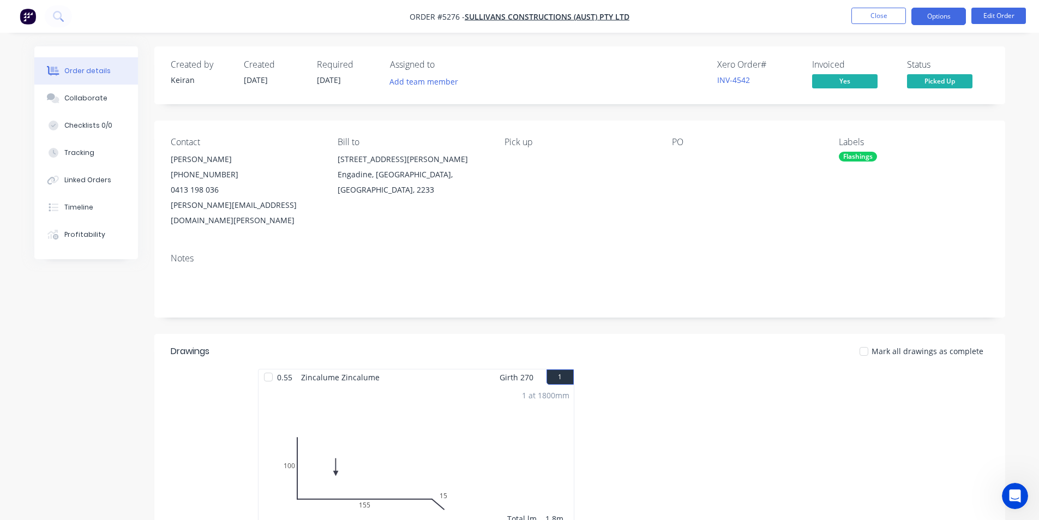
click at [932, 10] on button "Options" at bounding box center [939, 16] width 55 height 17
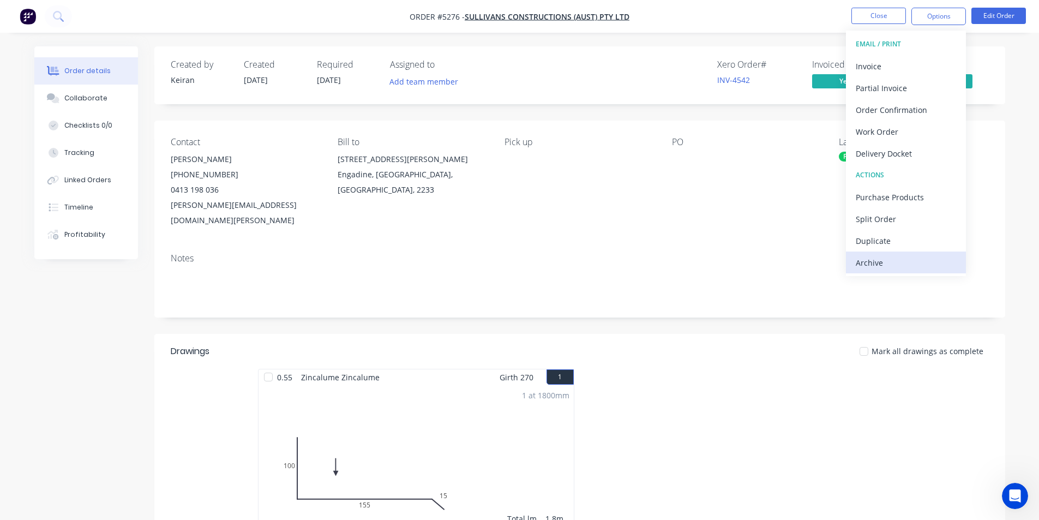
click at [895, 264] on div "Archive" at bounding box center [906, 263] width 100 height 16
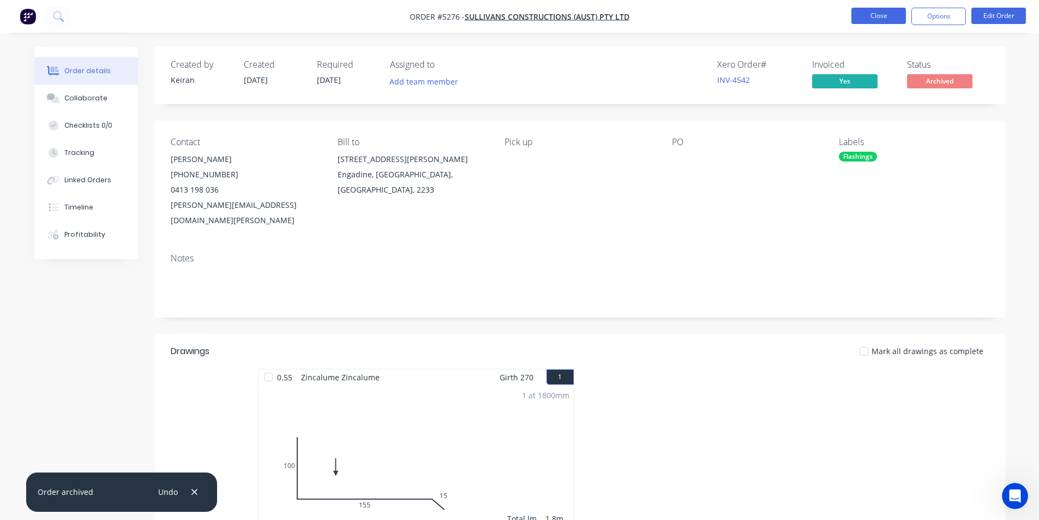
click at [872, 15] on button "Close" at bounding box center [879, 16] width 55 height 16
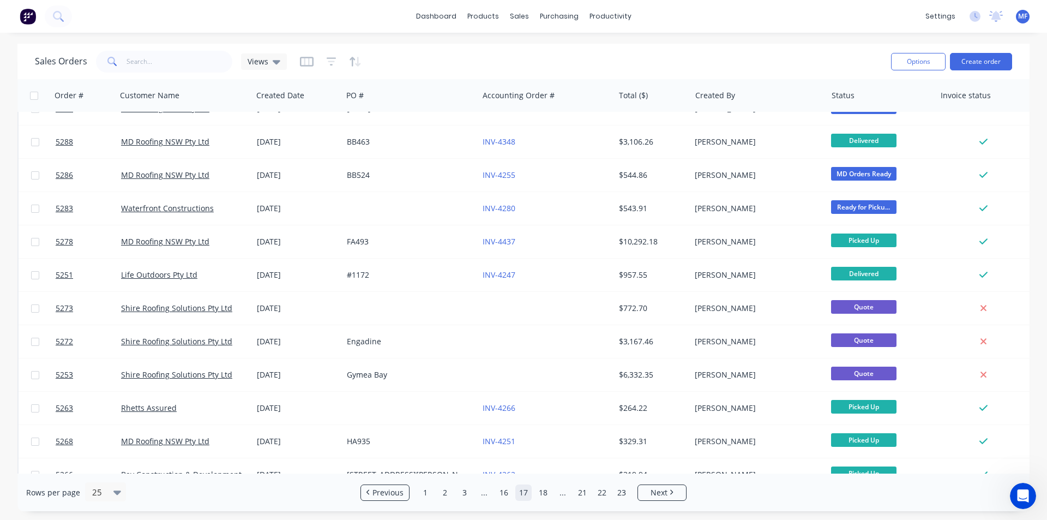
scroll to position [203, 0]
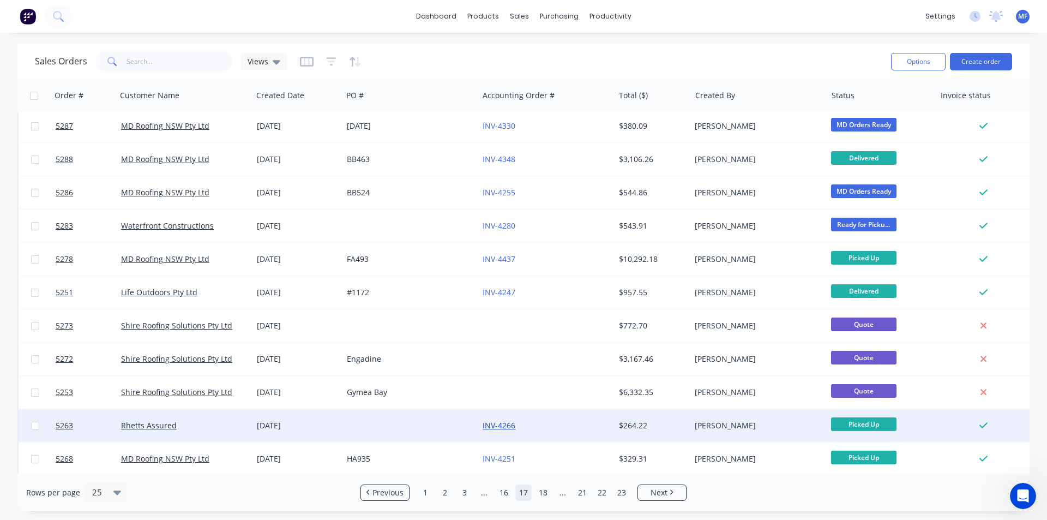
click at [507, 423] on link "INV-4266" at bounding box center [499, 425] width 33 height 10
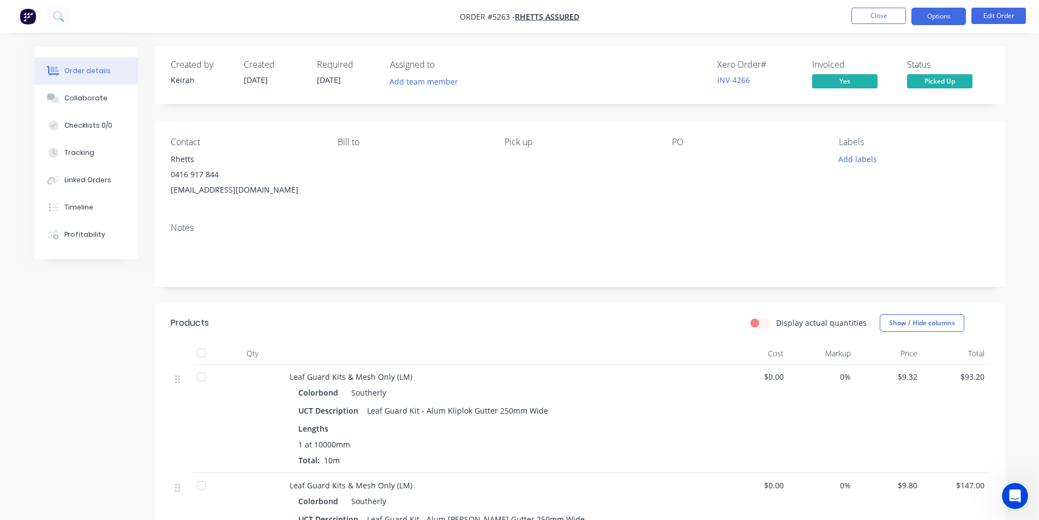
click at [942, 20] on button "Options" at bounding box center [939, 16] width 55 height 17
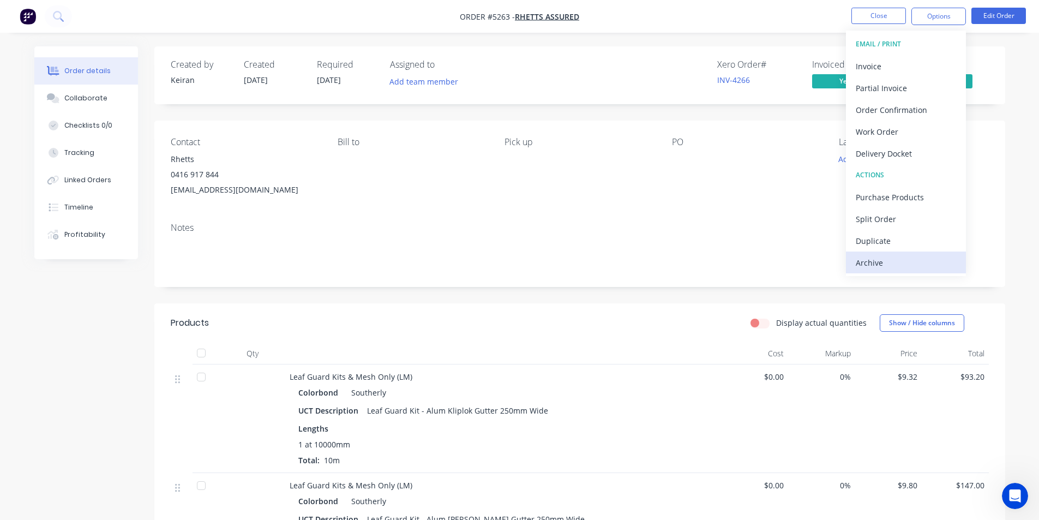
click at [905, 268] on div "Archive" at bounding box center [906, 263] width 100 height 16
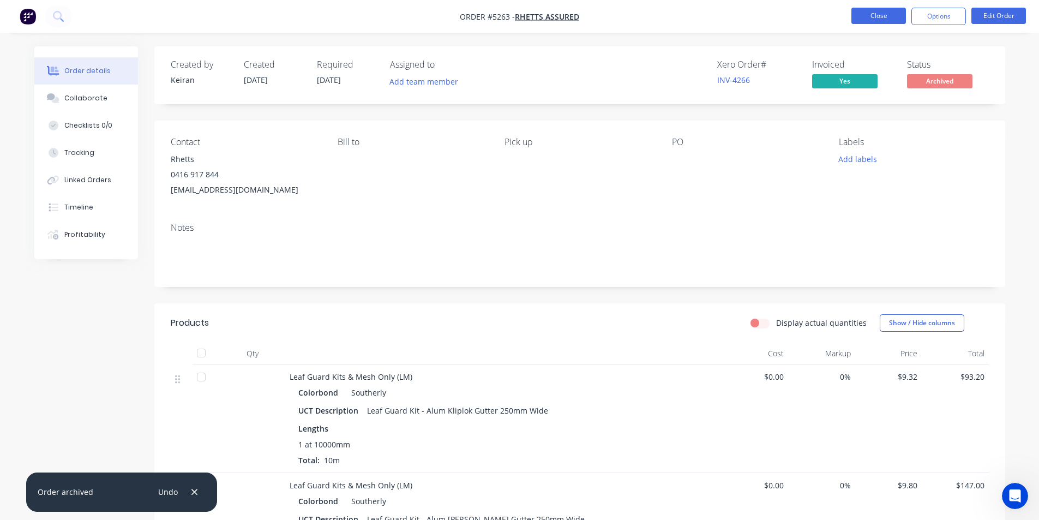
click at [876, 14] on button "Close" at bounding box center [879, 16] width 55 height 16
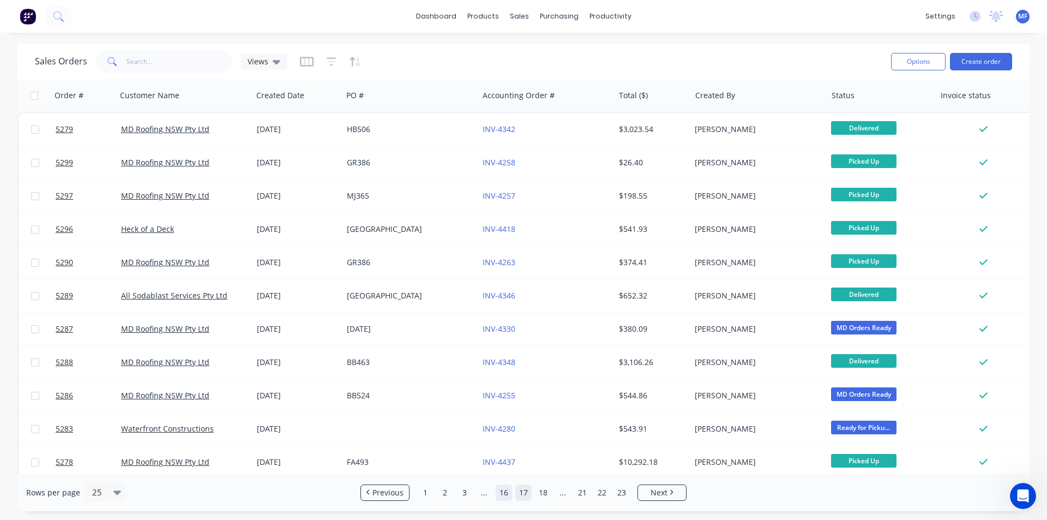
click at [509, 493] on link "16" at bounding box center [504, 492] width 16 height 16
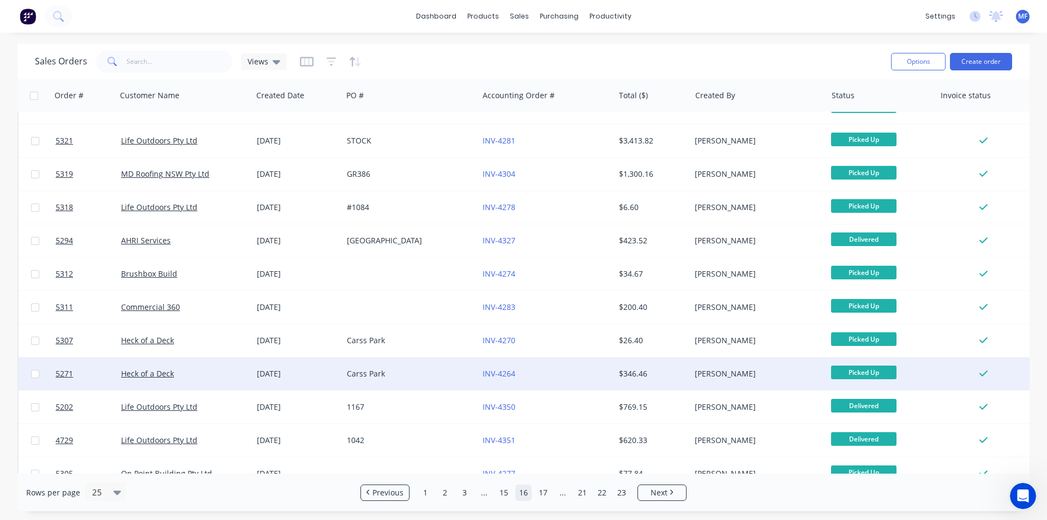
scroll to position [476, 0]
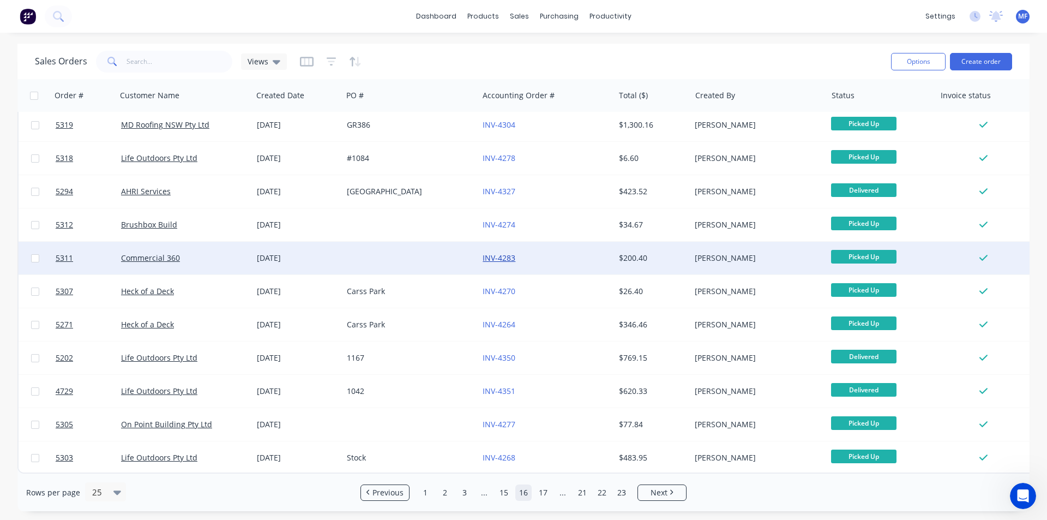
click at [512, 255] on link "INV-4283" at bounding box center [499, 258] width 33 height 10
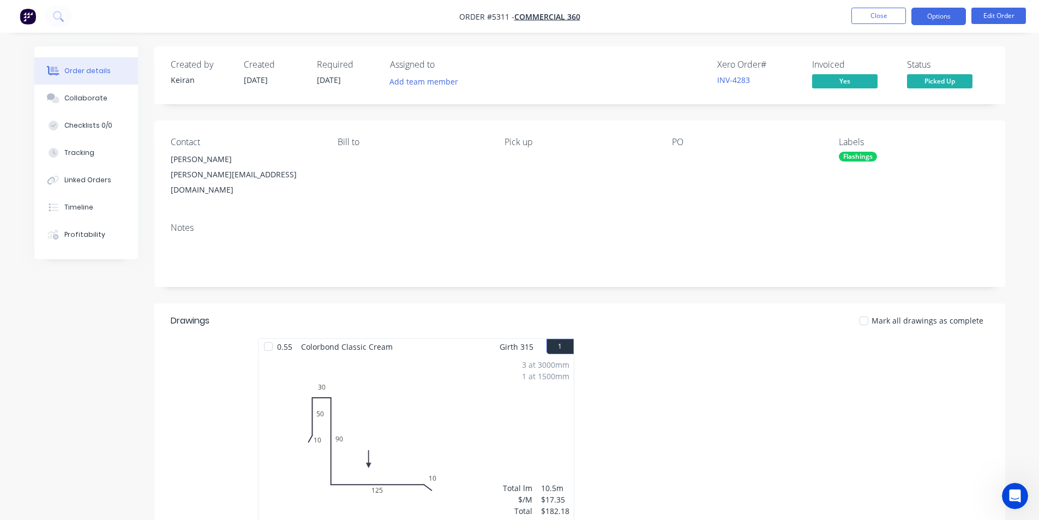
click at [939, 12] on button "Options" at bounding box center [939, 16] width 55 height 17
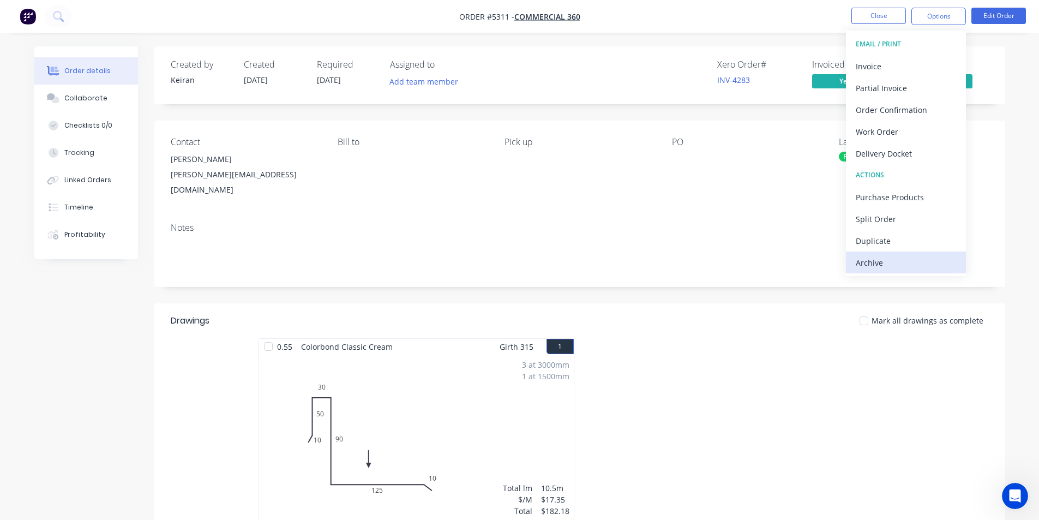
click at [911, 267] on div "Archive" at bounding box center [906, 263] width 100 height 16
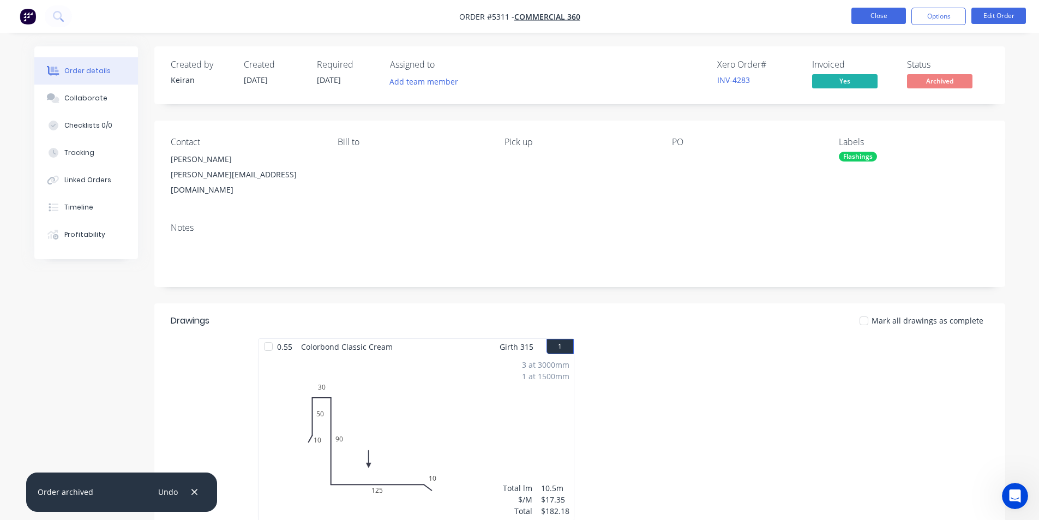
click at [873, 12] on button "Close" at bounding box center [879, 16] width 55 height 16
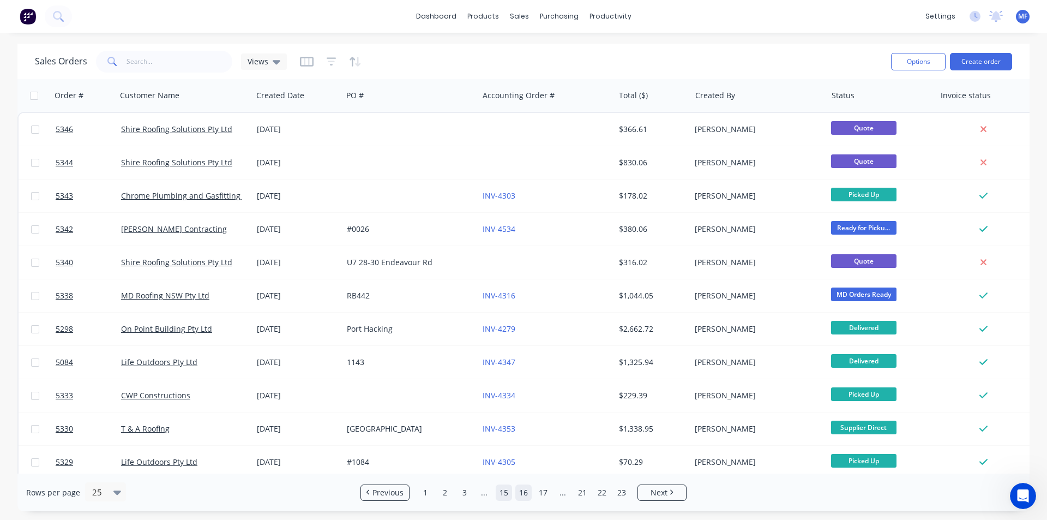
click at [509, 490] on link "15" at bounding box center [504, 492] width 16 height 16
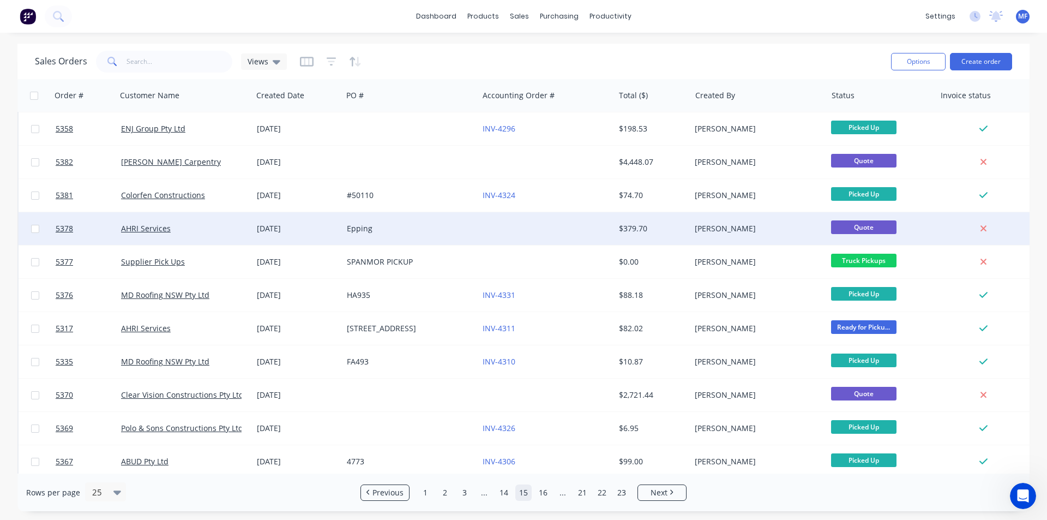
scroll to position [312, 0]
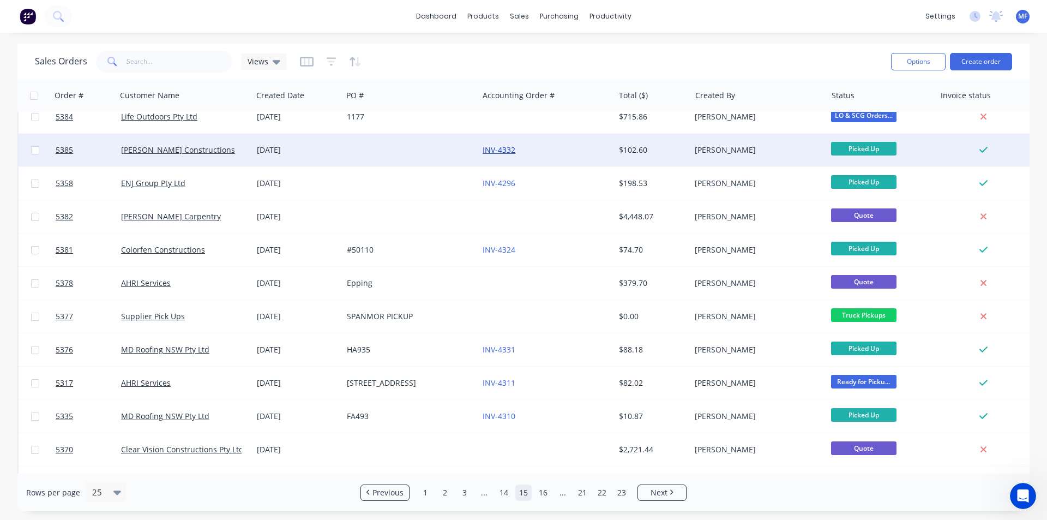
click at [514, 151] on link "INV-4332" at bounding box center [499, 150] width 33 height 10
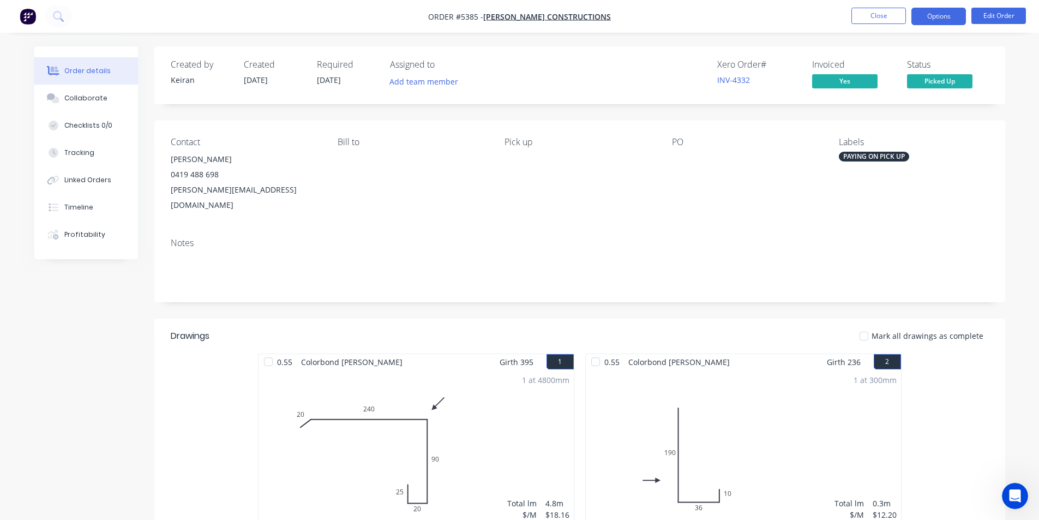
click at [951, 20] on button "Options" at bounding box center [939, 16] width 55 height 17
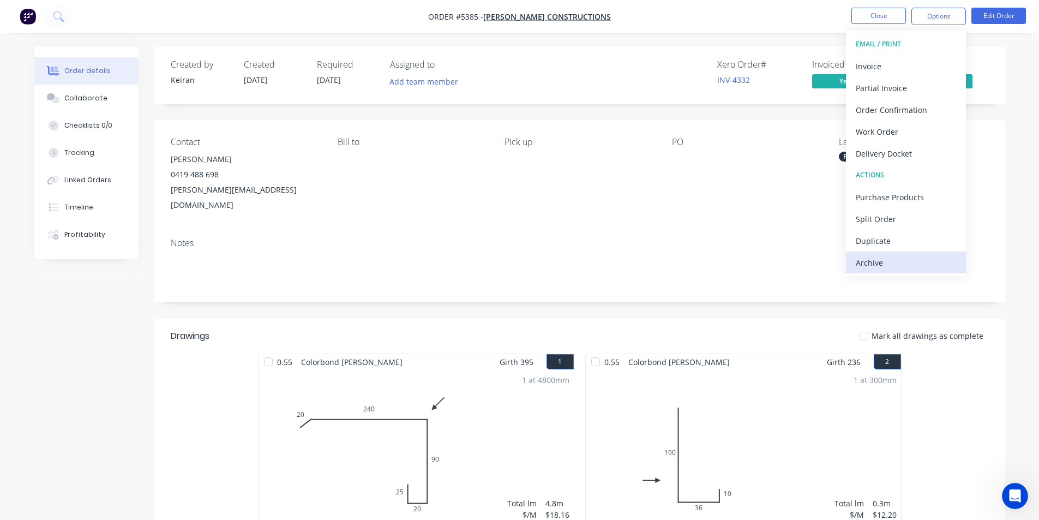
click at [943, 258] on div "Archive" at bounding box center [906, 263] width 100 height 16
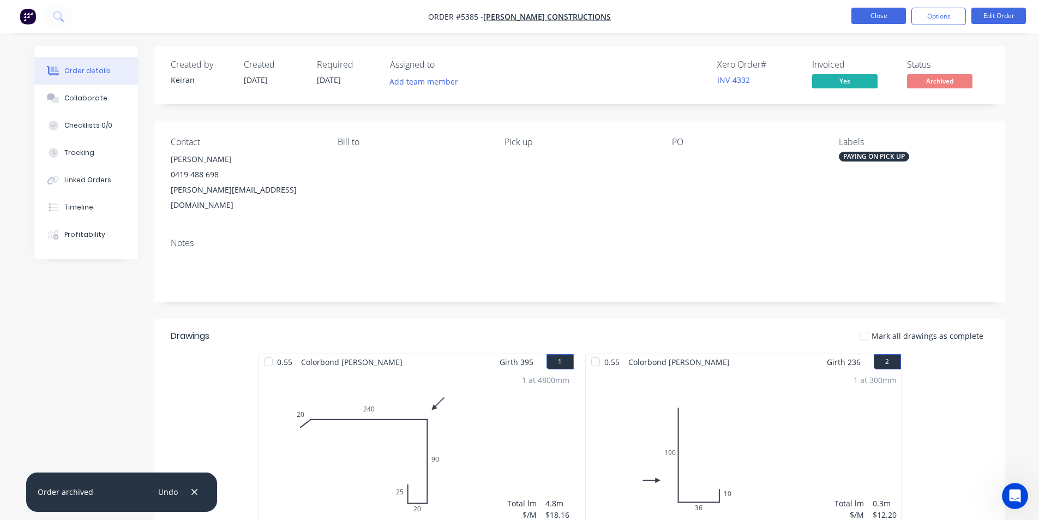
click at [894, 13] on button "Close" at bounding box center [879, 16] width 55 height 16
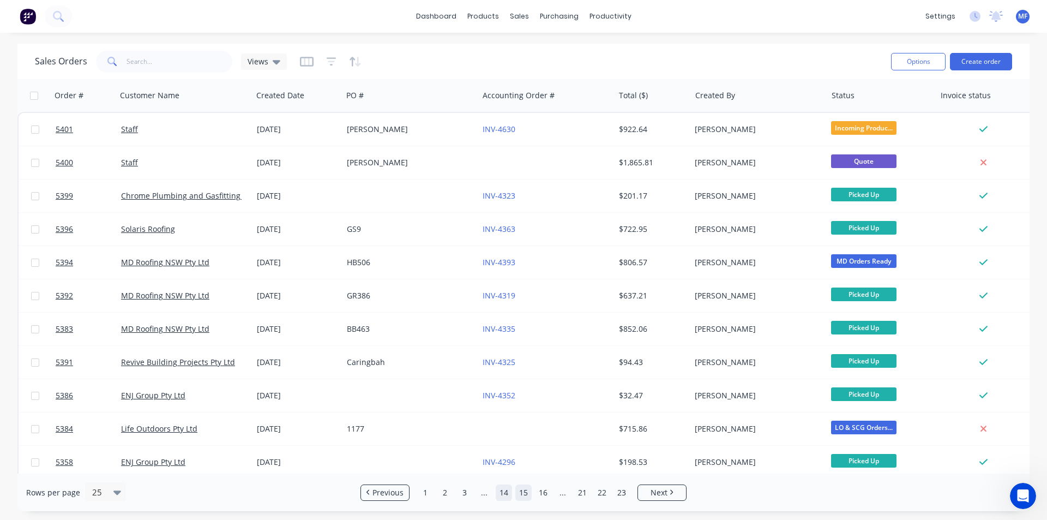
click at [507, 493] on link "14" at bounding box center [504, 492] width 16 height 16
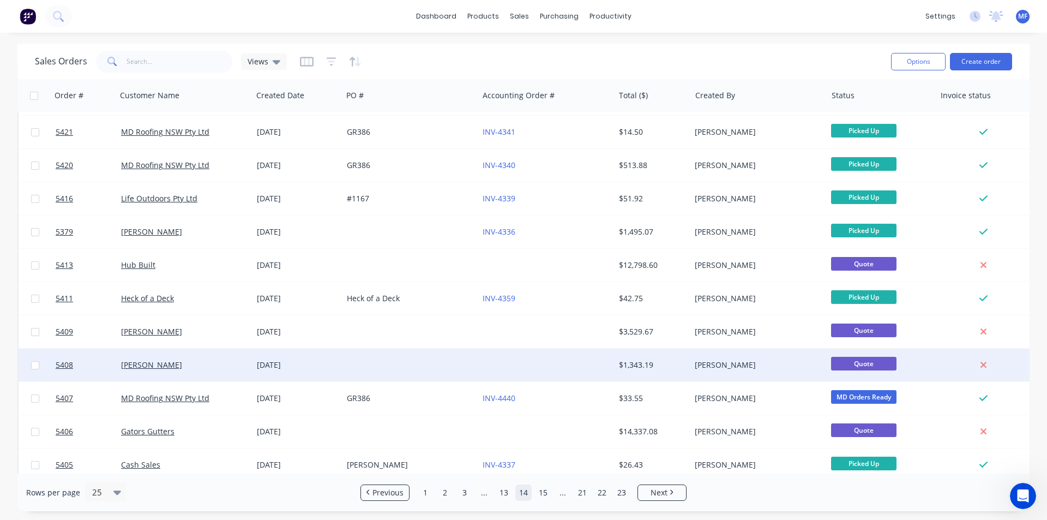
scroll to position [476, 0]
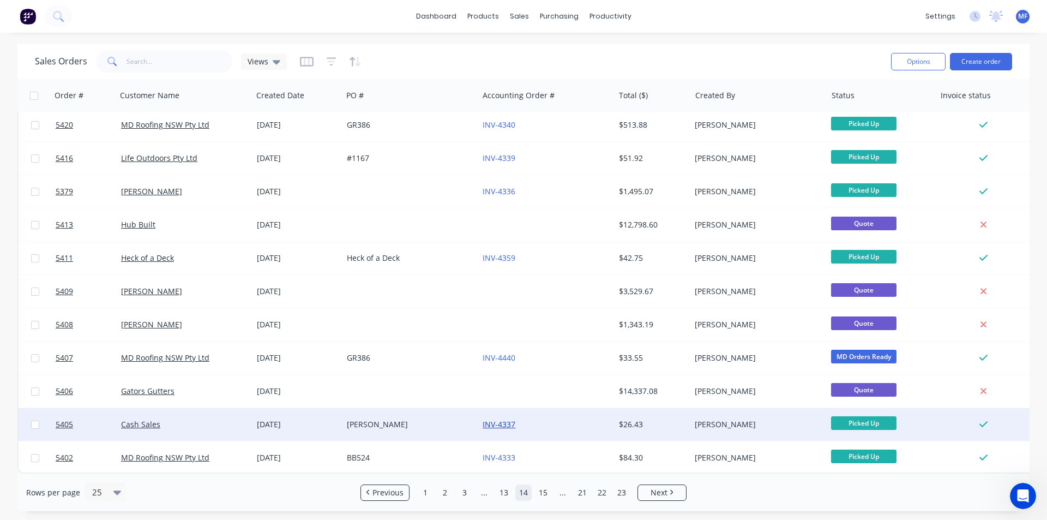
click at [502, 420] on link "INV-4337" at bounding box center [499, 424] width 33 height 10
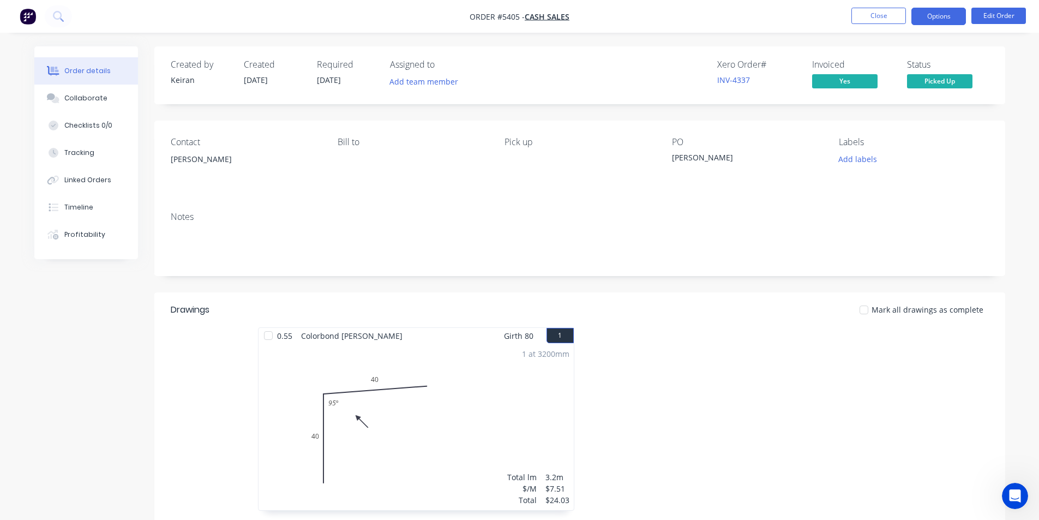
click at [935, 19] on button "Options" at bounding box center [939, 16] width 55 height 17
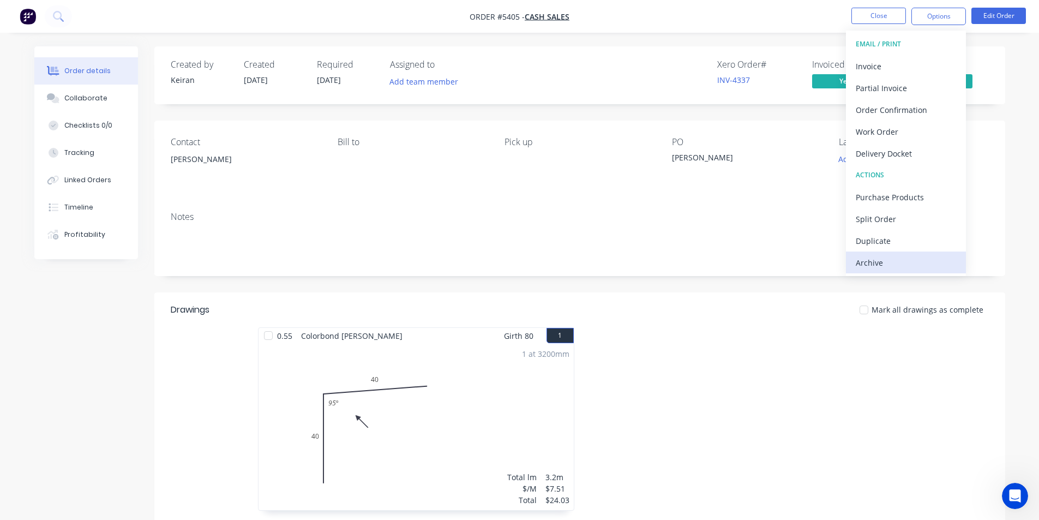
click at [913, 264] on div "Archive" at bounding box center [906, 263] width 100 height 16
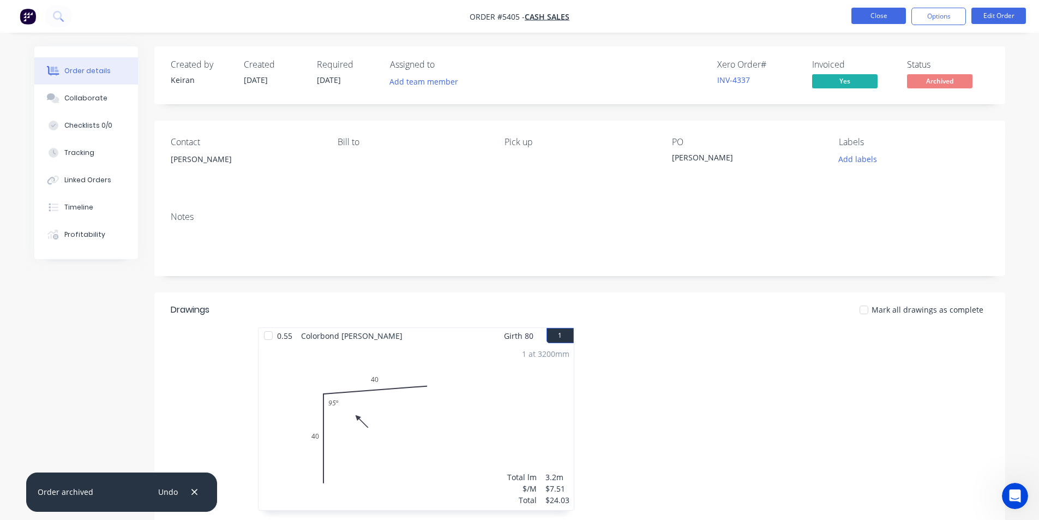
click at [891, 17] on button "Close" at bounding box center [879, 16] width 55 height 16
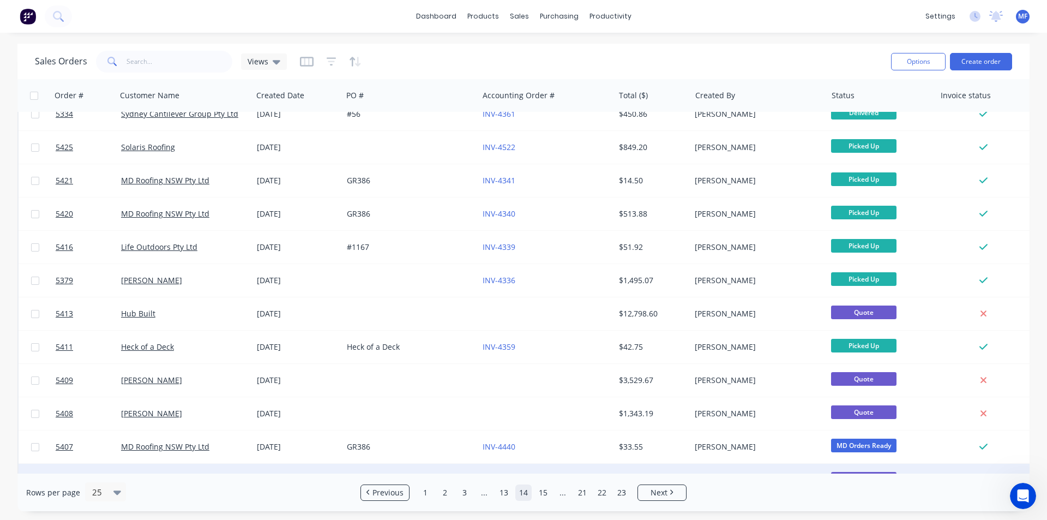
scroll to position [367, 0]
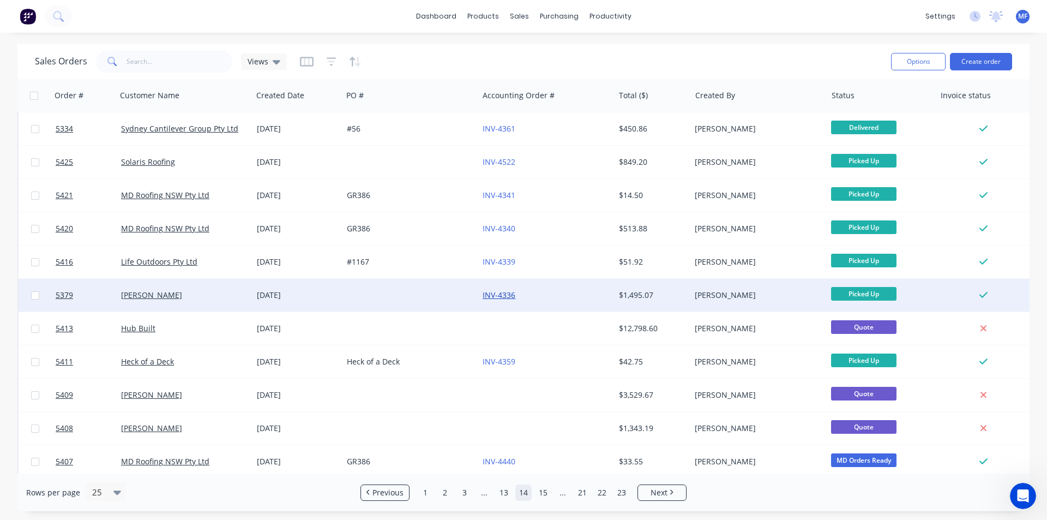
click at [495, 292] on link "INV-4336" at bounding box center [499, 295] width 33 height 10
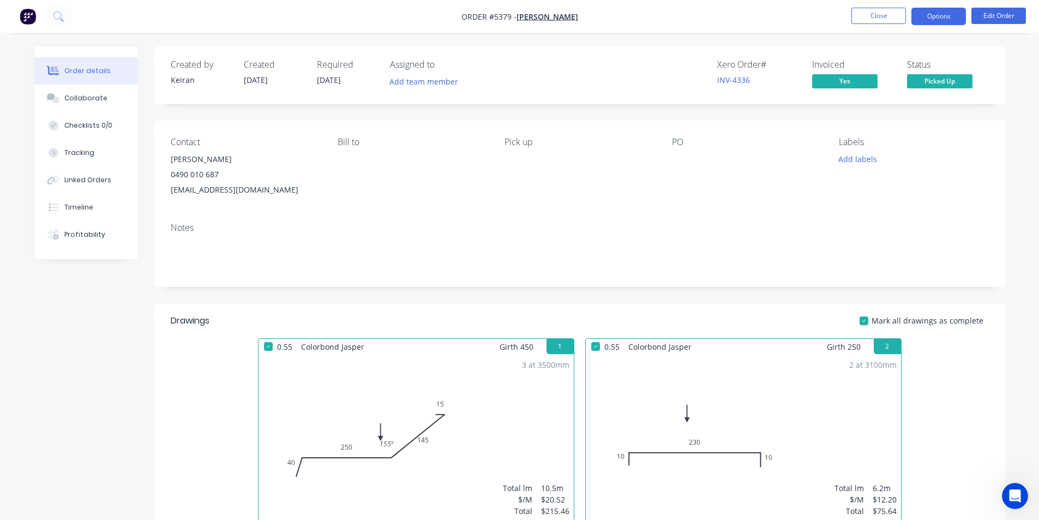
click at [950, 17] on button "Options" at bounding box center [939, 16] width 55 height 17
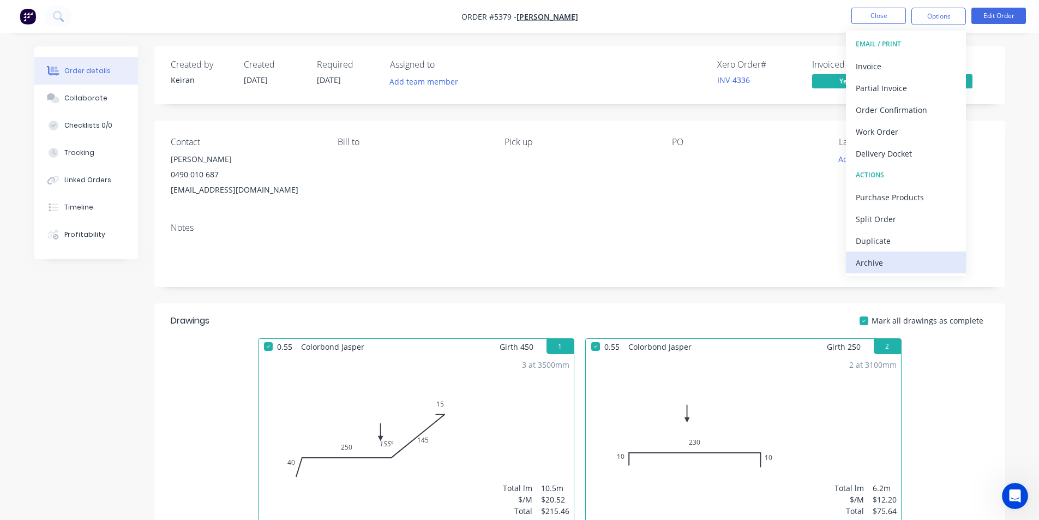
click at [906, 269] on div "Archive" at bounding box center [906, 263] width 100 height 16
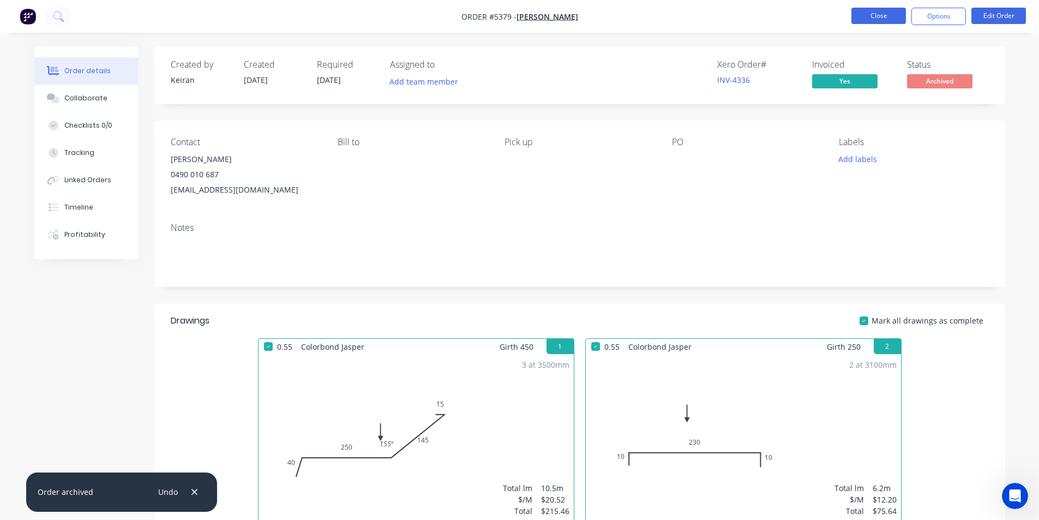
click at [873, 11] on button "Close" at bounding box center [879, 16] width 55 height 16
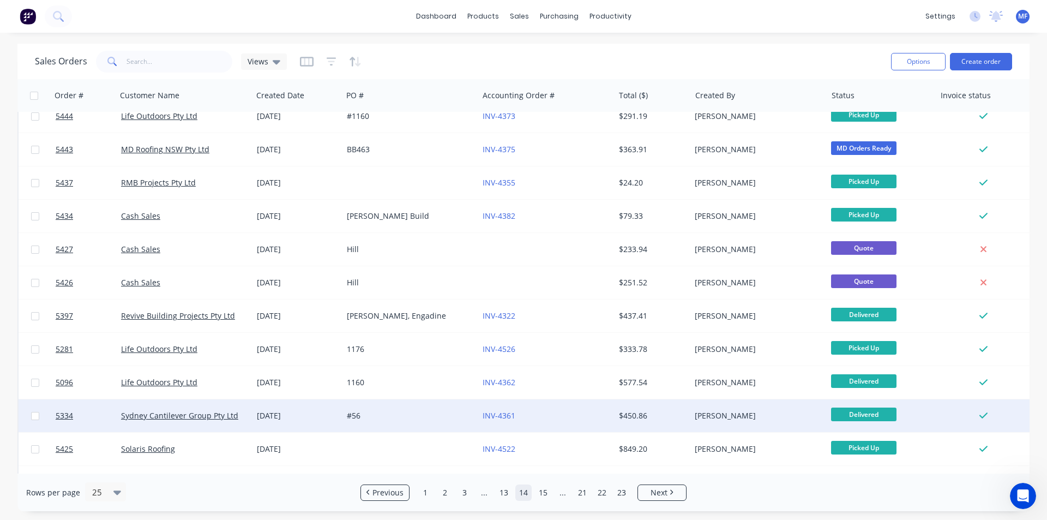
scroll to position [55, 0]
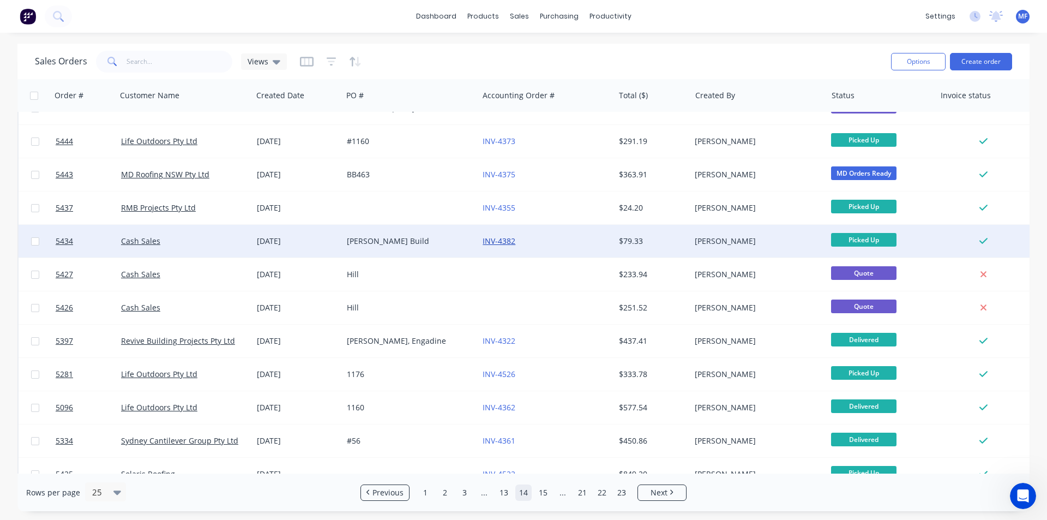
click at [505, 240] on link "INV-4382" at bounding box center [499, 241] width 33 height 10
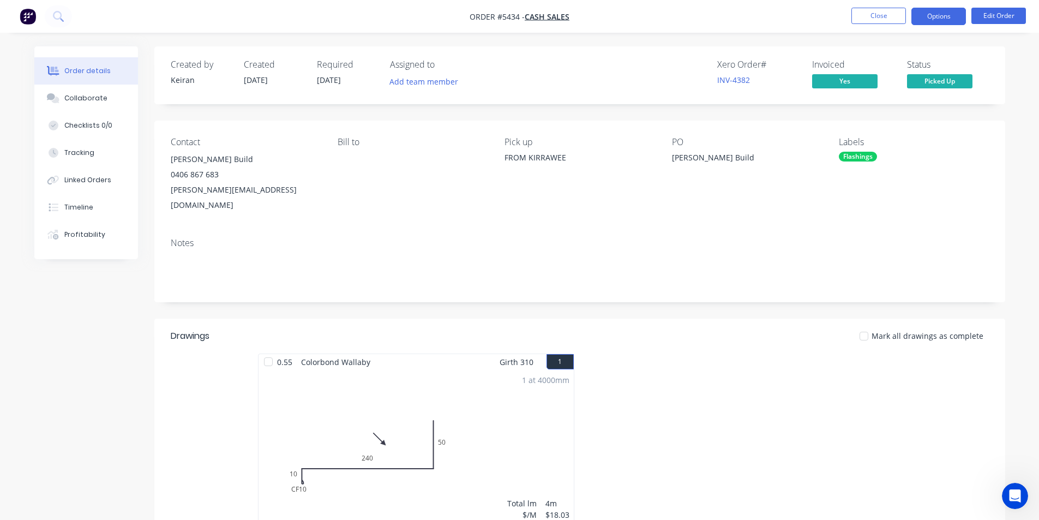
click at [930, 23] on button "Options" at bounding box center [939, 16] width 55 height 17
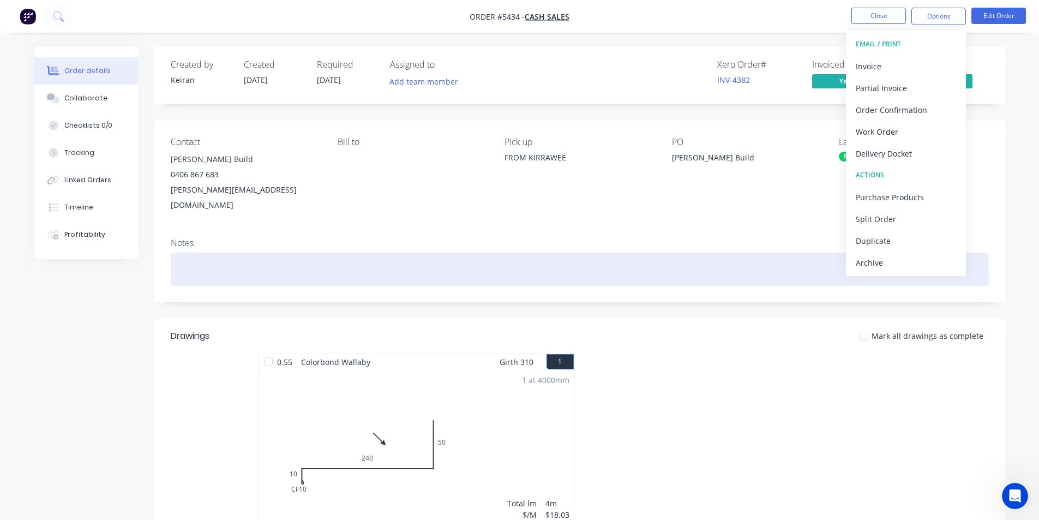
click at [902, 260] on div "Archive" at bounding box center [906, 263] width 100 height 16
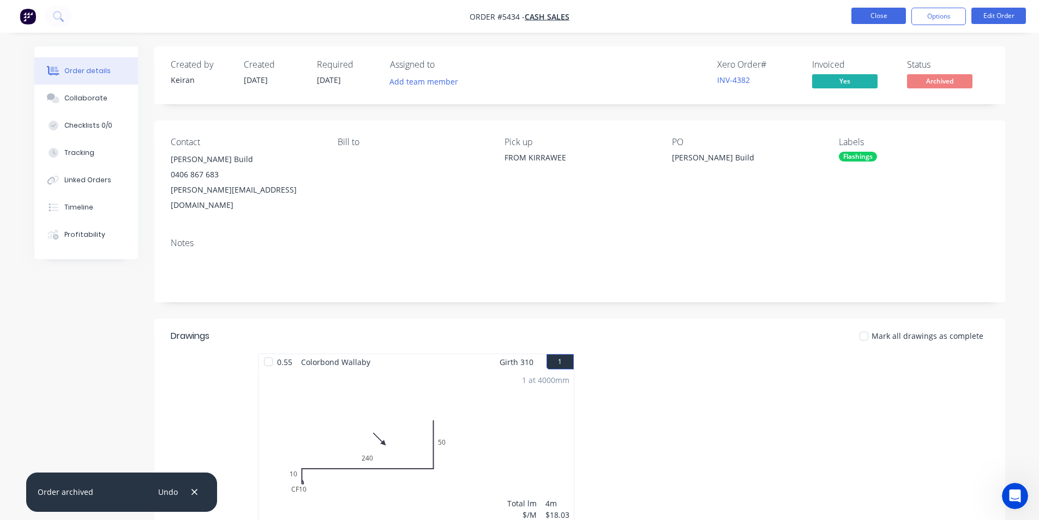
click at [881, 15] on button "Close" at bounding box center [879, 16] width 55 height 16
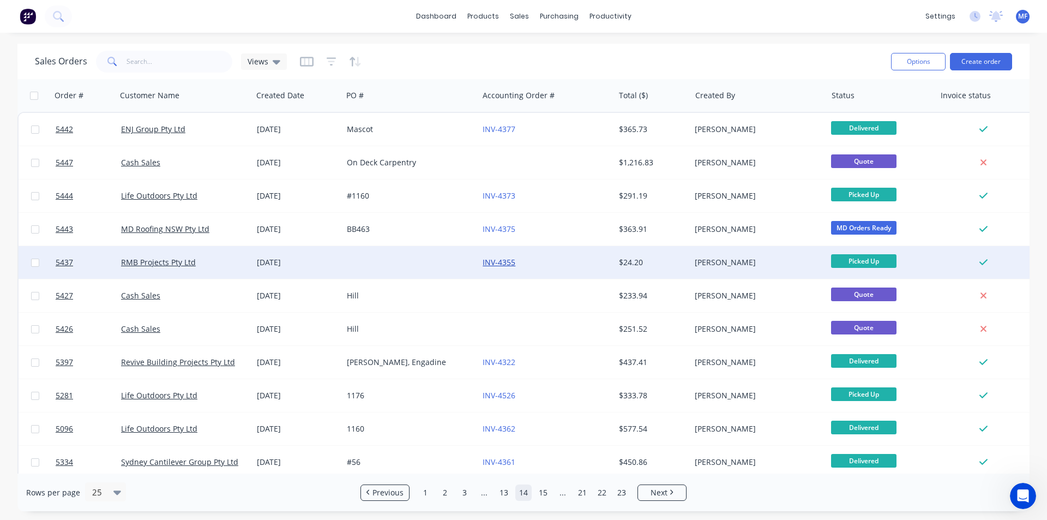
click at [503, 265] on link "INV-4355" at bounding box center [499, 262] width 33 height 10
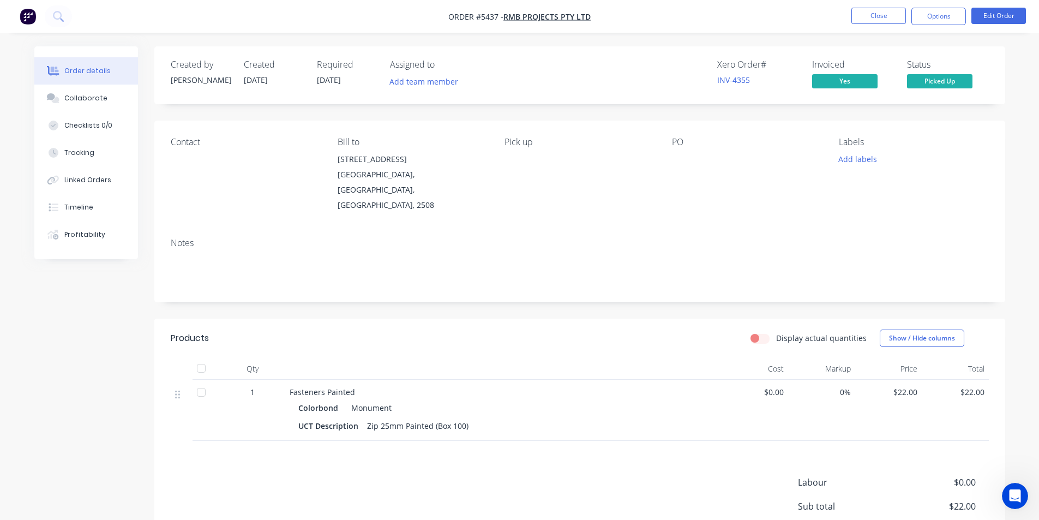
click at [875, 6] on nav "Order #5437 - RMB Projects Pty Ltd Close Options Edit Order" at bounding box center [519, 16] width 1039 height 33
click at [875, 11] on button "Close" at bounding box center [879, 16] width 55 height 16
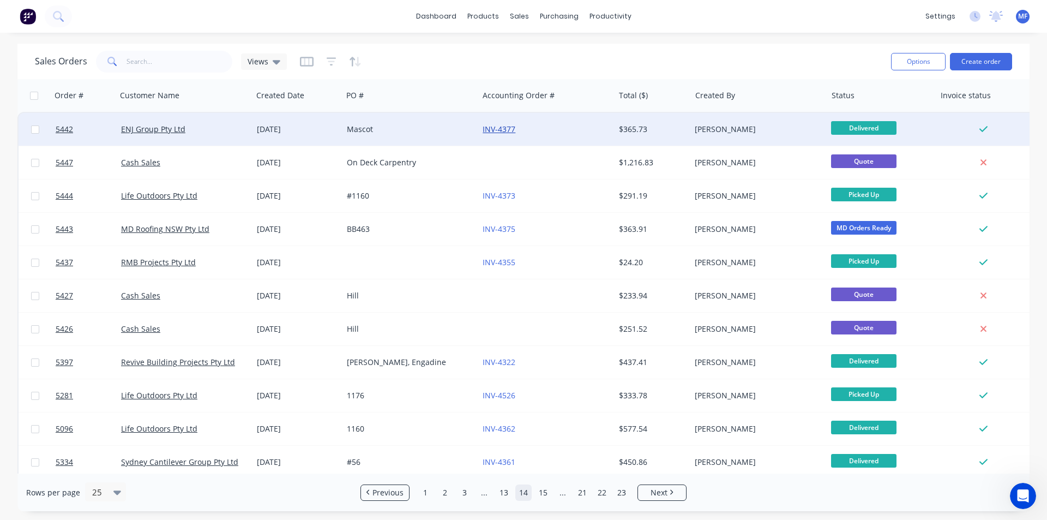
click at [504, 129] on link "INV-4377" at bounding box center [499, 129] width 33 height 10
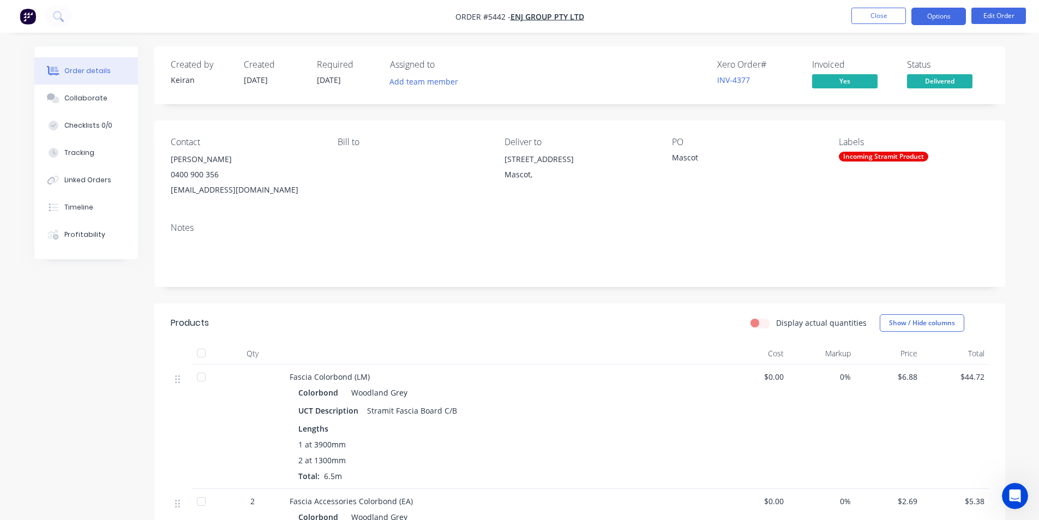
click at [929, 16] on button "Options" at bounding box center [939, 16] width 55 height 17
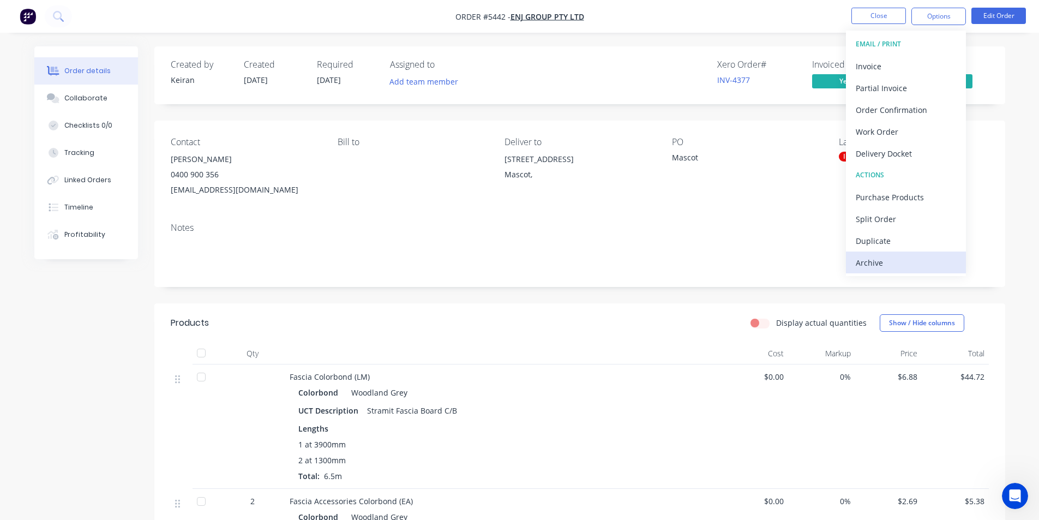
click at [915, 268] on div "Archive" at bounding box center [906, 263] width 100 height 16
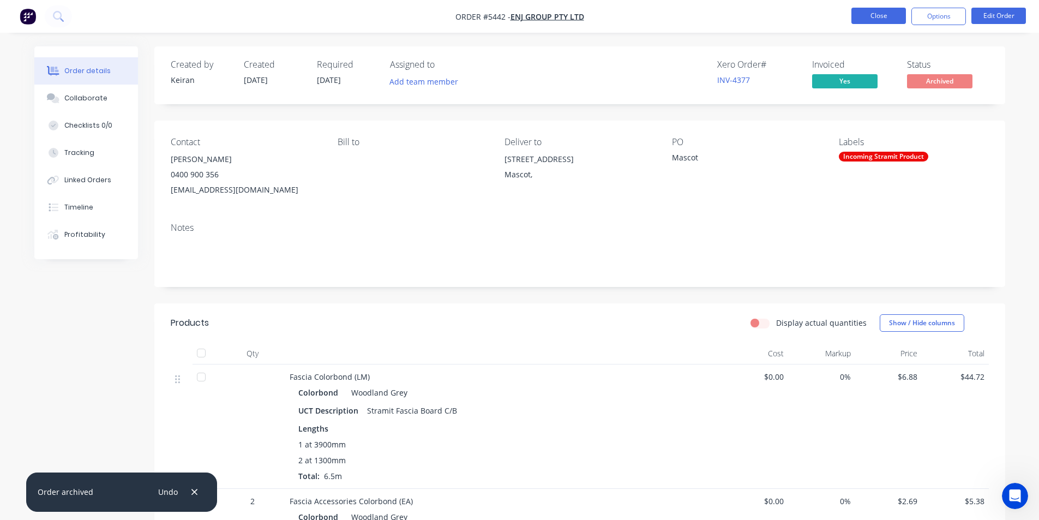
click at [884, 12] on button "Close" at bounding box center [879, 16] width 55 height 16
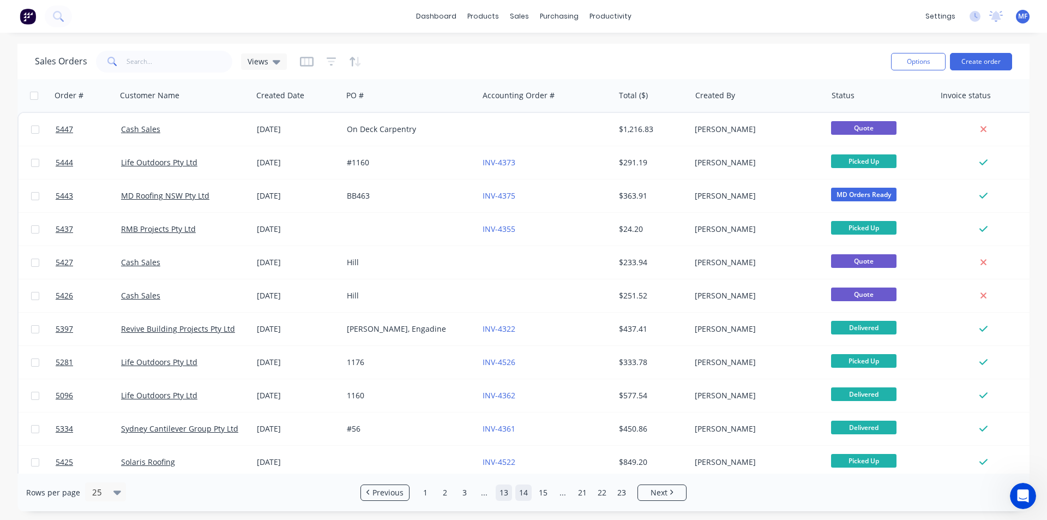
click at [504, 489] on link "13" at bounding box center [504, 492] width 16 height 16
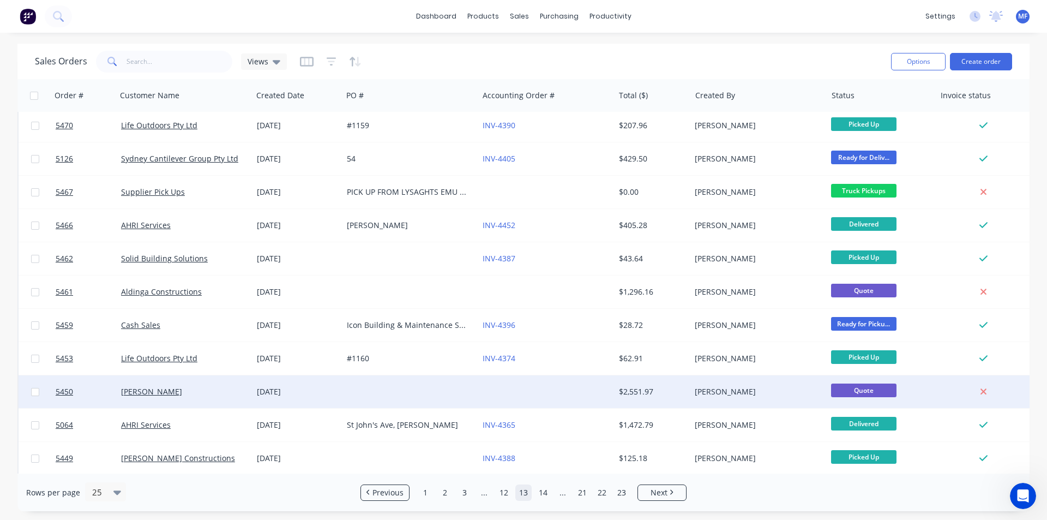
scroll to position [476, 0]
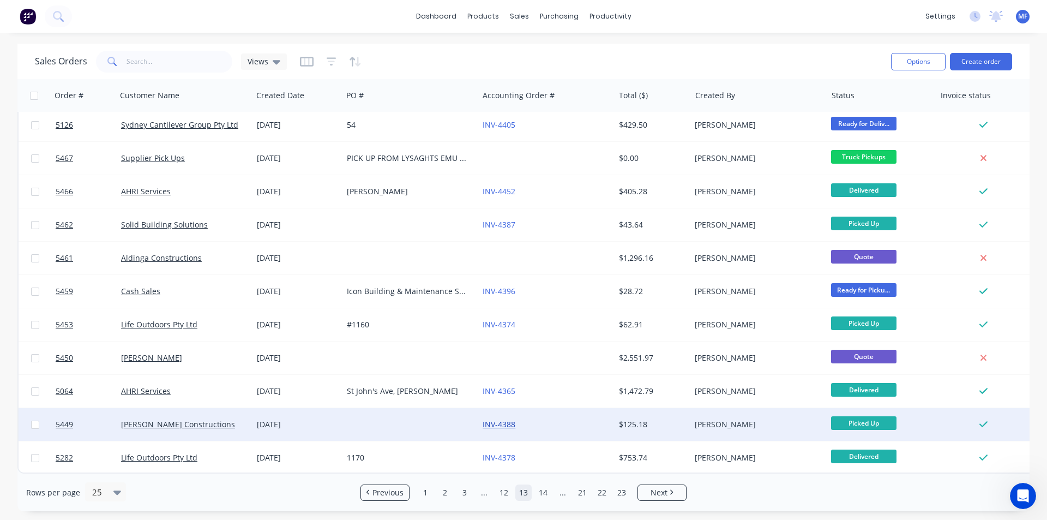
click at [509, 420] on link "INV-4388" at bounding box center [499, 424] width 33 height 10
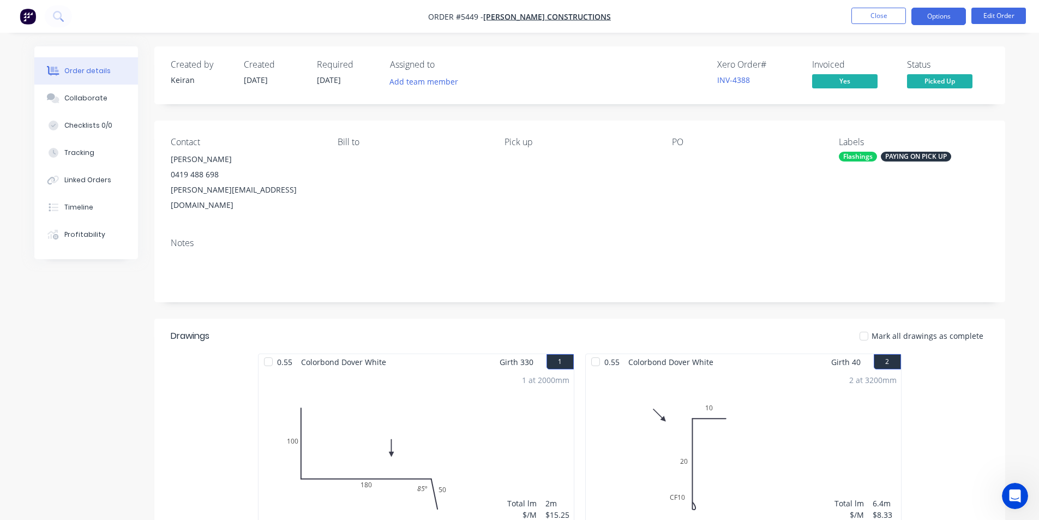
click at [942, 13] on button "Options" at bounding box center [939, 16] width 55 height 17
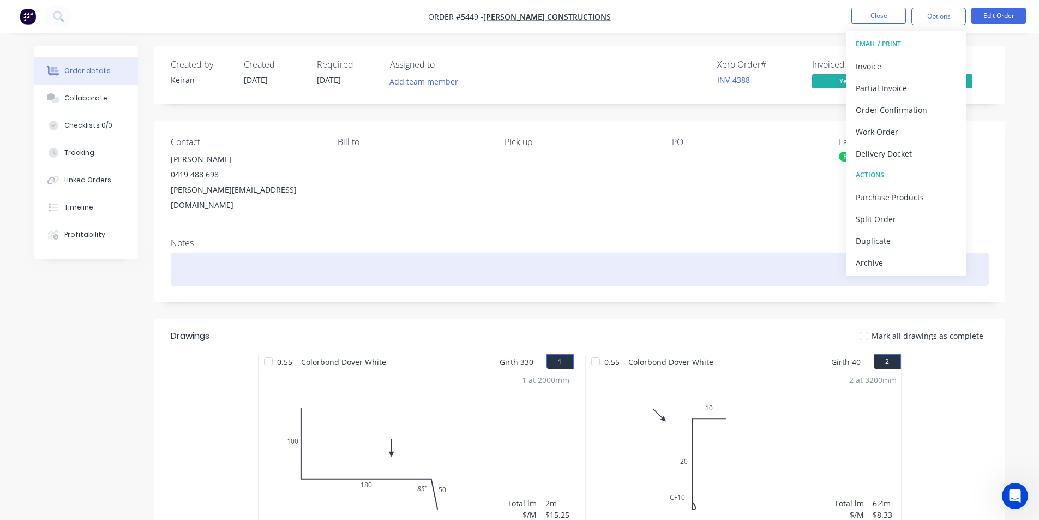
click at [907, 264] on div "Archive" at bounding box center [906, 263] width 100 height 16
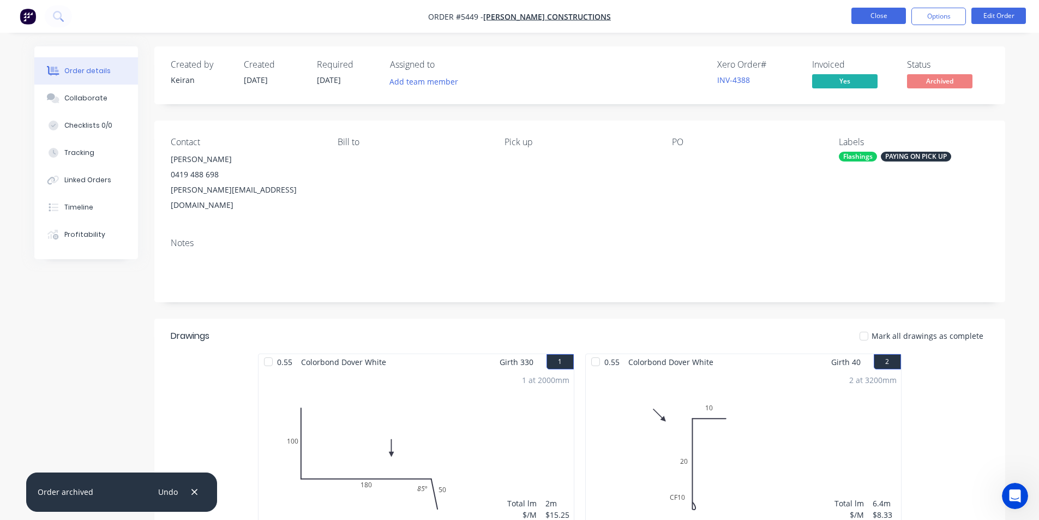
click at [884, 16] on button "Close" at bounding box center [879, 16] width 55 height 16
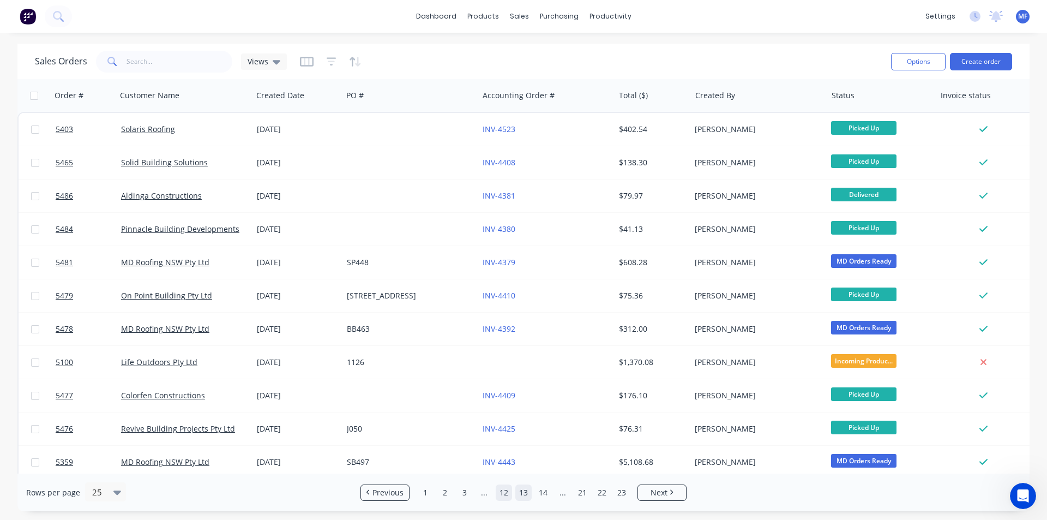
click at [503, 496] on link "12" at bounding box center [504, 492] width 16 height 16
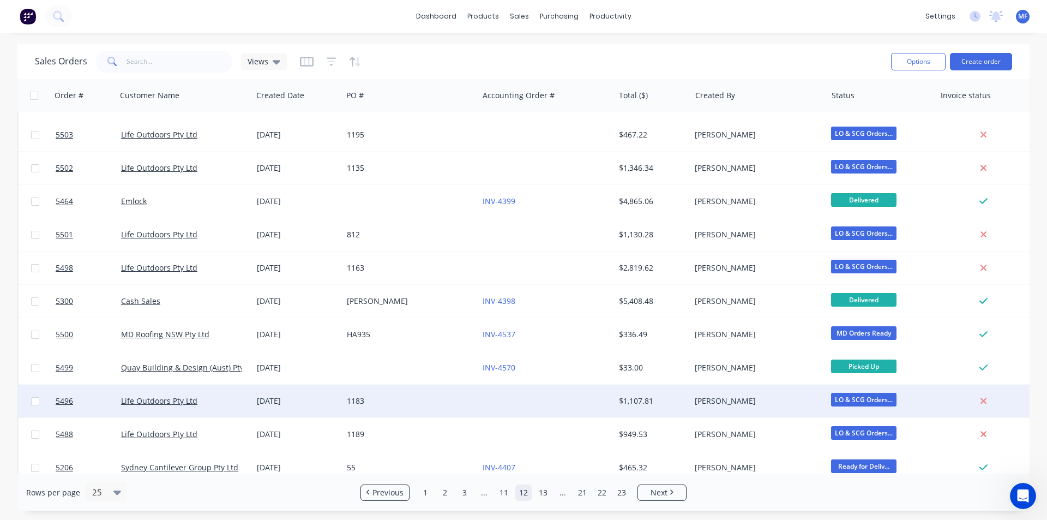
scroll to position [476, 0]
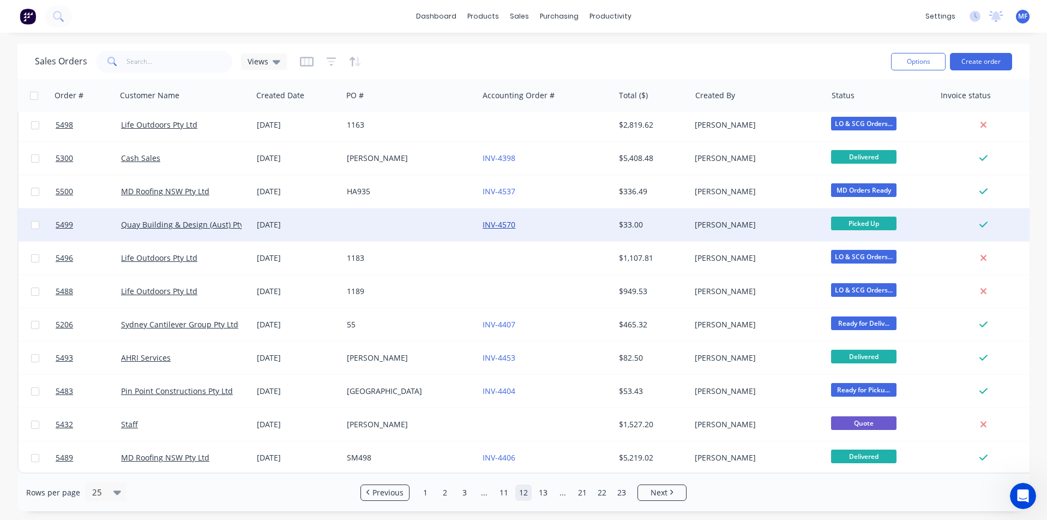
click at [512, 219] on link "INV-4570" at bounding box center [499, 224] width 33 height 10
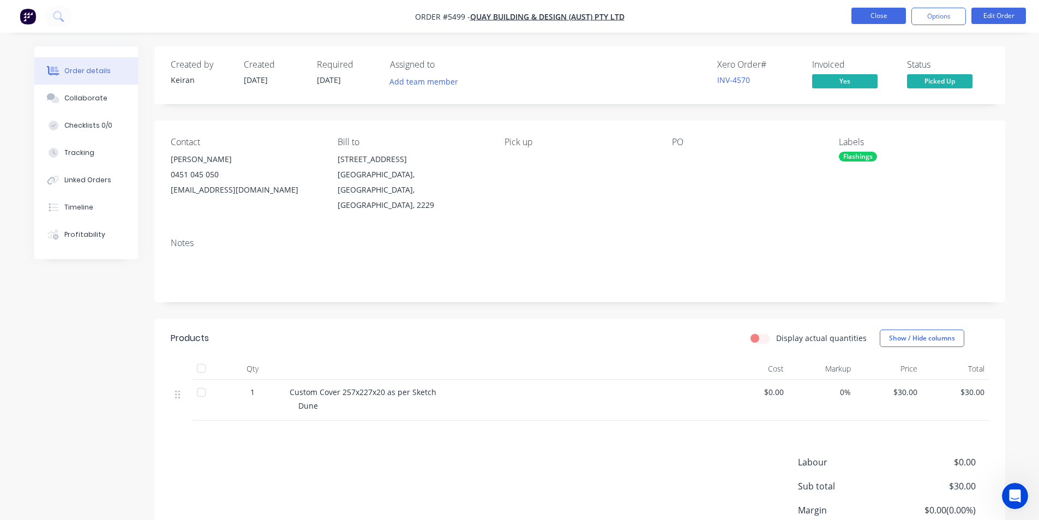
click at [886, 13] on button "Close" at bounding box center [879, 16] width 55 height 16
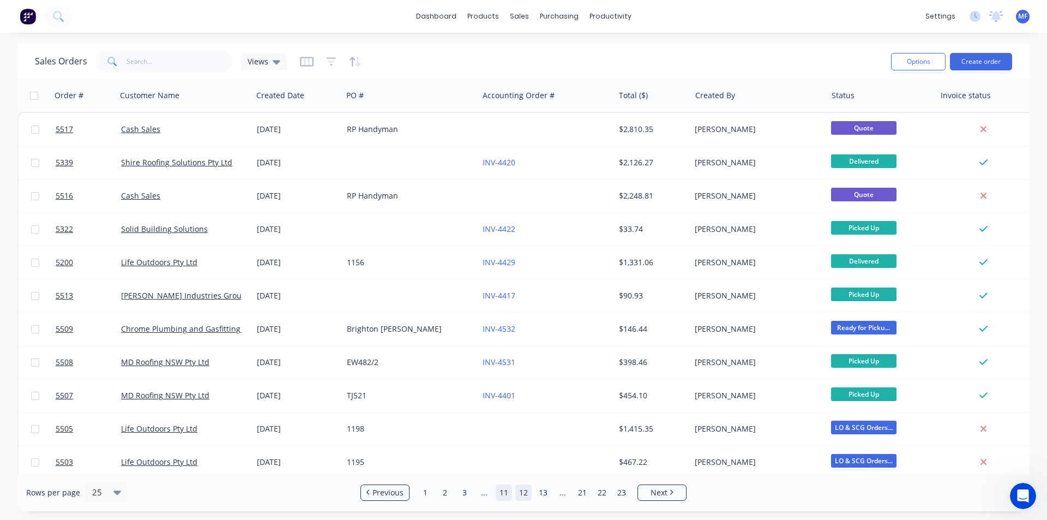
click at [508, 491] on link "11" at bounding box center [504, 492] width 16 height 16
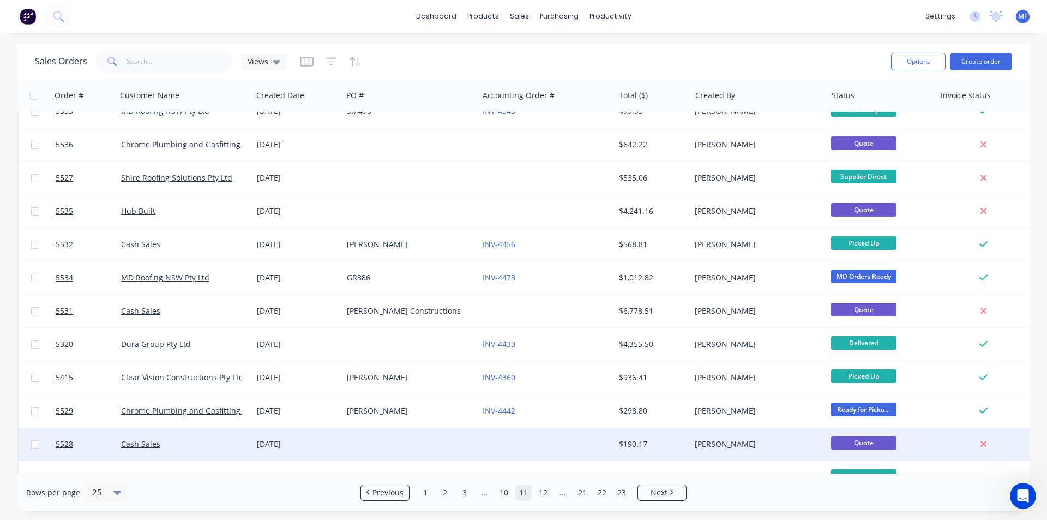
scroll to position [476, 0]
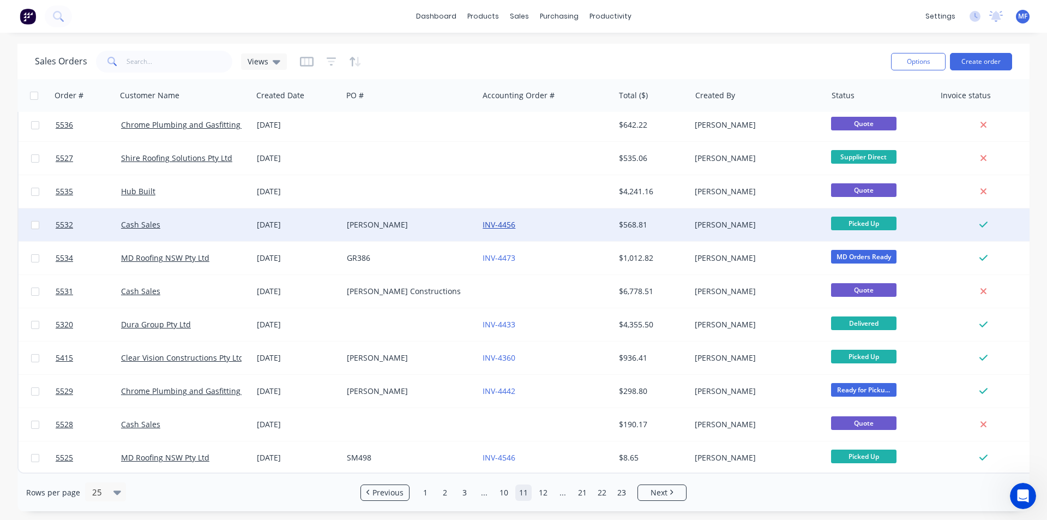
click at [501, 219] on link "INV-4456" at bounding box center [499, 224] width 33 height 10
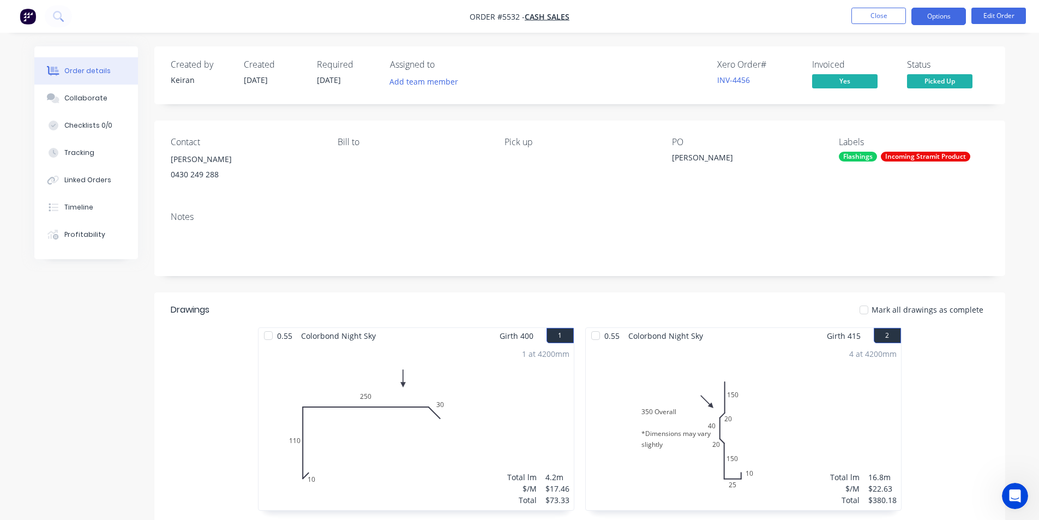
click at [949, 21] on button "Options" at bounding box center [939, 16] width 55 height 17
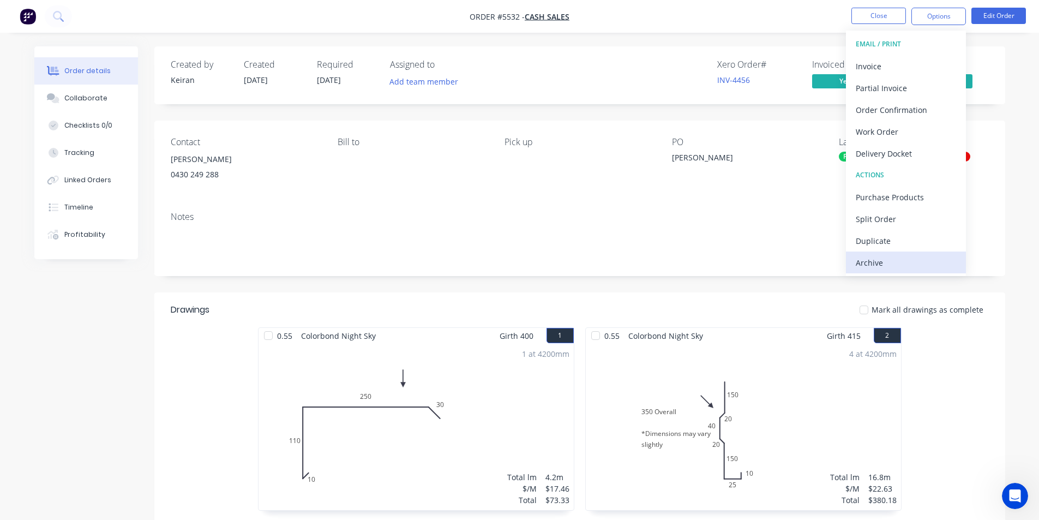
click at [878, 261] on div "Archive" at bounding box center [906, 263] width 100 height 16
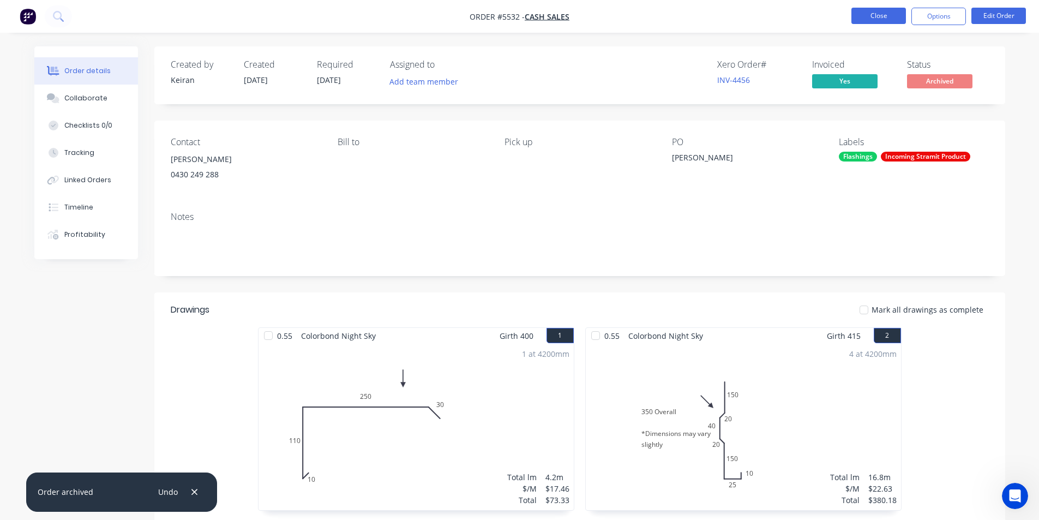
click at [869, 13] on button "Close" at bounding box center [879, 16] width 55 height 16
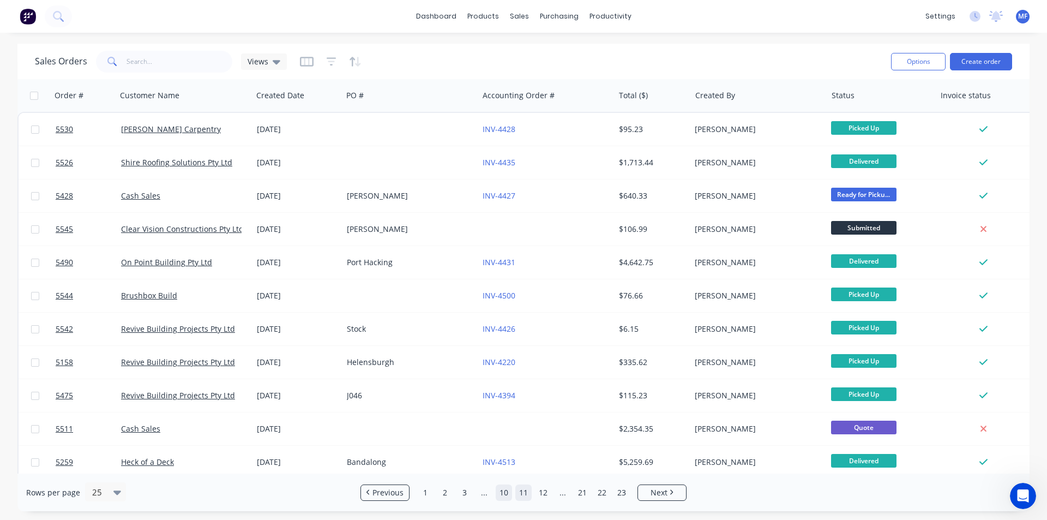
click at [503, 488] on link "10" at bounding box center [504, 492] width 16 height 16
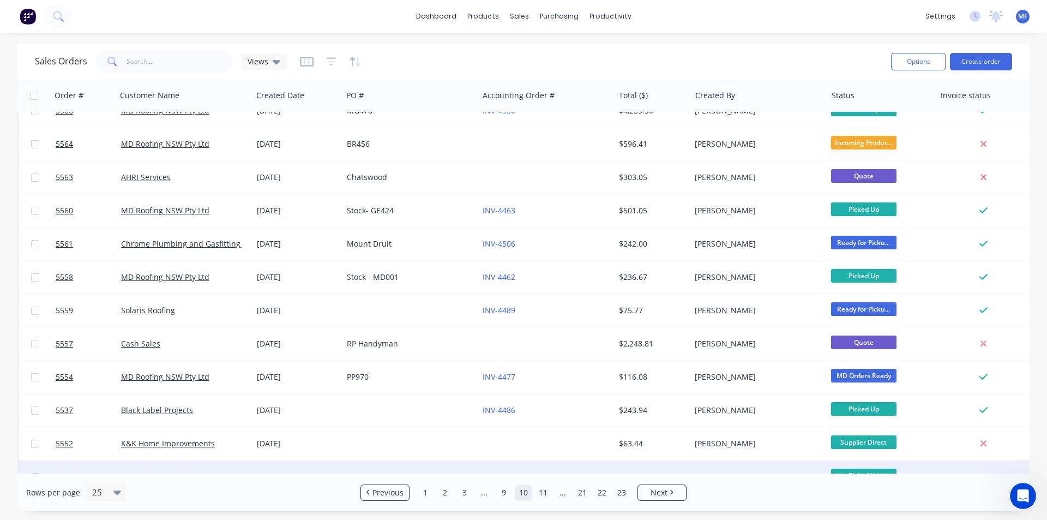
scroll to position [476, 0]
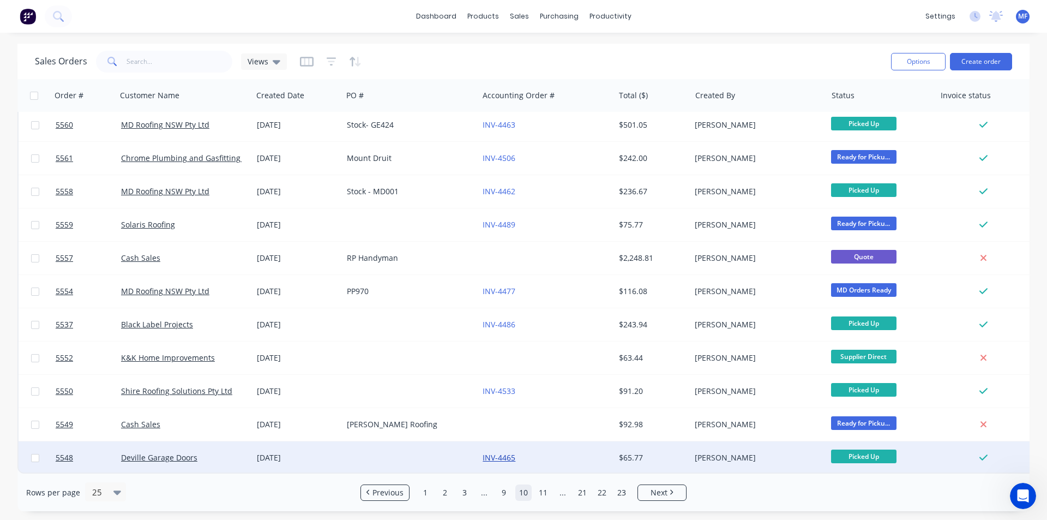
click at [493, 453] on link "INV-4465" at bounding box center [499, 457] width 33 height 10
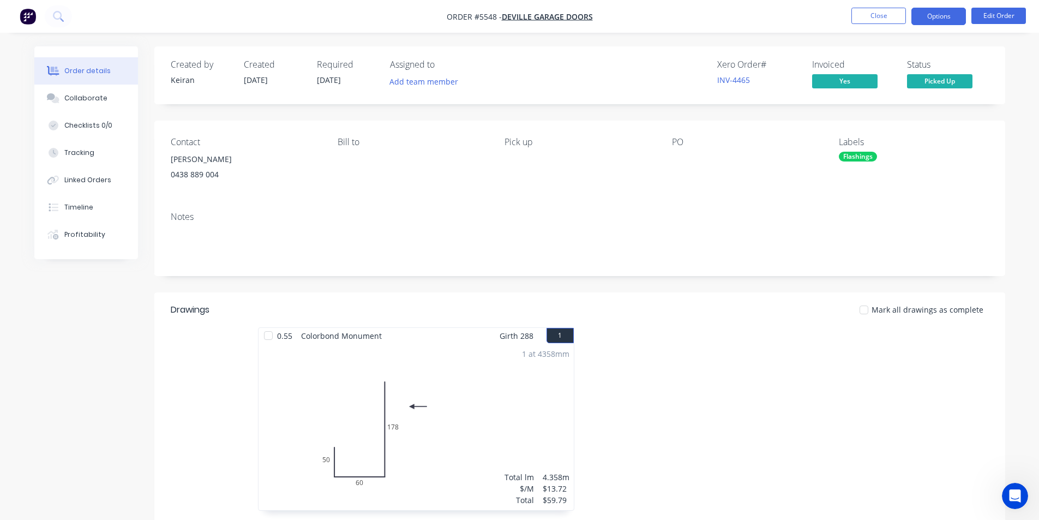
click at [948, 16] on button "Options" at bounding box center [939, 16] width 55 height 17
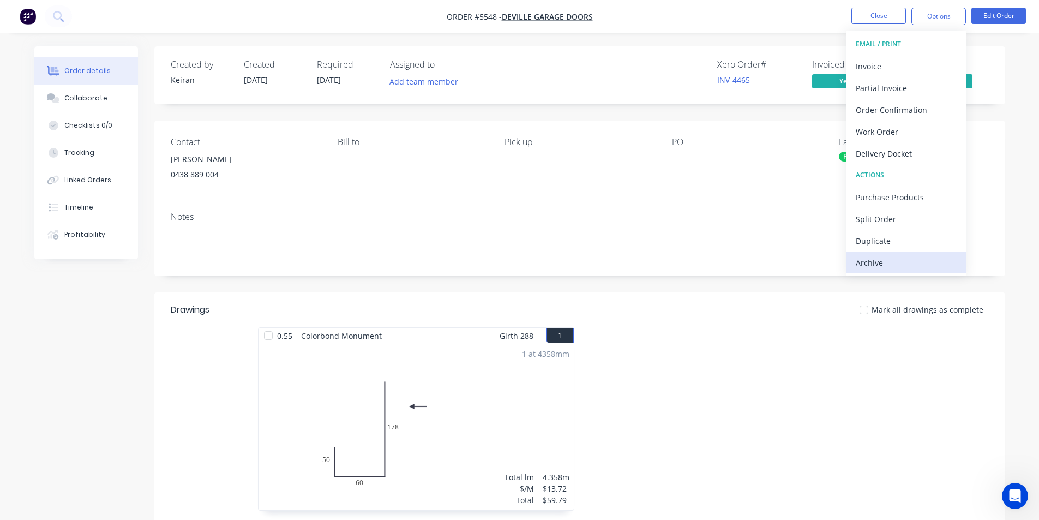
click at [885, 262] on div "Archive" at bounding box center [906, 263] width 100 height 16
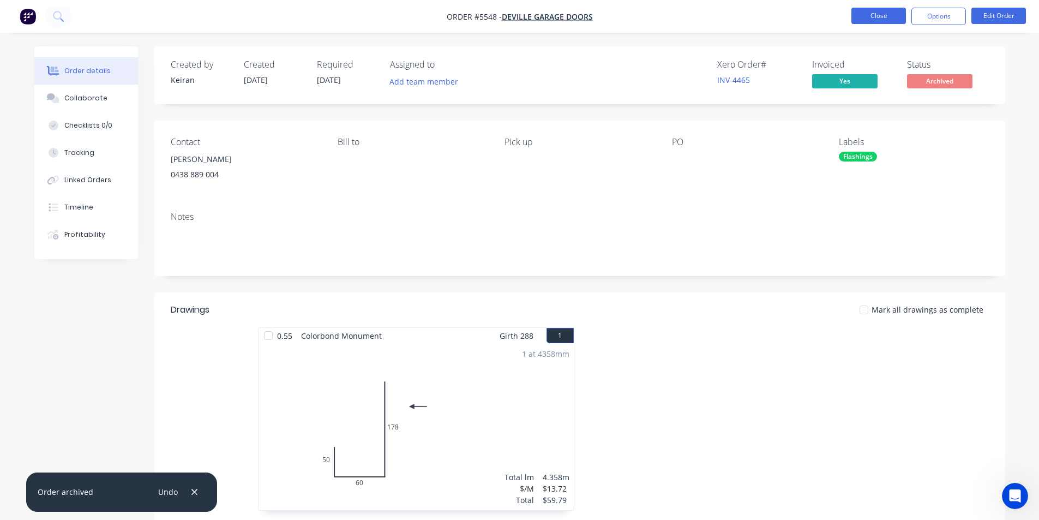
click at [890, 11] on button "Close" at bounding box center [879, 16] width 55 height 16
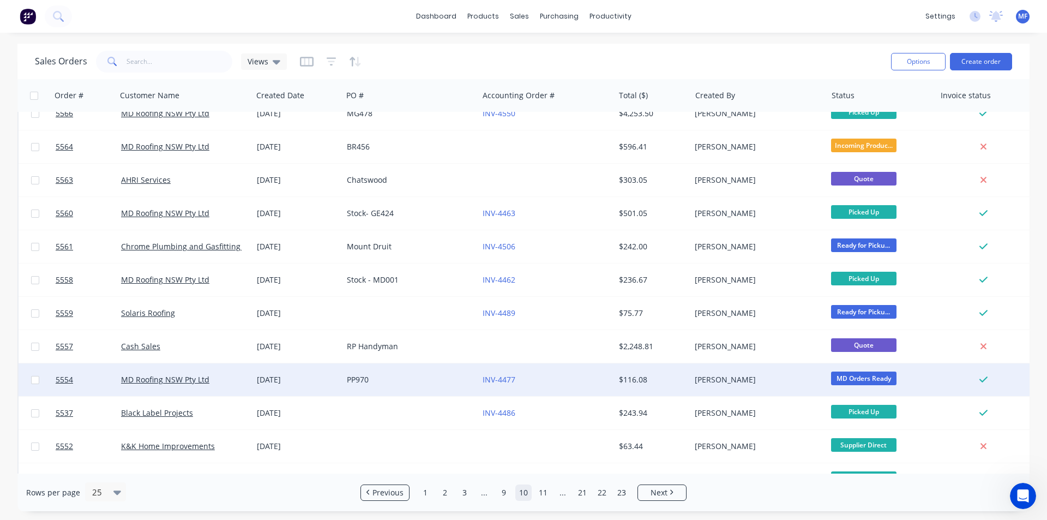
scroll to position [476, 0]
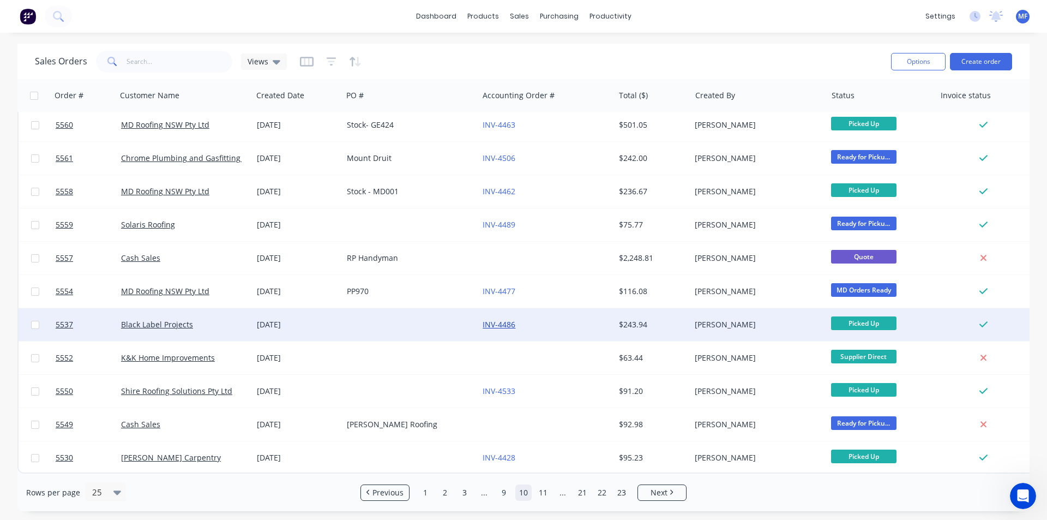
click at [495, 319] on link "INV-4486" at bounding box center [499, 324] width 33 height 10
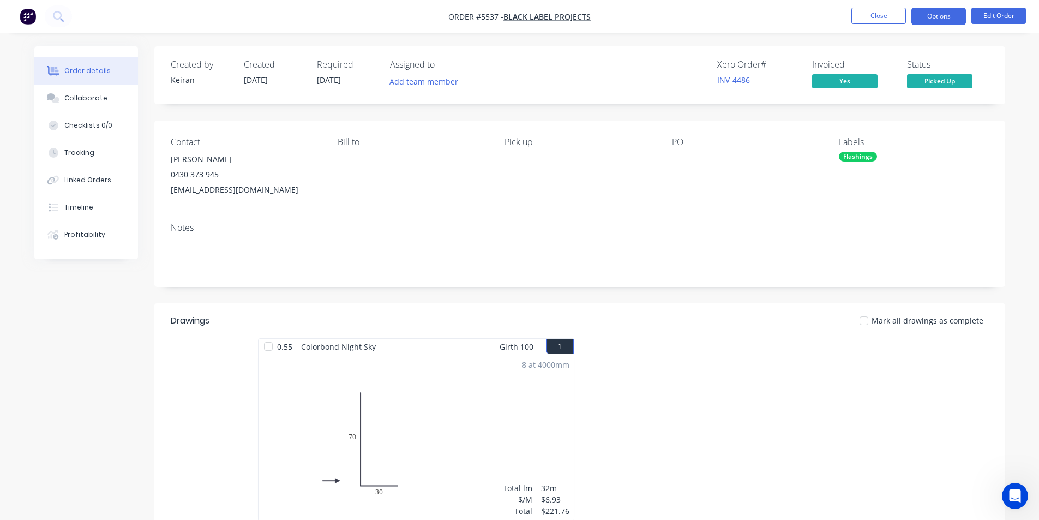
click at [939, 17] on button "Options" at bounding box center [939, 16] width 55 height 17
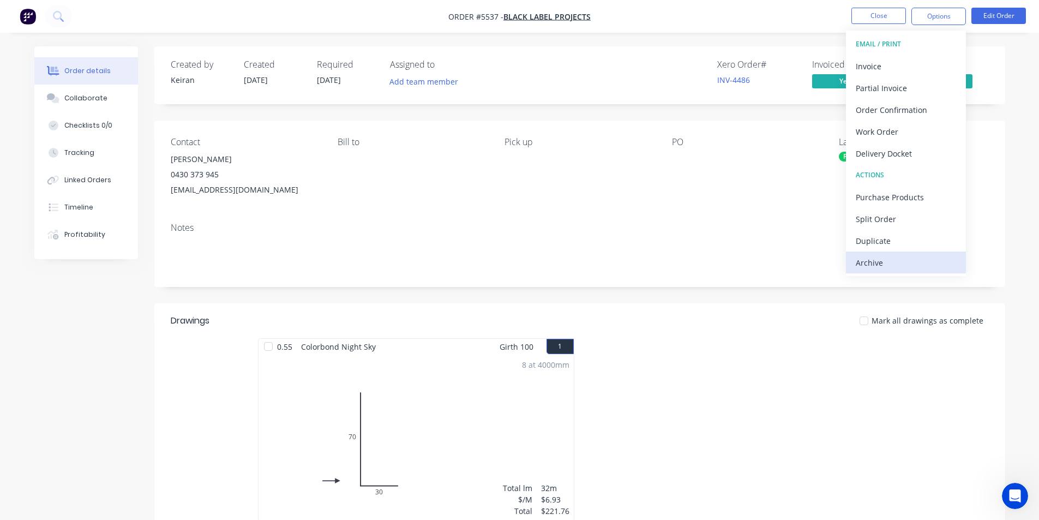
click at [920, 261] on div "Archive" at bounding box center [906, 263] width 100 height 16
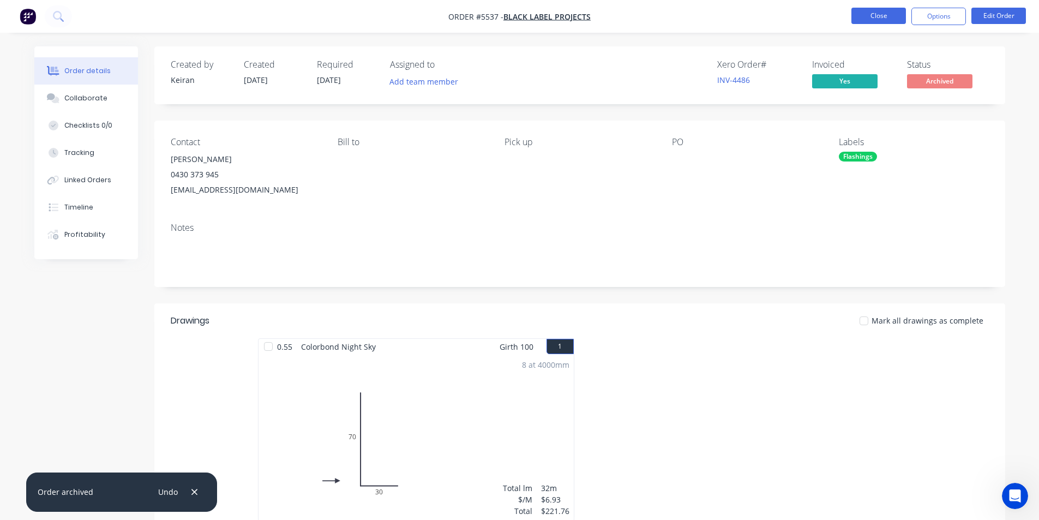
click at [870, 19] on button "Close" at bounding box center [879, 16] width 55 height 16
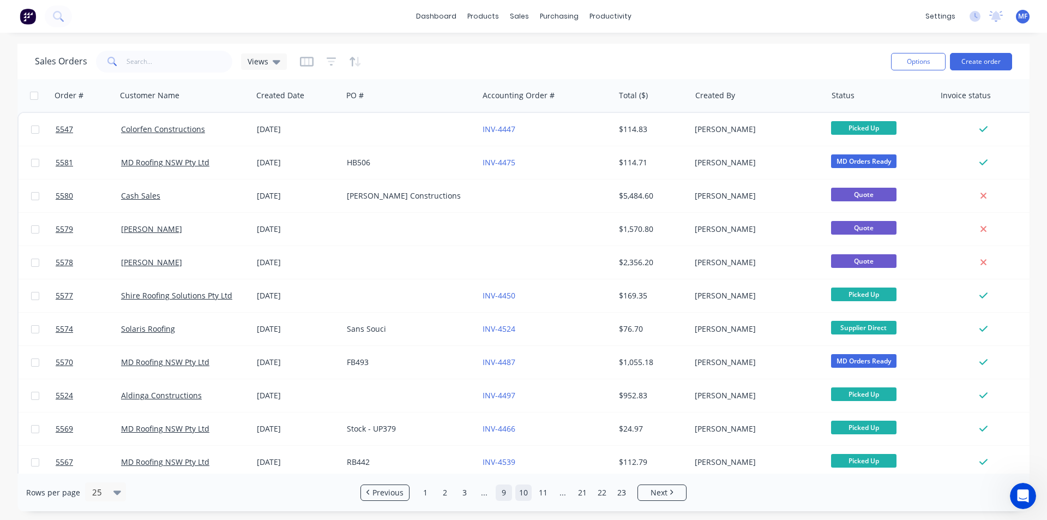
click at [504, 492] on link "9" at bounding box center [504, 492] width 16 height 16
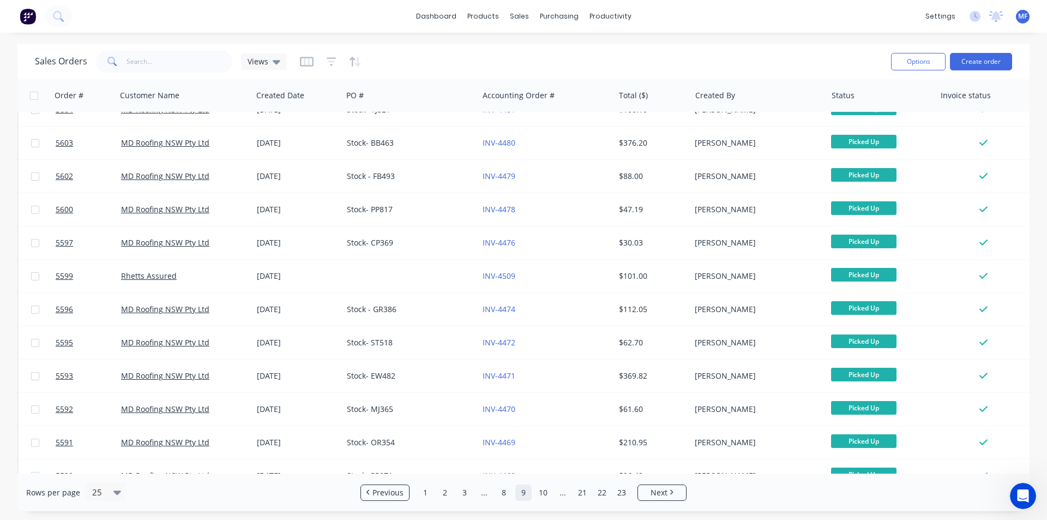
scroll to position [203, 0]
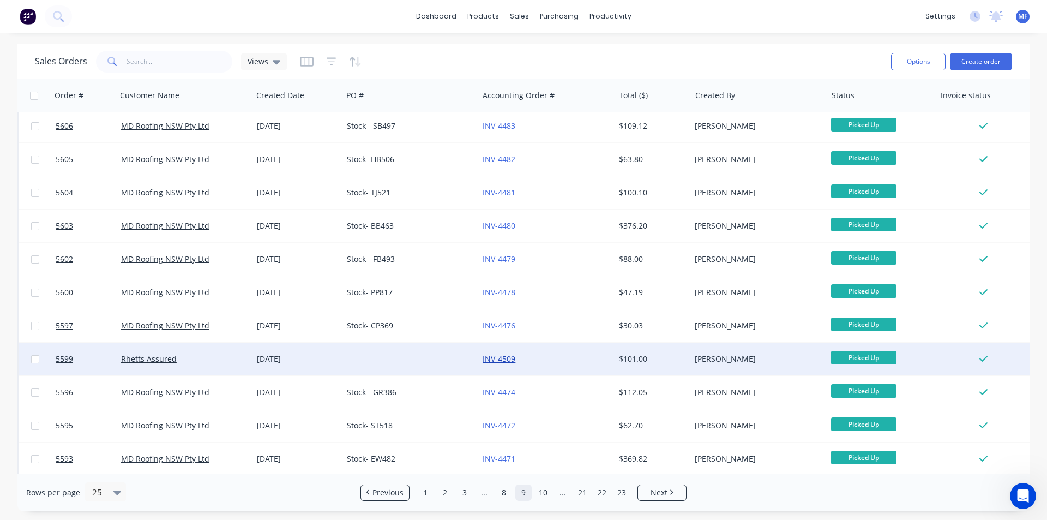
click at [504, 360] on link "INV-4509" at bounding box center [499, 359] width 33 height 10
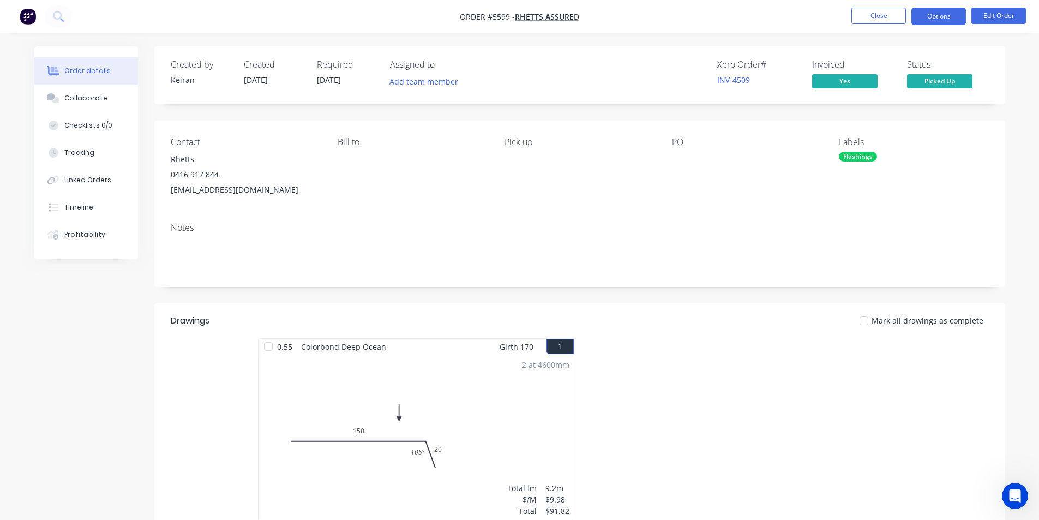
click at [927, 18] on button "Options" at bounding box center [939, 16] width 55 height 17
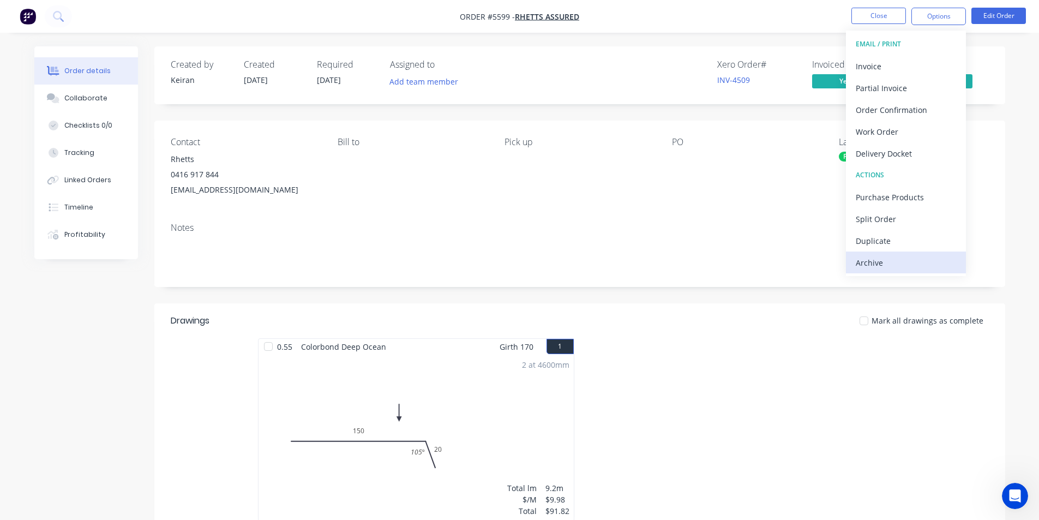
click at [881, 260] on div "Archive" at bounding box center [906, 263] width 100 height 16
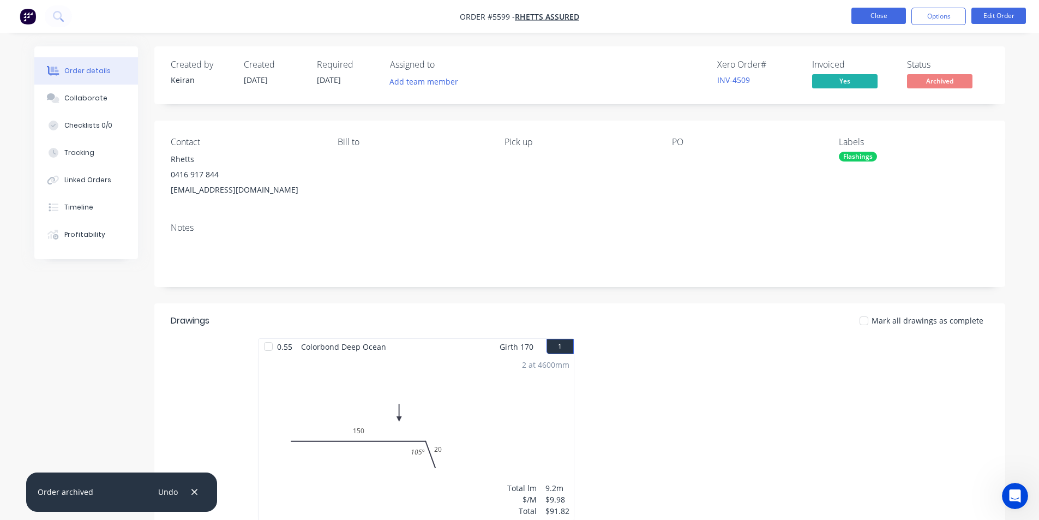
click at [870, 16] on button "Close" at bounding box center [879, 16] width 55 height 16
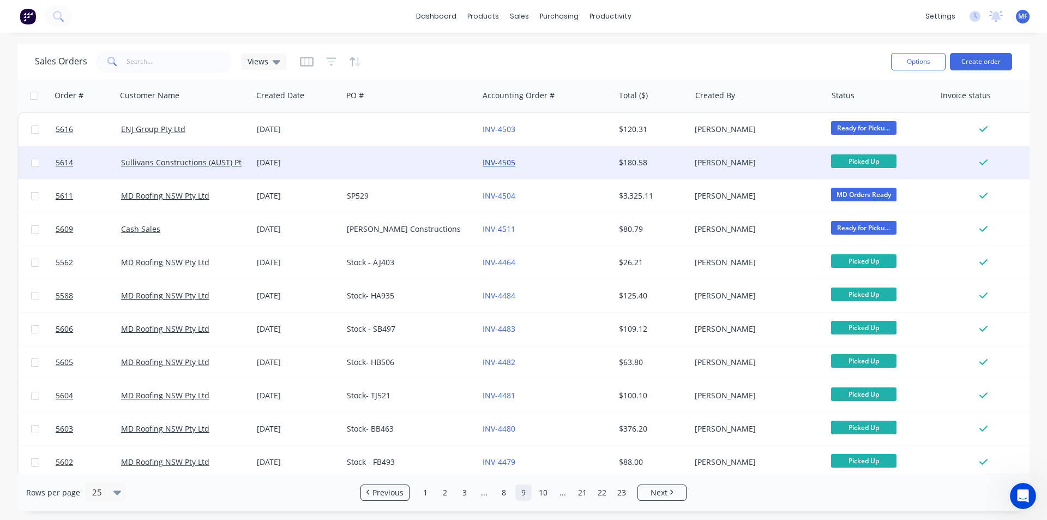
click at [498, 159] on link "INV-4505" at bounding box center [499, 162] width 33 height 10
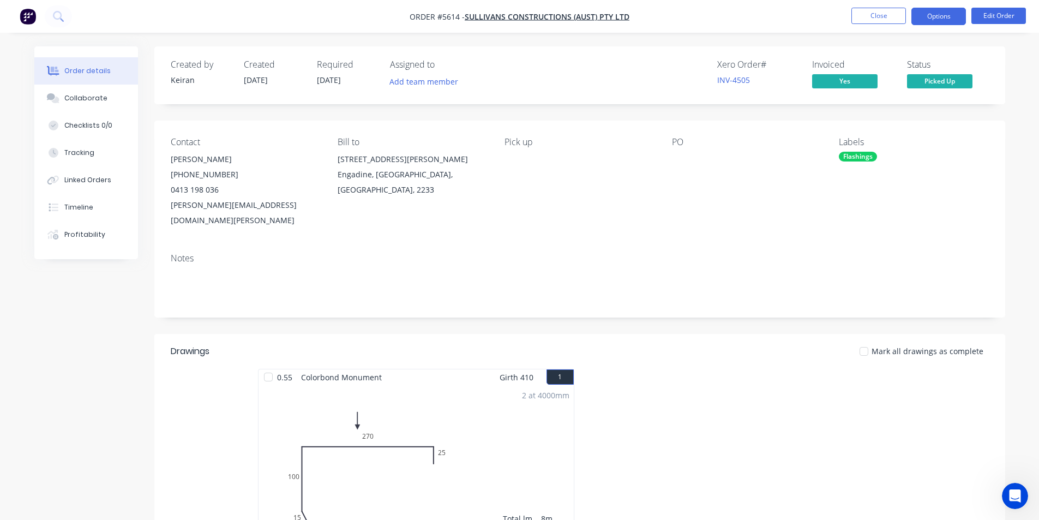
click at [939, 20] on button "Options" at bounding box center [939, 16] width 55 height 17
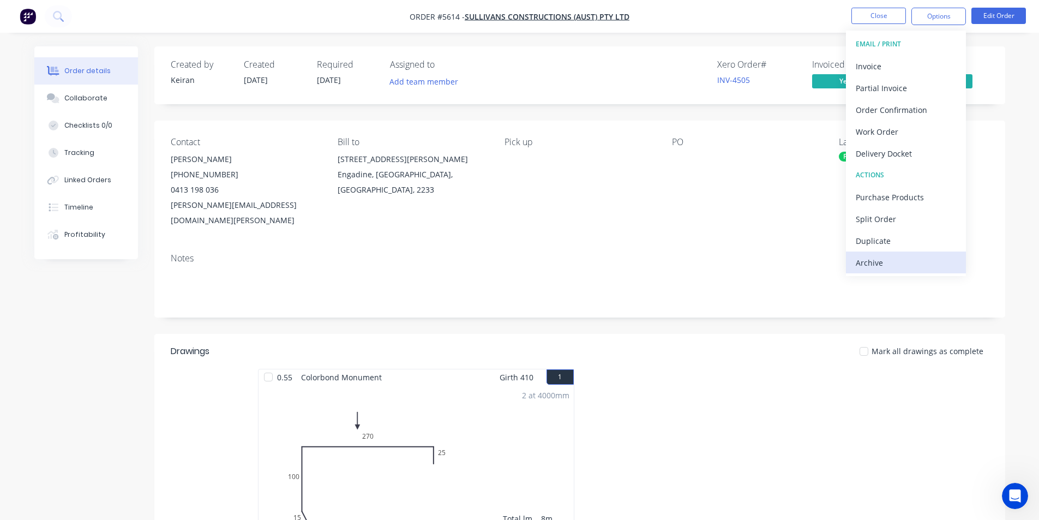
click at [897, 261] on div "Archive" at bounding box center [906, 263] width 100 height 16
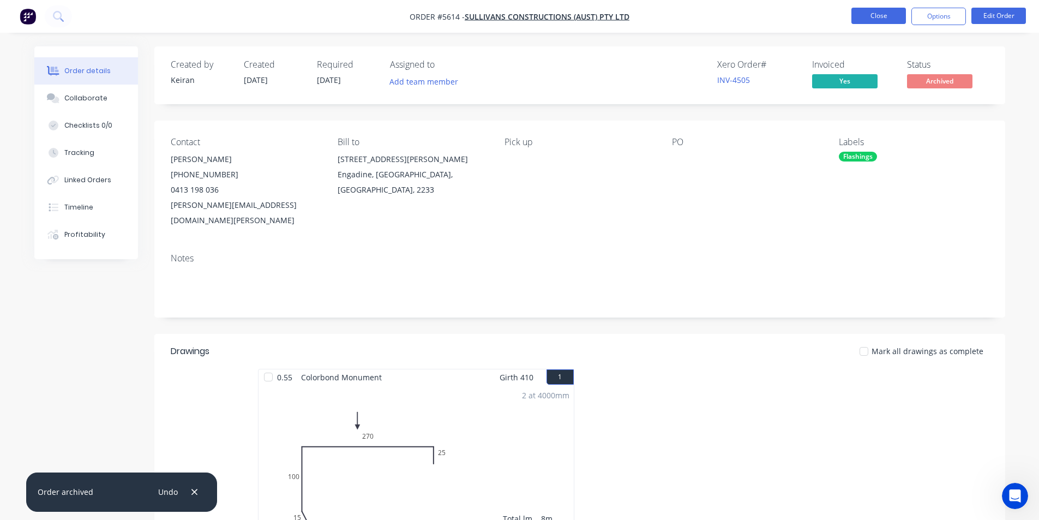
click at [884, 12] on button "Close" at bounding box center [879, 16] width 55 height 16
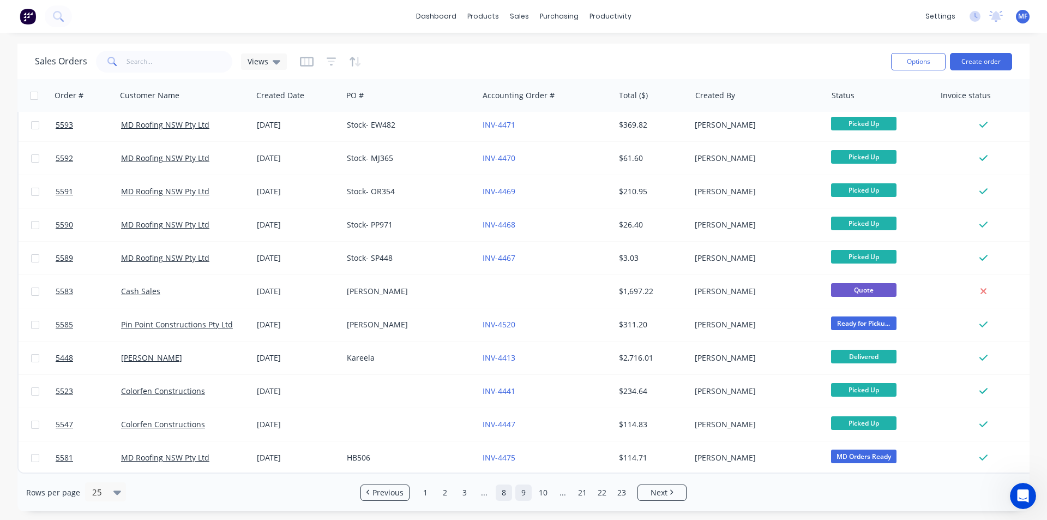
click at [505, 492] on link "8" at bounding box center [504, 492] width 16 height 16
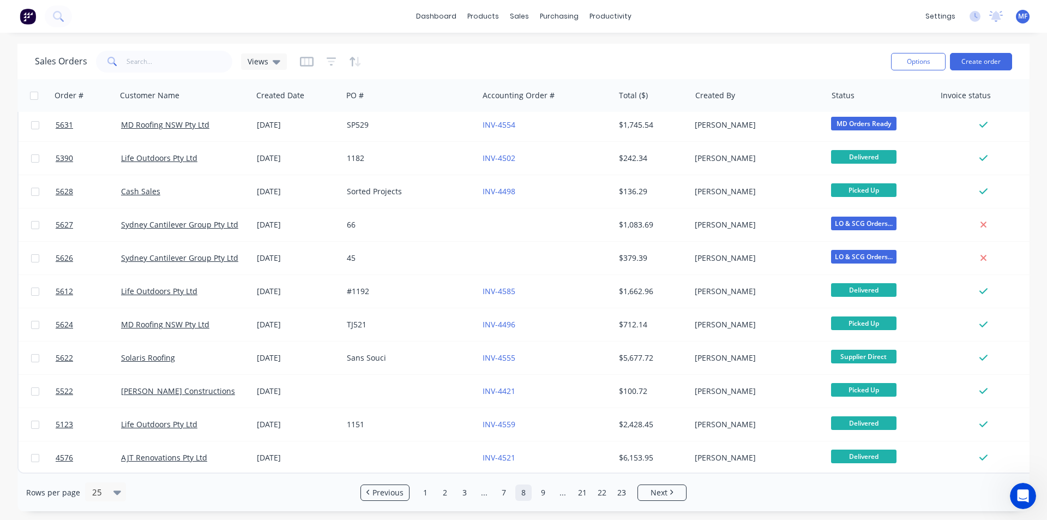
scroll to position [476, 0]
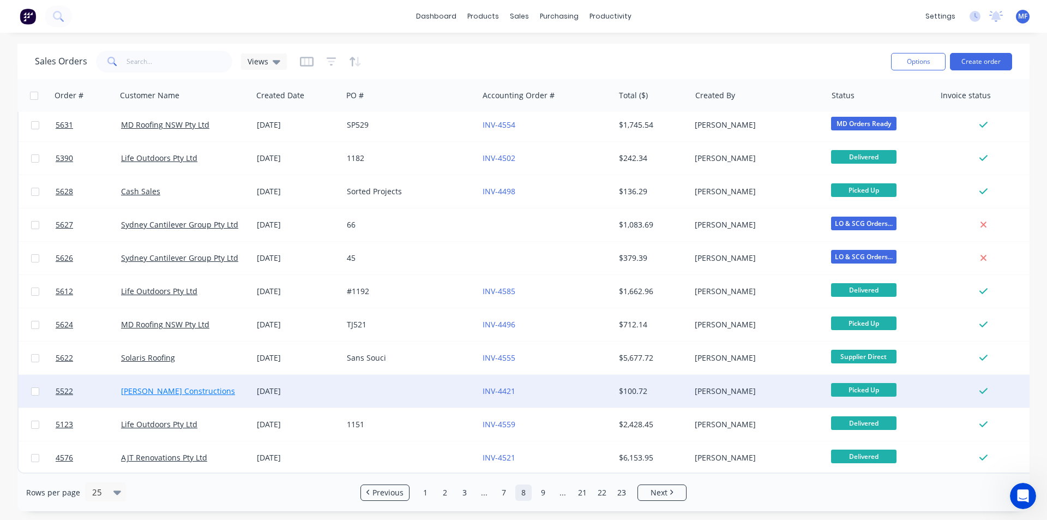
click at [171, 386] on link "Oliver Constructions" at bounding box center [178, 391] width 114 height 10
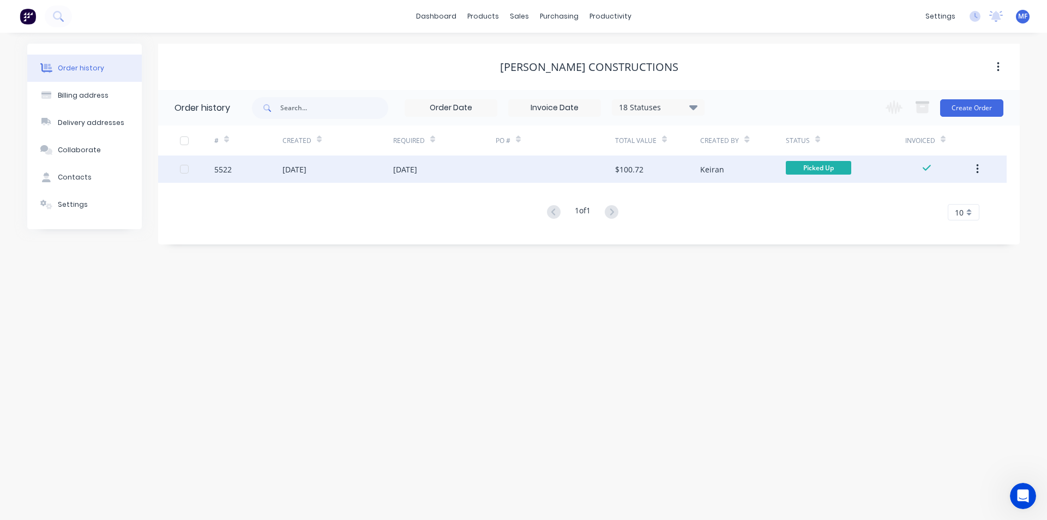
click at [640, 169] on div "$100.72" at bounding box center [629, 169] width 28 height 11
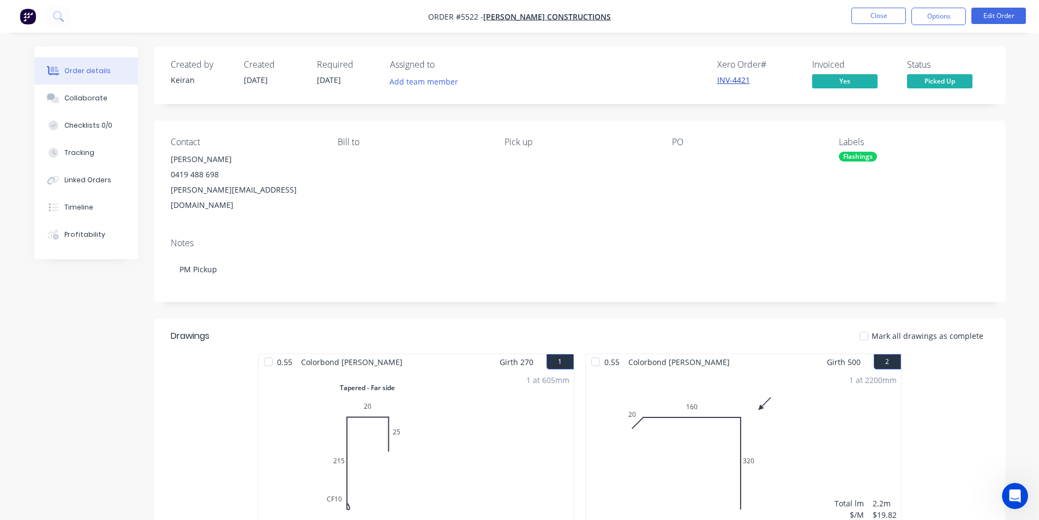
click at [731, 80] on link "INV-4421" at bounding box center [733, 80] width 33 height 10
click at [937, 18] on button "Options" at bounding box center [939, 16] width 55 height 17
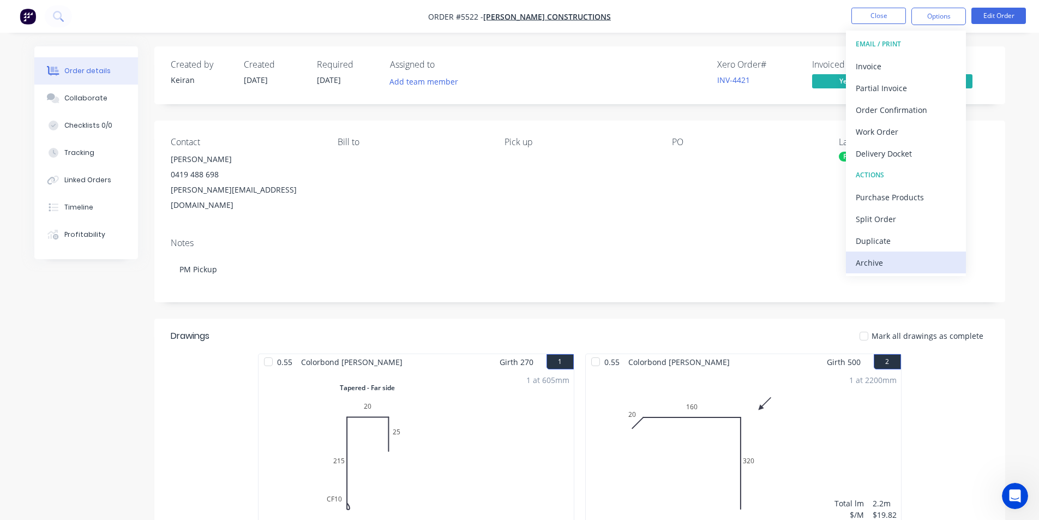
click at [915, 262] on div "Archive" at bounding box center [906, 263] width 100 height 16
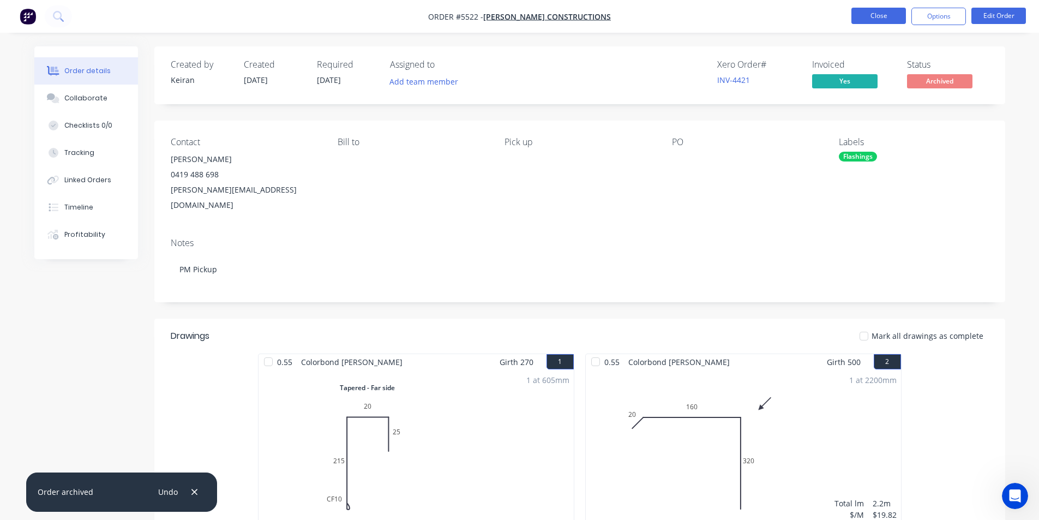
click at [873, 17] on button "Close" at bounding box center [879, 16] width 55 height 16
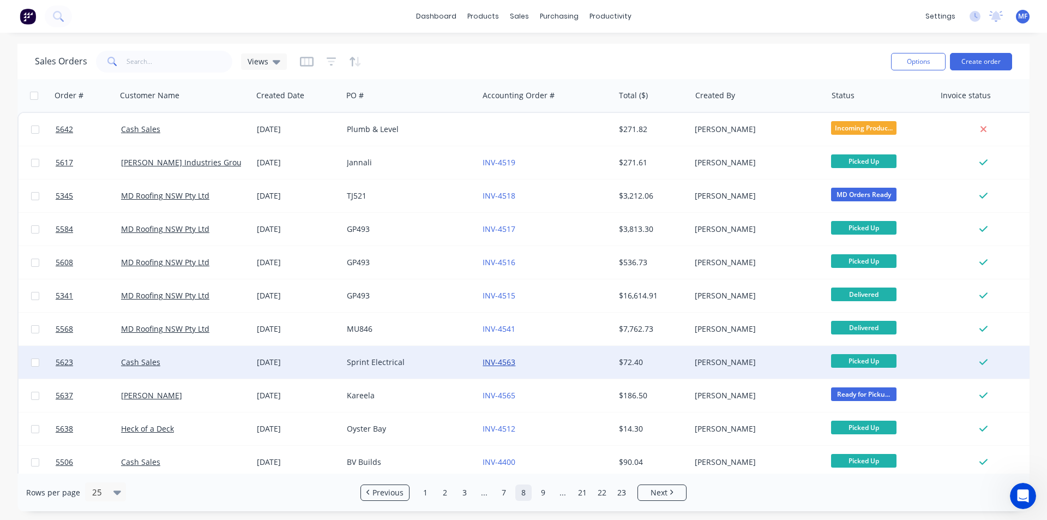
click at [501, 360] on link "INV-4563" at bounding box center [499, 362] width 33 height 10
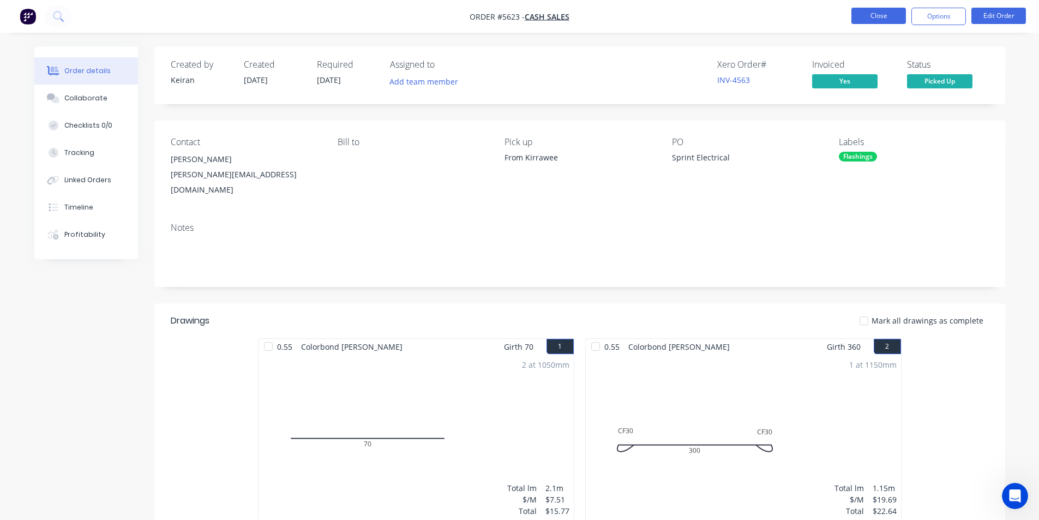
click at [867, 17] on button "Close" at bounding box center [879, 16] width 55 height 16
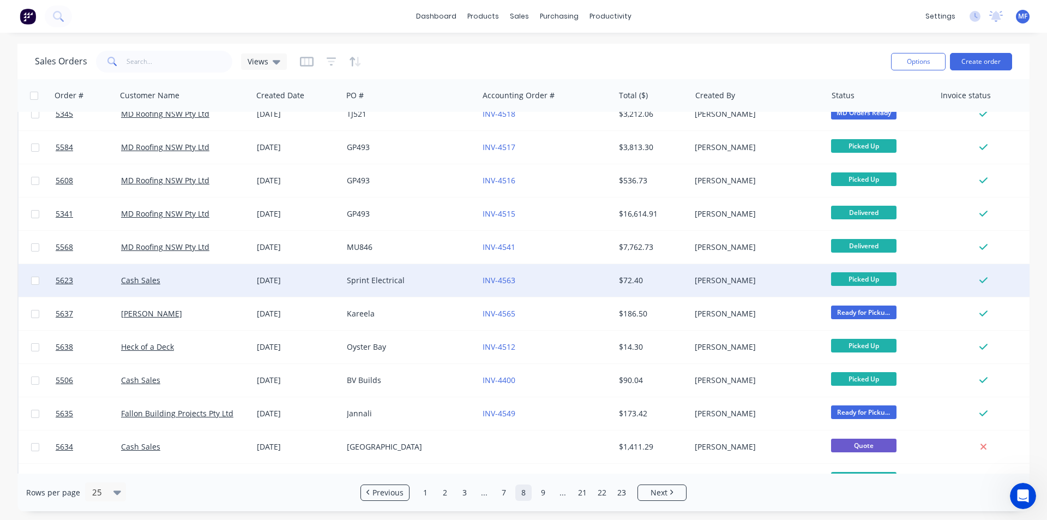
scroll to position [164, 0]
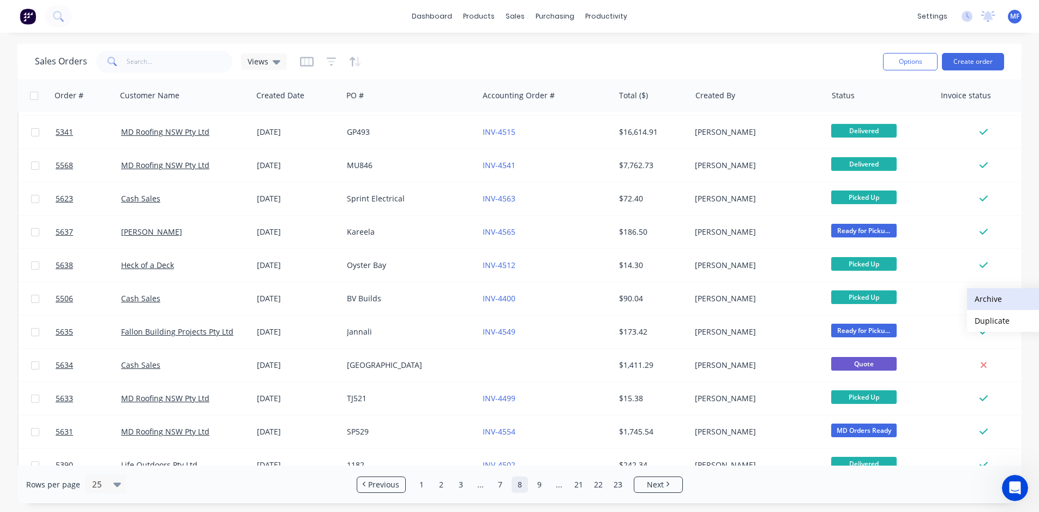
click at [992, 298] on button "Archive" at bounding box center [1021, 299] width 109 height 22
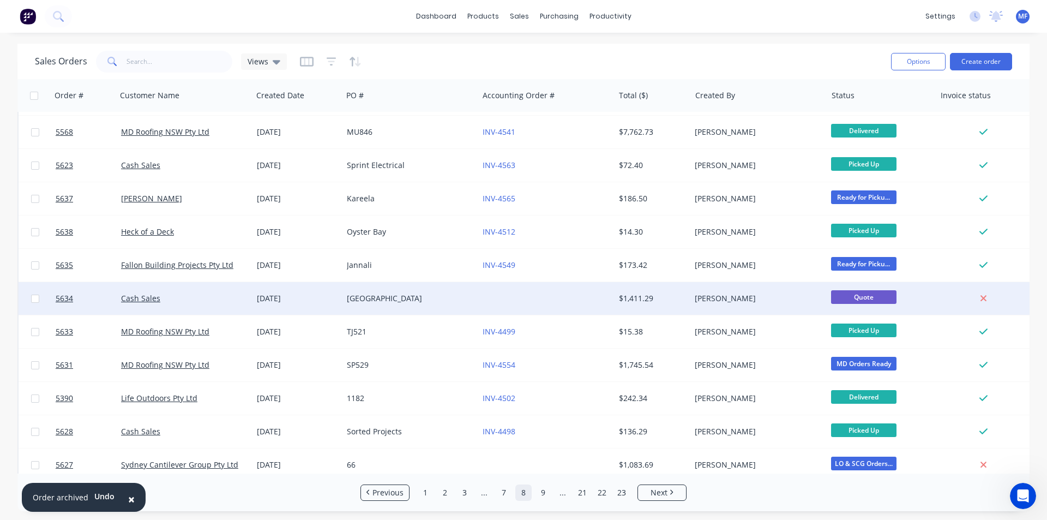
scroll to position [218, 0]
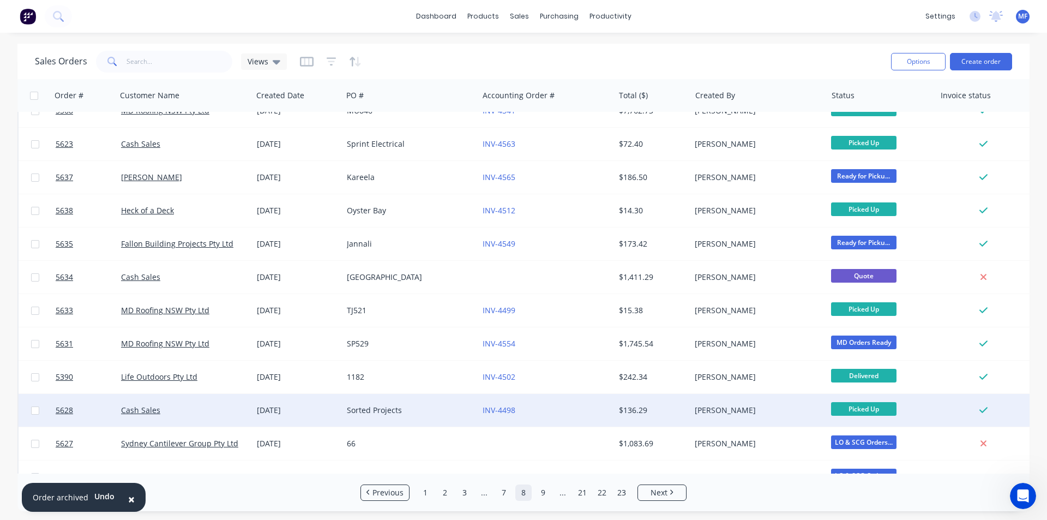
click at [394, 409] on div "Sorted Projects" at bounding box center [407, 410] width 121 height 11
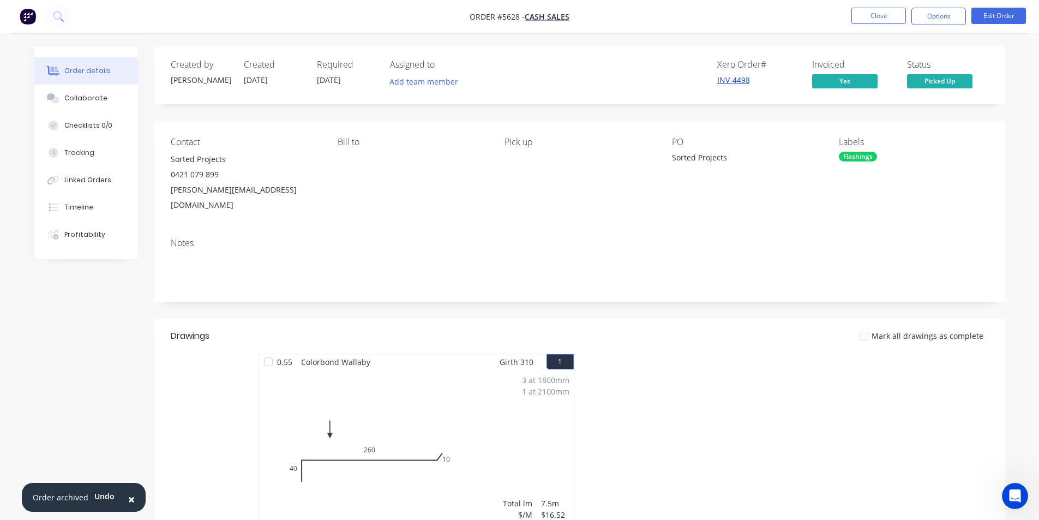
click at [733, 78] on link "INV-4498" at bounding box center [733, 80] width 33 height 10
click at [951, 17] on button "Options" at bounding box center [939, 16] width 55 height 17
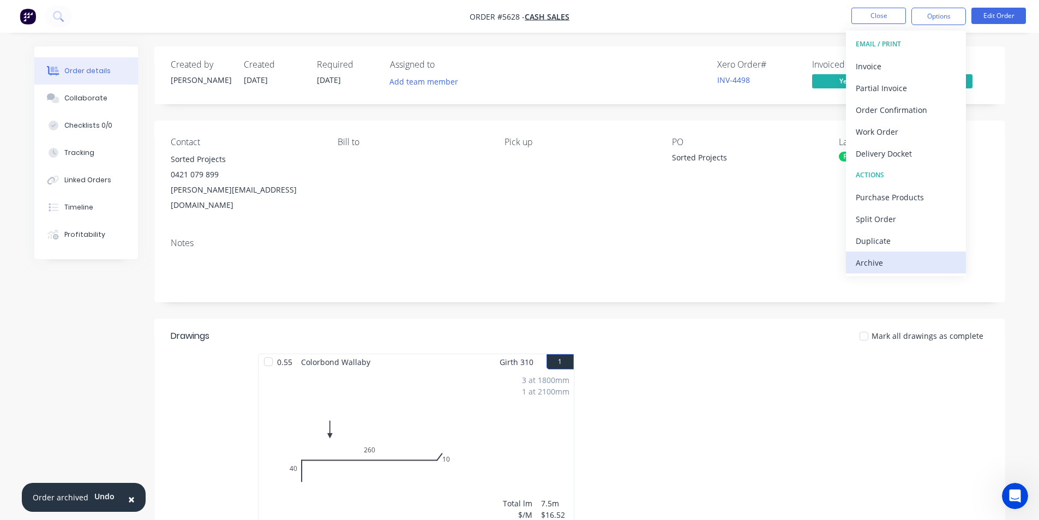
click at [897, 261] on div "Archive" at bounding box center [906, 263] width 100 height 16
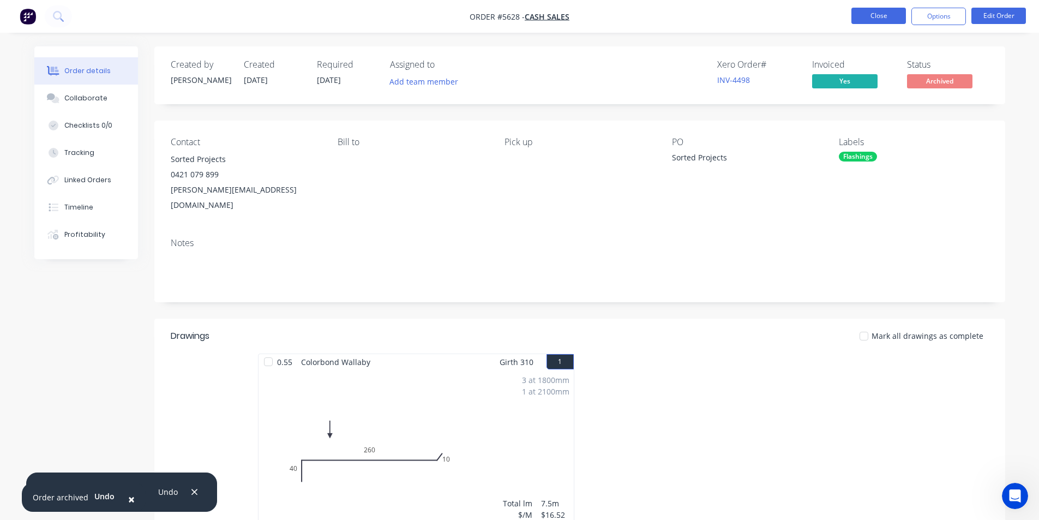
click at [887, 15] on button "Close" at bounding box center [879, 16] width 55 height 16
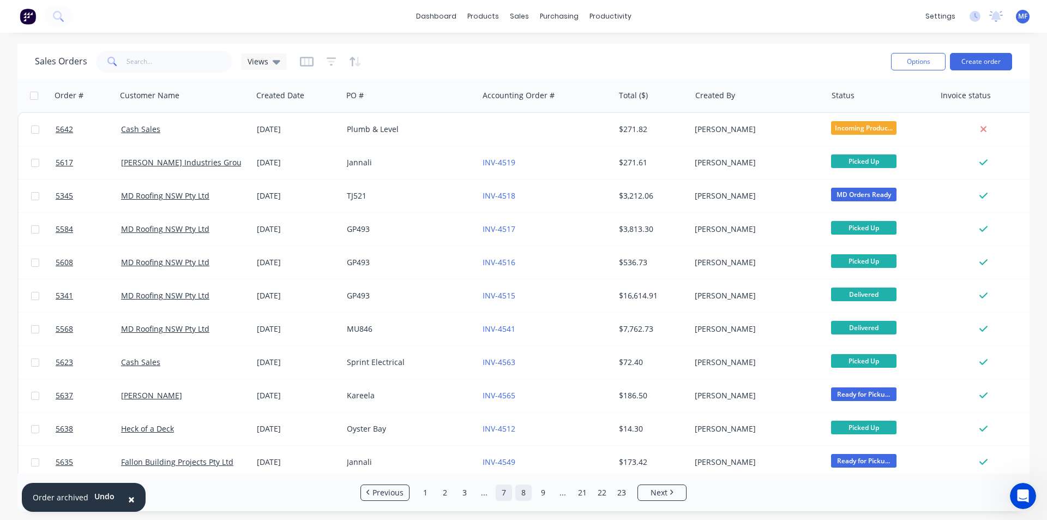
click at [503, 493] on link "7" at bounding box center [504, 492] width 16 height 16
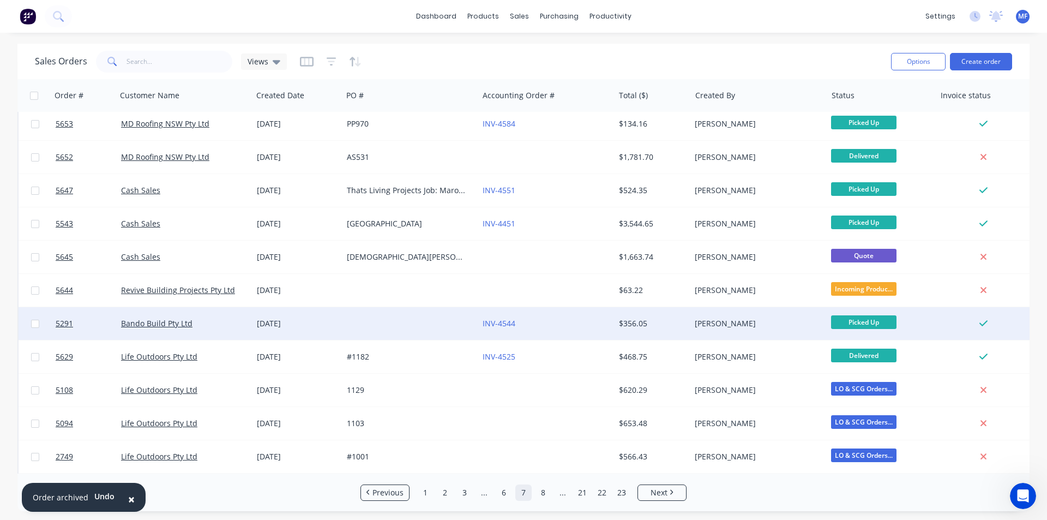
scroll to position [476, 0]
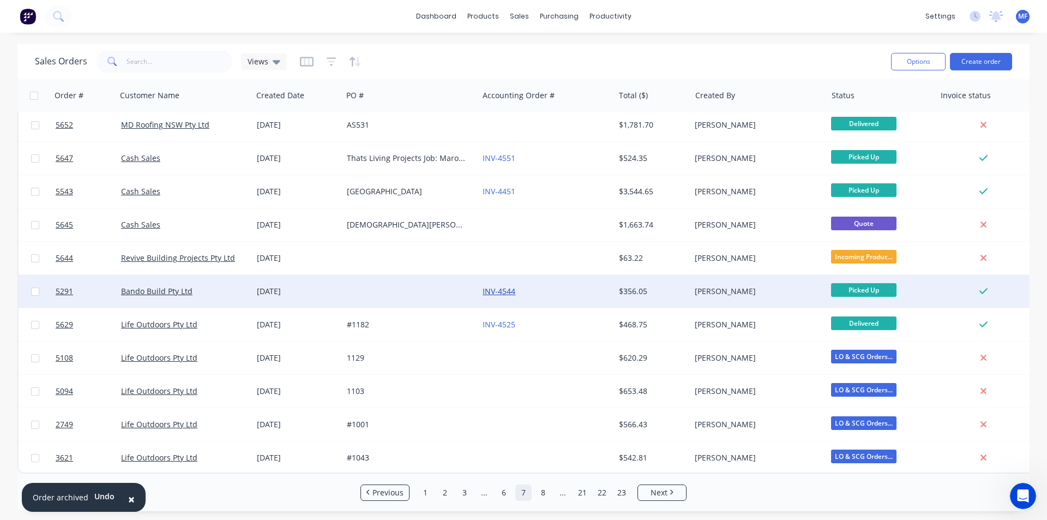
click at [504, 289] on link "INV-4544" at bounding box center [499, 291] width 33 height 10
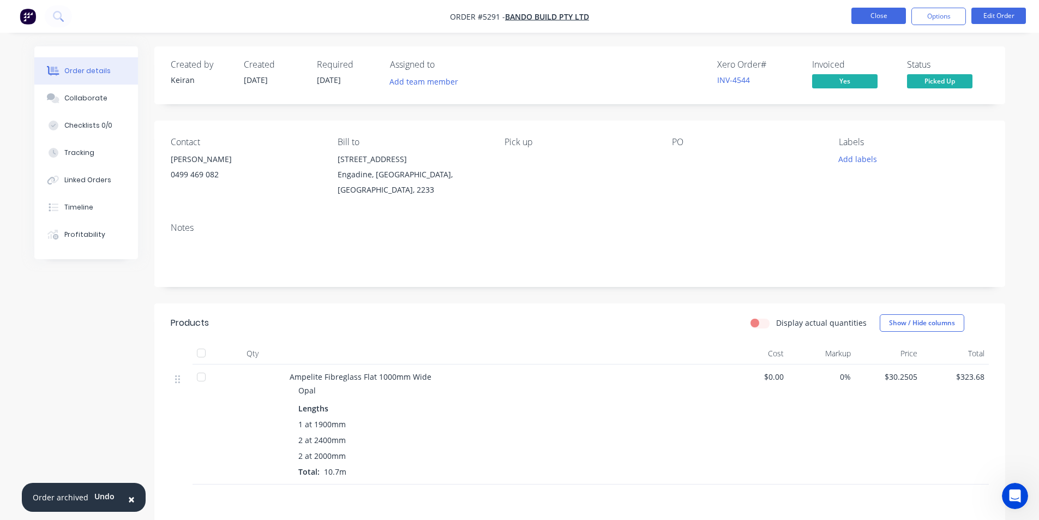
click at [871, 19] on button "Close" at bounding box center [879, 16] width 55 height 16
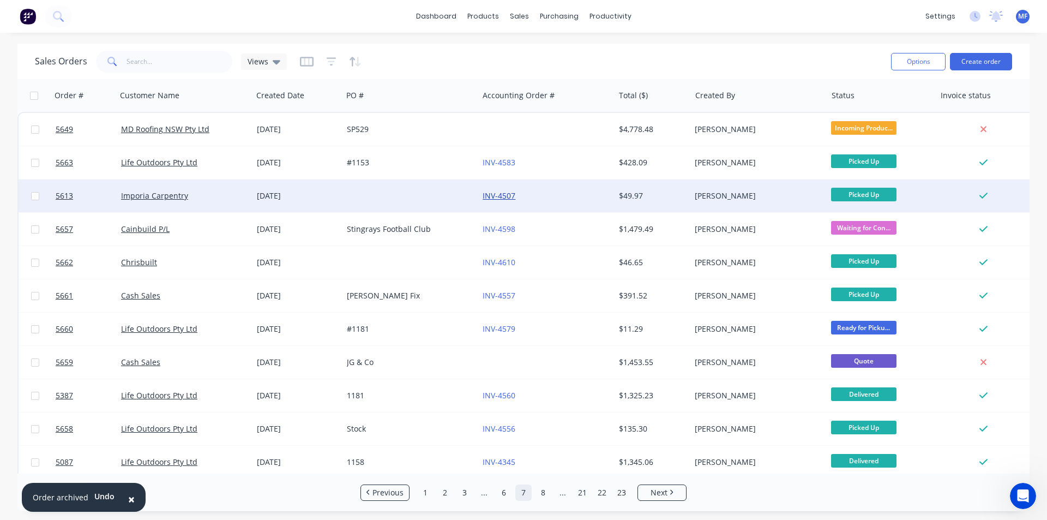
click at [504, 200] on link "INV-4507" at bounding box center [499, 195] width 33 height 10
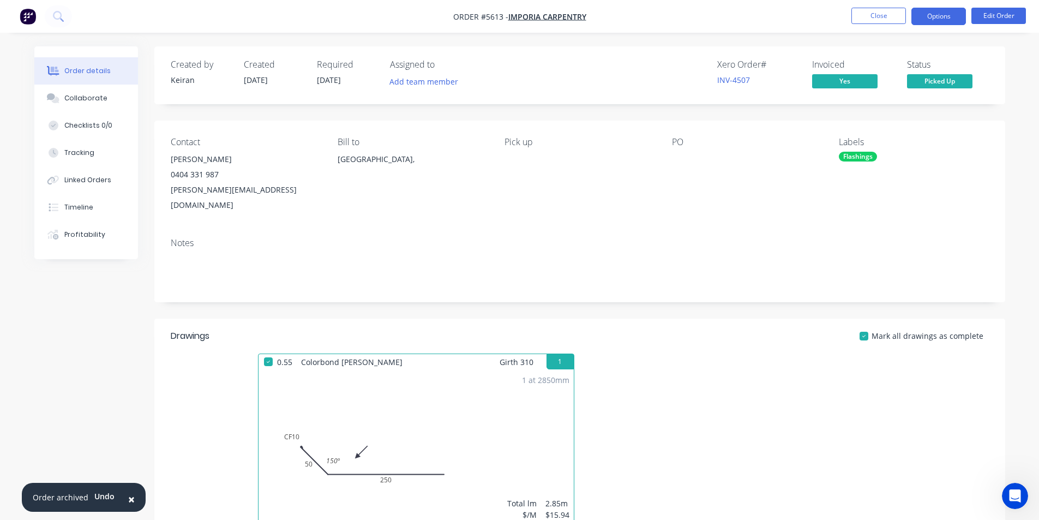
click at [938, 12] on button "Options" at bounding box center [939, 16] width 55 height 17
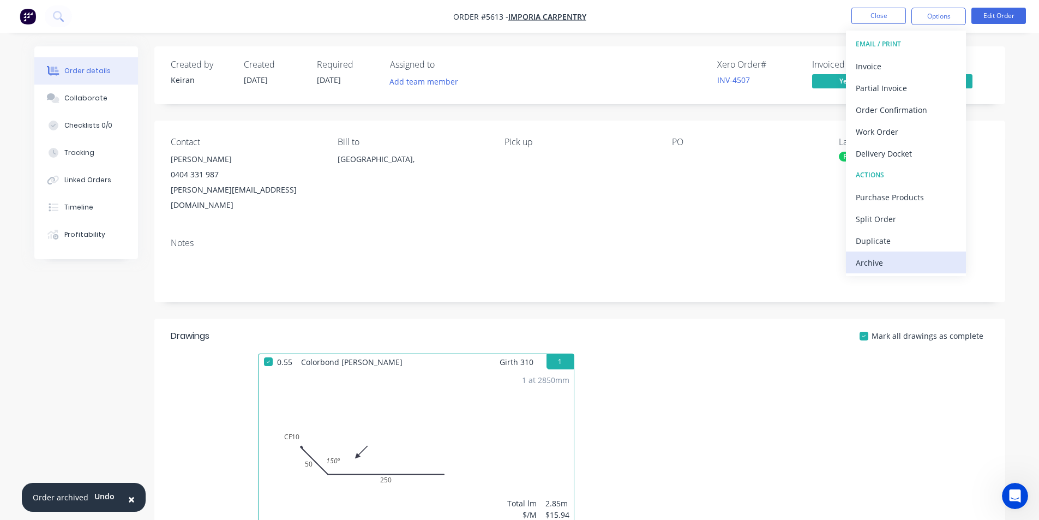
click at [902, 264] on div "Archive" at bounding box center [906, 263] width 100 height 16
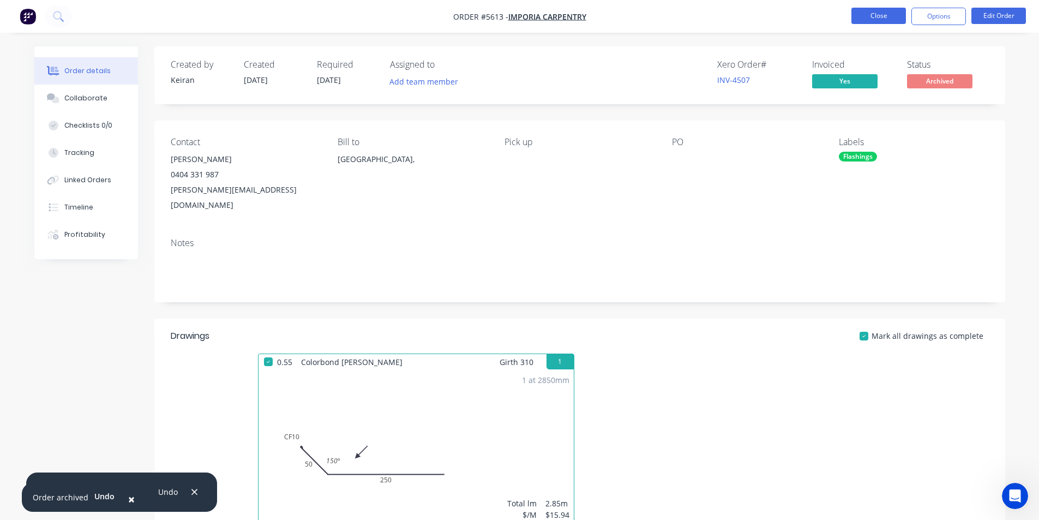
click at [872, 12] on button "Close" at bounding box center [879, 16] width 55 height 16
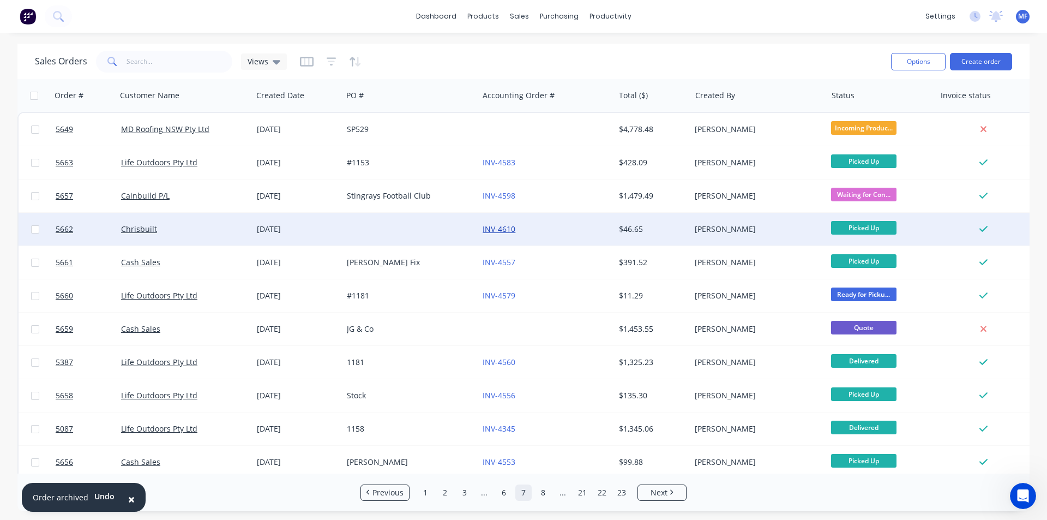
click at [508, 228] on link "INV-4610" at bounding box center [499, 229] width 33 height 10
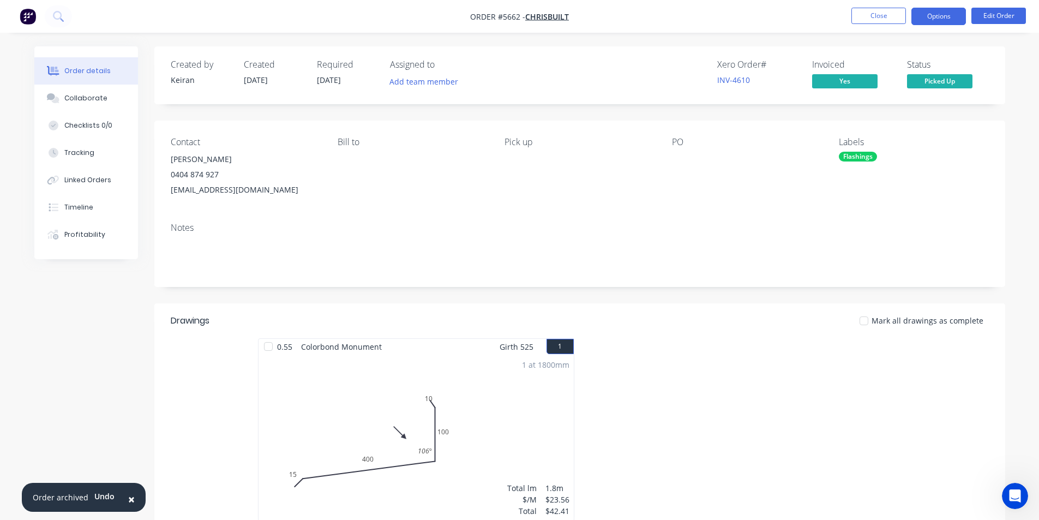
click at [936, 21] on button "Options" at bounding box center [939, 16] width 55 height 17
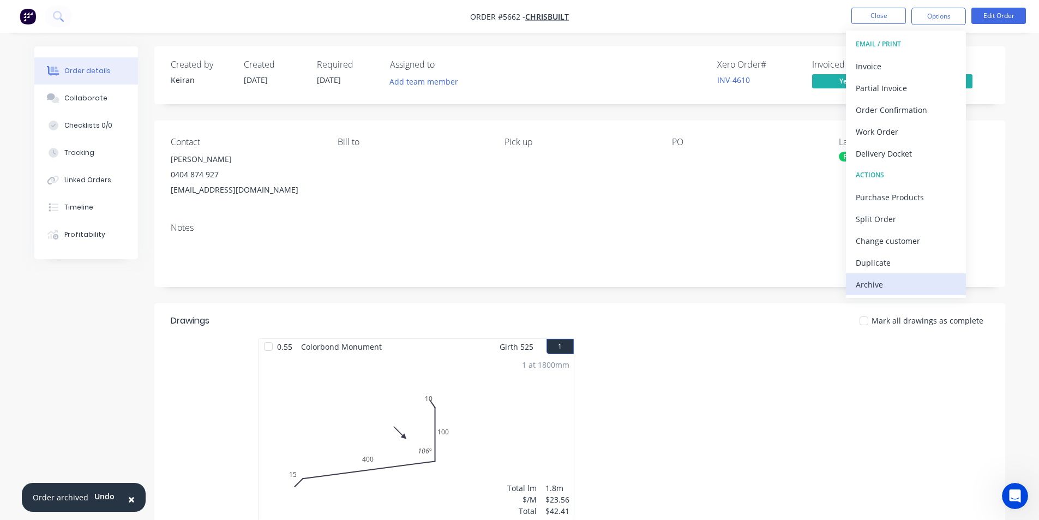
click at [875, 279] on div "Archive" at bounding box center [906, 285] width 100 height 16
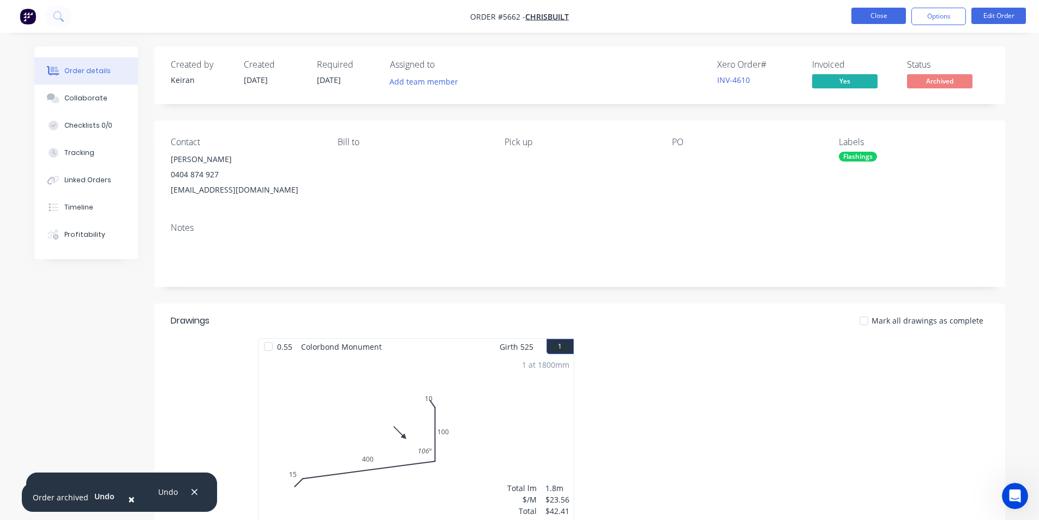
click at [873, 17] on button "Close" at bounding box center [879, 16] width 55 height 16
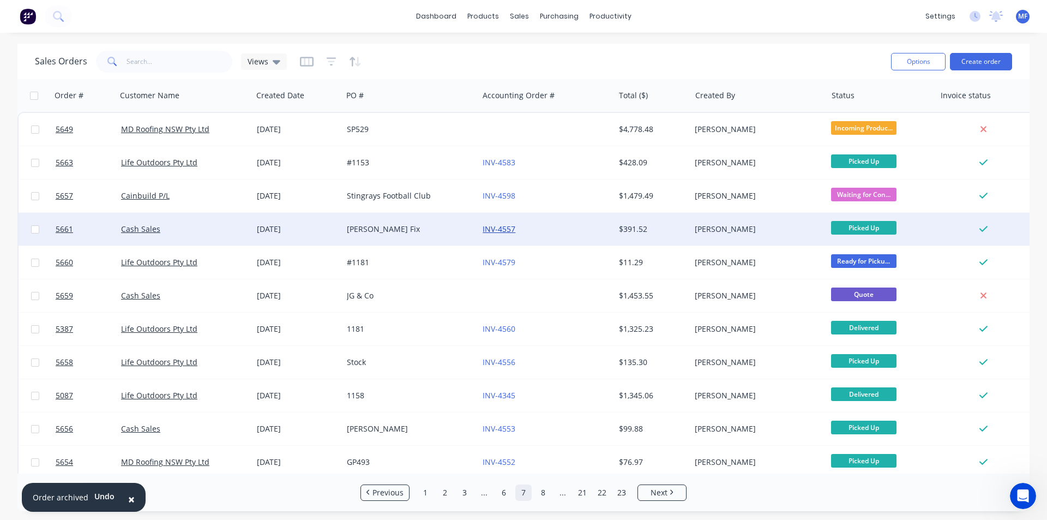
click at [499, 227] on link "INV-4557" at bounding box center [499, 229] width 33 height 10
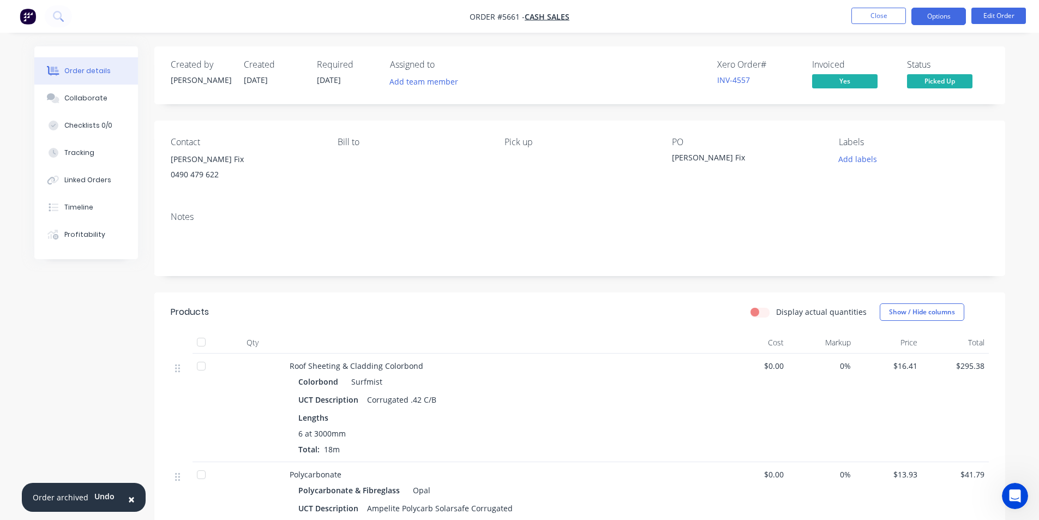
drag, startPoint x: 941, startPoint y: 20, endPoint x: 940, endPoint y: 28, distance: 8.8
click at [941, 20] on button "Options" at bounding box center [939, 16] width 55 height 17
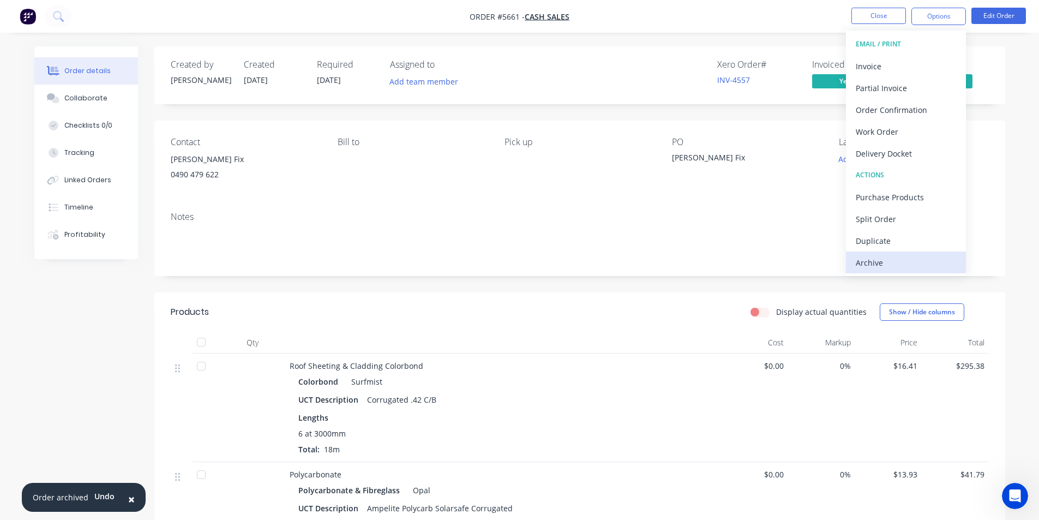
click at [906, 267] on div "Archive" at bounding box center [906, 263] width 100 height 16
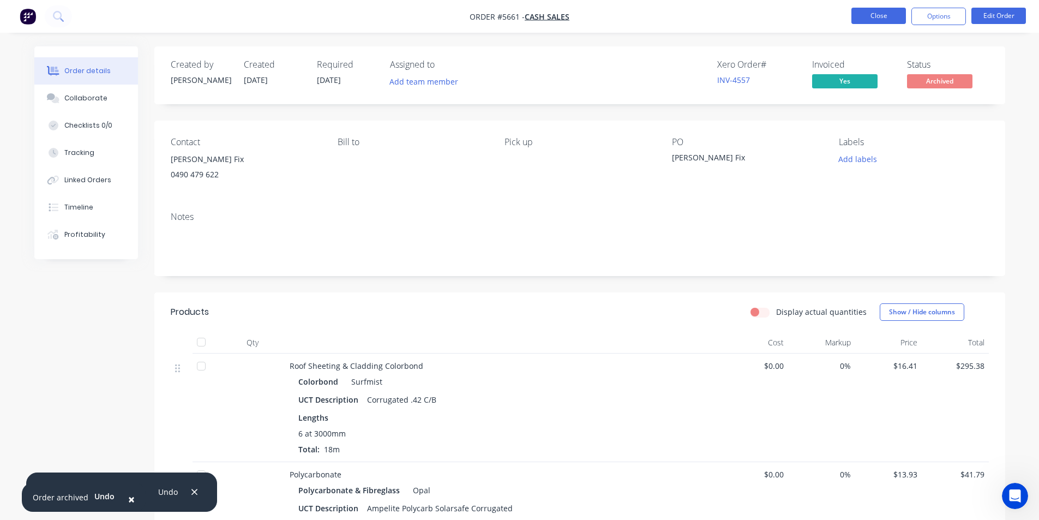
click at [876, 12] on button "Close" at bounding box center [879, 16] width 55 height 16
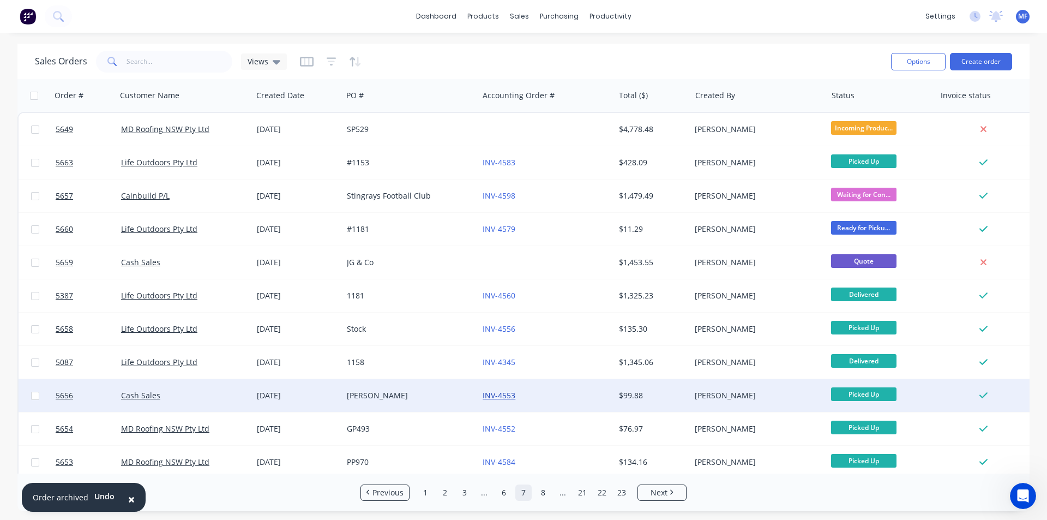
click at [501, 397] on link "INV-4553" at bounding box center [499, 395] width 33 height 10
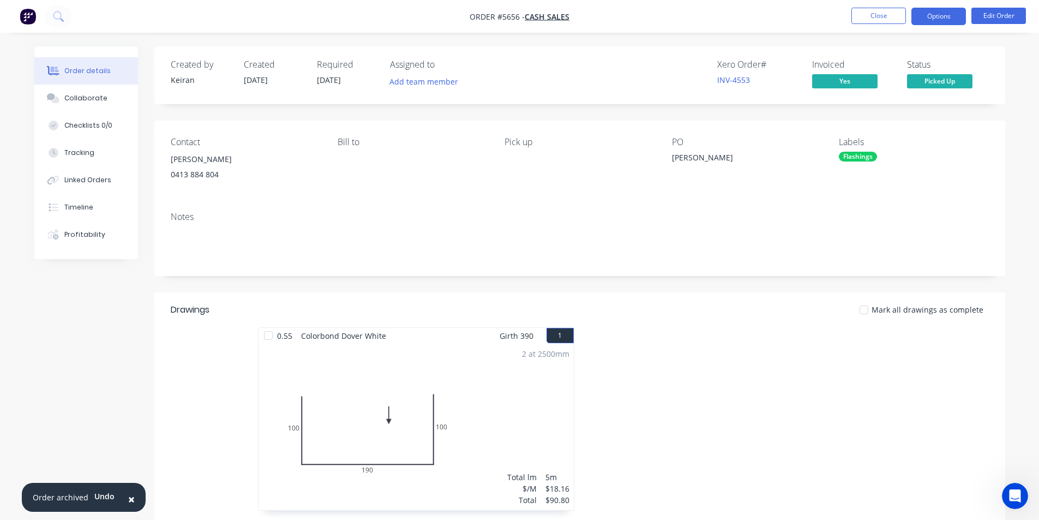
click at [932, 16] on button "Options" at bounding box center [939, 16] width 55 height 17
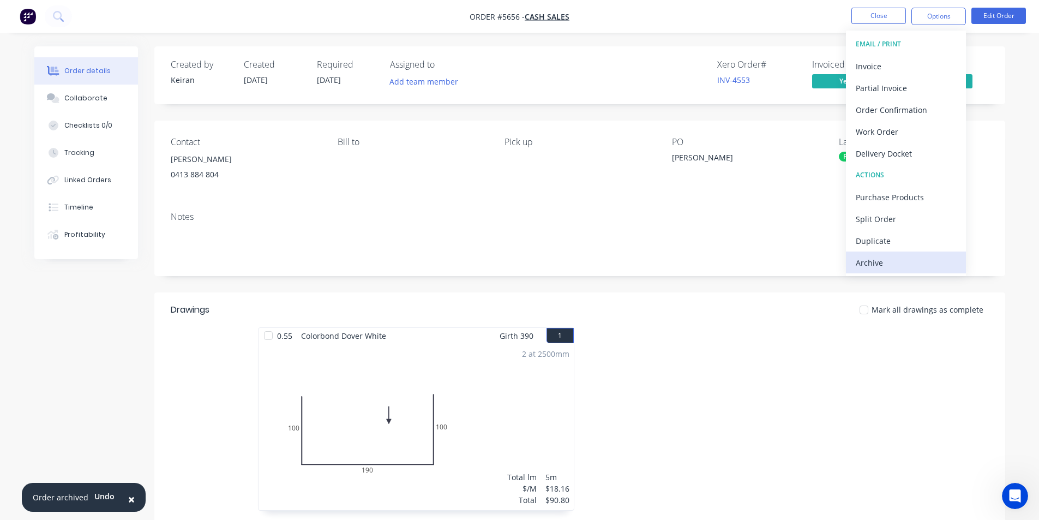
click at [891, 260] on div "Archive" at bounding box center [906, 263] width 100 height 16
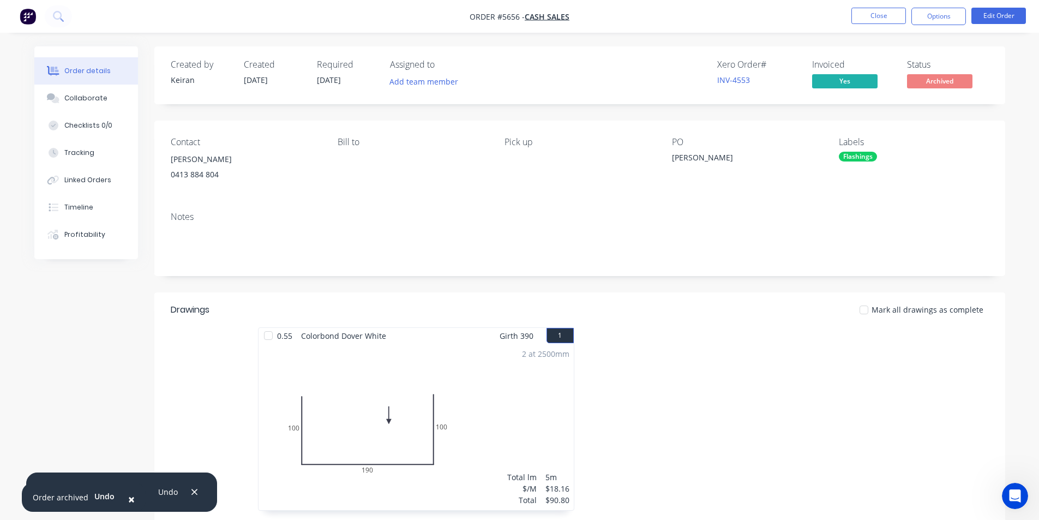
click at [488, 188] on div "Contact Robert Nielsen 0413 884 804 Bill to Pick up PO Robert Nielsen Labels Fl…" at bounding box center [579, 162] width 851 height 82
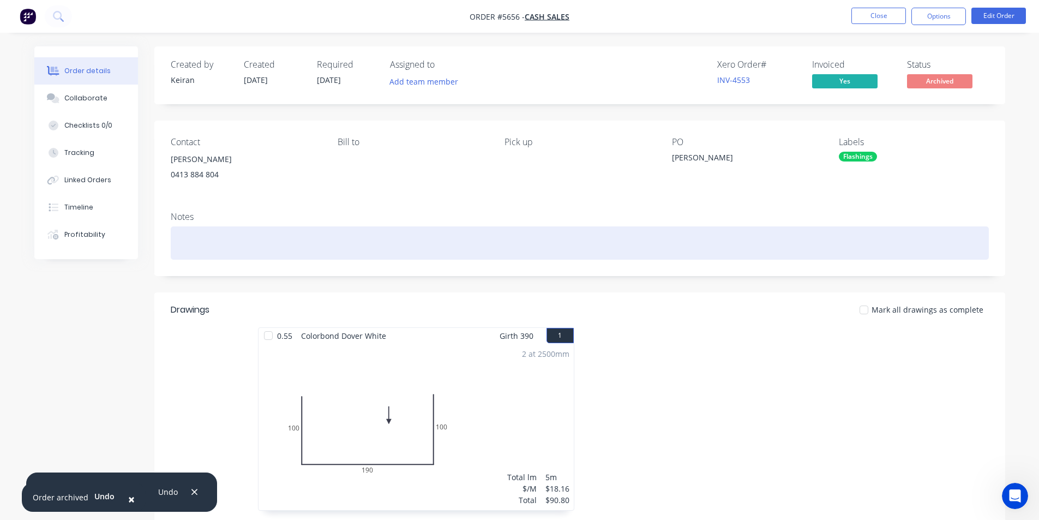
click at [654, 247] on div at bounding box center [580, 242] width 818 height 33
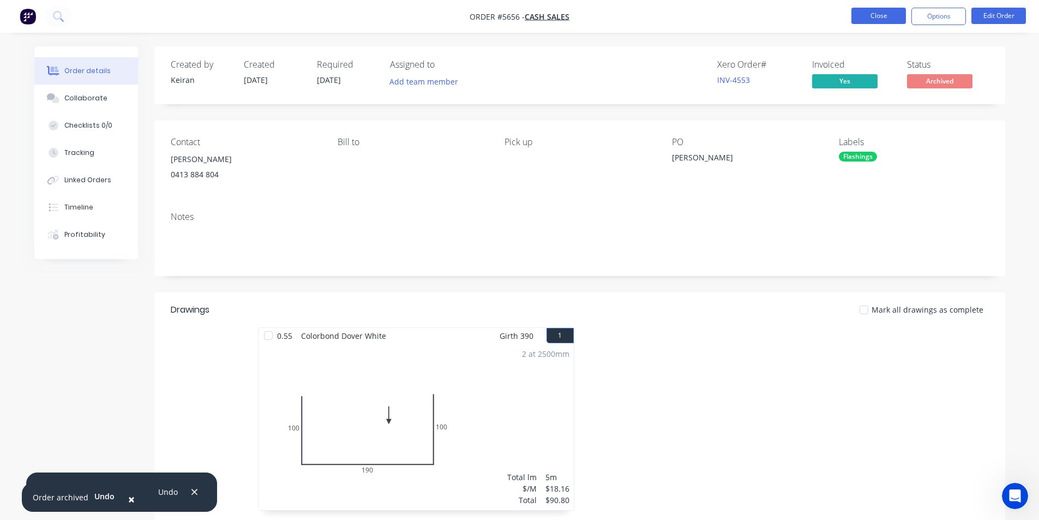
click at [876, 18] on button "Close" at bounding box center [879, 16] width 55 height 16
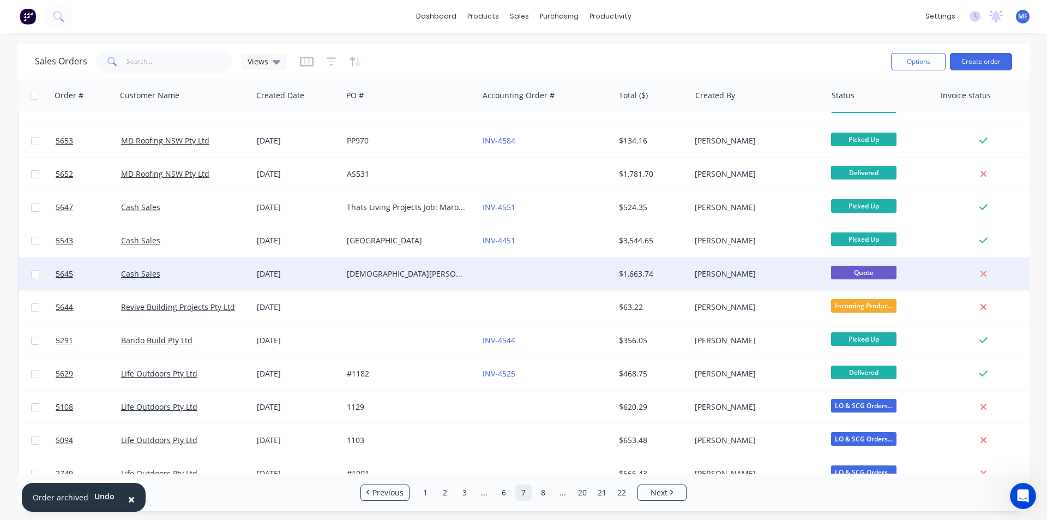
scroll to position [327, 0]
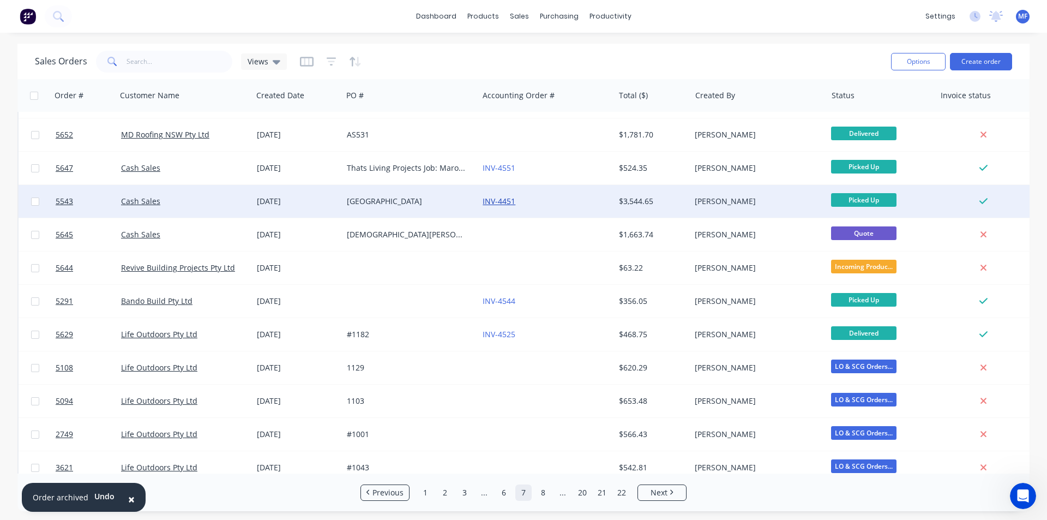
click at [504, 197] on link "INV-4451" at bounding box center [499, 201] width 33 height 10
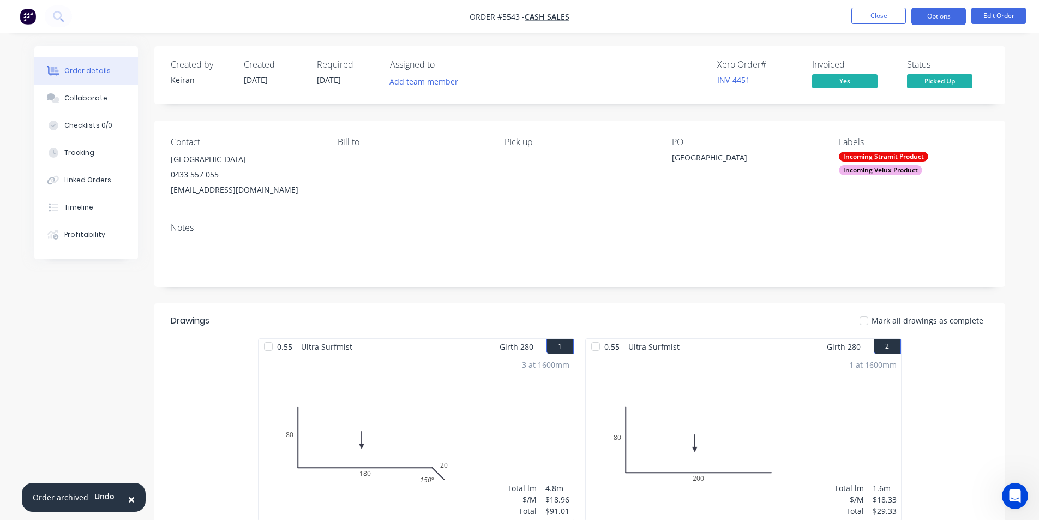
click at [944, 17] on button "Options" at bounding box center [939, 16] width 55 height 17
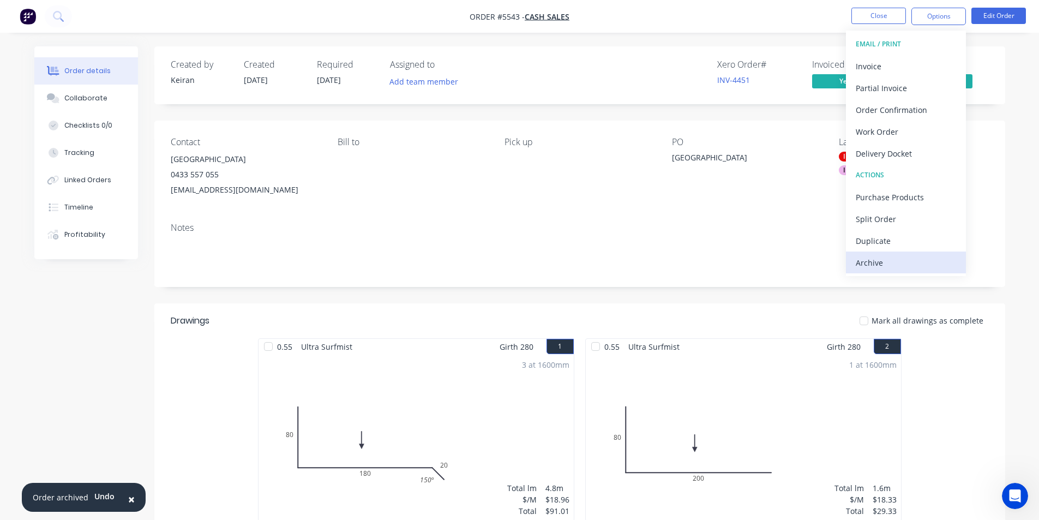
click at [906, 261] on div "Archive" at bounding box center [906, 263] width 100 height 16
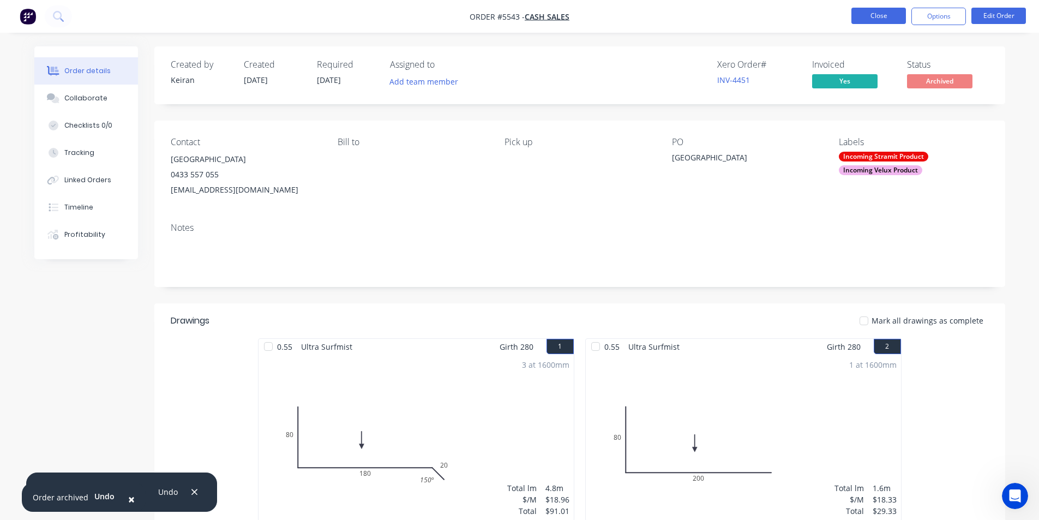
click at [879, 17] on button "Close" at bounding box center [879, 16] width 55 height 16
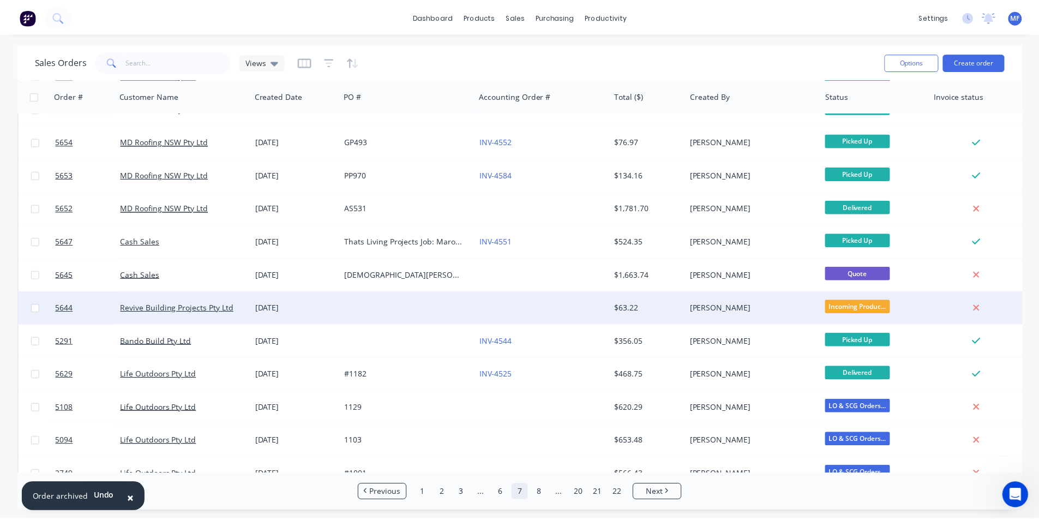
scroll to position [273, 0]
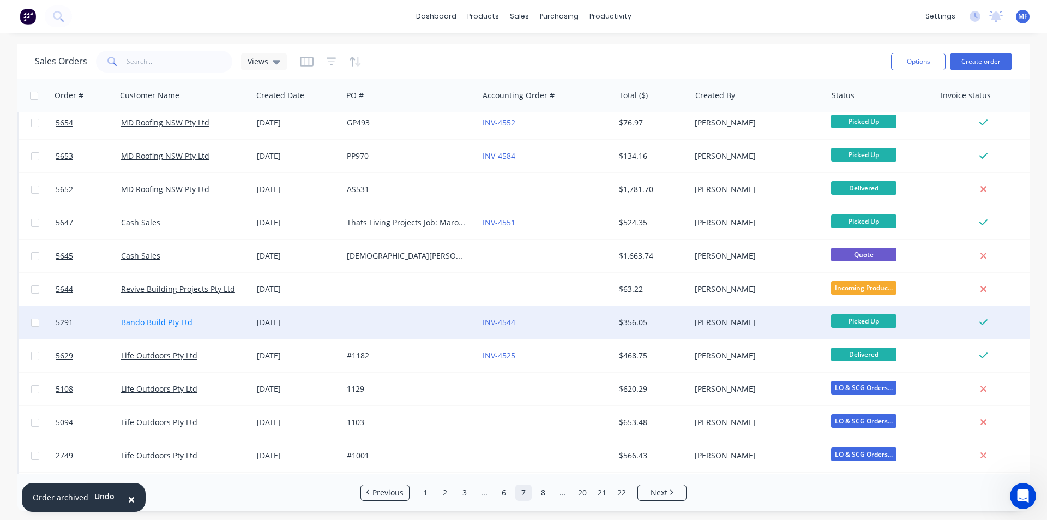
click at [175, 319] on link "Bando Build Pty Ltd" at bounding box center [156, 322] width 71 height 10
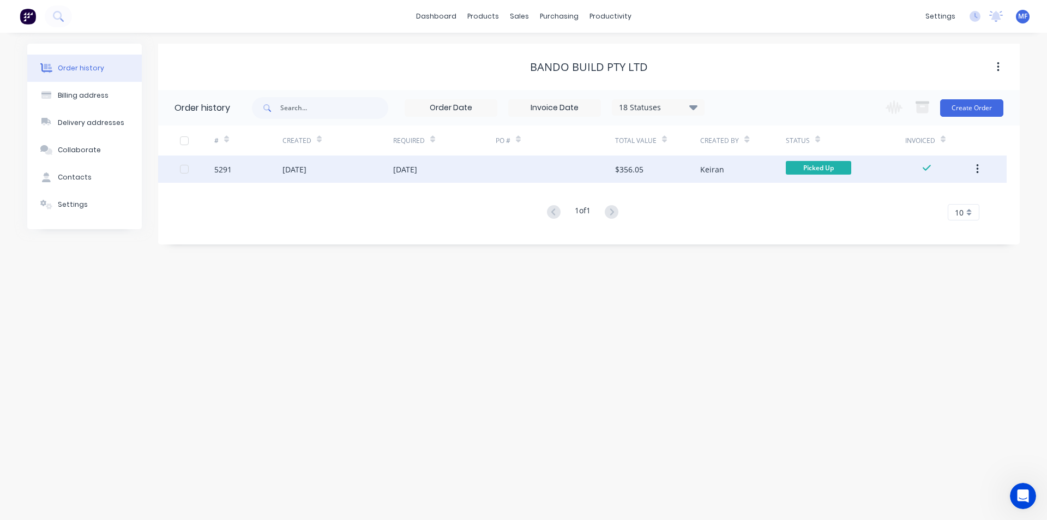
click at [721, 168] on div "Keiran" at bounding box center [712, 169] width 24 height 11
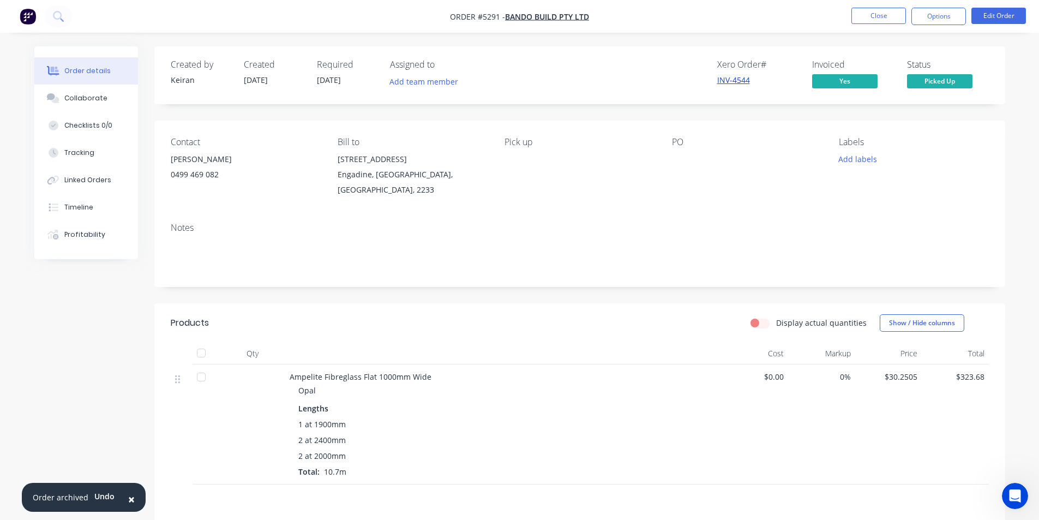
click at [725, 79] on link "INV-4544" at bounding box center [733, 80] width 33 height 10
click at [882, 16] on button "Close" at bounding box center [879, 16] width 55 height 16
click at [877, 13] on button "Close" at bounding box center [879, 16] width 55 height 16
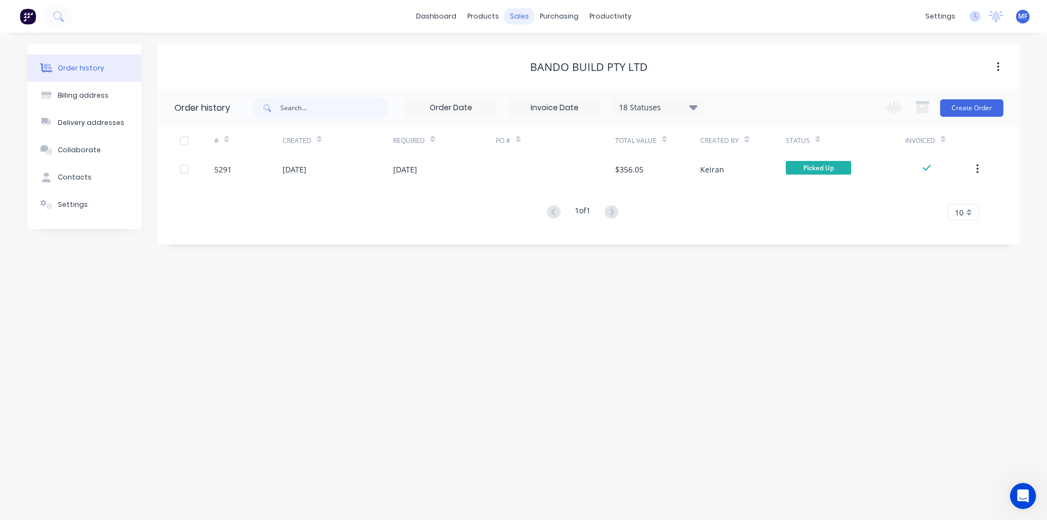
click at [519, 13] on div "sales" at bounding box center [520, 16] width 30 height 16
click at [521, 13] on div "sales" at bounding box center [520, 16] width 30 height 16
click at [560, 69] on div "Customers" at bounding box center [556, 74] width 39 height 10
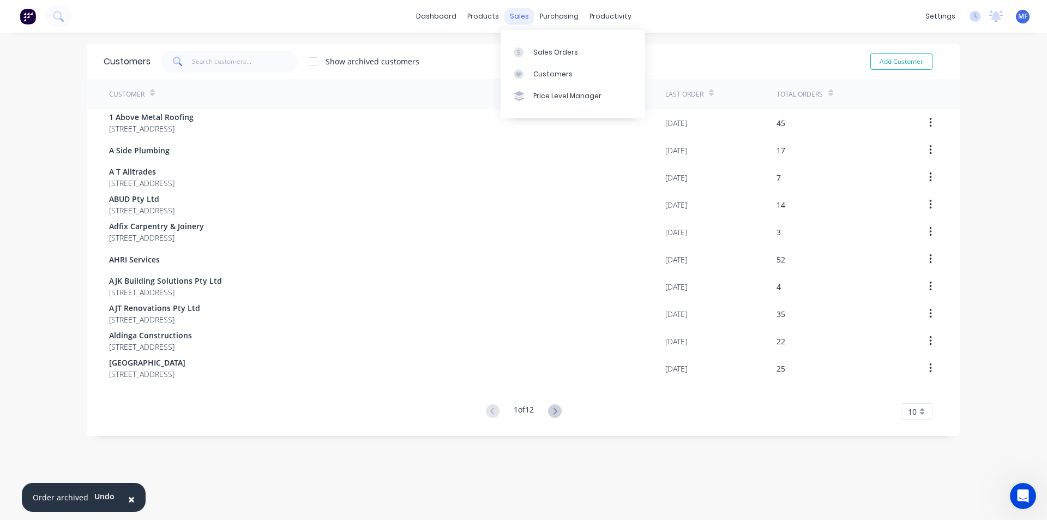
click at [513, 16] on div "sales" at bounding box center [520, 16] width 30 height 16
click at [548, 52] on div "Sales Orders" at bounding box center [556, 52] width 45 height 10
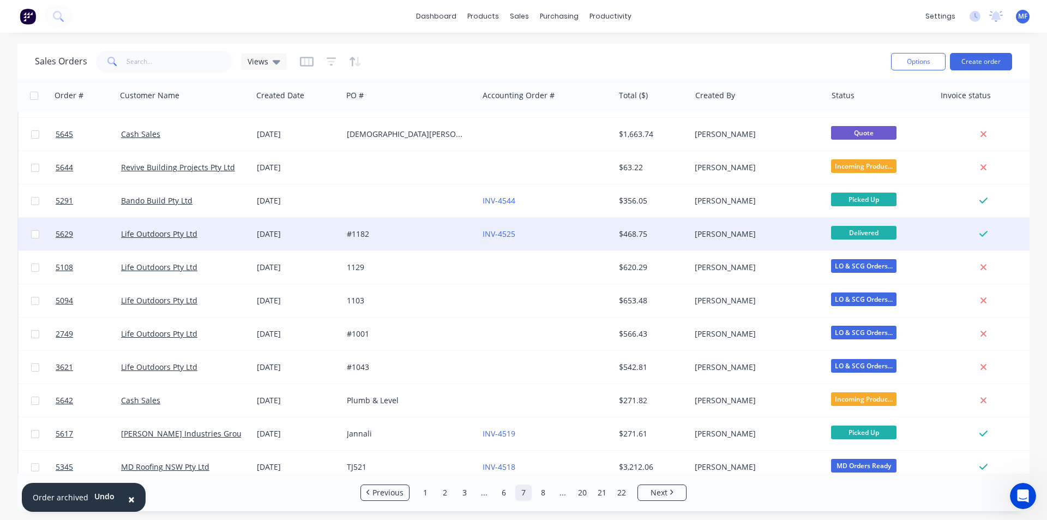
scroll to position [367, 0]
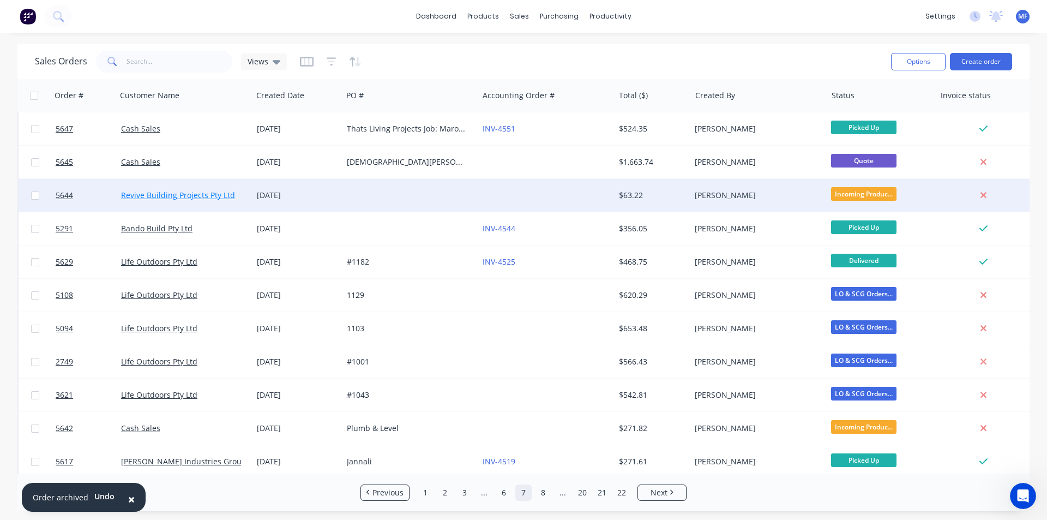
click at [189, 196] on link "Revive Building Projects Pty Ltd" at bounding box center [178, 195] width 114 height 10
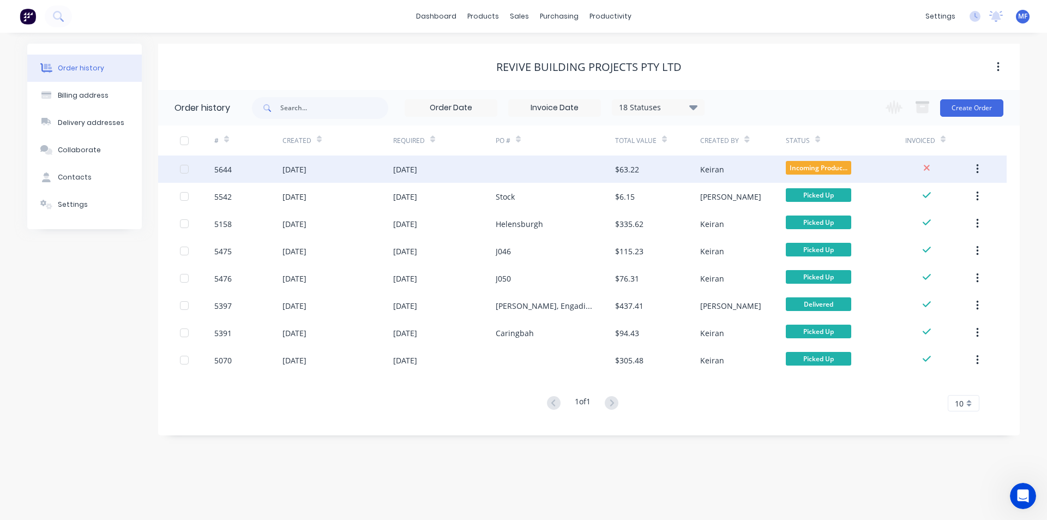
click at [650, 173] on div "$63.22" at bounding box center [657, 168] width 85 height 27
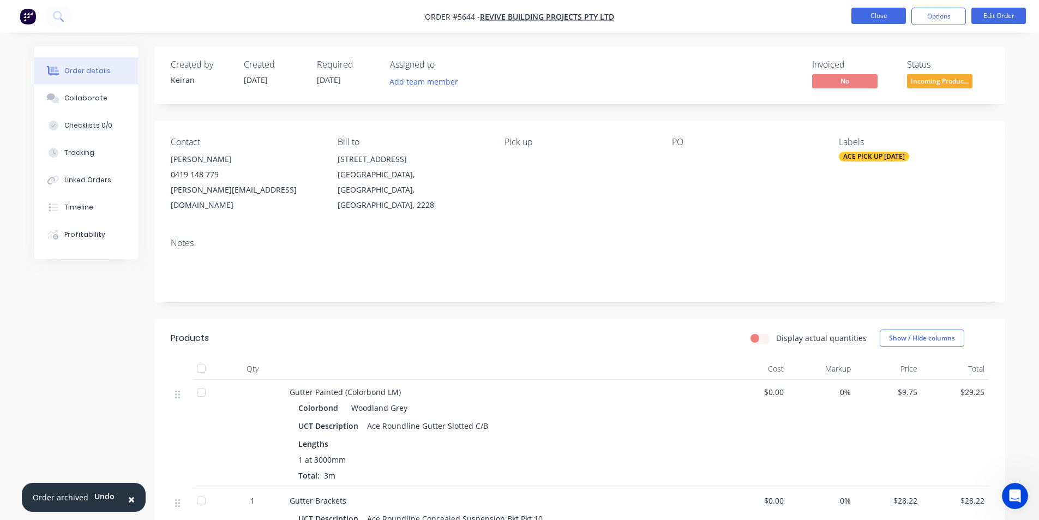
click at [872, 16] on button "Close" at bounding box center [879, 16] width 55 height 16
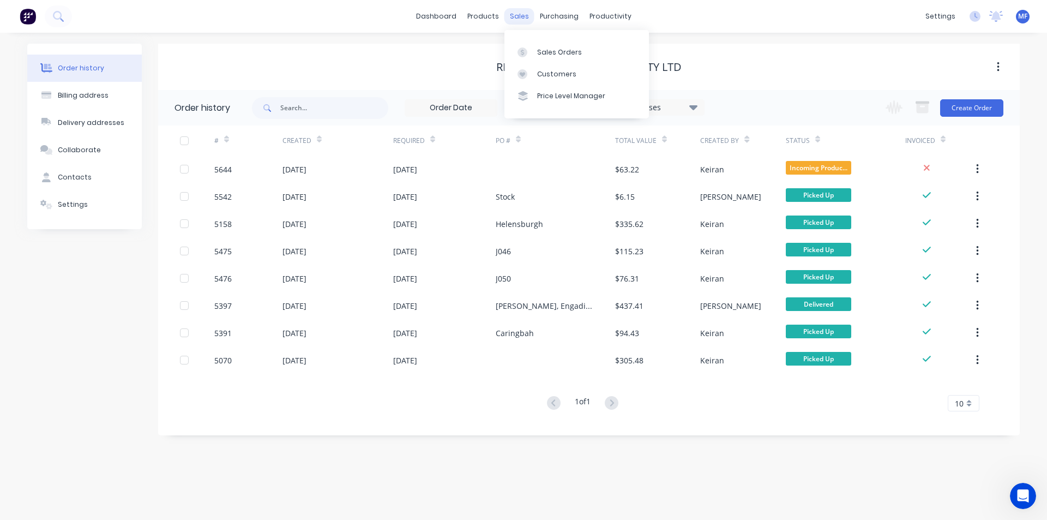
click at [512, 8] on div "sales" at bounding box center [520, 16] width 30 height 16
click at [546, 50] on div "Sales Orders" at bounding box center [559, 52] width 45 height 10
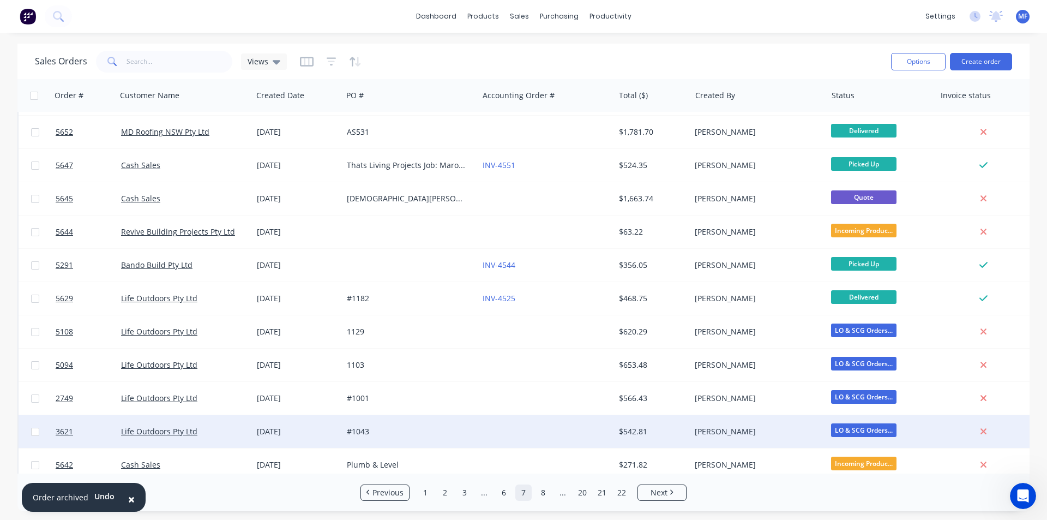
scroll to position [476, 0]
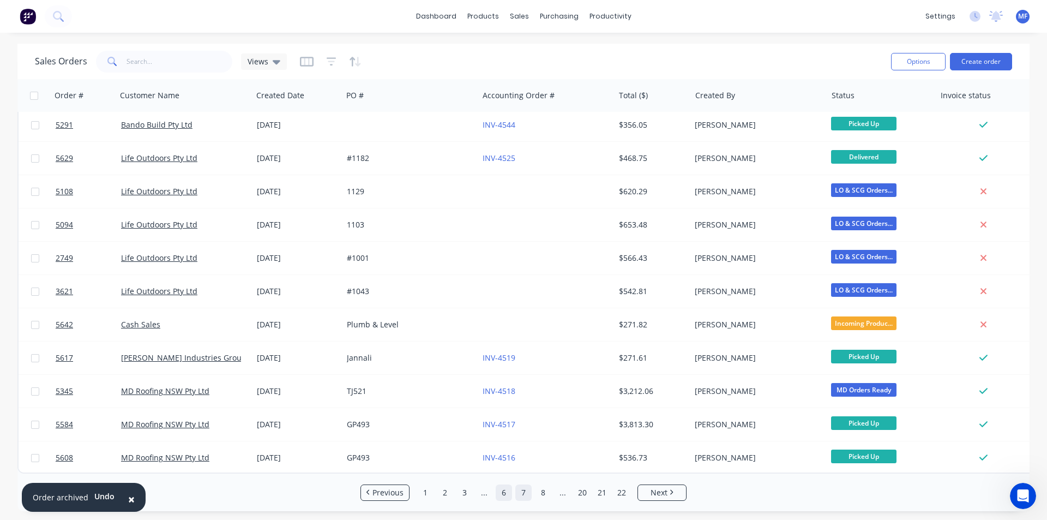
click at [505, 492] on link "6" at bounding box center [504, 492] width 16 height 16
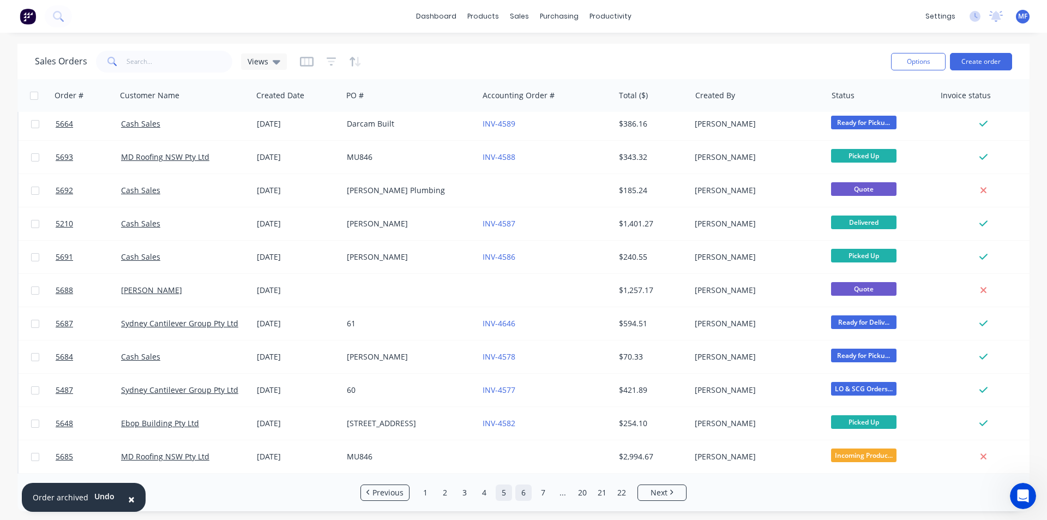
scroll to position [0, 0]
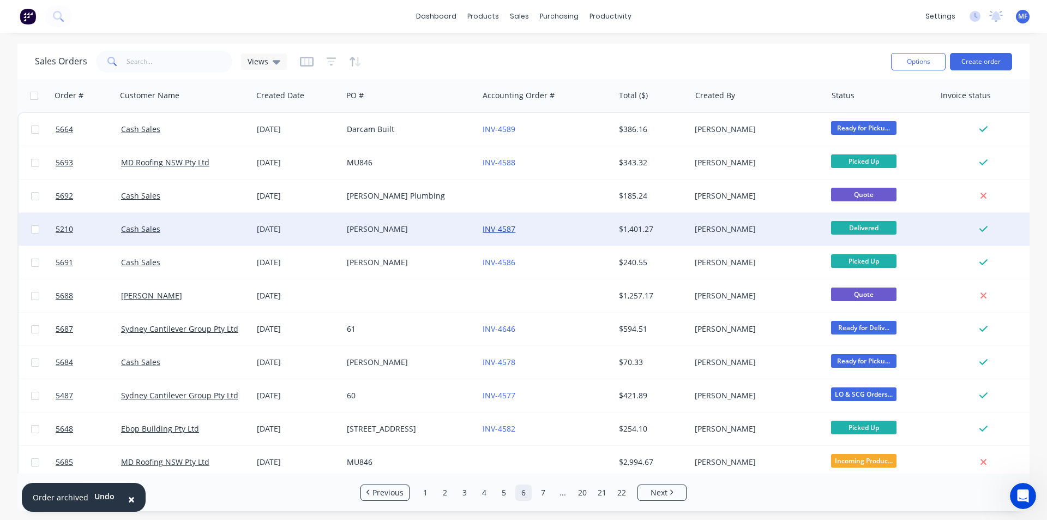
click at [508, 231] on link "INV-4587" at bounding box center [499, 229] width 33 height 10
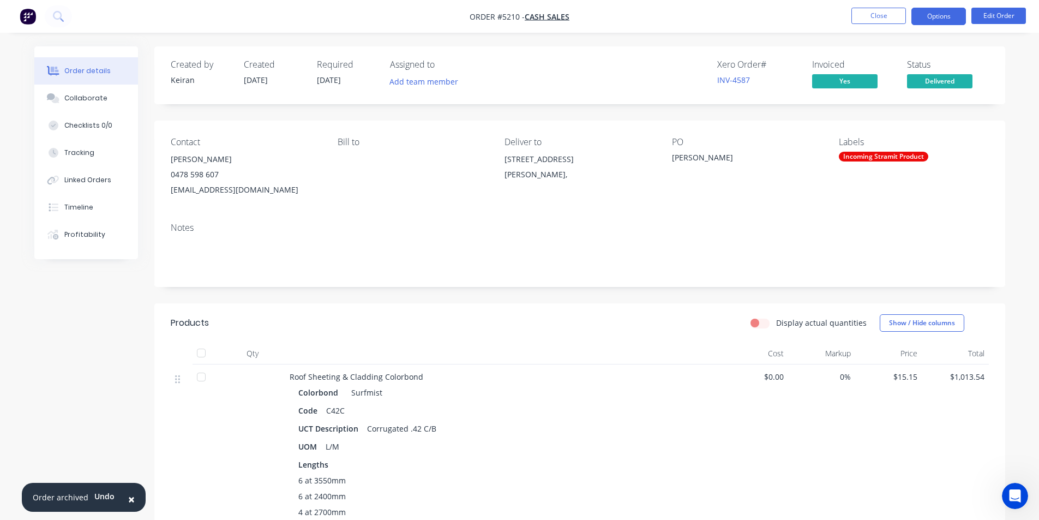
click at [936, 20] on button "Options" at bounding box center [939, 16] width 55 height 17
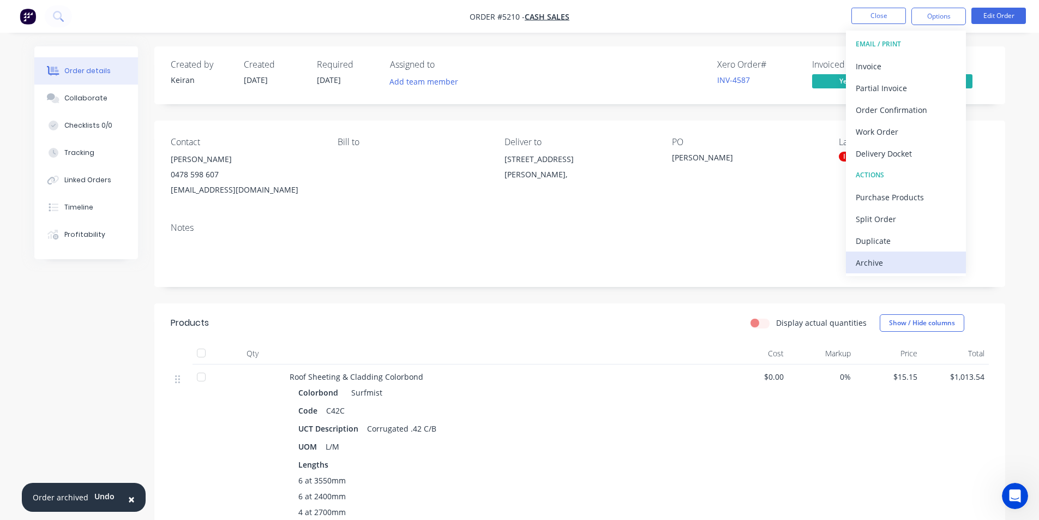
click at [885, 266] on div "Archive" at bounding box center [906, 263] width 100 height 16
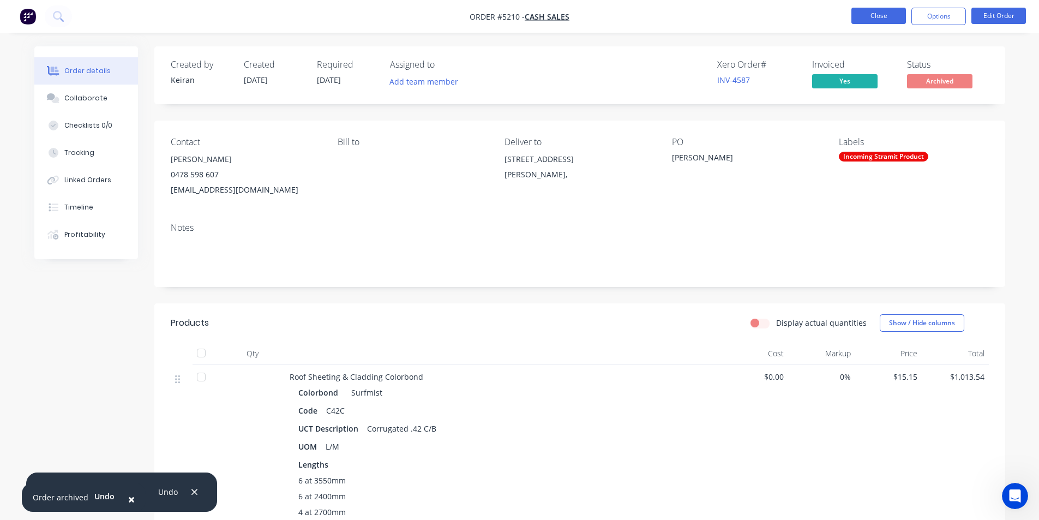
click at [875, 15] on button "Close" at bounding box center [879, 16] width 55 height 16
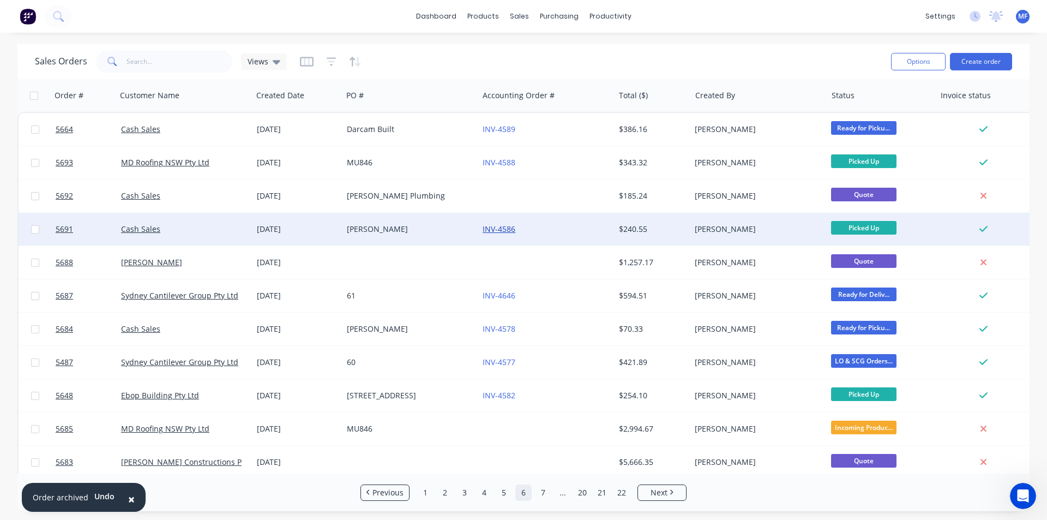
click at [504, 225] on link "INV-4586" at bounding box center [499, 229] width 33 height 10
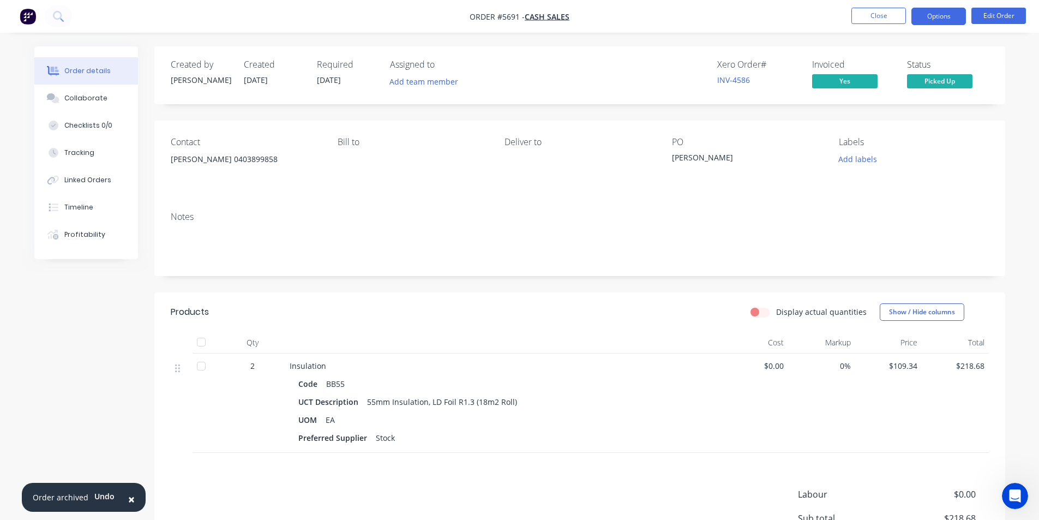
click at [943, 16] on button "Options" at bounding box center [939, 16] width 55 height 17
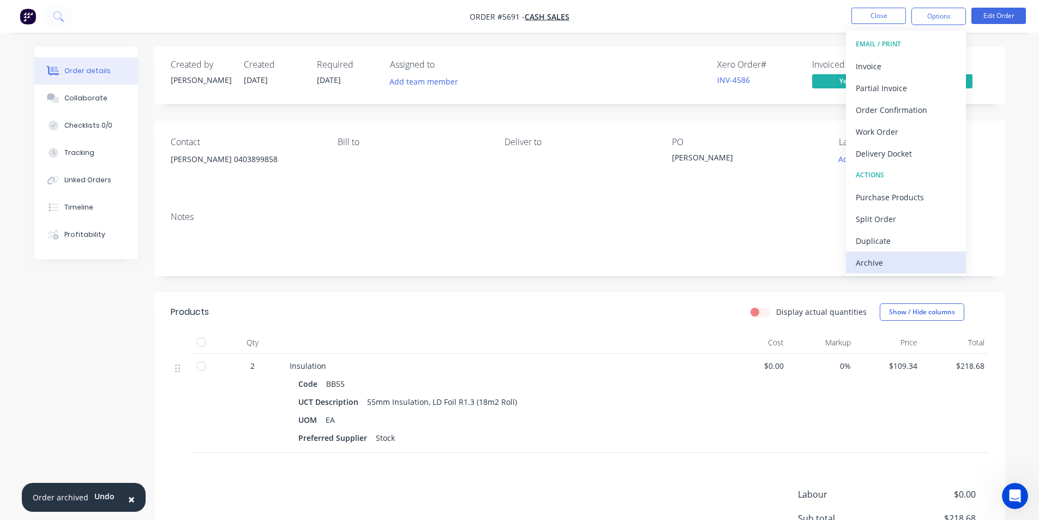
click at [914, 259] on div "Archive" at bounding box center [906, 263] width 100 height 16
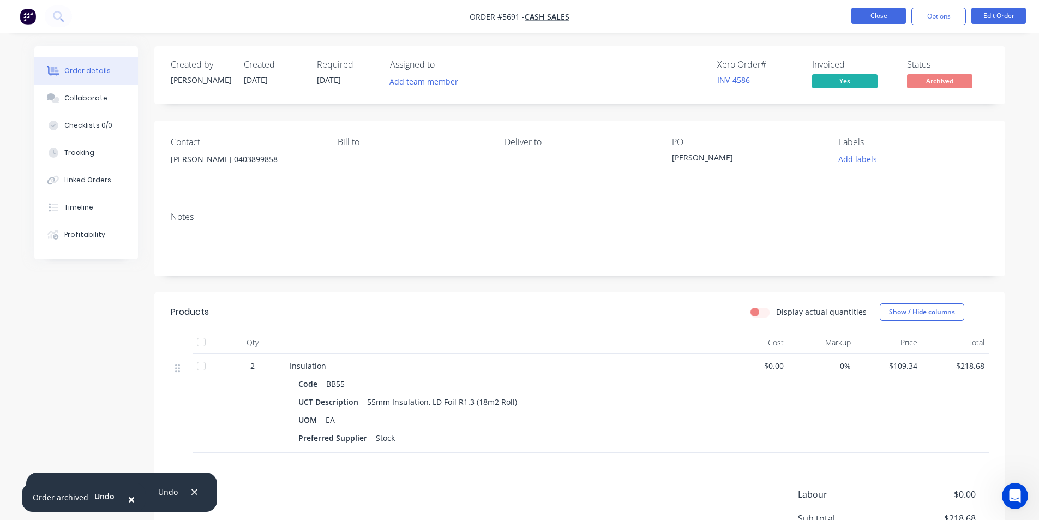
click at [890, 15] on button "Close" at bounding box center [879, 16] width 55 height 16
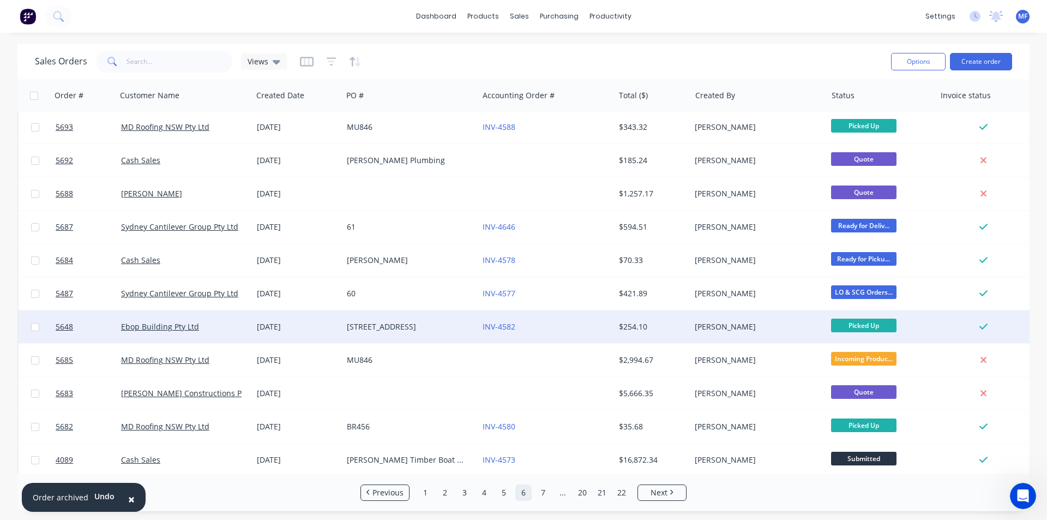
scroll to position [55, 0]
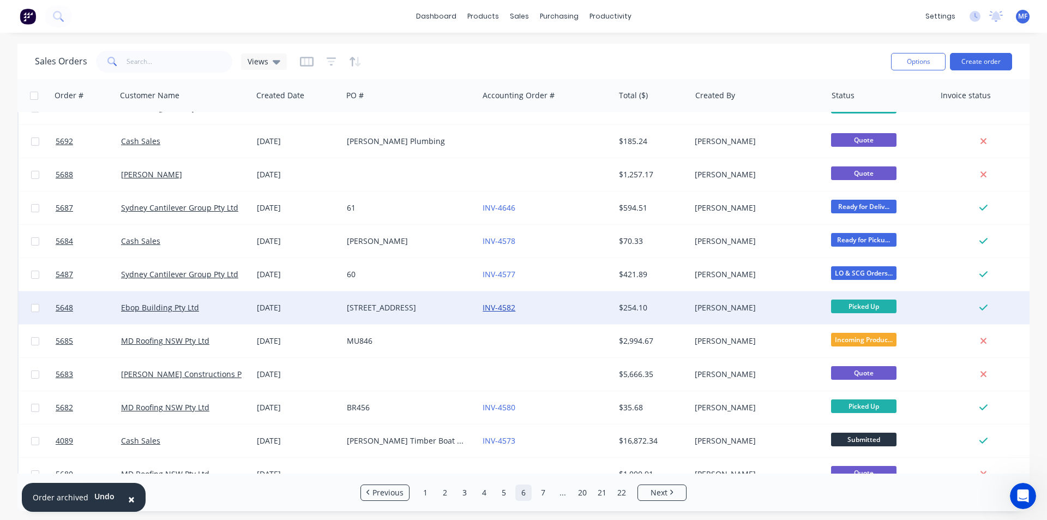
click at [504, 307] on link "INV-4582" at bounding box center [499, 307] width 33 height 10
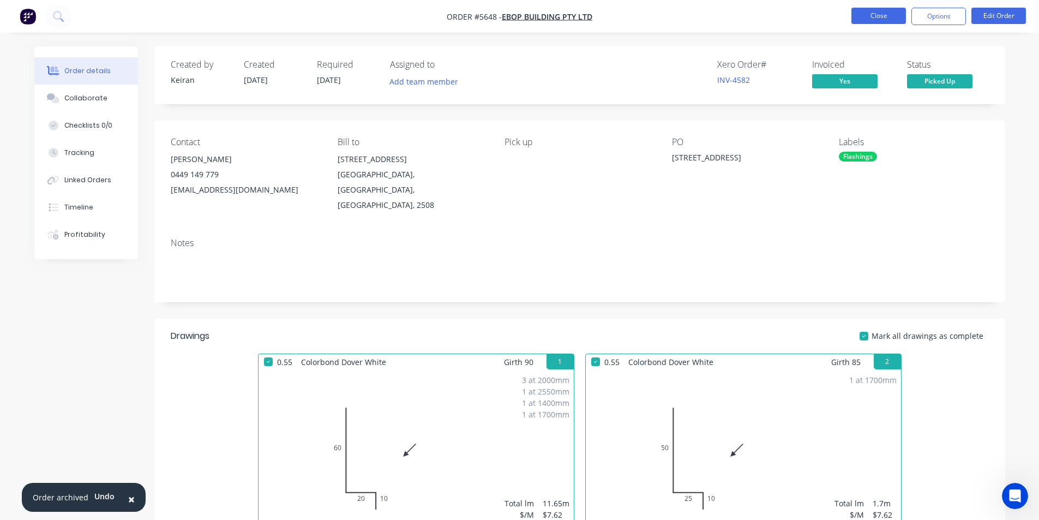
click at [872, 15] on button "Close" at bounding box center [879, 16] width 55 height 16
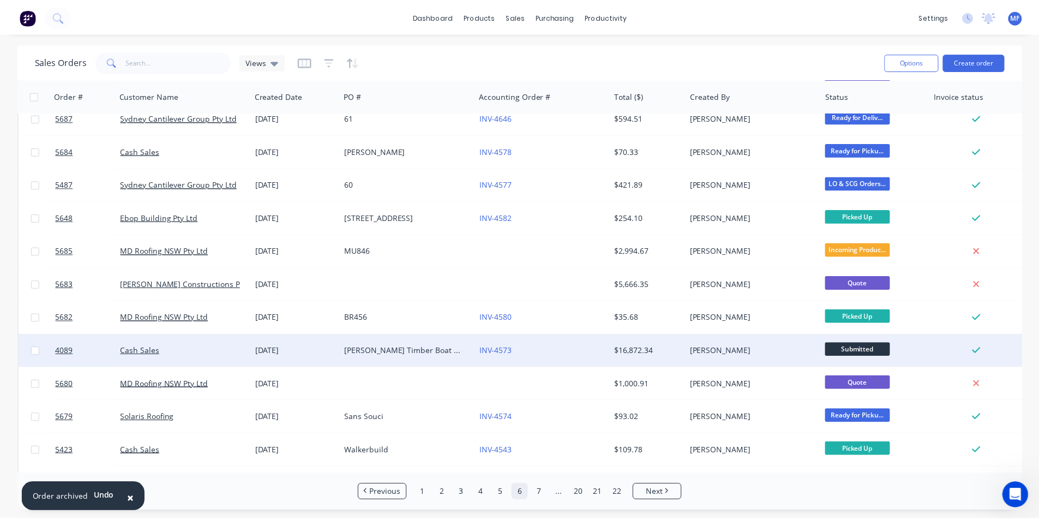
scroll to position [164, 0]
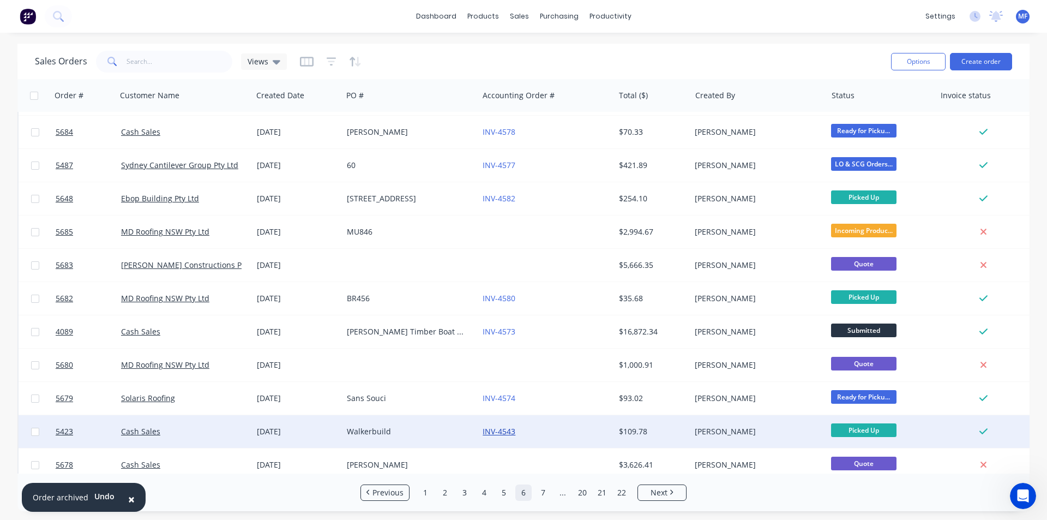
click at [500, 433] on link "INV-4543" at bounding box center [499, 431] width 33 height 10
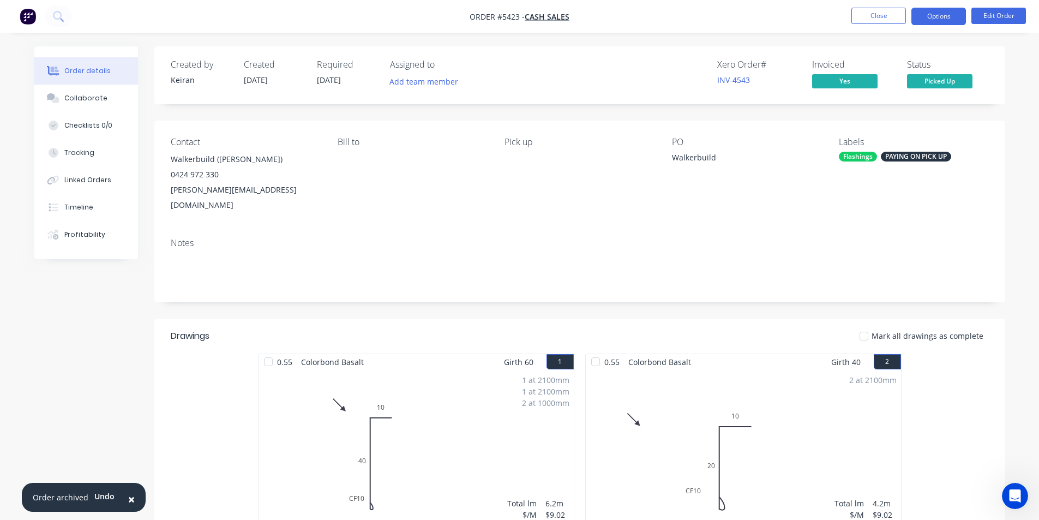
click at [938, 15] on button "Options" at bounding box center [939, 16] width 55 height 17
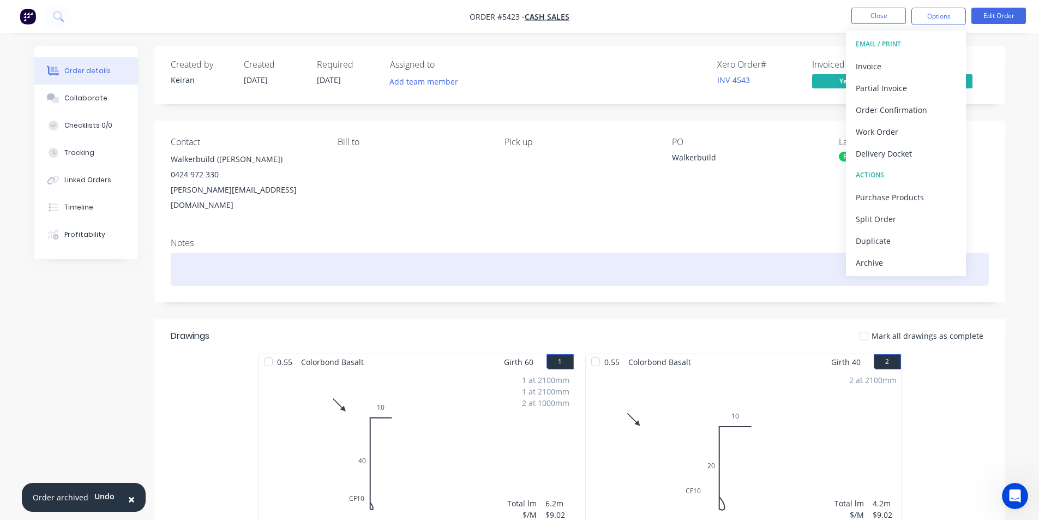
click at [881, 265] on div "Archive" at bounding box center [906, 263] width 100 height 16
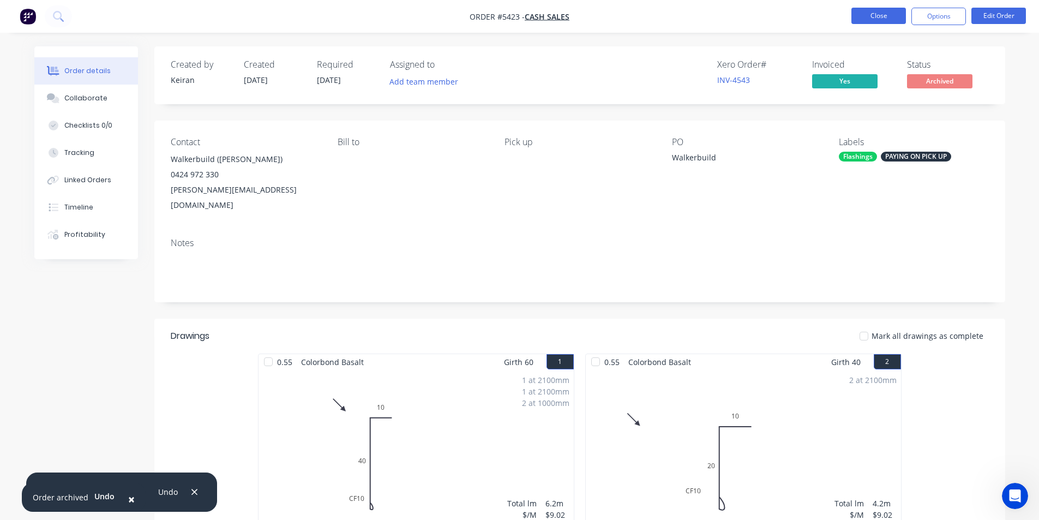
click at [887, 19] on button "Close" at bounding box center [879, 16] width 55 height 16
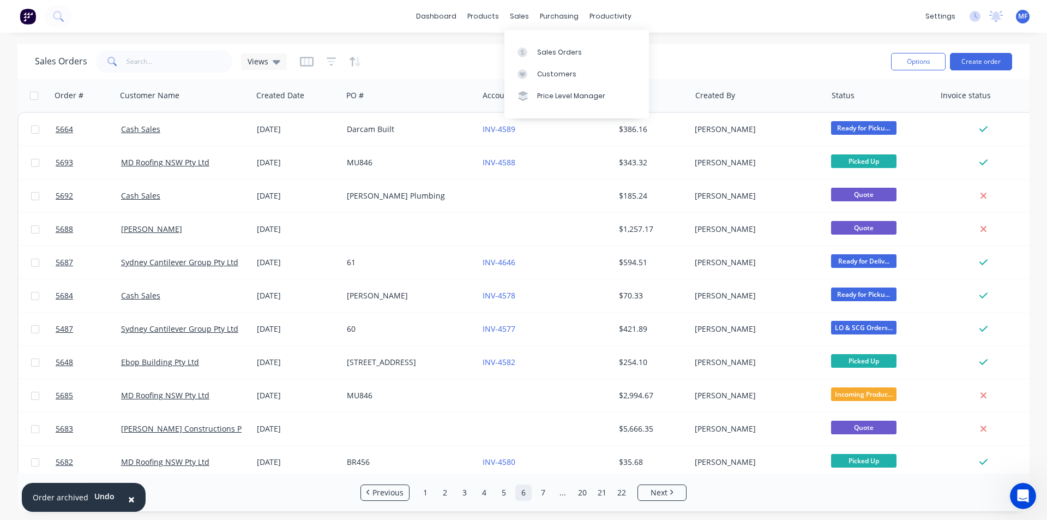
drag, startPoint x: 525, startPoint y: 15, endPoint x: 538, endPoint y: 33, distance: 21.9
click at [525, 15] on div "sales" at bounding box center [520, 16] width 30 height 16
click at [566, 74] on div "Customers" at bounding box center [556, 74] width 39 height 10
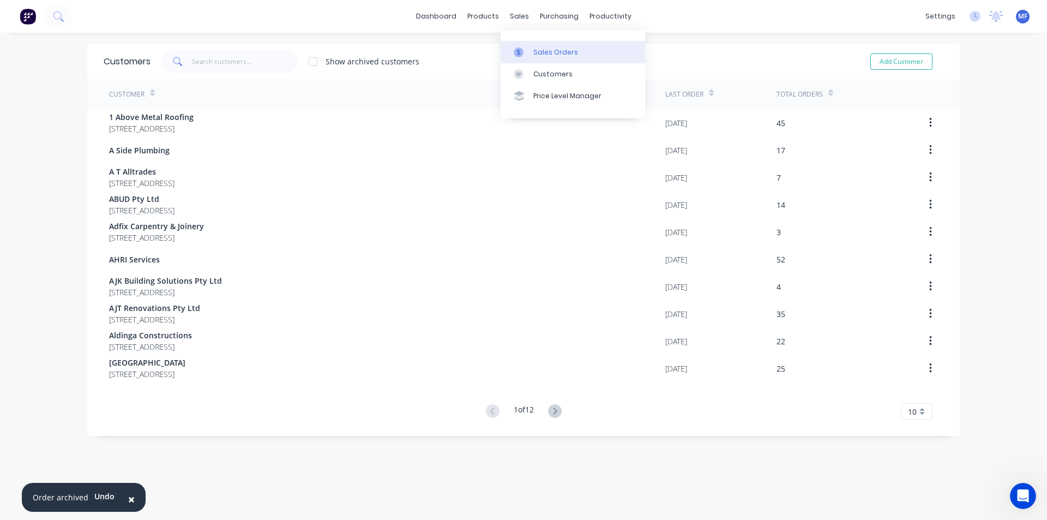
click at [535, 47] on div "Sales Orders" at bounding box center [556, 52] width 45 height 10
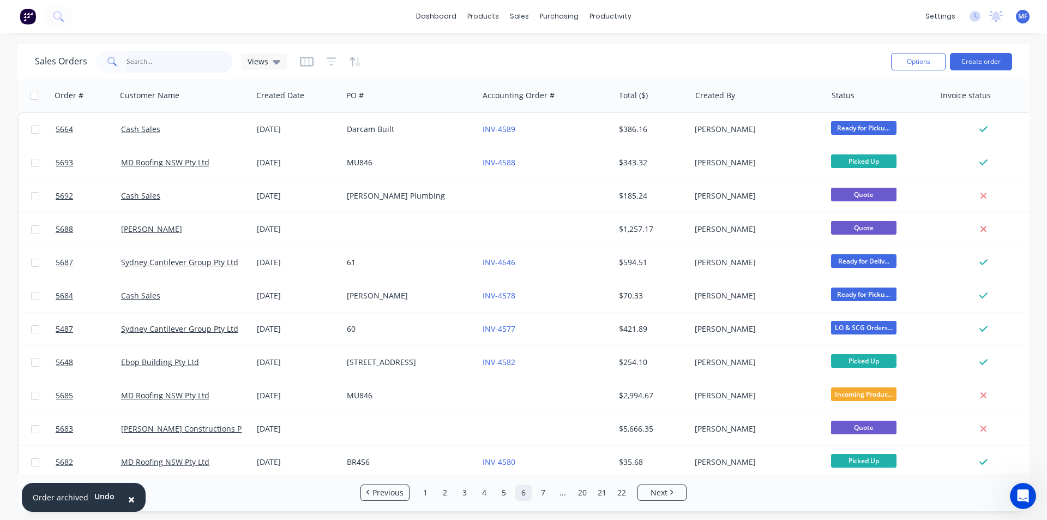
click at [137, 61] on input "text" at bounding box center [180, 62] width 106 height 22
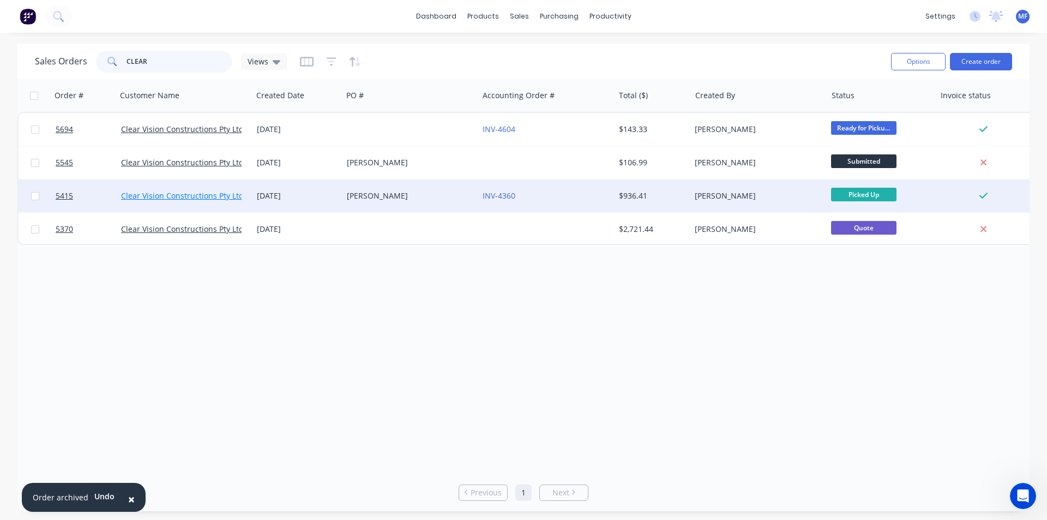
type input "CLEAR"
click at [203, 194] on link "Clear Vision Constructions Pty Ltd" at bounding box center [182, 195] width 123 height 10
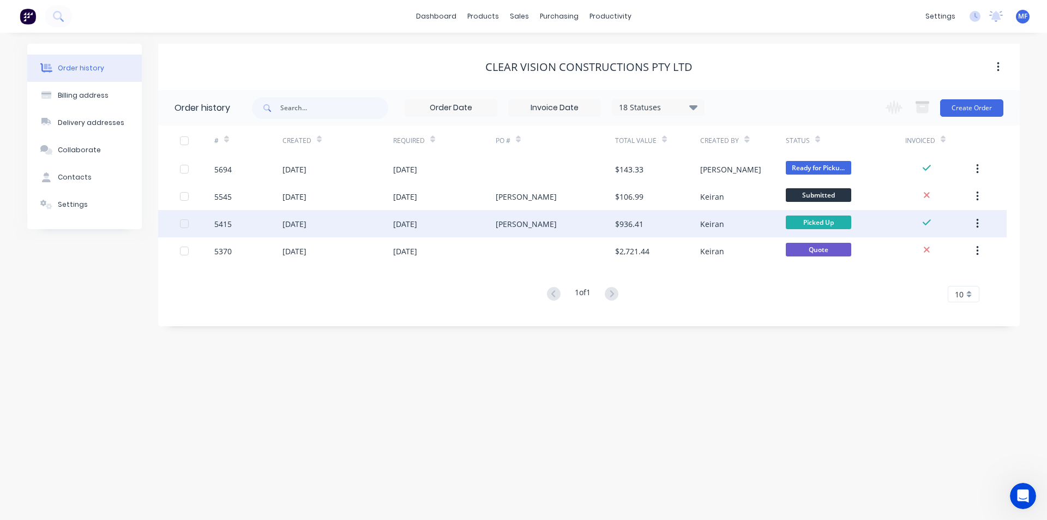
click at [505, 223] on div "Leichhardt" at bounding box center [526, 223] width 61 height 11
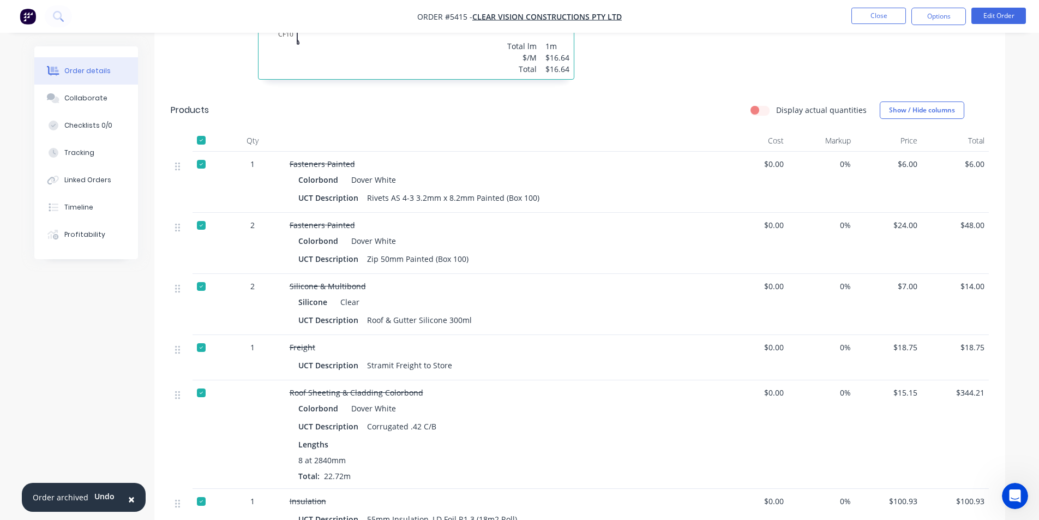
scroll to position [626, 0]
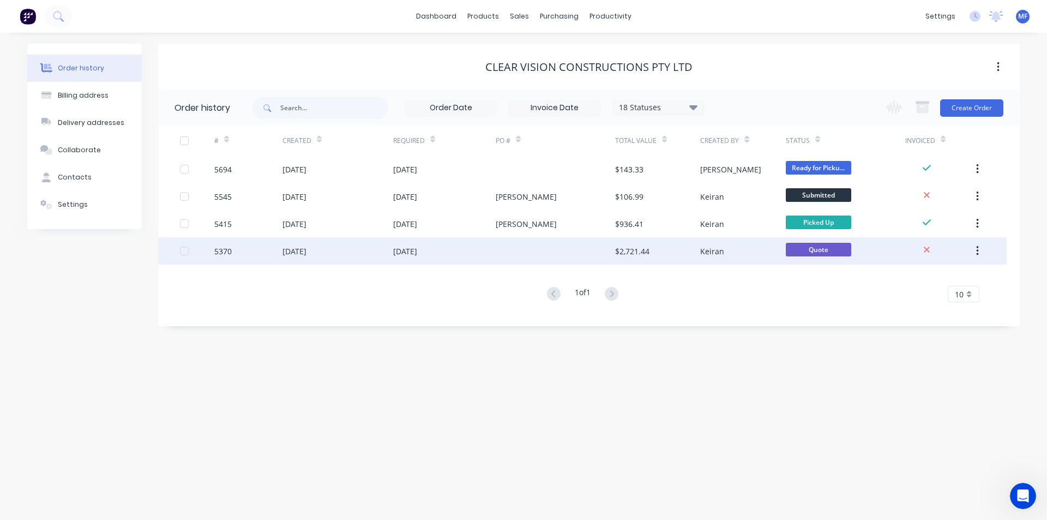
click at [441, 248] on div "13 Aug 2025" at bounding box center [444, 250] width 103 height 27
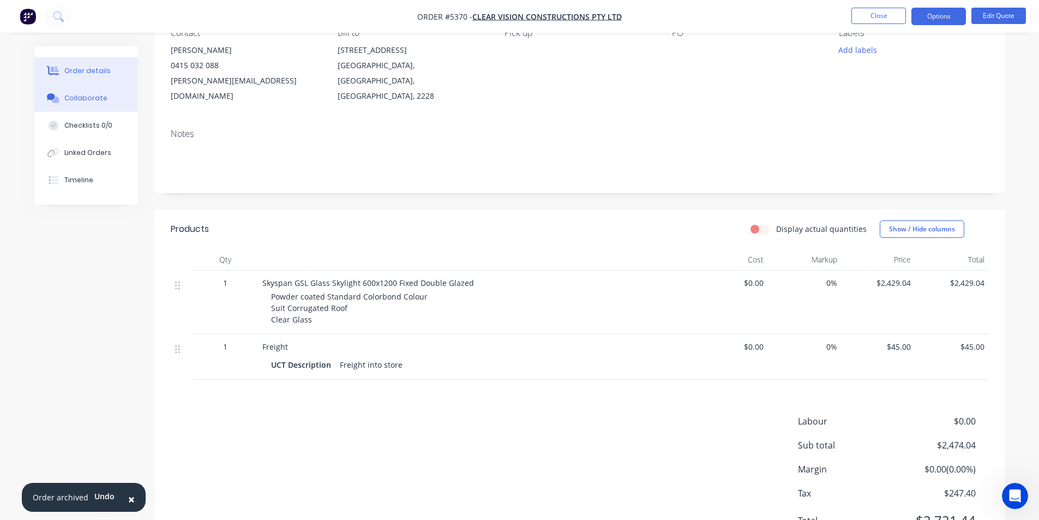
scroll to position [55, 0]
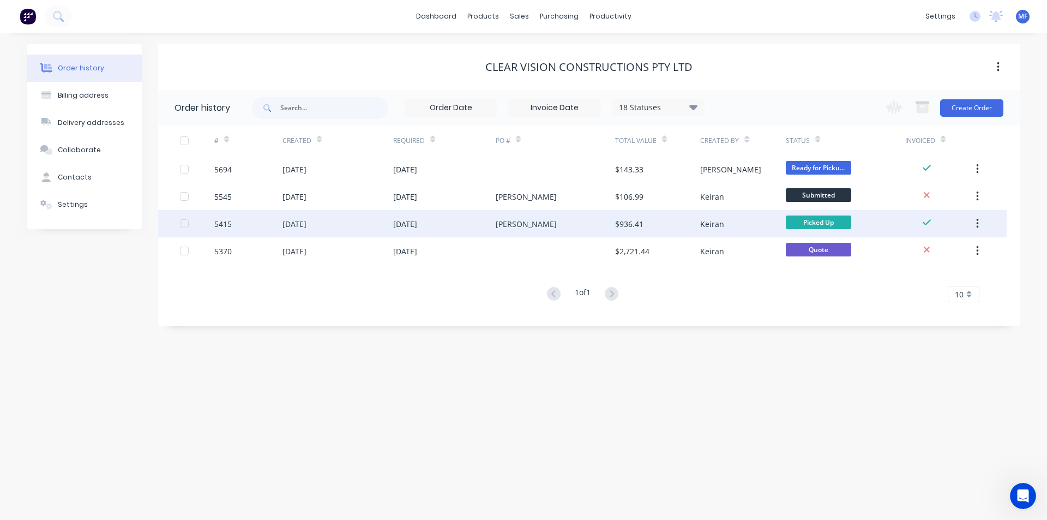
click at [628, 227] on div "$936.41" at bounding box center [629, 223] width 28 height 11
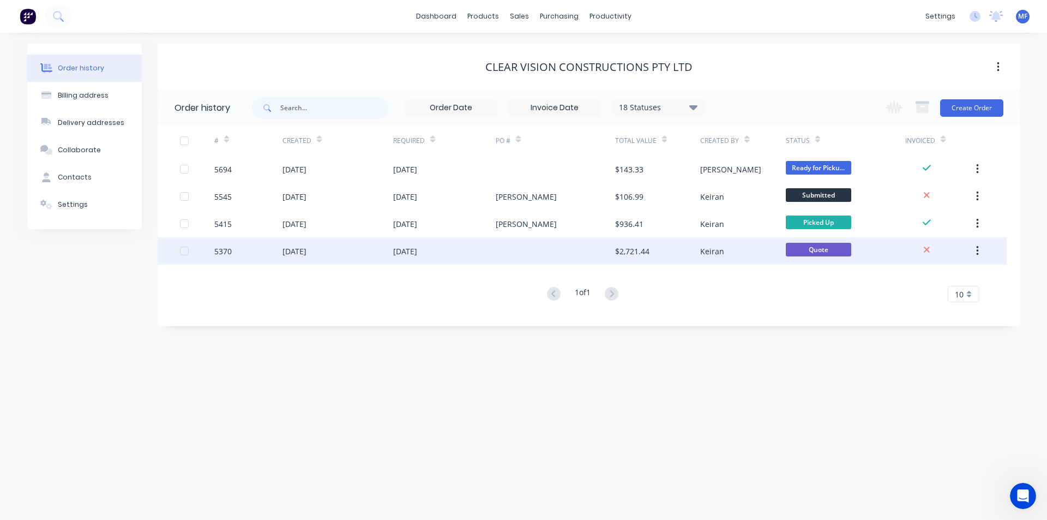
click at [412, 250] on div "13 Aug 2025" at bounding box center [405, 251] width 24 height 11
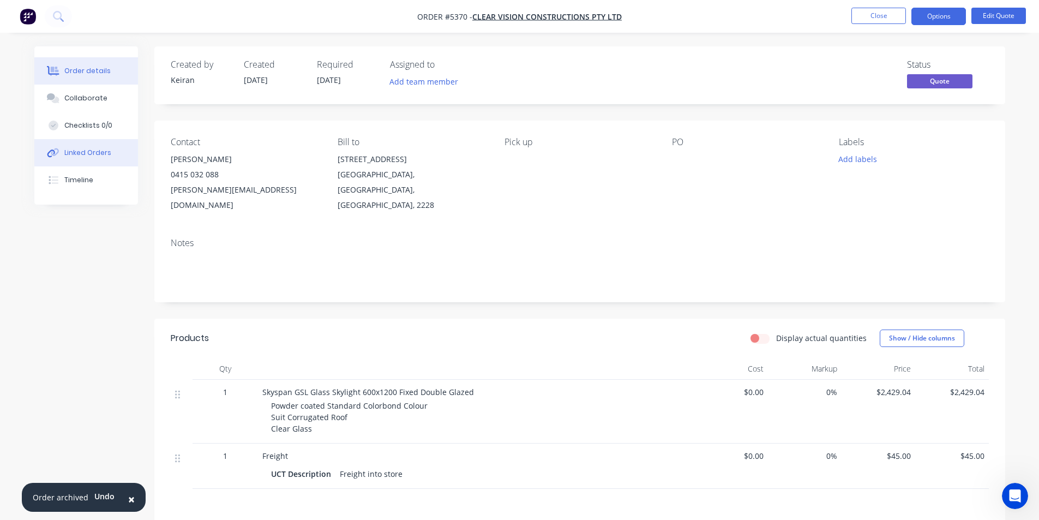
click at [91, 153] on div "Linked Orders" at bounding box center [87, 153] width 47 height 10
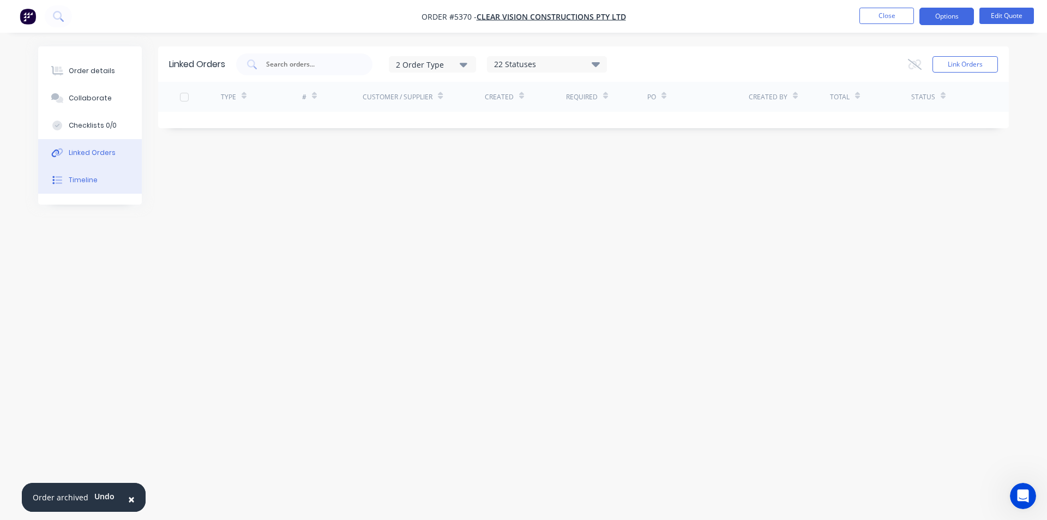
click at [98, 178] on button "Timeline" at bounding box center [90, 179] width 104 height 27
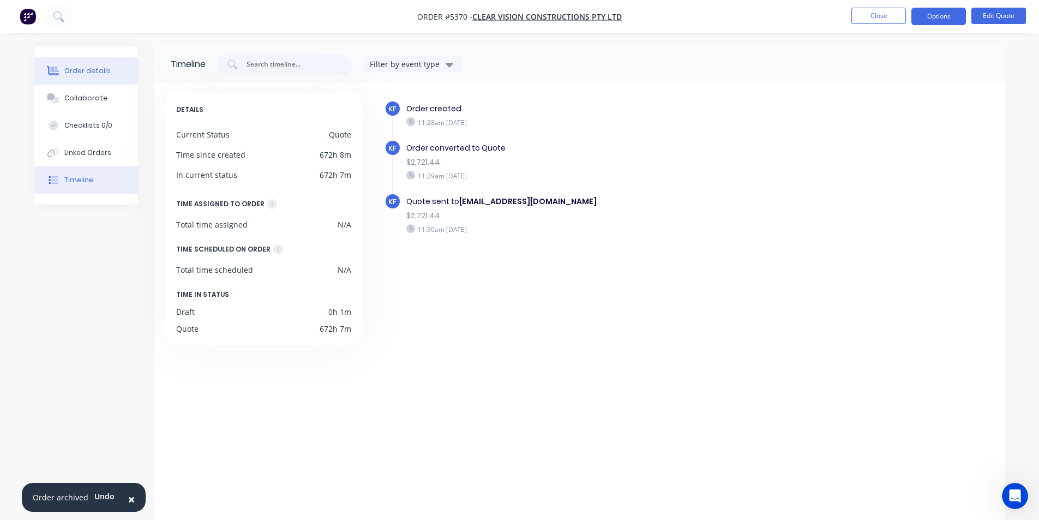
click at [88, 75] on div "Order details" at bounding box center [87, 71] width 46 height 10
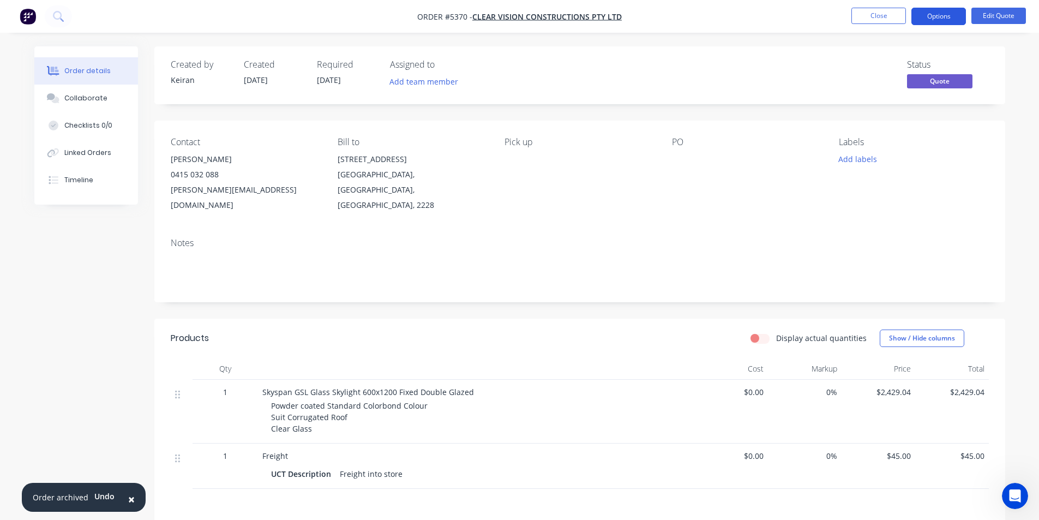
click at [942, 12] on button "Options" at bounding box center [939, 16] width 55 height 17
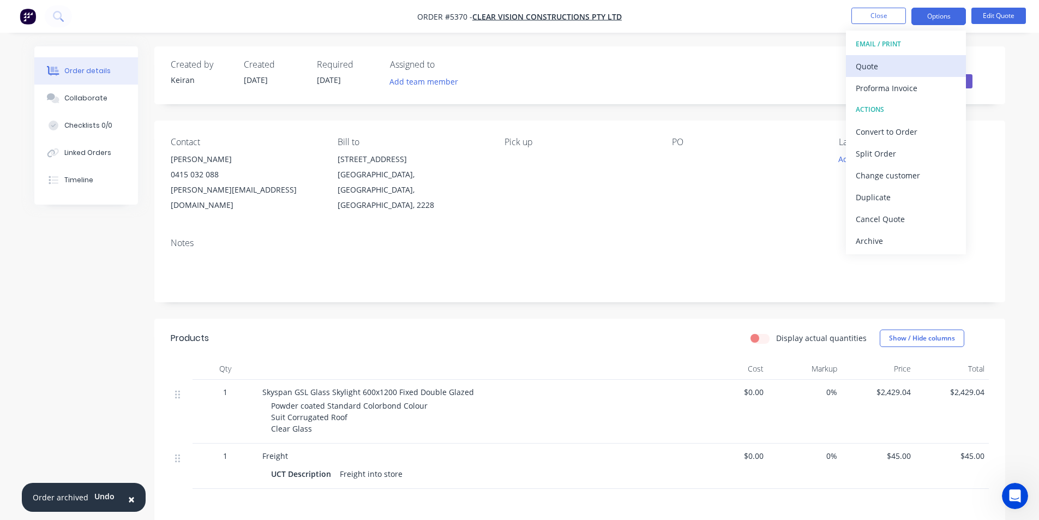
click at [890, 65] on div "Quote" at bounding box center [906, 66] width 100 height 16
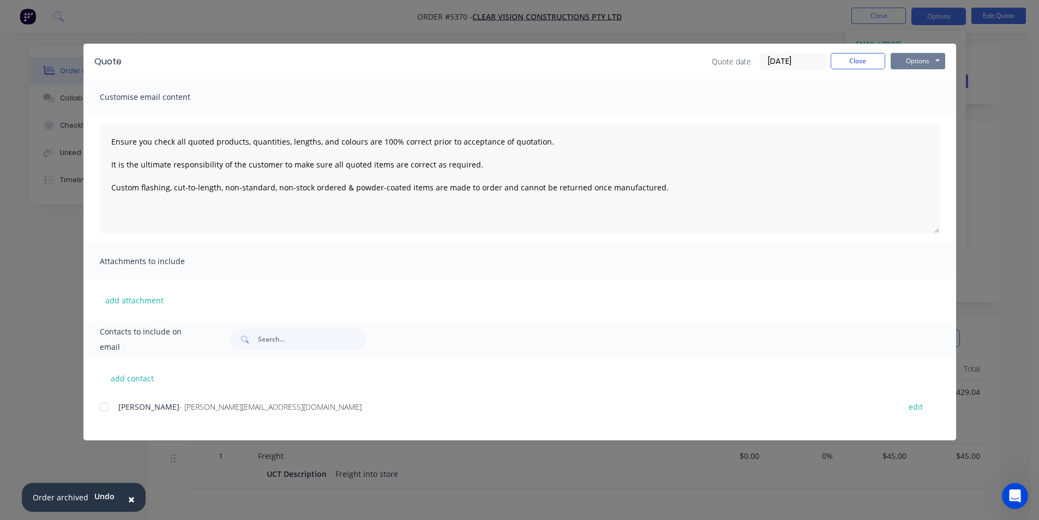
click at [932, 63] on button "Options" at bounding box center [918, 61] width 55 height 16
click at [925, 95] on button "Print" at bounding box center [926, 98] width 70 height 18
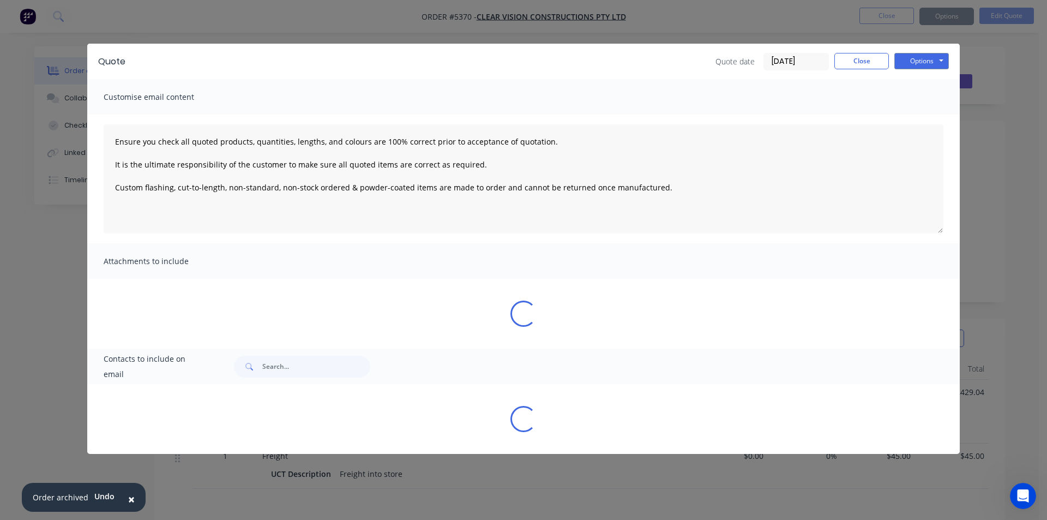
type textarea "Ensure you check all quoted products, quantities, lengths, and colours are 100%…"
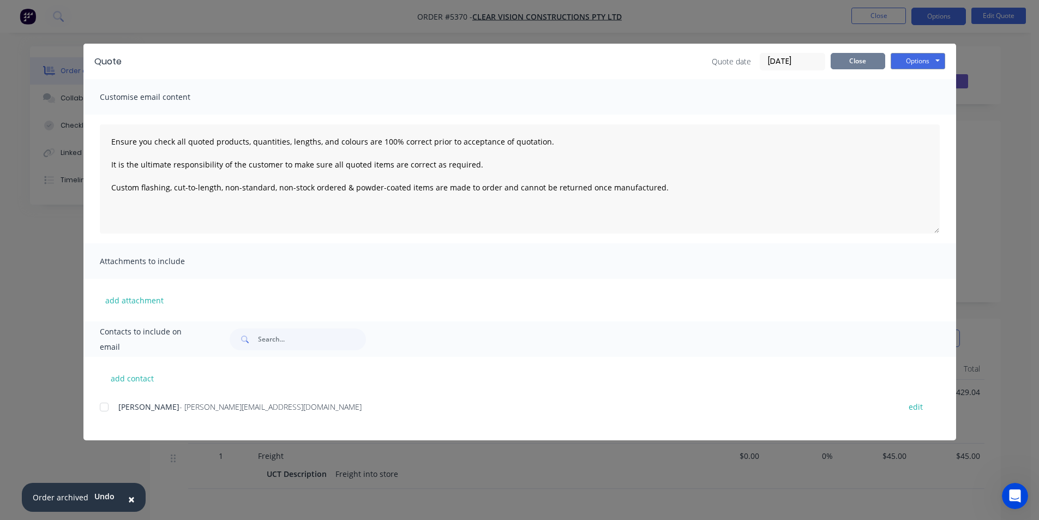
click at [858, 60] on button "Close" at bounding box center [858, 61] width 55 height 16
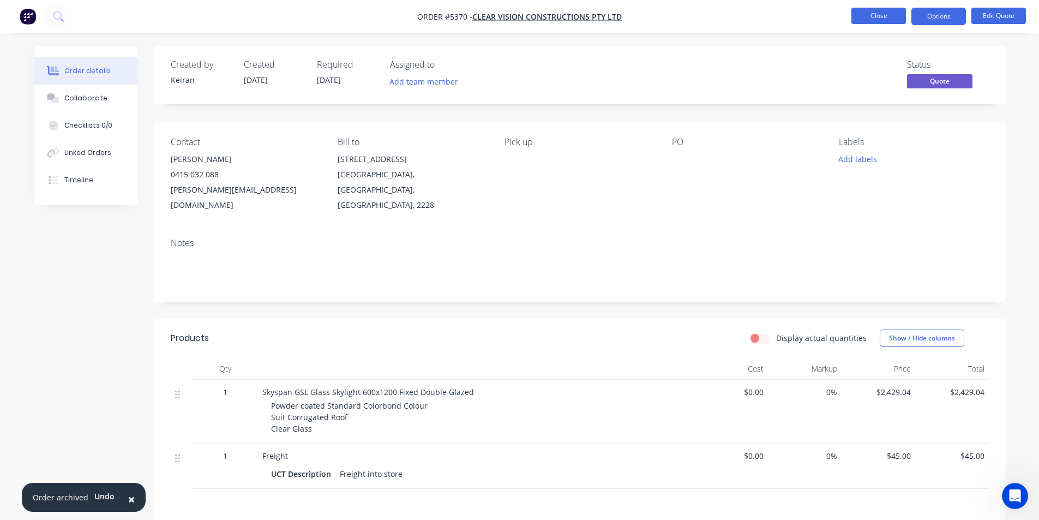
click at [875, 11] on button "Close" at bounding box center [879, 16] width 55 height 16
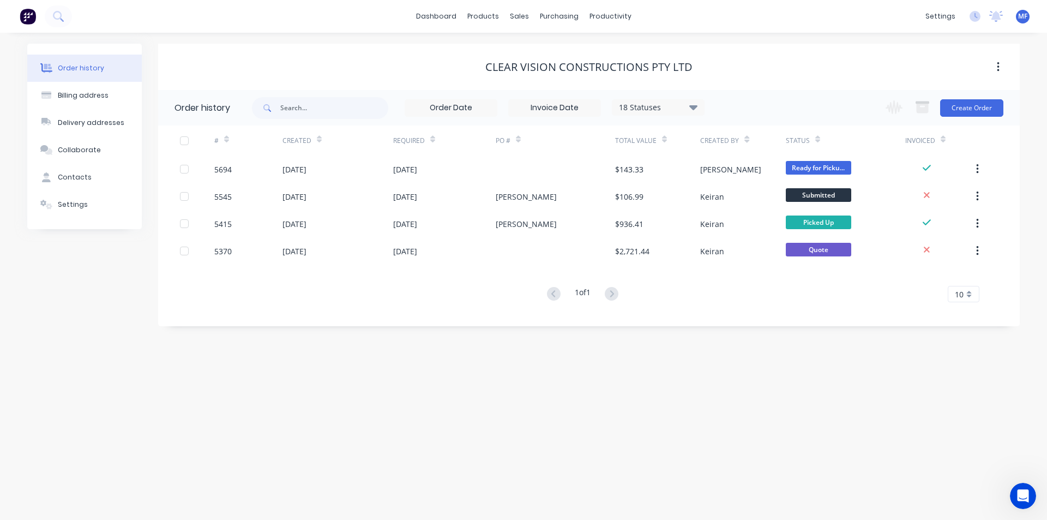
click at [692, 105] on icon at bounding box center [694, 106] width 8 height 13
click at [749, 255] on label at bounding box center [749, 255] width 0 height 0
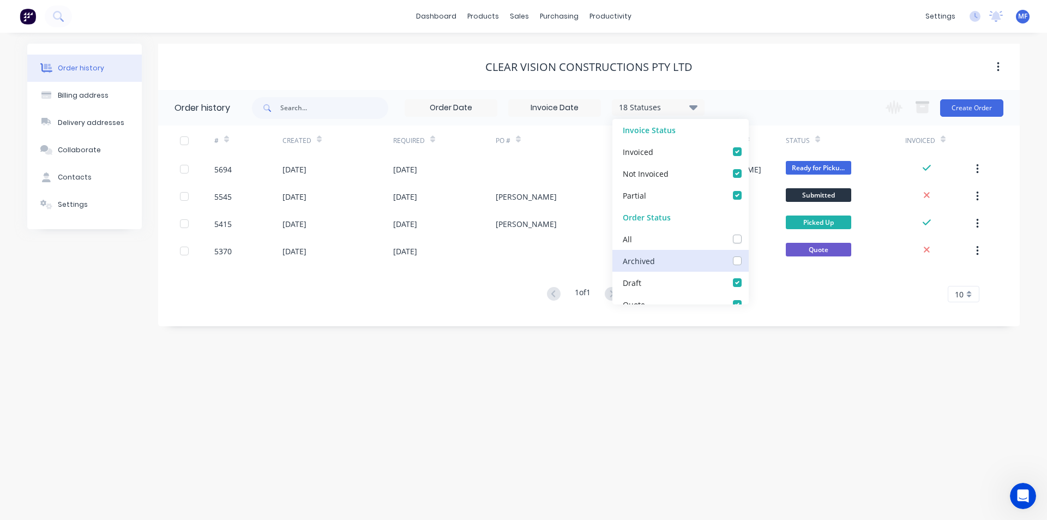
click at [749, 260] on input "checkbox" at bounding box center [753, 260] width 9 height 10
checkbox input "true"
click at [869, 357] on div "Order history Billing address Delivery addresses Collaborate Contacts Settings …" at bounding box center [523, 276] width 1047 height 487
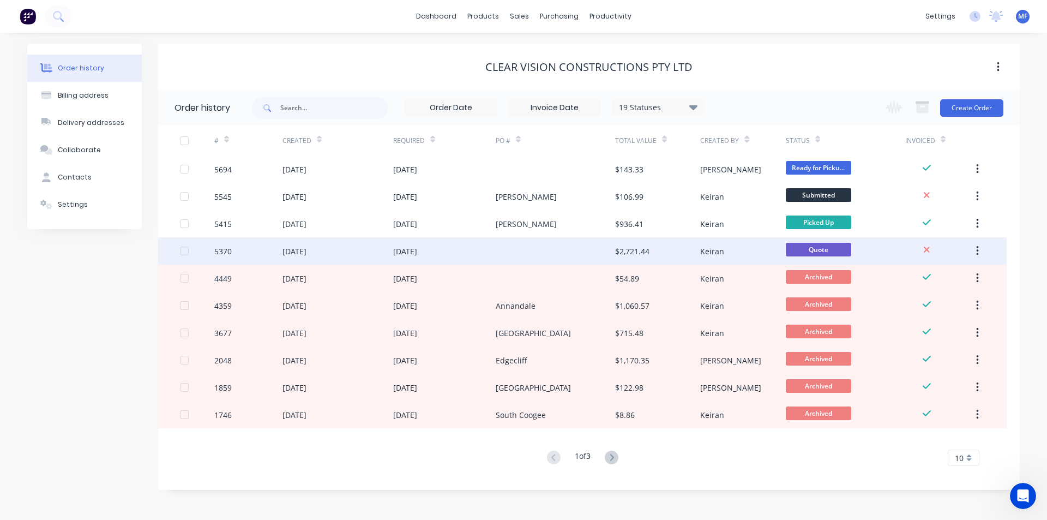
click at [416, 250] on div "13 Aug 2025" at bounding box center [405, 251] width 24 height 11
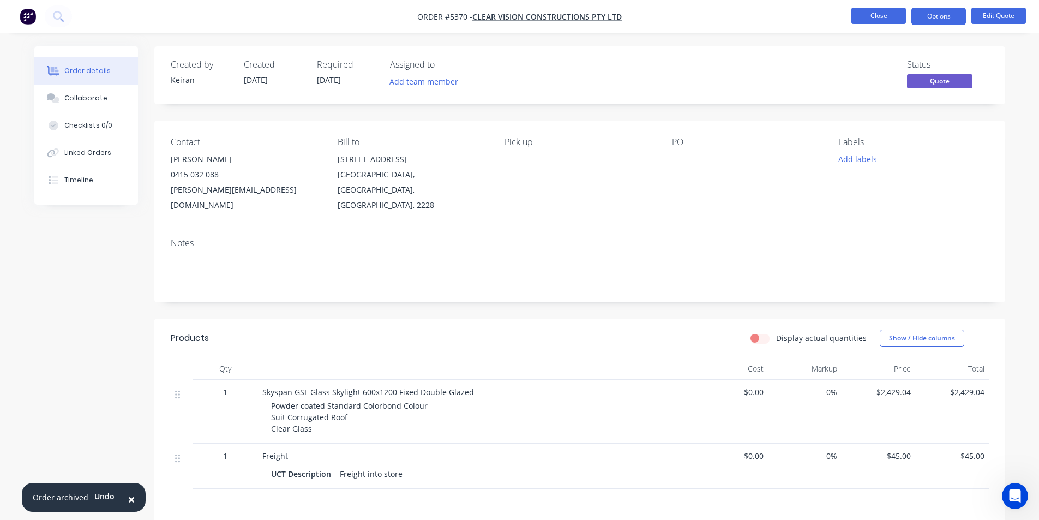
click at [871, 15] on button "Close" at bounding box center [879, 16] width 55 height 16
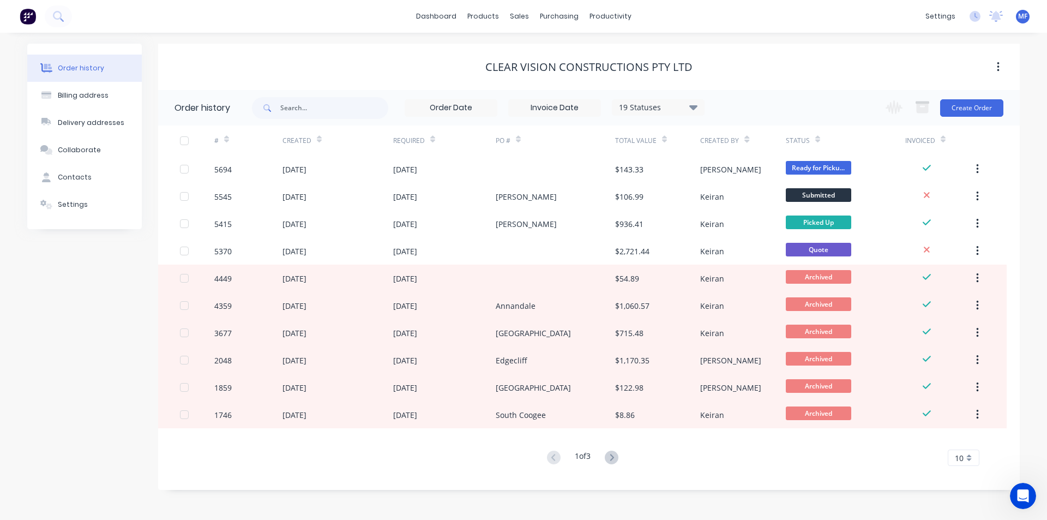
click at [403, 64] on div "Clear Vision Constructions Pty Ltd" at bounding box center [589, 67] width 862 height 13
click at [81, 295] on div "Order history Billing address Delivery addresses Collaborate Contacts Settings" at bounding box center [84, 267] width 115 height 446
click at [112, 368] on div "Order history Billing address Delivery addresses Collaborate Contacts Settings" at bounding box center [84, 267] width 115 height 446
click at [87, 360] on div "Order history Billing address Delivery addresses Collaborate Contacts Settings" at bounding box center [84, 267] width 115 height 446
click at [491, 13] on div "products" at bounding box center [483, 16] width 43 height 16
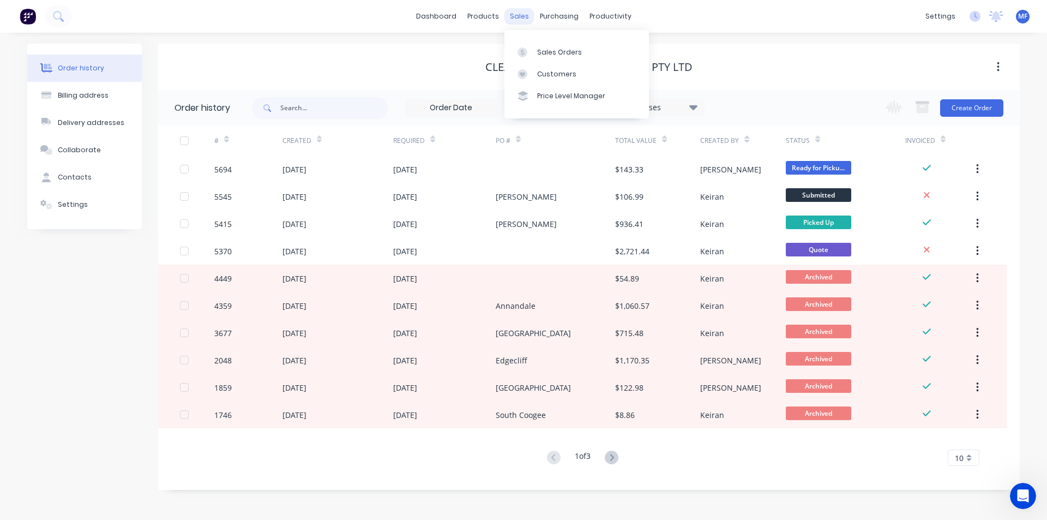
click at [513, 14] on div "sales" at bounding box center [520, 16] width 30 height 16
click at [541, 50] on div "Sales Orders" at bounding box center [559, 52] width 45 height 10
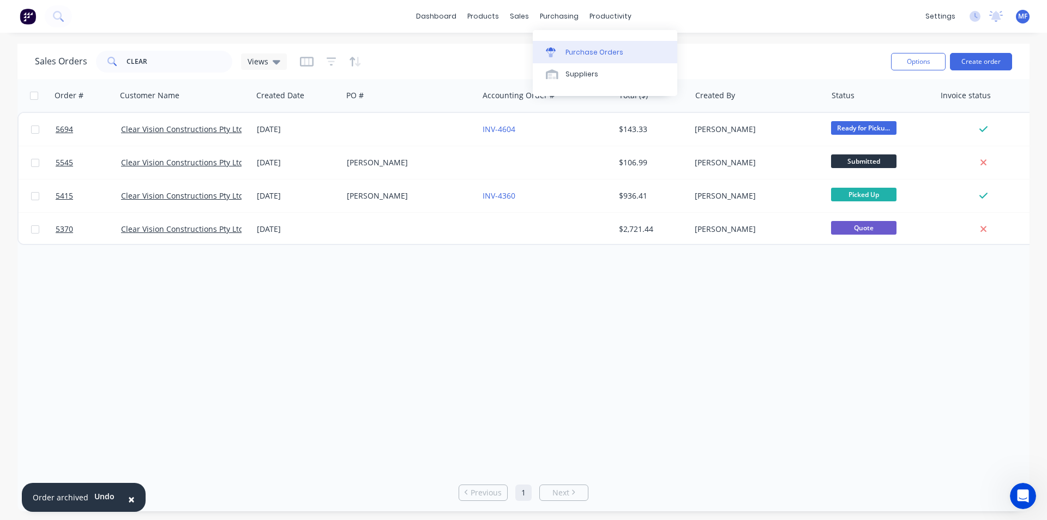
click at [573, 52] on div "Purchase Orders" at bounding box center [595, 52] width 58 height 10
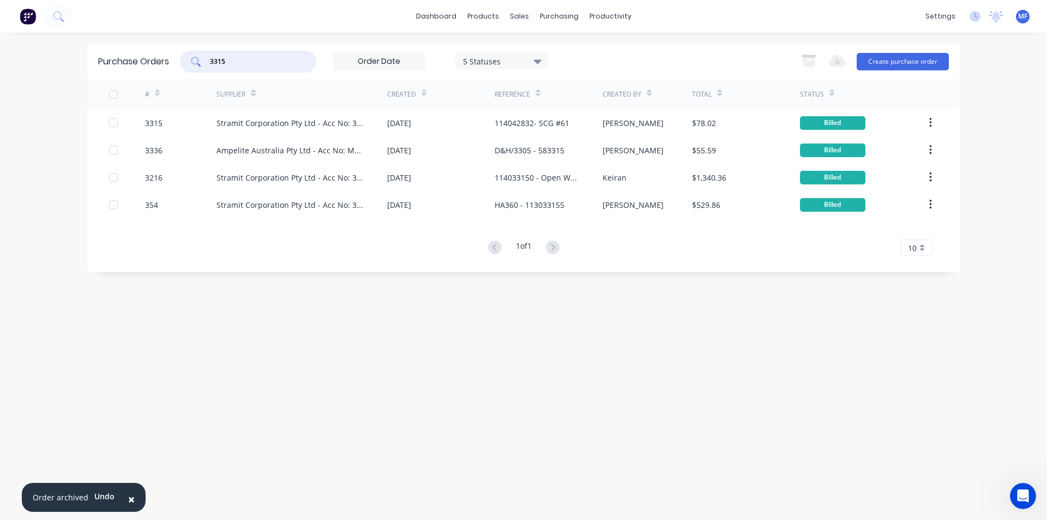
click at [241, 62] on input "3315" at bounding box center [254, 61] width 91 height 11
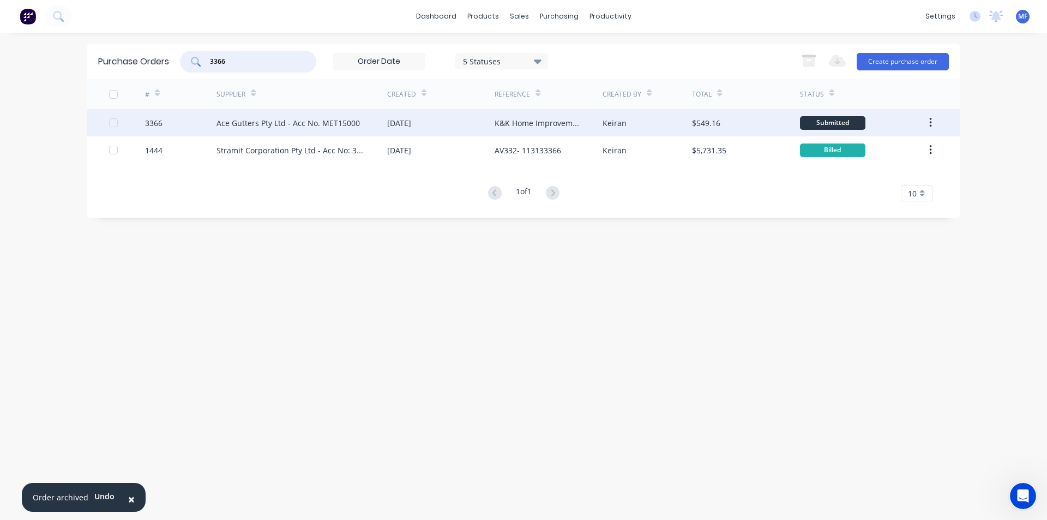
type input "3366"
click at [558, 117] on div "K&K Home Improvements" at bounding box center [538, 122] width 86 height 11
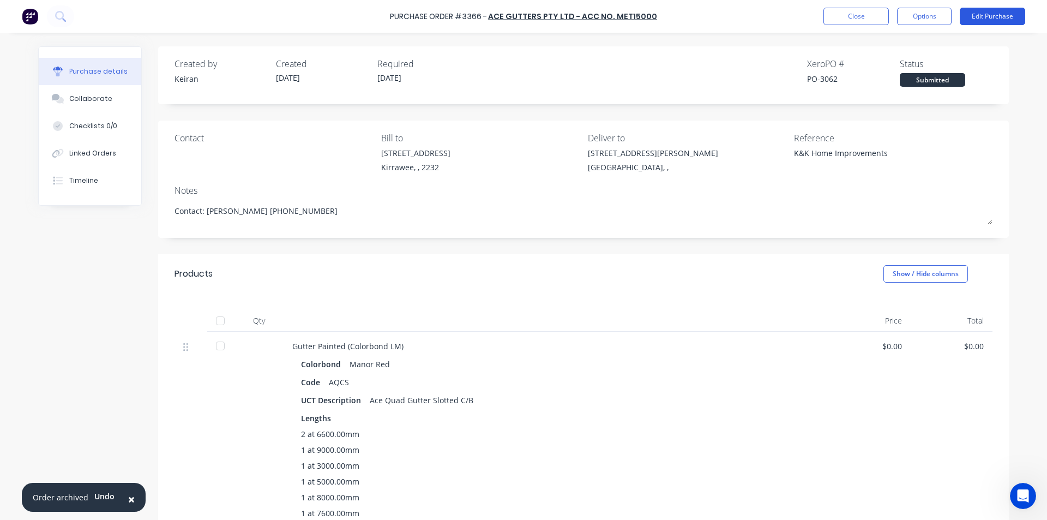
click at [999, 17] on button "Edit Purchase" at bounding box center [992, 16] width 65 height 17
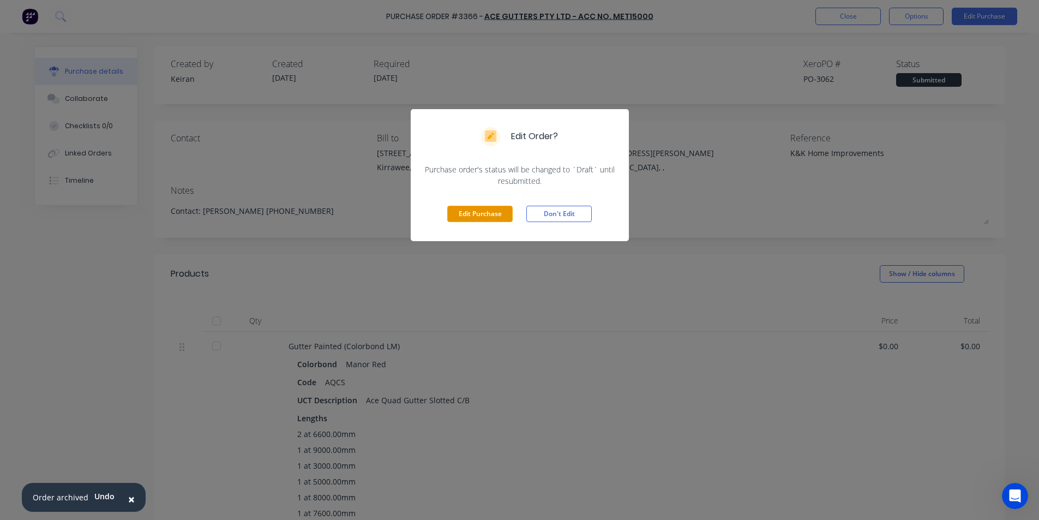
click at [472, 217] on button "Edit Purchase" at bounding box center [479, 214] width 65 height 16
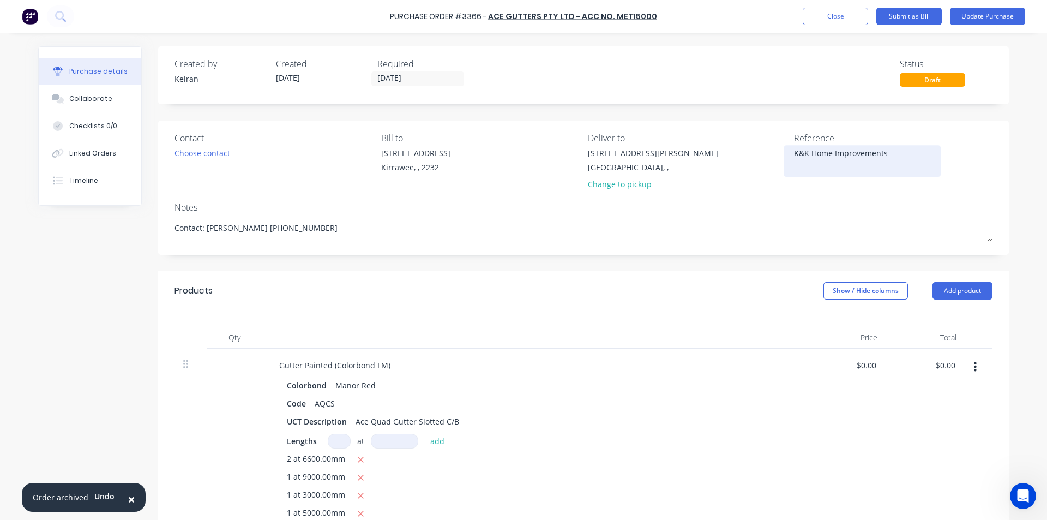
type textarea "x"
click at [904, 155] on textarea "K&K Home Improvements" at bounding box center [862, 159] width 136 height 25
type textarea "K&K Home Improvements- 1558834"
type textarea "x"
type textarea "K&K Home Improvements- 1558834"
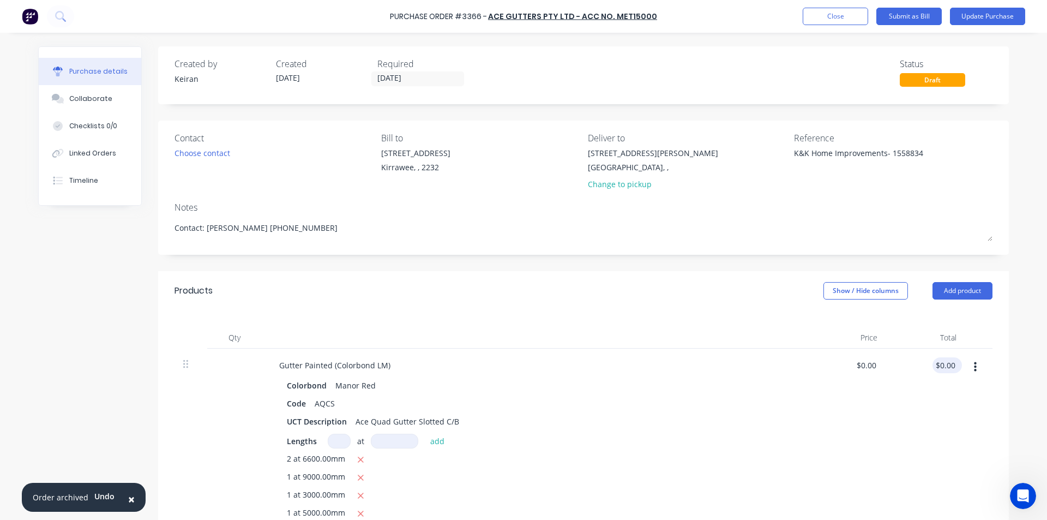
type input "0.00"
click at [939, 372] on input "0.00" at bounding box center [945, 365] width 25 height 16
click at [948, 363] on input "0.00" at bounding box center [947, 365] width 21 height 16
type textarea "x"
click at [948, 363] on input "0.00" at bounding box center [947, 365] width 21 height 16
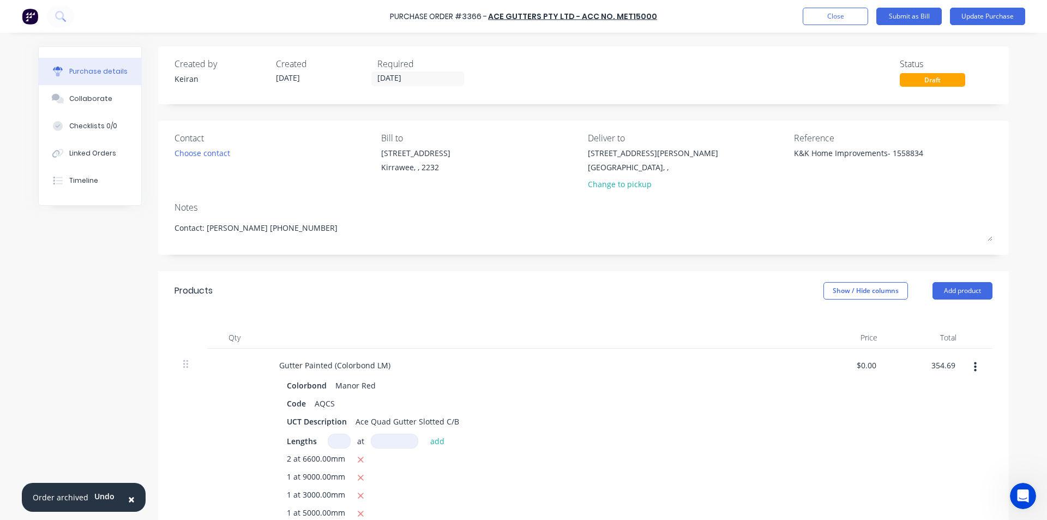
type input "354.69"
type textarea "x"
type input "$6.7176"
type input "$354.69"
click at [915, 423] on div "$354.69 354.69" at bounding box center [926, 476] width 79 height 255
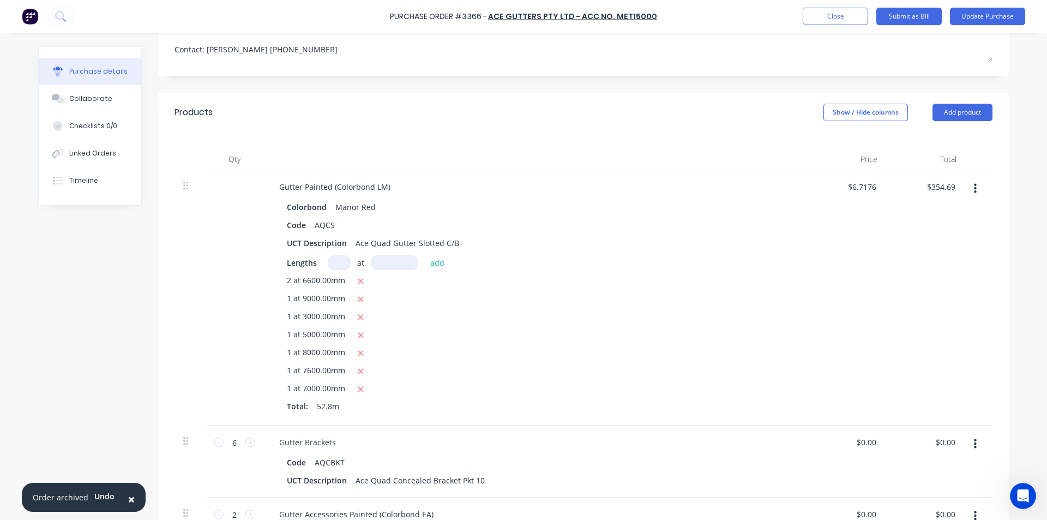
scroll to position [273, 0]
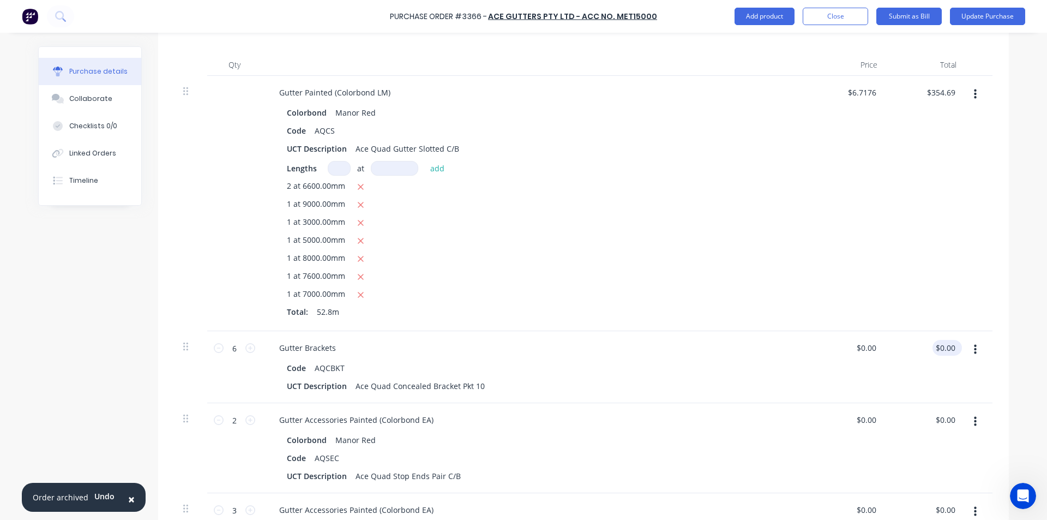
type textarea "x"
type input "0.00"
click at [938, 345] on input "0.00" at bounding box center [945, 348] width 25 height 16
click at [945, 347] on input "0.00" at bounding box center [947, 348] width 21 height 16
type textarea "x"
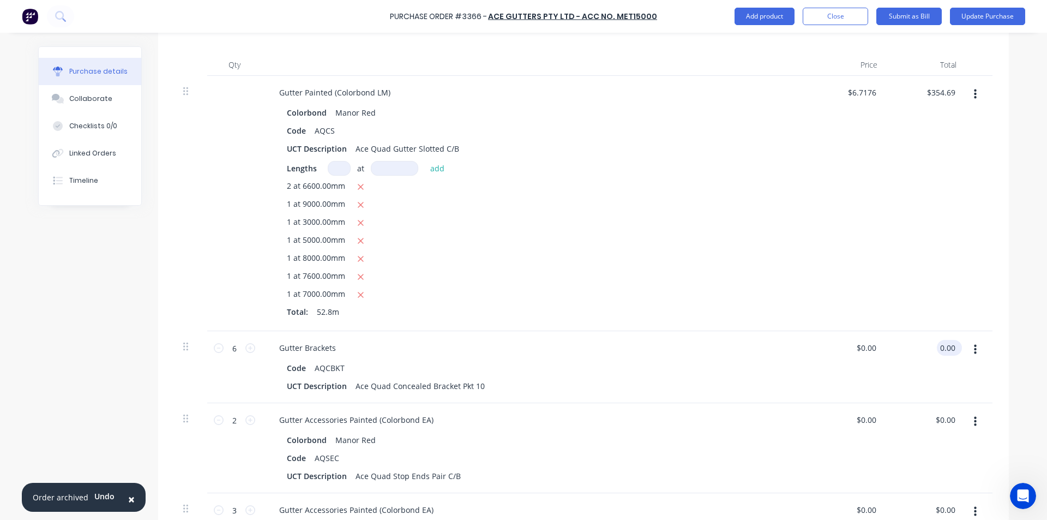
click at [945, 347] on input "0.00" at bounding box center [947, 348] width 21 height 16
type input "7"
type input "52.75"
type textarea "x"
type input "$8.7917"
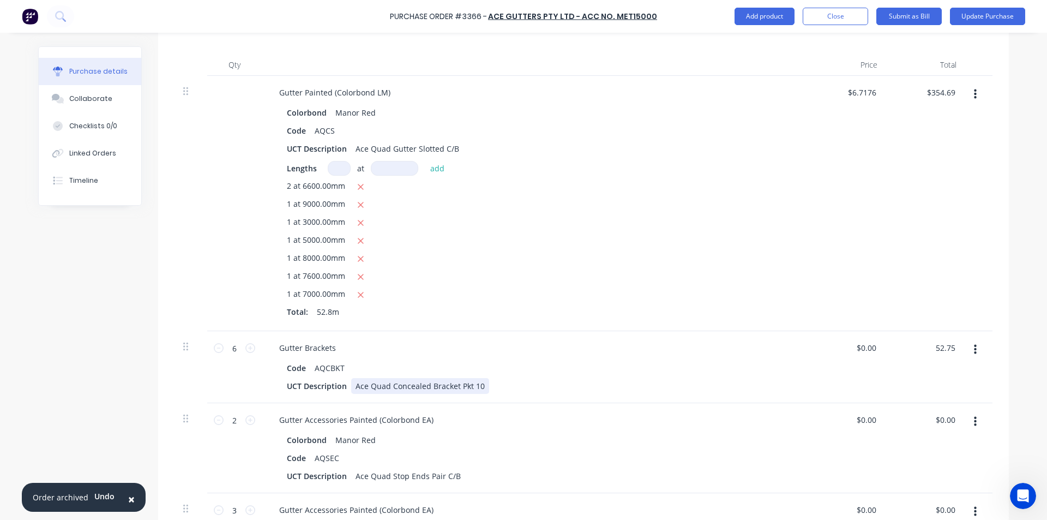
type input "$52.75"
click at [786, 384] on div "Code AQCBKT UCT Description Ace Quad Concealed Bracket Pkt 10" at bounding box center [535, 377] width 528 height 34
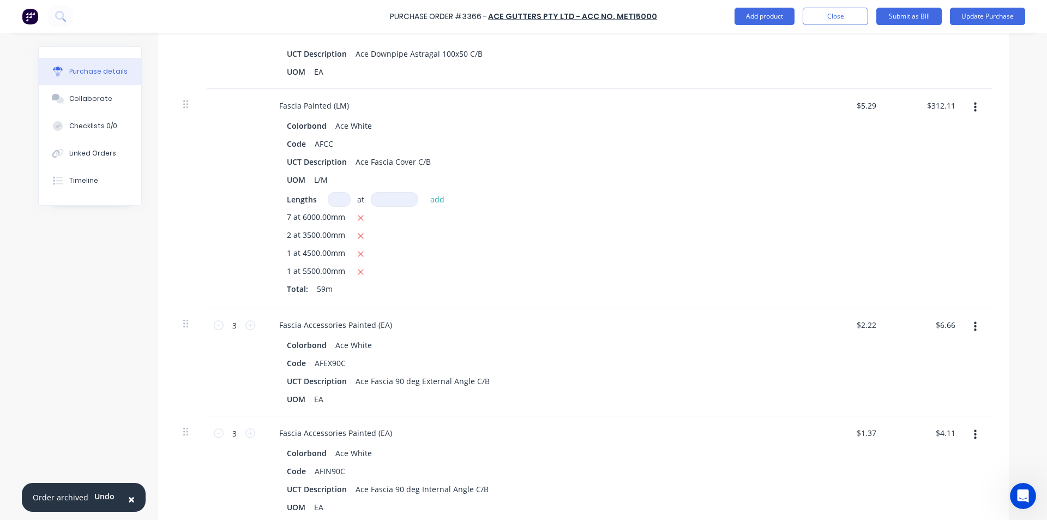
scroll to position [1528, 0]
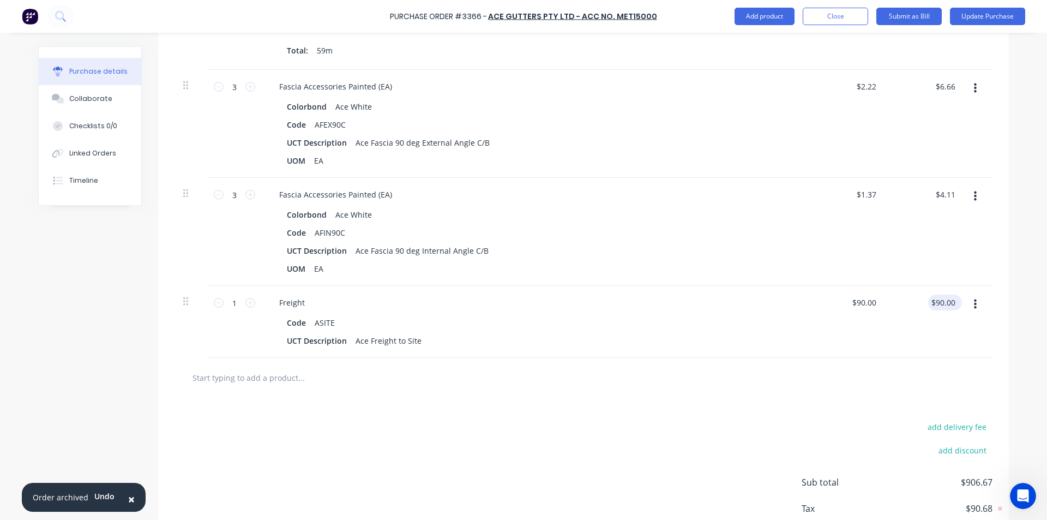
type textarea "x"
type input "90.00"
click at [942, 303] on input "90.00" at bounding box center [945, 303] width 25 height 16
click at [944, 303] on input "90.00" at bounding box center [945, 303] width 25 height 16
type textarea "x"
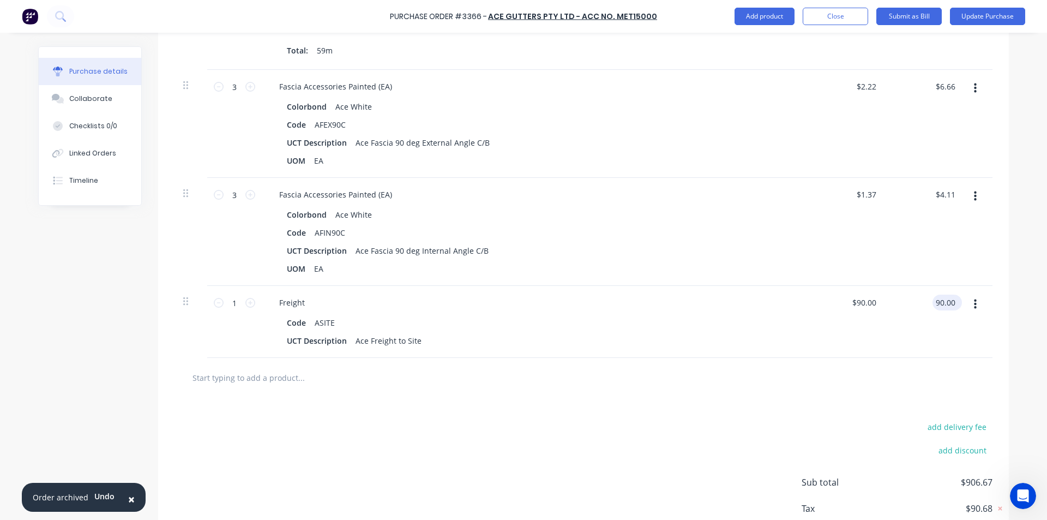
click at [945, 303] on input "90.00" at bounding box center [945, 303] width 25 height 16
type input "105"
type textarea "x"
type input "$105.00"
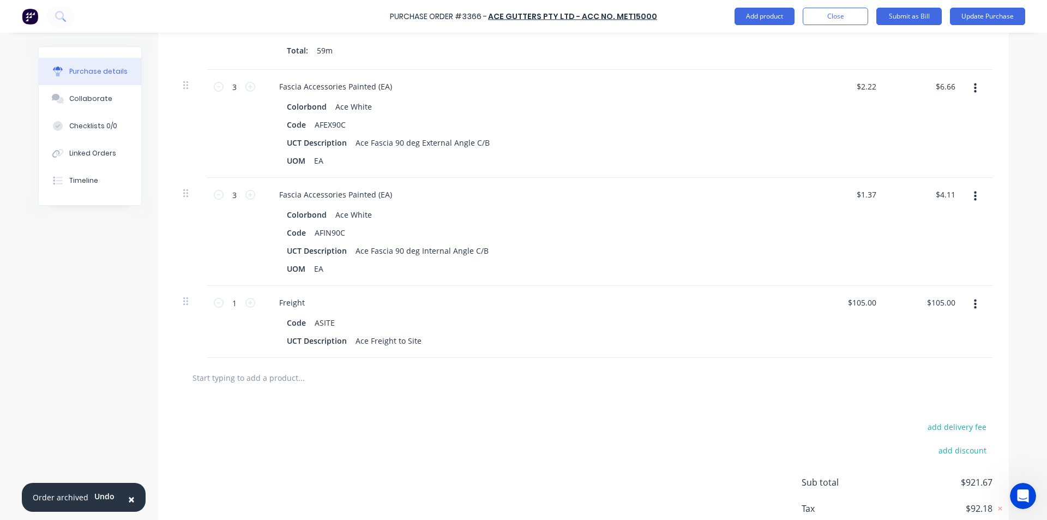
click at [892, 345] on div "$105.00 $105.00" at bounding box center [926, 322] width 79 height 72
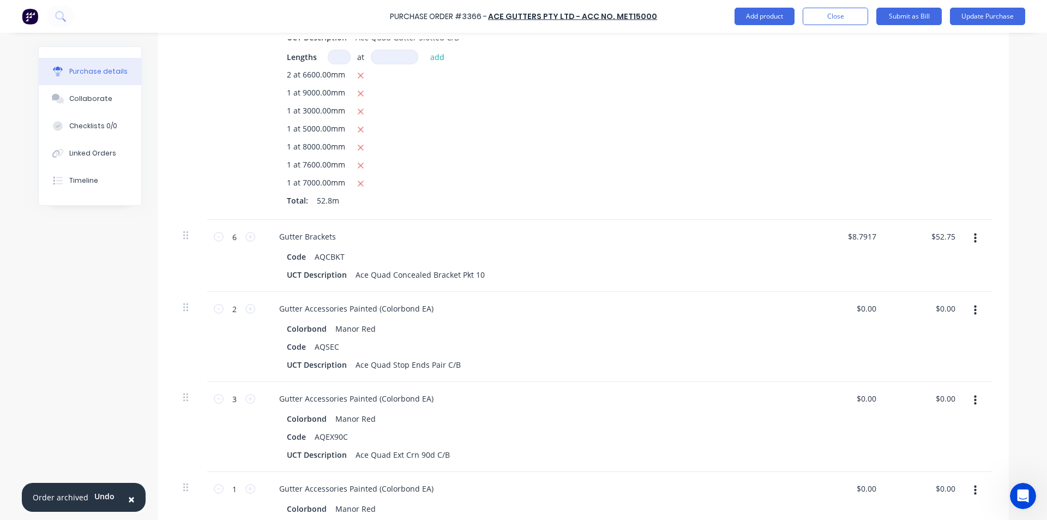
scroll to position [382, 0]
type textarea "x"
type input "0.00"
click at [949, 315] on input "0.00" at bounding box center [947, 311] width 21 height 16
click at [944, 307] on input "0.00" at bounding box center [947, 311] width 21 height 16
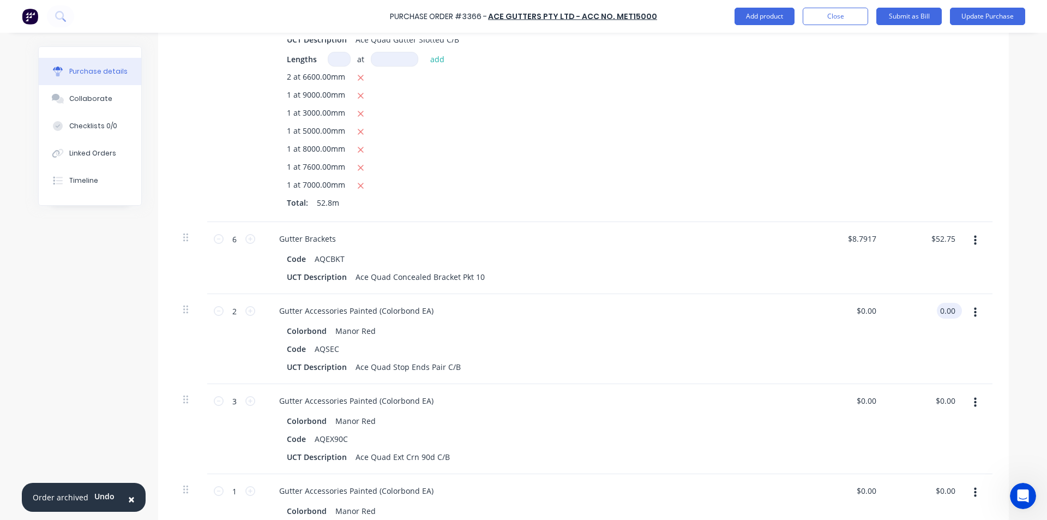
type textarea "x"
click at [944, 307] on input "0.00" at bounding box center [947, 311] width 21 height 16
type input "7.38"
type textarea "x"
type input "$3.69"
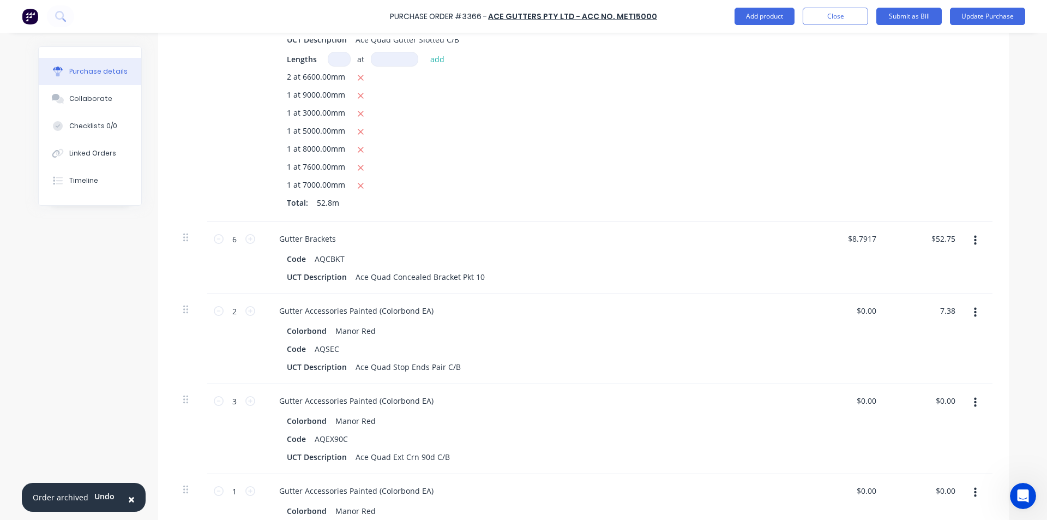
type input "$7.38"
click at [825, 329] on div "$3.69 $0.00" at bounding box center [846, 339] width 79 height 90
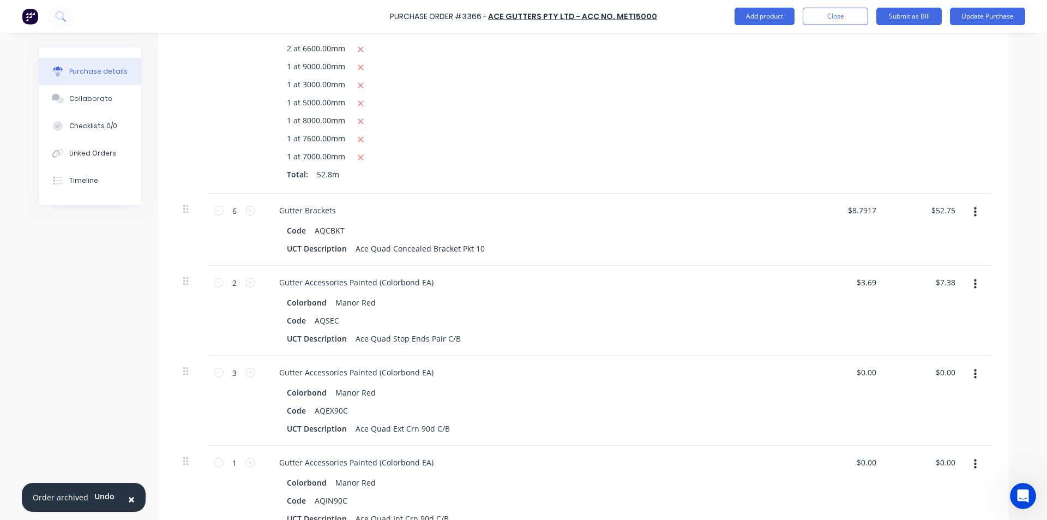
scroll to position [436, 0]
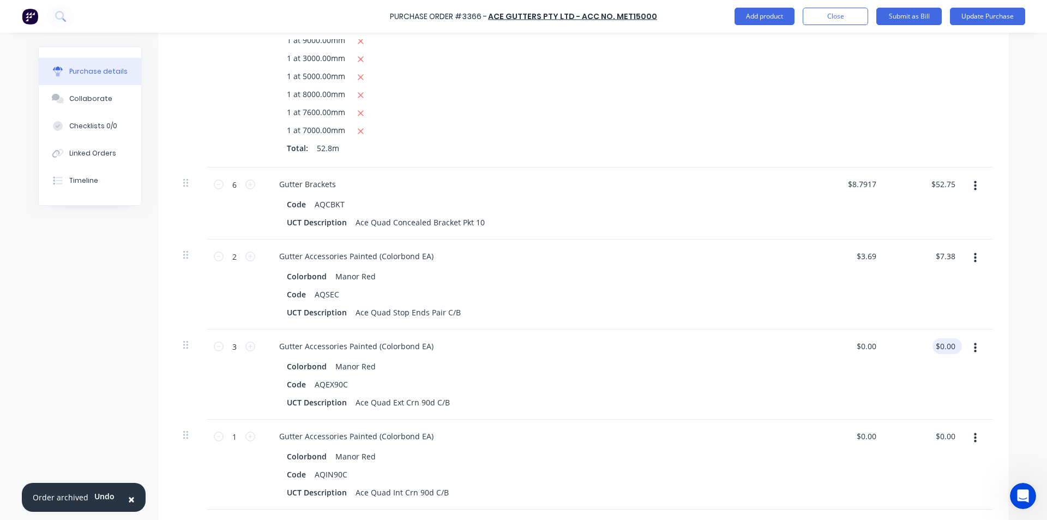
type textarea "x"
type input "0.00"
drag, startPoint x: 951, startPoint y: 345, endPoint x: 942, endPoint y: 347, distance: 9.5
click at [951, 344] on input "0.00" at bounding box center [945, 346] width 25 height 16
click at [945, 344] on input "0.00" at bounding box center [947, 346] width 21 height 16
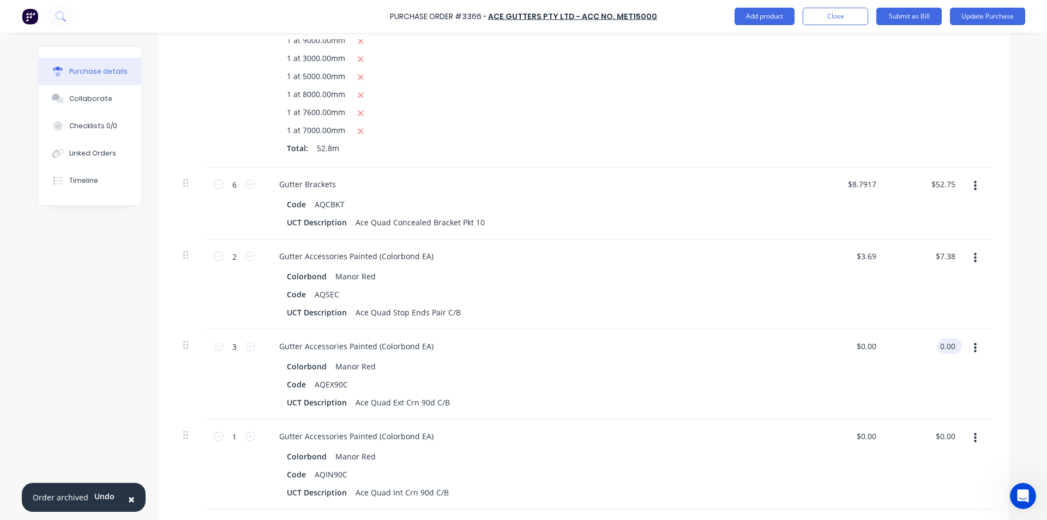
type textarea "x"
click at [945, 344] on input "0.00" at bounding box center [947, 346] width 21 height 16
type input "37.20"
type textarea "x"
type input "$12.40"
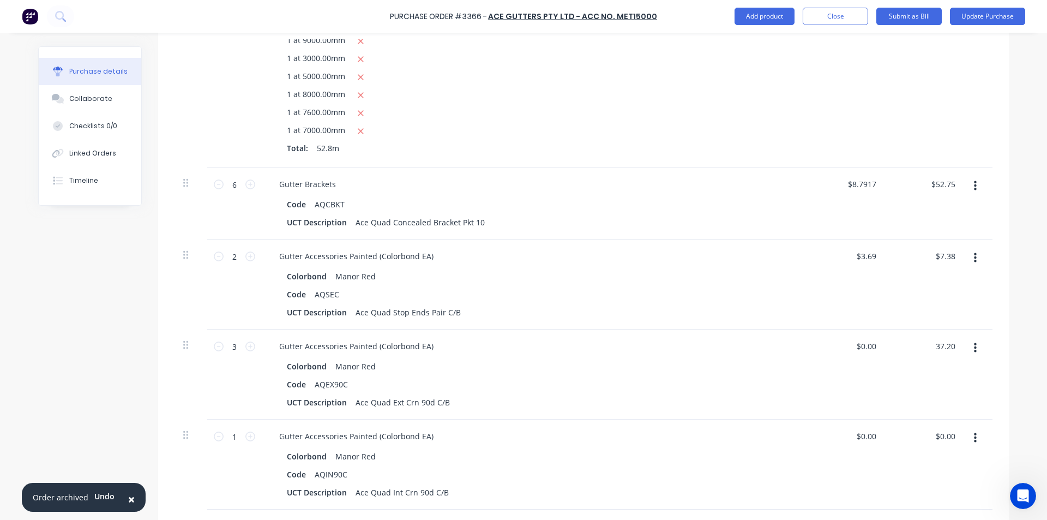
type input "$37.20"
drag, startPoint x: 594, startPoint y: 343, endPoint x: 601, endPoint y: 348, distance: 9.1
click at [594, 342] on div "Gutter Accessories Painted (Colorbond EA)" at bounding box center [535, 346] width 528 height 16
type textarea "x"
type input "0.00"
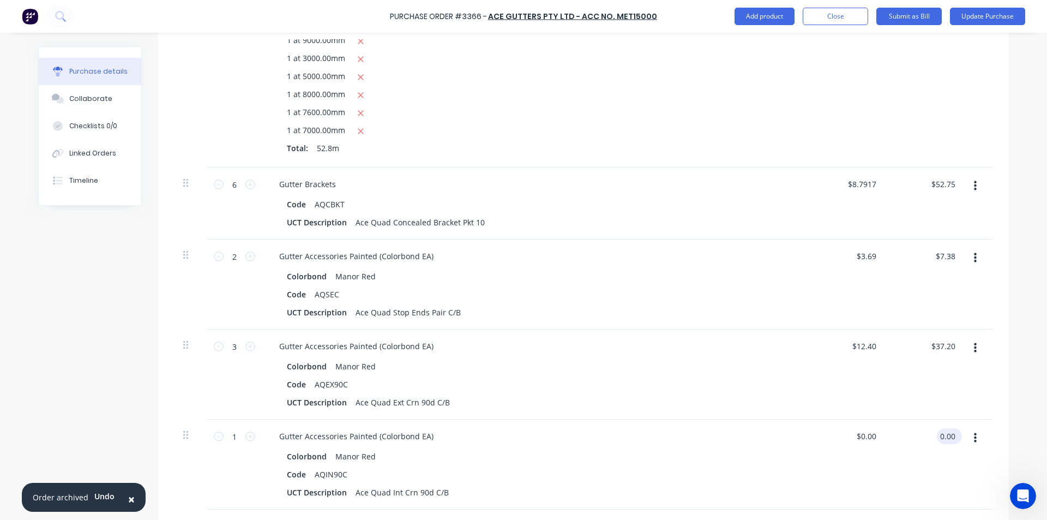
click at [946, 433] on input "0.00" at bounding box center [947, 436] width 21 height 16
type textarea "x"
click at [946, 433] on input "0.00" at bounding box center [947, 436] width 21 height 16
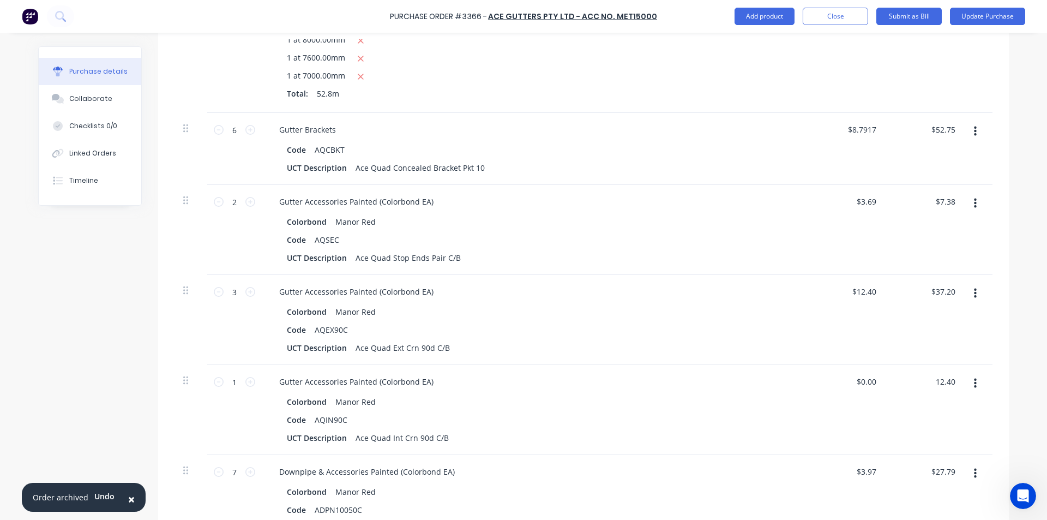
type input "12.40"
type textarea "x"
type input "$12.40"
click at [832, 336] on div "$12.40 $12.40" at bounding box center [846, 320] width 79 height 90
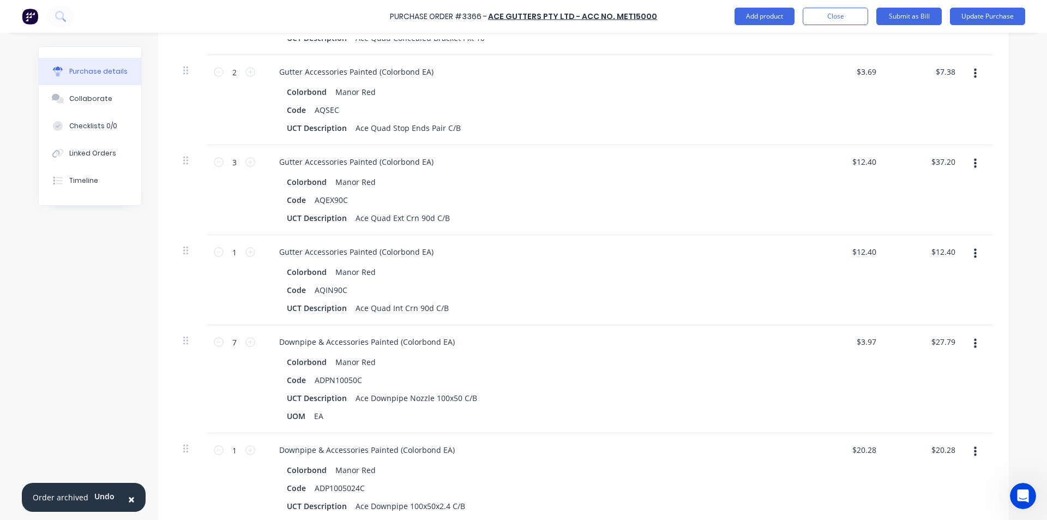
scroll to position [655, 0]
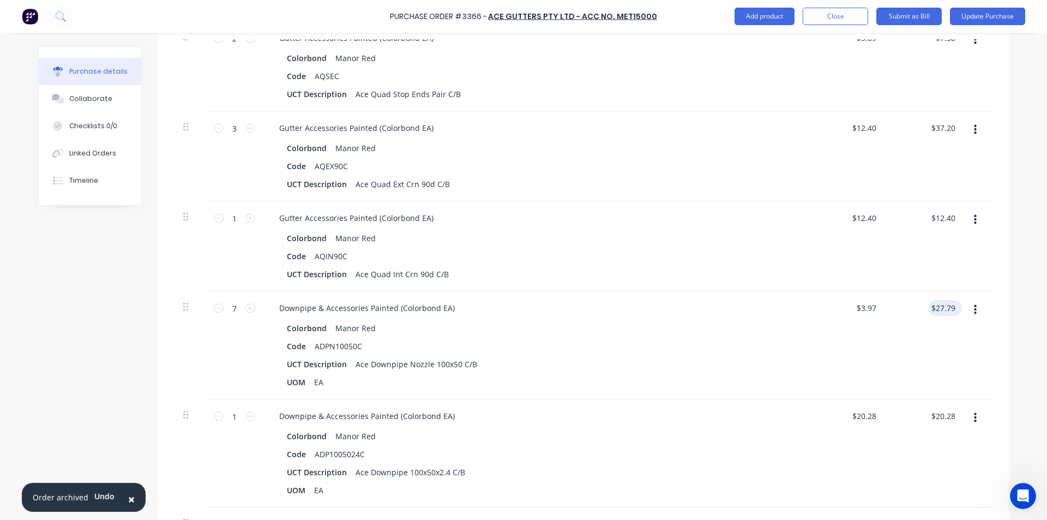
type textarea "x"
type input "27.79"
click at [938, 309] on input "27.79" at bounding box center [945, 308] width 25 height 16
type textarea "x"
click at [938, 309] on input "27.79" at bounding box center [945, 308] width 25 height 16
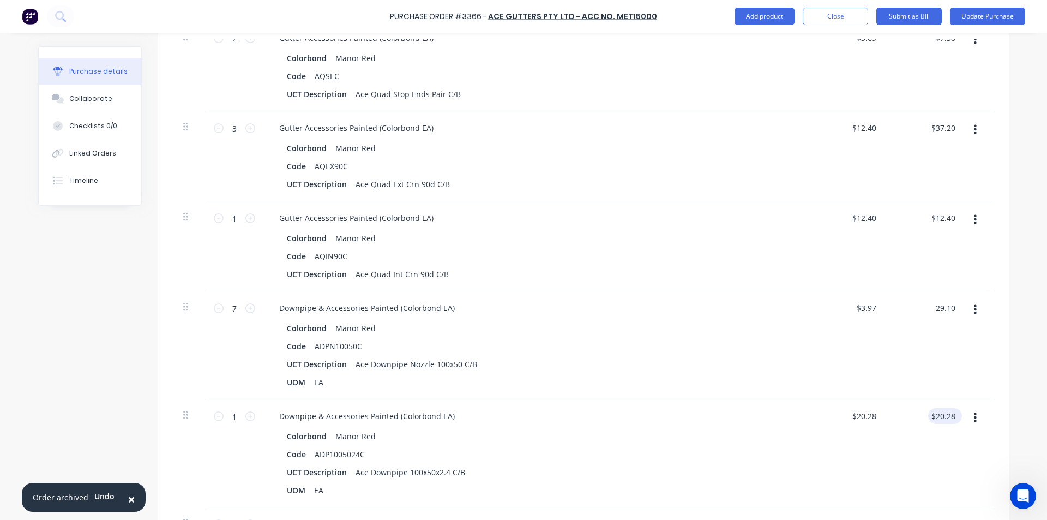
type input "29.10"
type textarea "x"
type input "$4.1571"
type input "$29.10"
type input "20.28"
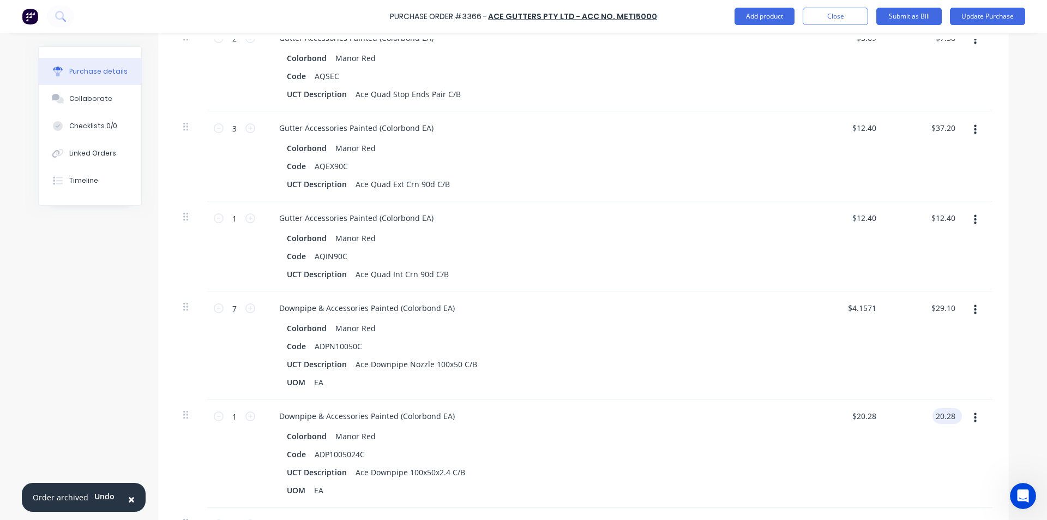
click at [937, 421] on input "20.28" at bounding box center [945, 416] width 25 height 16
click at [942, 420] on input "20.28" at bounding box center [945, 416] width 25 height 16
type textarea "x"
click at [942, 420] on input "20.28" at bounding box center [945, 416] width 25 height 16
type input "21.25"
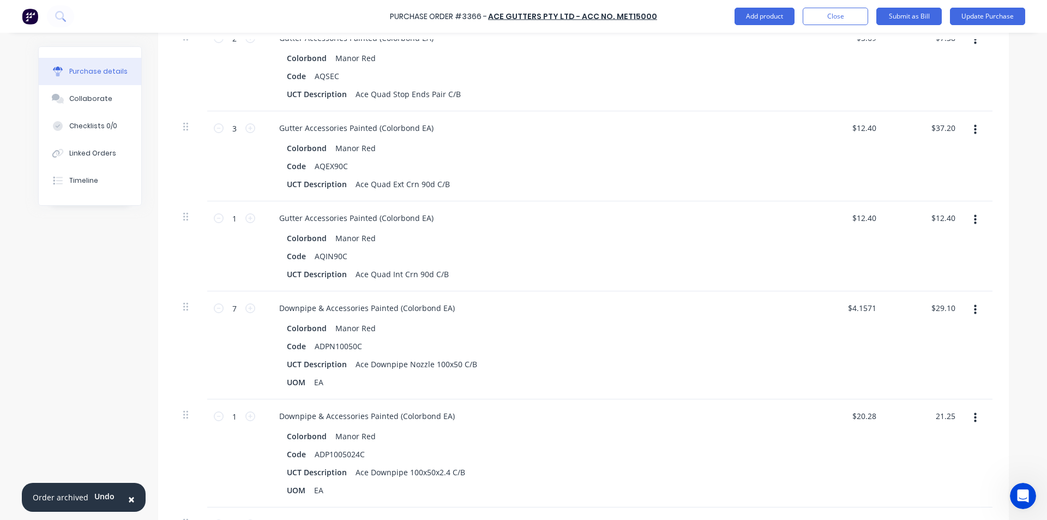
type textarea "x"
type input "$21.25"
click at [807, 421] on div "$21.25 $20.28" at bounding box center [846, 453] width 79 height 108
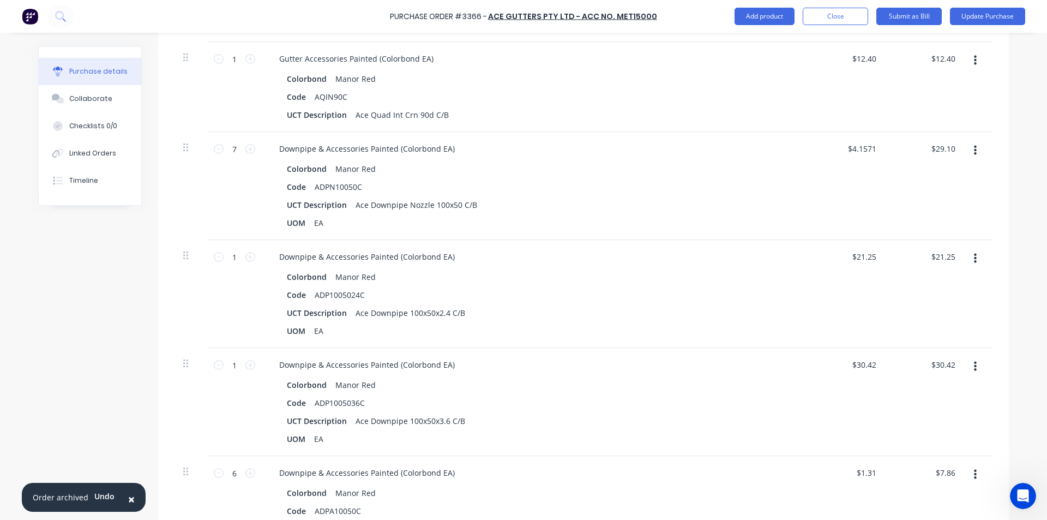
scroll to position [818, 0]
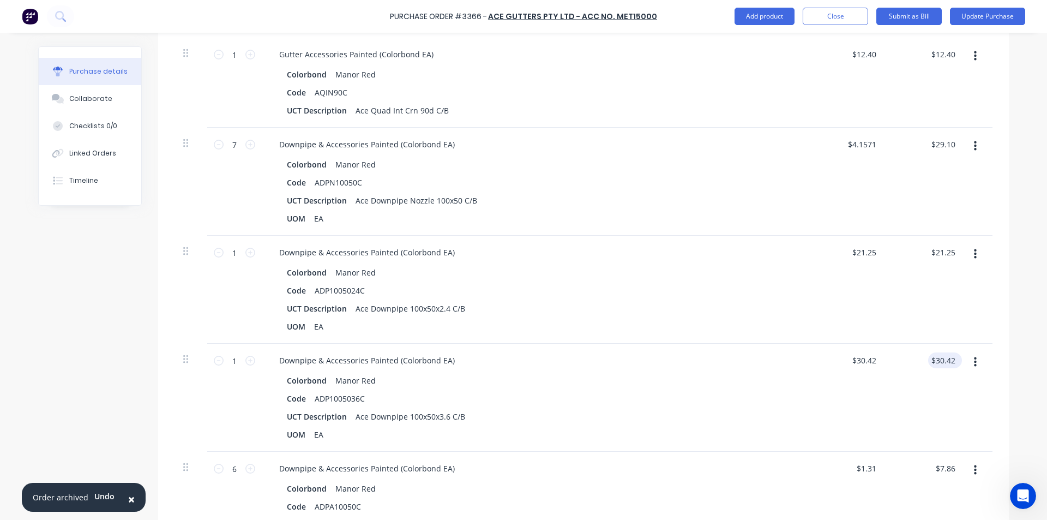
type textarea "x"
type input "30.42"
click at [937, 356] on input "30.42" at bounding box center [945, 360] width 25 height 16
click at [944, 361] on input "30.42" at bounding box center [945, 360] width 25 height 16
type textarea "x"
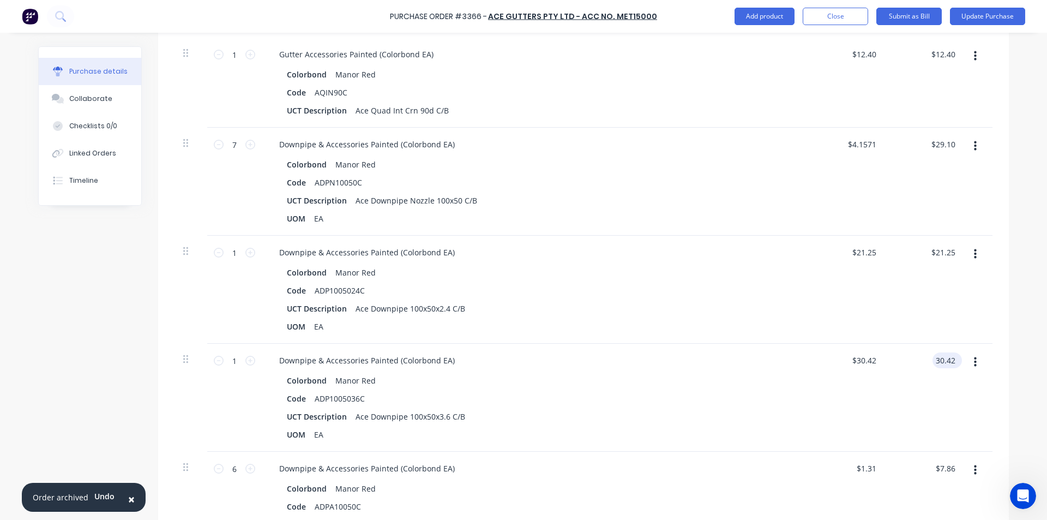
click at [944, 361] on input "30.42" at bounding box center [945, 360] width 25 height 16
type input "31.88"
type textarea "x"
type input "$31.88"
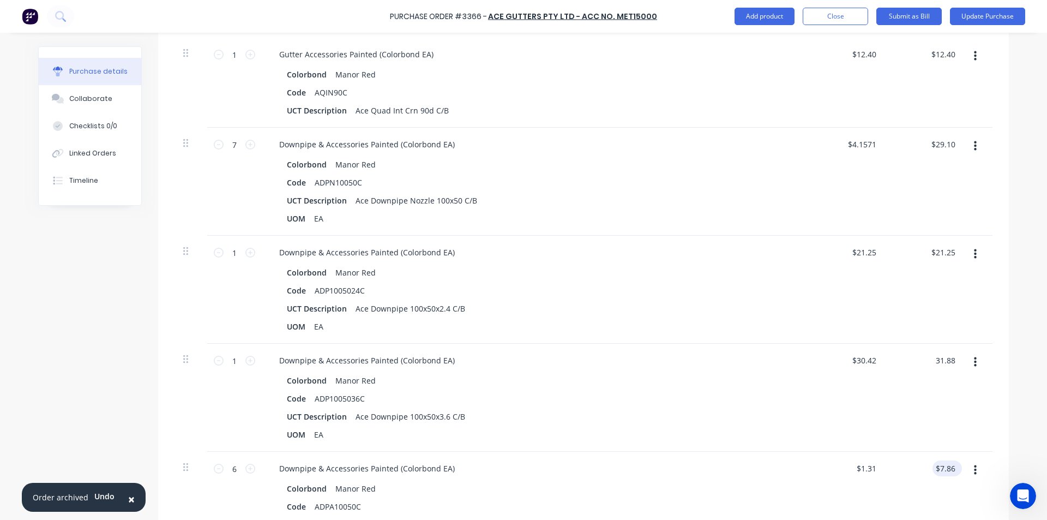
type input "7.86"
click at [950, 469] on input "7.86" at bounding box center [947, 468] width 21 height 16
type textarea "x"
click at [950, 469] on input "7.86" at bounding box center [947, 468] width 21 height 16
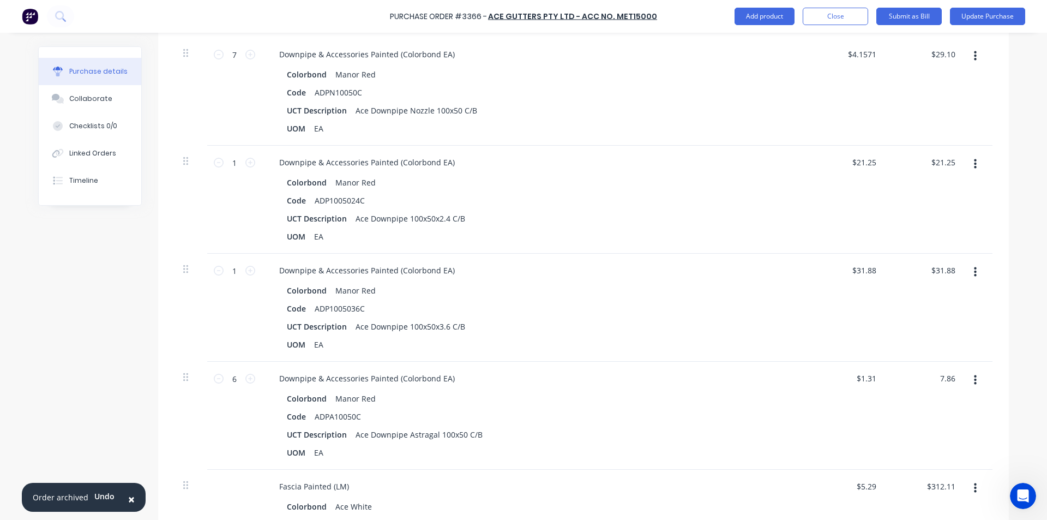
scroll to position [927, 0]
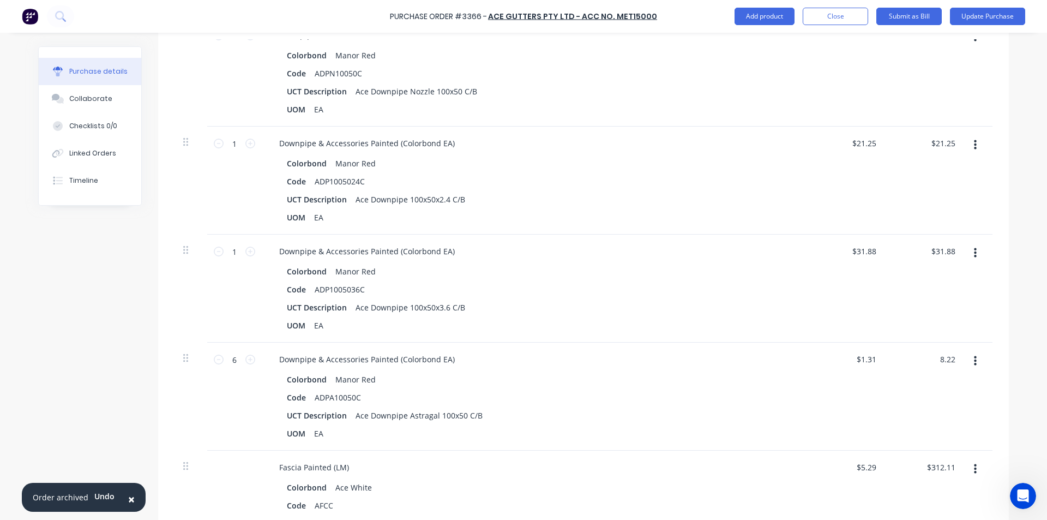
type input "8.22"
type textarea "x"
type input "$1.37"
type input "$8.22"
click at [839, 400] on div "$1.37 $1.31" at bounding box center [846, 397] width 79 height 108
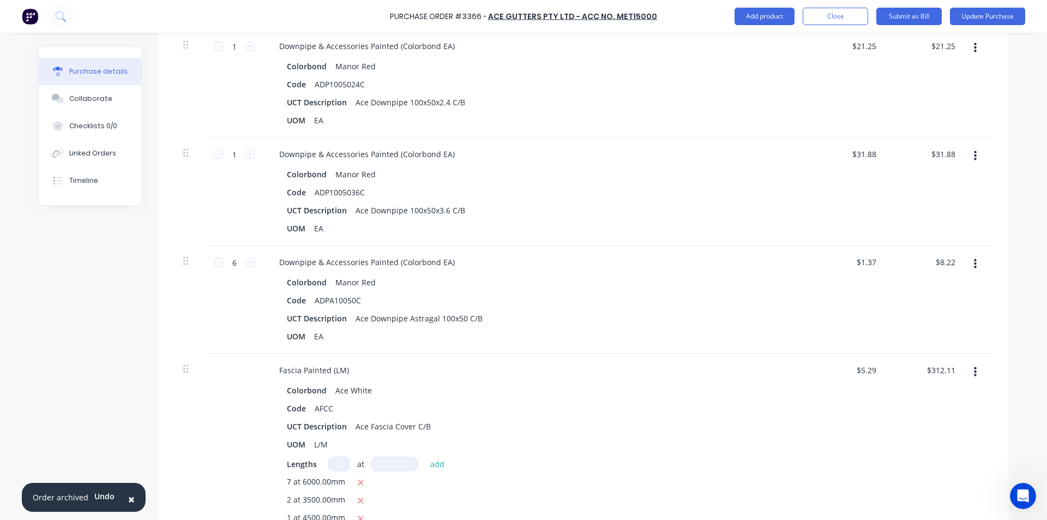
scroll to position [1037, 0]
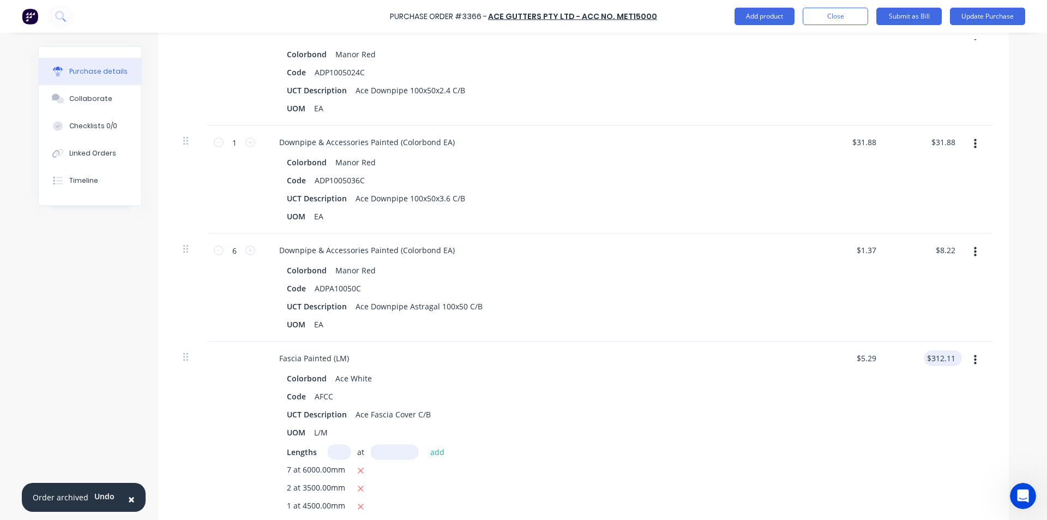
type textarea "x"
type input "312.11"
click at [938, 356] on input "312.11" at bounding box center [941, 358] width 34 height 16
type textarea "x"
drag, startPoint x: 938, startPoint y: 356, endPoint x: 817, endPoint y: 368, distance: 121.8
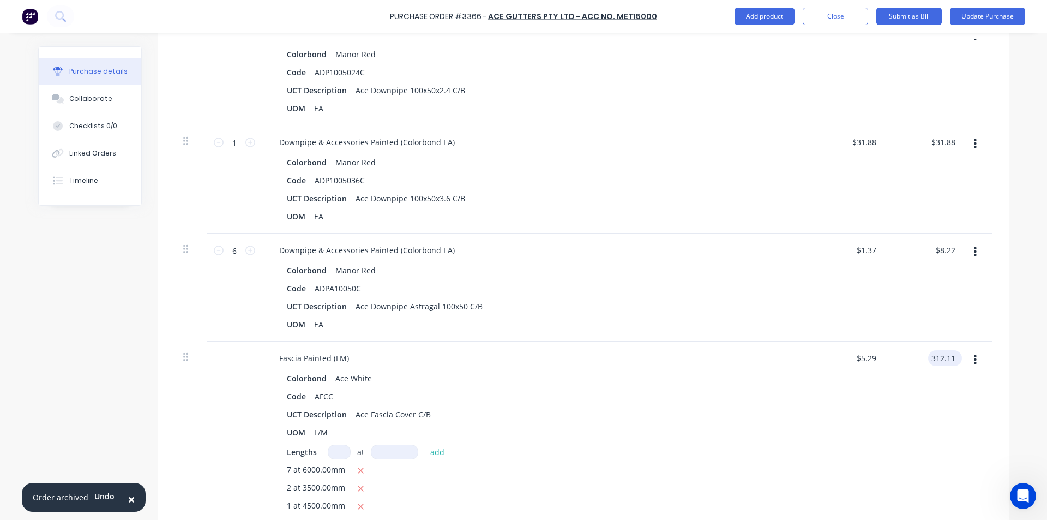
click at [939, 356] on input "312.11" at bounding box center [943, 358] width 29 height 16
type input "36.96"
click at [942, 353] on input "36.96" at bounding box center [945, 358] width 25 height 16
type textarea "x"
click at [942, 354] on input "36.96" at bounding box center [945, 358] width 25 height 16
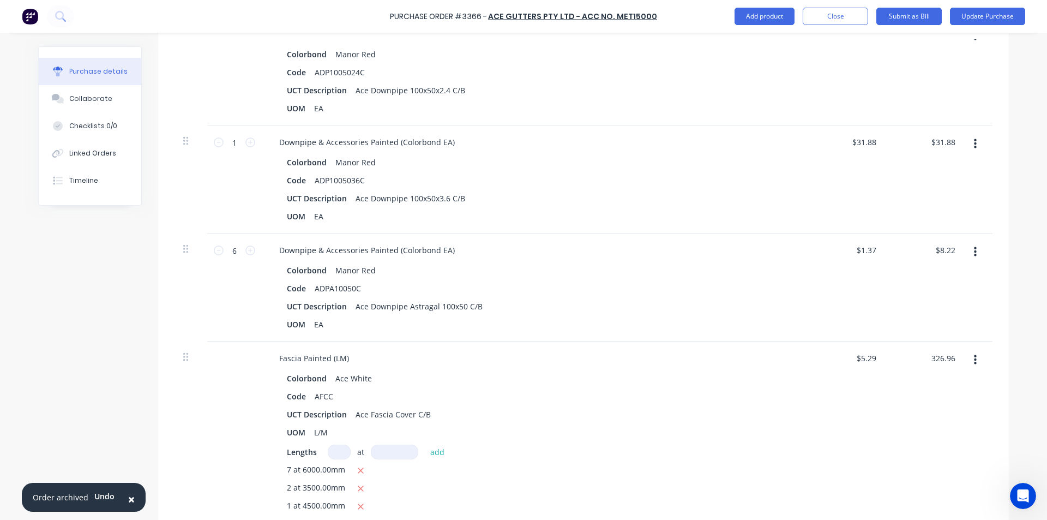
type input "326.96"
type textarea "x"
type input "$5.5417"
type input "$326.96"
click at [897, 398] on div "$326.96 326.96" at bounding box center [926, 451] width 79 height 219
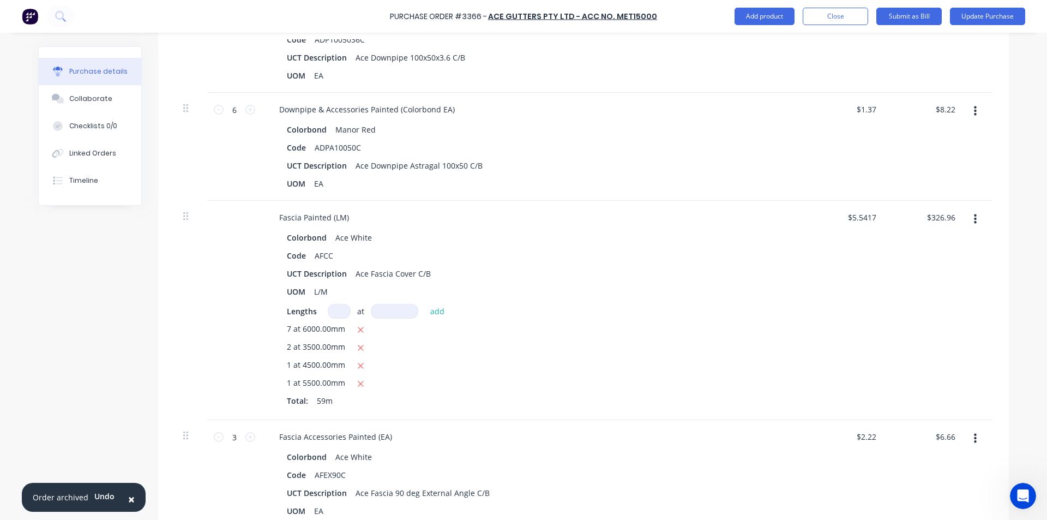
scroll to position [1200, 0]
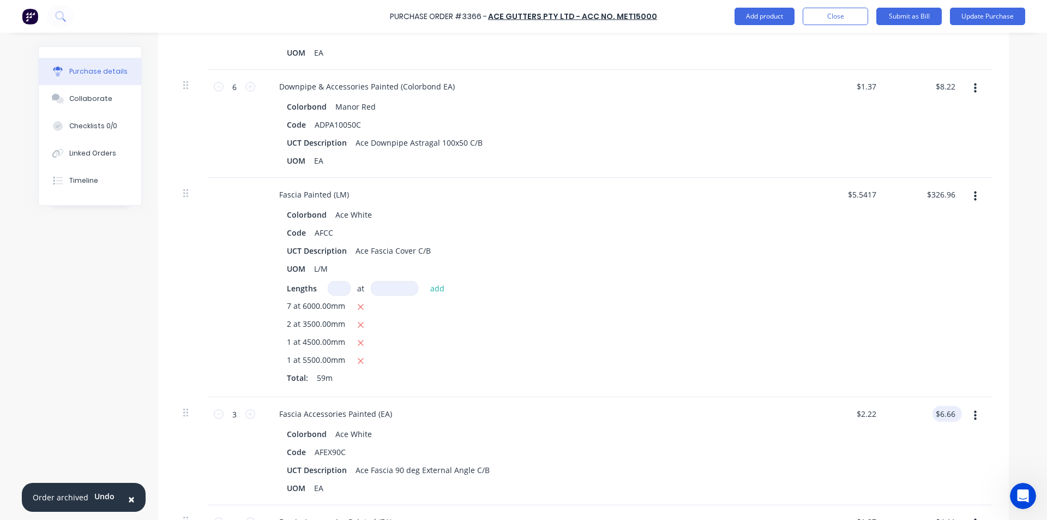
type textarea "x"
type input "6.66"
click at [950, 420] on input "6.66" at bounding box center [945, 414] width 25 height 16
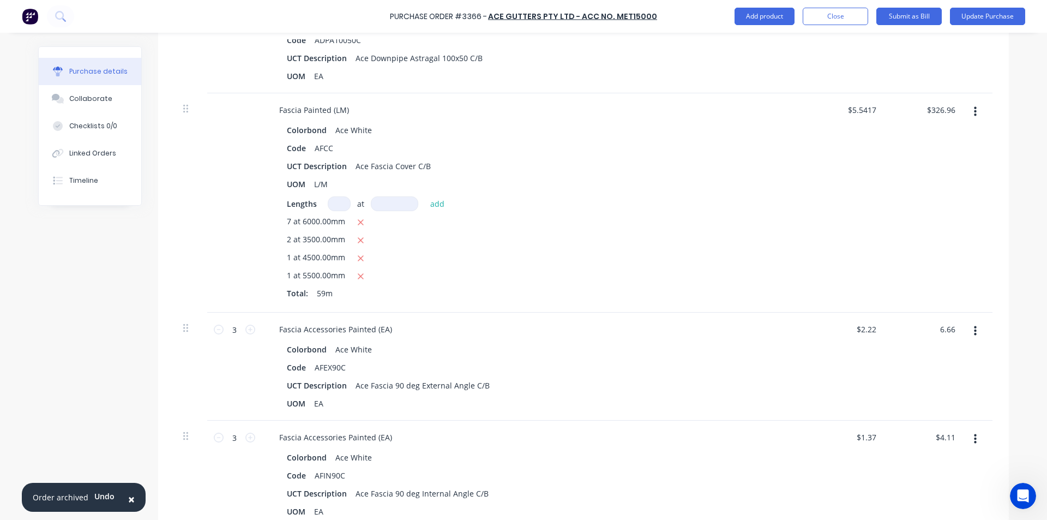
scroll to position [1309, 0]
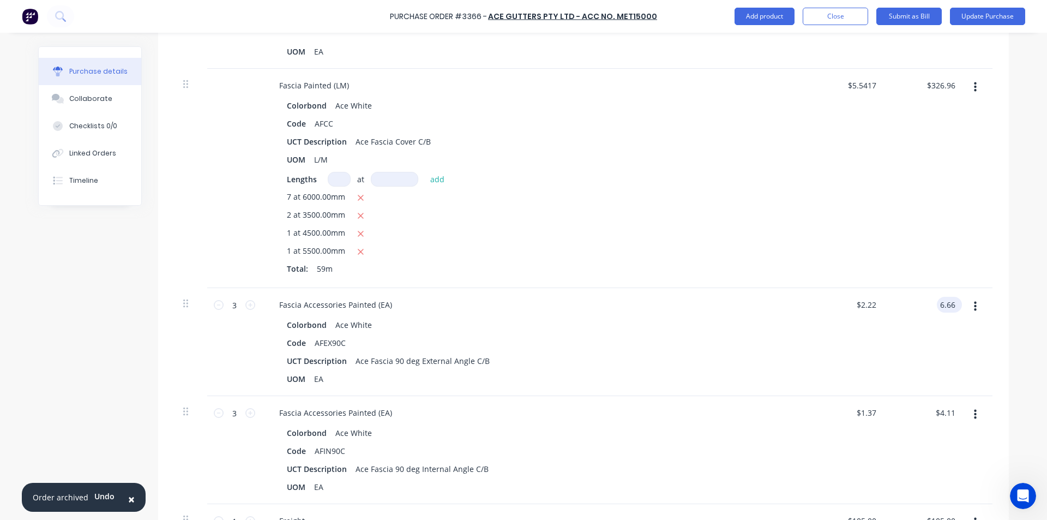
click at [947, 303] on input "6.66" at bounding box center [947, 305] width 21 height 16
type textarea "x"
click at [947, 303] on input "6.66" at bounding box center [947, 305] width 21 height 16
type input "6.98"
type textarea "x"
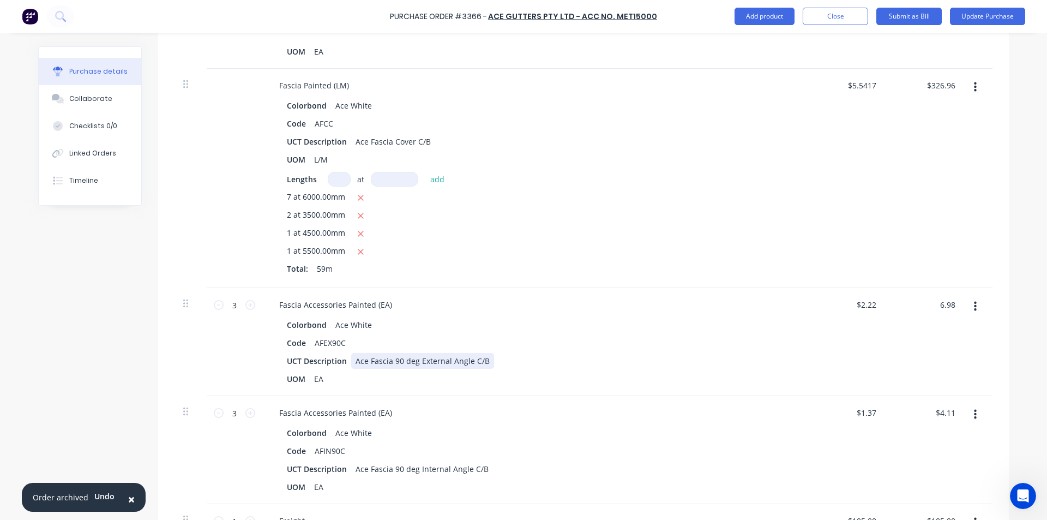
type input "$2.3267"
type input "$6.98"
click at [617, 352] on div "Colorbond Ace White Code AFEX90C UCT Description Ace Fascia 90 deg External Ang…" at bounding box center [535, 352] width 528 height 70
type textarea "x"
type input "4.11"
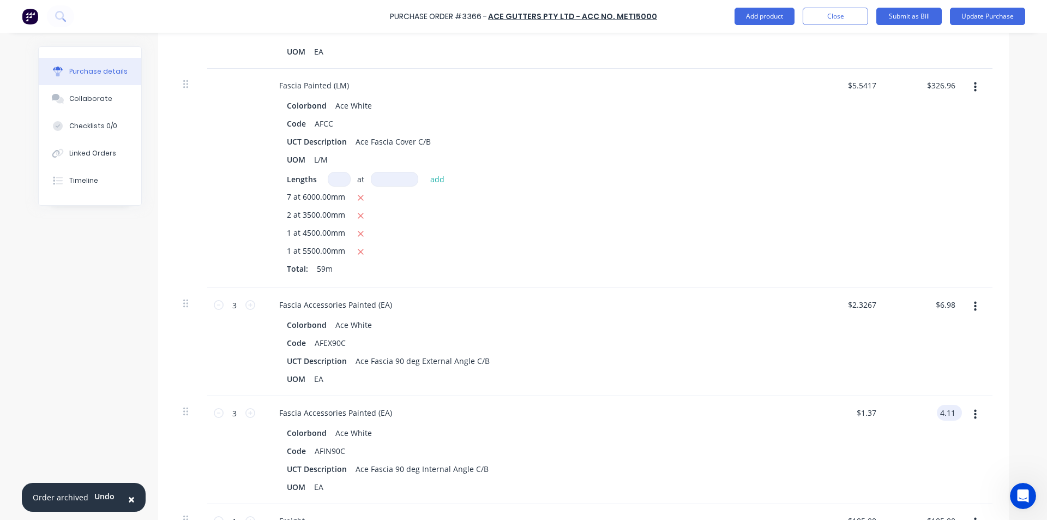
click at [939, 409] on input "4.11" at bounding box center [947, 413] width 21 height 16
click at [950, 411] on input "4.11" at bounding box center [947, 413] width 21 height 16
type textarea "x"
click at [950, 411] on input "4.11" at bounding box center [947, 413] width 21 height 16
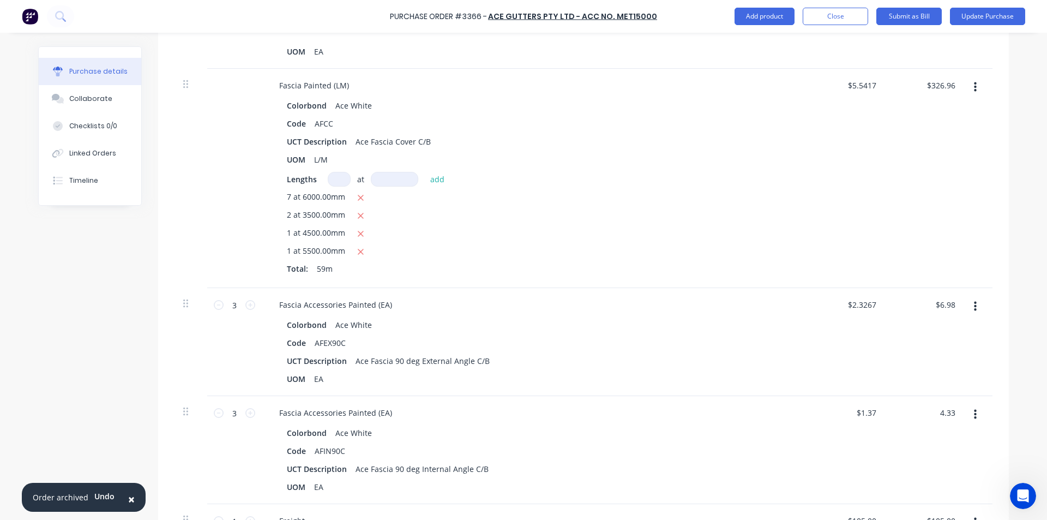
type input "4.33"
type textarea "x"
type input "$1.4433"
type input "$4.33"
click at [666, 312] on div "Fascia Accessories Painted (EA)" at bounding box center [535, 305] width 528 height 16
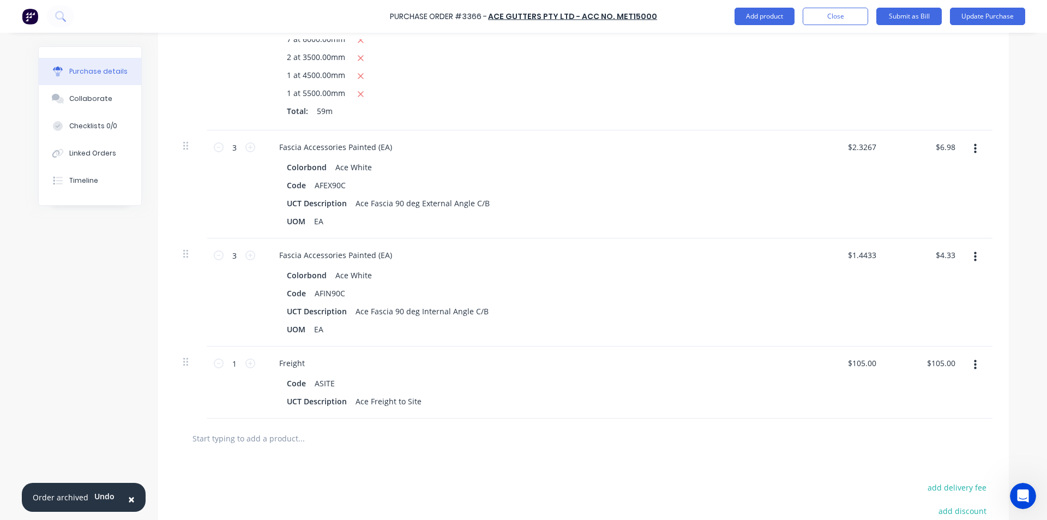
scroll to position [1473, 0]
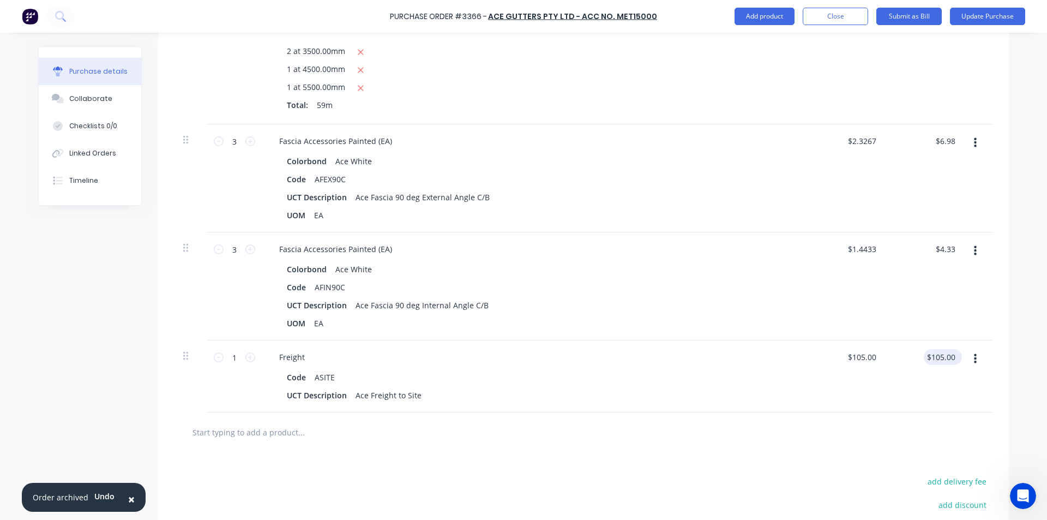
type textarea "x"
type input "105.00"
click at [948, 352] on input "105.00" at bounding box center [941, 357] width 34 height 16
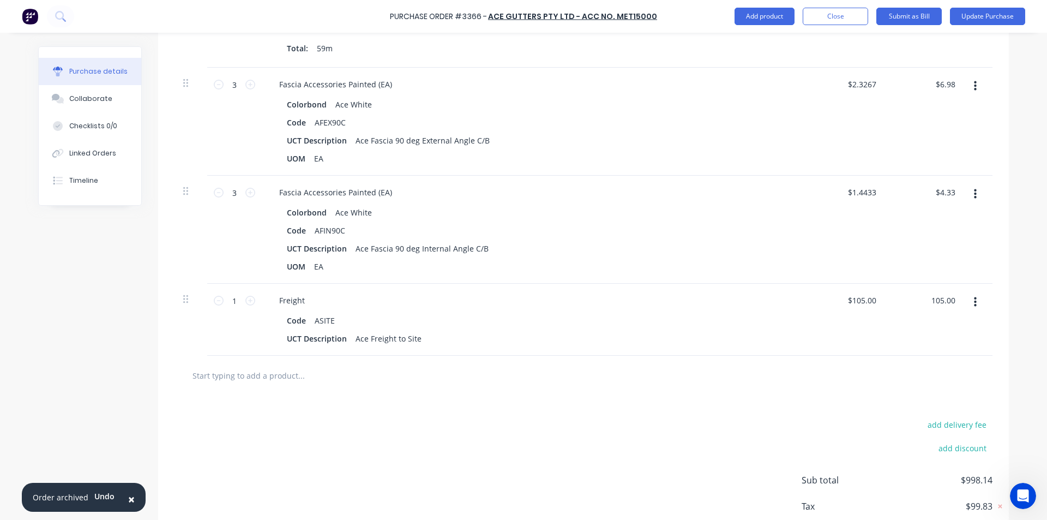
scroll to position [1596, 0]
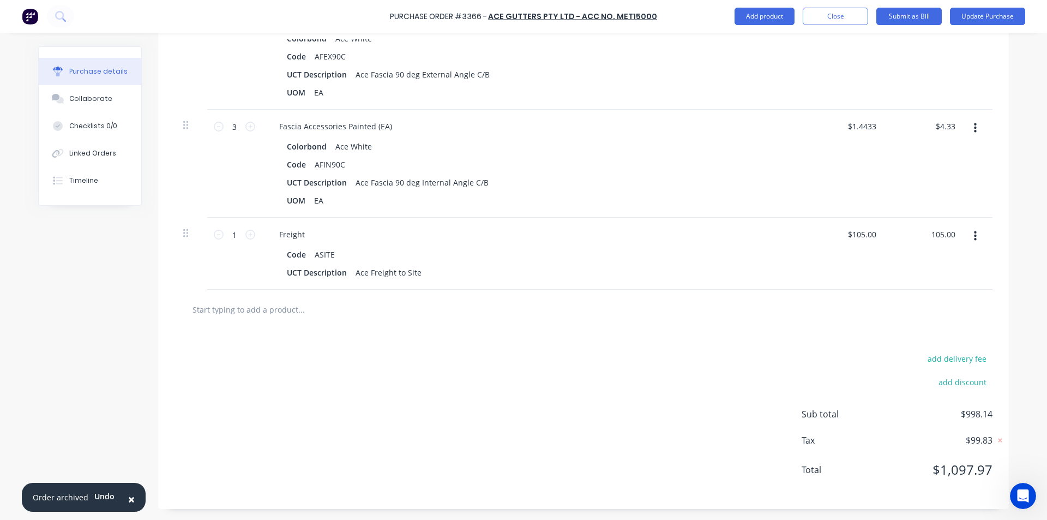
type textarea "x"
type input "$105.00"
drag, startPoint x: 749, startPoint y: 343, endPoint x: 755, endPoint y: 339, distance: 6.4
click at [750, 342] on div "add delivery fee add discount Sub total $998.14 Tax $99.83 Total $1,097.97" at bounding box center [583, 419] width 851 height 179
type textarea "x"
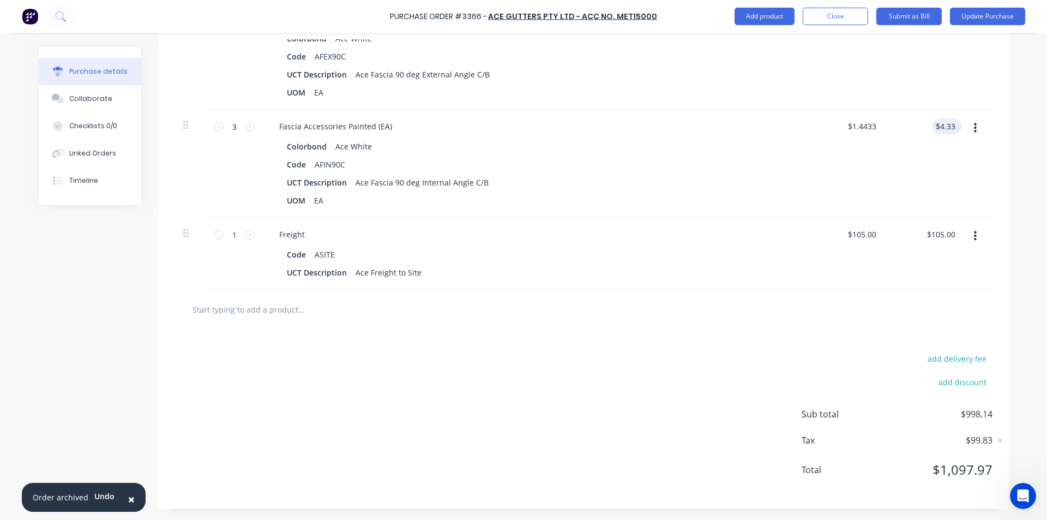
type input "4.33"
click at [936, 128] on input "4.33" at bounding box center [945, 126] width 25 height 16
click at [943, 127] on input "4.33" at bounding box center [947, 126] width 21 height 16
type textarea "x"
click at [943, 127] on input "4.33" at bounding box center [947, 126] width 21 height 16
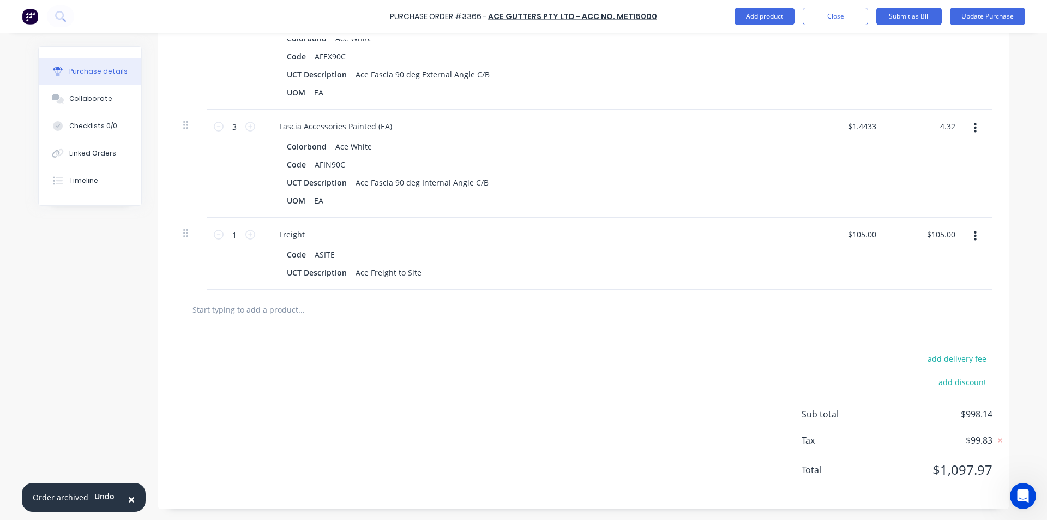
type input "4.32"
type textarea "x"
type input "$1.44"
type input "$4.32"
click at [739, 171] on div "Code AFIN90C" at bounding box center [533, 165] width 500 height 16
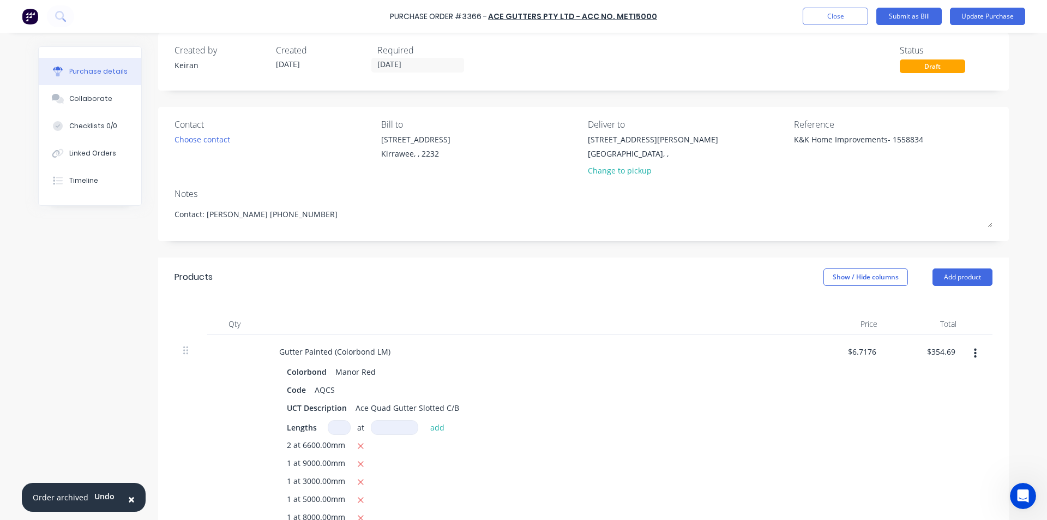
scroll to position [0, 0]
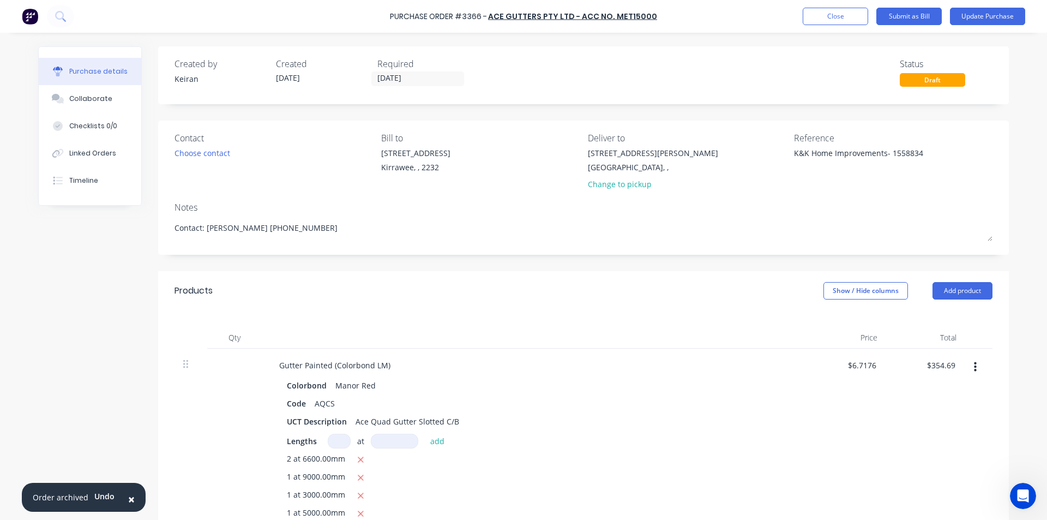
drag, startPoint x: 657, startPoint y: 366, endPoint x: 665, endPoint y: 370, distance: 9.5
click at [660, 363] on div "Gutter Painted (Colorbond LM)" at bounding box center [535, 365] width 528 height 16
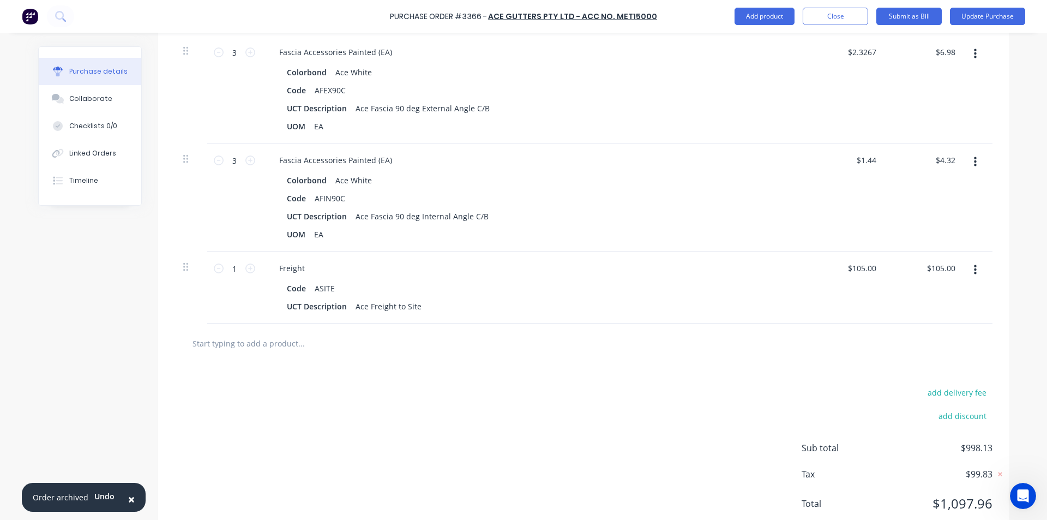
scroll to position [1596, 0]
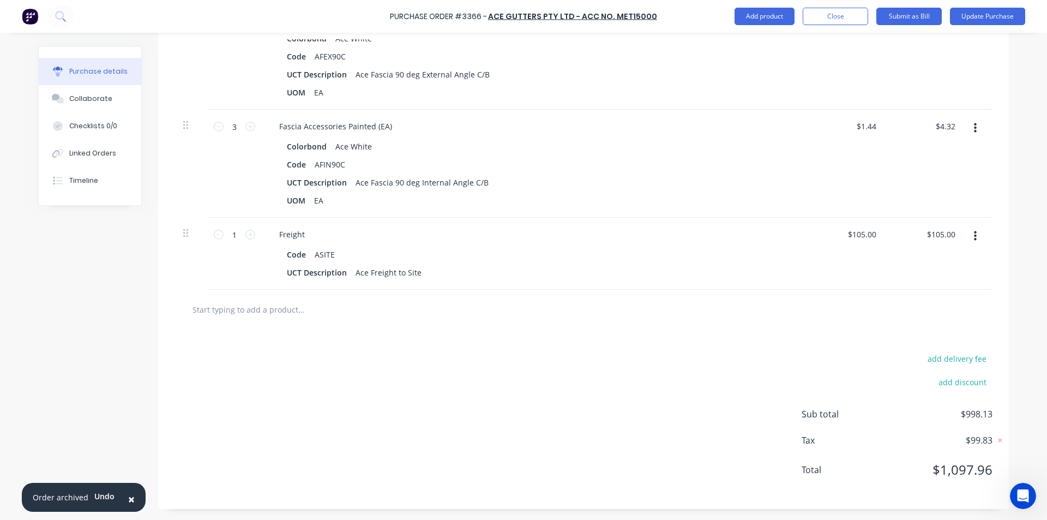
click at [792, 416] on div "add delivery fee add discount Sub total $998.13 Tax $99.83 Total $1,097.96" at bounding box center [583, 419] width 851 height 179
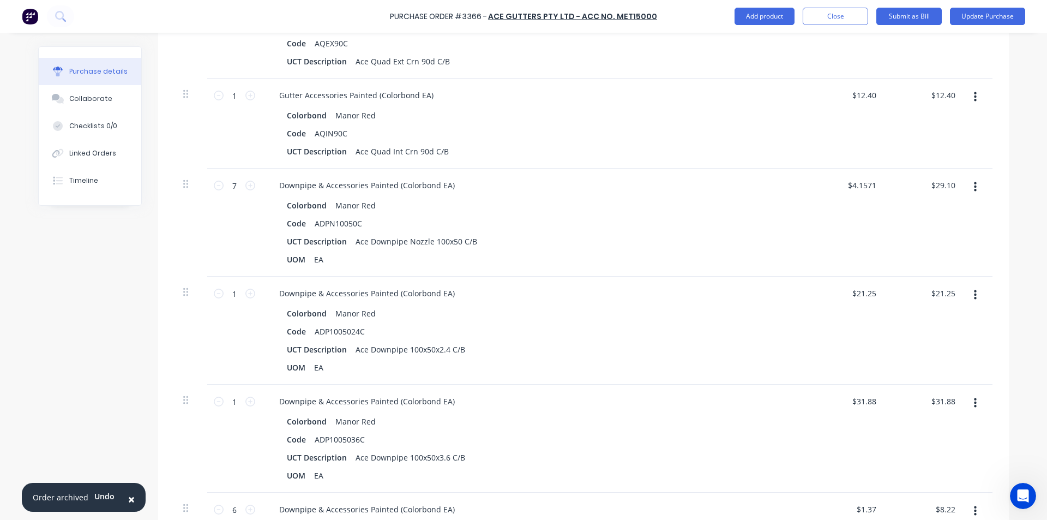
scroll to position [341, 0]
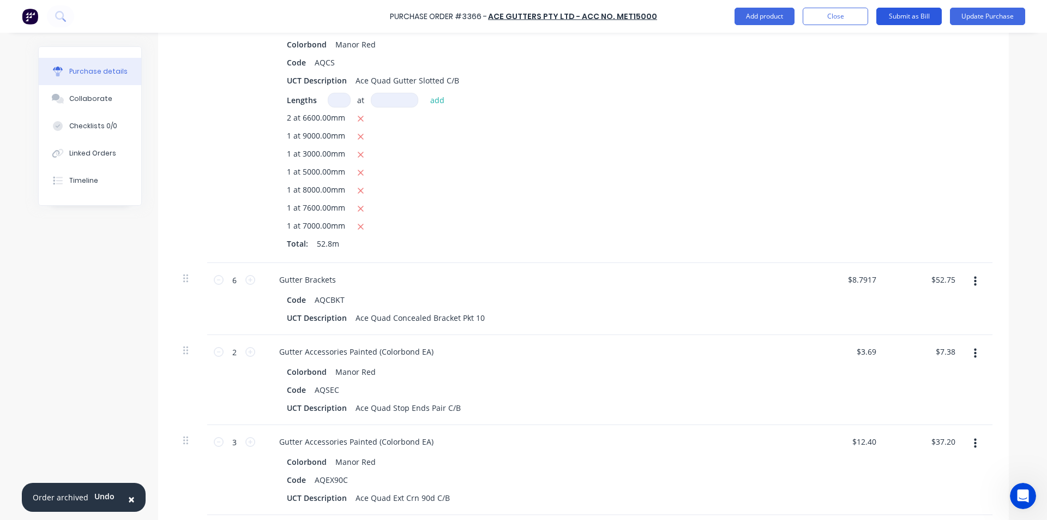
click at [908, 14] on button "Submit as Bill" at bounding box center [909, 16] width 65 height 17
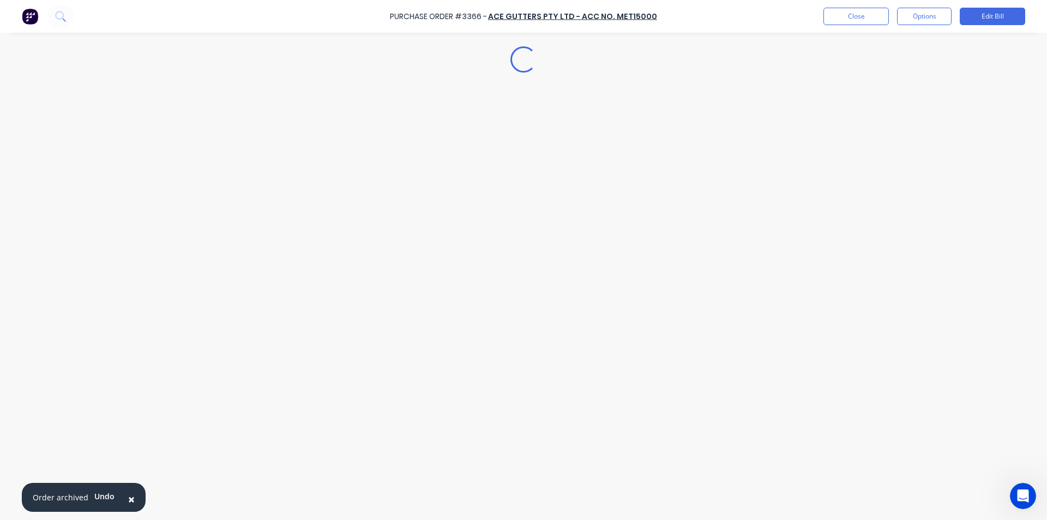
scroll to position [0, 0]
type textarea "x"
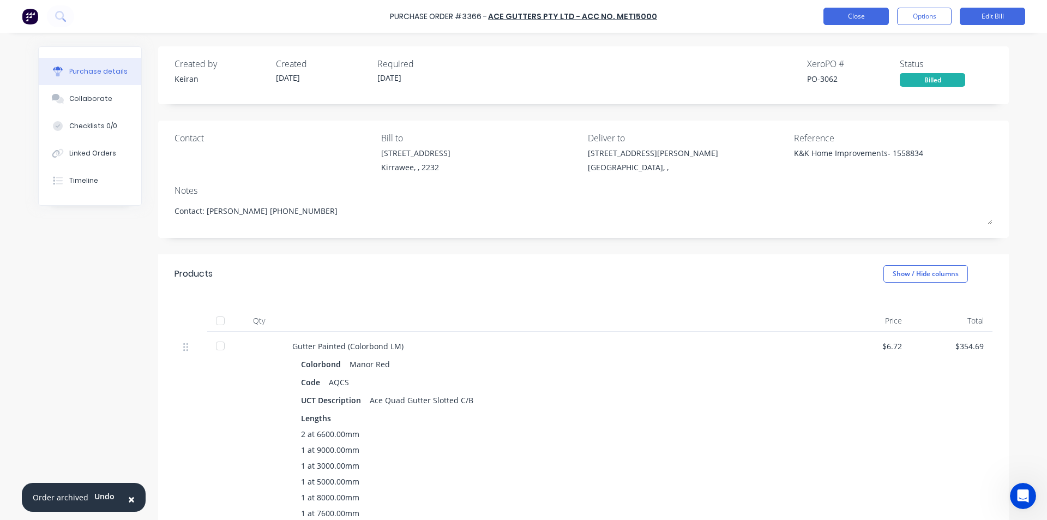
click at [852, 13] on button "Close" at bounding box center [856, 16] width 65 height 17
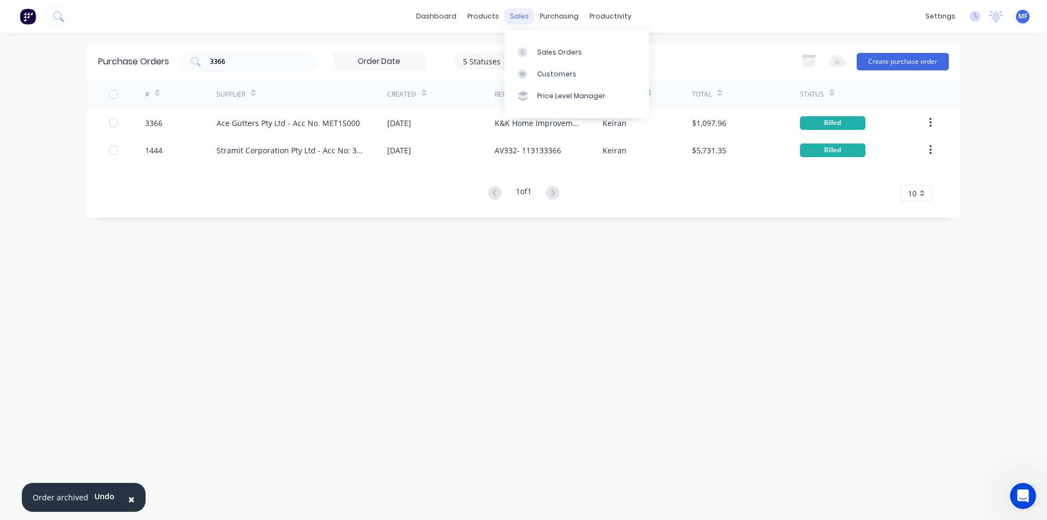
drag, startPoint x: 516, startPoint y: 11, endPoint x: 516, endPoint y: 27, distance: 16.4
click at [516, 11] on div "sales" at bounding box center [520, 16] width 30 height 16
click at [554, 48] on div "Sales Orders" at bounding box center [559, 52] width 45 height 10
